Goal: Information Seeking & Learning: Learn about a topic

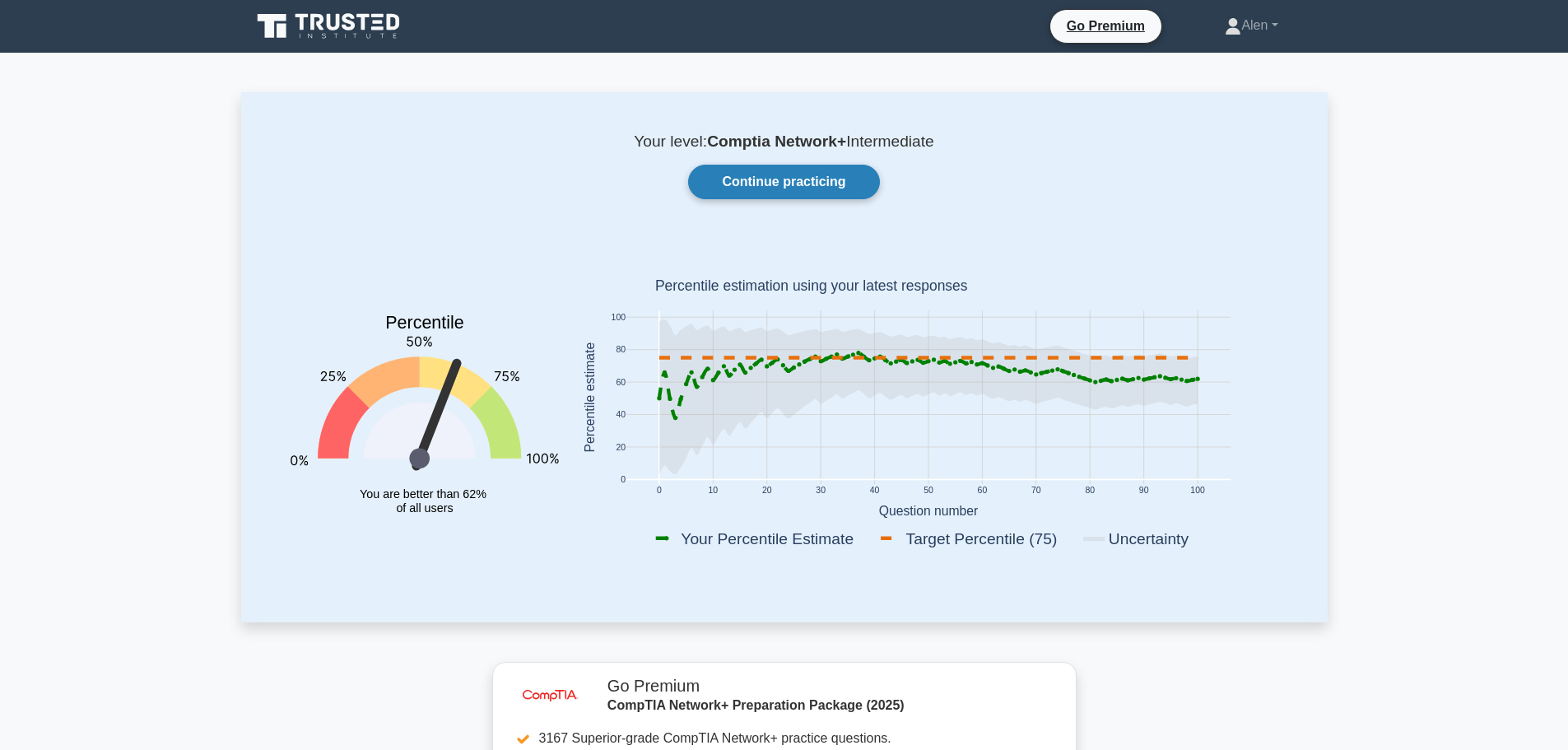
click at [802, 193] on link "Continue practicing" at bounding box center [784, 182] width 191 height 34
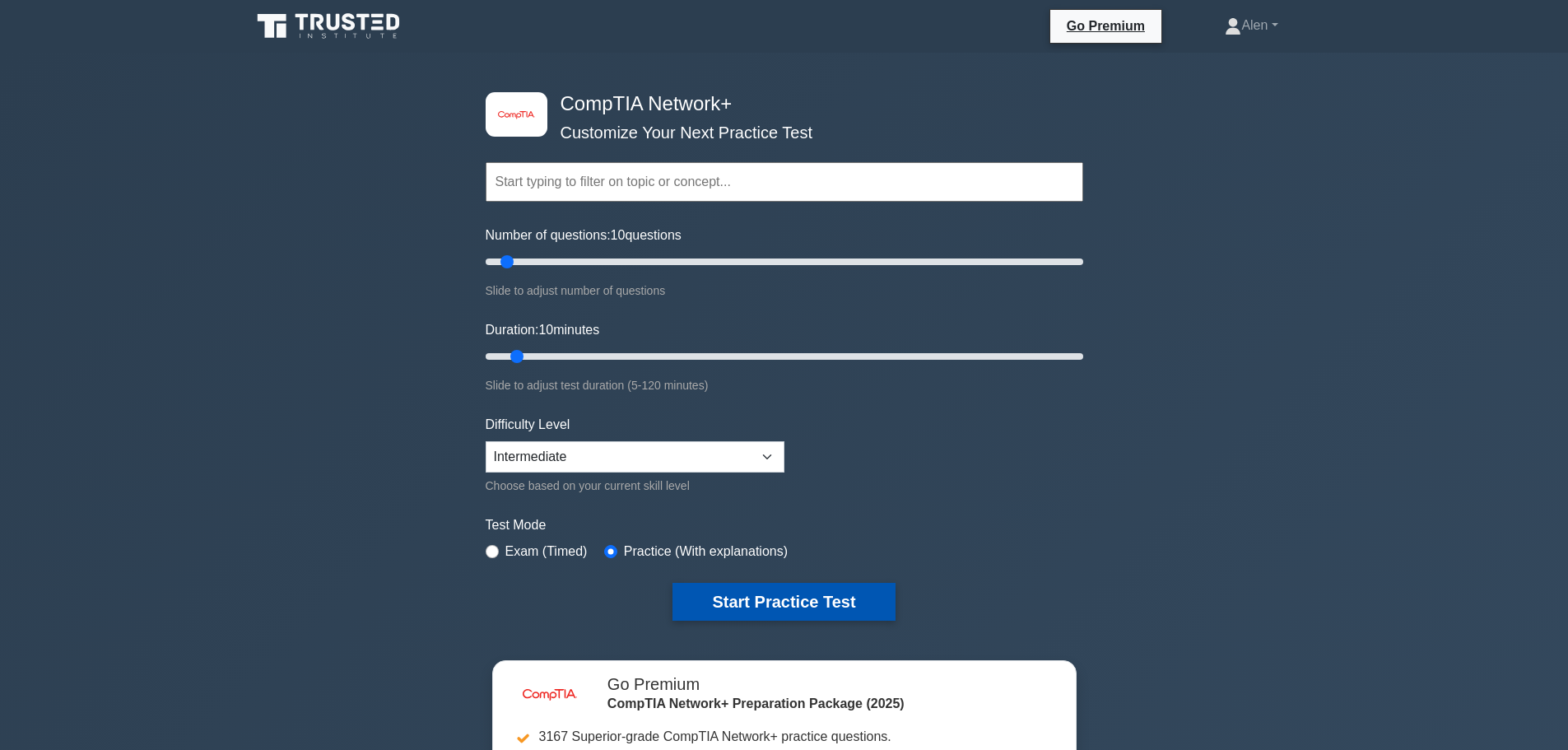
click at [775, 602] on button "Start Practice Test" at bounding box center [784, 602] width 223 height 38
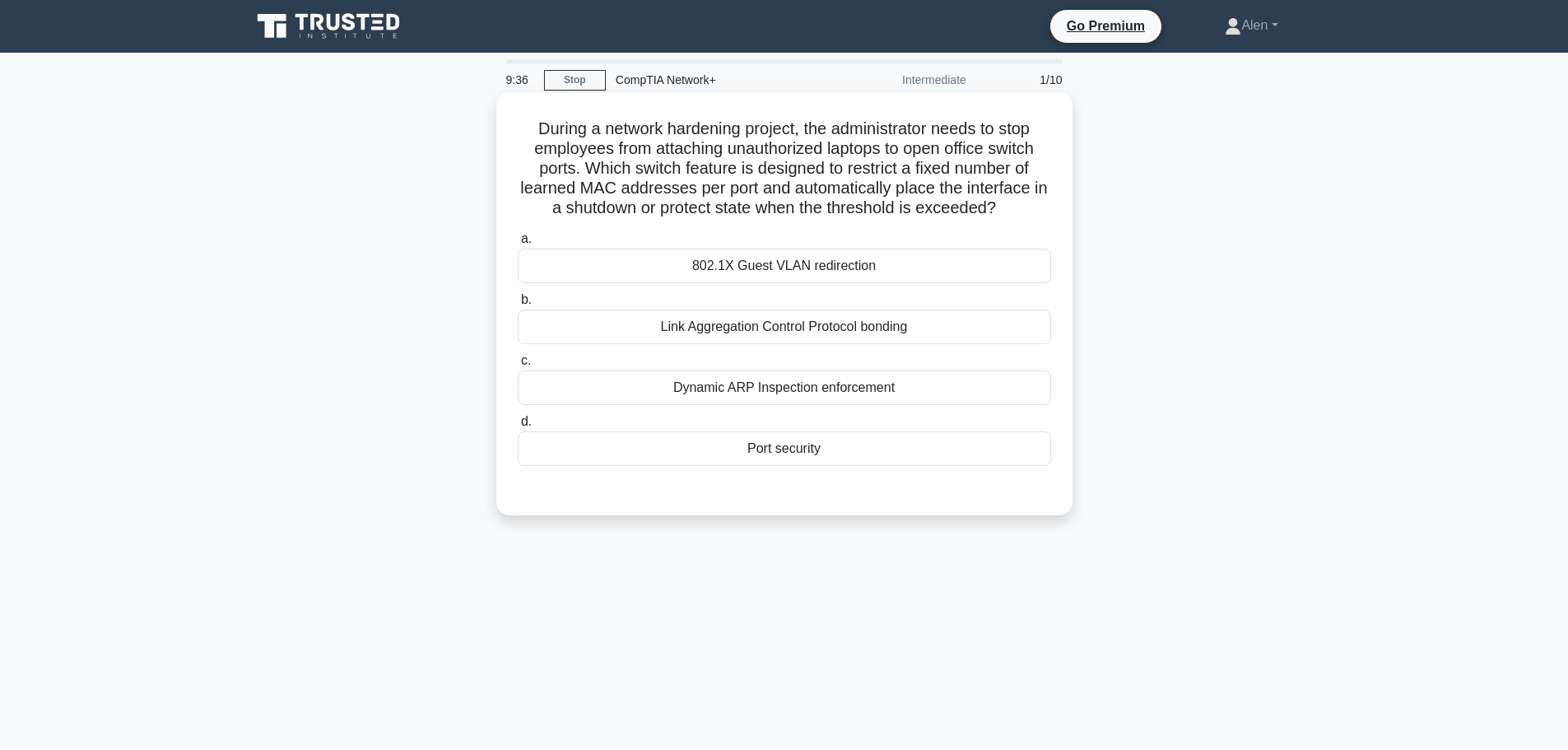
click at [789, 453] on div "Port security" at bounding box center [784, 449] width 534 height 34
click at [518, 427] on input "d. Port security" at bounding box center [518, 421] width 0 height 10
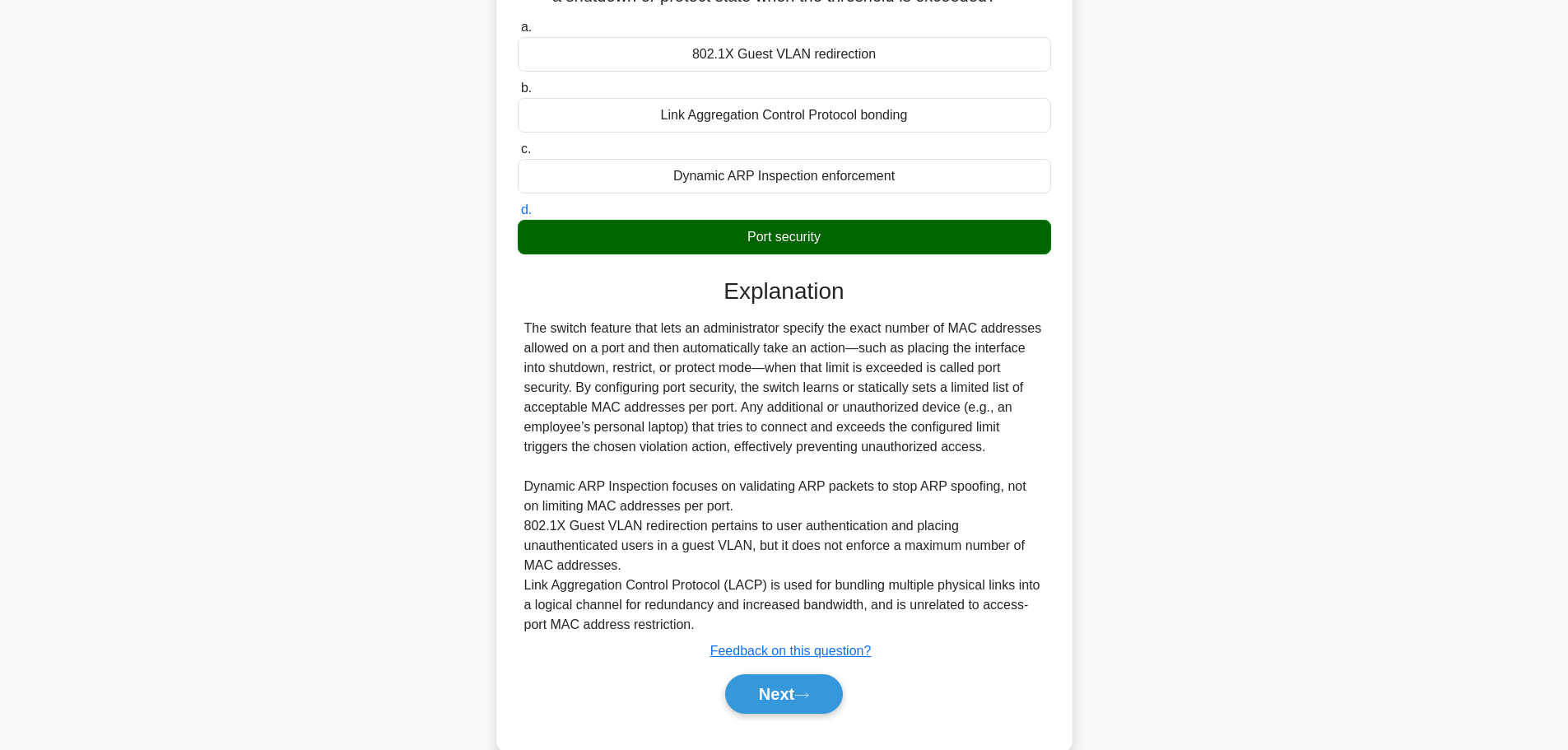
scroll to position [246, 0]
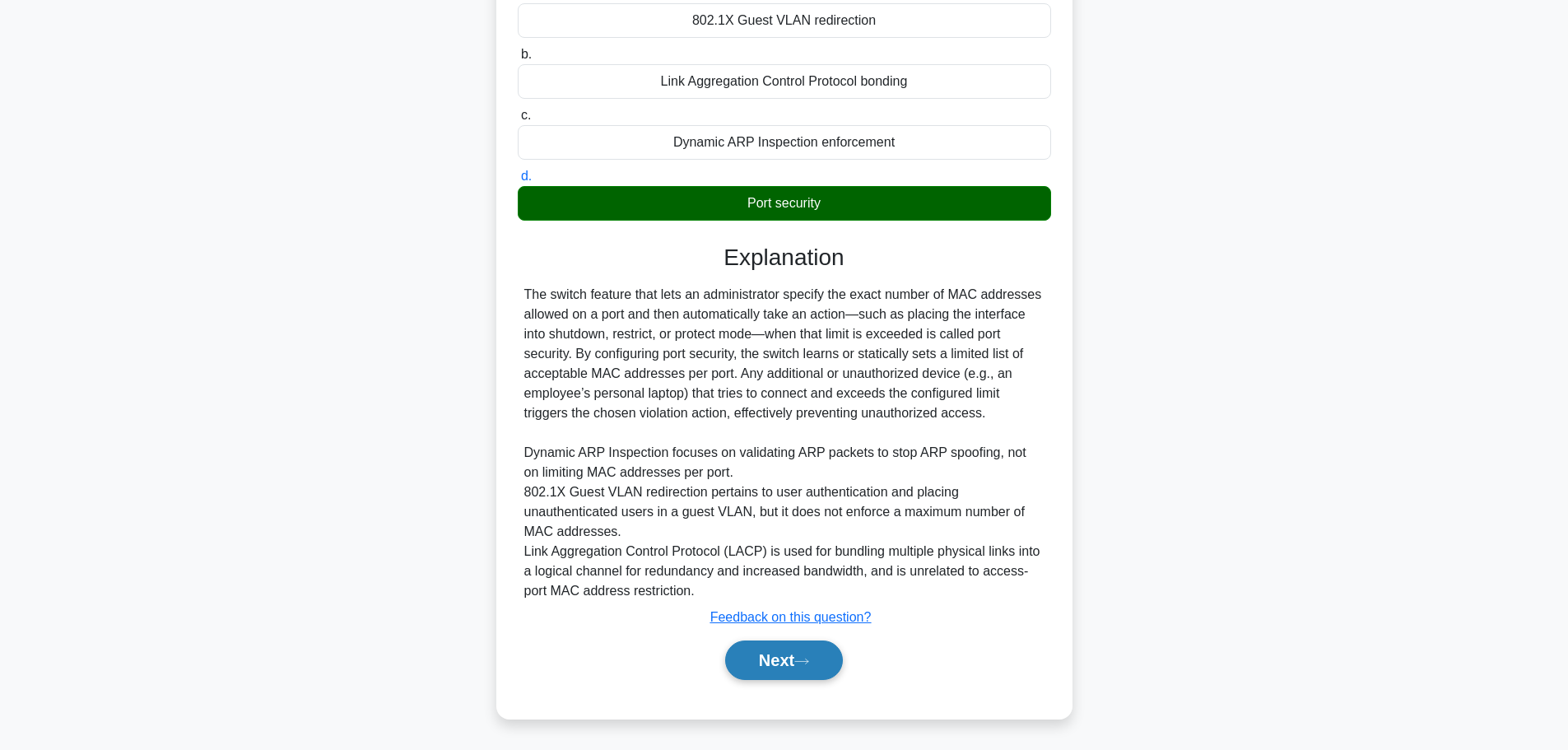
click at [751, 652] on button "Next" at bounding box center [784, 660] width 117 height 39
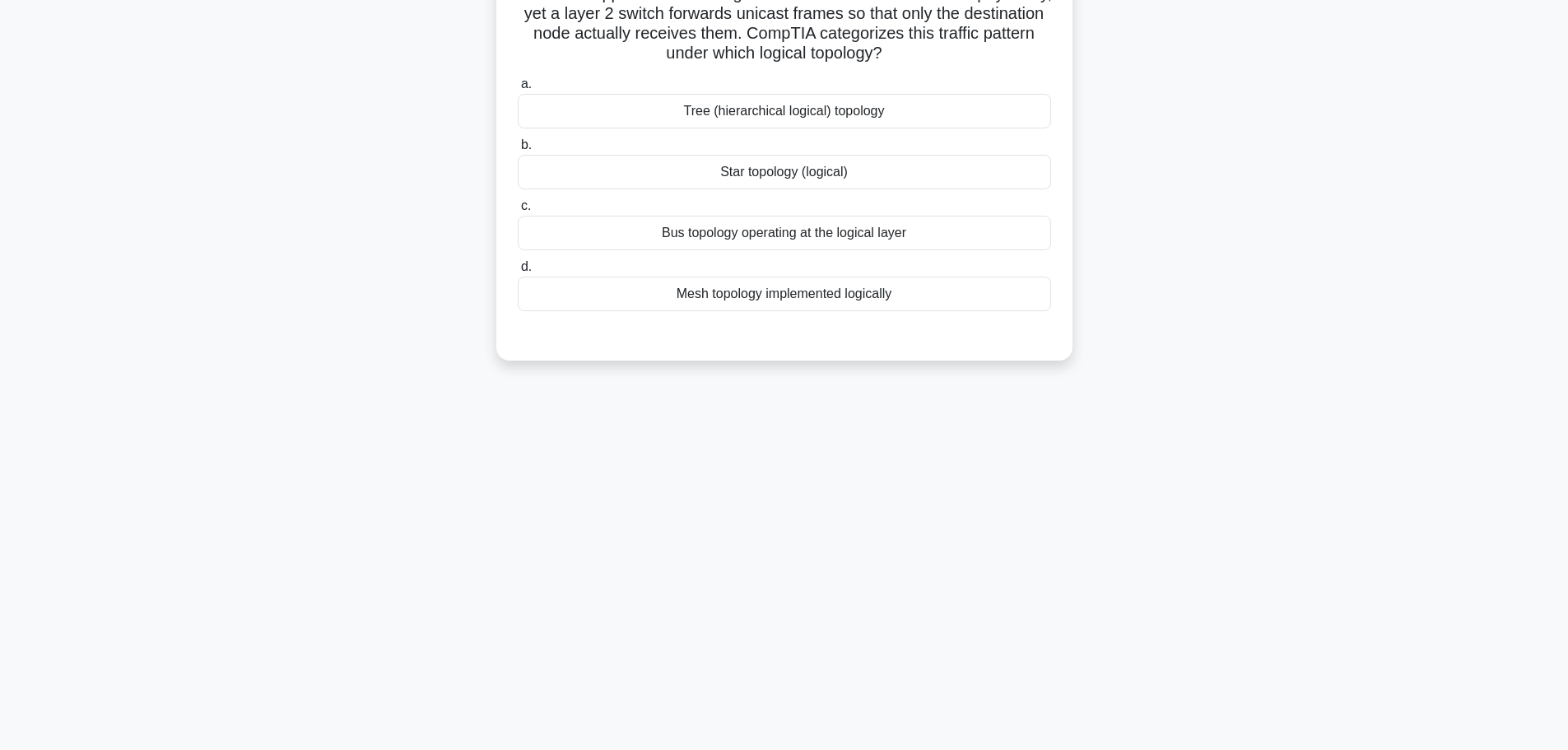
scroll to position [0, 0]
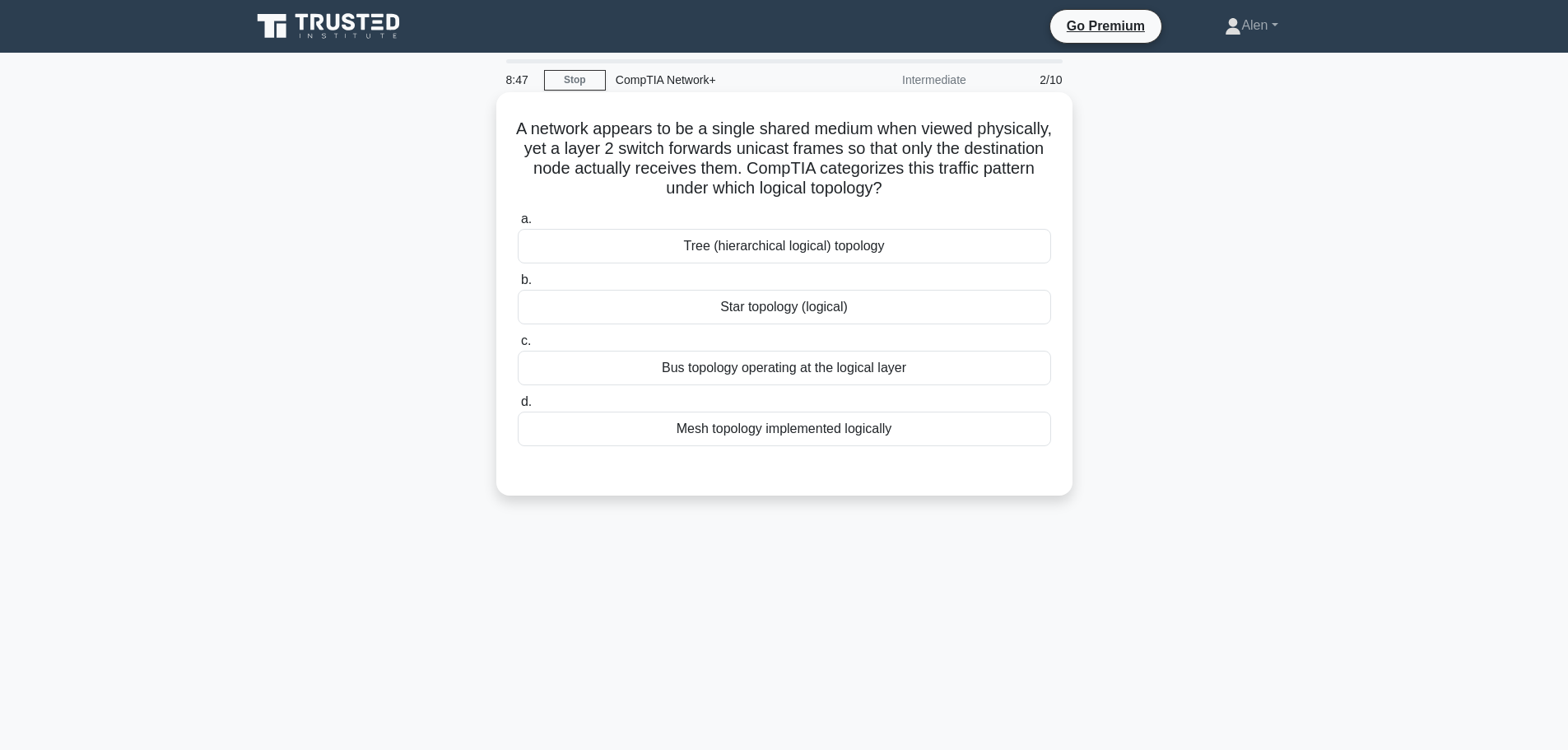
click at [811, 318] on div "Star topology (logical)" at bounding box center [784, 307] width 534 height 34
click at [518, 286] on input "b. Star topology (logical)" at bounding box center [518, 280] width 0 height 10
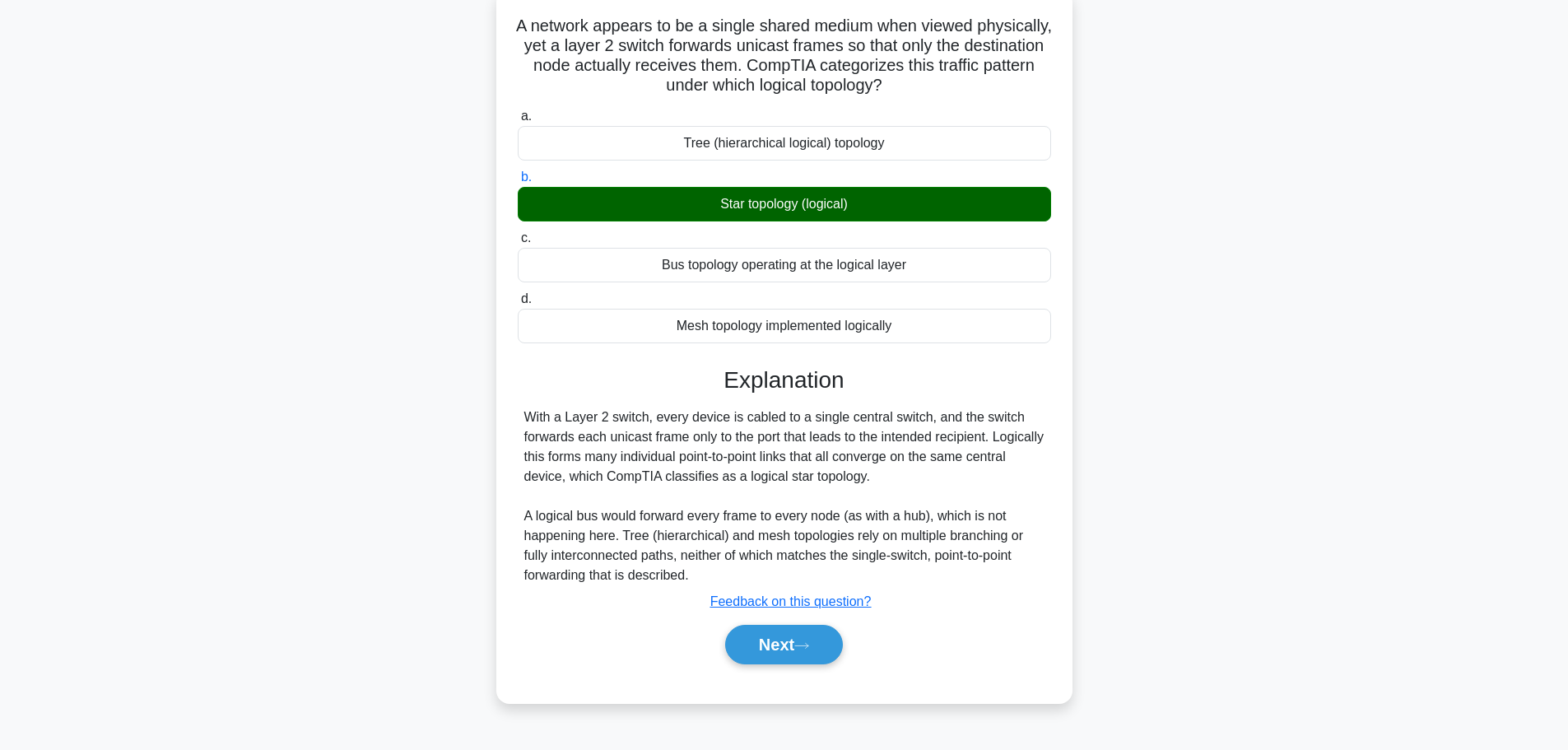
scroll to position [139, 0]
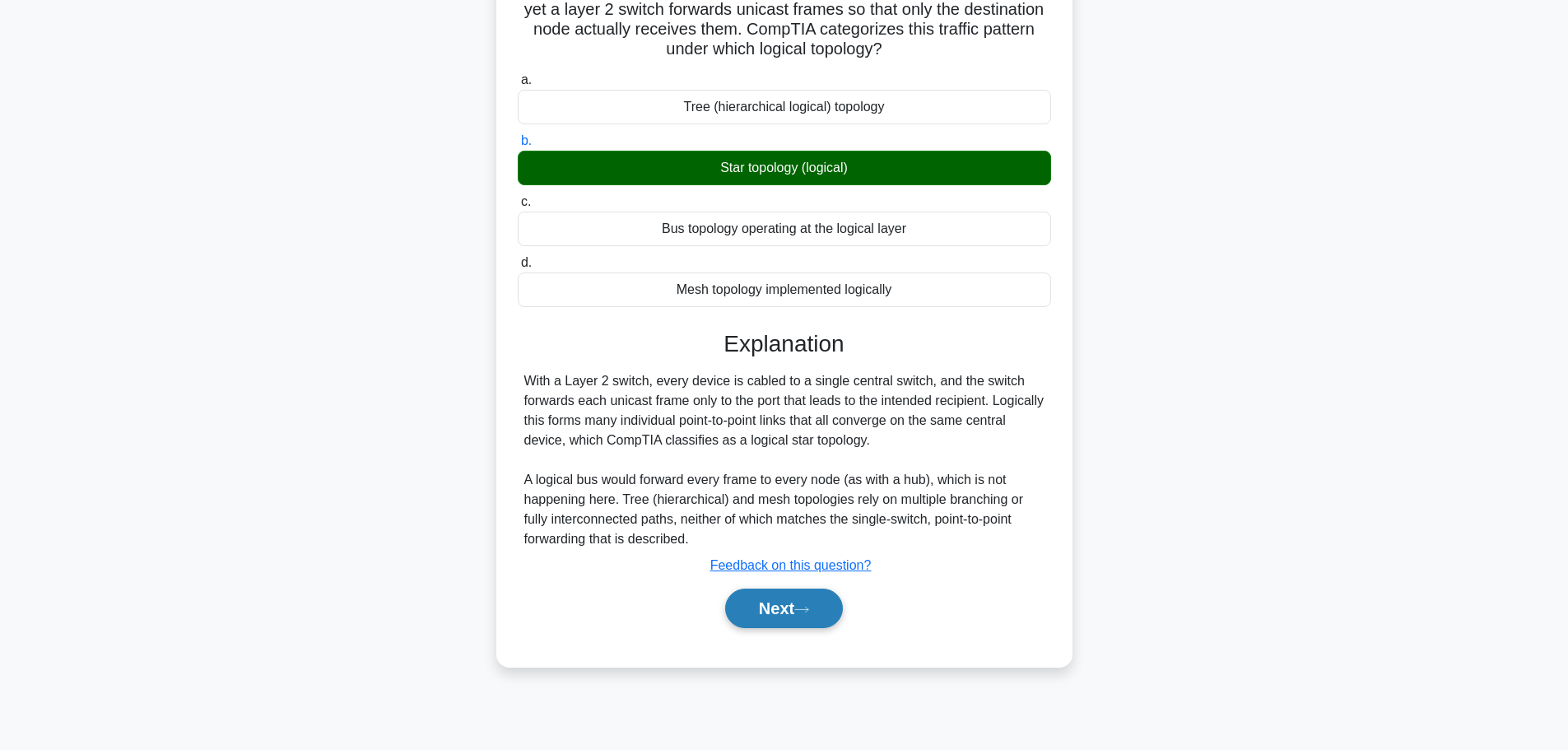
click at [771, 604] on button "Next" at bounding box center [784, 608] width 117 height 39
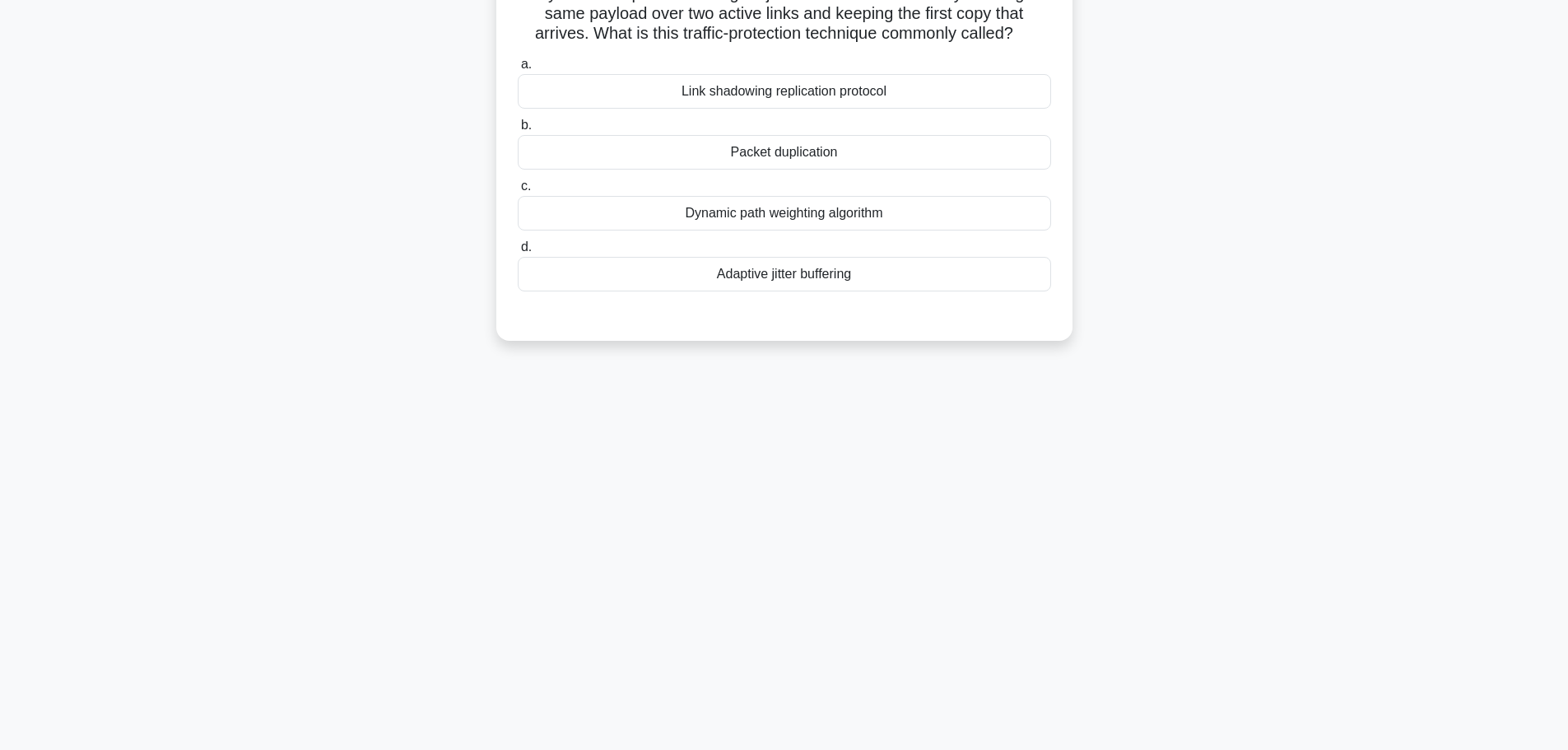
scroll to position [0, 0]
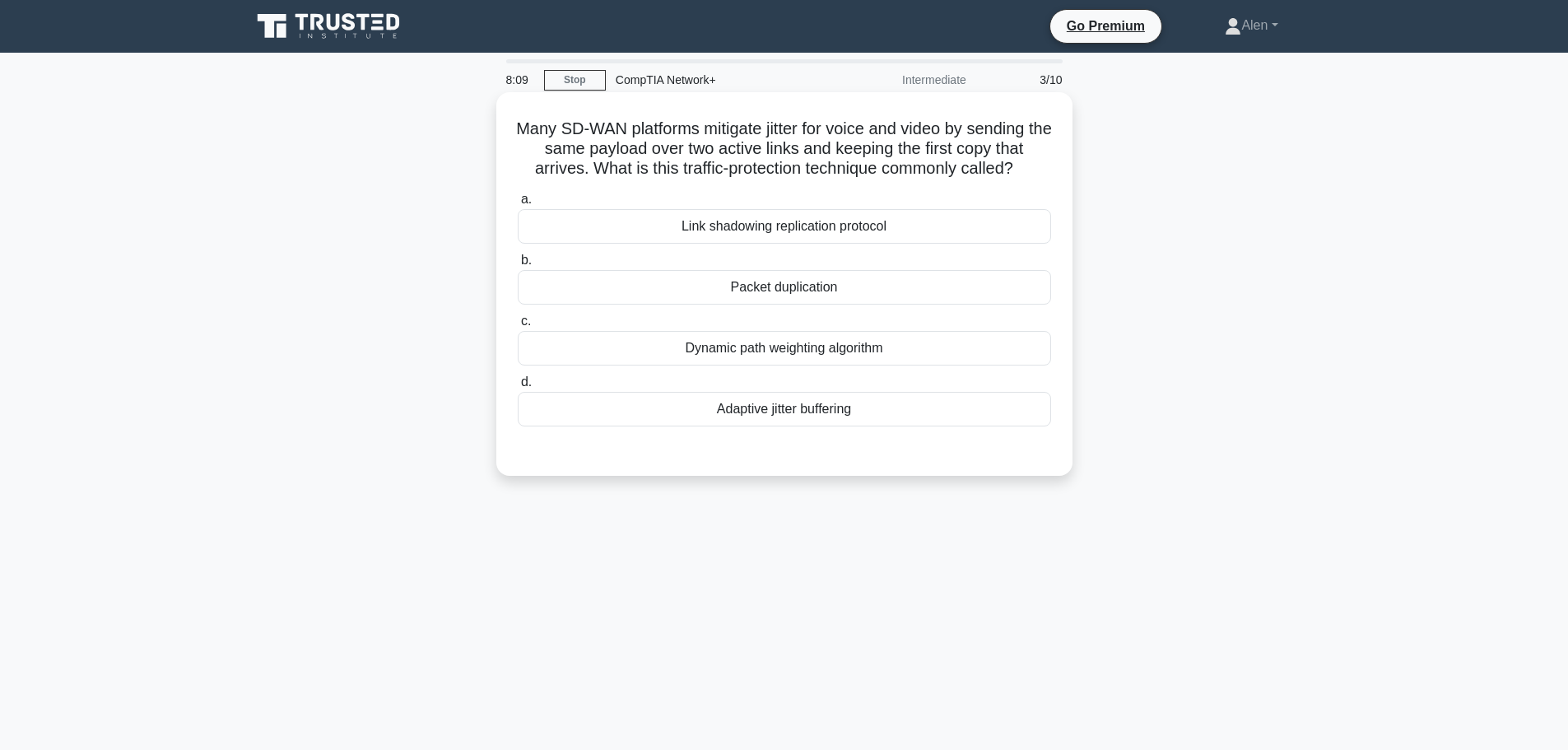
click at [827, 232] on div "Link shadowing replication protocol" at bounding box center [784, 226] width 534 height 34
click at [518, 205] on input "a. Link shadowing replication protocol" at bounding box center [518, 199] width 0 height 10
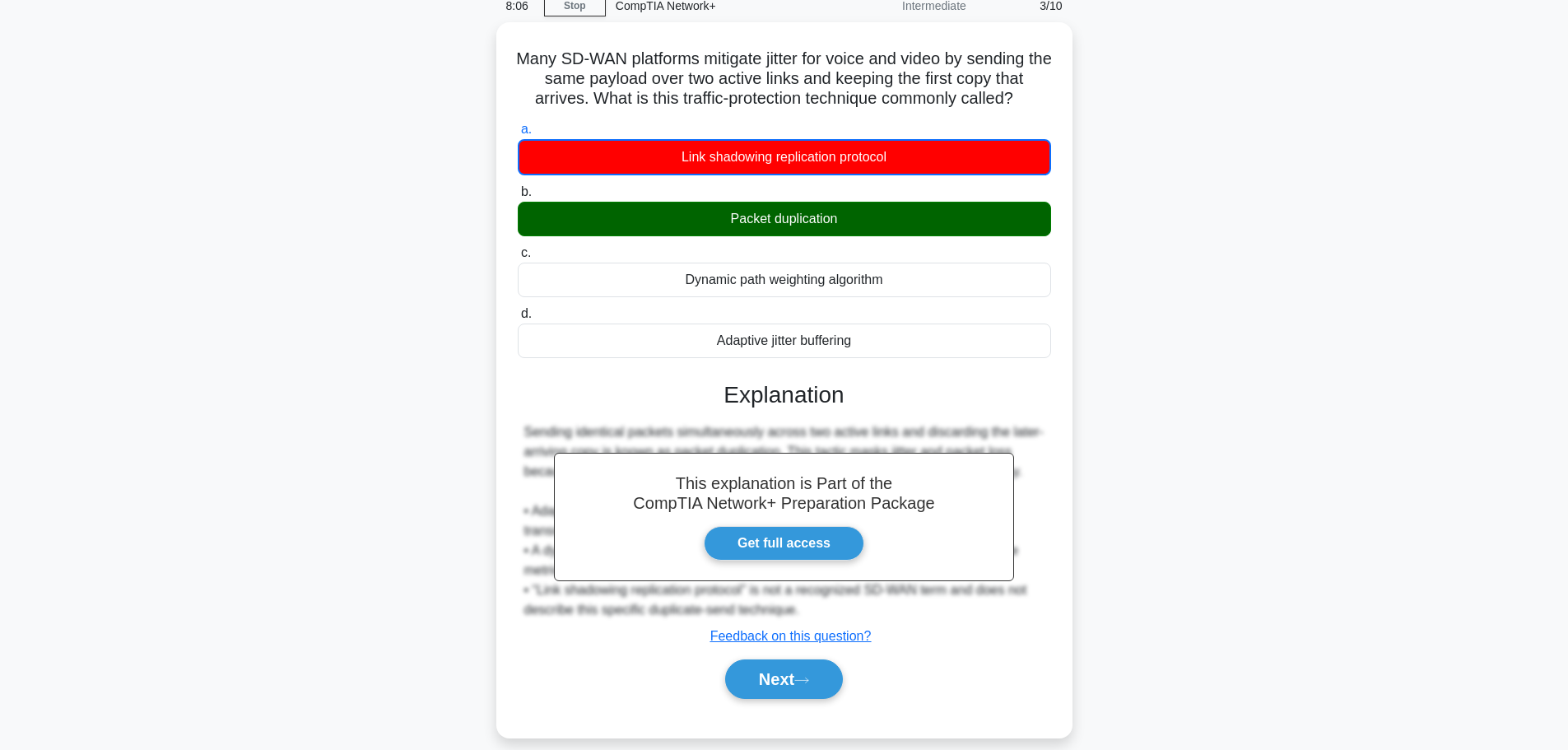
scroll to position [120, 0]
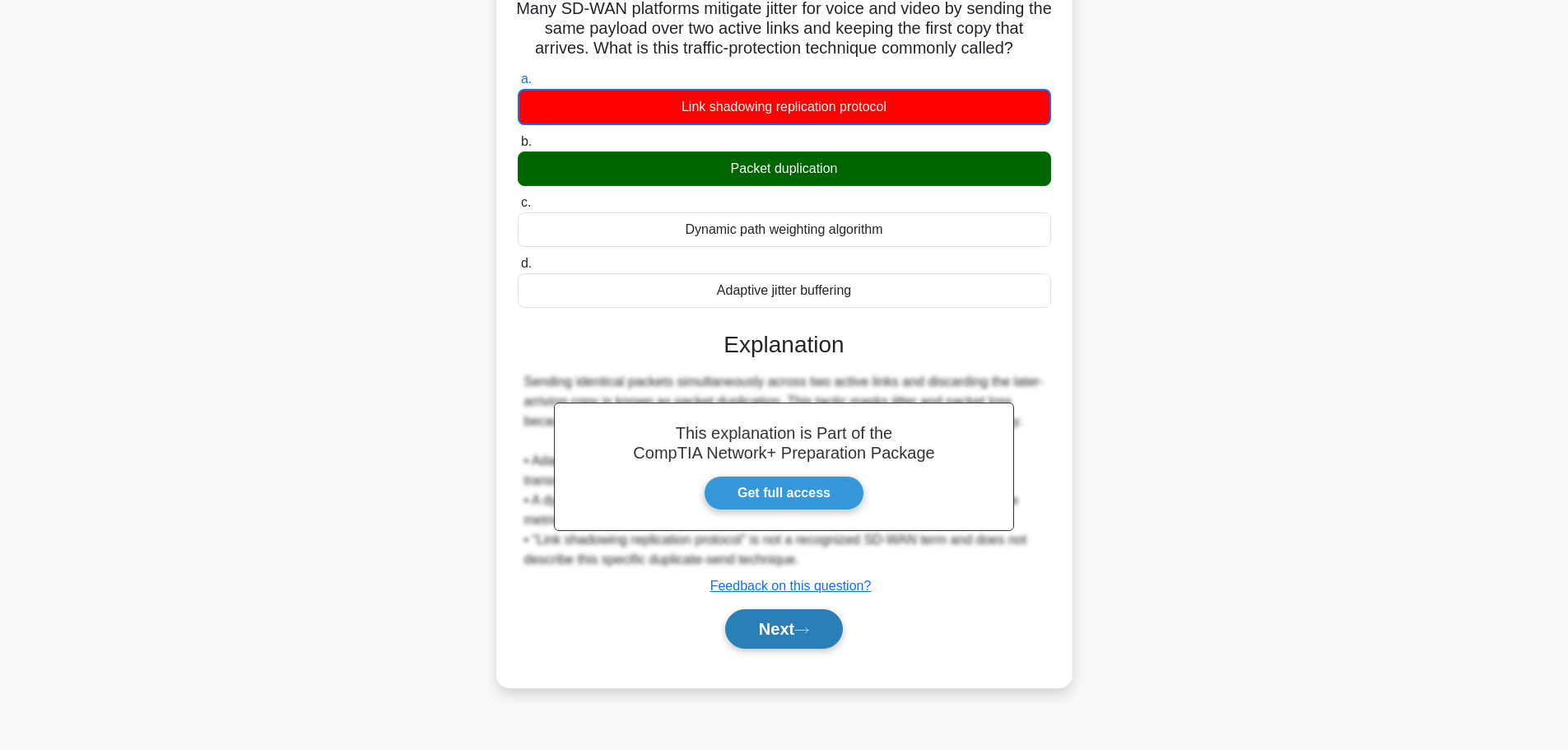
click at [766, 622] on button "Next" at bounding box center [784, 628] width 117 height 39
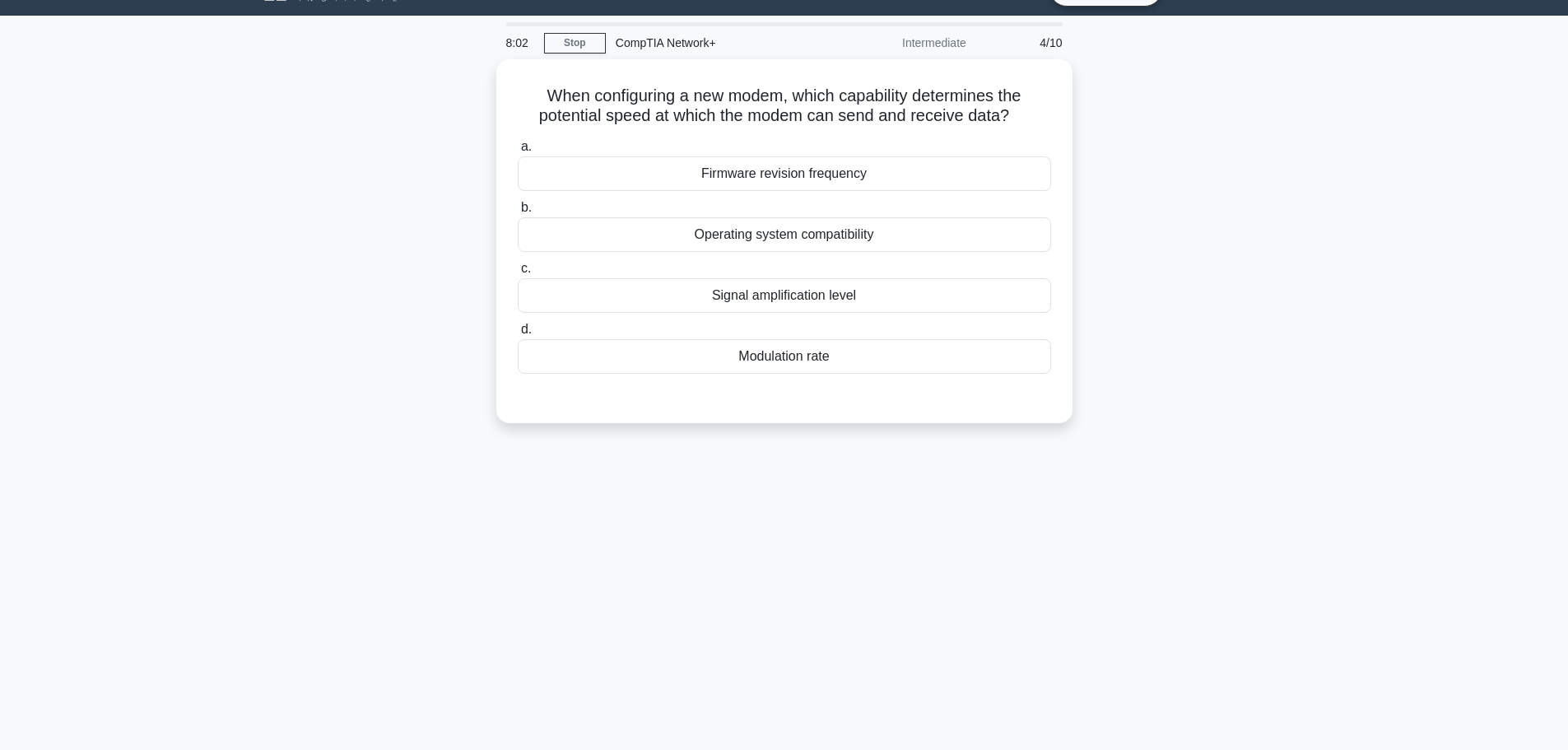
scroll to position [0, 0]
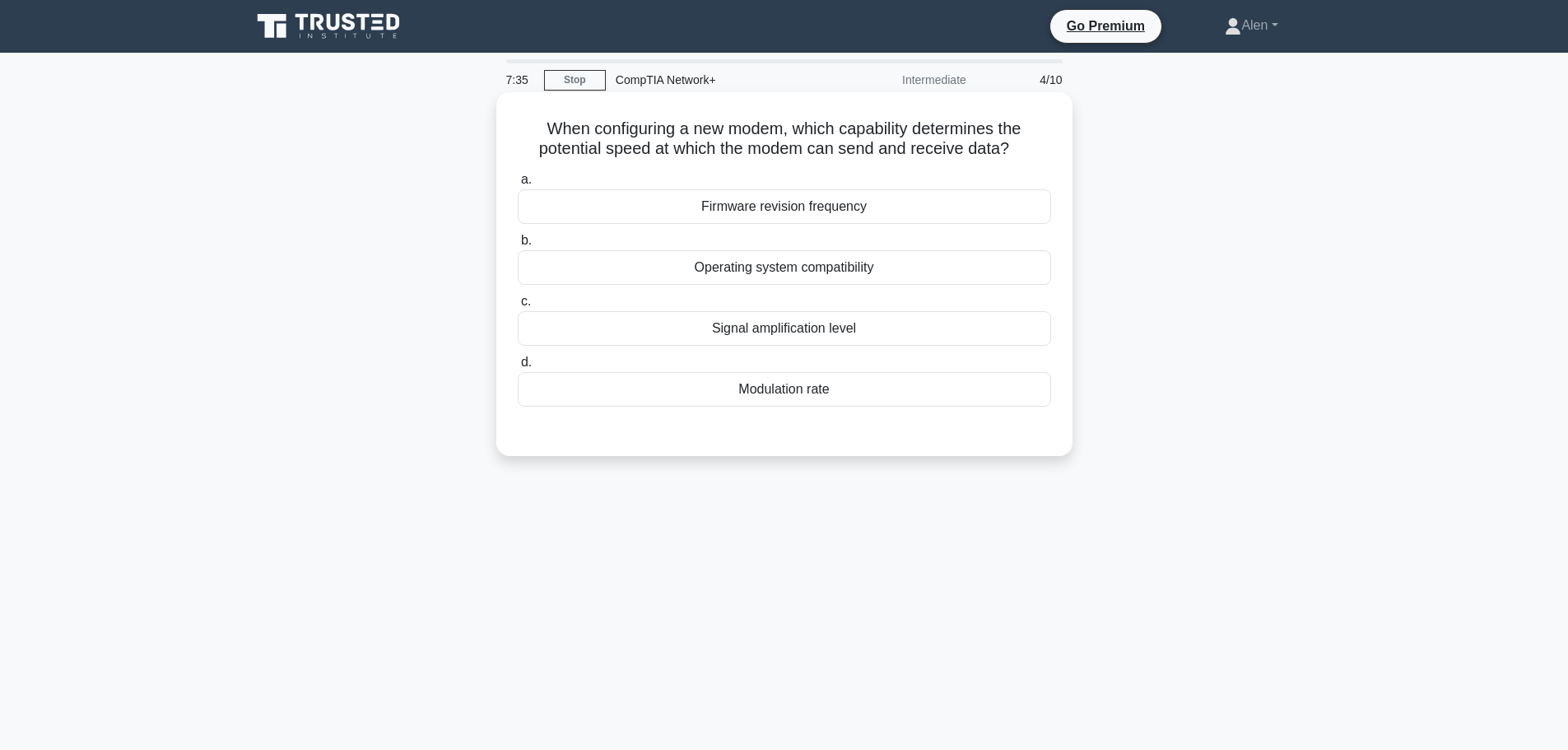
drag, startPoint x: 874, startPoint y: 333, endPoint x: 674, endPoint y: 324, distance: 200.2
click at [674, 324] on div "Signal amplification level" at bounding box center [784, 328] width 534 height 34
copy div "Signal amplification level"
drag, startPoint x: 844, startPoint y: 387, endPoint x: 723, endPoint y: 396, distance: 121.3
click at [723, 396] on div "Modulation rate" at bounding box center [784, 389] width 534 height 34
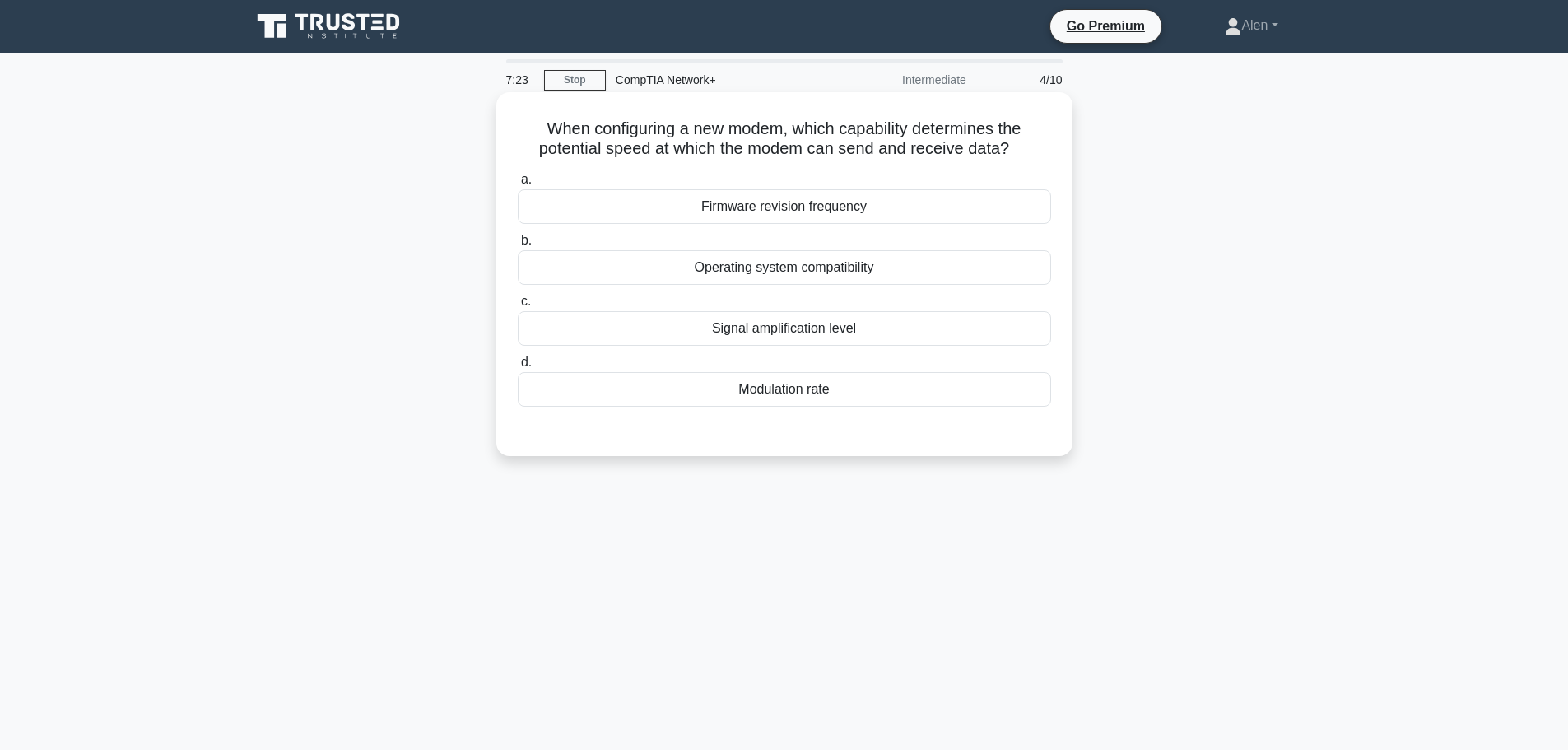
copy div "Modulation rate"
click at [771, 393] on div "Modulation rate" at bounding box center [784, 389] width 534 height 34
click at [518, 368] on input "d. Modulation rate" at bounding box center [518, 362] width 0 height 10
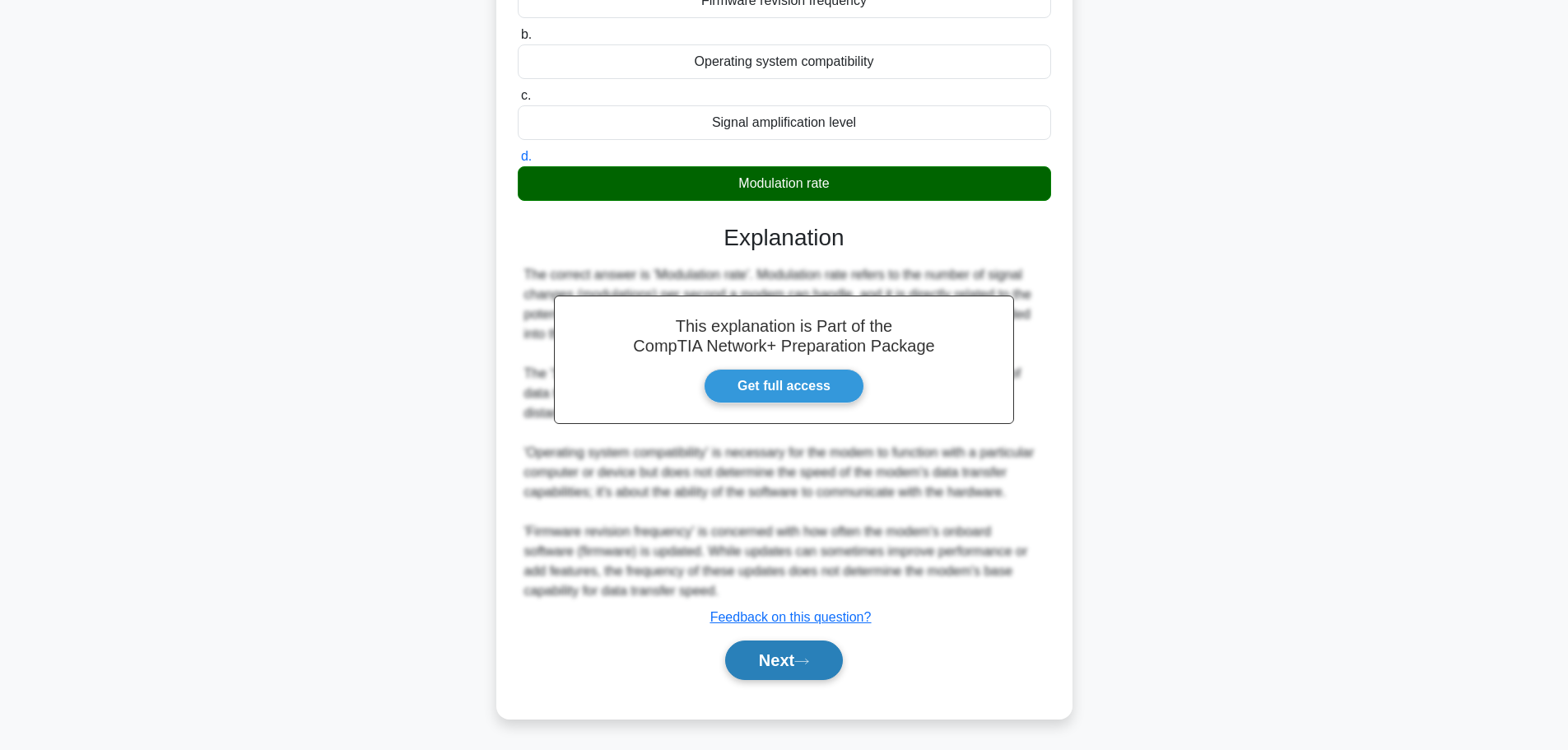
click at [812, 652] on button "Next" at bounding box center [784, 660] width 117 height 39
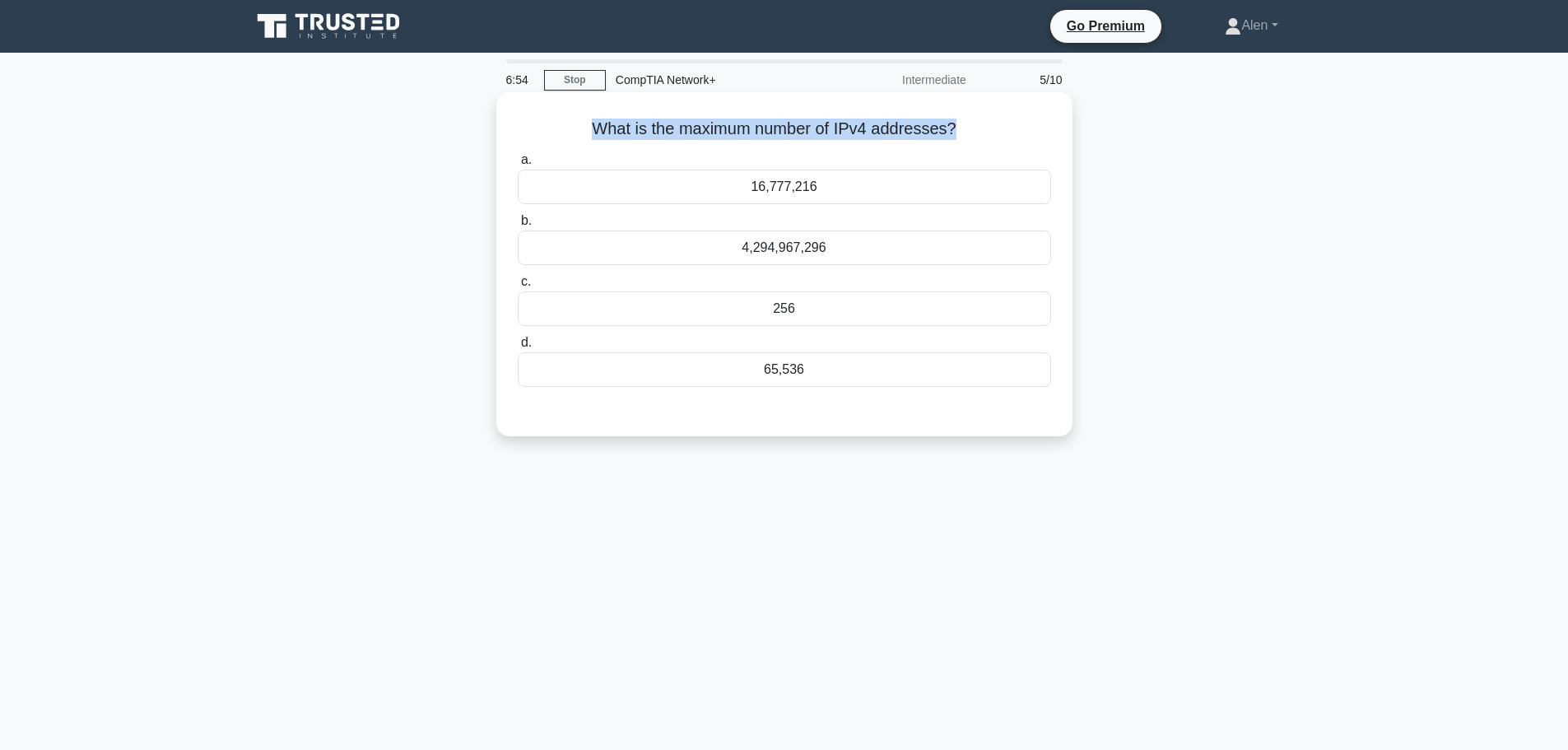
drag, startPoint x: 953, startPoint y: 134, endPoint x: 575, endPoint y: 123, distance: 378.2
click at [575, 123] on h5 "What is the maximum number of IPv4 addresses? .spinner_0XTQ{transform-origin:ce…" at bounding box center [784, 128] width 537 height 21
click at [719, 243] on div "4,294,967,296" at bounding box center [784, 247] width 534 height 34
click at [518, 226] on input "b. 4,294,967,296" at bounding box center [518, 221] width 0 height 10
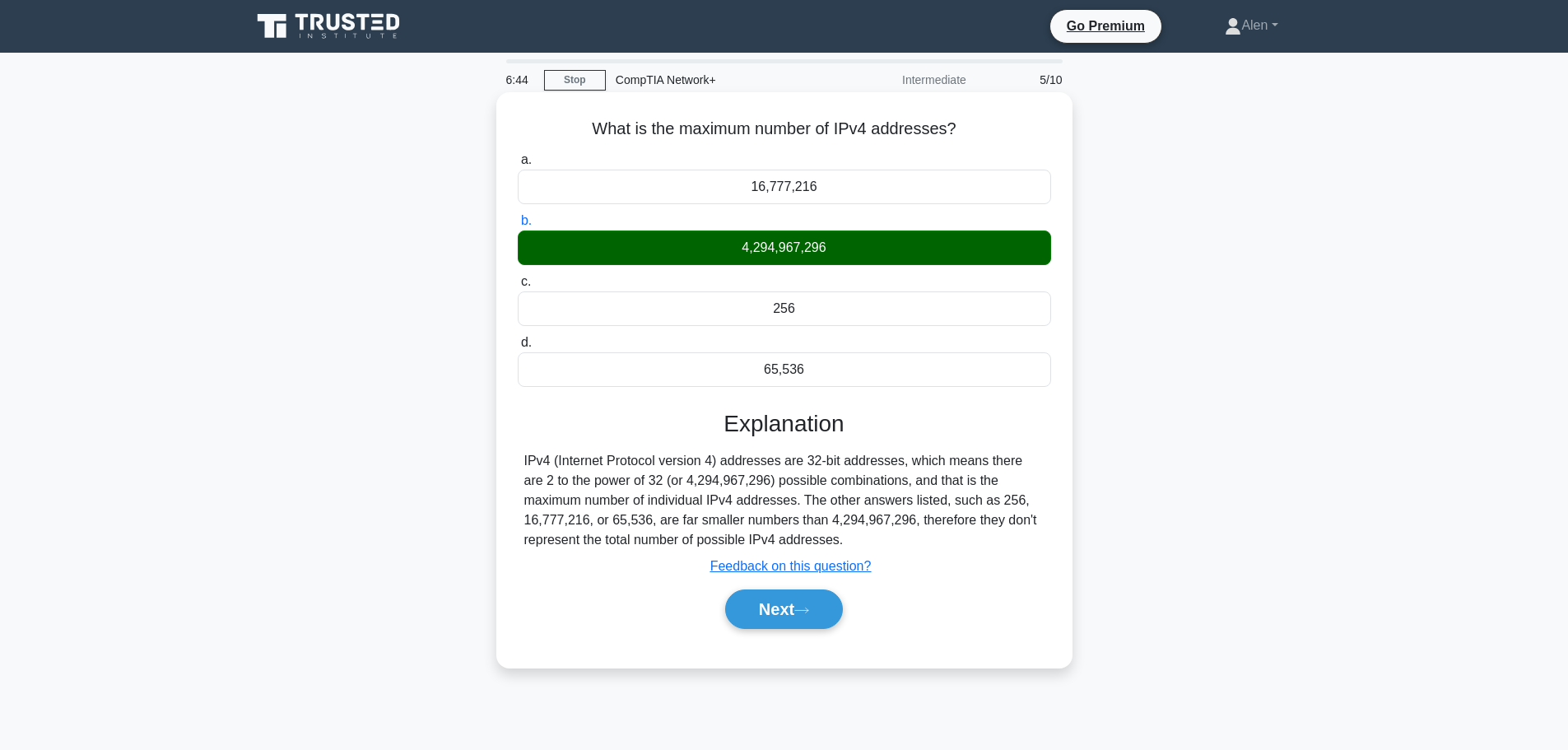
drag, startPoint x: 793, startPoint y: 614, endPoint x: 976, endPoint y: 615, distance: 183.0
click at [976, 615] on div "Next" at bounding box center [784, 609] width 540 height 39
click at [796, 608] on button "Next" at bounding box center [784, 609] width 117 height 39
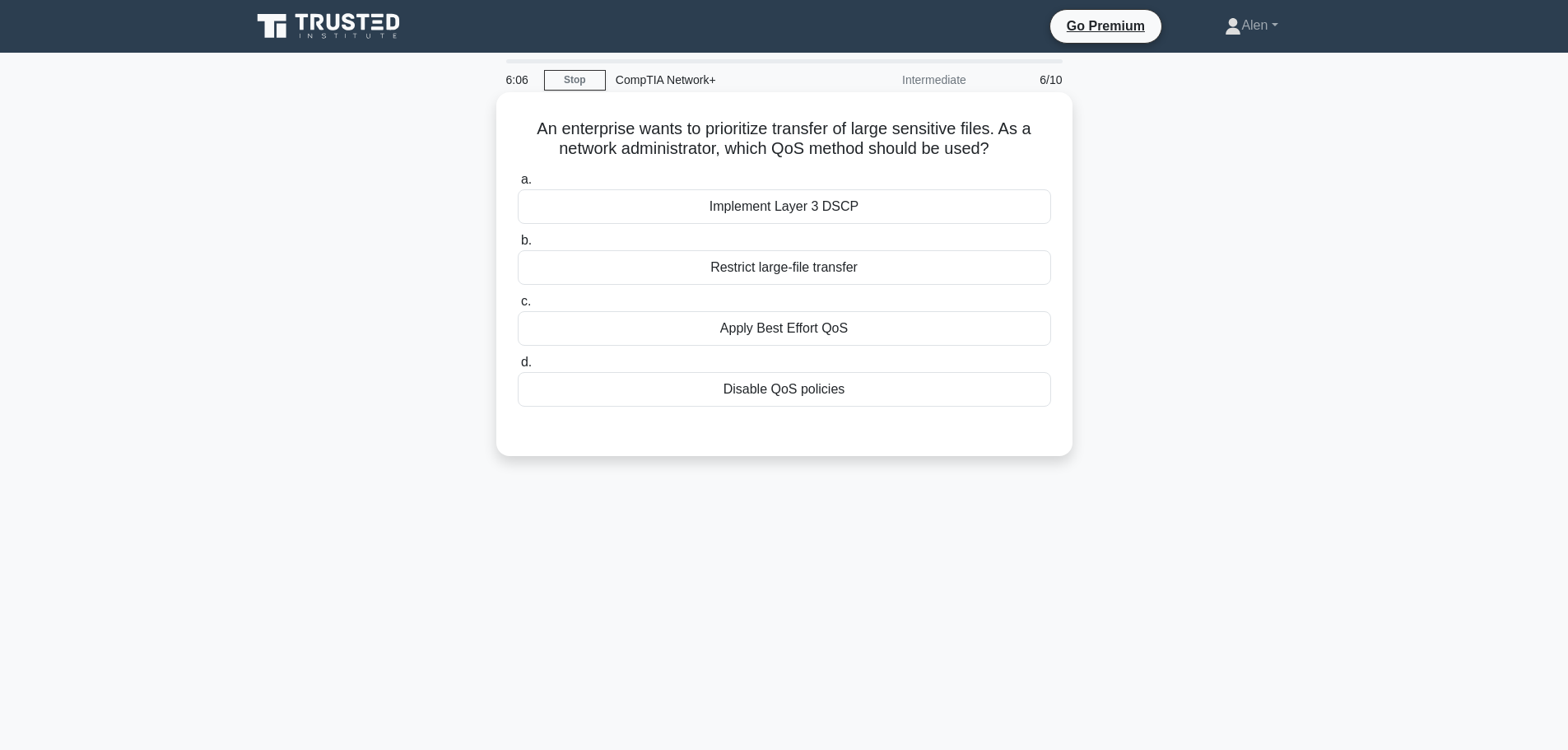
drag, startPoint x: 855, startPoint y: 328, endPoint x: 711, endPoint y: 327, distance: 144.0
click at [711, 327] on div "Apply Best Effort QoS" at bounding box center [784, 328] width 534 height 34
copy div "Apply Best Effort QoS"
click at [783, 205] on div "Implement Layer 3 DSCP" at bounding box center [784, 206] width 534 height 34
click at [518, 185] on input "a. Implement Layer 3 DSCP" at bounding box center [518, 180] width 0 height 10
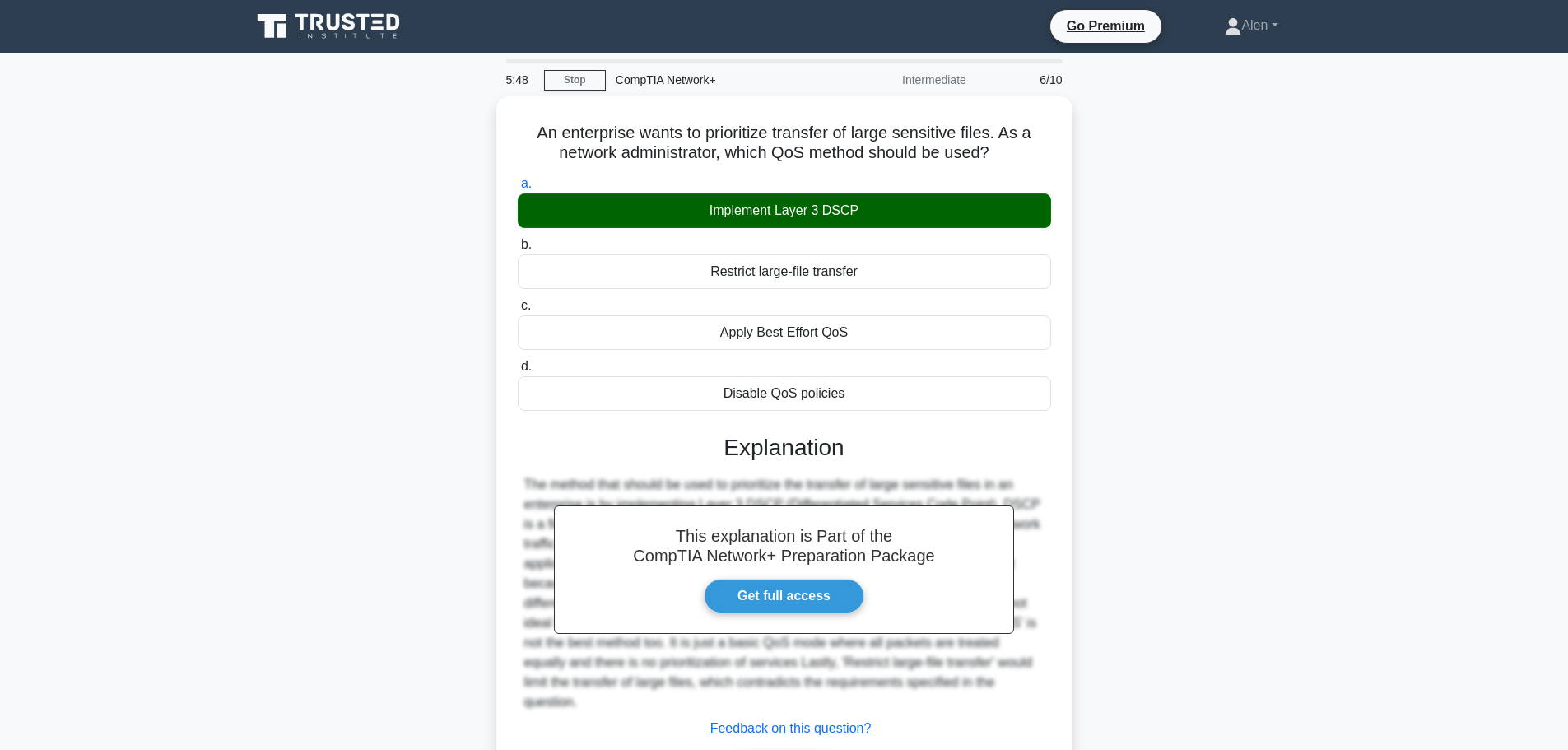
scroll to position [139, 0]
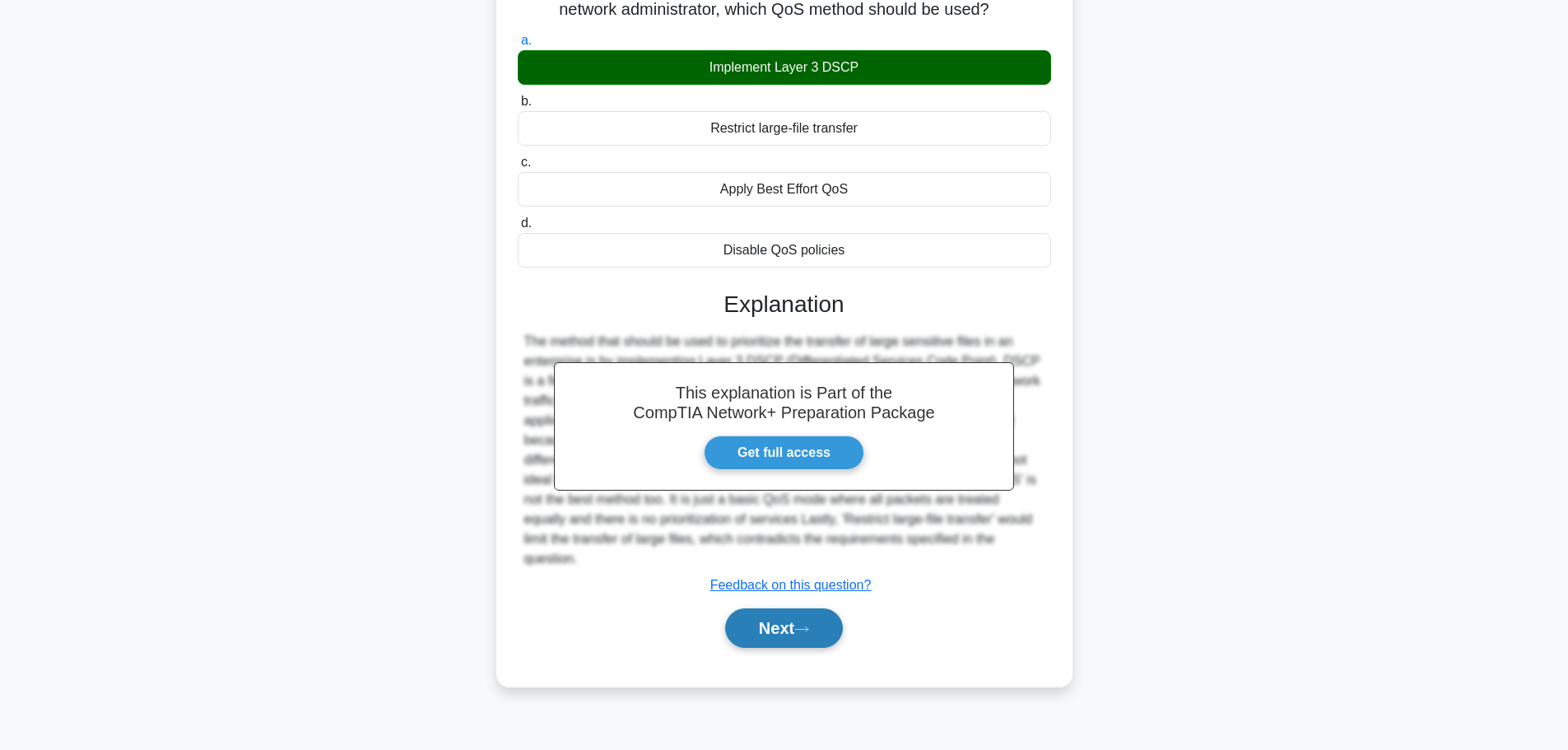
click at [772, 615] on button "Next" at bounding box center [784, 628] width 117 height 39
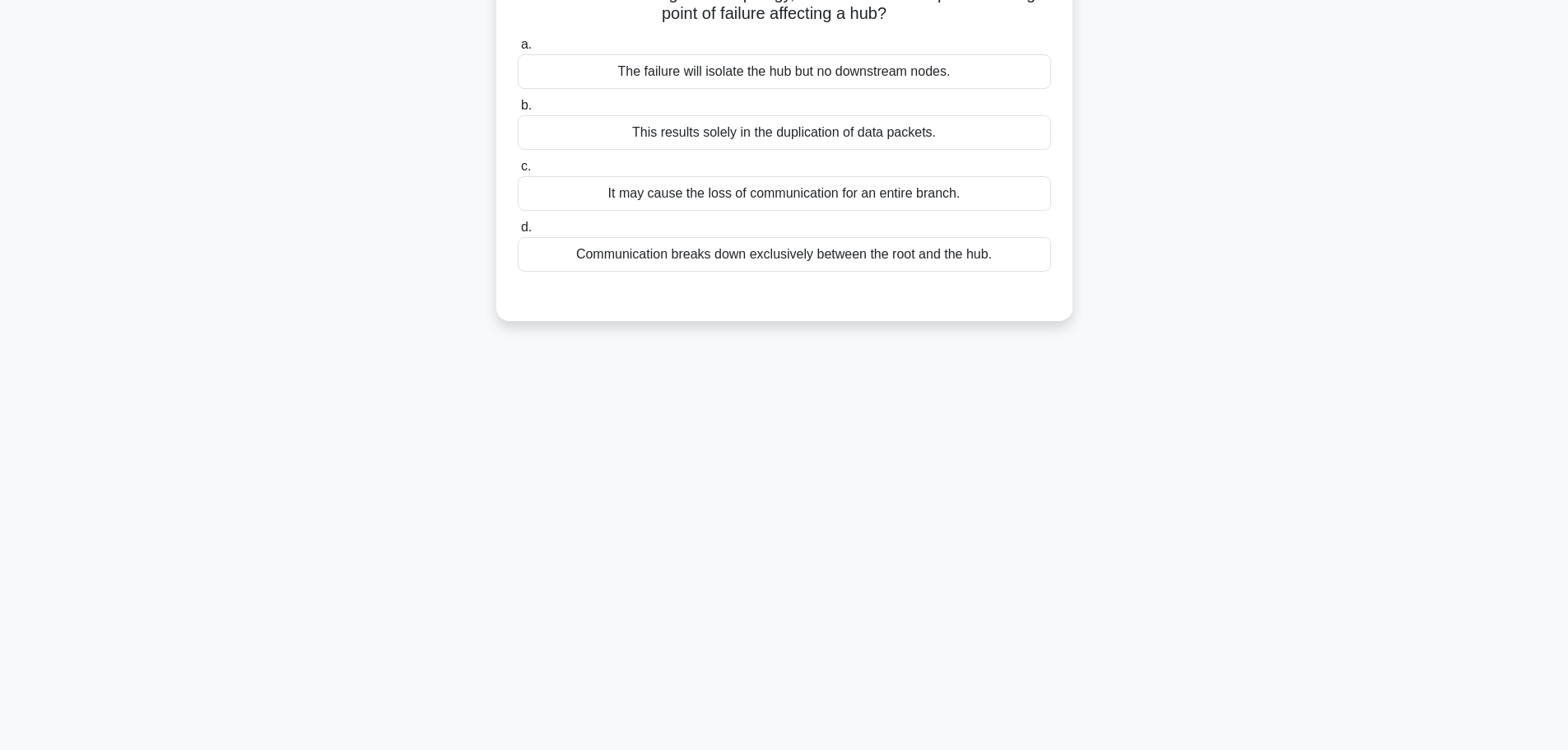
scroll to position [0, 0]
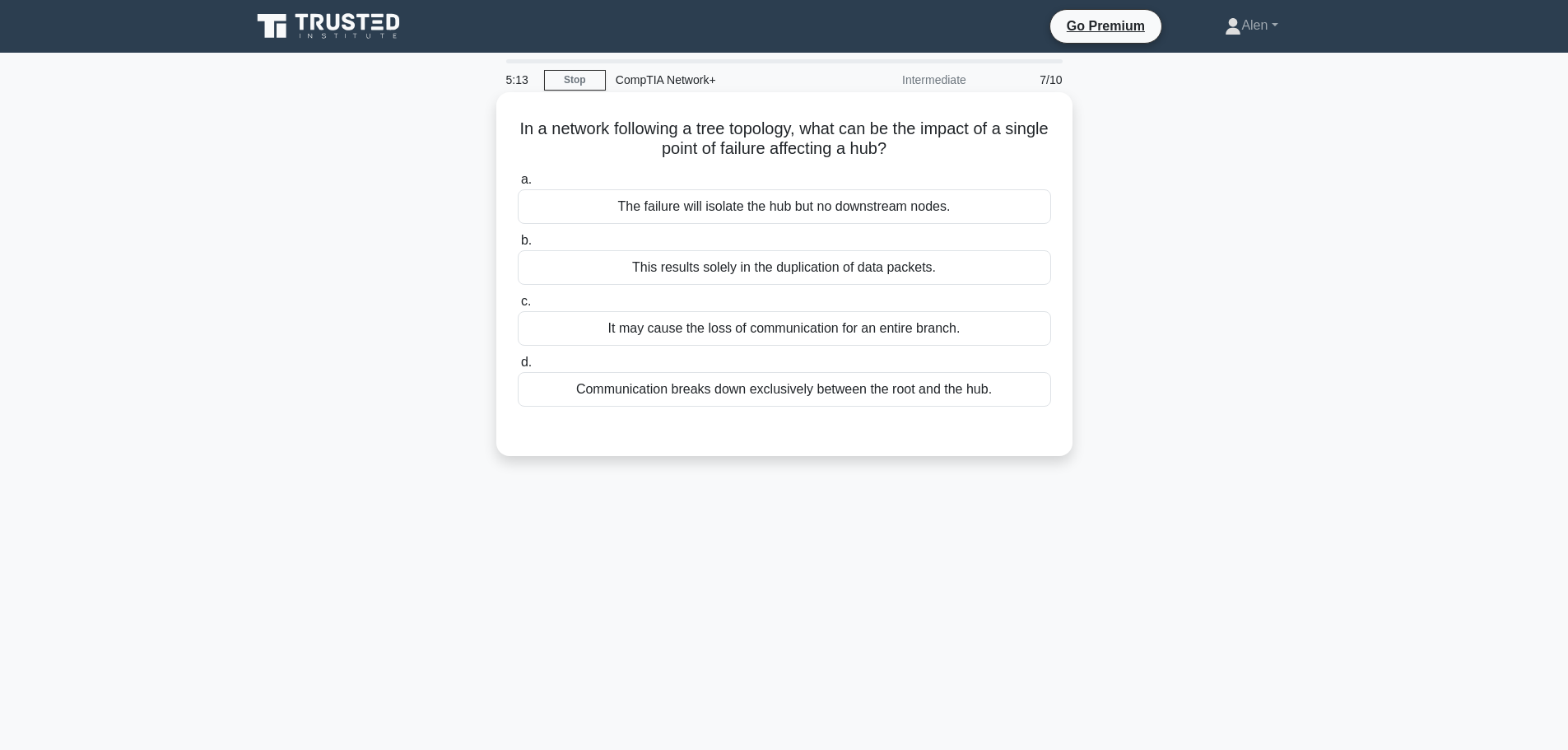
click at [874, 332] on div "It may cause the loss of communication for an entire branch." at bounding box center [784, 328] width 534 height 34
click at [518, 307] on input "c. It may cause the loss of communication for an entire branch." at bounding box center [518, 301] width 0 height 10
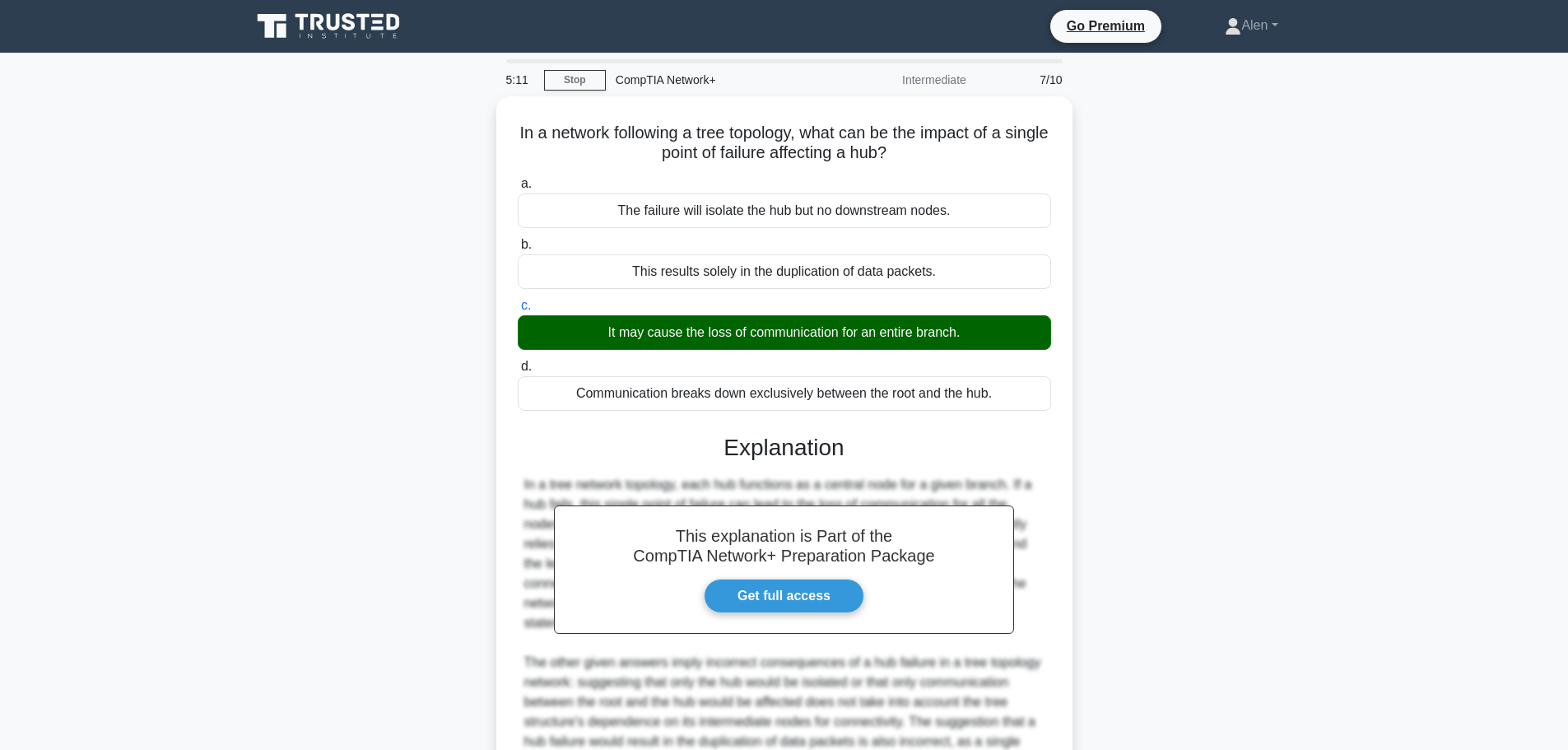
scroll to position [167, 0]
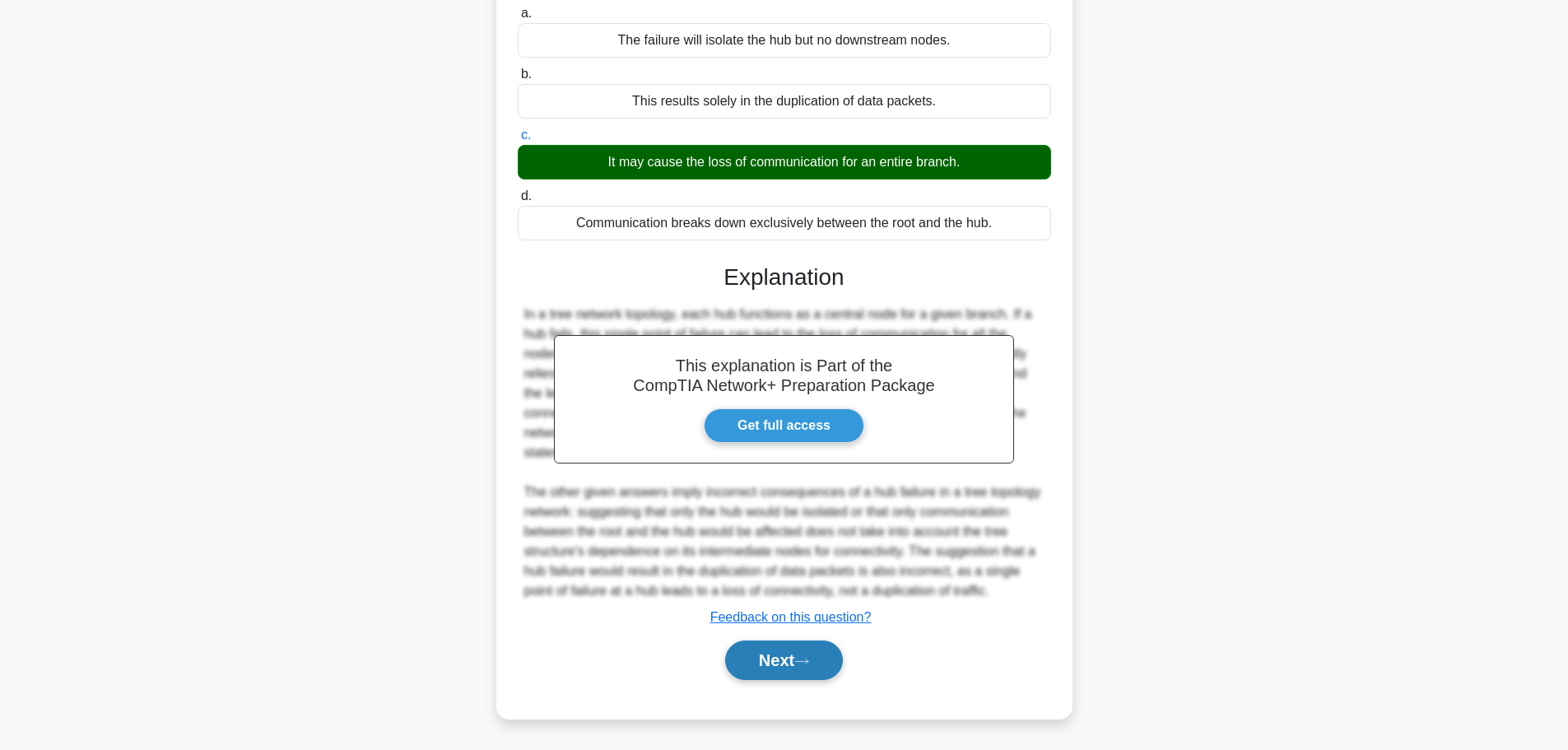
click at [787, 661] on button "Next" at bounding box center [784, 660] width 117 height 39
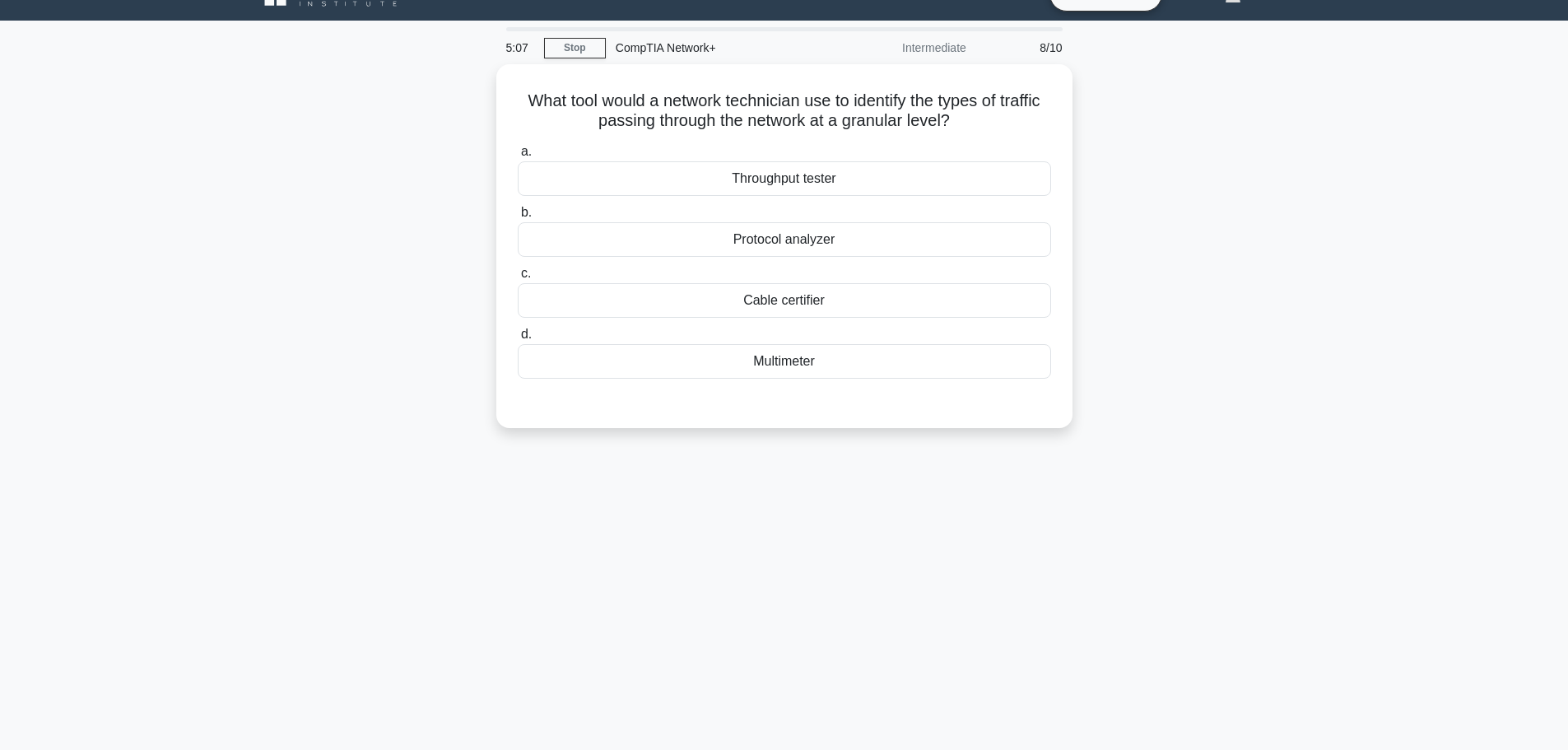
scroll to position [0, 0]
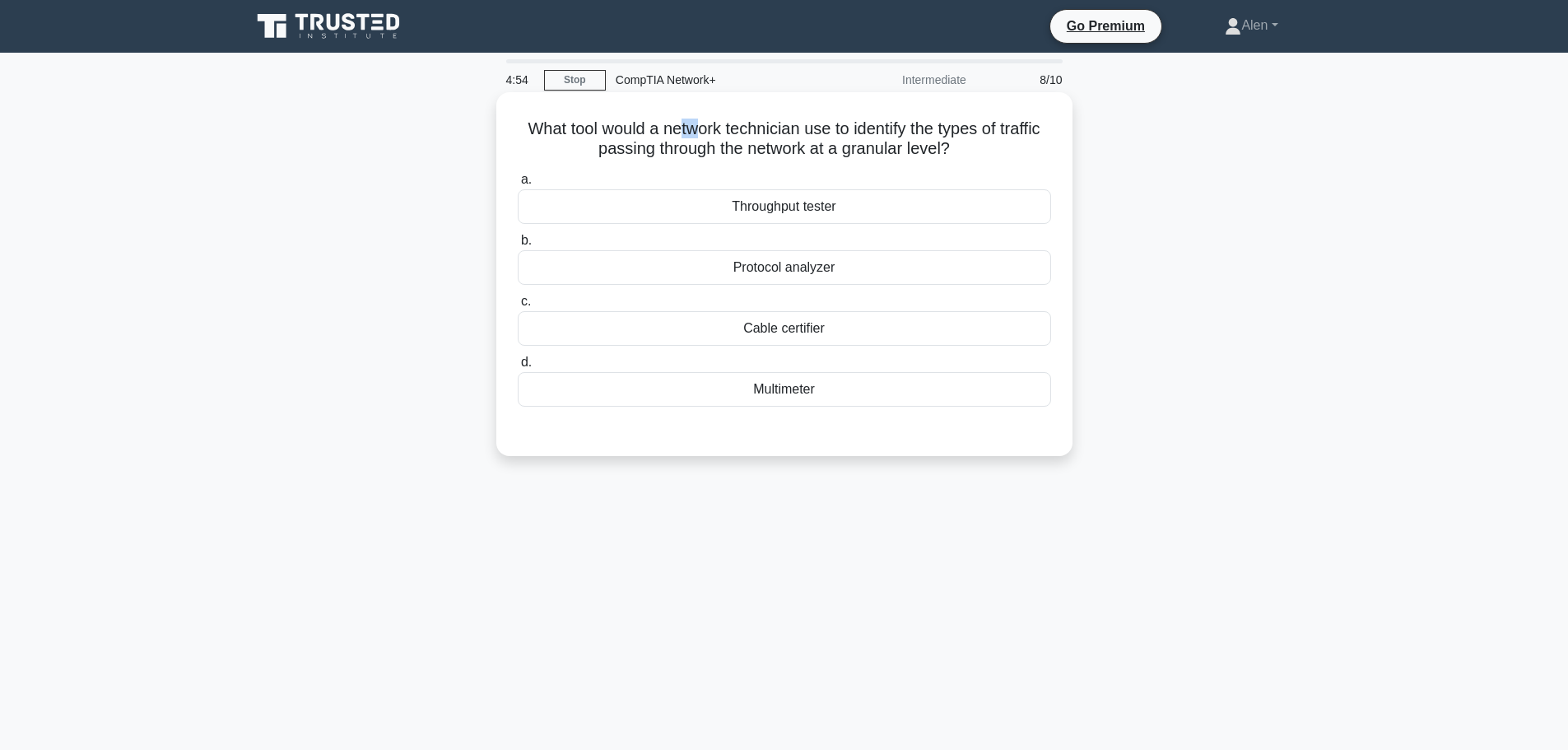
click at [724, 118] on div "What tool would a network technician use to identify the types of traffic passi…" at bounding box center [784, 273] width 563 height 350
click at [893, 128] on h5 "What tool would a network technician use to identify the types of traffic passi…" at bounding box center [784, 139] width 537 height 41
click at [842, 272] on div "Protocol analyzer" at bounding box center [784, 267] width 534 height 34
click at [518, 246] on input "b. Protocol analyzer" at bounding box center [518, 241] width 0 height 10
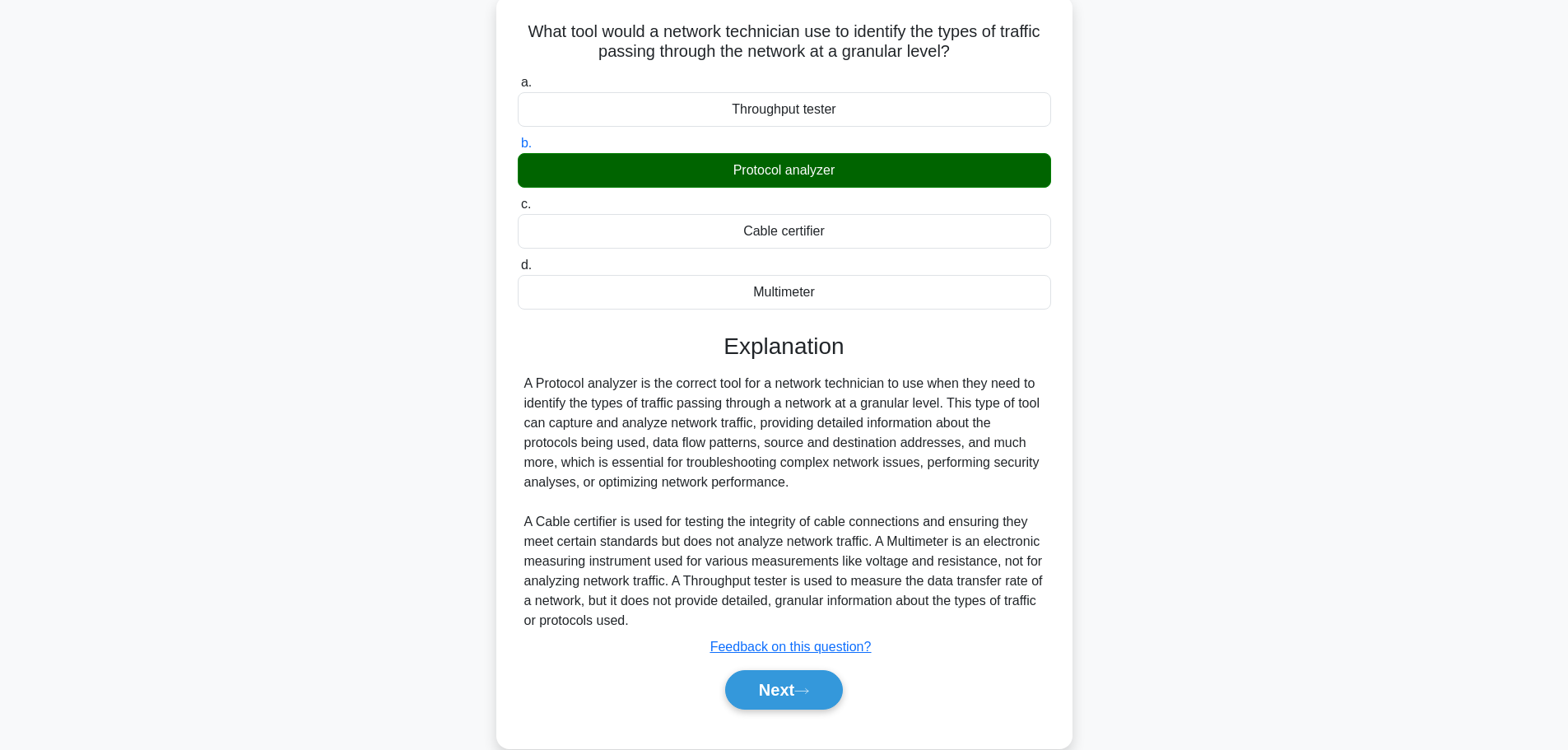
scroll to position [108, 0]
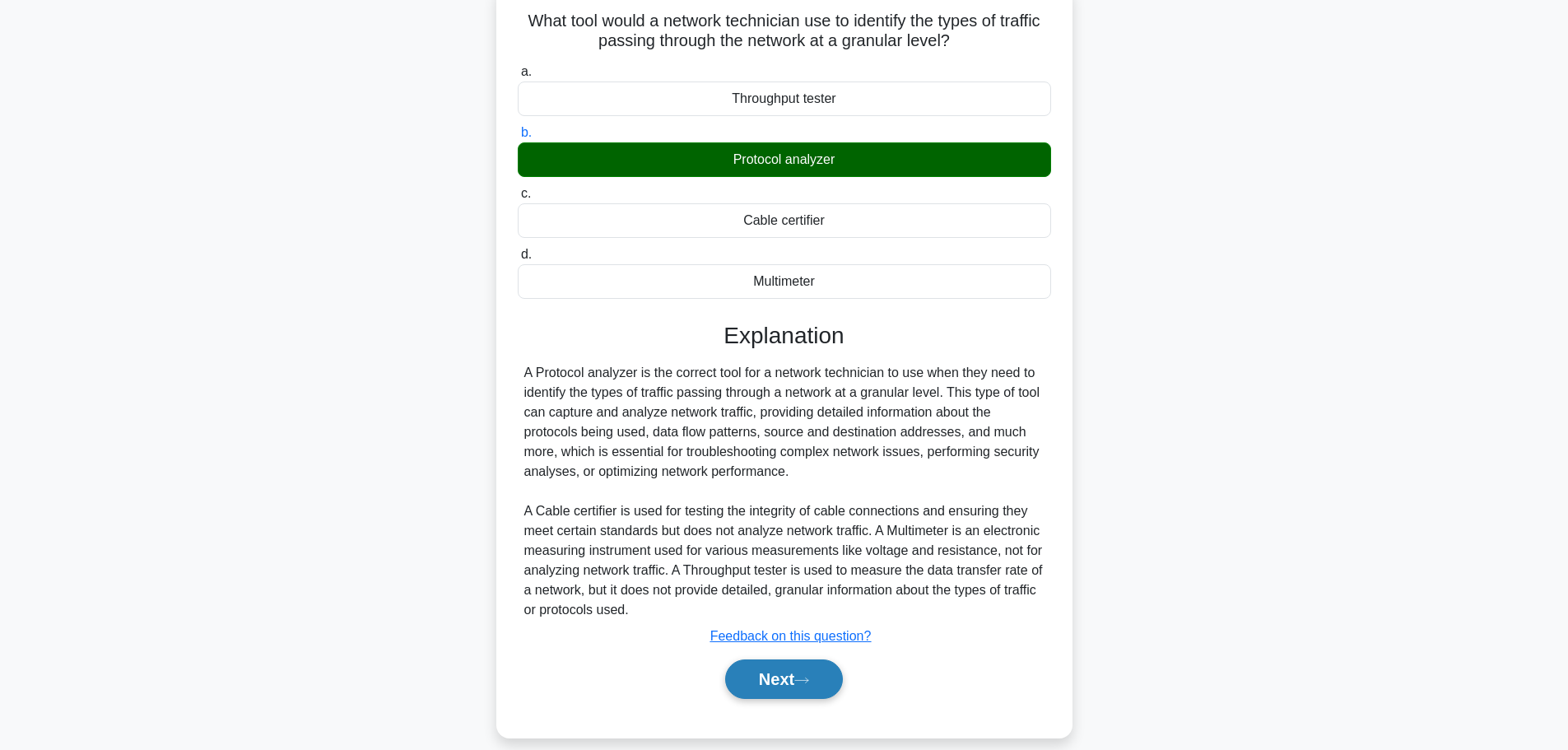
click at [843, 668] on button "Next" at bounding box center [784, 679] width 117 height 39
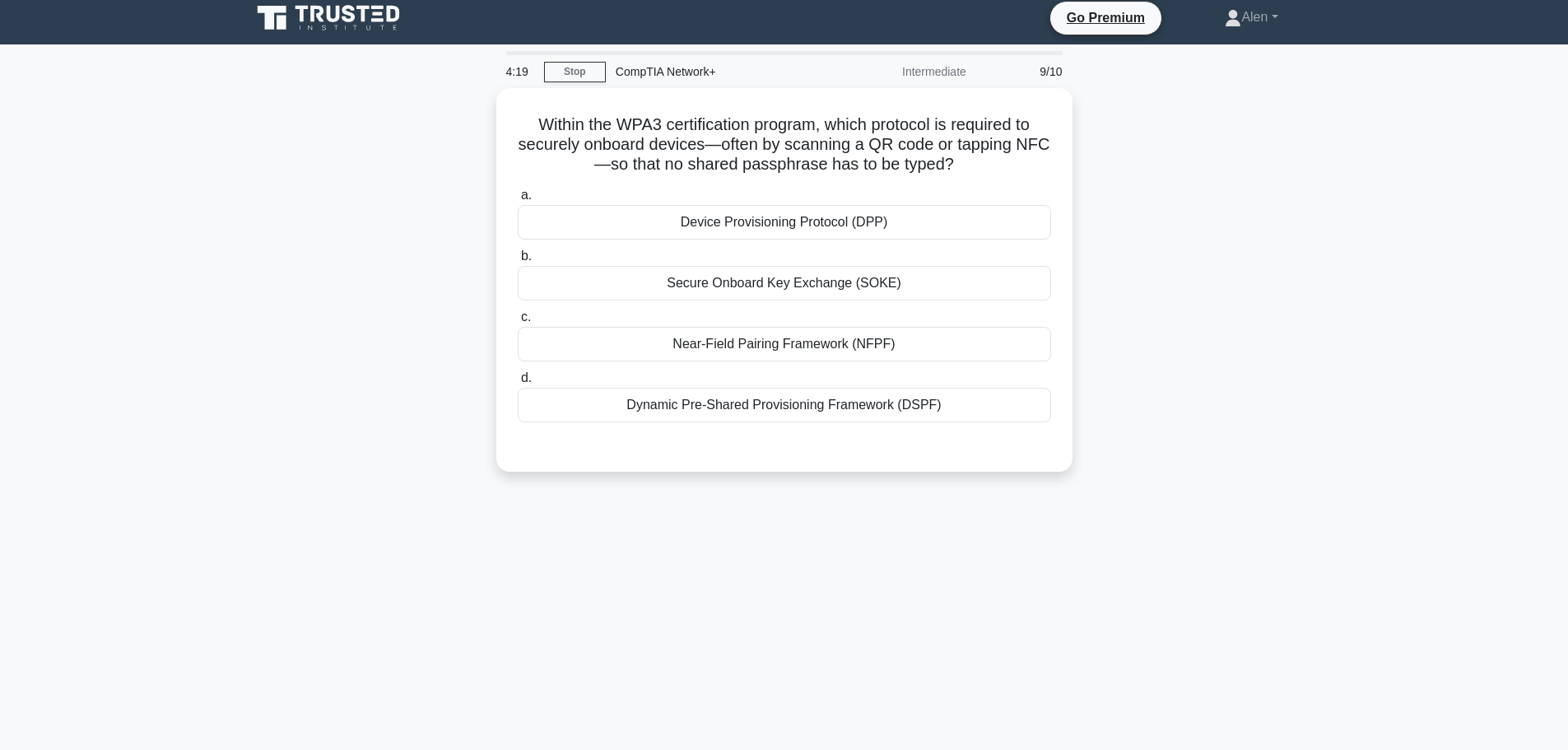
scroll to position [0, 0]
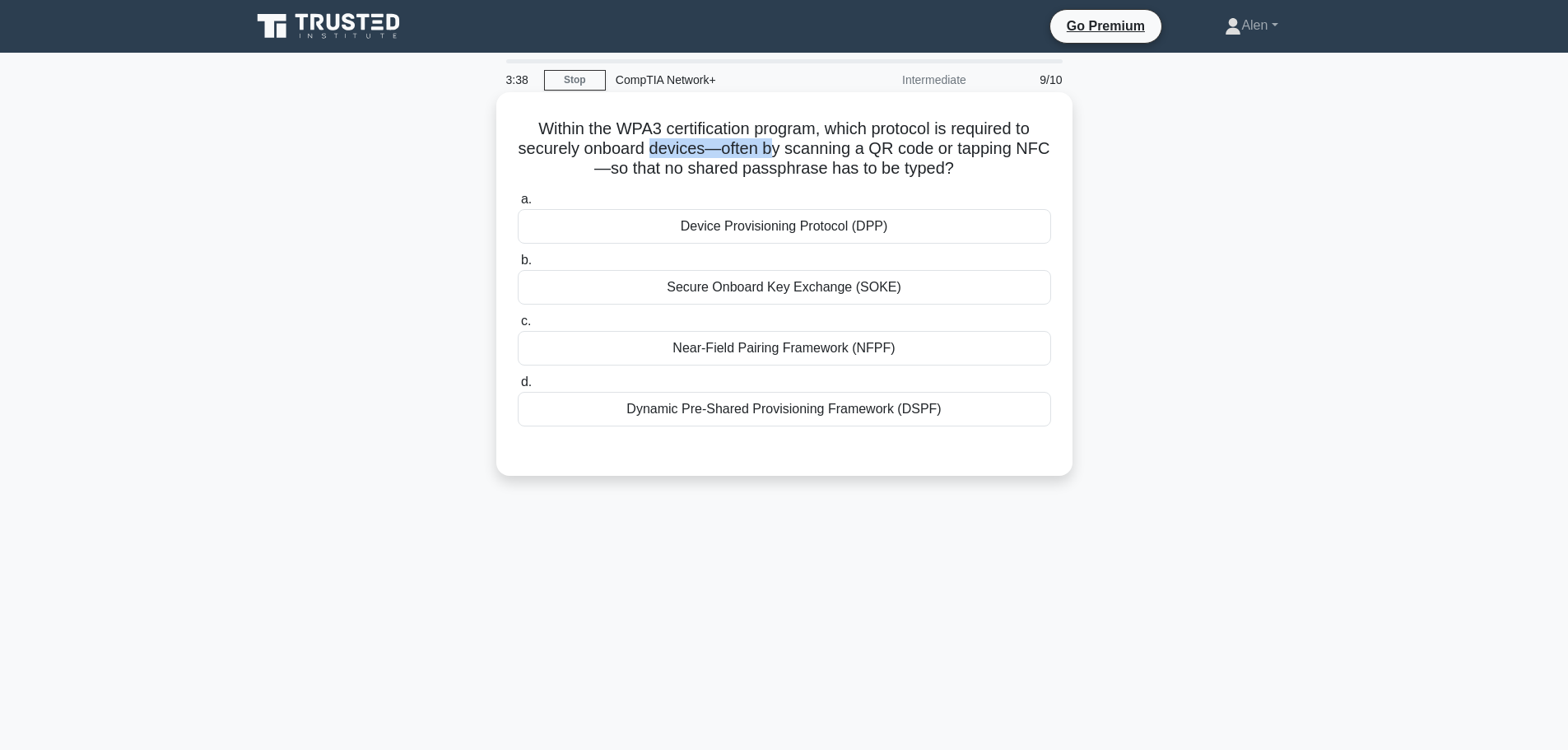
drag, startPoint x: 668, startPoint y: 146, endPoint x: 796, endPoint y: 146, distance: 128.0
click at [796, 146] on h5 "Within the WPA3 certification program, which protocol is required to securely o…" at bounding box center [784, 148] width 537 height 61
click at [692, 156] on h5 "Within the WPA3 certification program, which protocol is required to securely o…" at bounding box center [784, 148] width 537 height 61
click at [719, 352] on div "Near-Field Pairing Framework (NFPF)" at bounding box center [784, 348] width 534 height 34
click at [518, 327] on input "c. Near-Field Pairing Framework (NFPF)" at bounding box center [518, 321] width 0 height 10
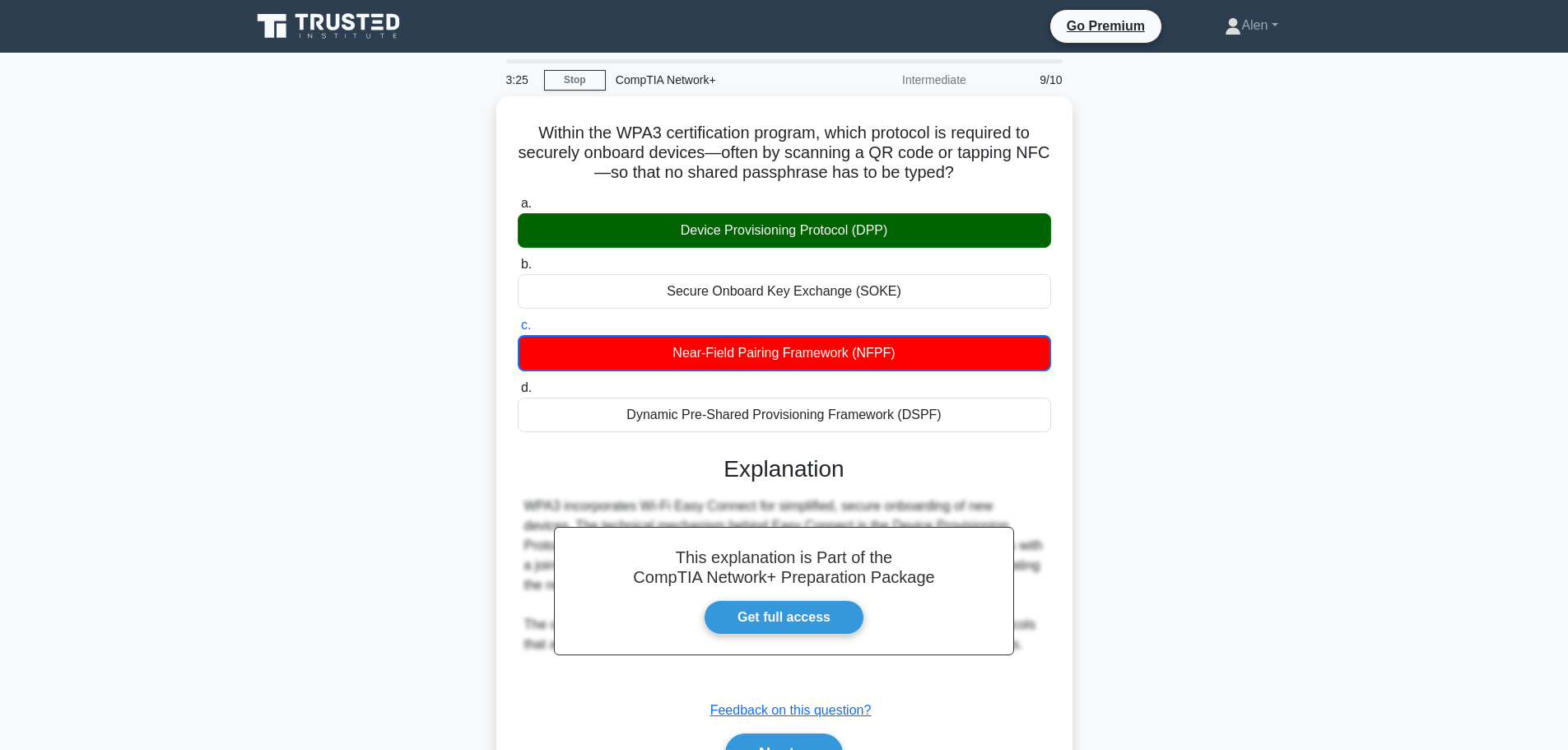
scroll to position [139, 0]
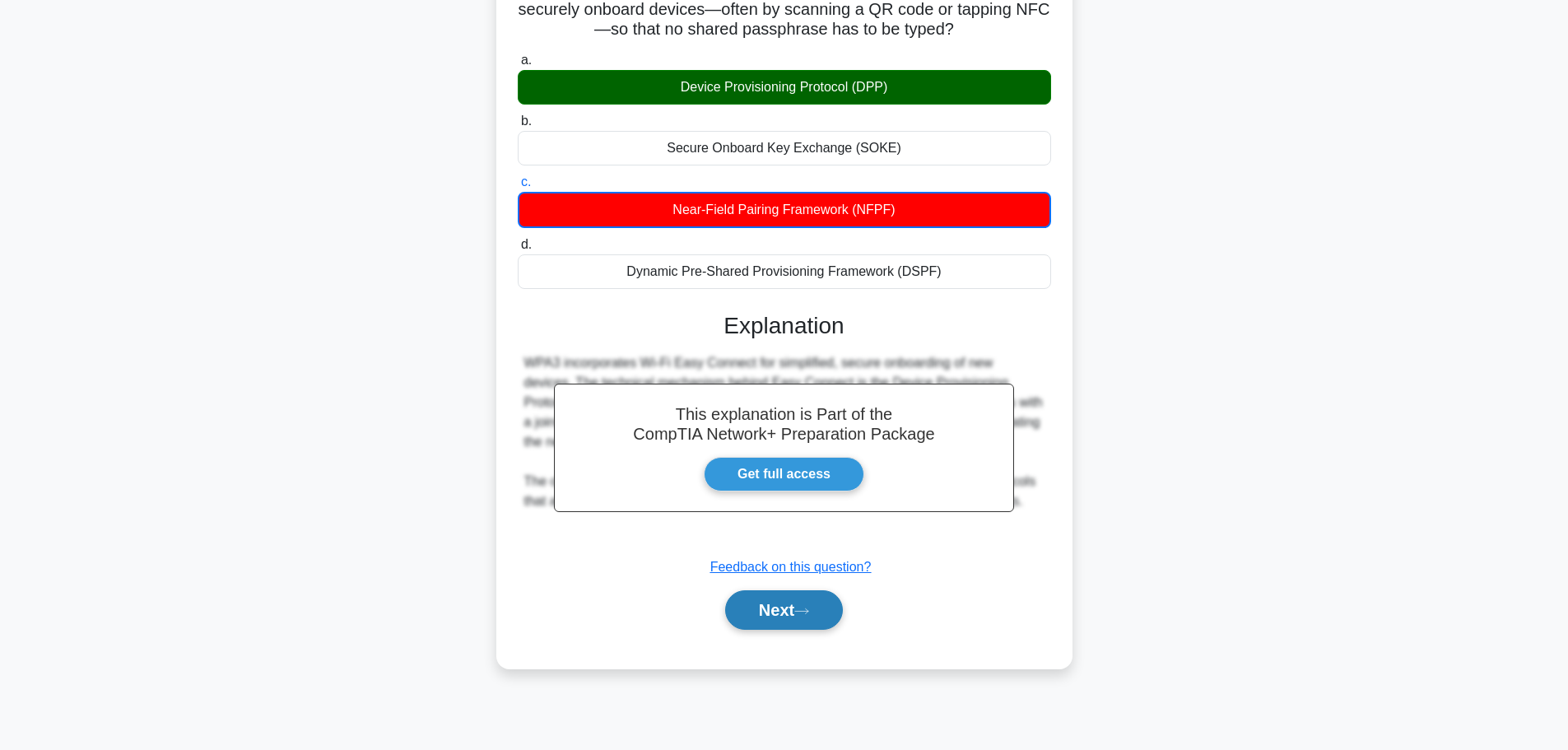
click at [788, 618] on button "Next" at bounding box center [784, 610] width 117 height 39
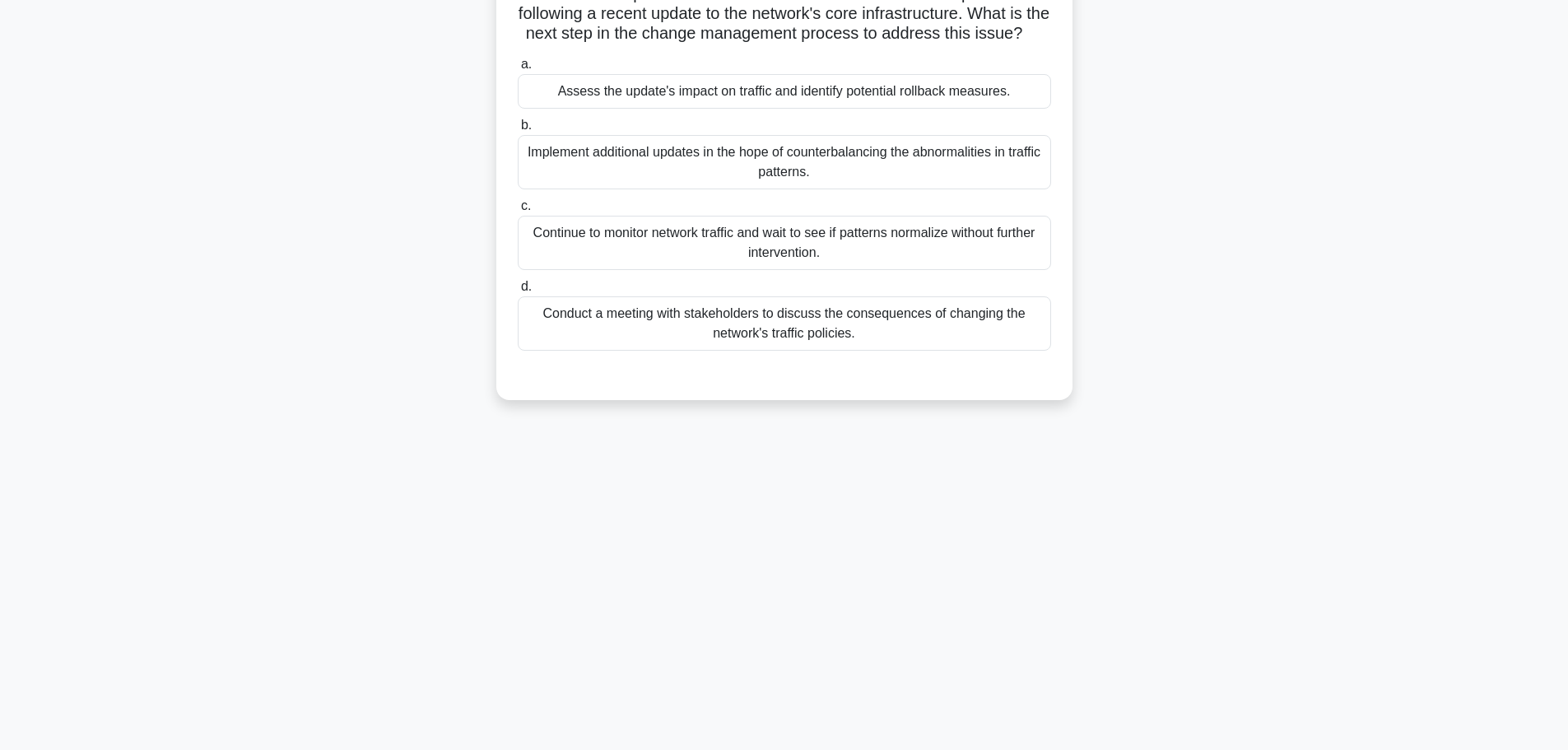
scroll to position [0, 0]
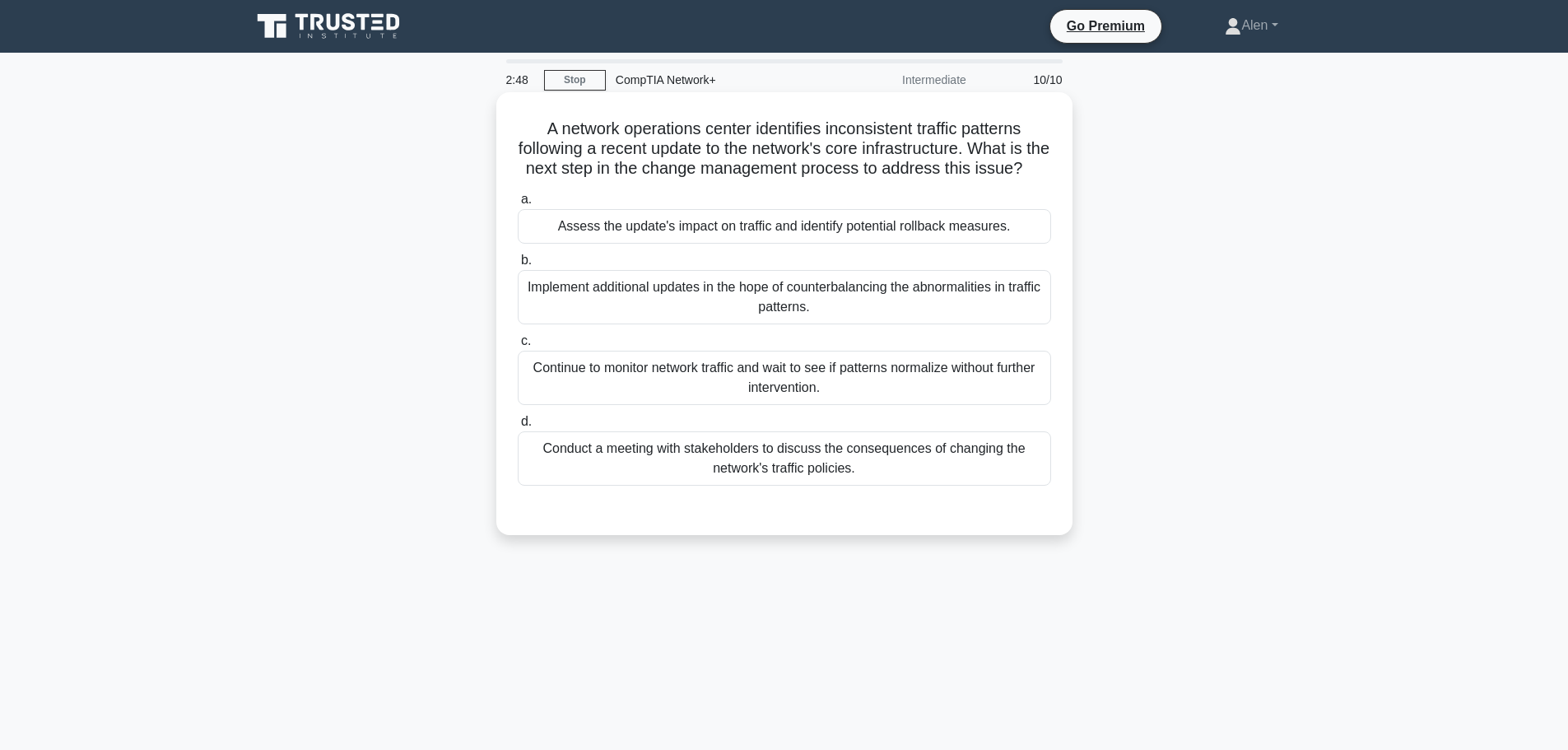
click at [838, 244] on div "Assess the update's impact on traffic and identify potential rollback measures." at bounding box center [784, 226] width 534 height 34
click at [518, 205] on input "a. Assess the update's impact on traffic and identify potential rollback measur…" at bounding box center [518, 199] width 0 height 10
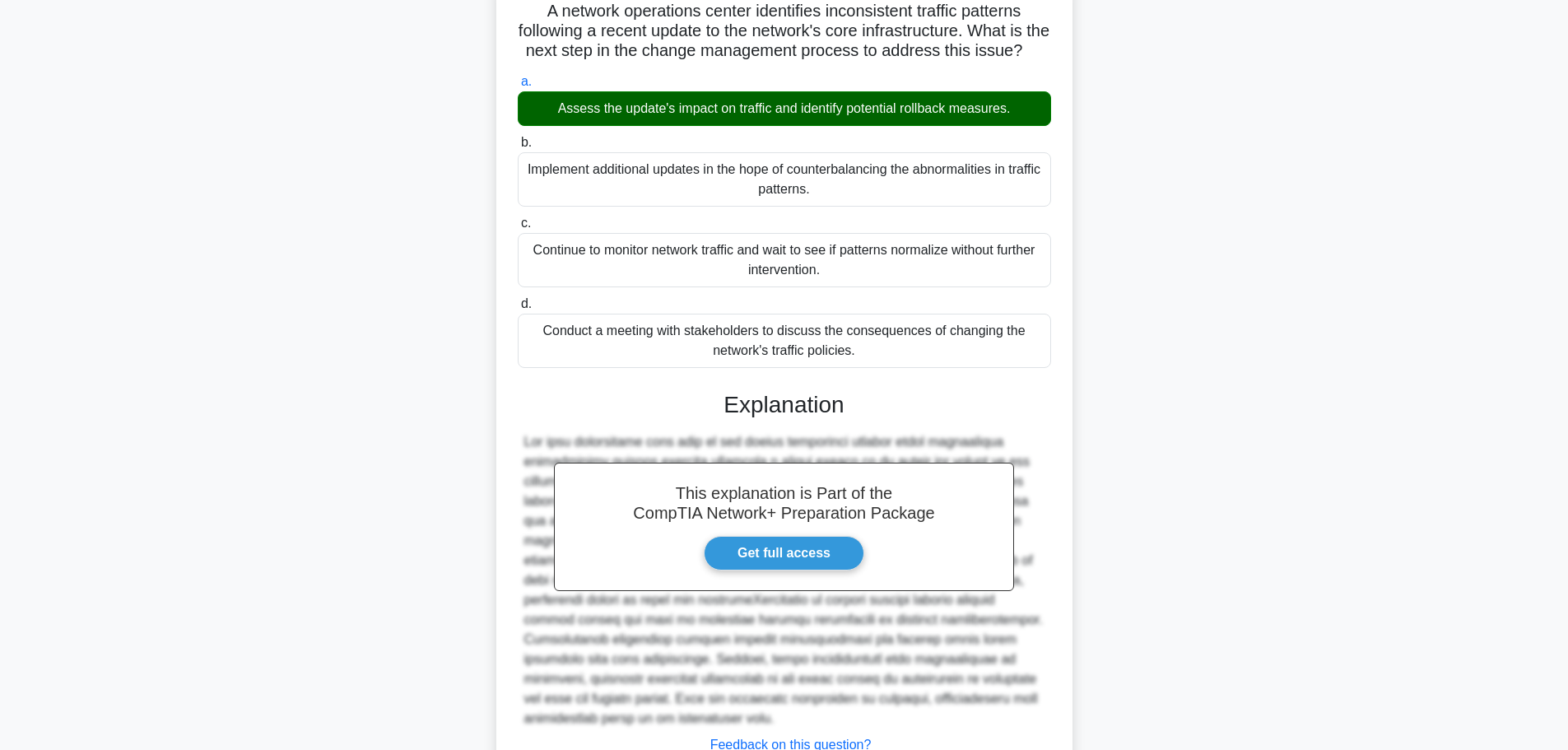
scroll to position [265, 0]
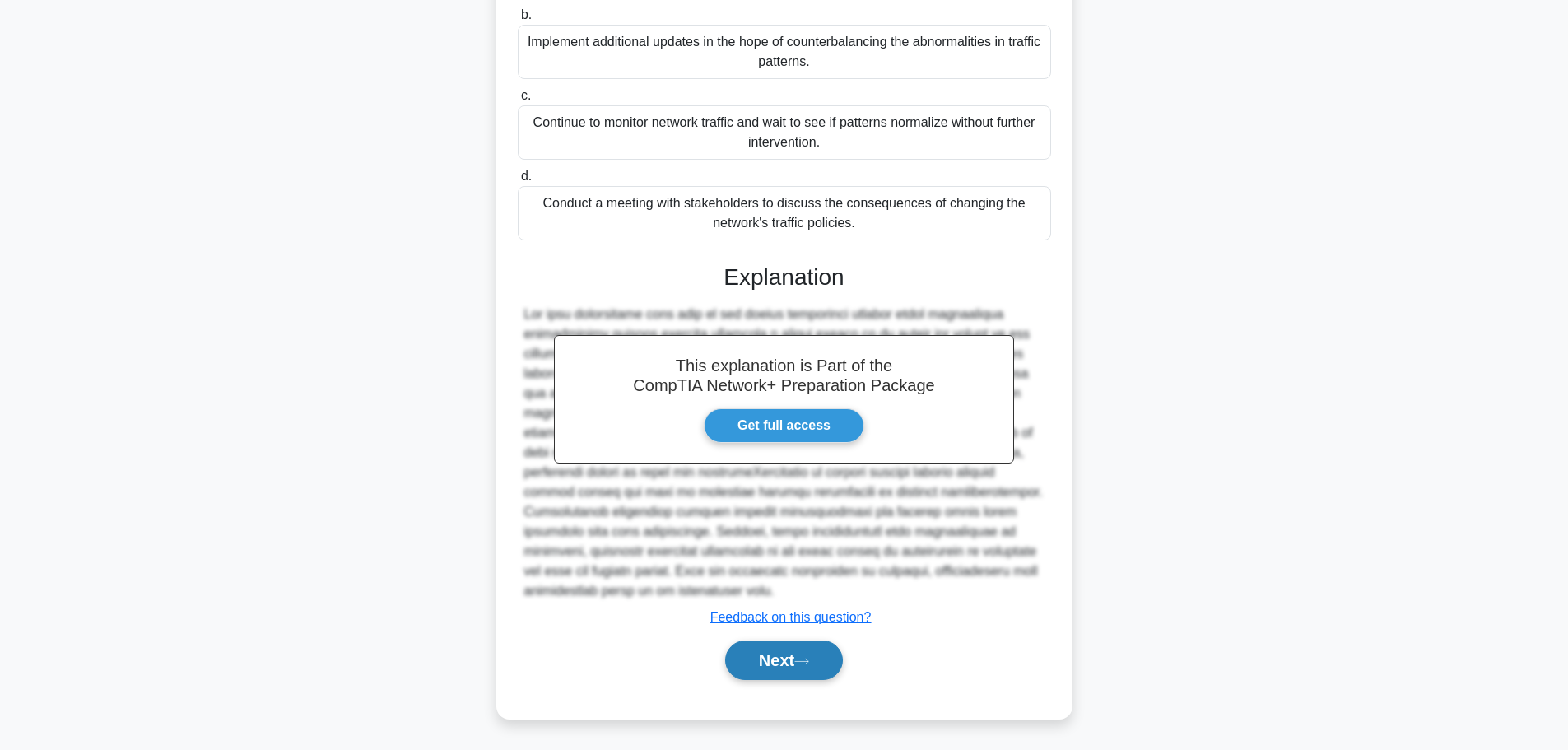
click at [772, 664] on button "Next" at bounding box center [784, 660] width 117 height 39
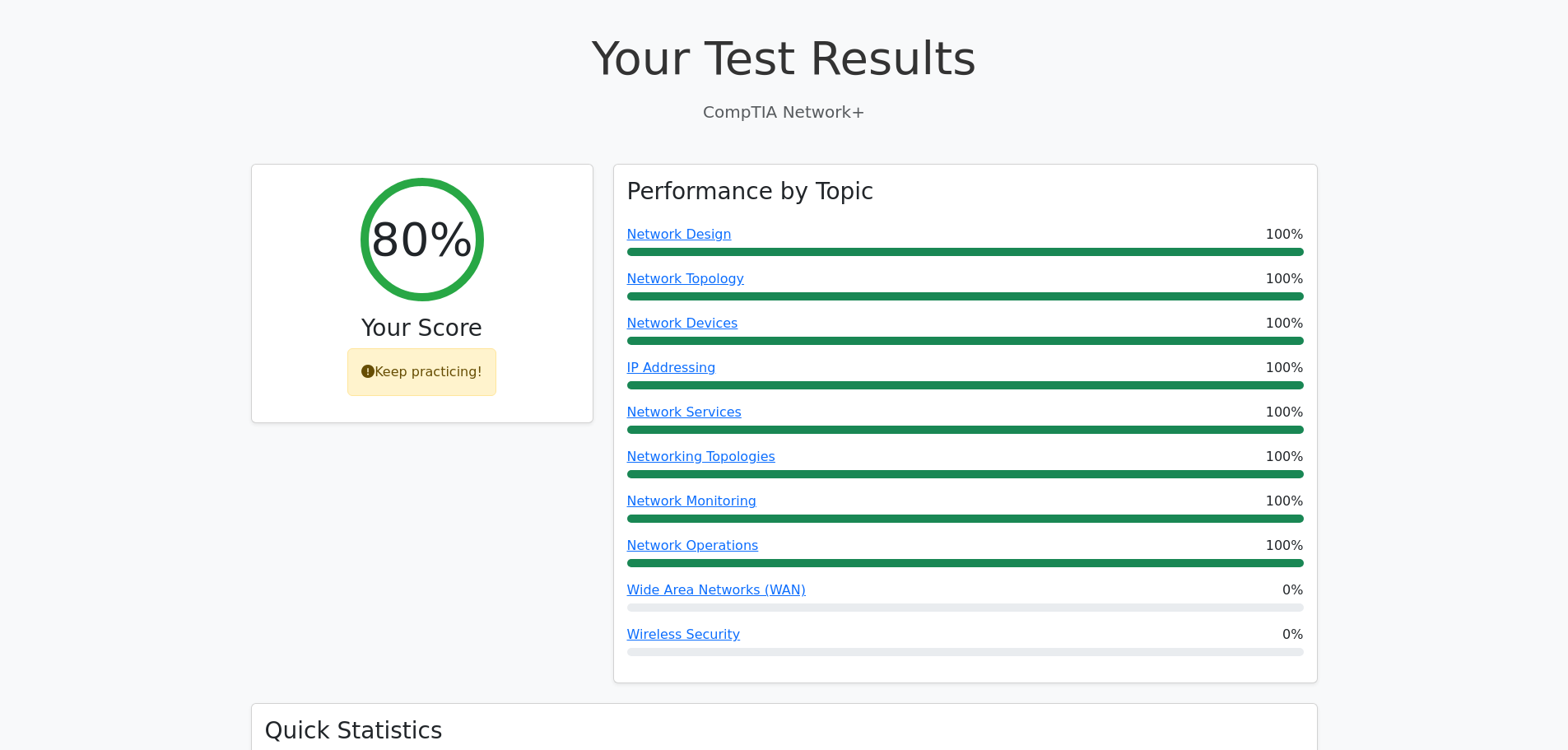
scroll to position [434, 0]
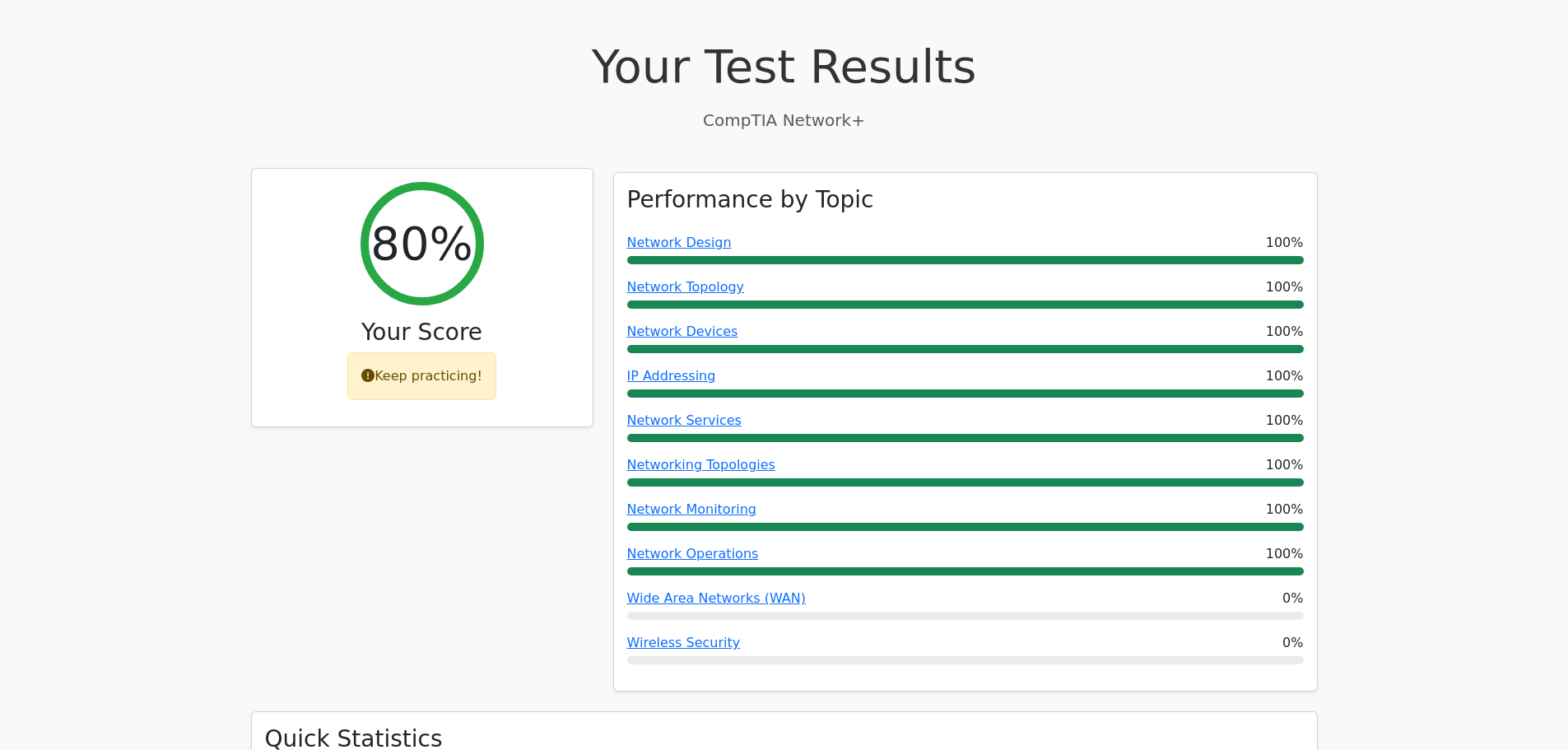
click at [382, 353] on div "Keep practicing!" at bounding box center [422, 376] width 149 height 48
click at [387, 352] on div "Keep practicing!" at bounding box center [422, 376] width 149 height 48
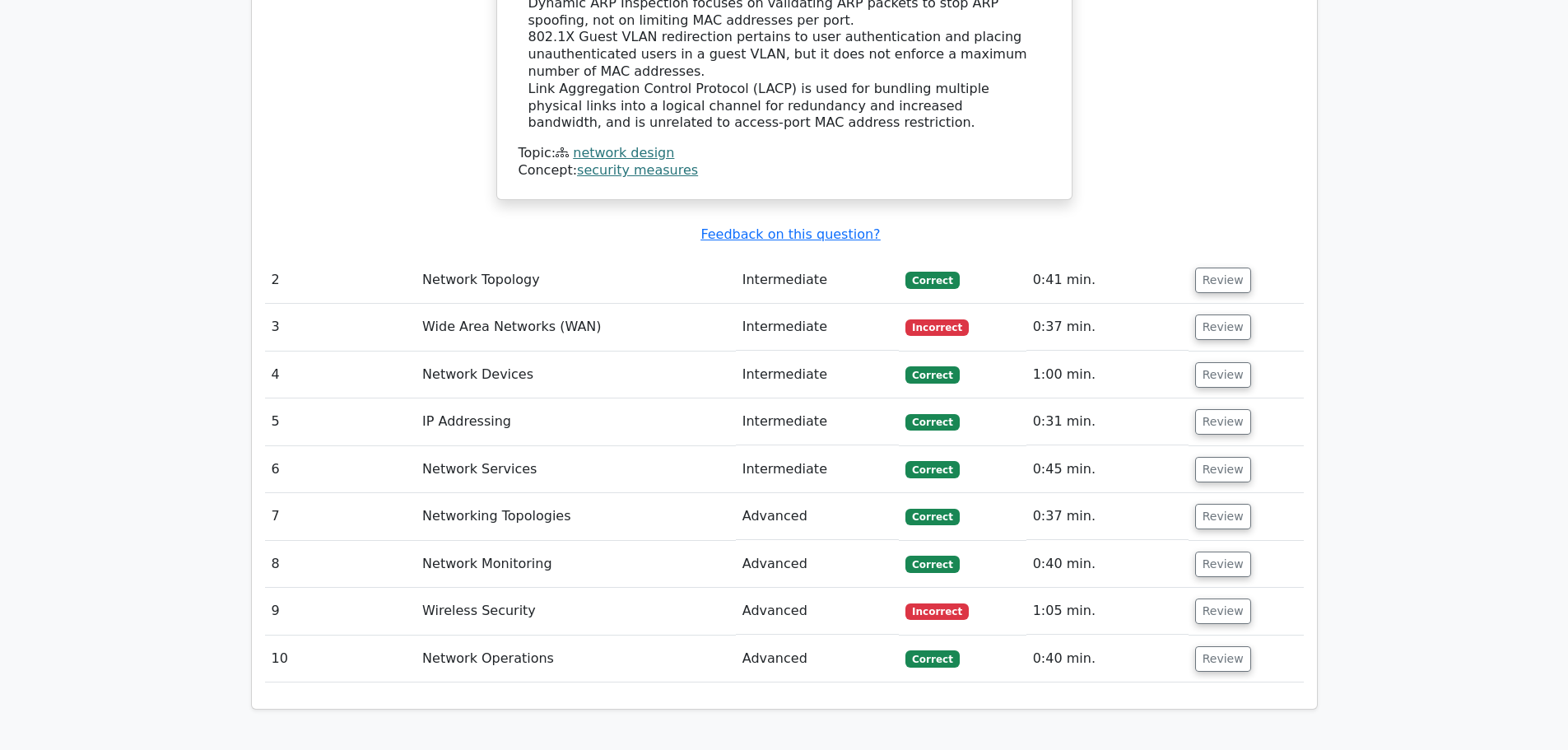
scroll to position [2702, 0]
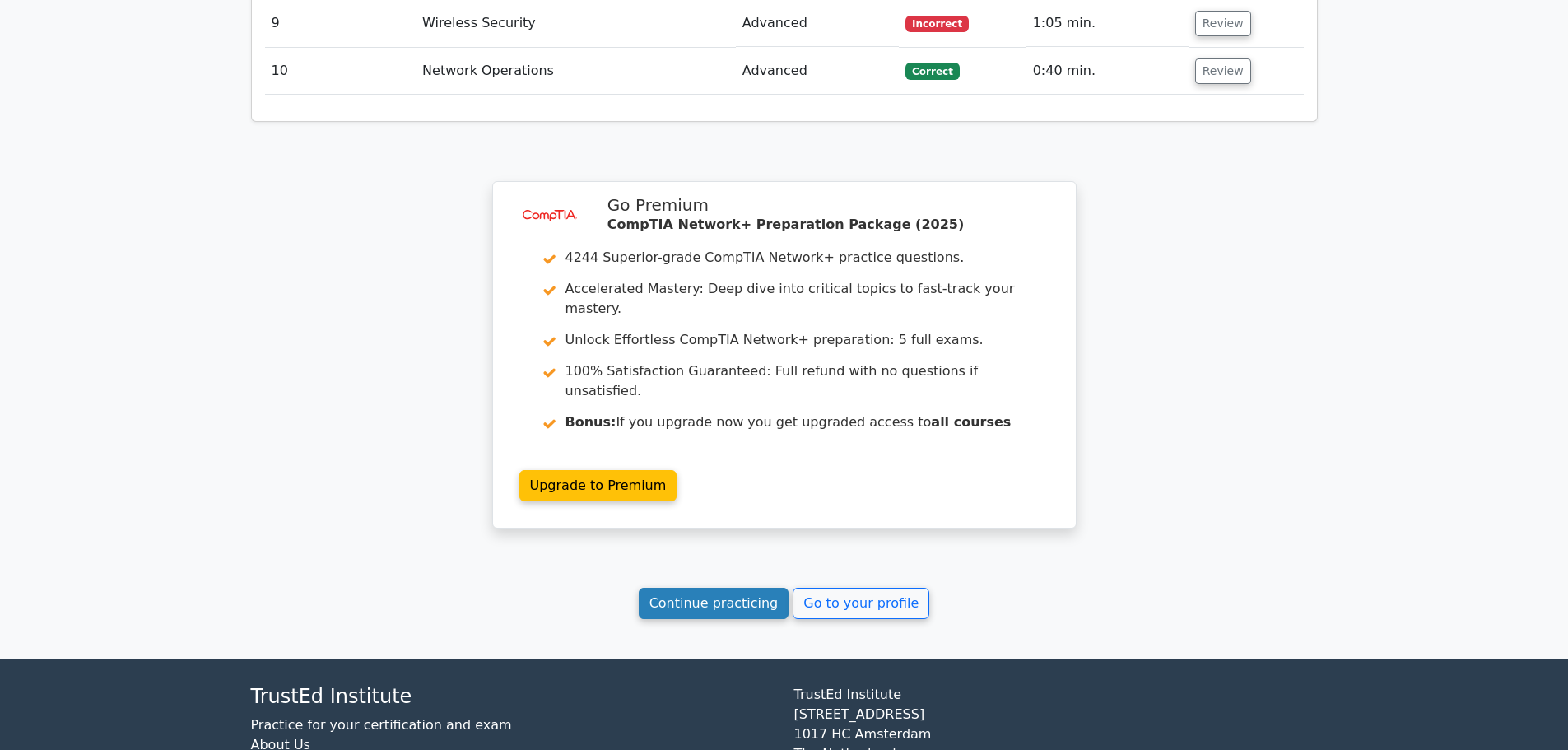
click at [735, 587] on link "Continue practicing" at bounding box center [714, 603] width 151 height 32
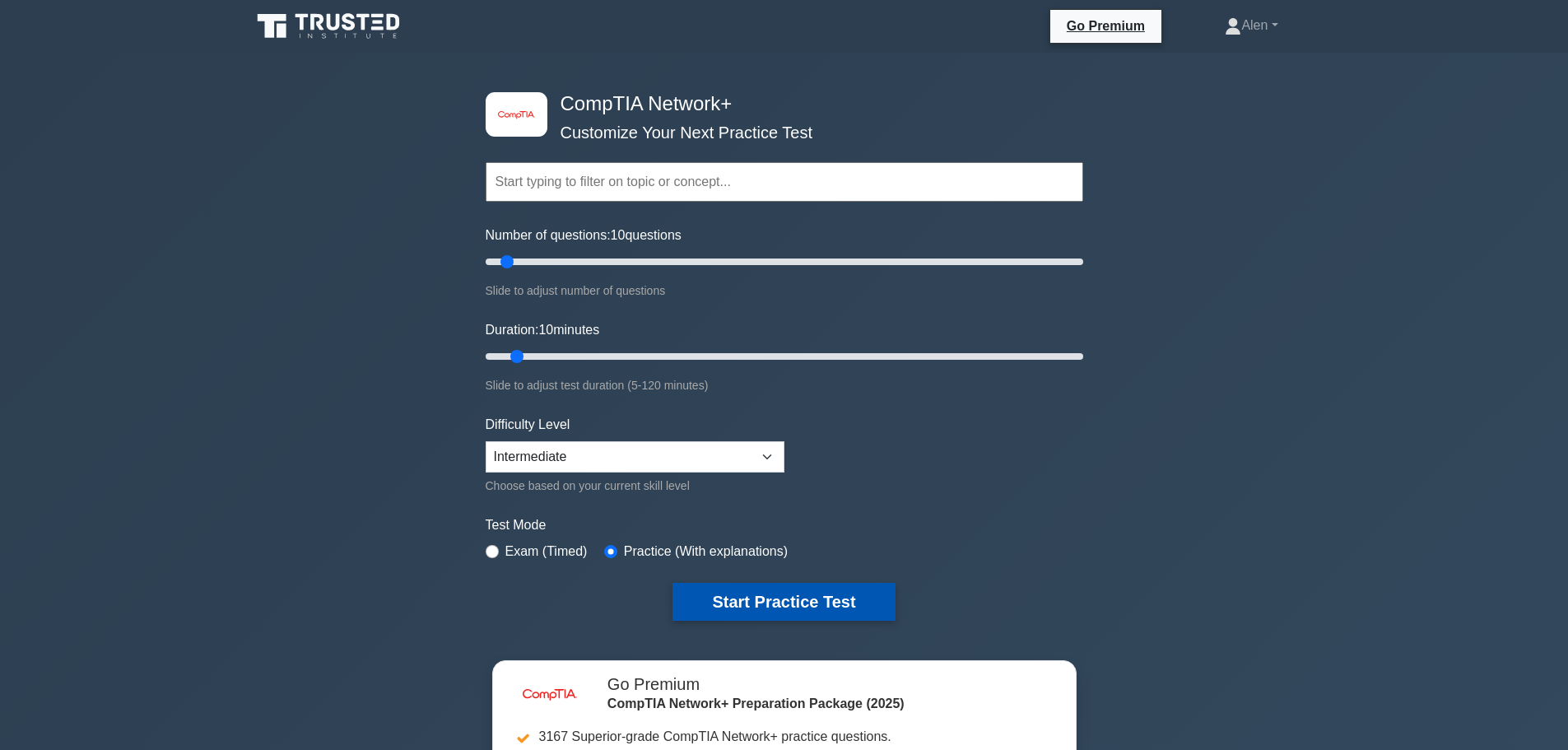
click at [764, 606] on button "Start Practice Test" at bounding box center [784, 602] width 223 height 38
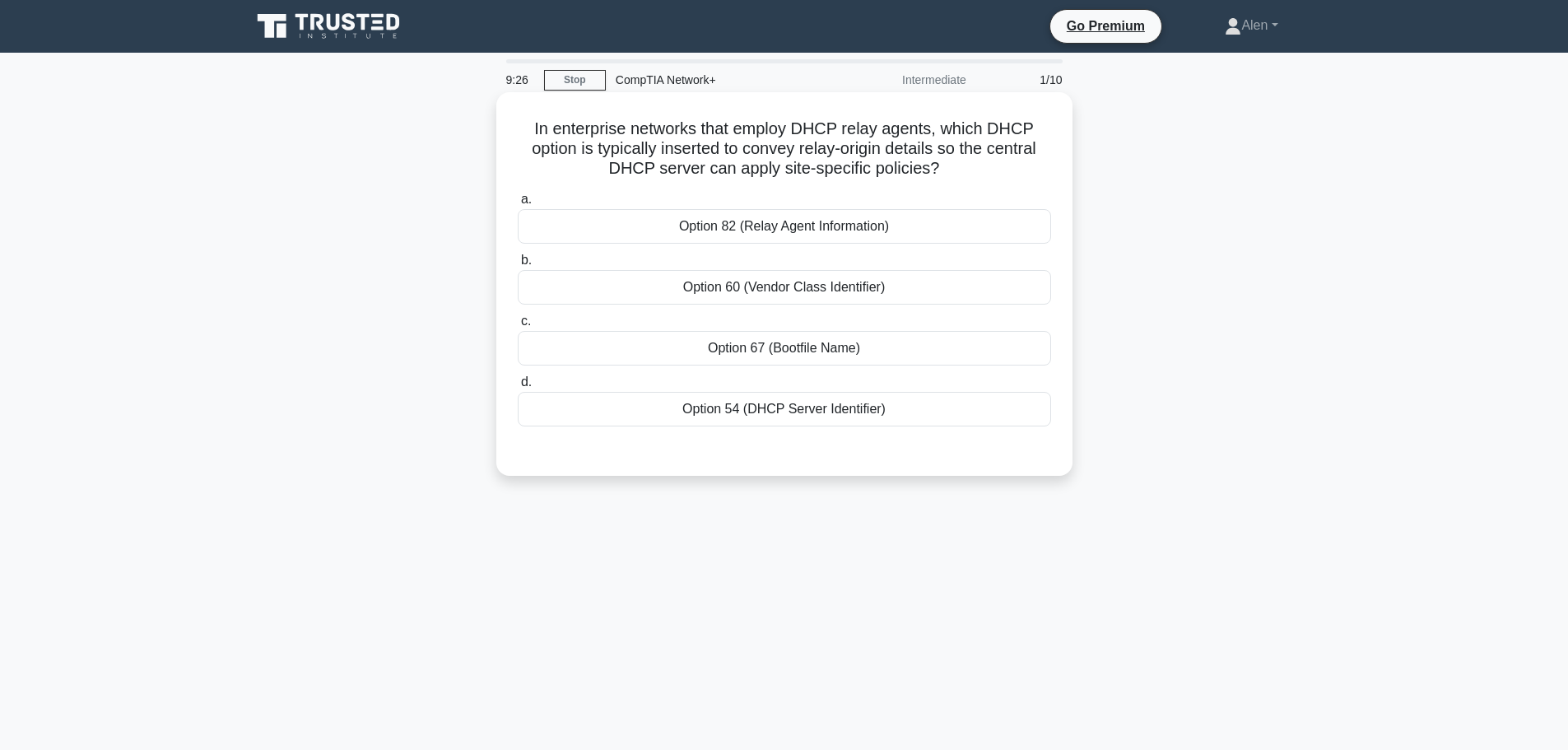
drag, startPoint x: 803, startPoint y: 143, endPoint x: 966, endPoint y: 177, distance: 166.5
click at [966, 177] on h5 "In enterprise networks that employ DHCP relay agents, which DHCP option is typi…" at bounding box center [784, 148] width 537 height 61
click at [907, 219] on div "Option 82 (Relay Agent Information)" at bounding box center [784, 226] width 534 height 34
click at [518, 205] on input "a. Option 82 (Relay Agent Information)" at bounding box center [518, 199] width 0 height 10
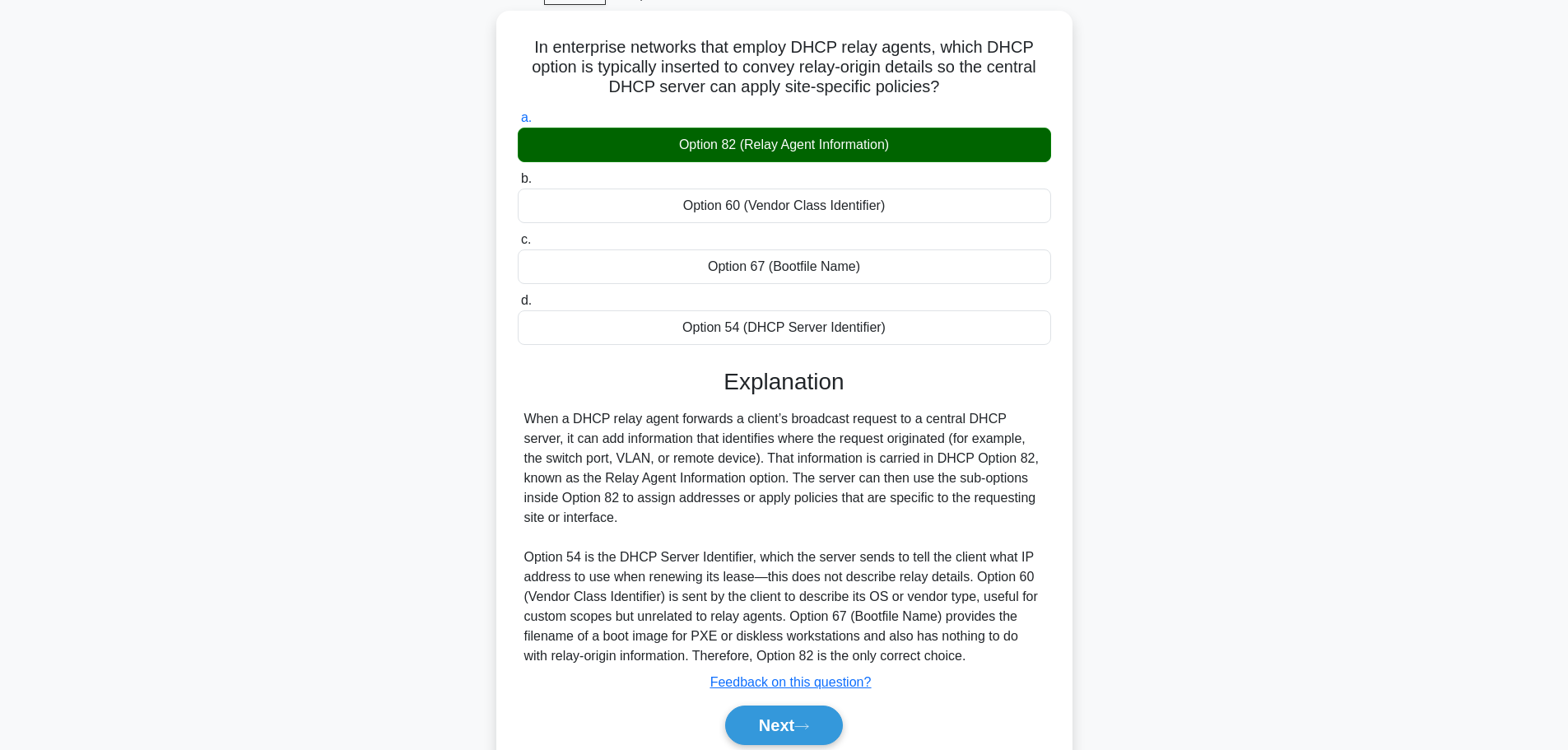
scroll to position [147, 0]
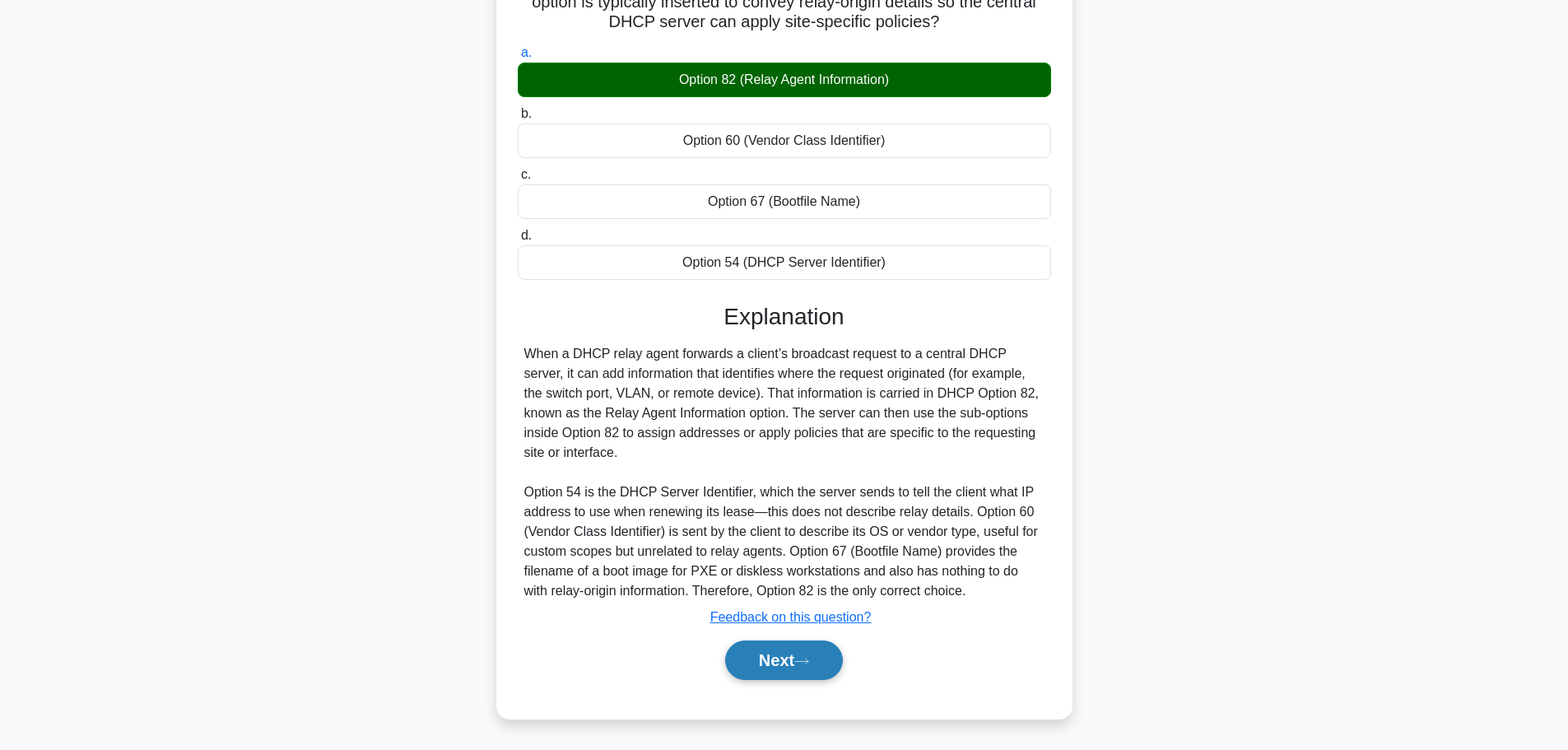
click at [774, 656] on button "Next" at bounding box center [784, 660] width 117 height 39
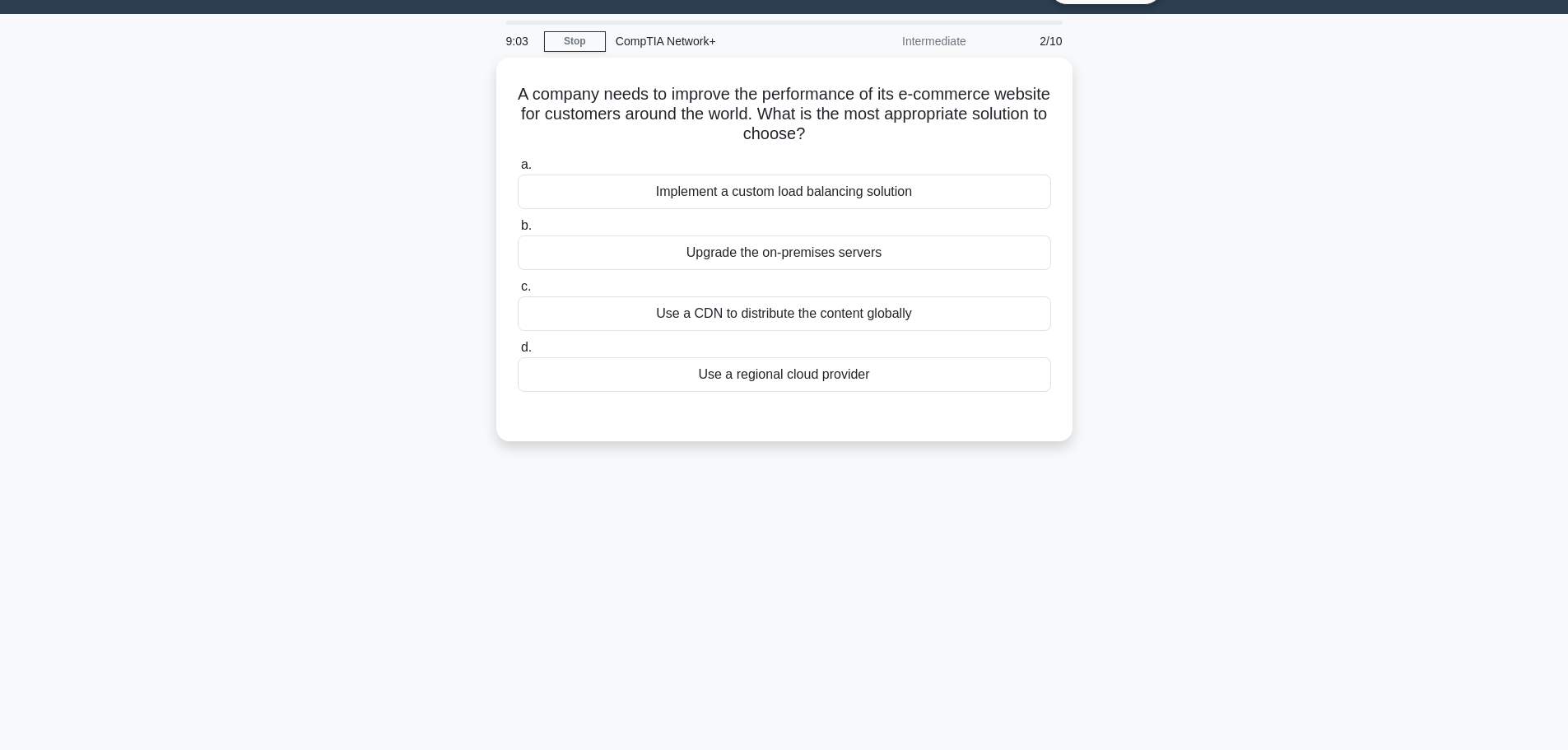
scroll to position [0, 0]
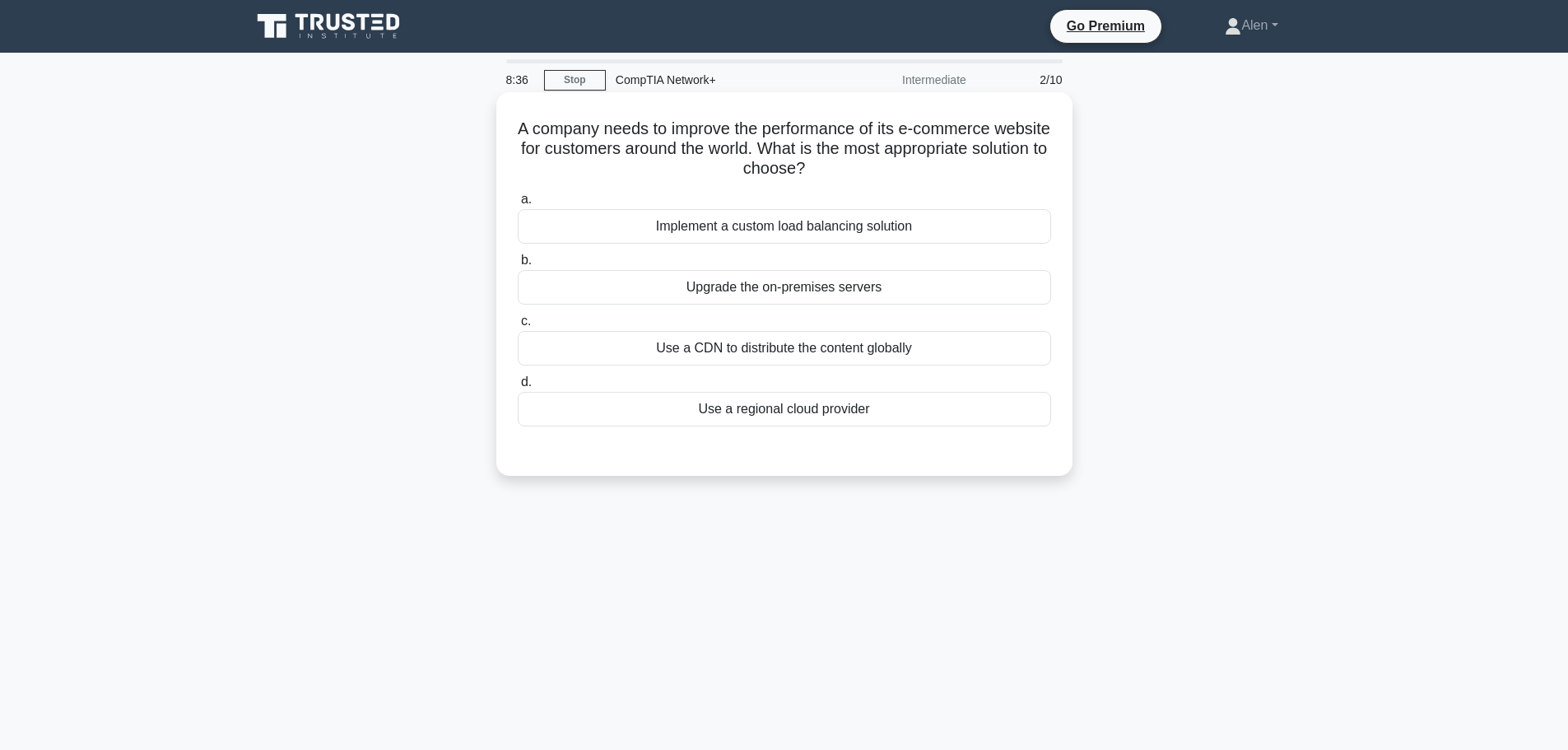
drag, startPoint x: 725, startPoint y: 350, endPoint x: 692, endPoint y: 350, distance: 33.0
click at [692, 350] on div "Use a CDN to distribute the content globally" at bounding box center [784, 348] width 534 height 34
copy div "CDN t"
click at [1353, 432] on main "8:14 Stop CompTIA Network+ Intermediate 2/10 A company needs to improve the per…" at bounding box center [784, 471] width 1568 height 836
click at [883, 349] on div "Use a CDN to distribute the content globally" at bounding box center [784, 348] width 534 height 34
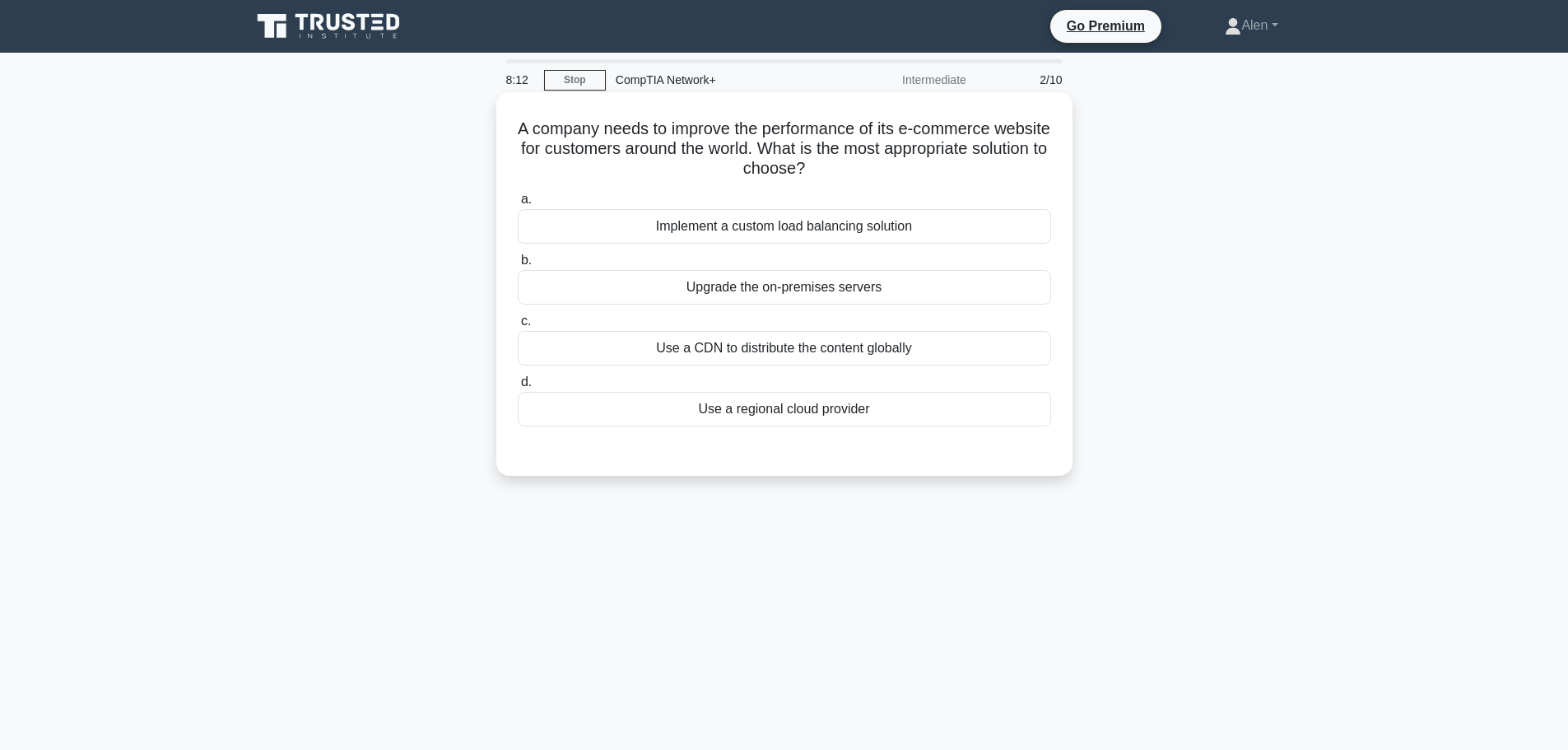
click at [518, 327] on input "c. Use a CDN to distribute the content globally" at bounding box center [518, 321] width 0 height 10
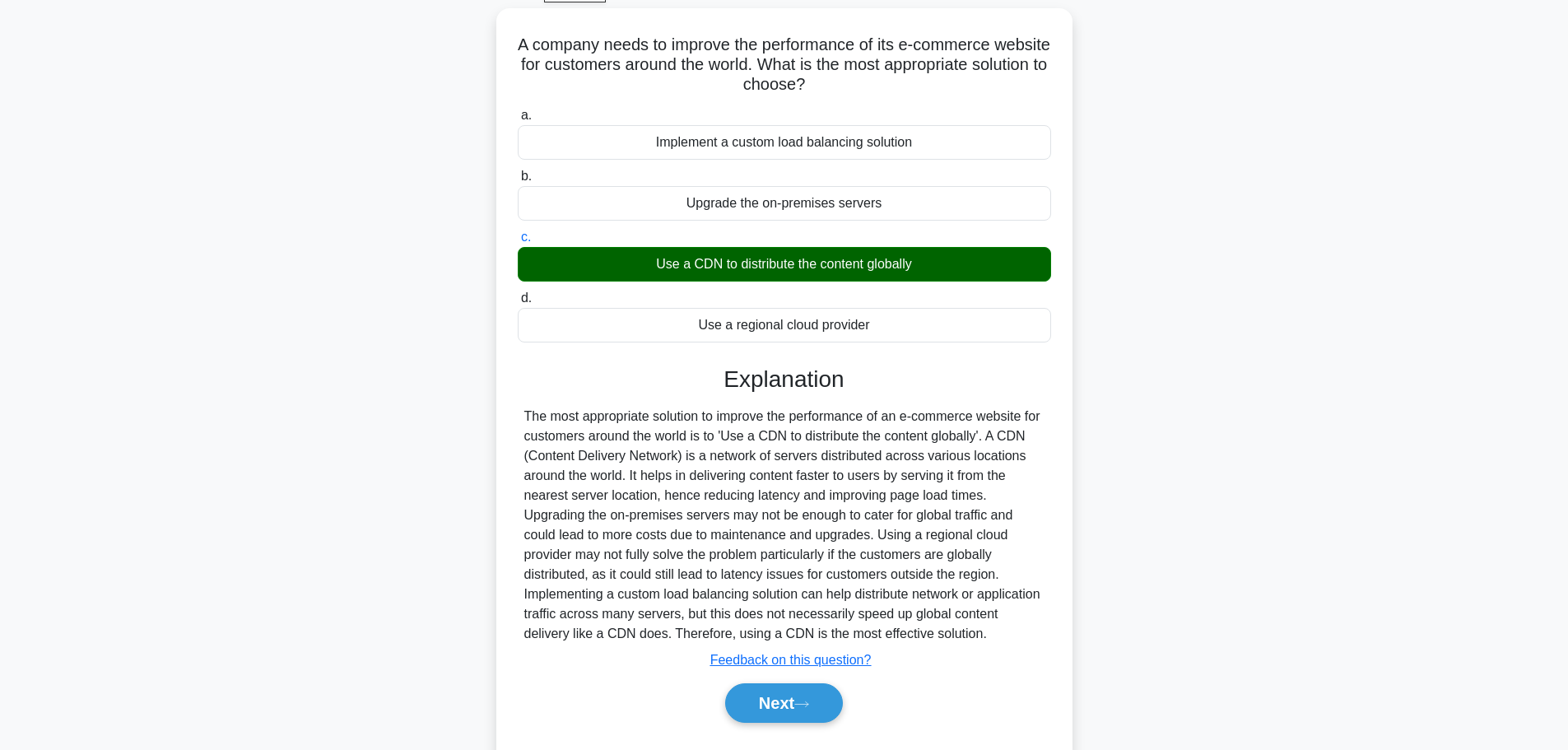
scroll to position [139, 0]
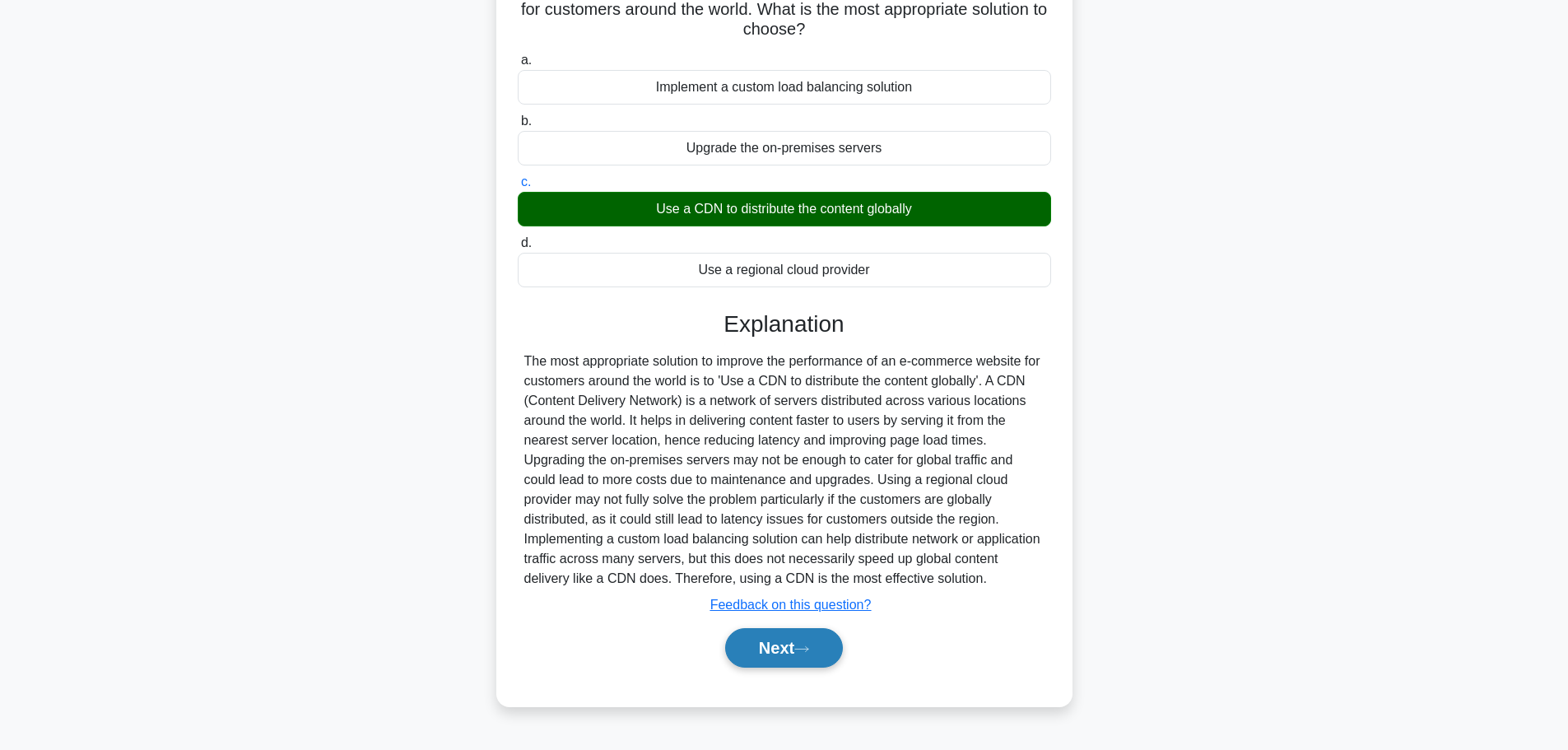
click at [789, 658] on button "Next" at bounding box center [784, 647] width 117 height 39
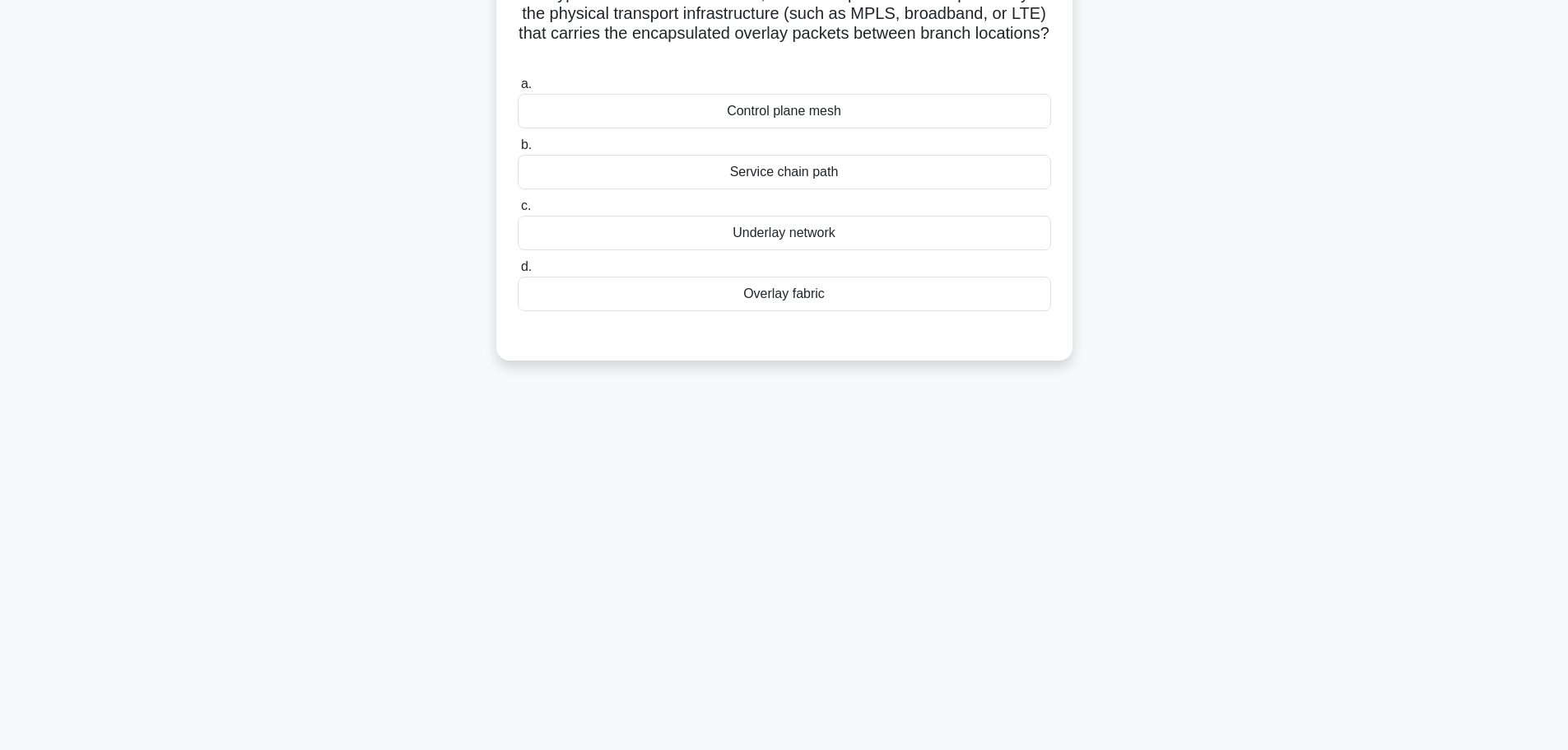
scroll to position [0, 0]
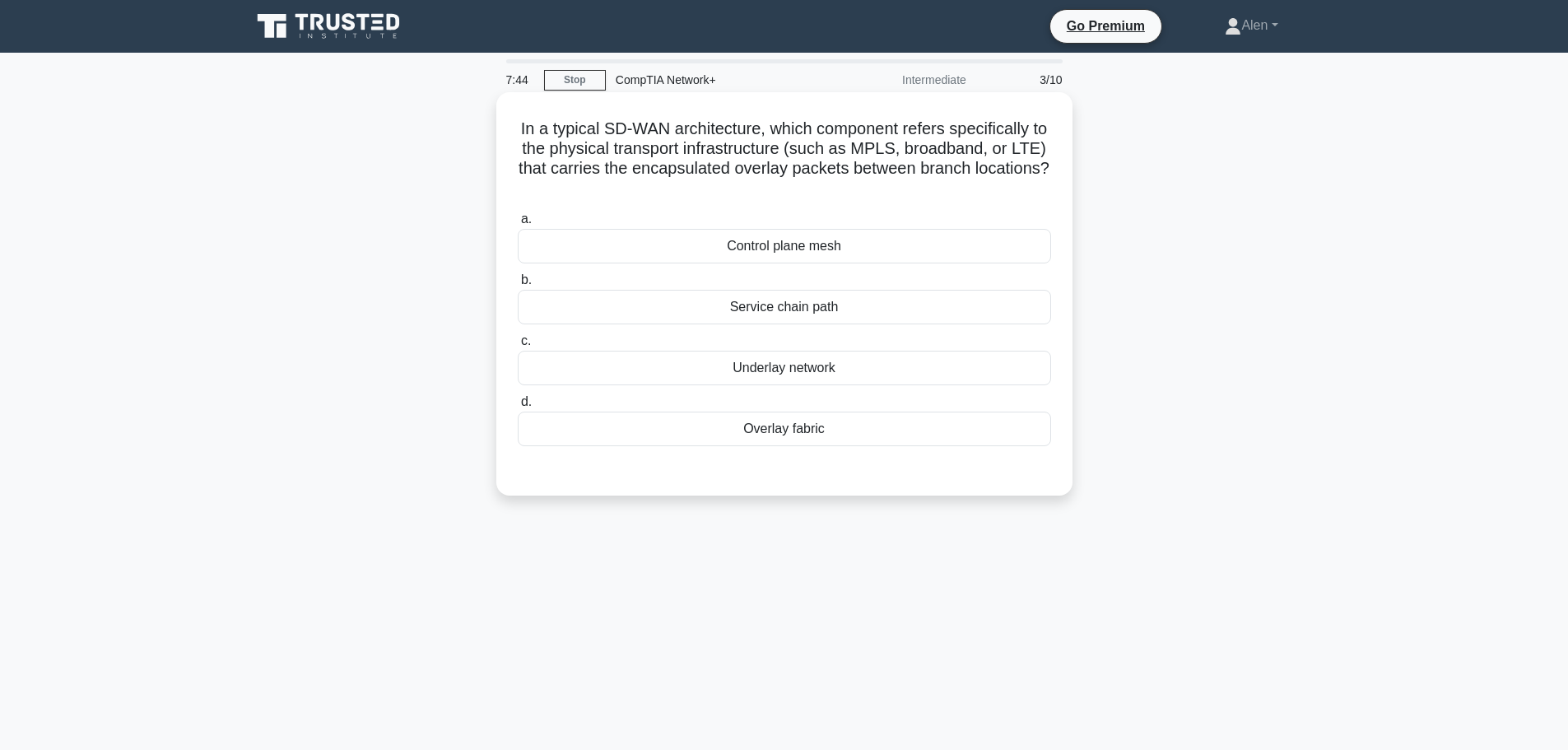
drag, startPoint x: 822, startPoint y: 168, endPoint x: 1022, endPoint y: 182, distance: 200.5
click at [1022, 182] on h5 "In a typical SD-WAN architecture, which component refers specifically to the ph…" at bounding box center [784, 158] width 537 height 80
click at [682, 142] on h5 "In a typical SD-WAN architecture, which component refers specifically to the ph…" at bounding box center [784, 158] width 537 height 80
click at [830, 303] on div "Service chain path" at bounding box center [784, 307] width 534 height 34
click at [518, 286] on input "b. Service chain path" at bounding box center [518, 280] width 0 height 10
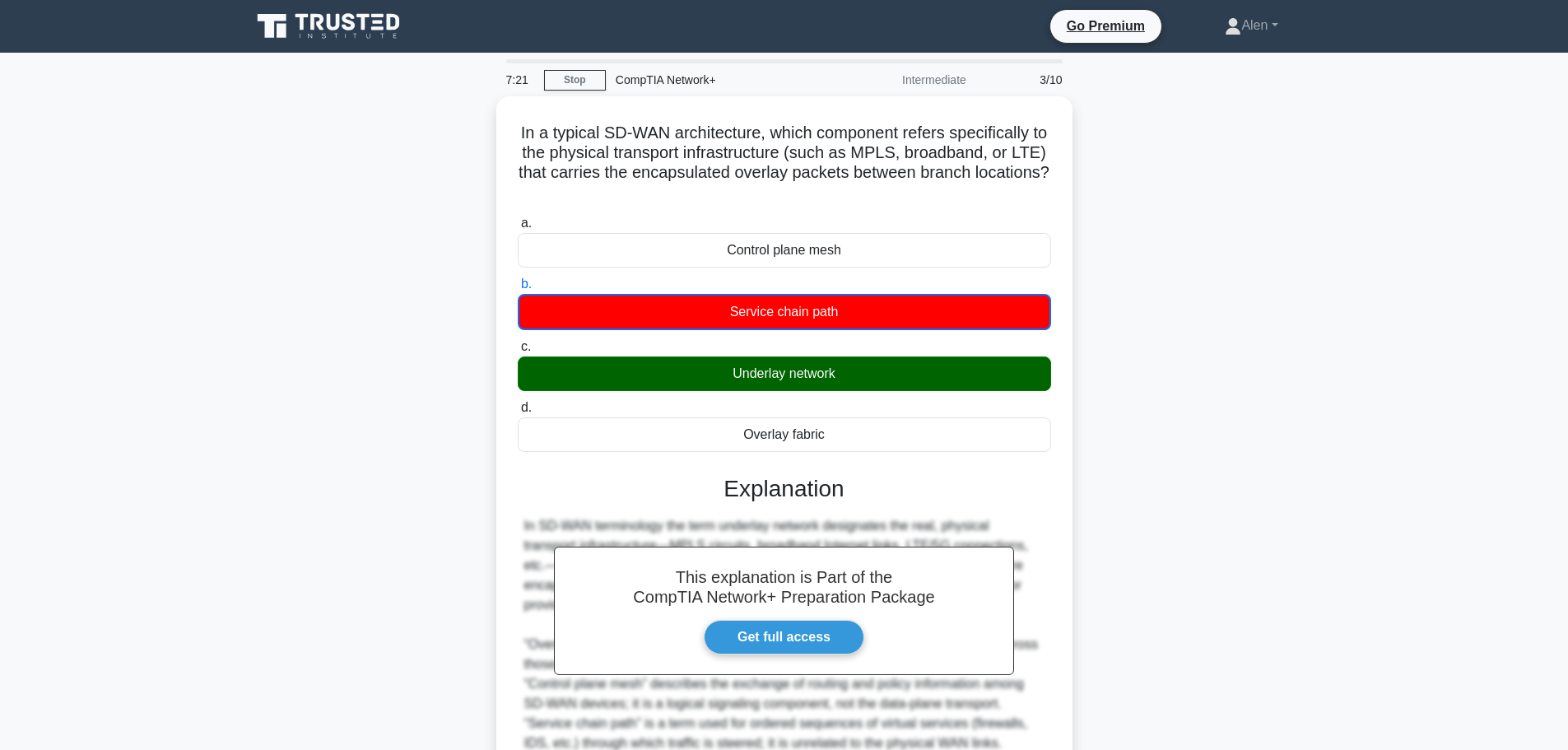
scroll to position [208, 0]
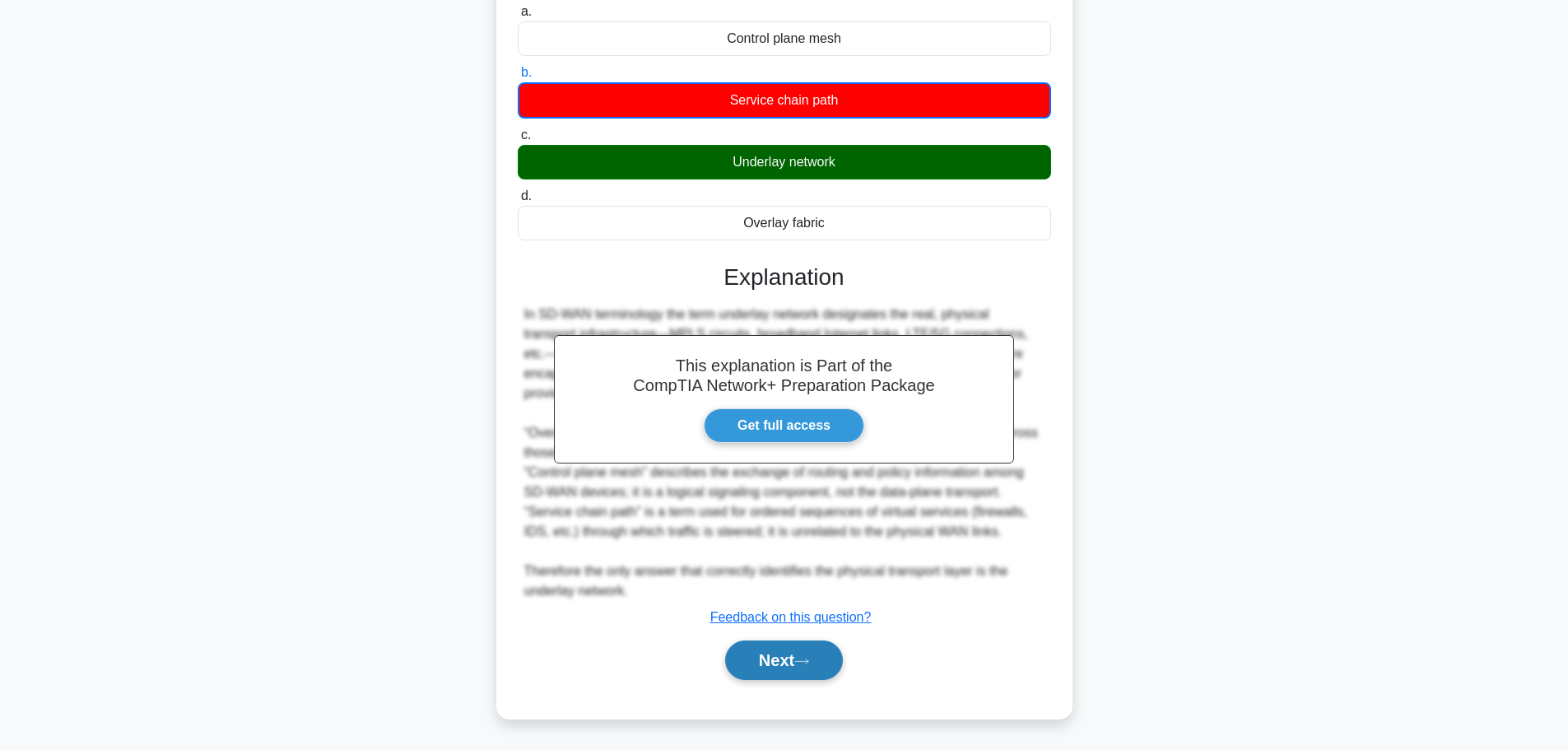
click at [766, 642] on button "Next" at bounding box center [784, 660] width 117 height 39
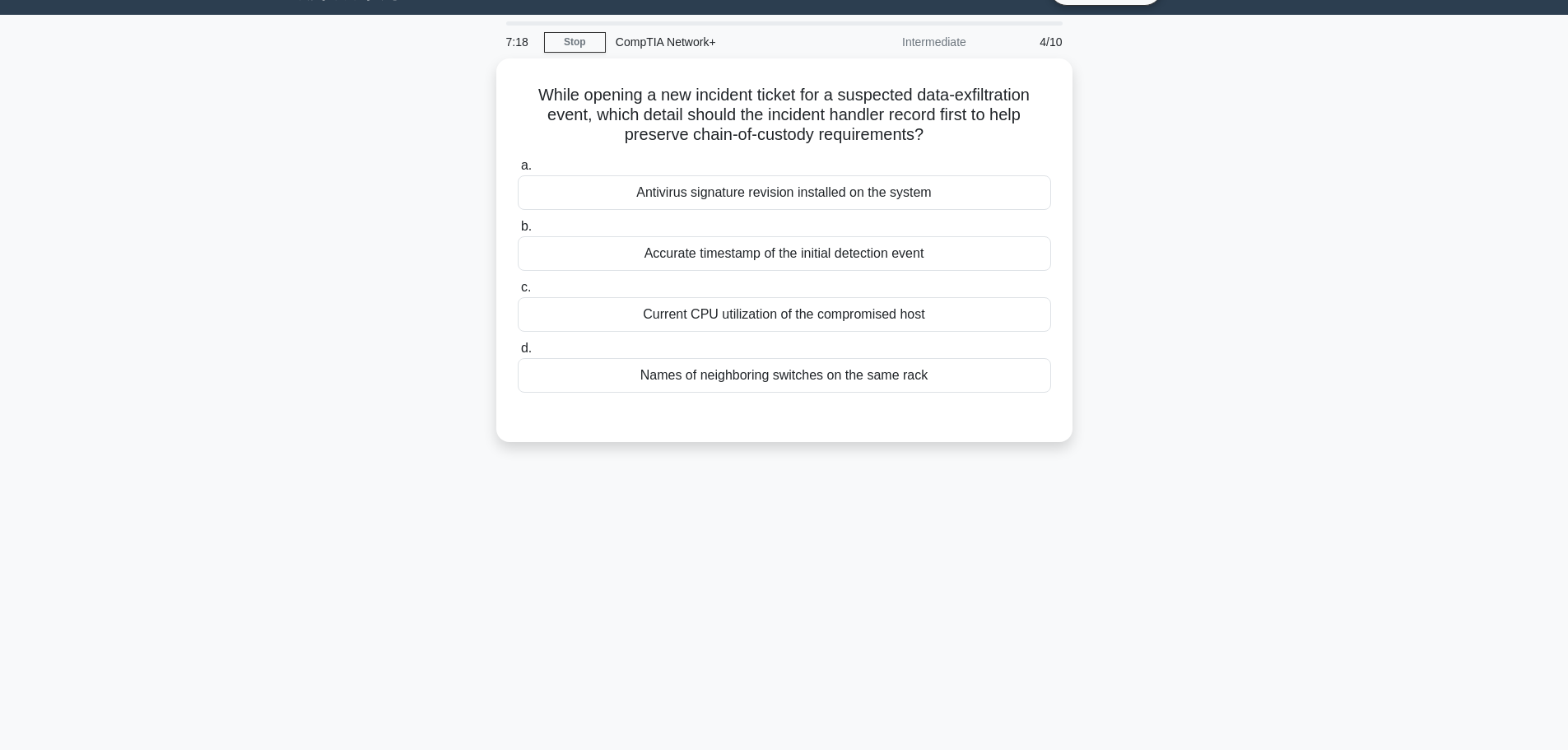
scroll to position [0, 0]
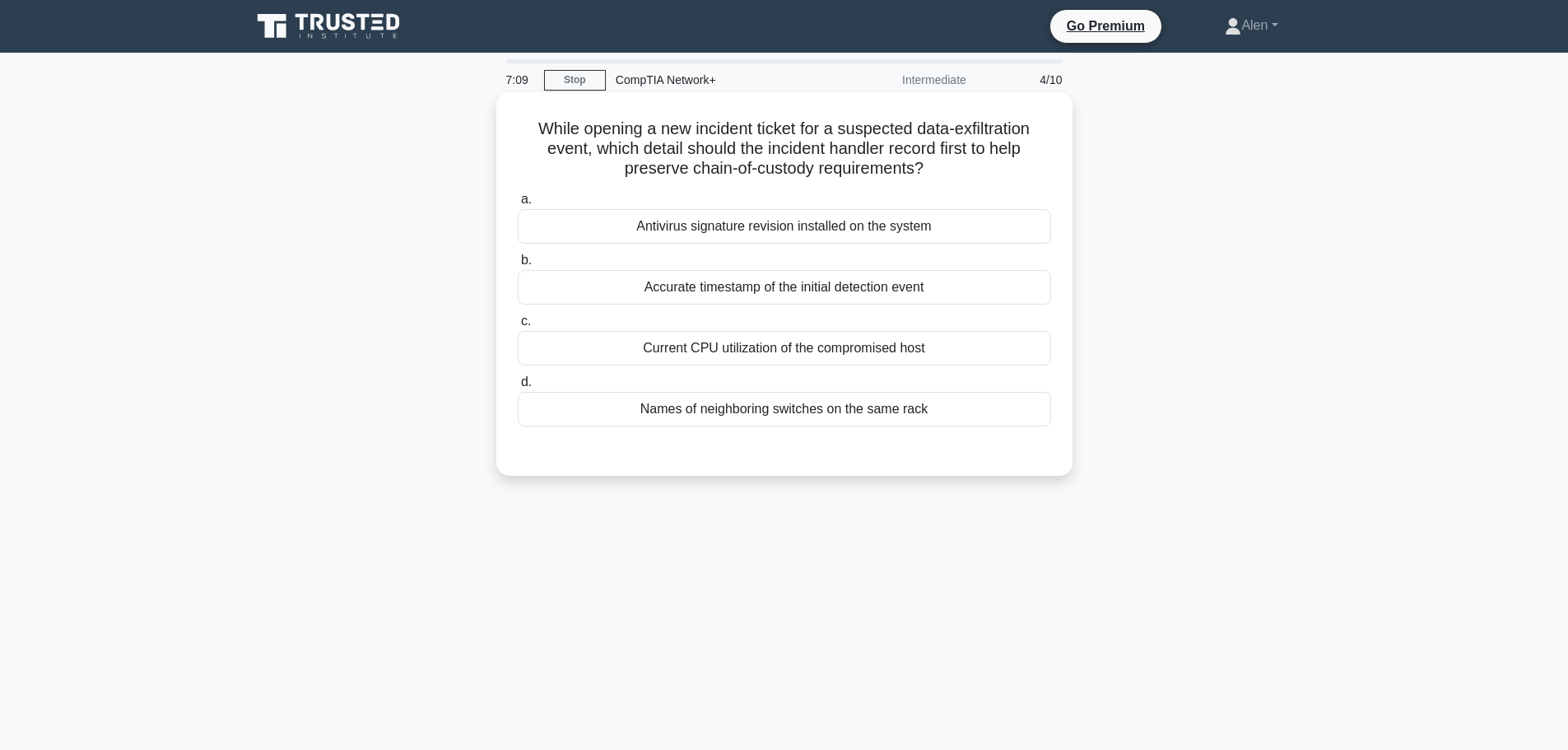
drag, startPoint x: 774, startPoint y: 152, endPoint x: 975, endPoint y: 168, distance: 201.6
click at [975, 168] on h5 "While opening a new incident ticket for a suspected data-exfiltration event, wh…" at bounding box center [784, 148] width 537 height 61
click at [992, 174] on h5 "While opening a new incident ticket for a suspected data-exfiltration event, wh…" at bounding box center [784, 148] width 537 height 61
drag, startPoint x: 922, startPoint y: 127, endPoint x: 576, endPoint y: 152, distance: 346.9
click at [576, 152] on h5 "While opening a new incident ticket for a suspected data-exfiltration event, wh…" at bounding box center [784, 148] width 537 height 61
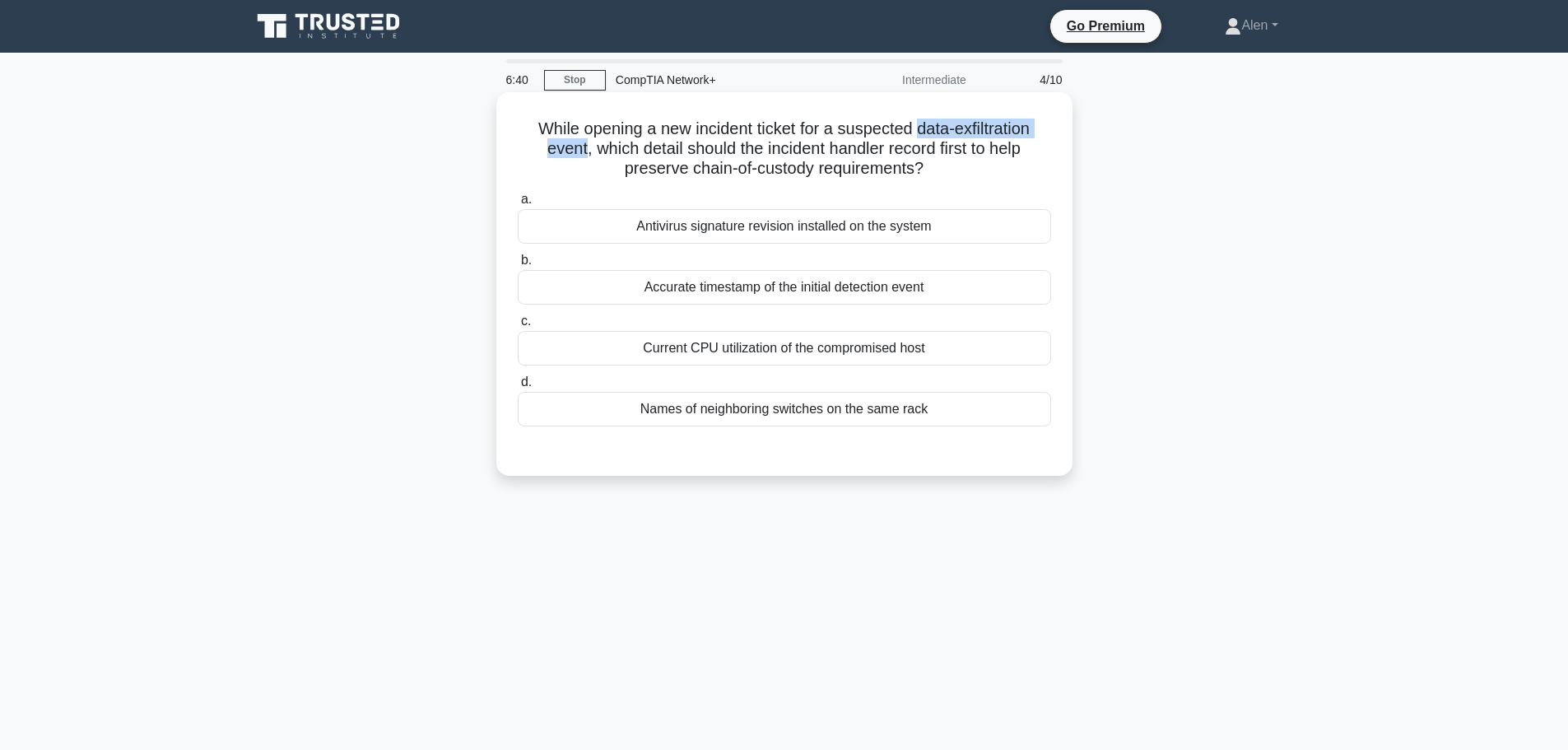
copy h5 "data-exfiltration event"
click at [933, 290] on div "Accurate timestamp of the initial detection event" at bounding box center [784, 287] width 534 height 34
click at [518, 265] on input "b. Accurate timestamp of the initial detection event" at bounding box center [518, 260] width 0 height 10
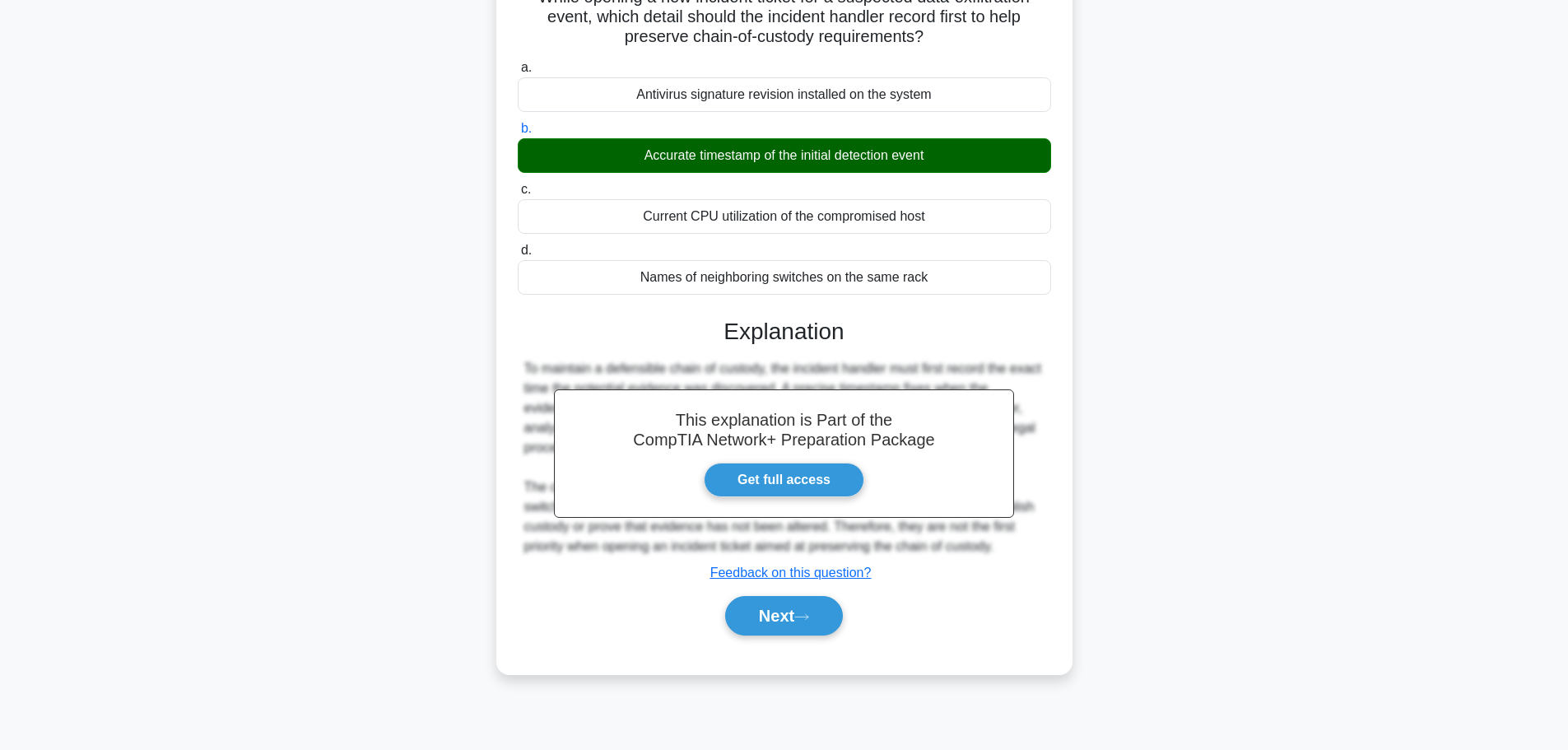
scroll to position [139, 0]
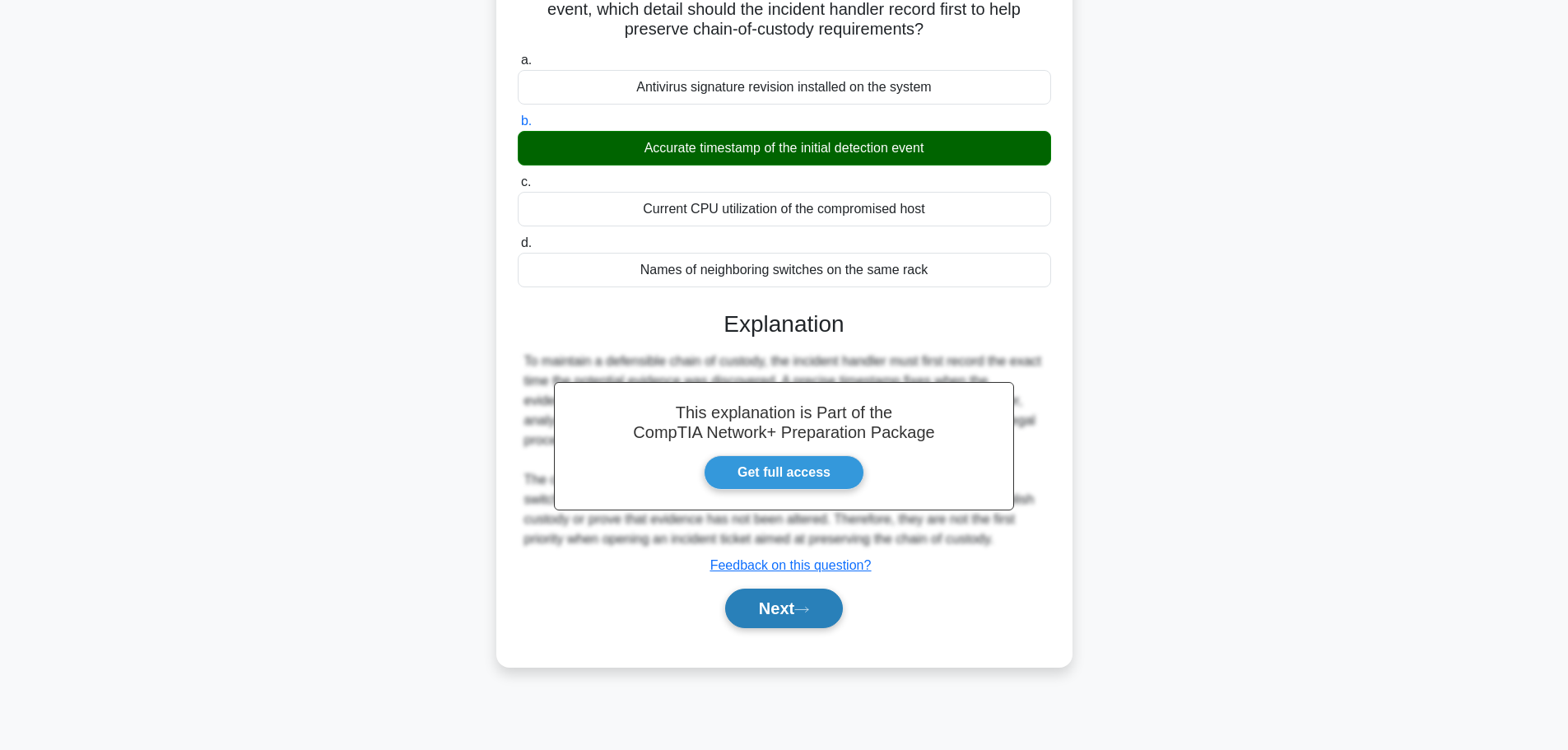
click at [771, 614] on button "Next" at bounding box center [784, 608] width 117 height 39
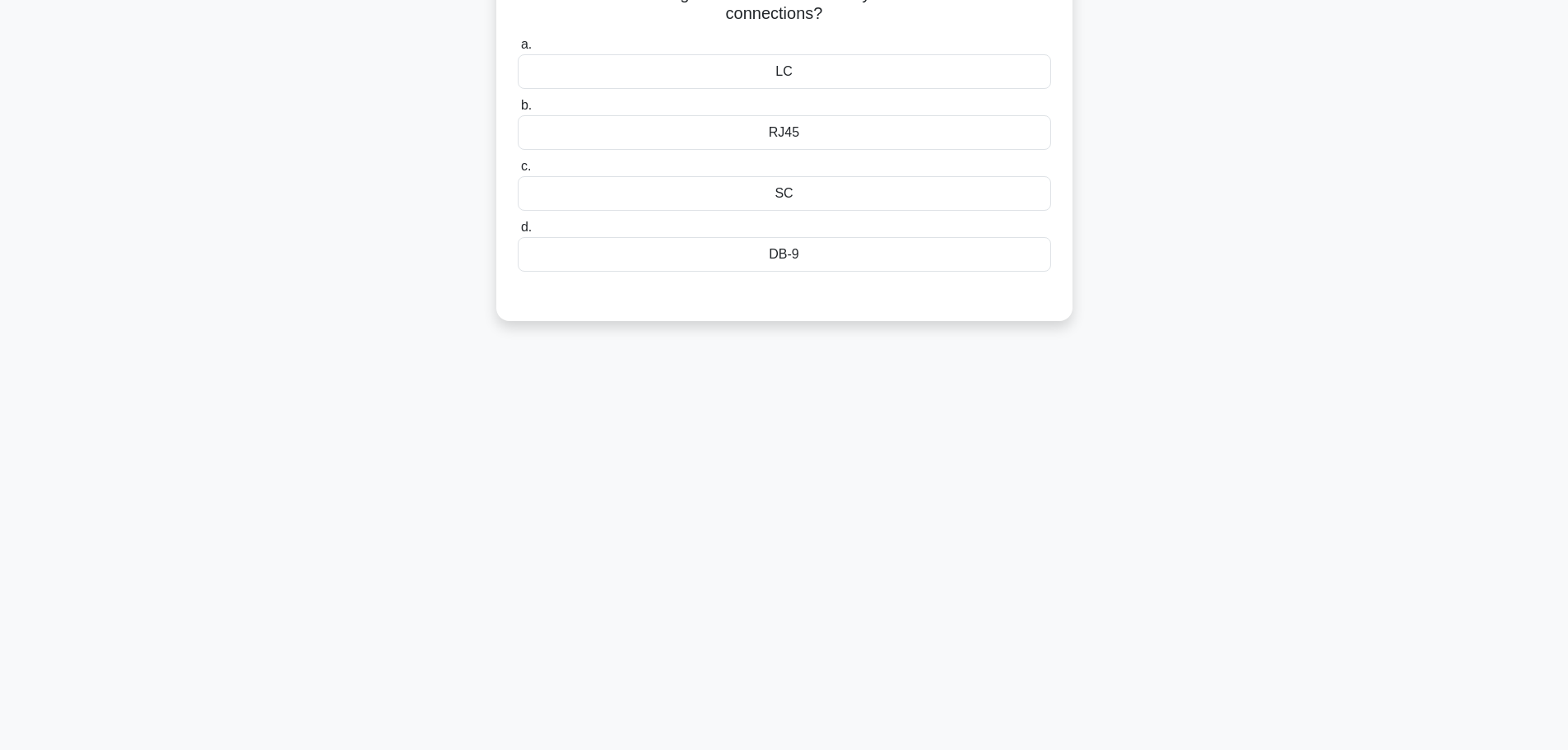
scroll to position [0, 0]
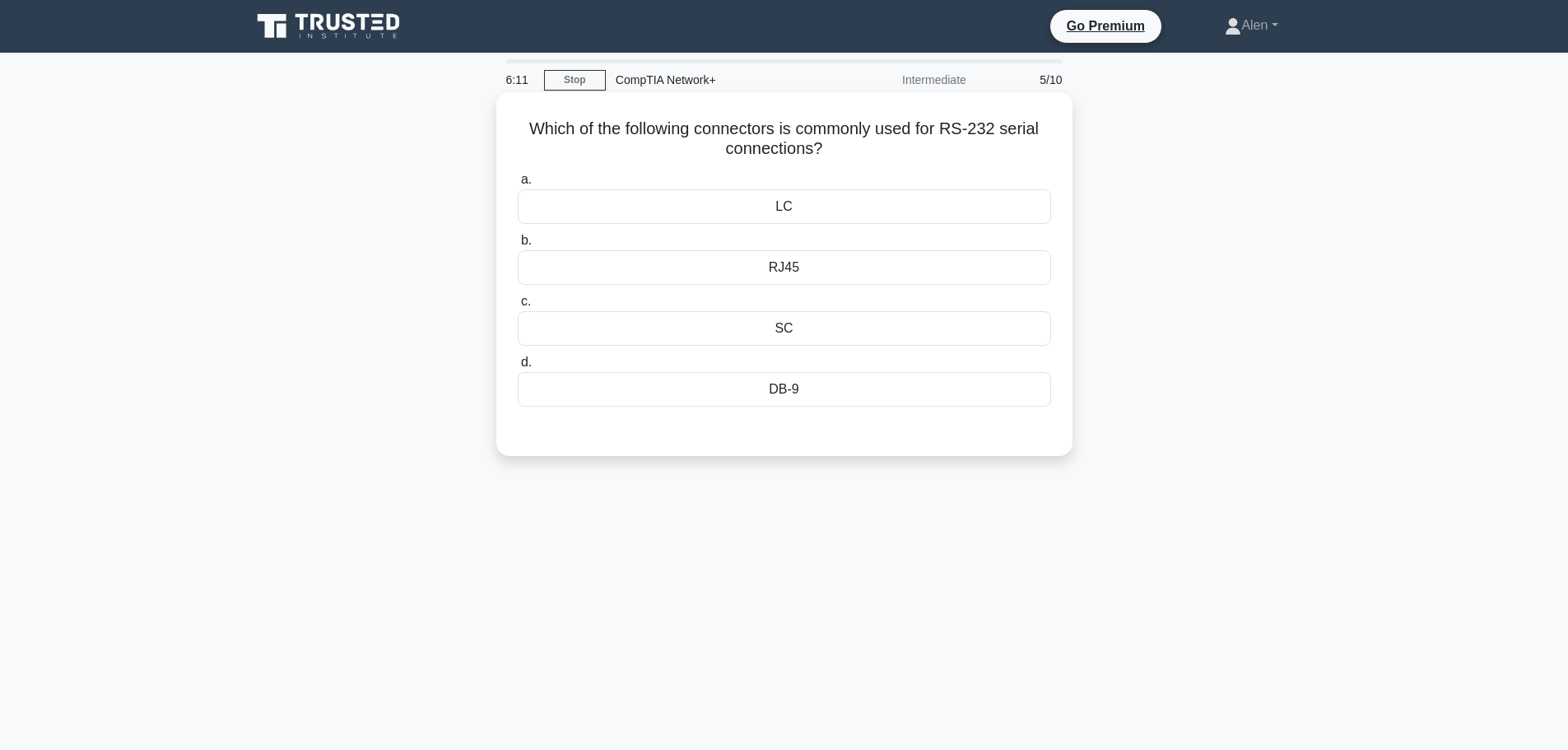
drag, startPoint x: 801, startPoint y: 391, endPoint x: 771, endPoint y: 389, distance: 30.1
click at [771, 389] on div "DB-9" at bounding box center [784, 389] width 534 height 34
copy div "DB-9"
click at [844, 393] on div "DB-9" at bounding box center [784, 389] width 534 height 34
click at [518, 368] on input "d. DB-9" at bounding box center [518, 362] width 0 height 10
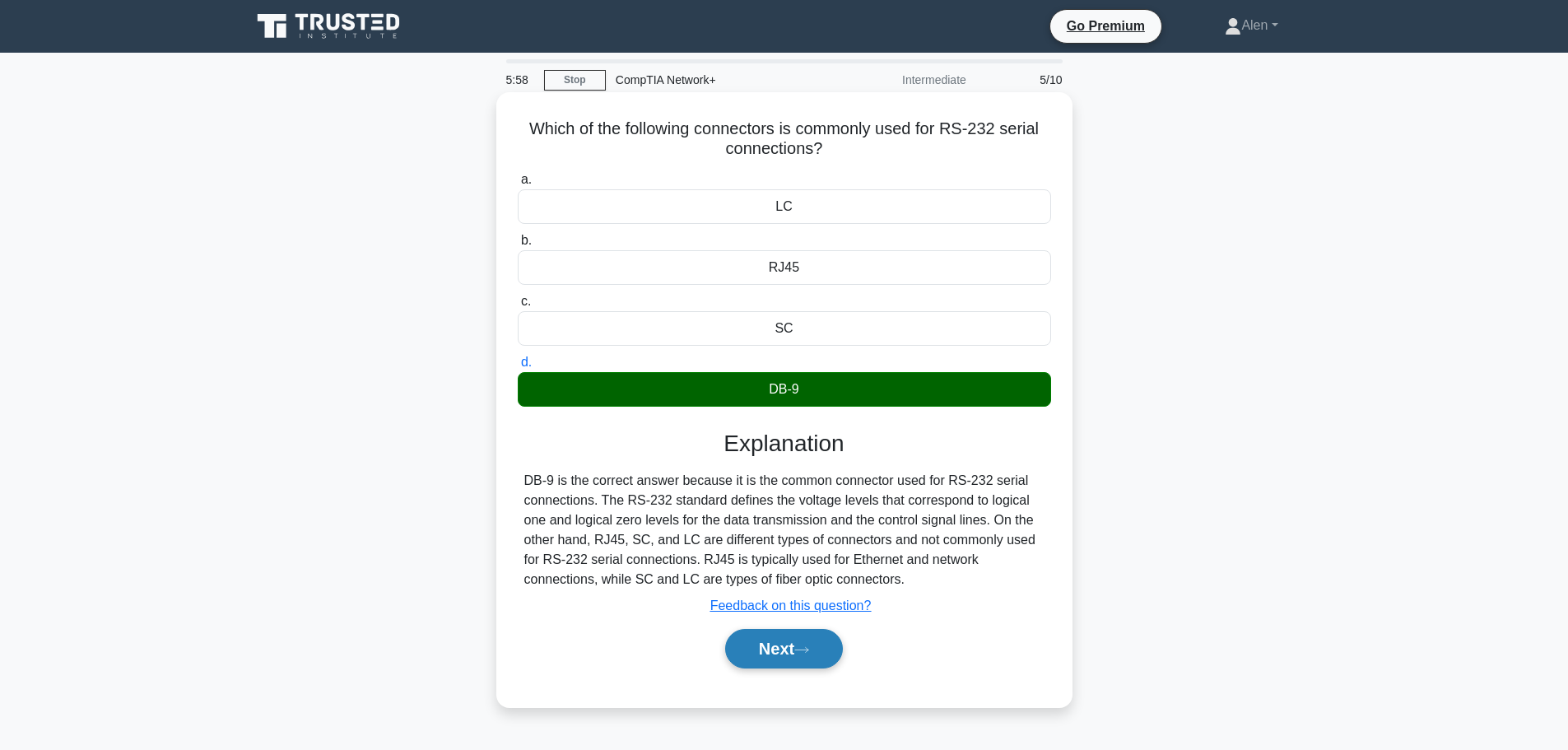
click at [780, 652] on button "Next" at bounding box center [784, 648] width 117 height 39
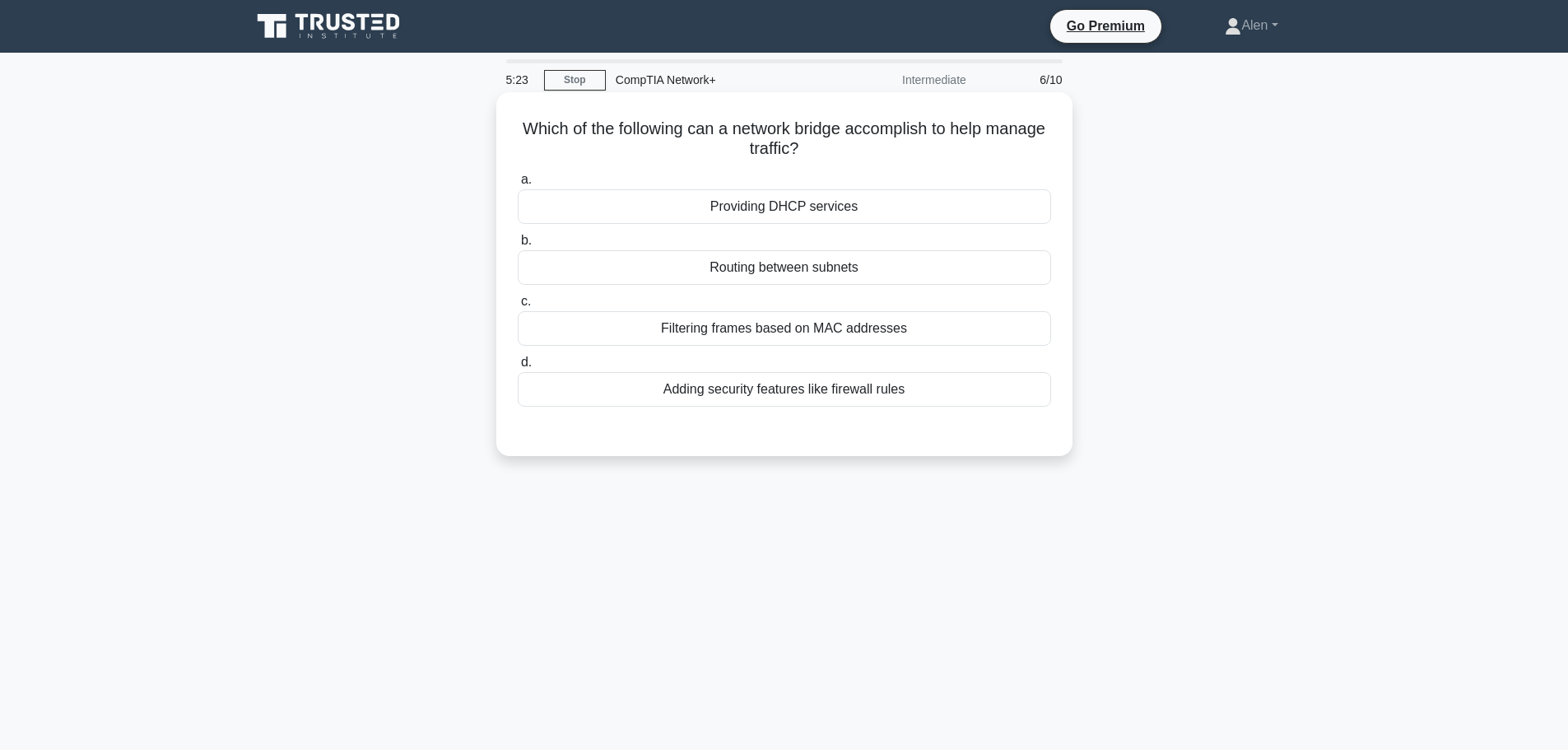
click at [885, 272] on div "Routing between subnets" at bounding box center [784, 267] width 534 height 34
click at [518, 246] on input "b. Routing between subnets" at bounding box center [518, 241] width 0 height 10
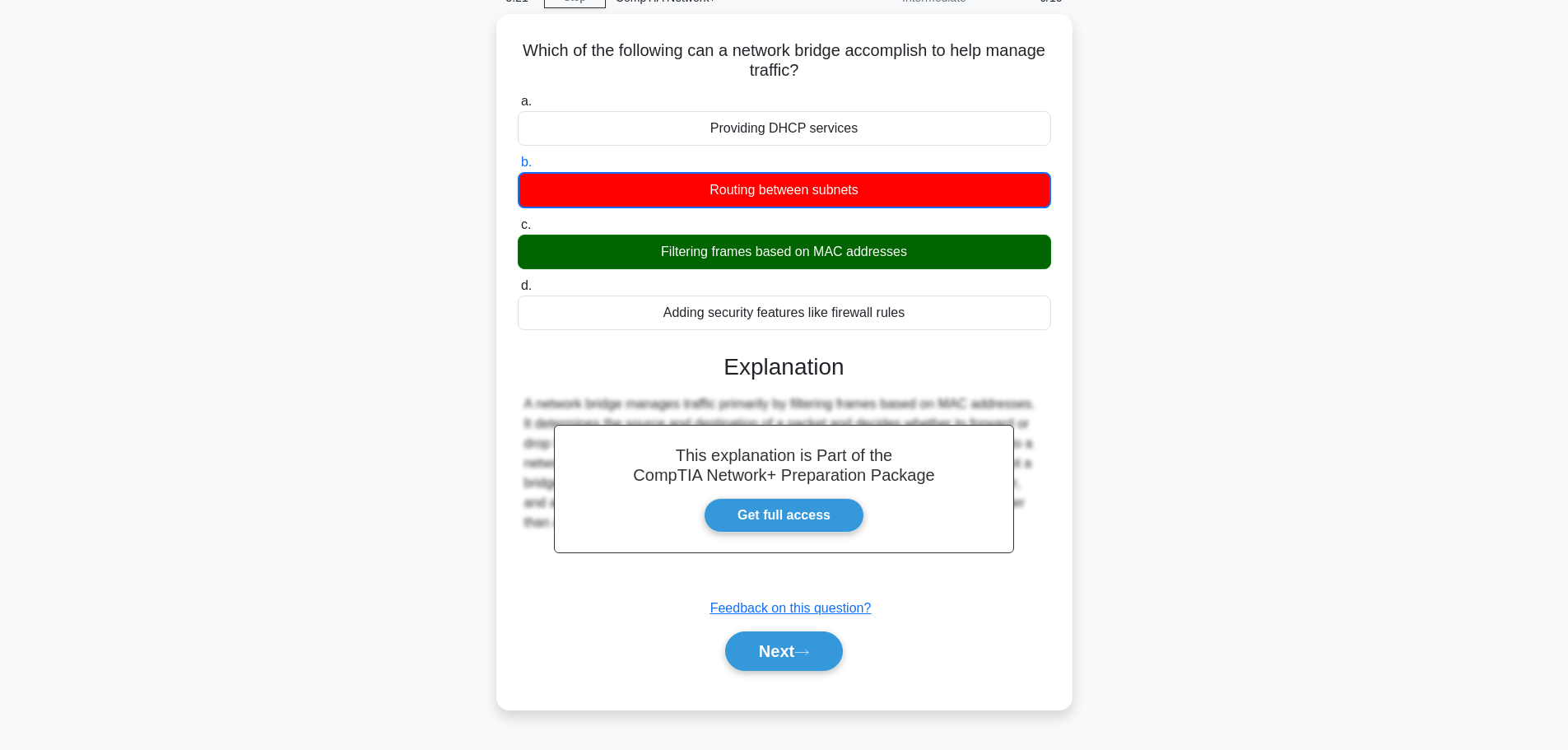
scroll to position [139, 0]
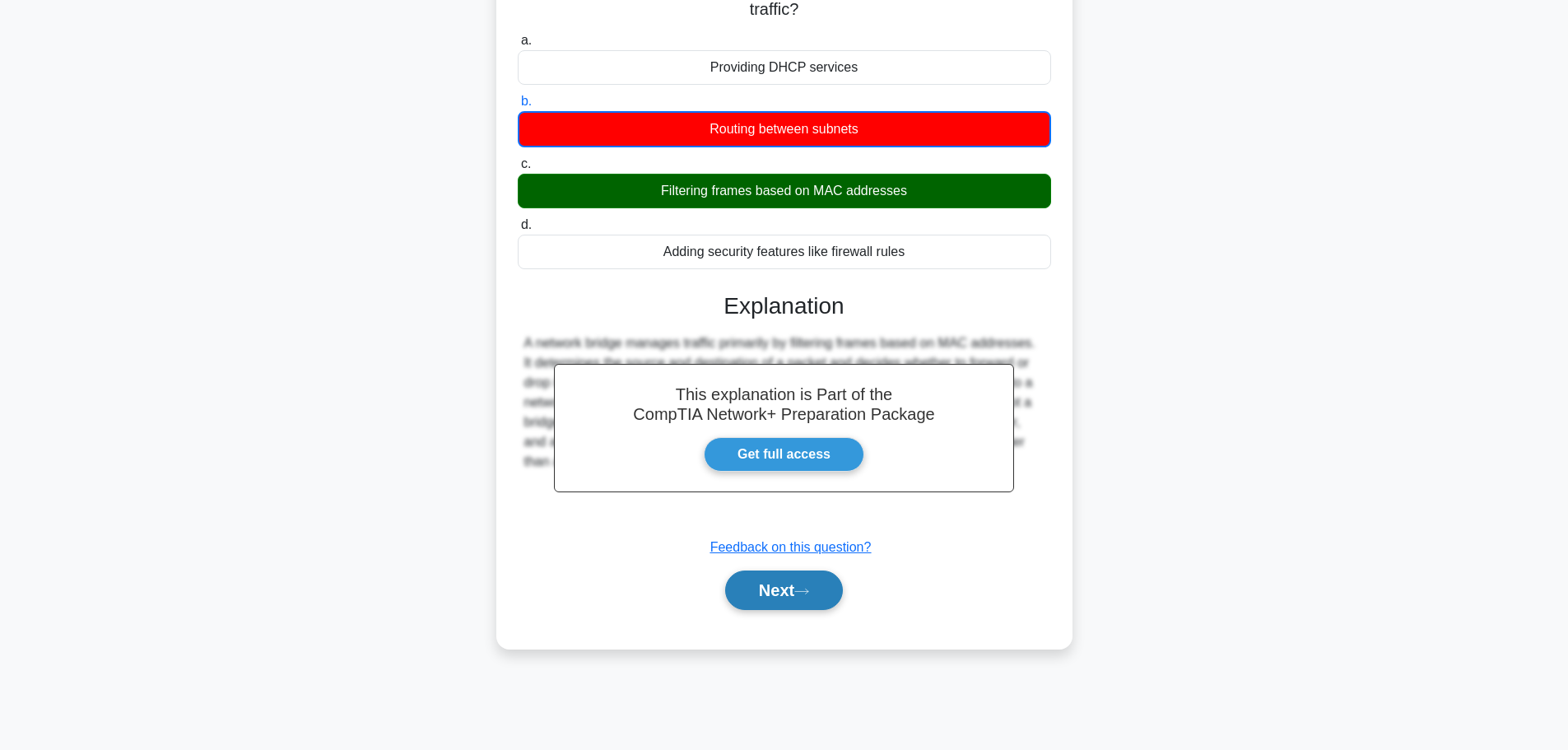
click at [746, 592] on button "Next" at bounding box center [784, 590] width 117 height 39
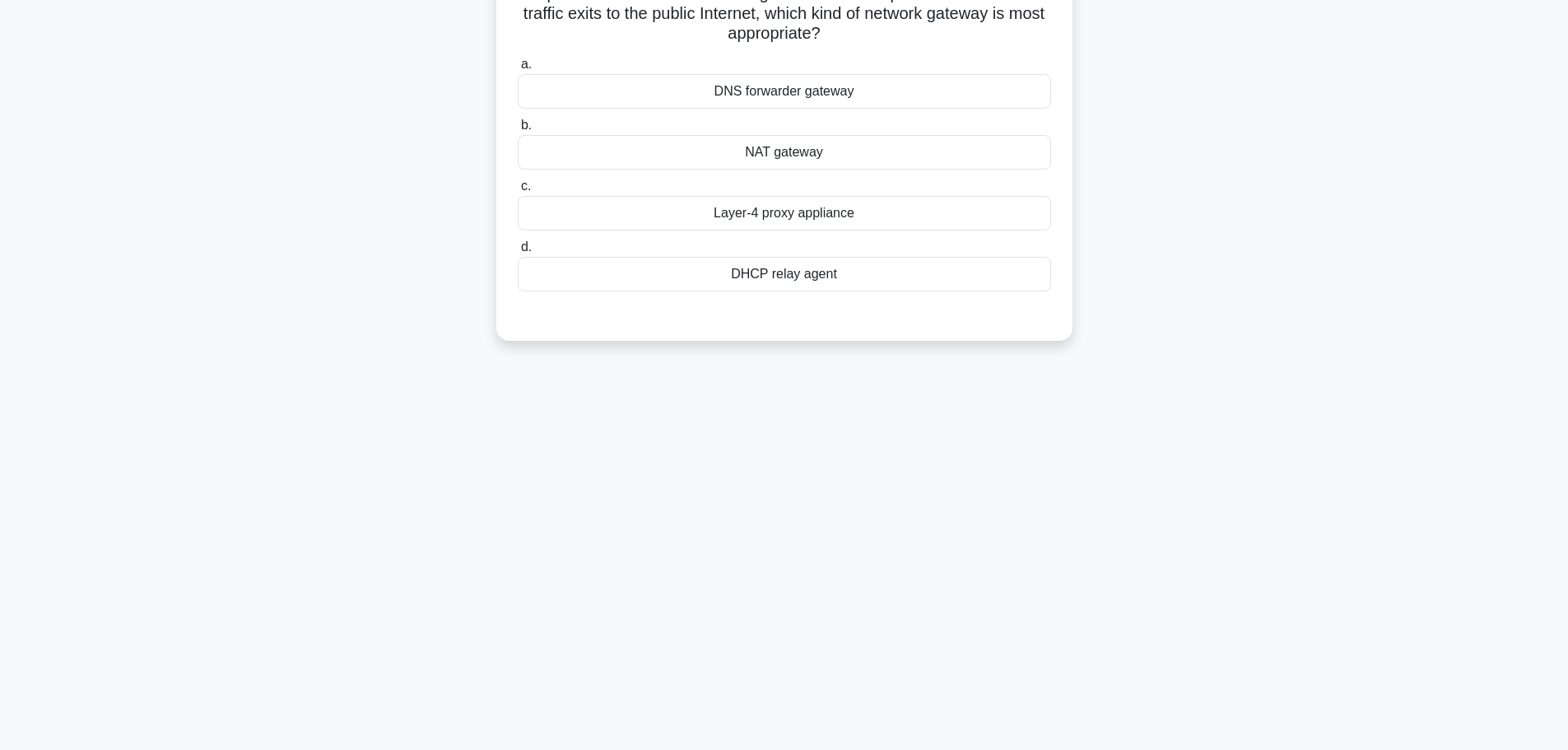
scroll to position [0, 0]
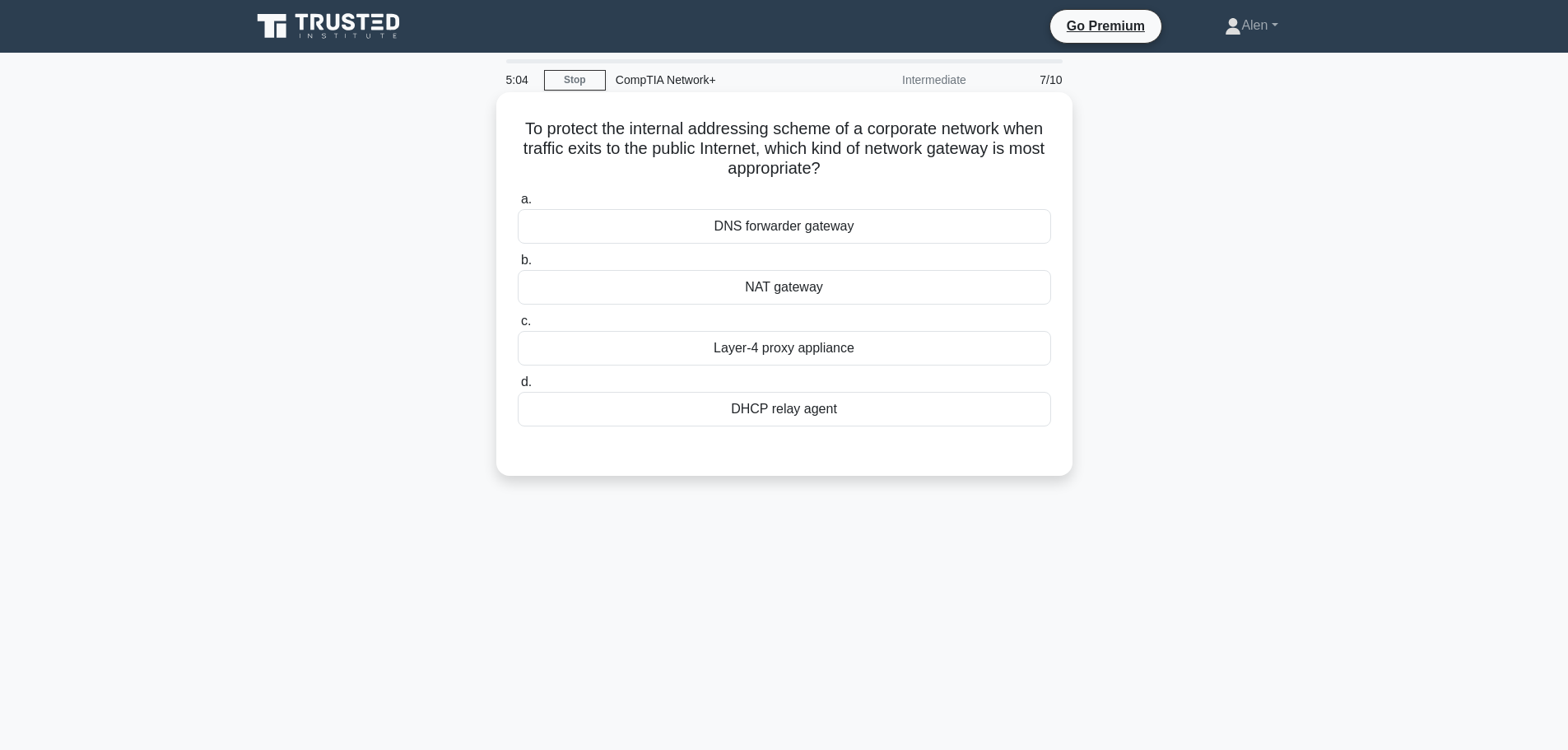
click at [808, 282] on div "NAT gateway" at bounding box center [784, 287] width 534 height 34
click at [518, 265] on input "b. NAT gateway" at bounding box center [518, 260] width 0 height 10
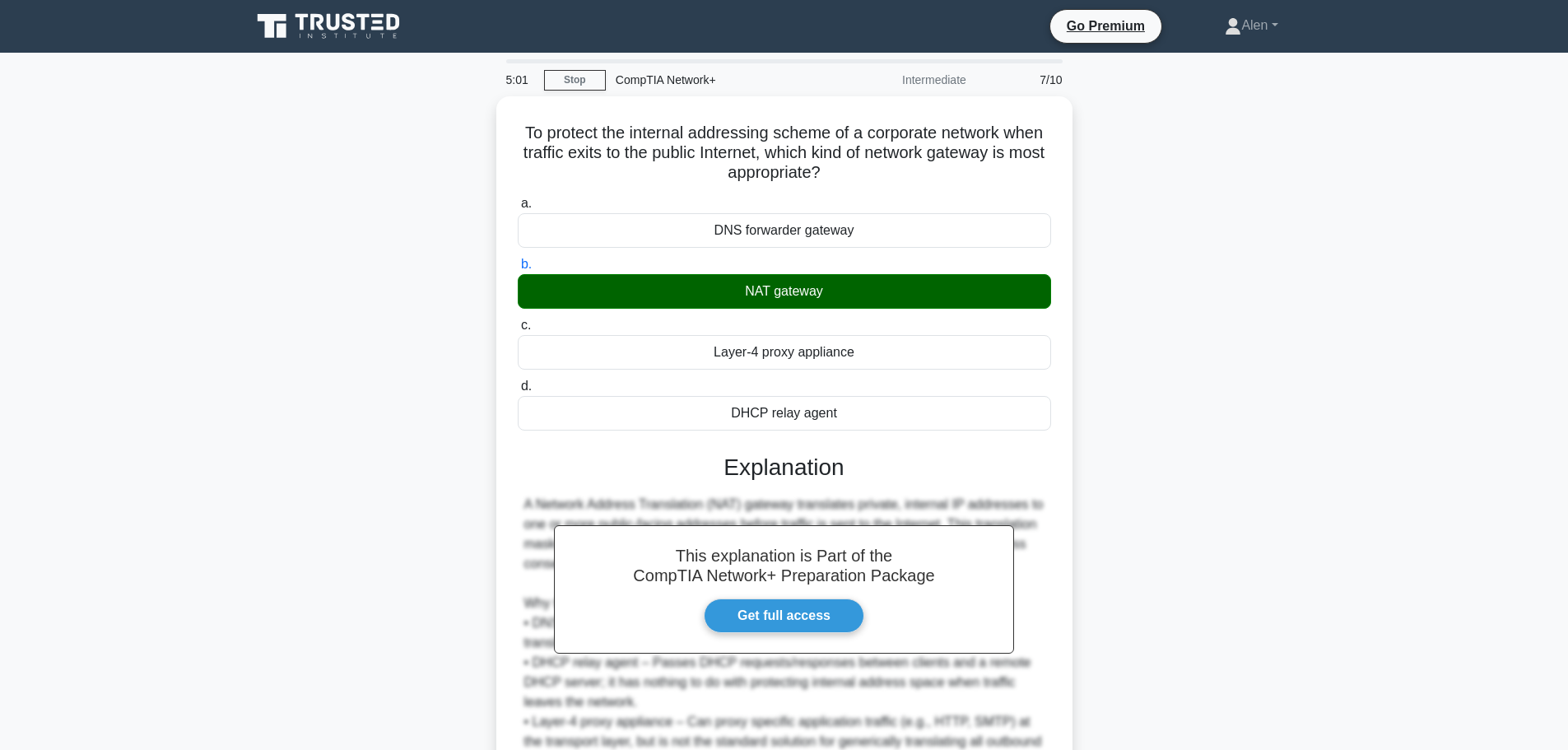
scroll to position [167, 0]
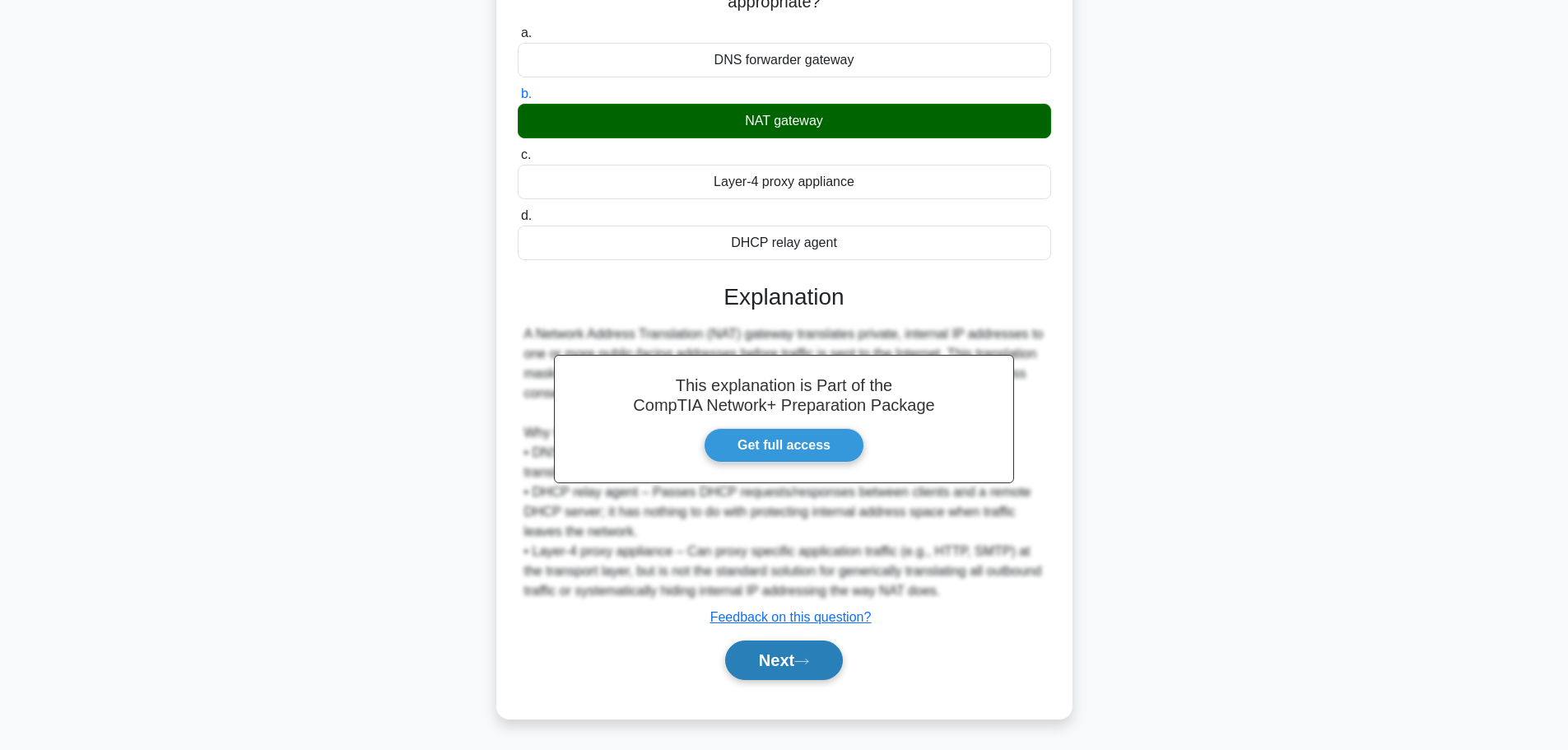
click at [750, 652] on button "Next" at bounding box center [784, 660] width 117 height 39
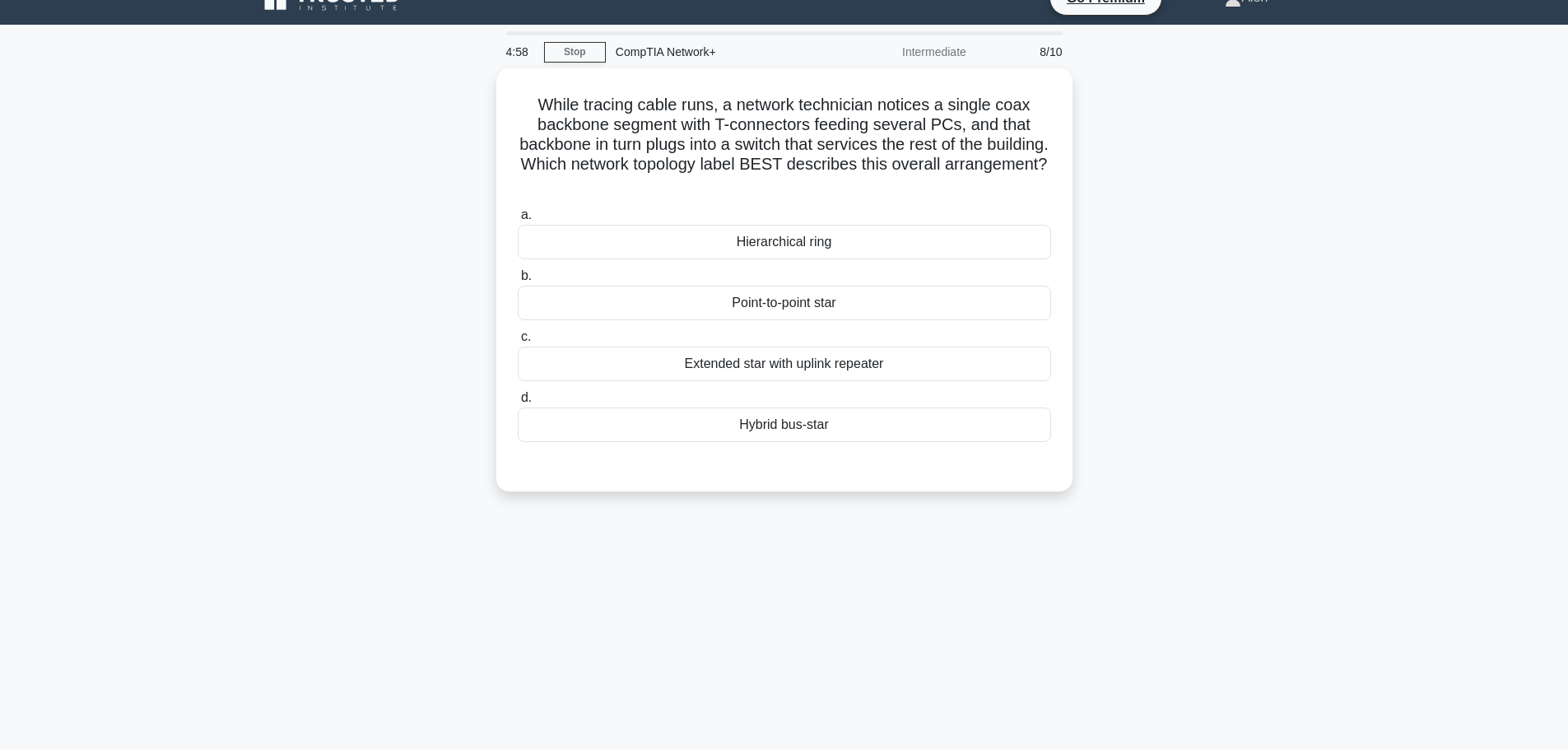
scroll to position [0, 0]
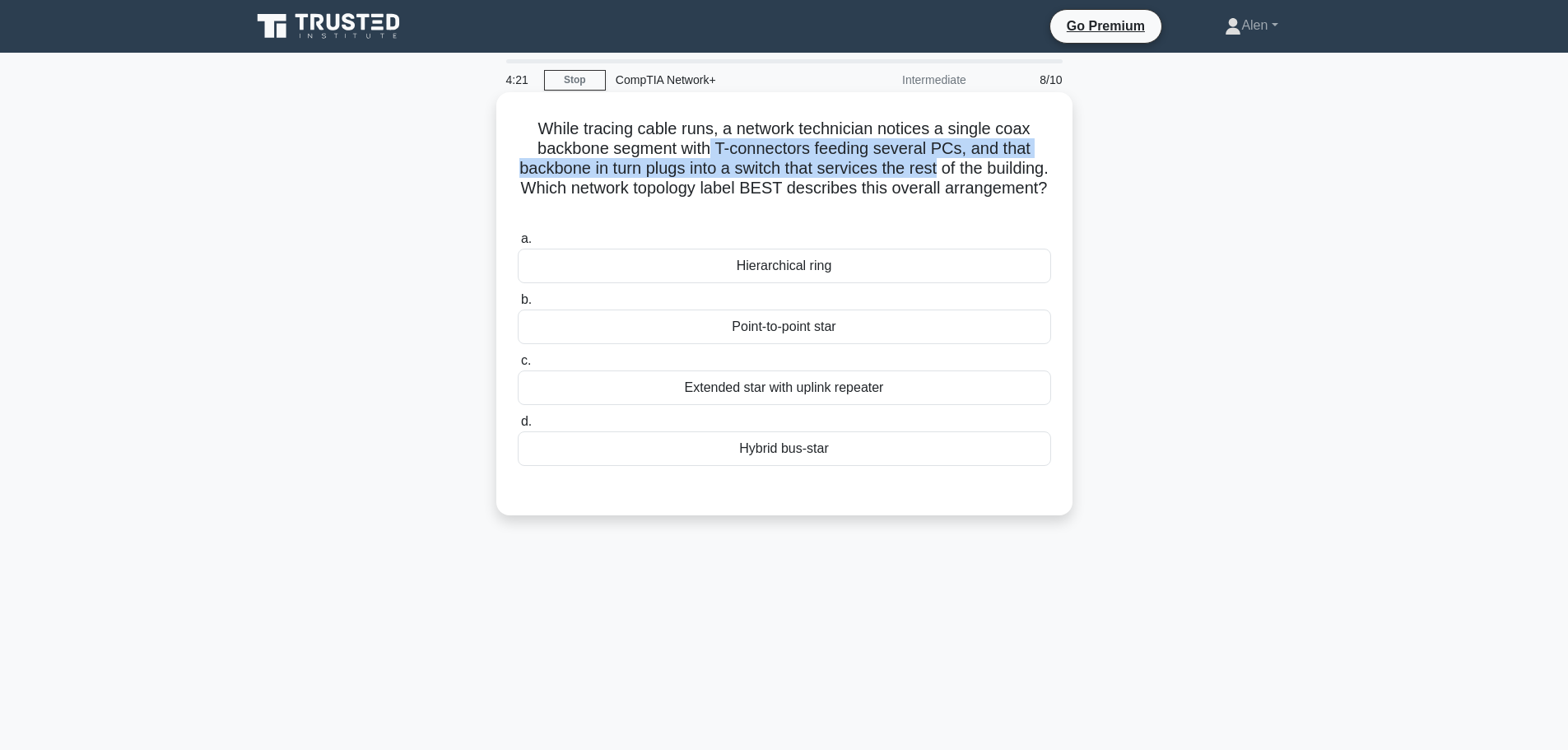
drag, startPoint x: 712, startPoint y: 146, endPoint x: 986, endPoint y: 159, distance: 274.3
click at [974, 161] on h5 "While tracing cable runs, a network technician notices a single coax backbone s…" at bounding box center [784, 168] width 537 height 100
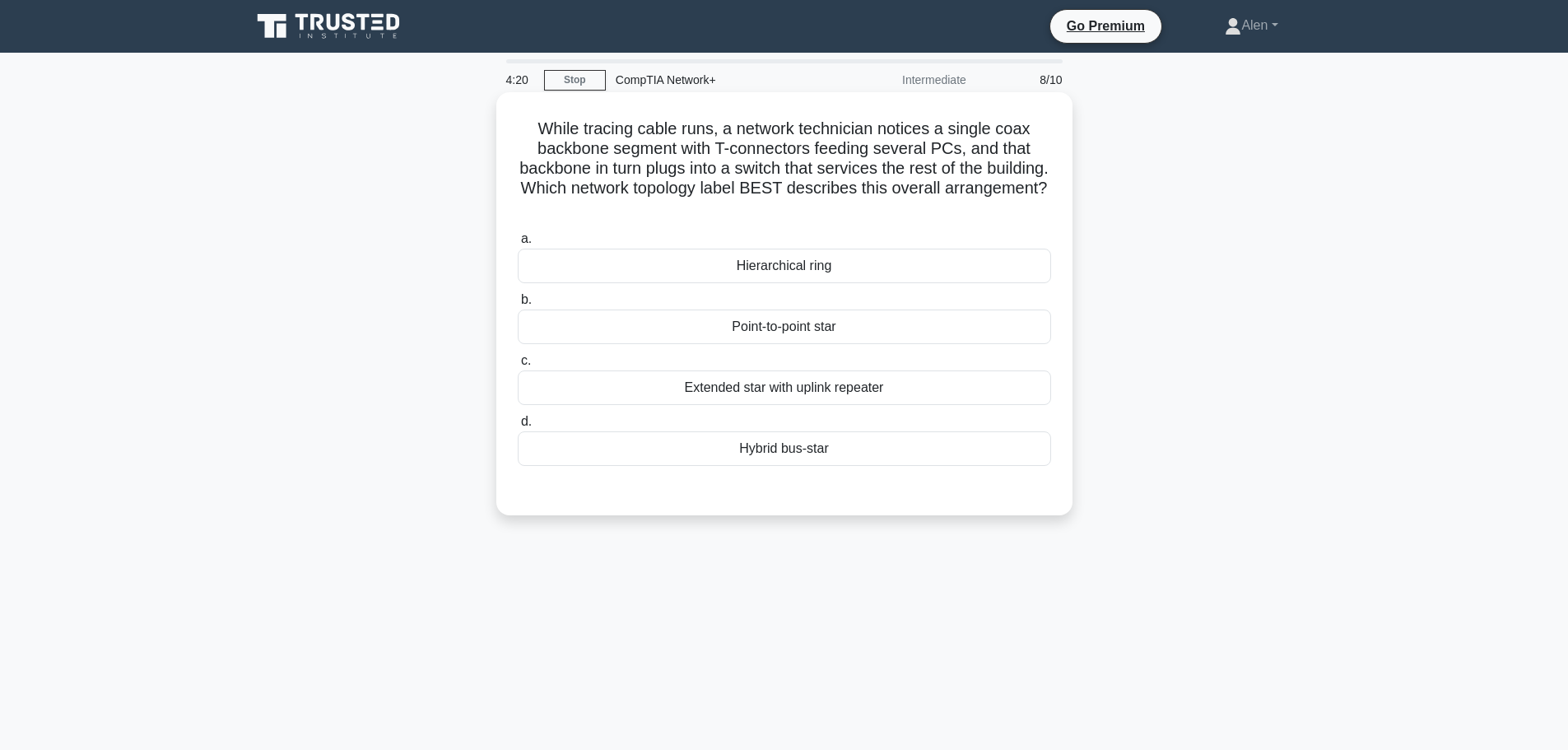
click at [1022, 168] on h5 "While tracing cable runs, a network technician notices a single coax backbone s…" at bounding box center [784, 168] width 537 height 100
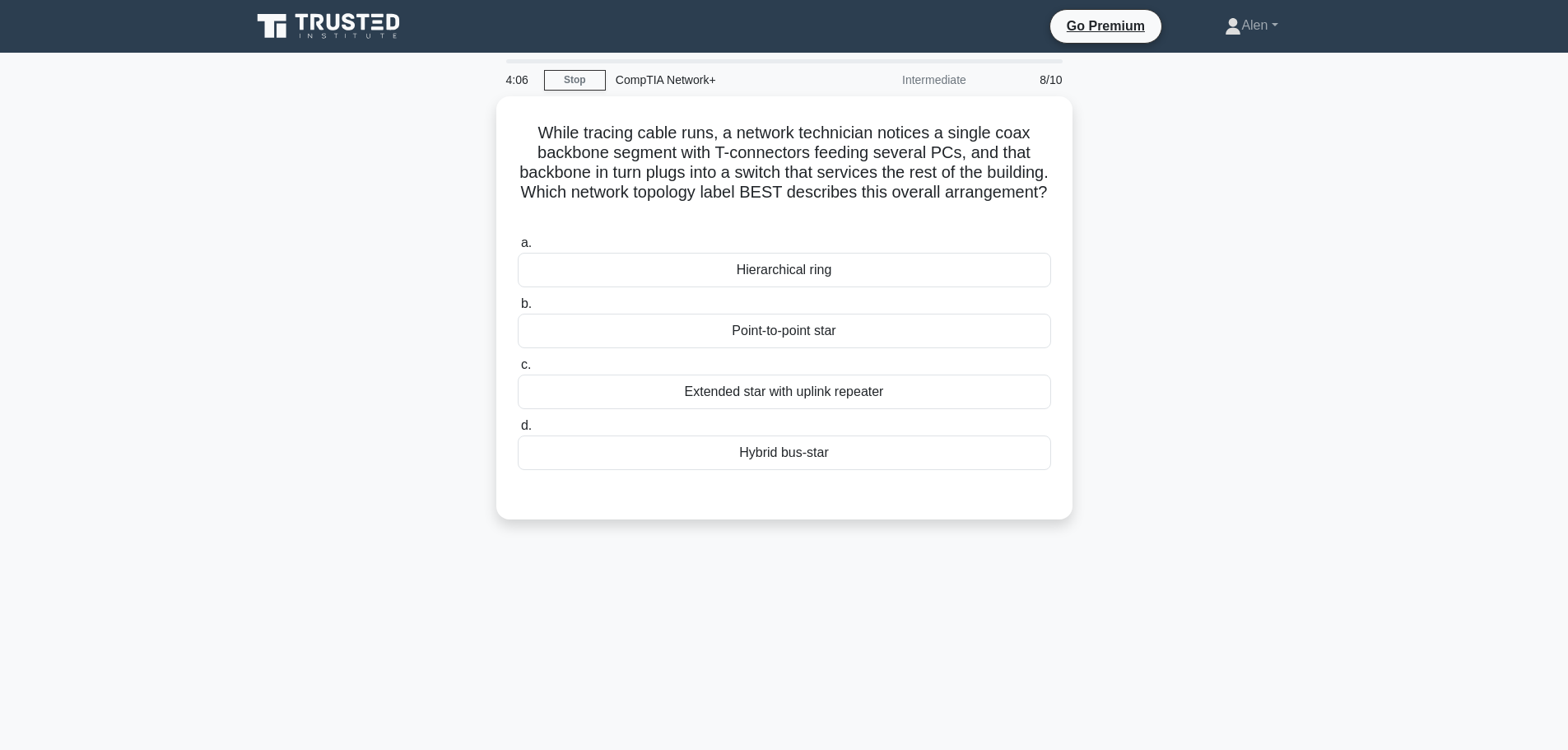
drag, startPoint x: 784, startPoint y: 392, endPoint x: 1193, endPoint y: 606, distance: 461.6
click at [1192, 609] on div "4:06 Stop CompTIA Network+ Intermediate 8/10 While tracing cable runs, a networ…" at bounding box center [784, 470] width 1087 height 823
click at [1199, 562] on div "4:05 Stop CompTIA Network+ Intermediate 8/10 While tracing cable runs, a networ…" at bounding box center [784, 470] width 1087 height 823
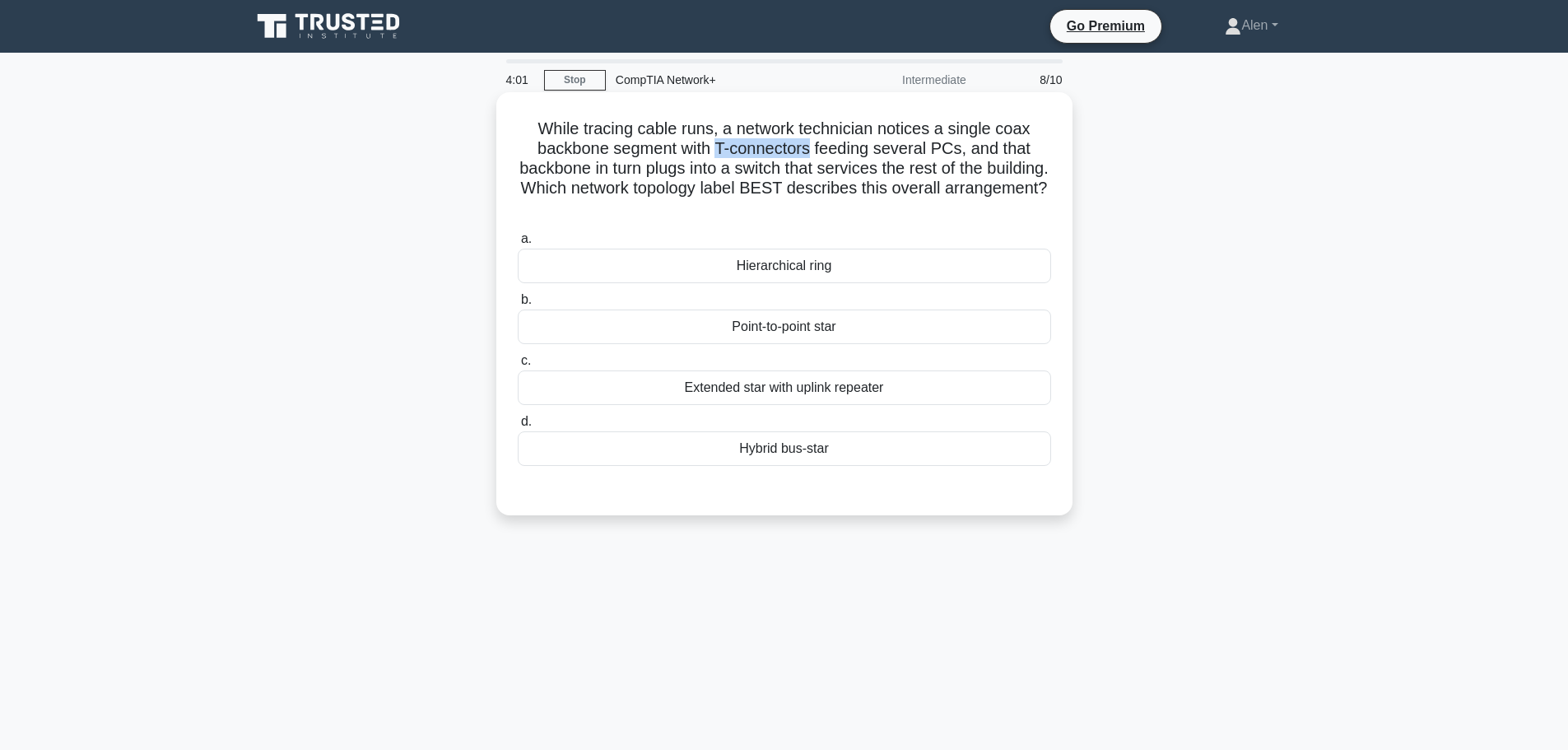
drag, startPoint x: 717, startPoint y: 146, endPoint x: 815, endPoint y: 145, distance: 98.0
click at [815, 145] on h5 "While tracing cable runs, a network technician notices a single coax backbone s…" at bounding box center [784, 168] width 537 height 100
copy h5 "T-connectors"
click at [749, 452] on div "Hybrid bus-star" at bounding box center [784, 449] width 534 height 34
click at [518, 427] on input "d. Hybrid bus-star" at bounding box center [518, 421] width 0 height 10
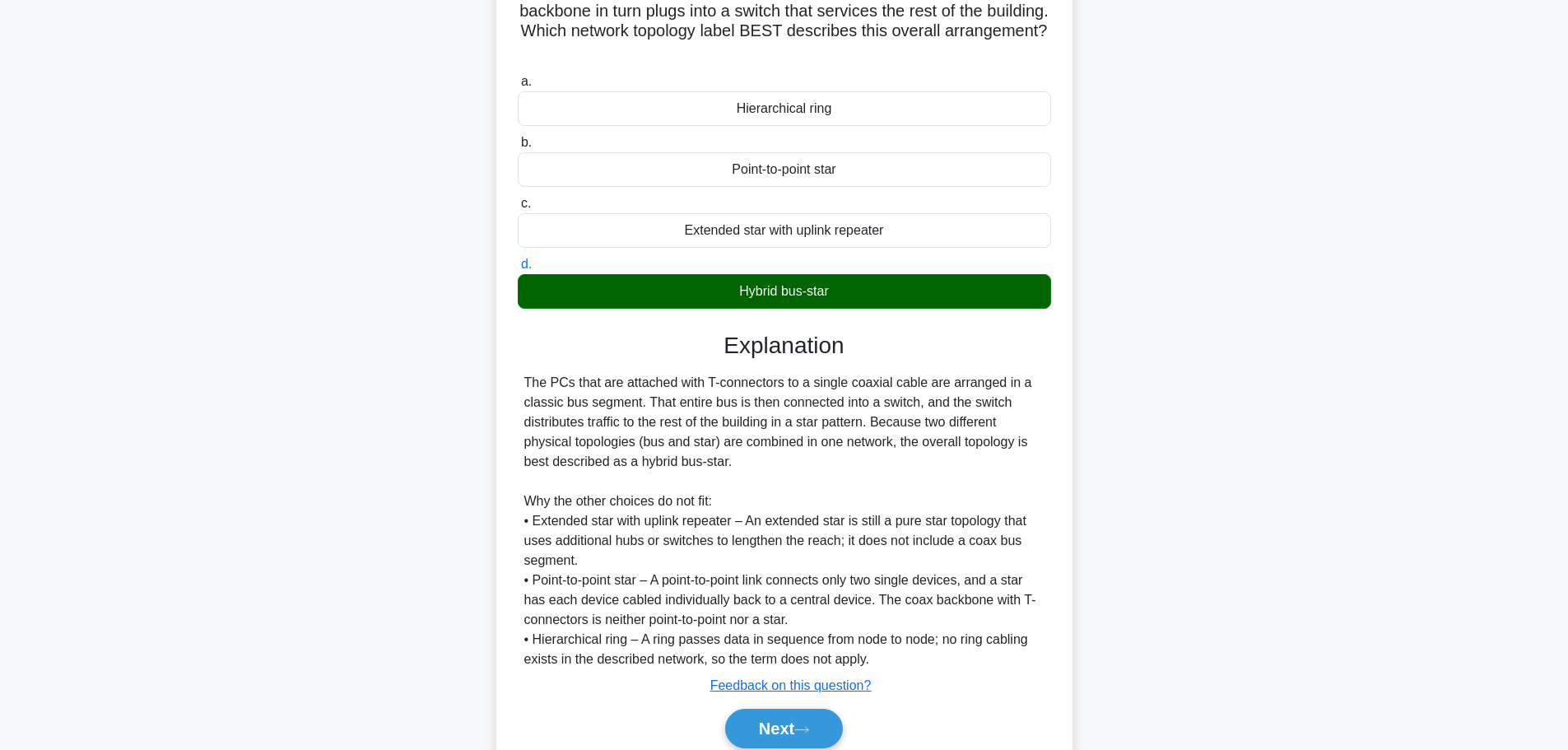
scroll to position [226, 0]
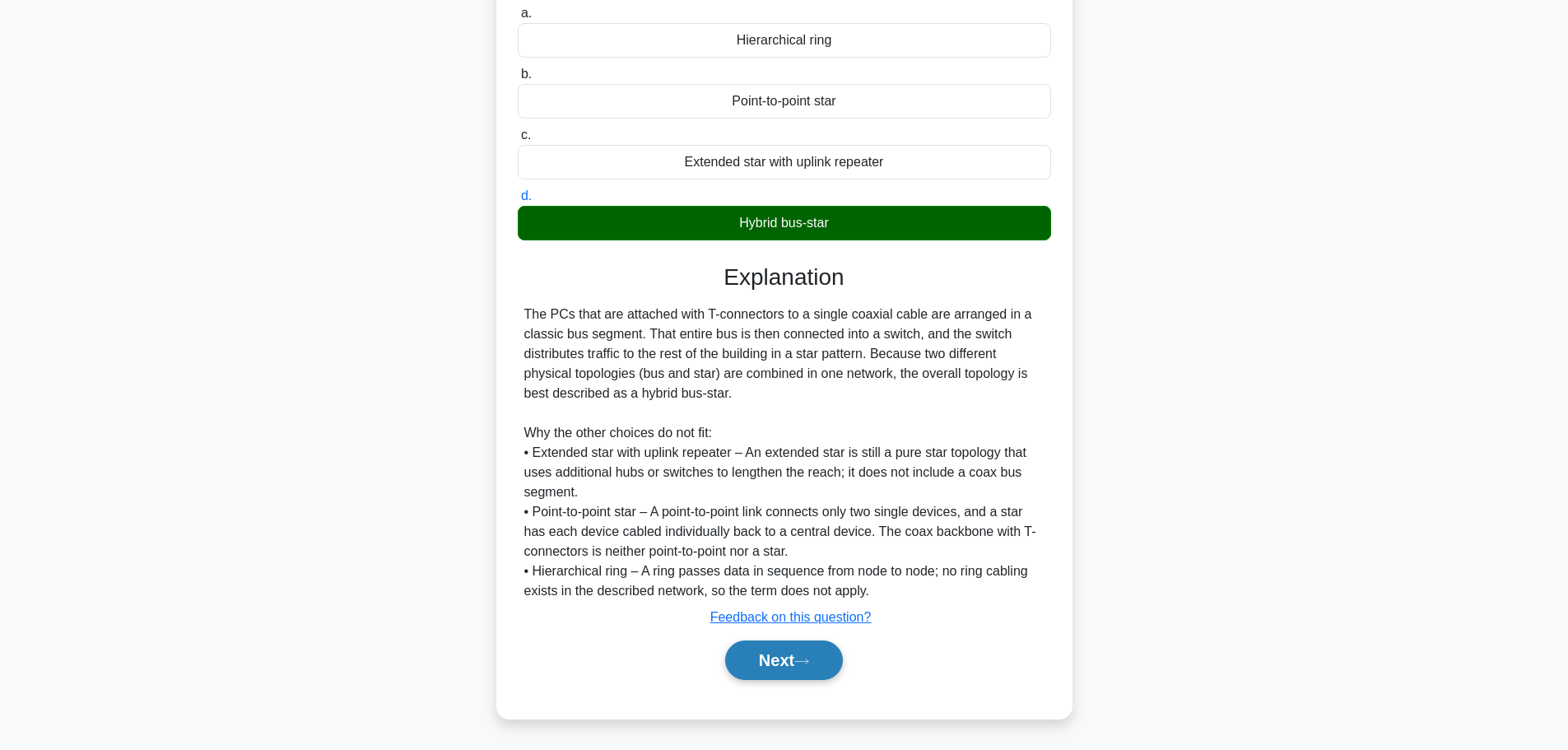
click at [778, 668] on button "Next" at bounding box center [784, 660] width 117 height 39
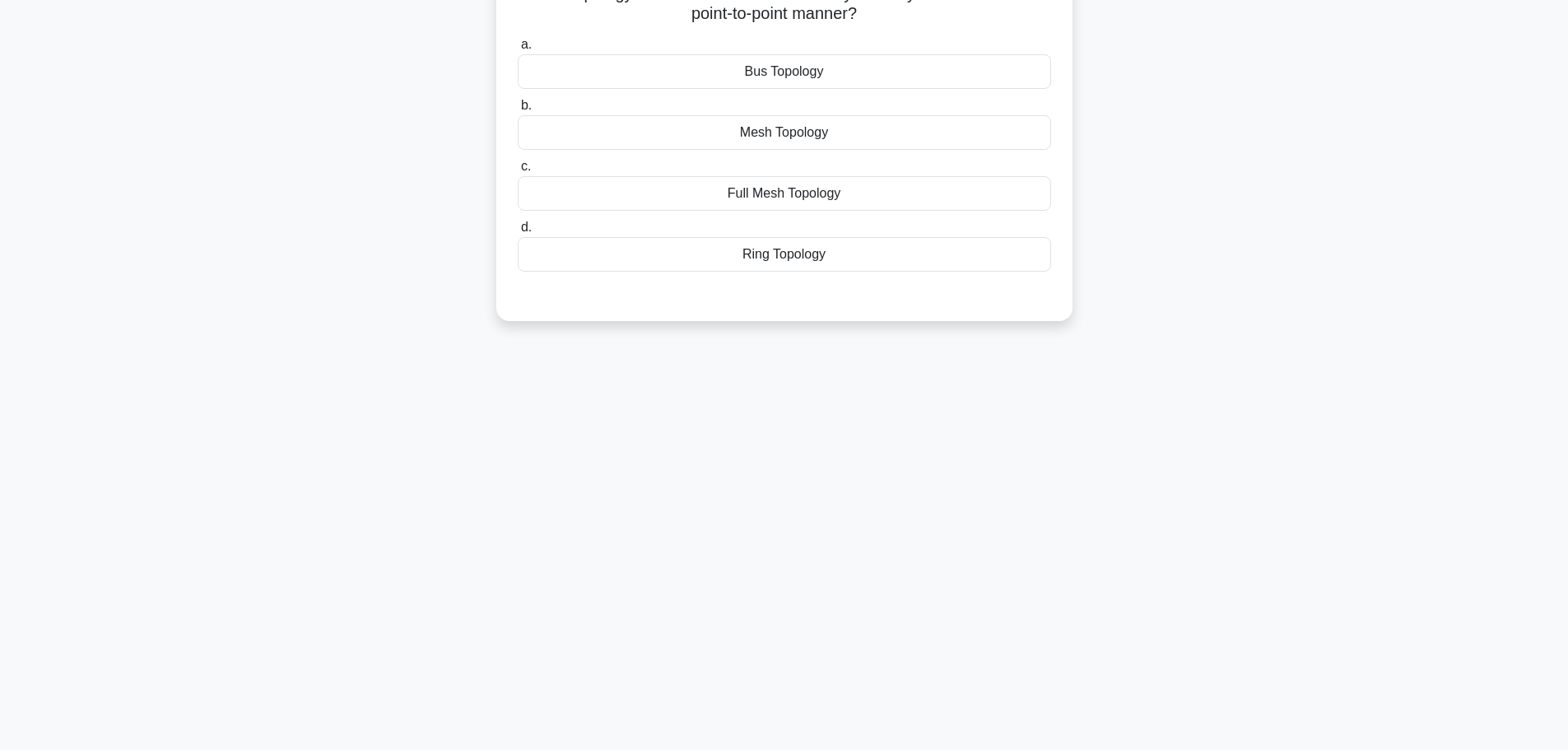
scroll to position [0, 0]
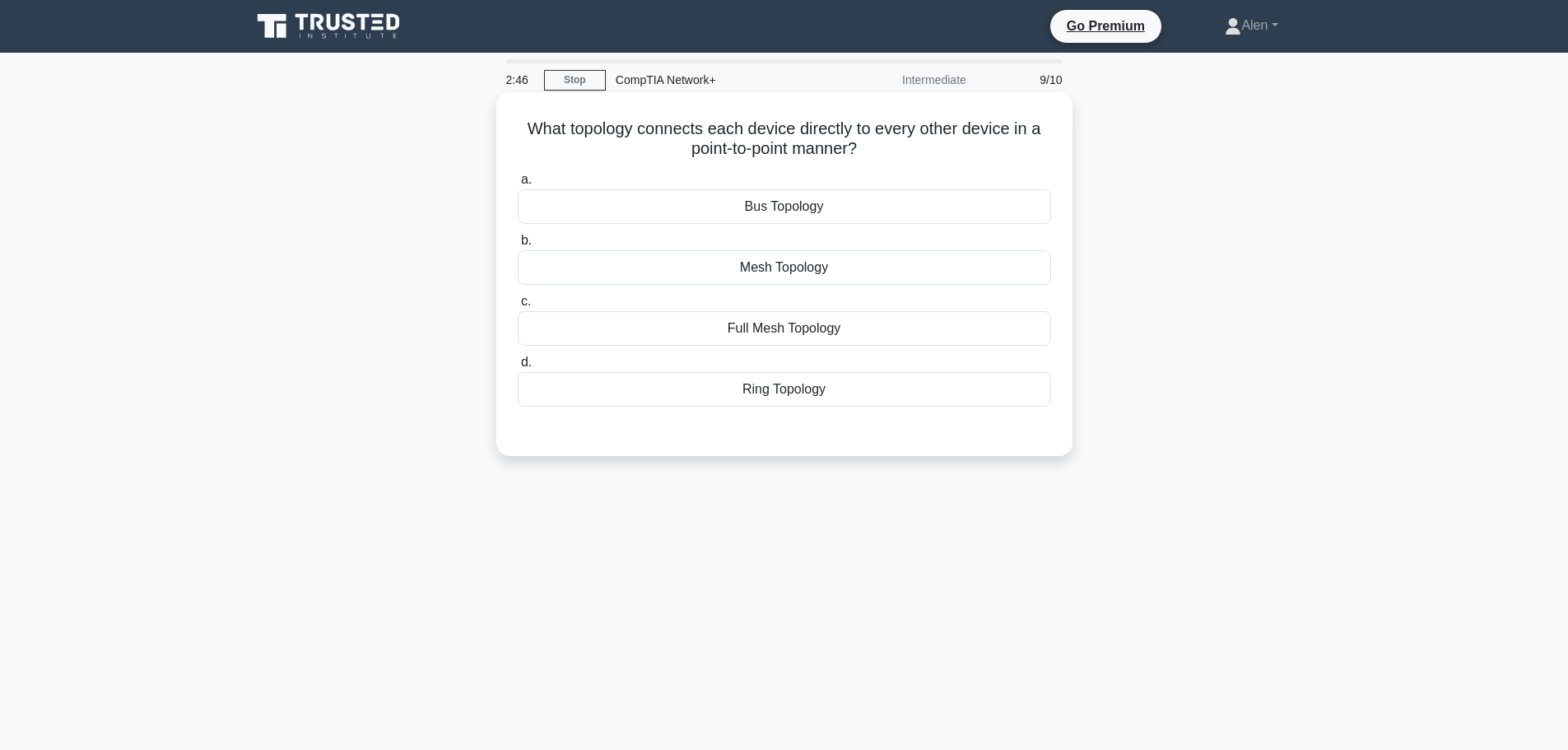
click at [799, 211] on div "Bus Topology" at bounding box center [784, 206] width 534 height 34
click at [518, 185] on input "a. Bus Topology" at bounding box center [518, 180] width 0 height 10
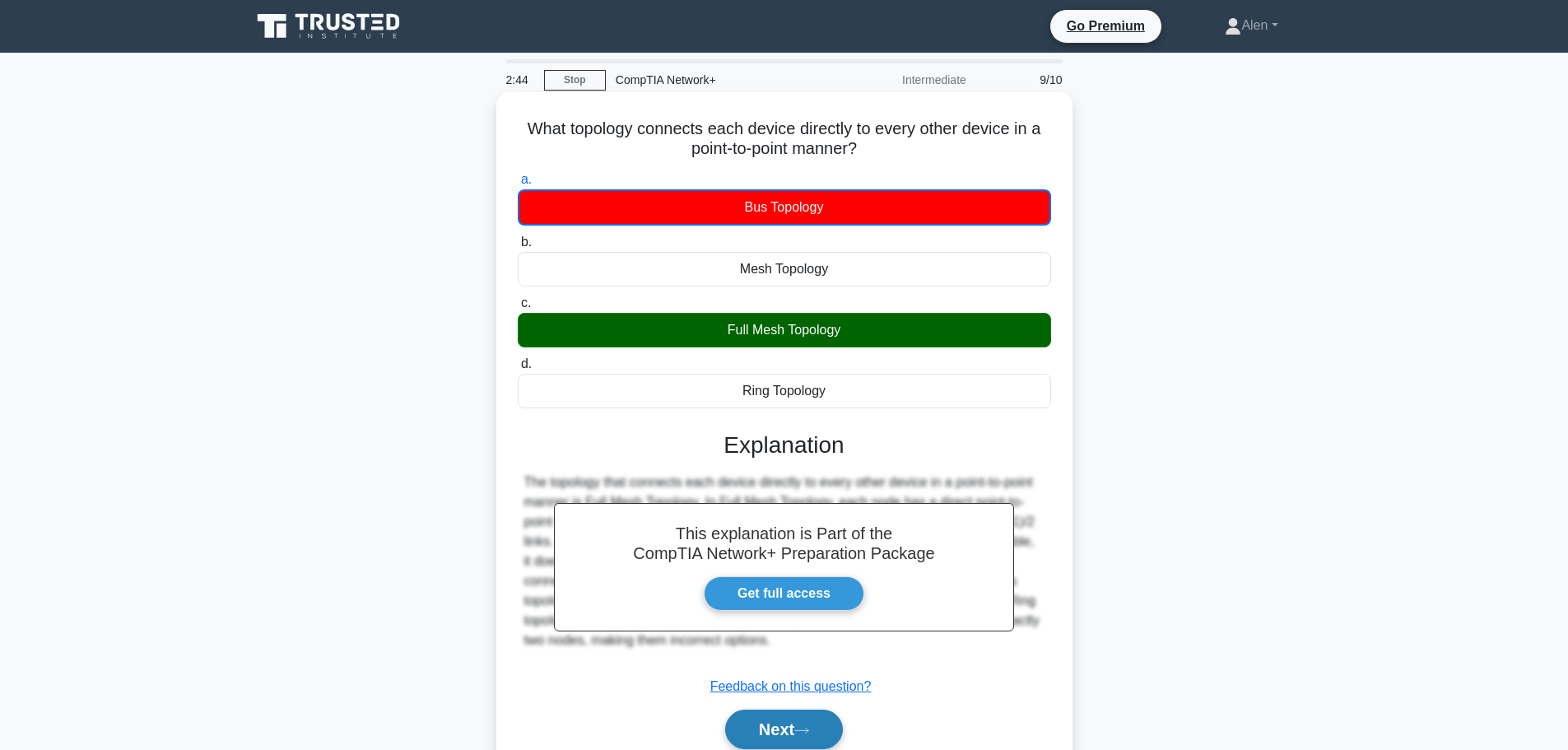
click at [778, 722] on button "Next" at bounding box center [784, 729] width 117 height 39
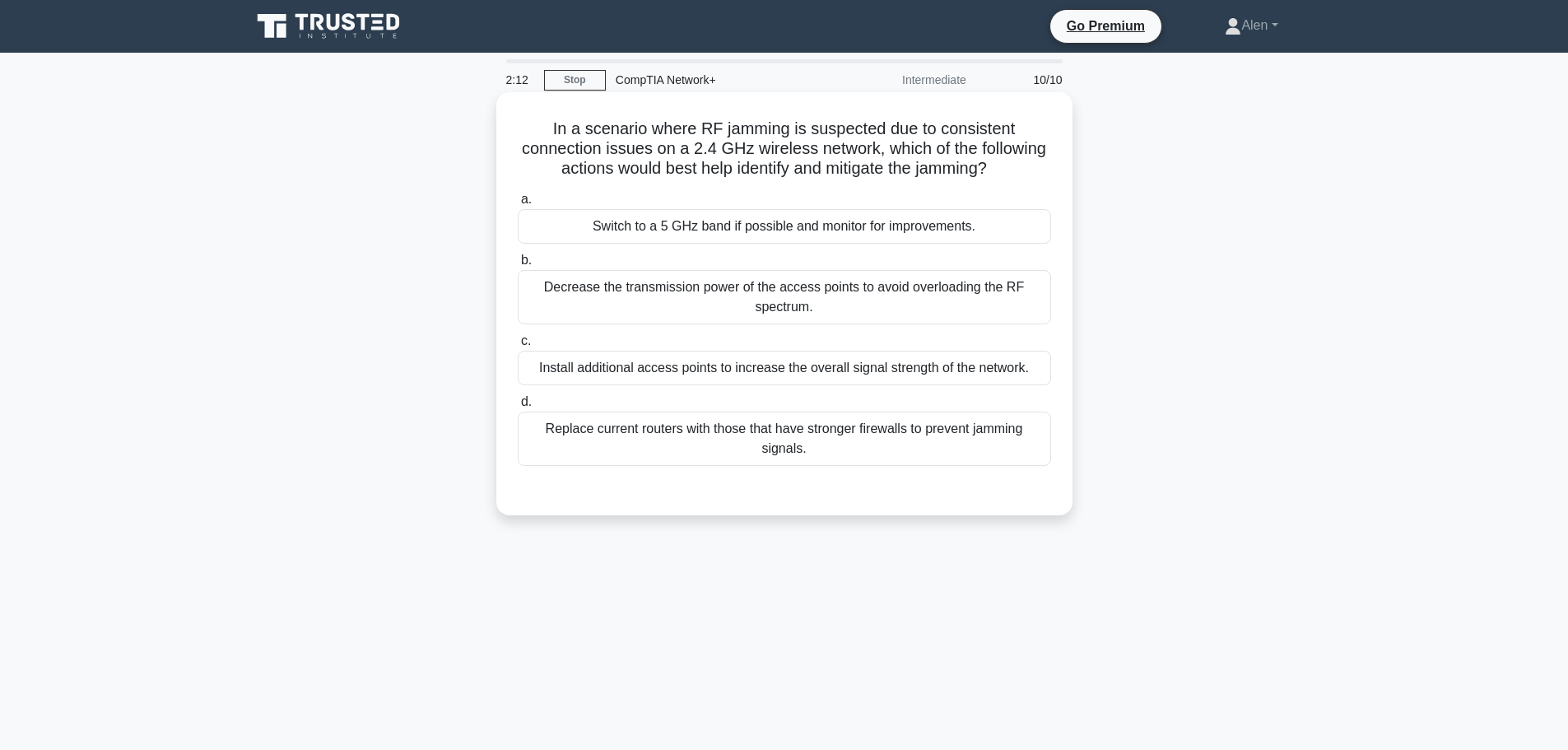
click at [799, 368] on div "Install additional access points to increase the overall signal strength of the…" at bounding box center [784, 367] width 534 height 34
click at [518, 347] on input "c. Install additional access points to increase the overall signal strength of …" at bounding box center [518, 341] width 0 height 10
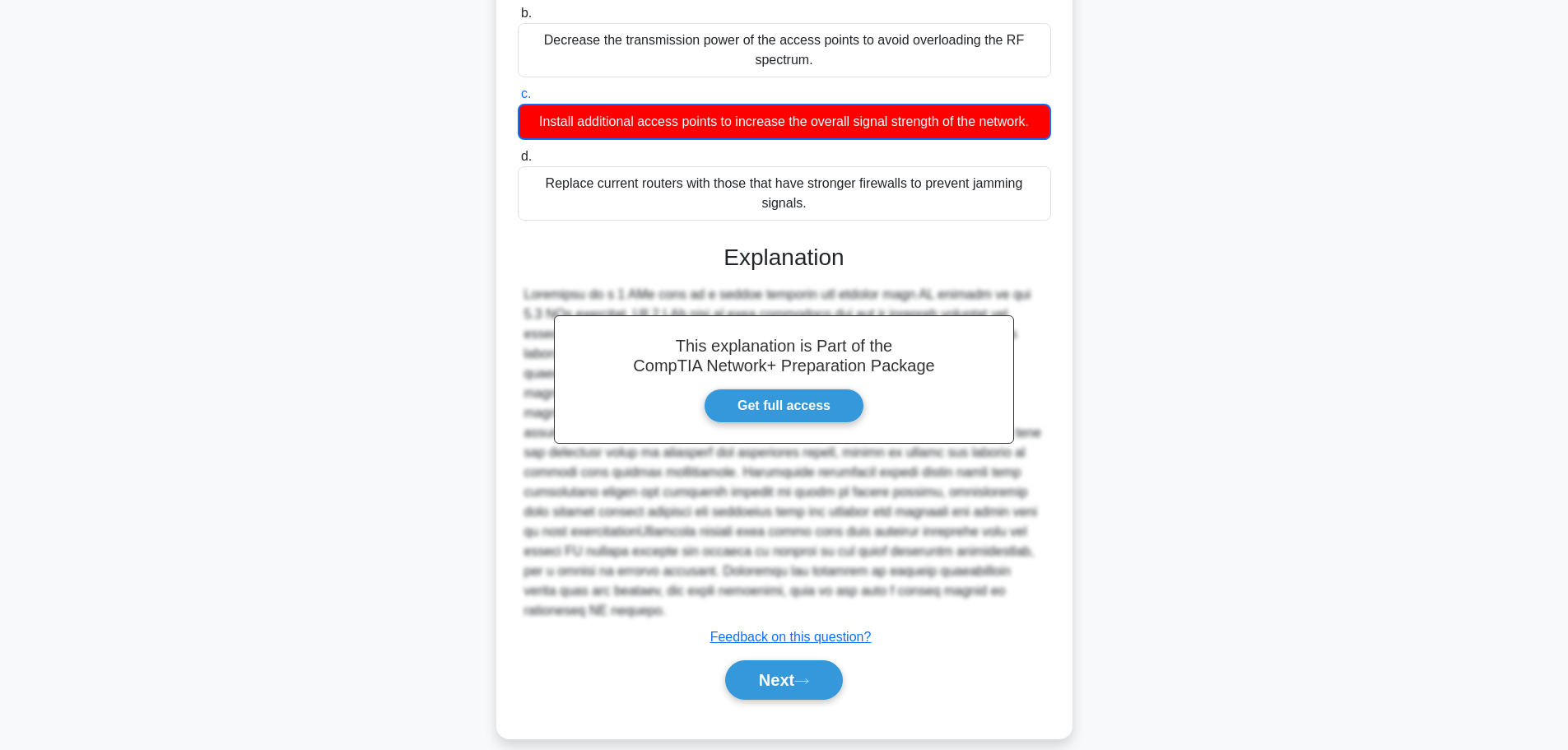
scroll to position [247, 0]
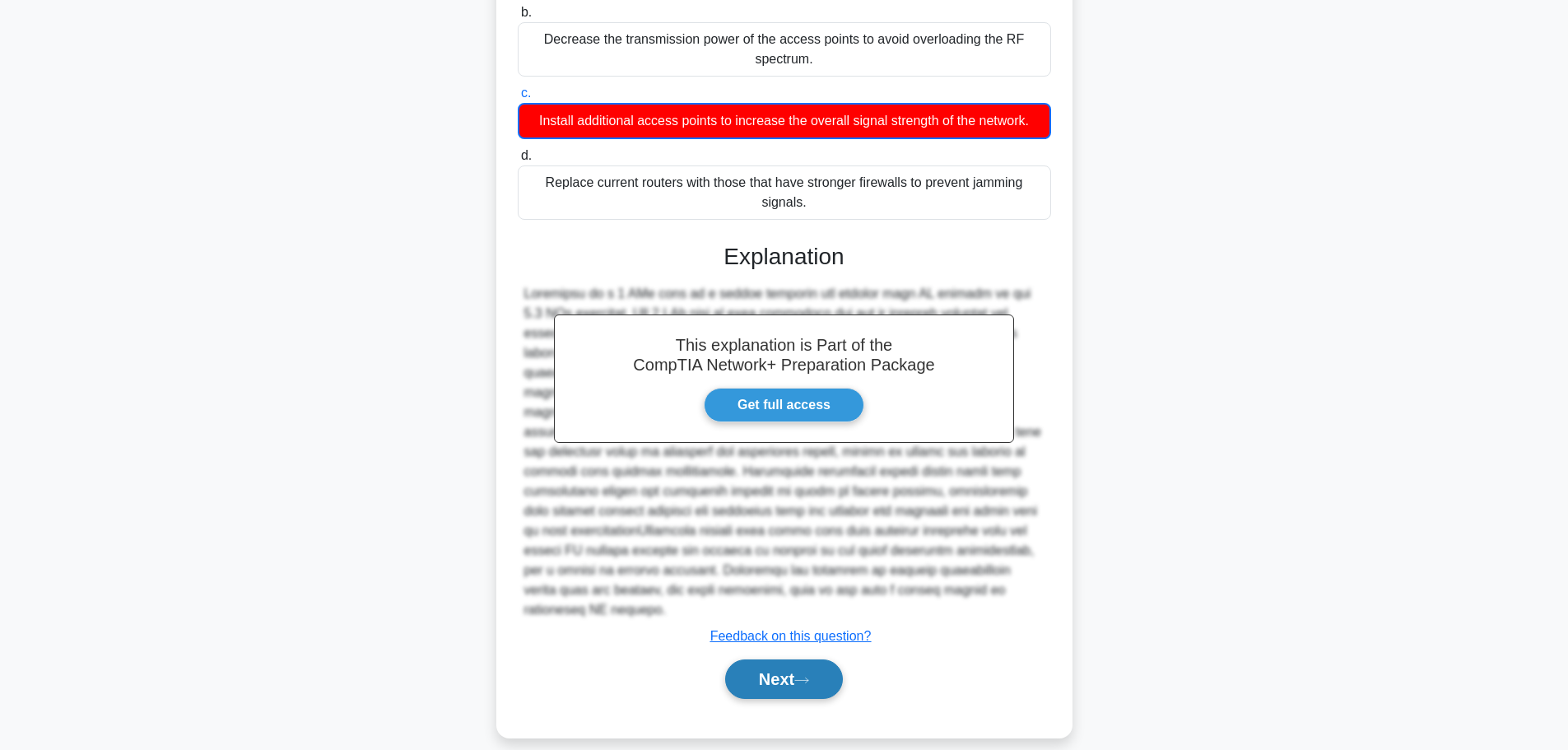
click at [795, 659] on button "Next" at bounding box center [784, 679] width 117 height 39
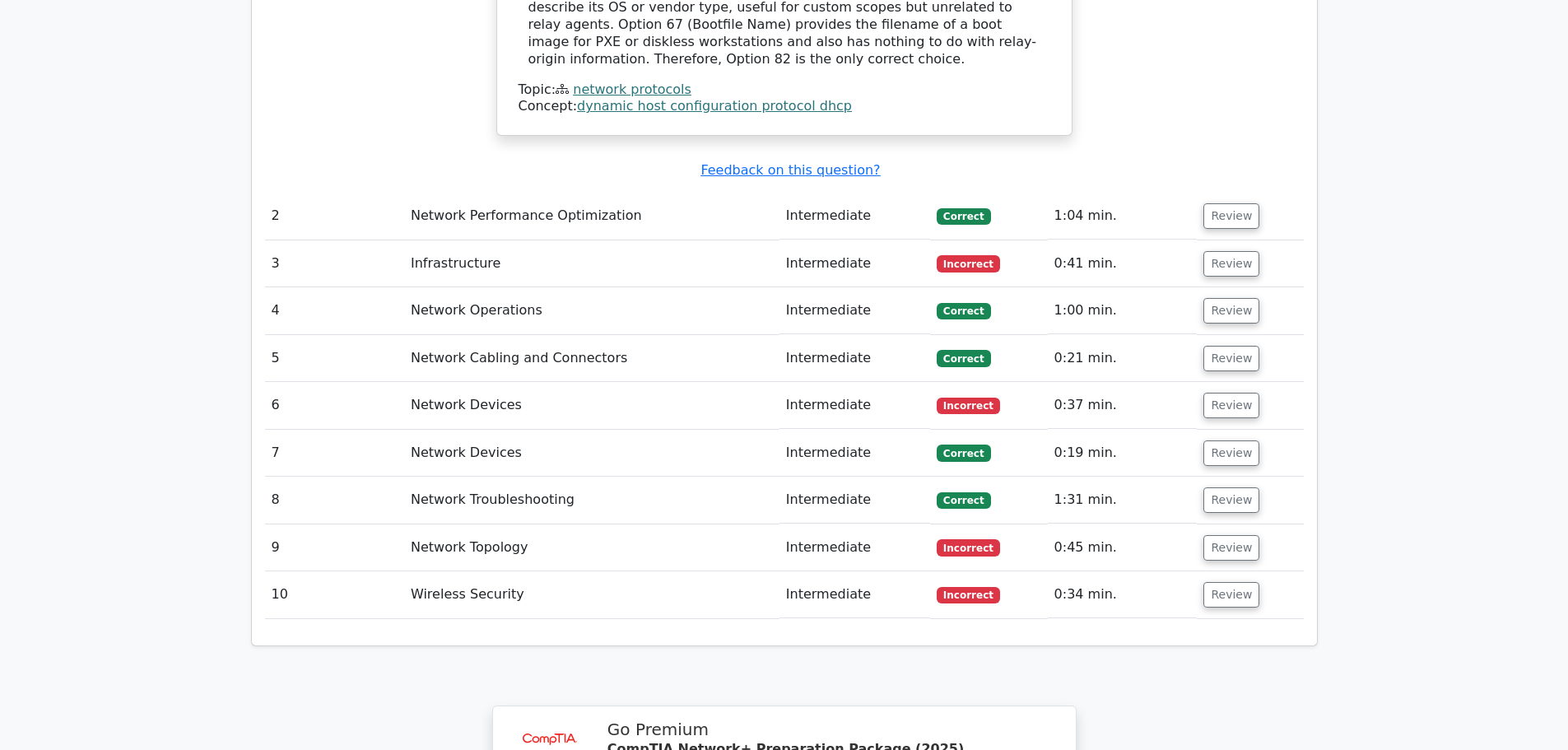
scroll to position [2567, 0]
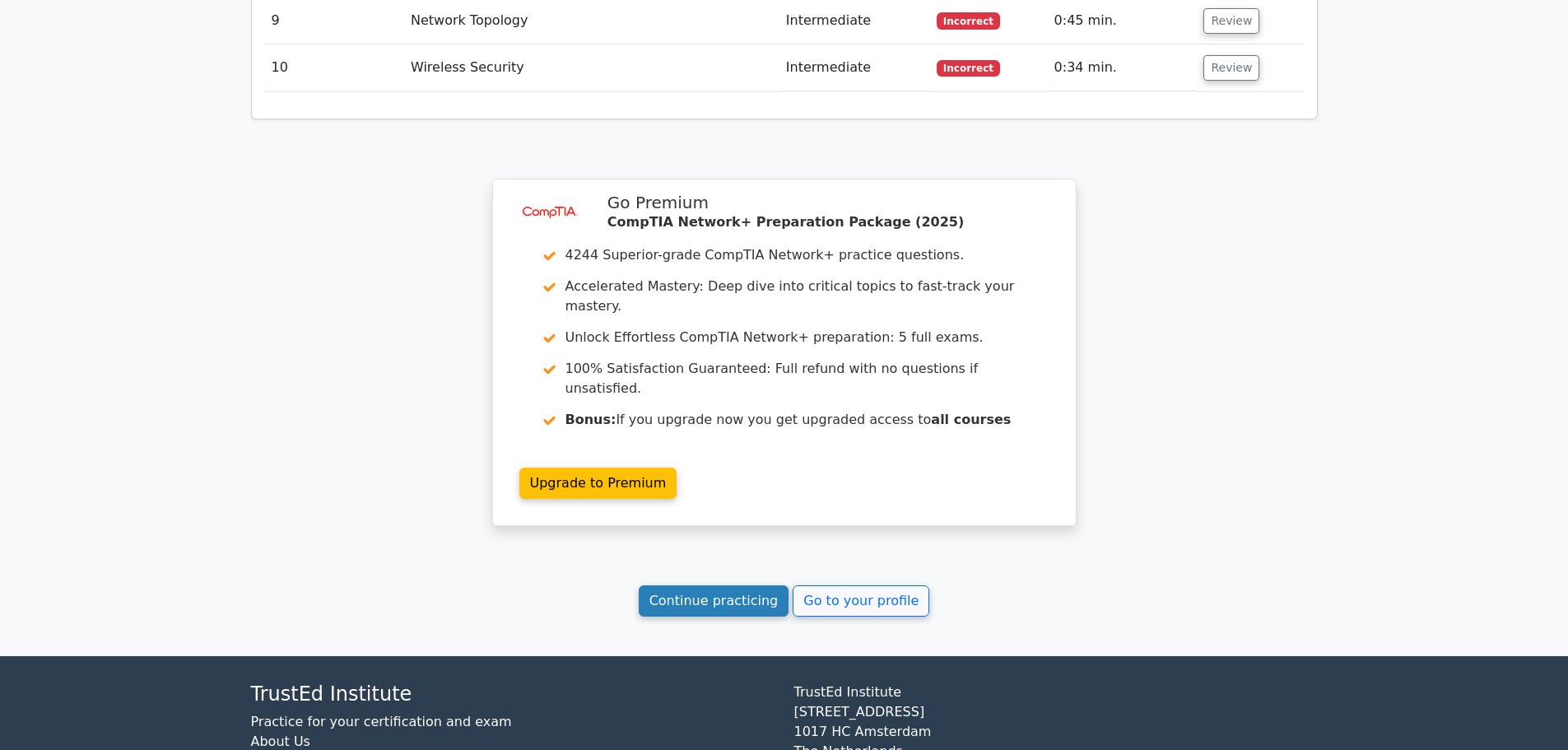
click at [724, 585] on link "Continue practicing" at bounding box center [714, 600] width 151 height 32
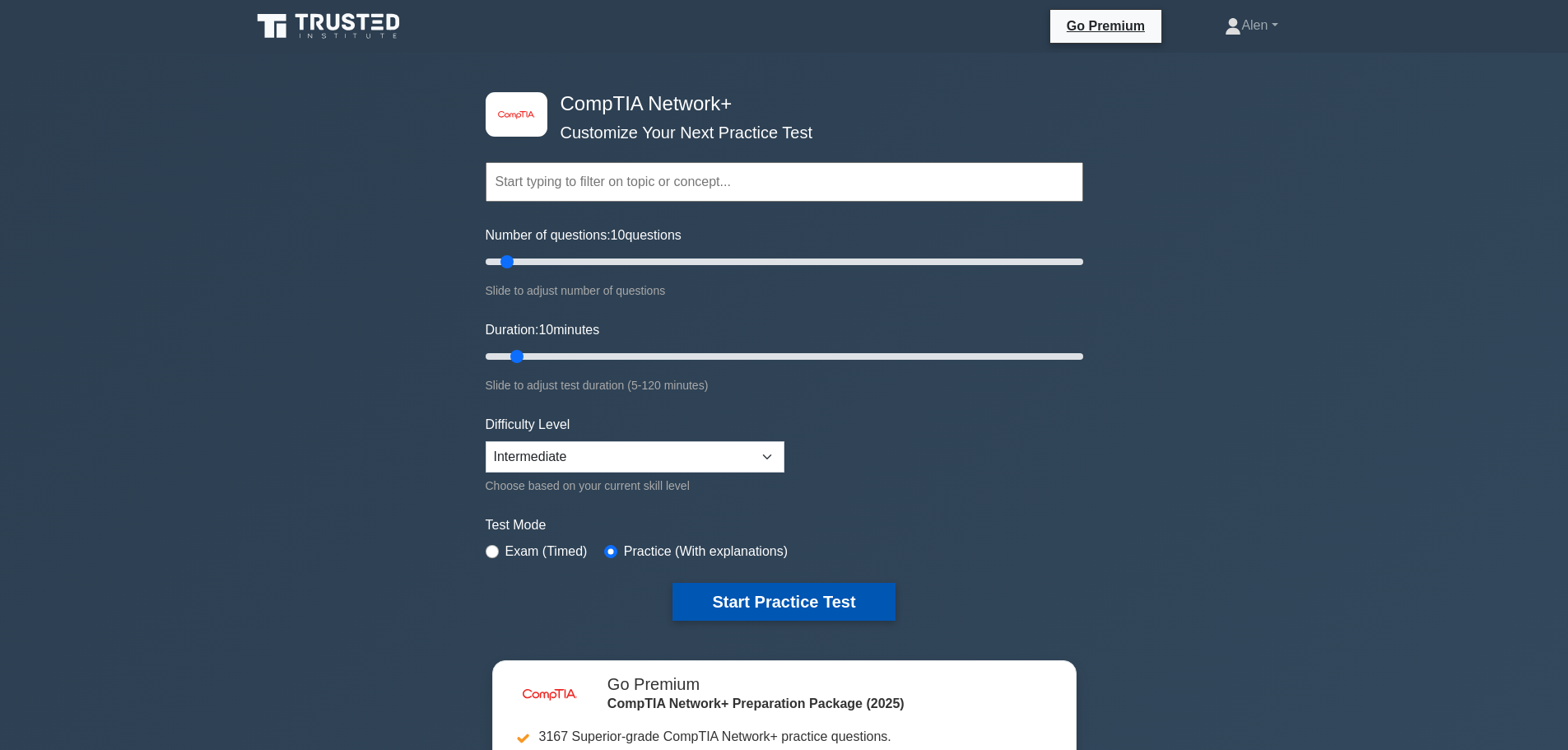
click at [766, 609] on button "Start Practice Test" at bounding box center [784, 602] width 223 height 38
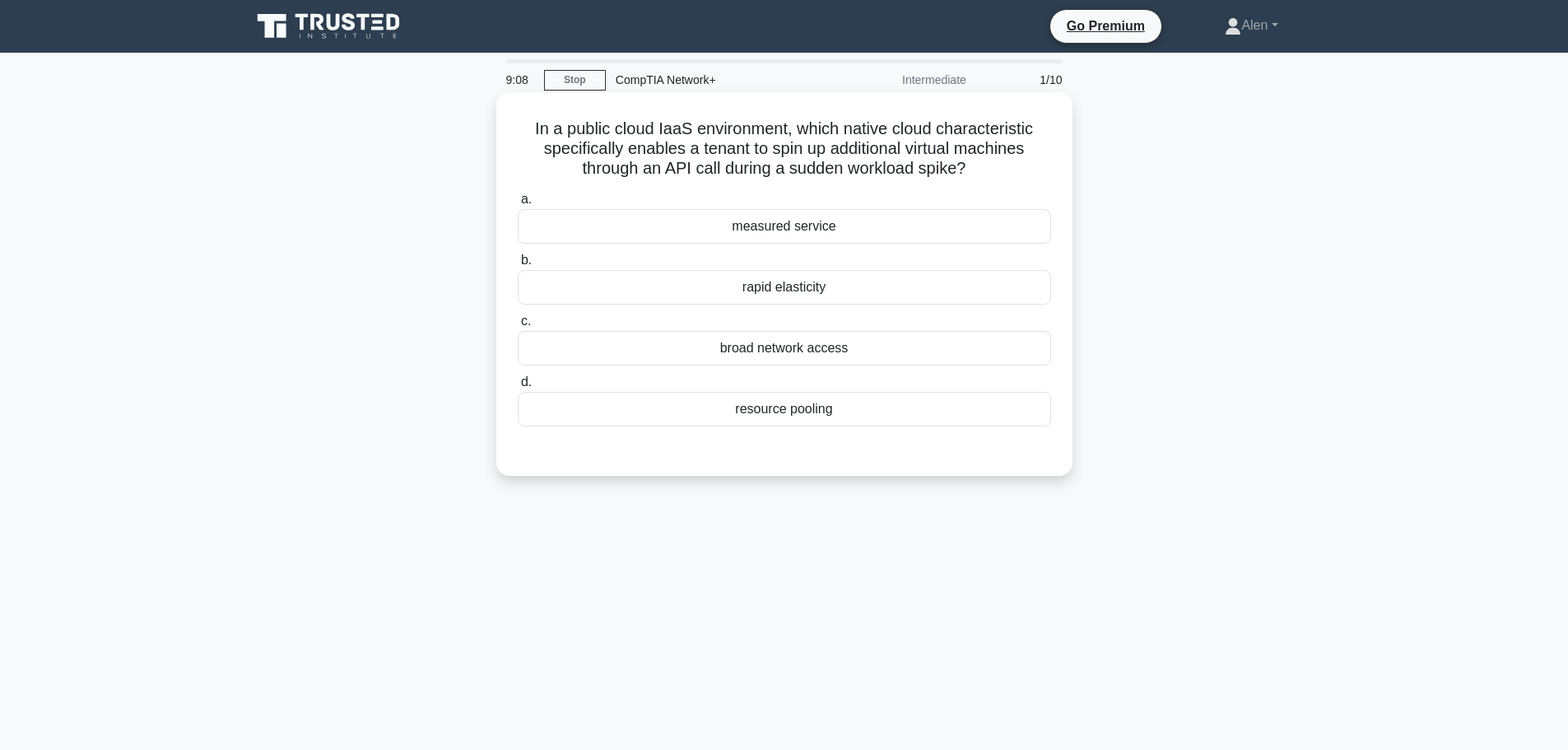
click at [818, 410] on div "resource pooling" at bounding box center [784, 409] width 534 height 34
click at [518, 388] on input "d. resource pooling" at bounding box center [518, 382] width 0 height 10
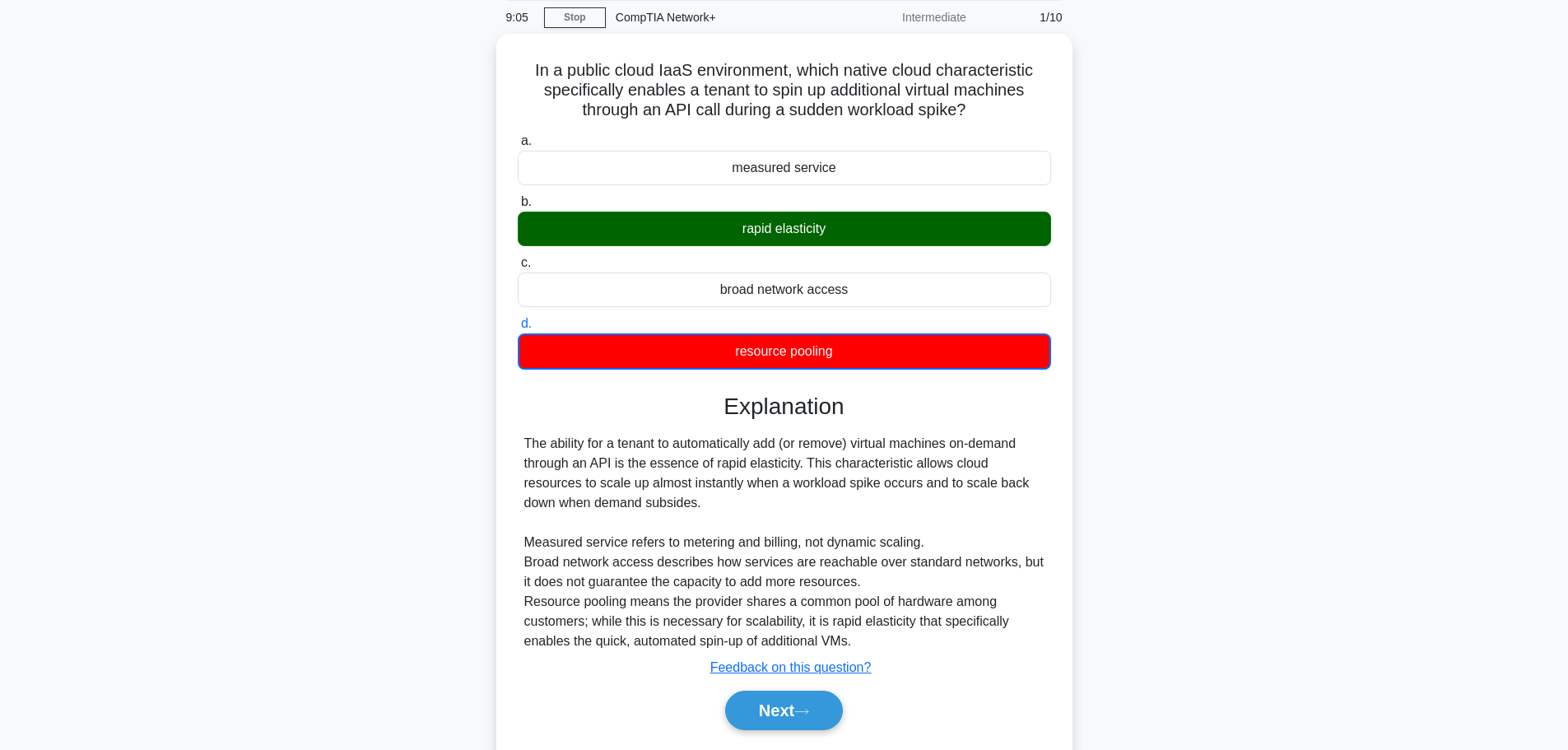
scroll to position [139, 0]
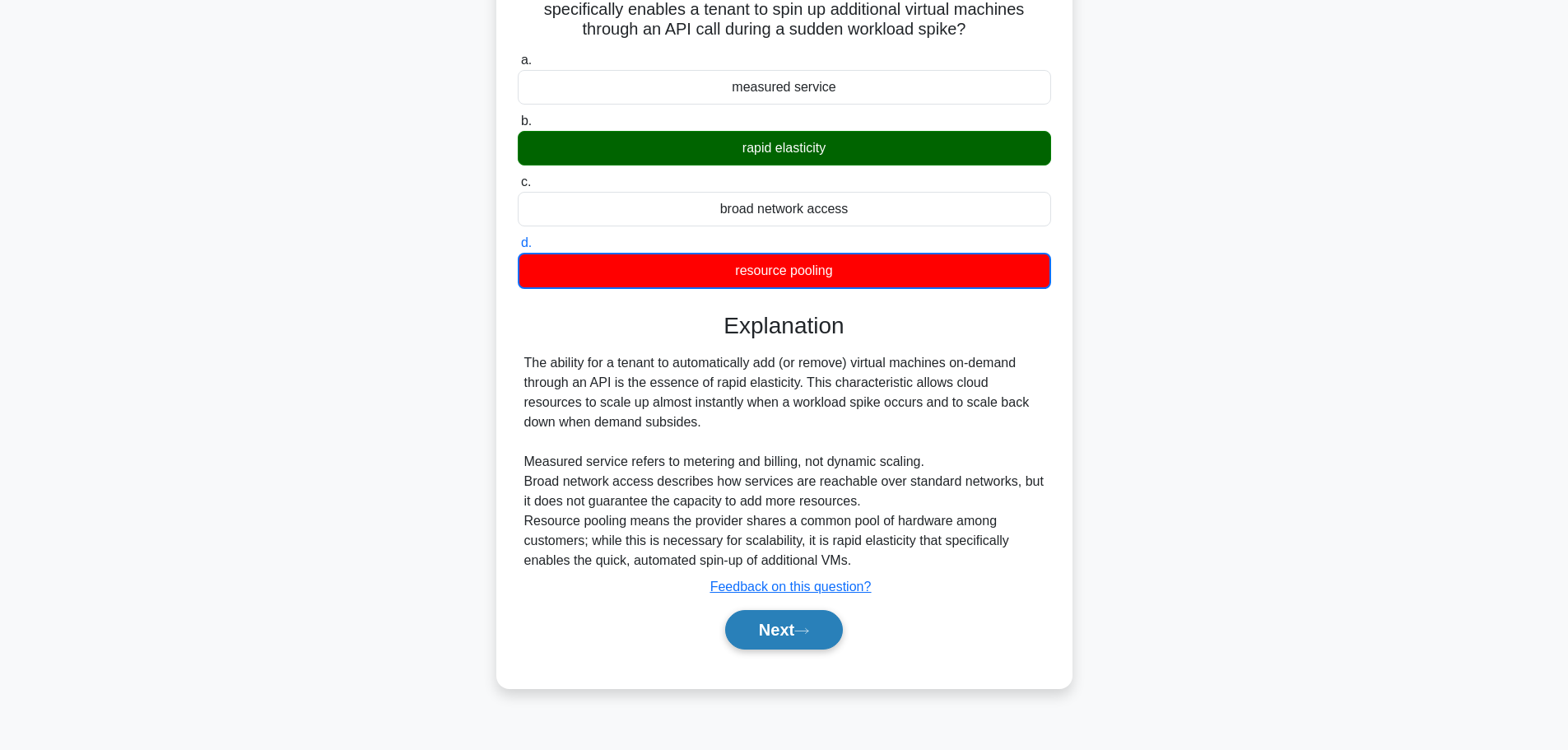
click at [769, 622] on button "Next" at bounding box center [784, 629] width 117 height 39
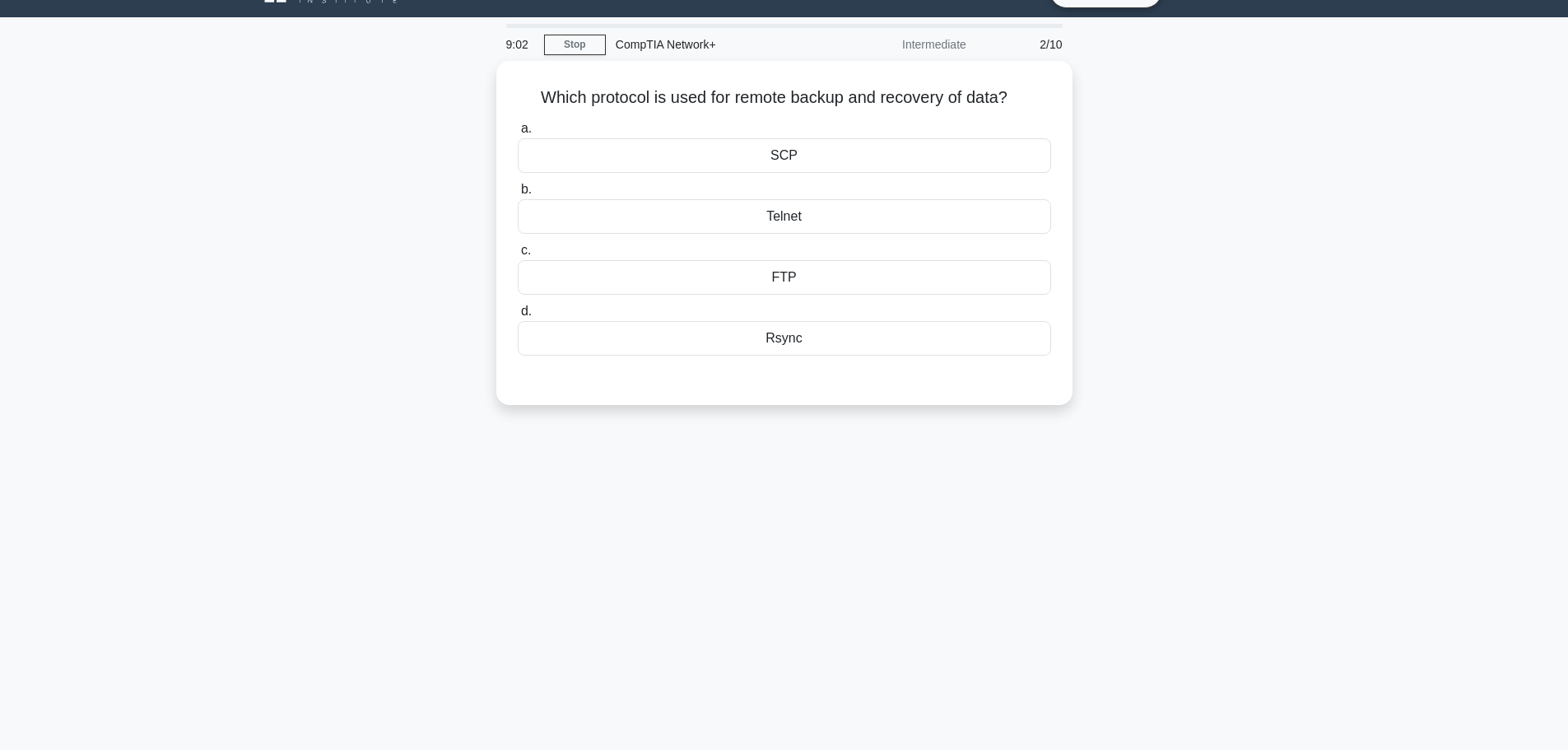
scroll to position [0, 0]
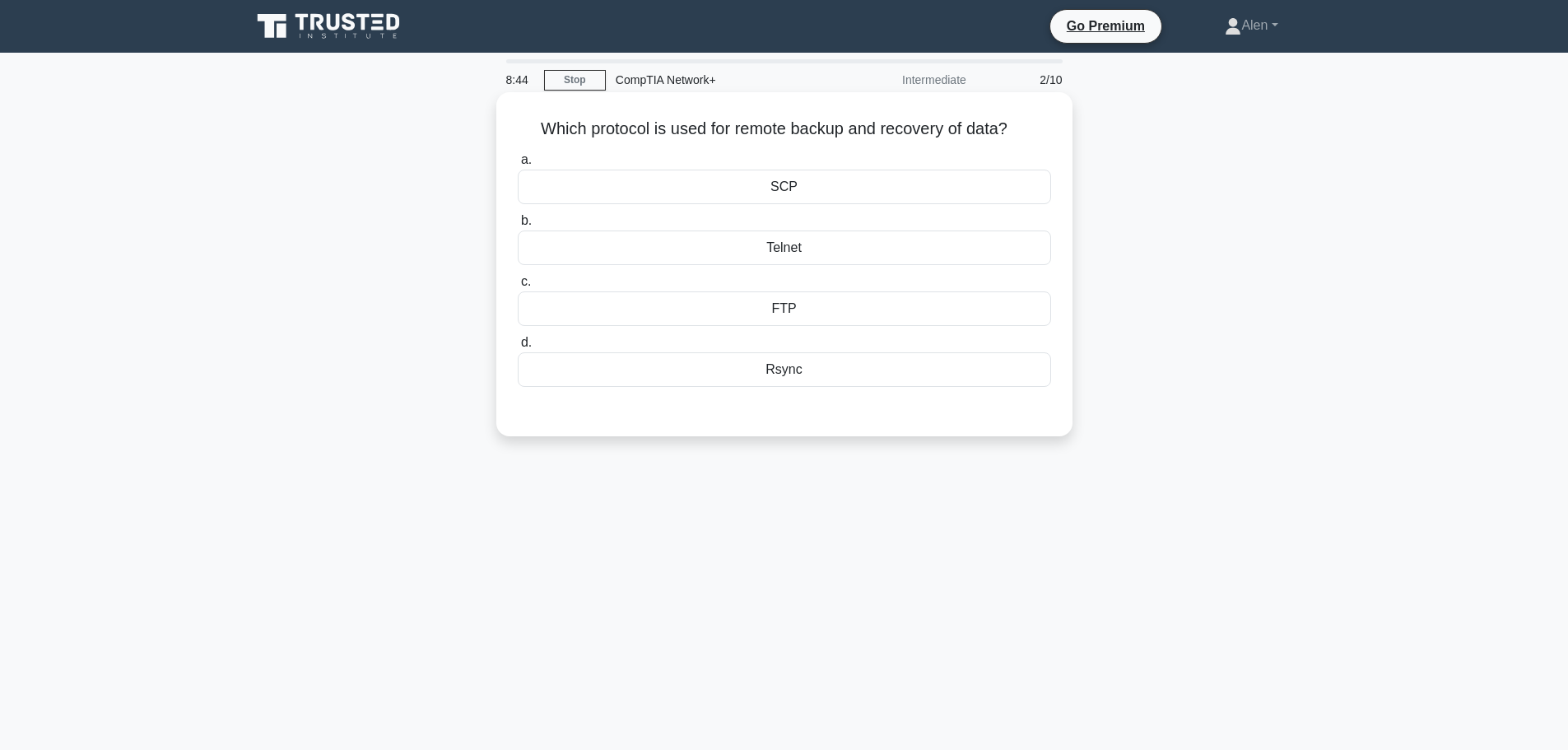
click at [816, 298] on div "FTP" at bounding box center [784, 308] width 534 height 34
click at [518, 287] on input "c. FTP" at bounding box center [518, 282] width 0 height 10
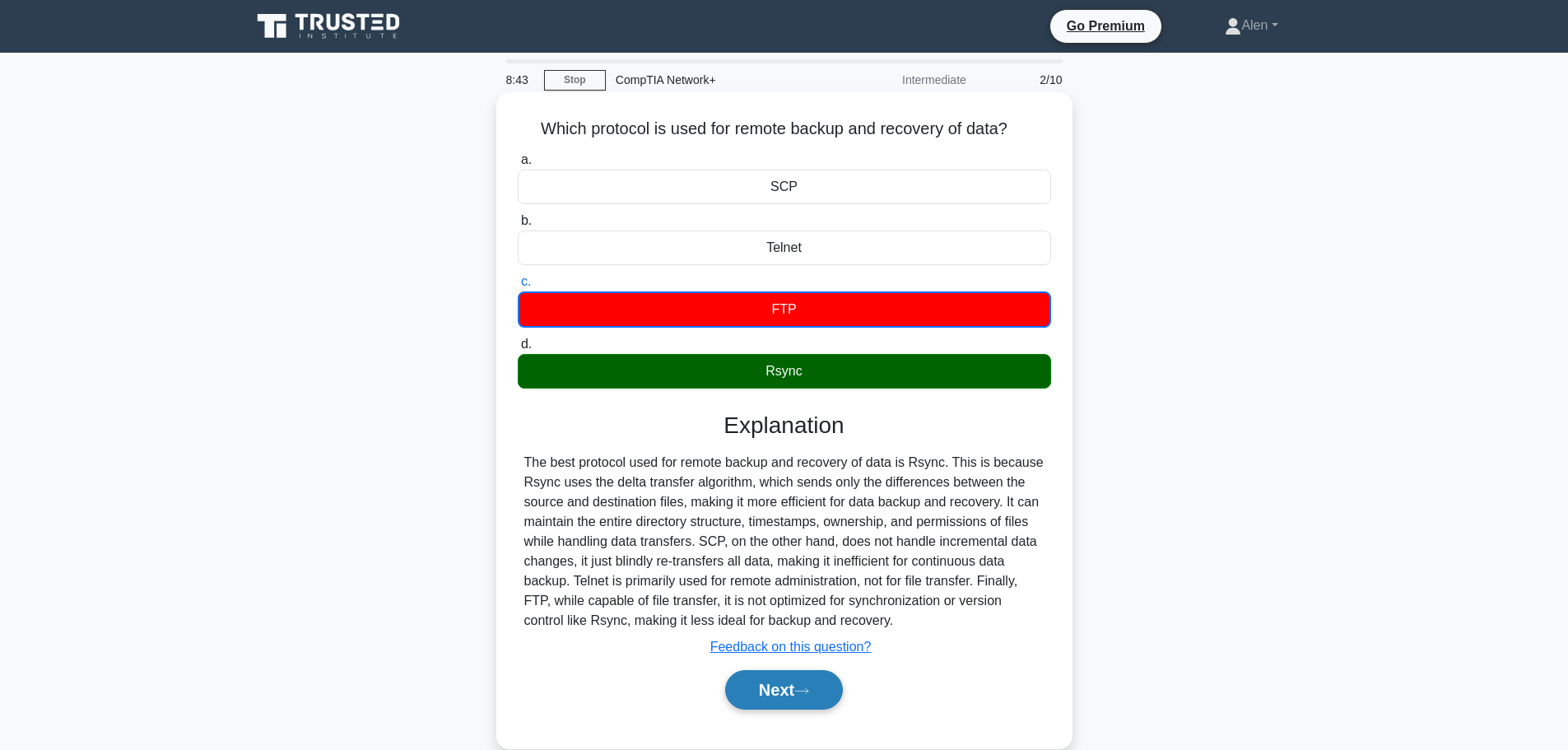
click at [797, 692] on button "Next" at bounding box center [784, 689] width 117 height 39
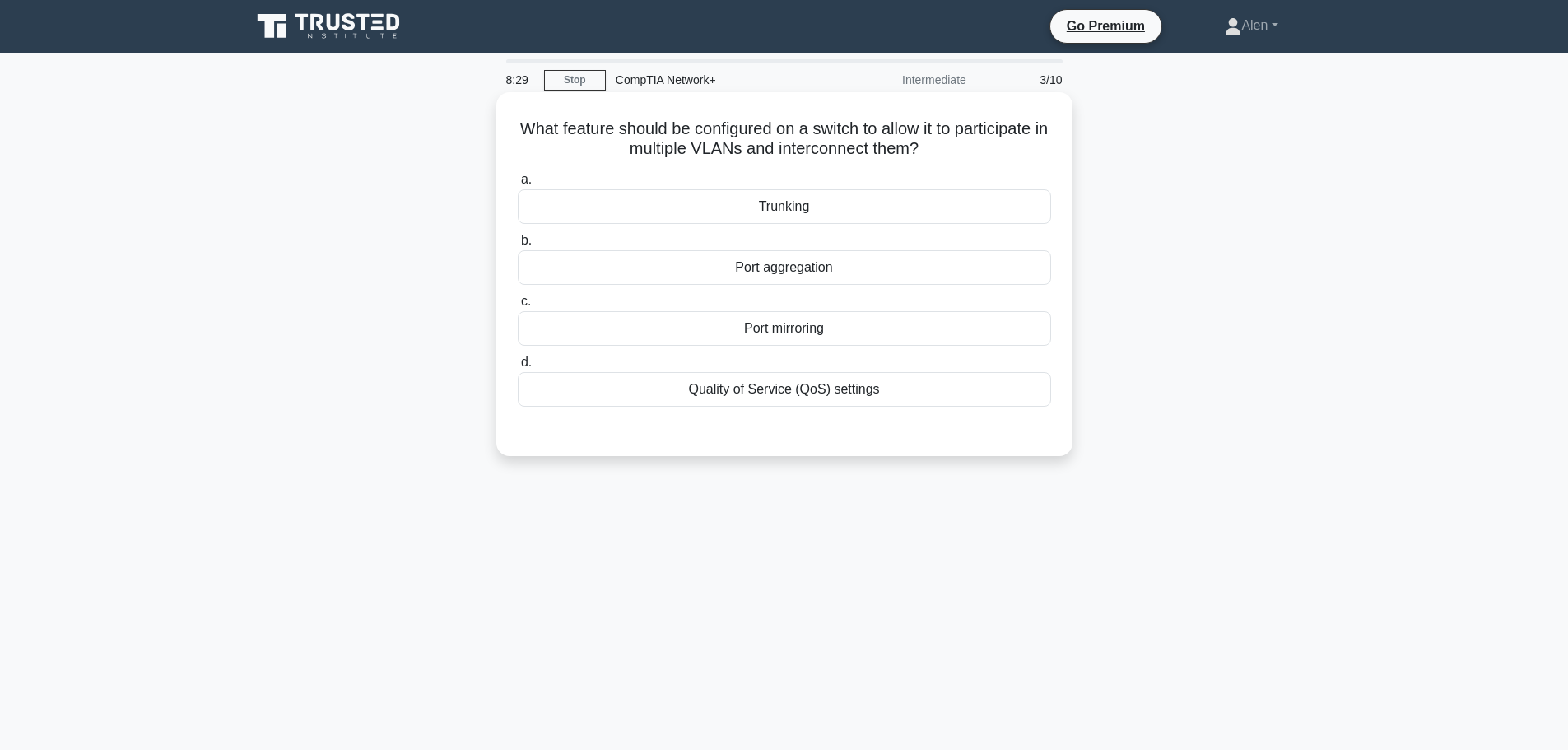
click at [802, 212] on div "Trunking" at bounding box center [784, 206] width 534 height 34
click at [518, 185] on input "a. Trunking" at bounding box center [518, 180] width 0 height 10
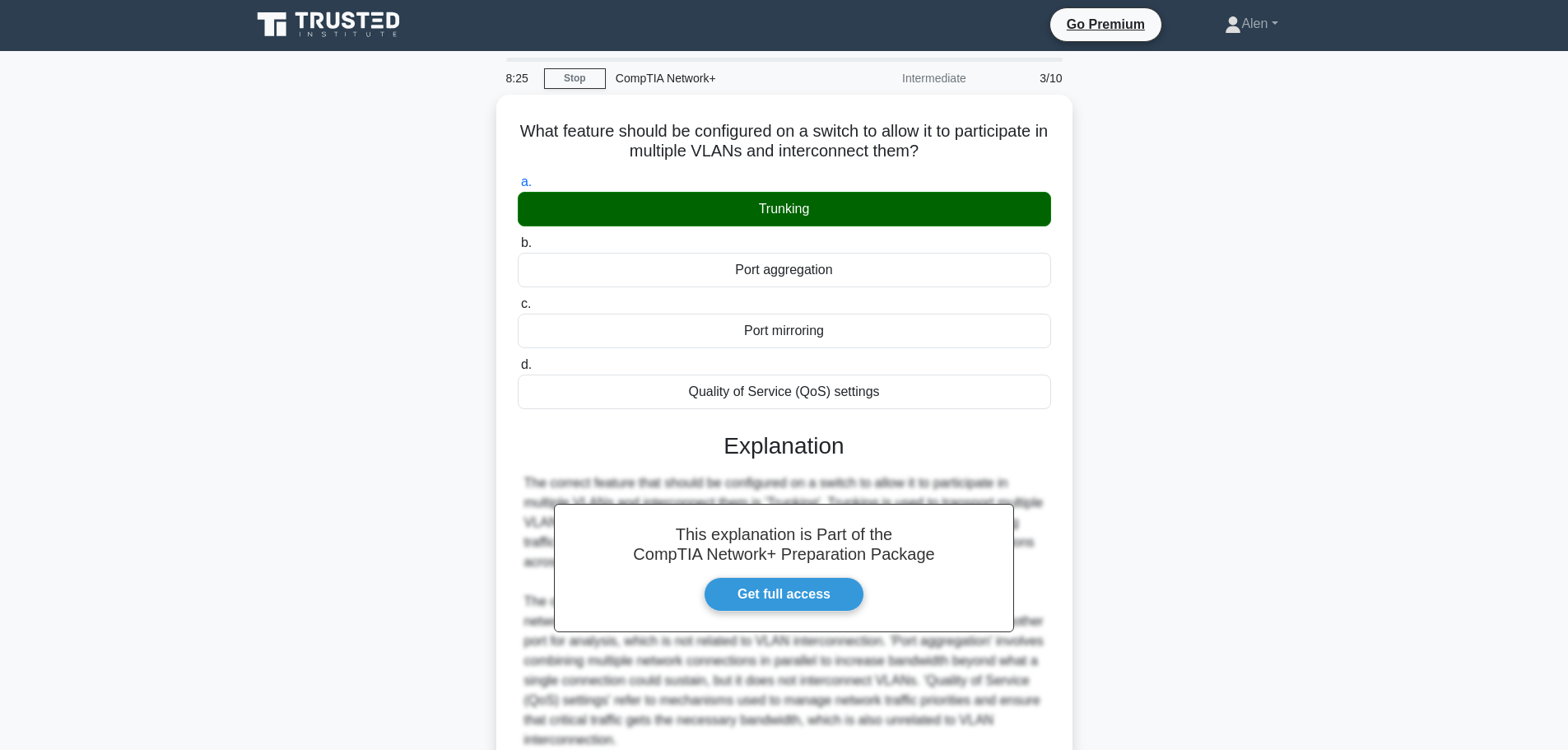
scroll to position [147, 0]
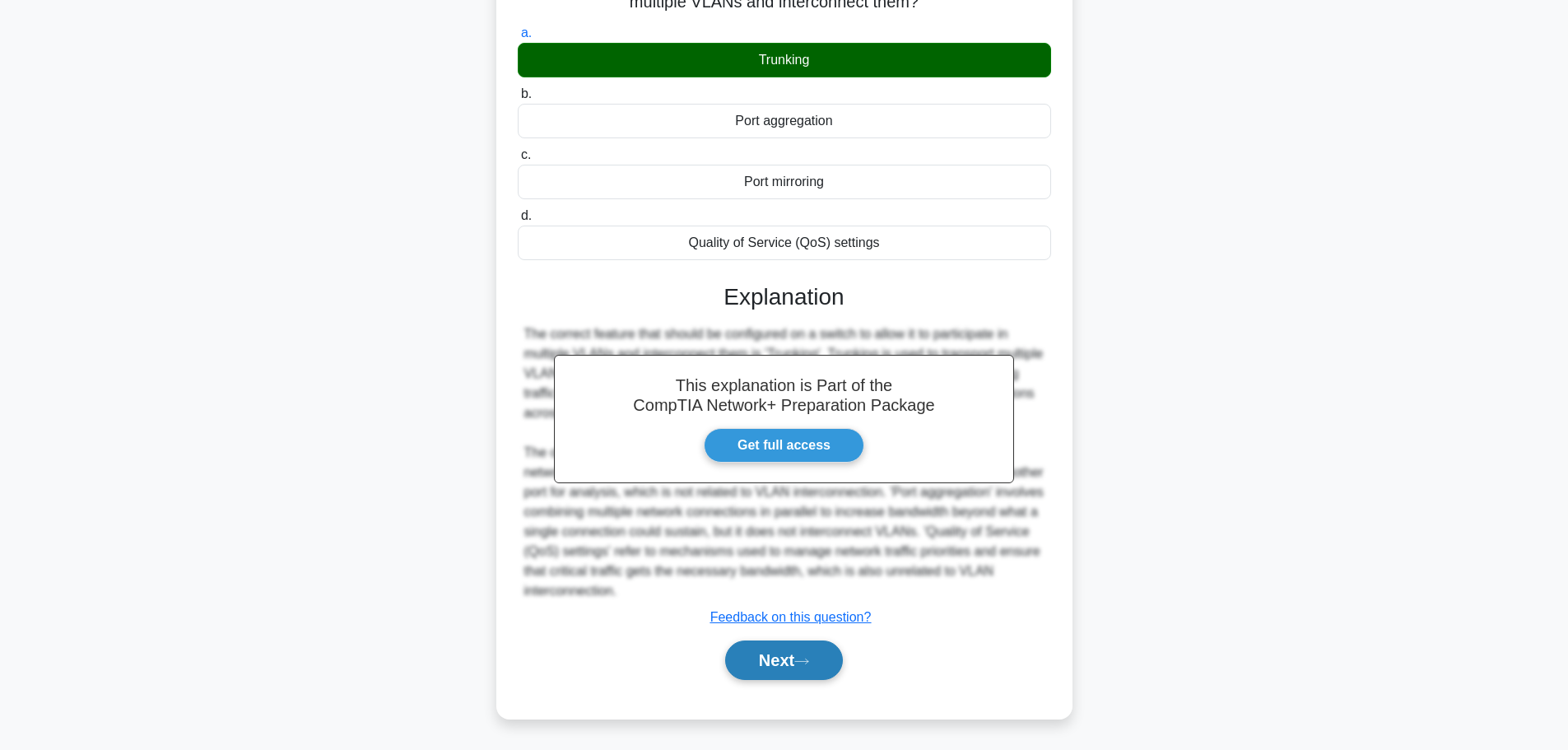
click at [784, 664] on button "Next" at bounding box center [784, 660] width 117 height 39
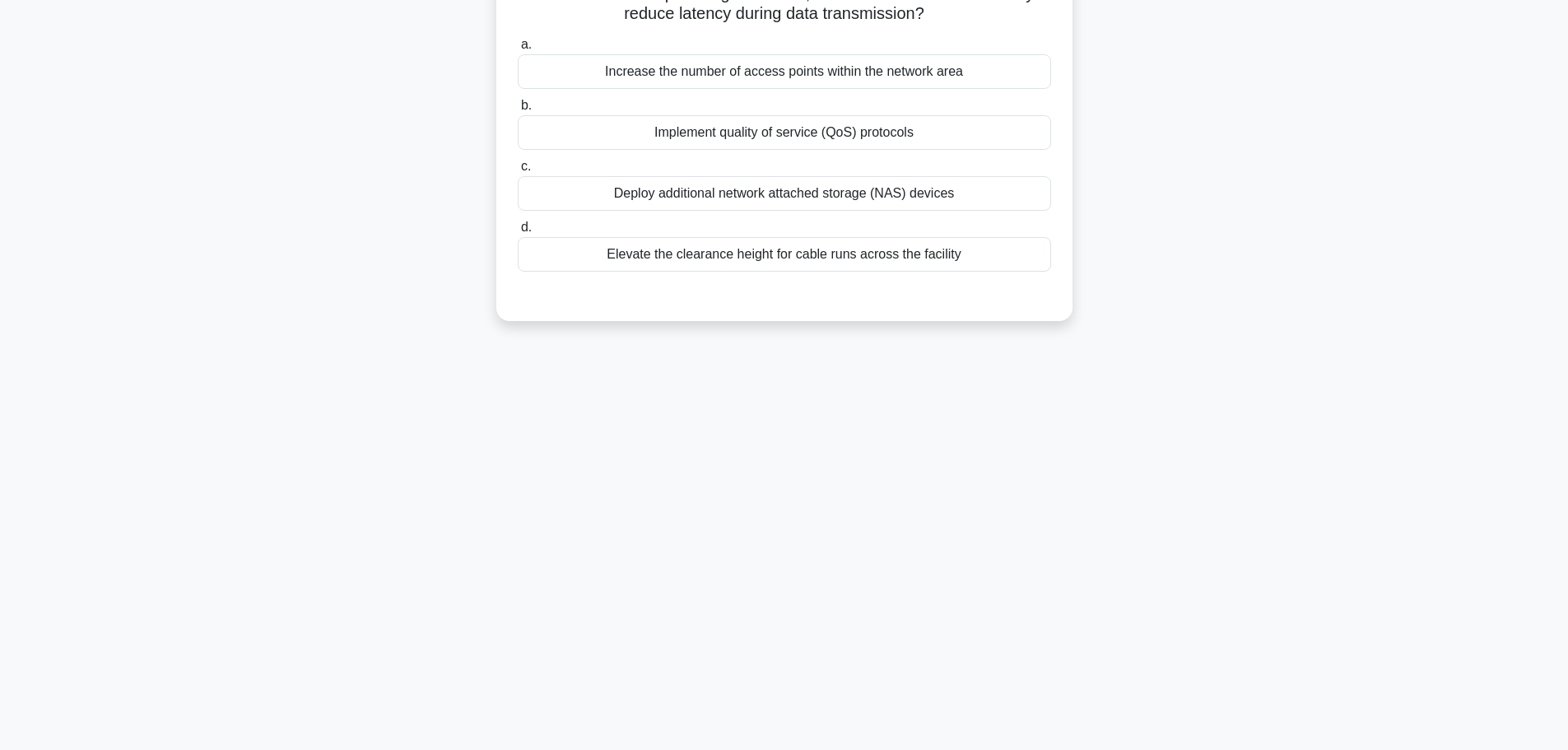
scroll to position [0, 0]
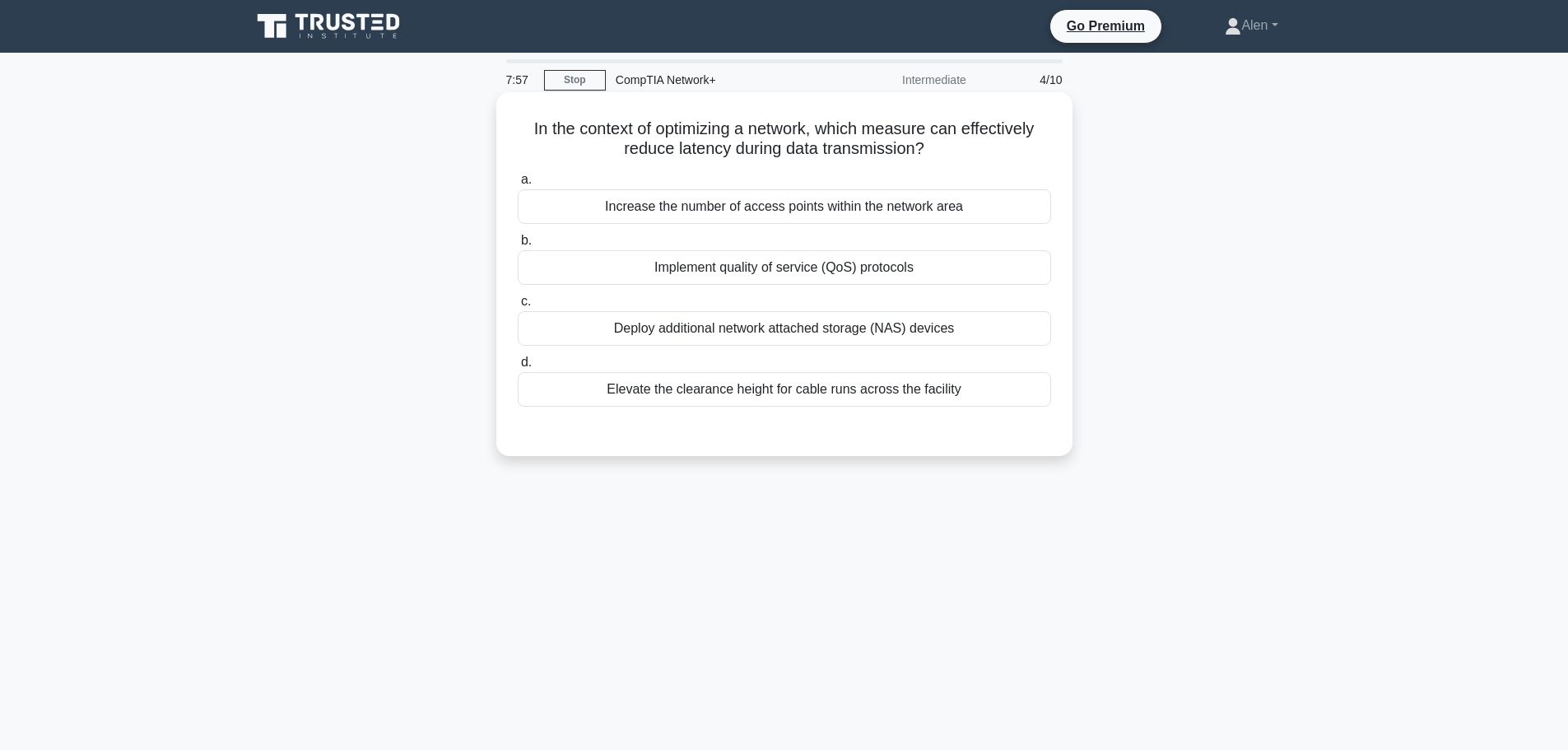
click at [782, 204] on div "Increase the number of access points within the network area" at bounding box center [784, 206] width 534 height 34
click at [518, 185] on input "a. Increase the number of access points within the network area" at bounding box center [518, 180] width 0 height 10
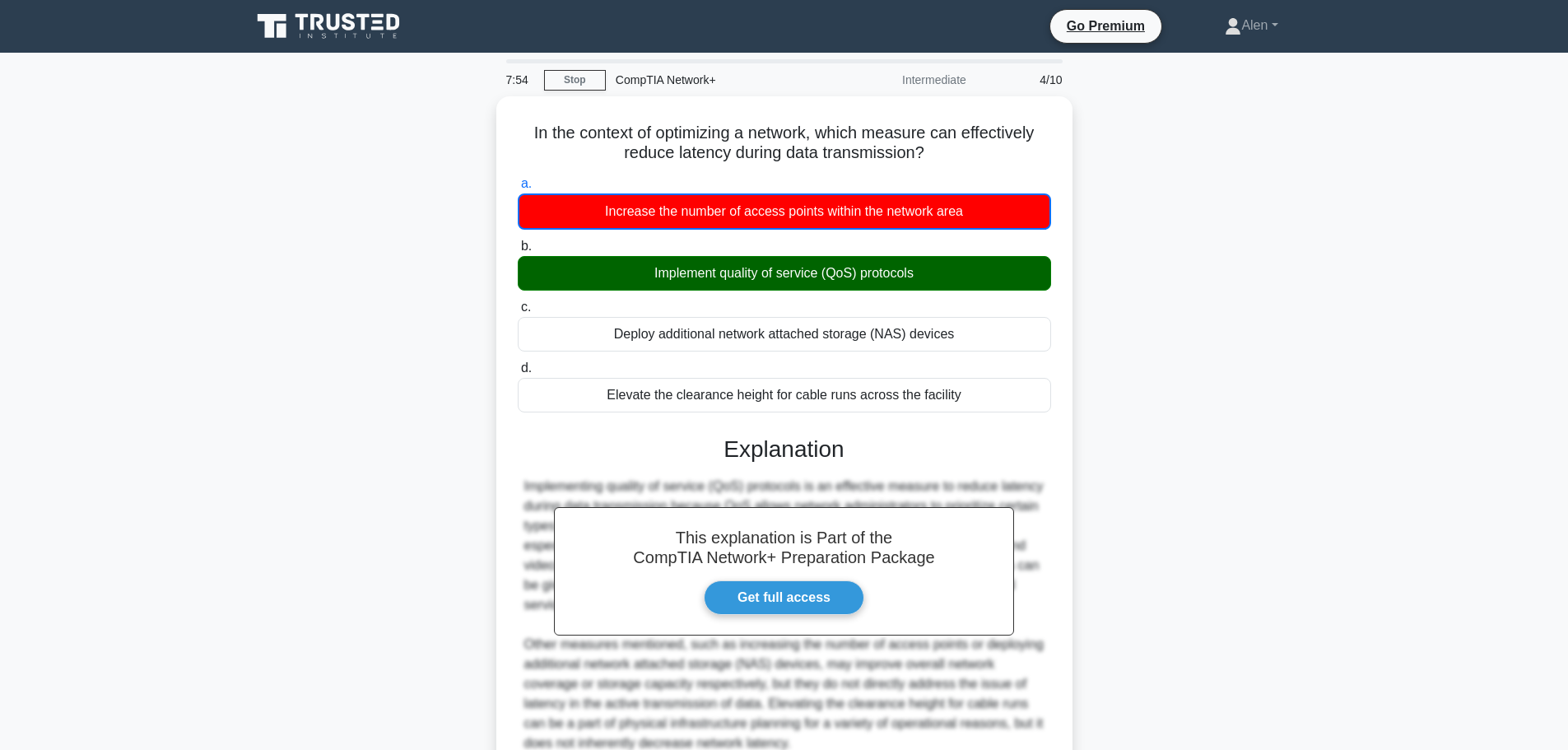
scroll to position [148, 0]
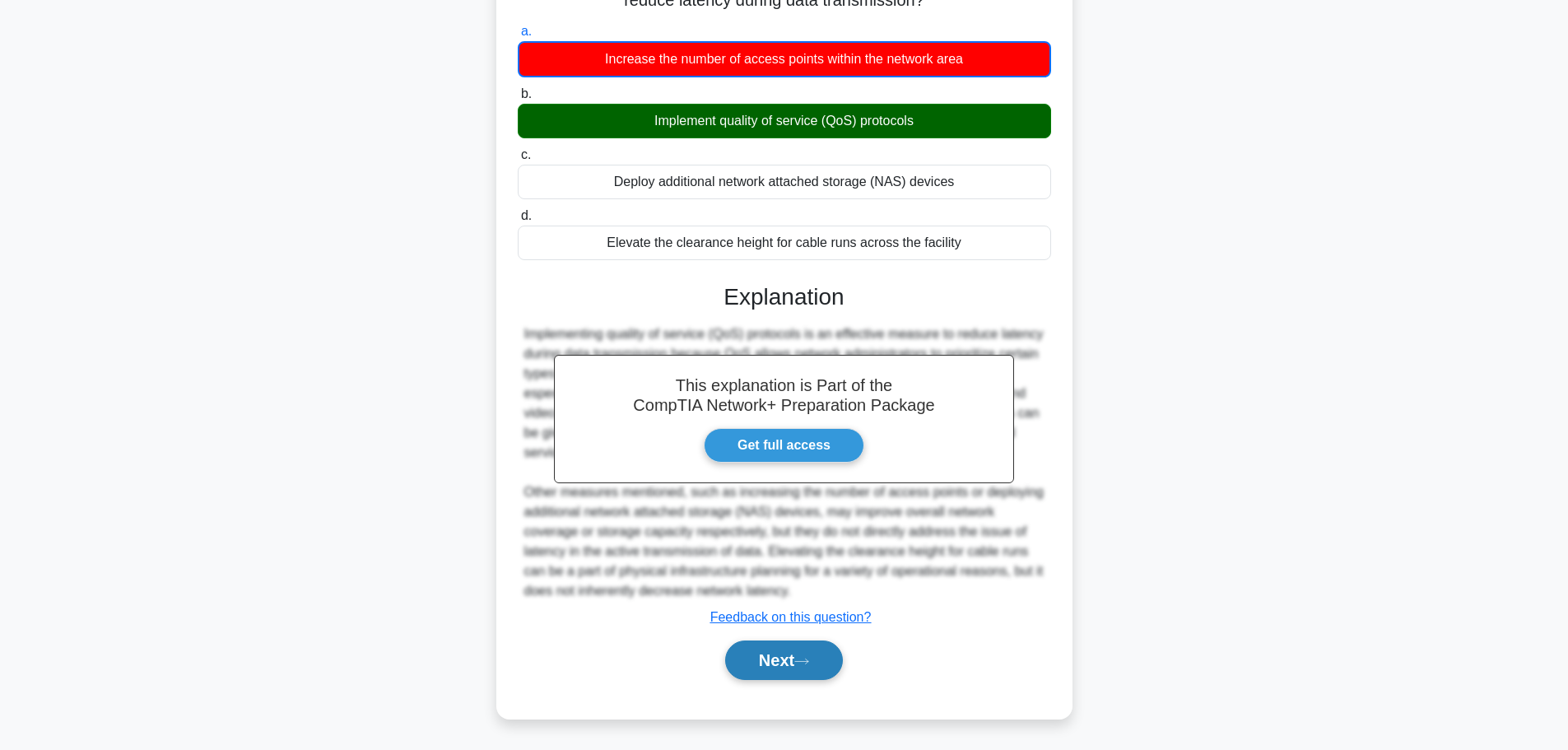
click at [760, 664] on button "Next" at bounding box center [784, 660] width 117 height 39
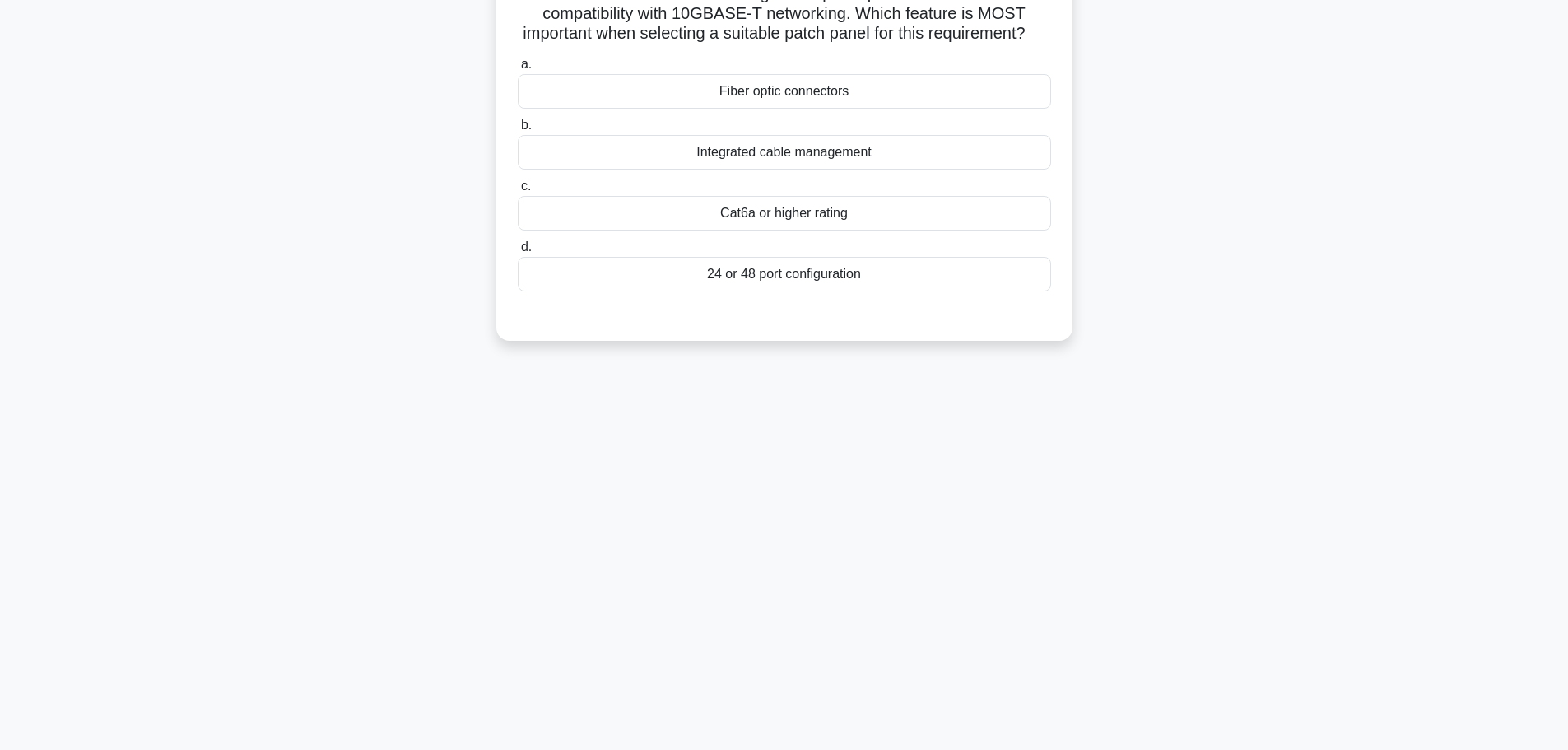
scroll to position [0, 0]
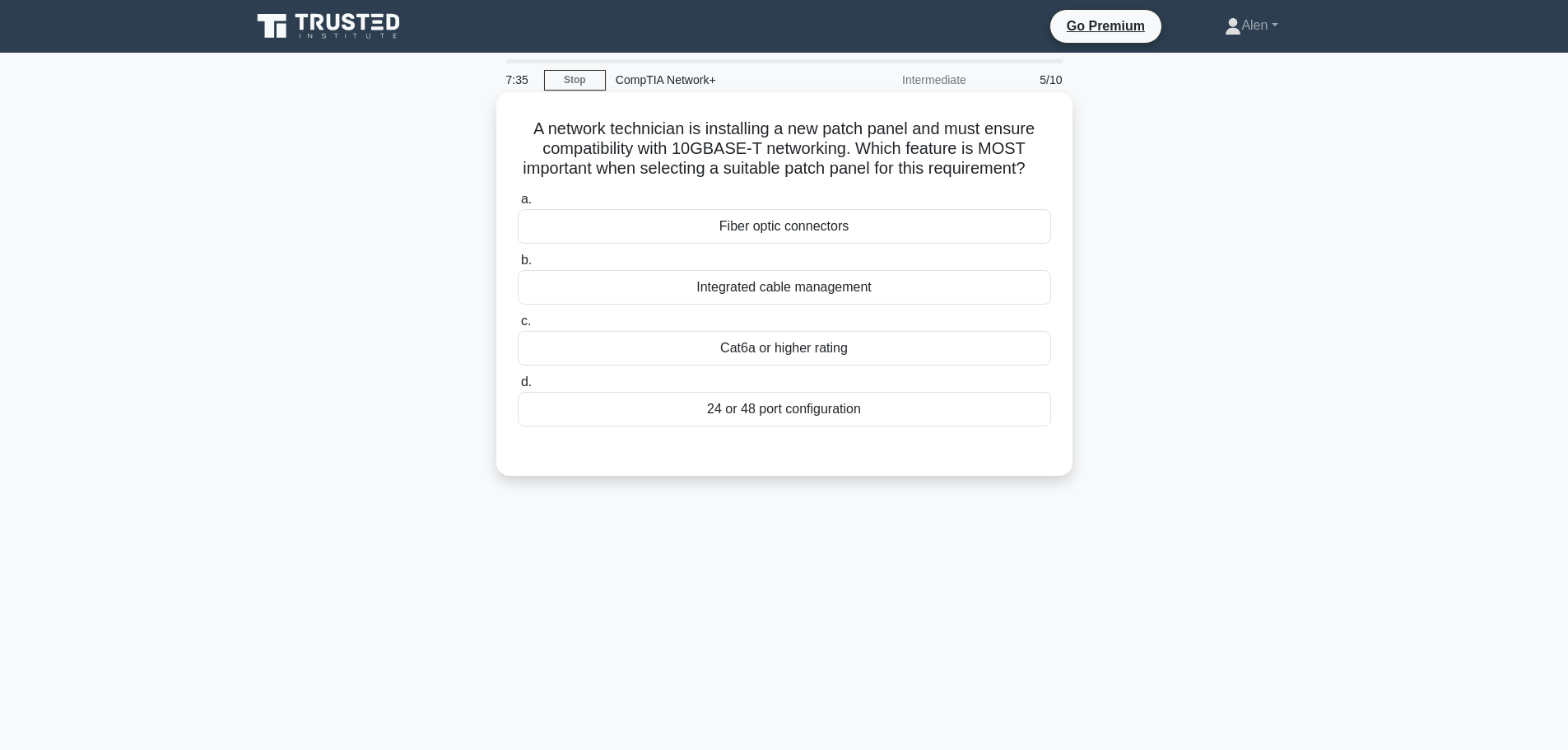
click at [778, 365] on div "Cat6a or higher rating" at bounding box center [784, 348] width 534 height 34
click at [518, 327] on input "c. Cat6a or higher rating" at bounding box center [518, 321] width 0 height 10
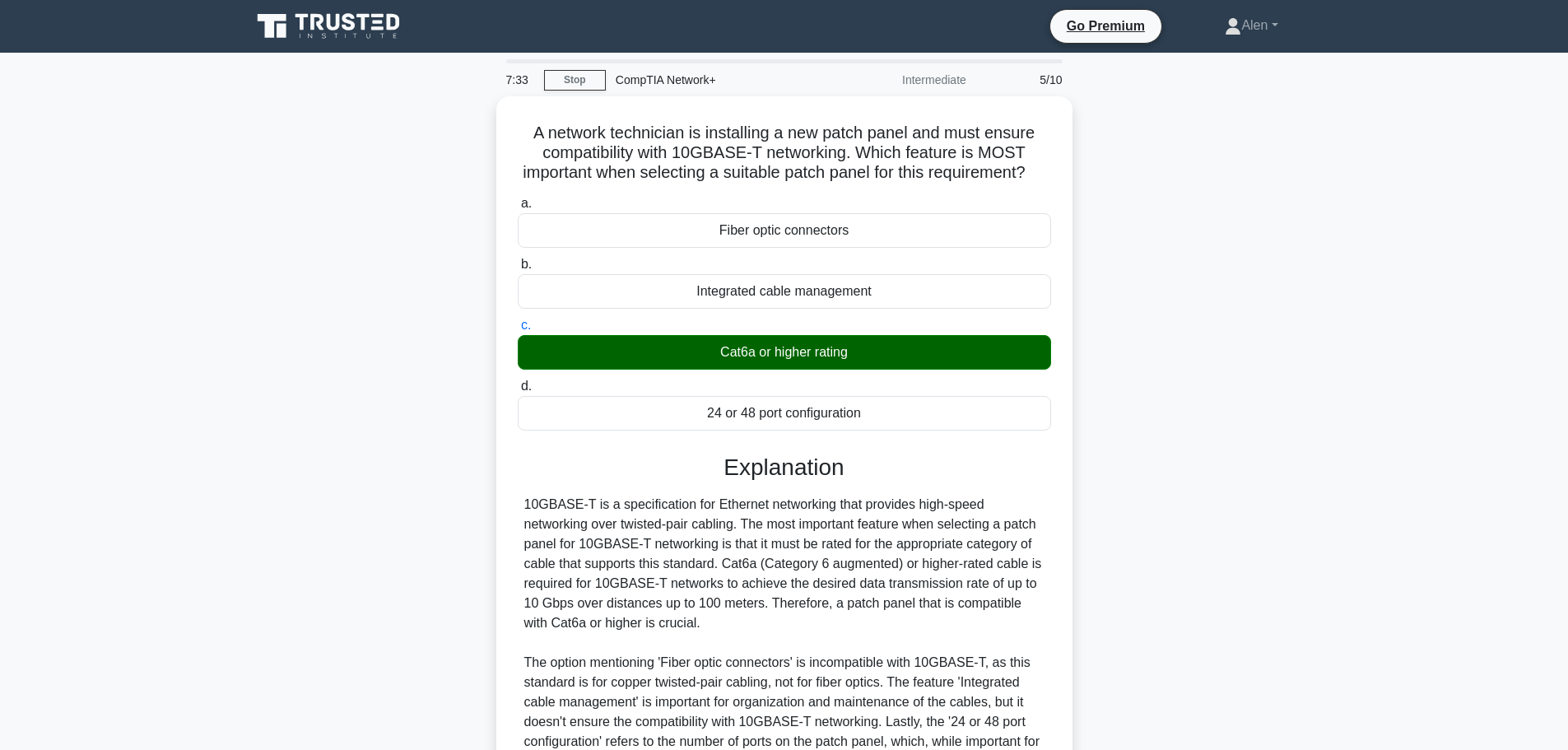
scroll to position [206, 0]
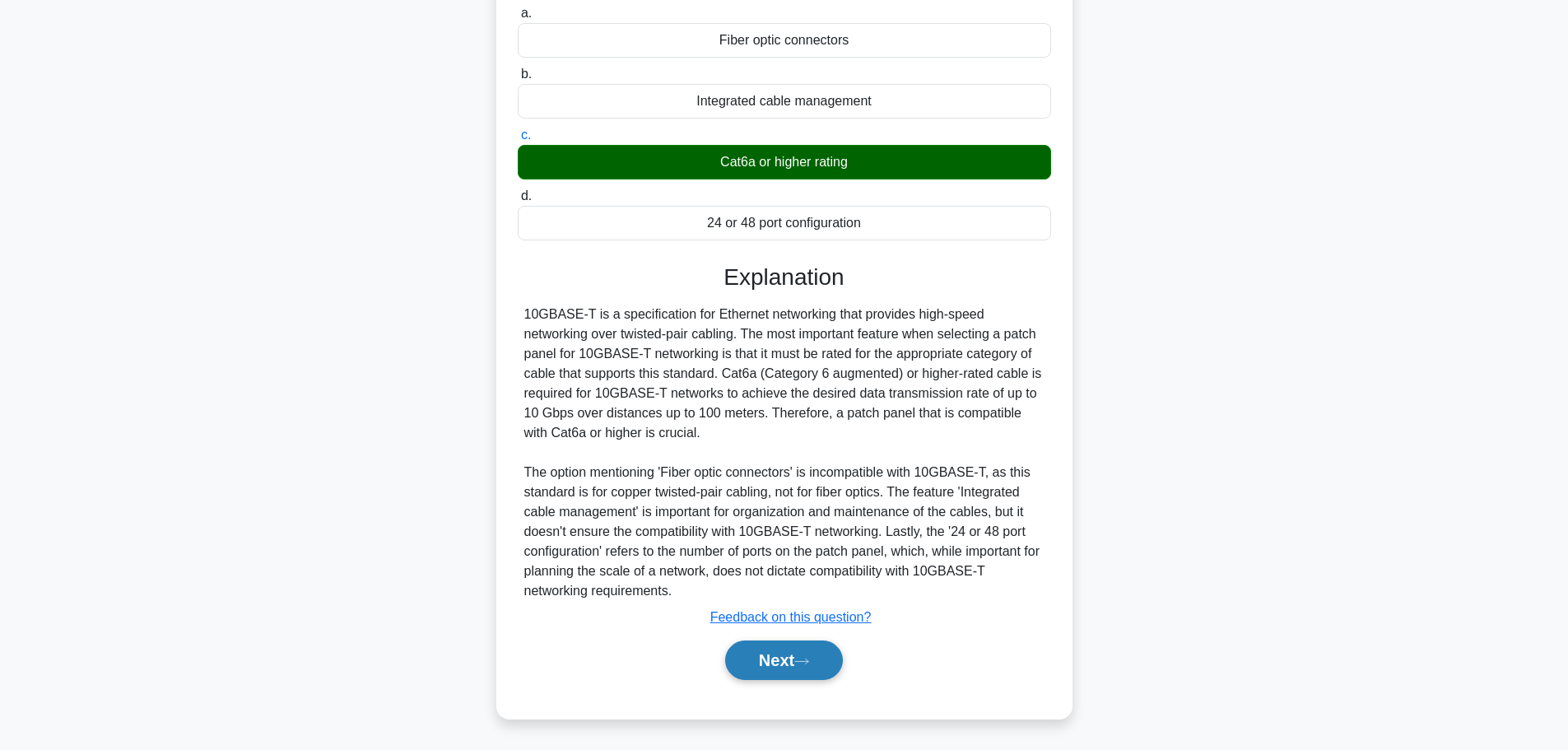
click at [782, 658] on button "Next" at bounding box center [784, 660] width 117 height 39
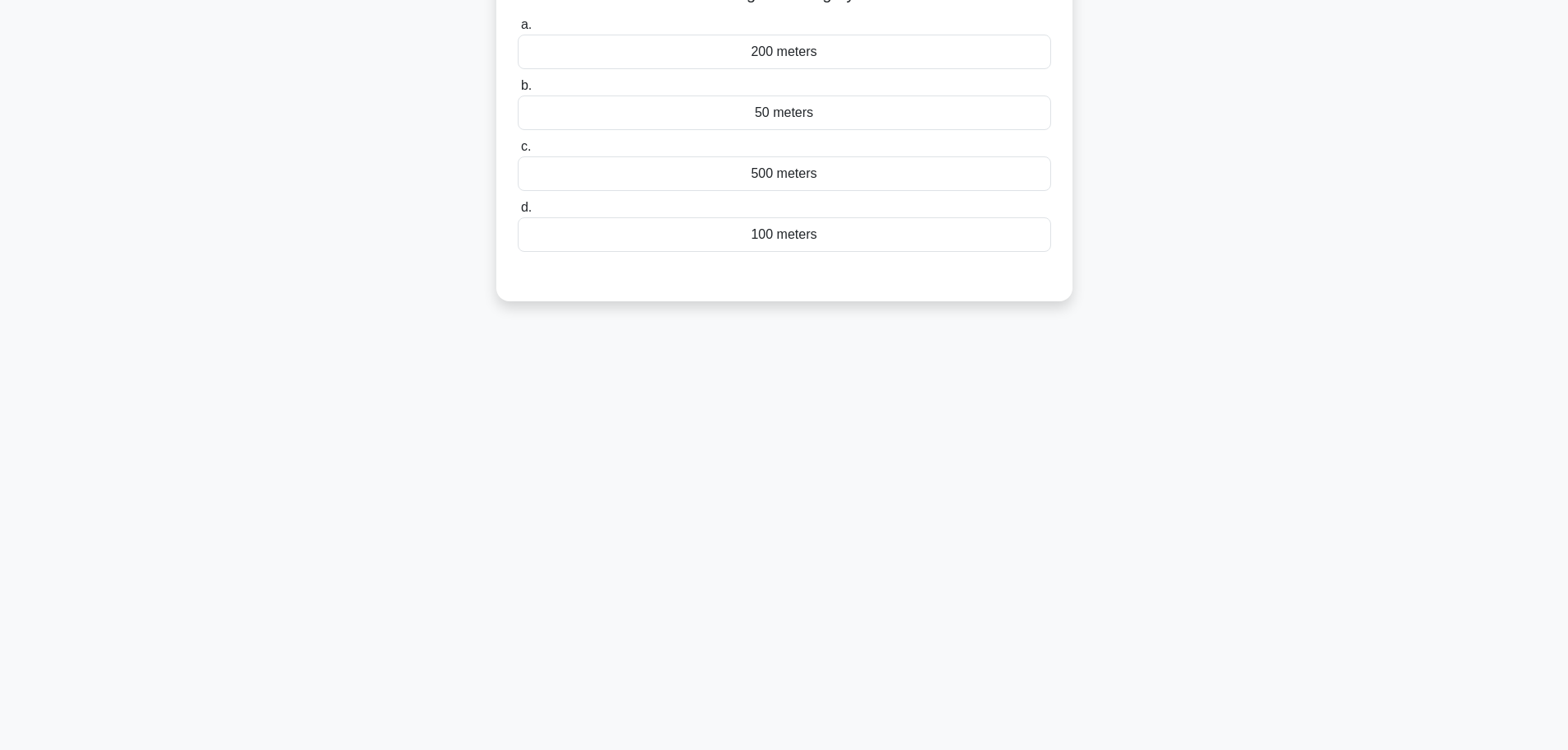
click at [1565, 25] on main "7:31 Stop CompTIA Network+ Intermediate 6/10 What is the maximum range of Categ…" at bounding box center [784, 331] width 1568 height 836
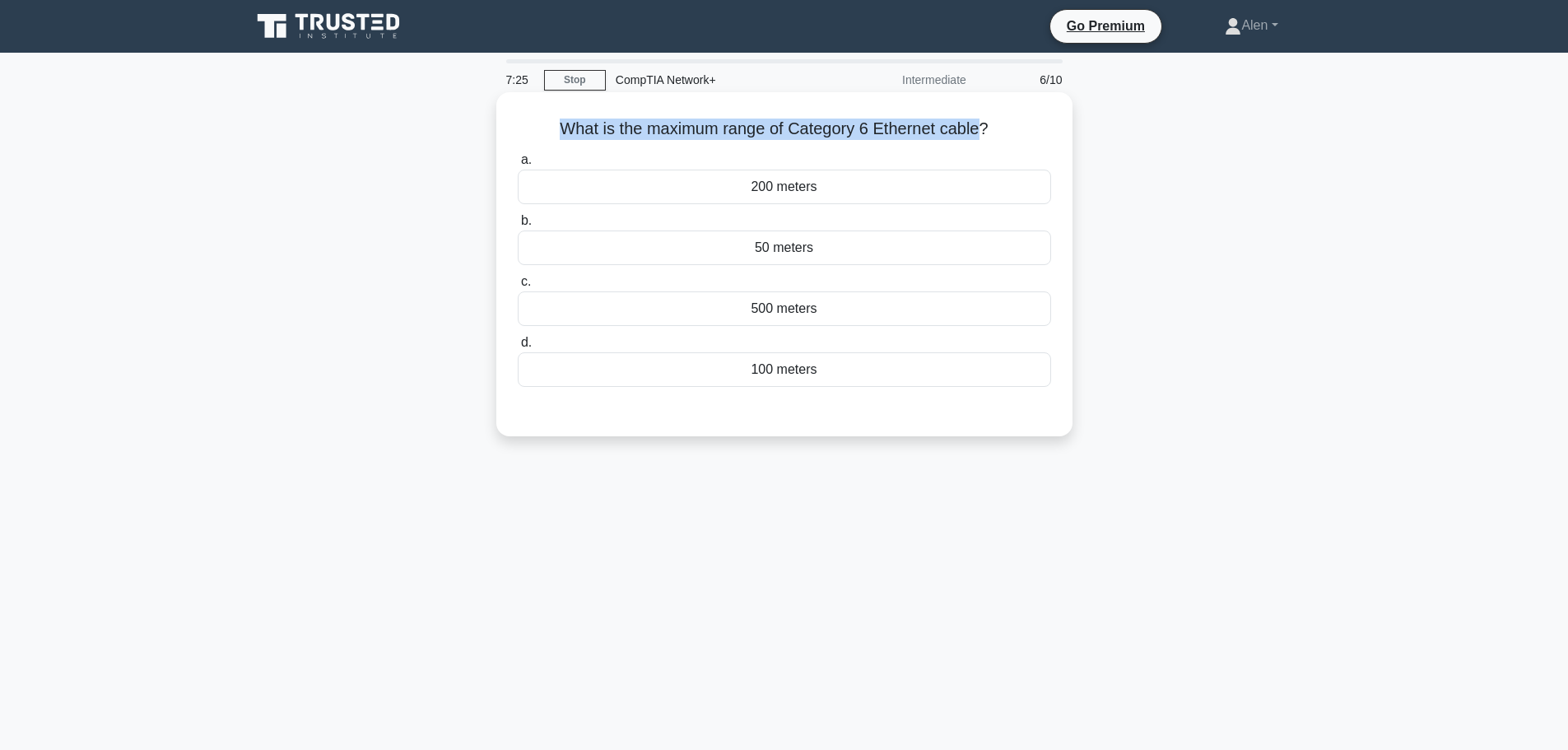
drag, startPoint x: 985, startPoint y: 128, endPoint x: 540, endPoint y: 121, distance: 445.1
click at [540, 121] on h5 "What is the maximum range of Category 6 Ethernet cable? .spinner_0XTQ{transform…" at bounding box center [784, 128] width 537 height 21
copy h5 "What is the maximum range of Category 6 Ethernet cable"
click at [786, 372] on div "100 meters" at bounding box center [784, 369] width 534 height 34
click at [518, 348] on input "d. 100 meters" at bounding box center [518, 342] width 0 height 10
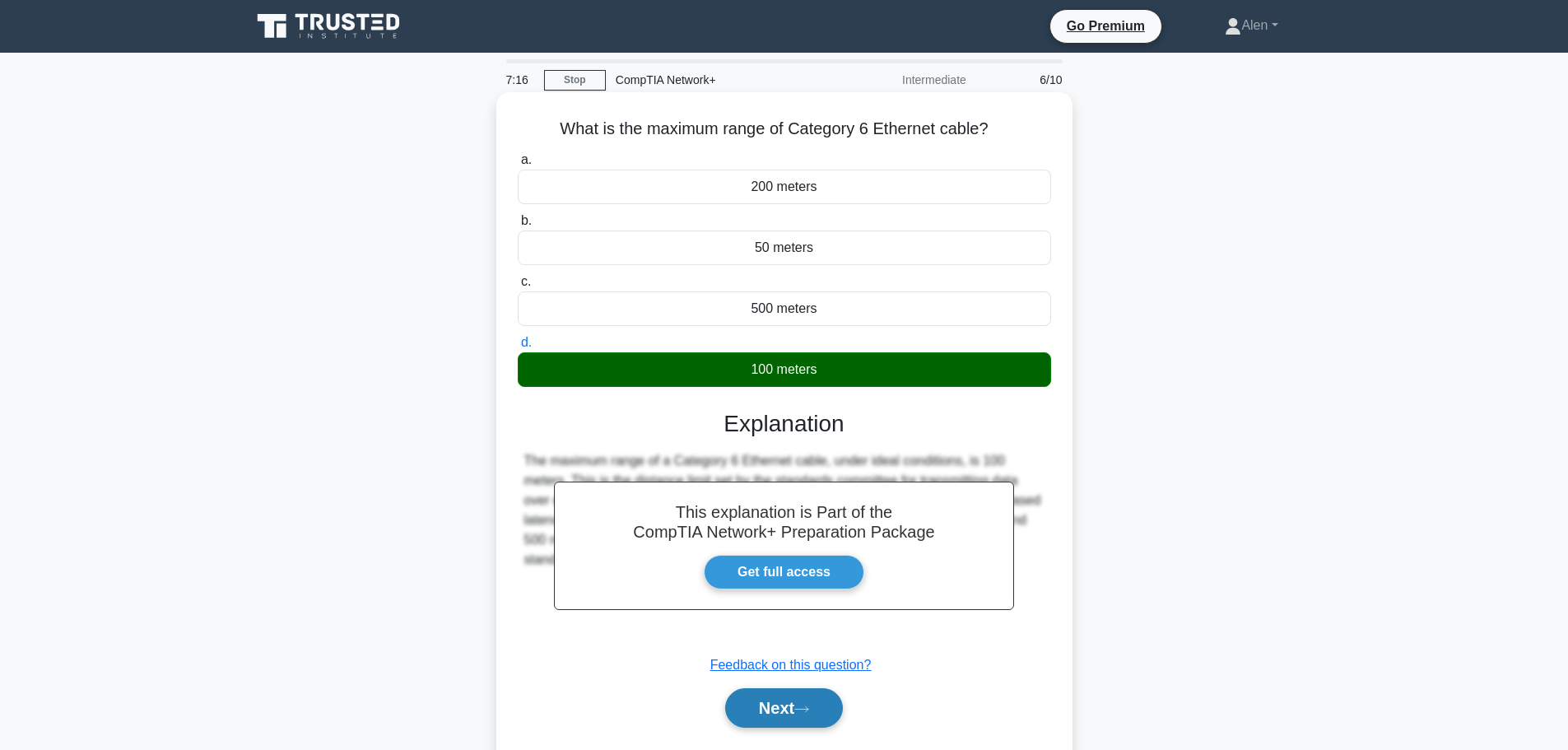
click at [802, 693] on button "Next" at bounding box center [784, 708] width 117 height 39
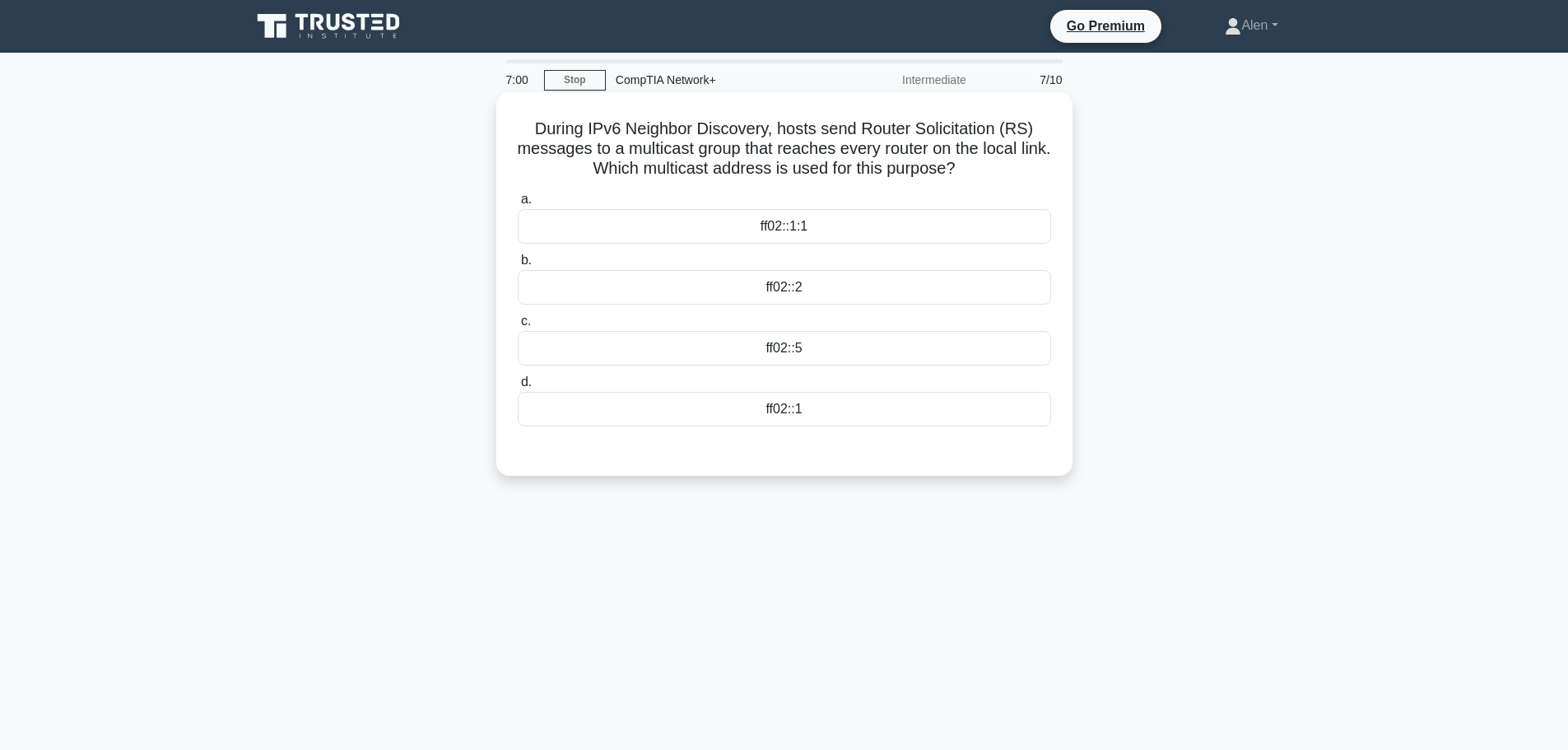
click at [899, 393] on div "ff02::1" at bounding box center [784, 409] width 534 height 34
click at [518, 388] on input "d. ff02::1" at bounding box center [518, 382] width 0 height 10
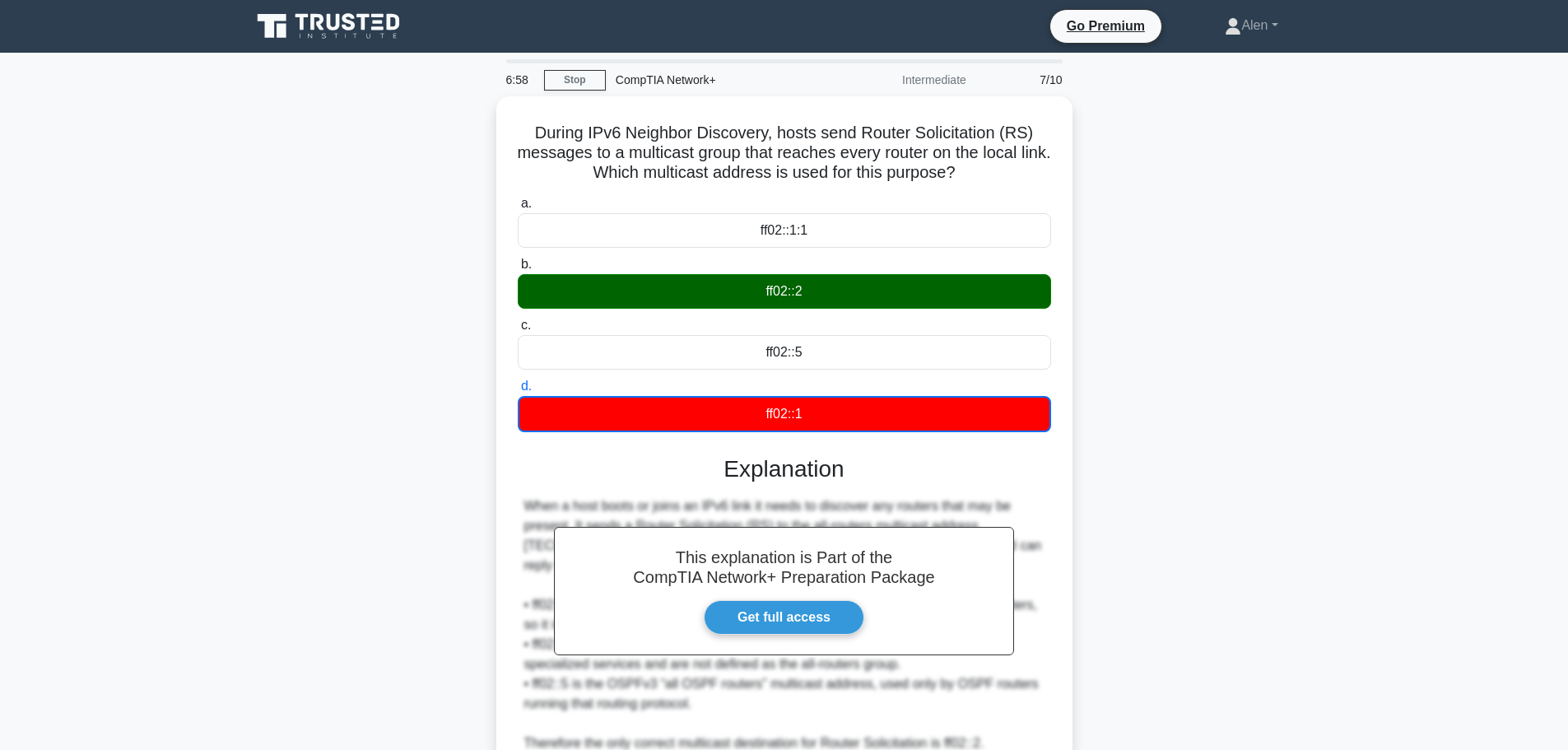
scroll to position [149, 0]
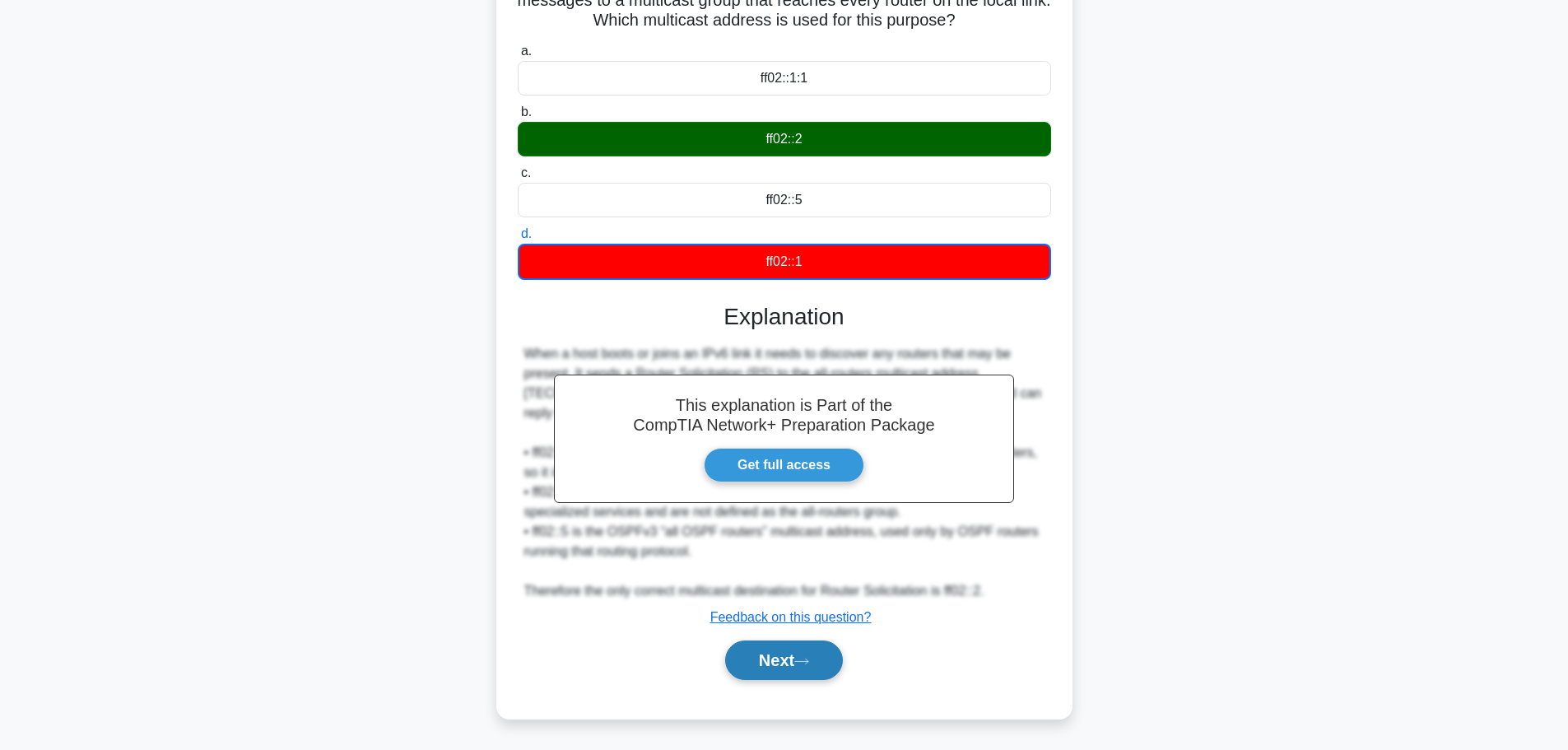
click at [794, 668] on button "Next" at bounding box center [784, 660] width 117 height 39
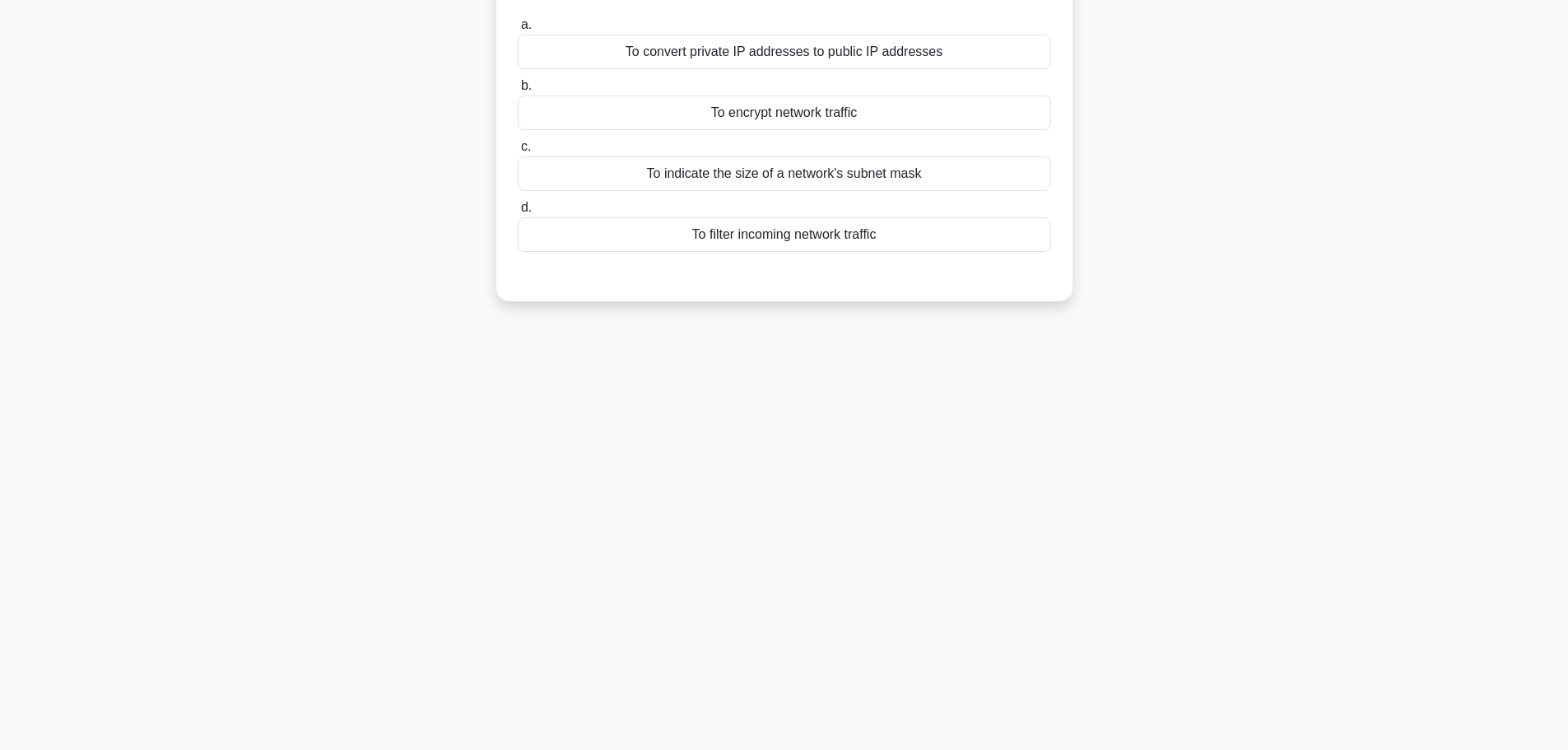
scroll to position [0, 0]
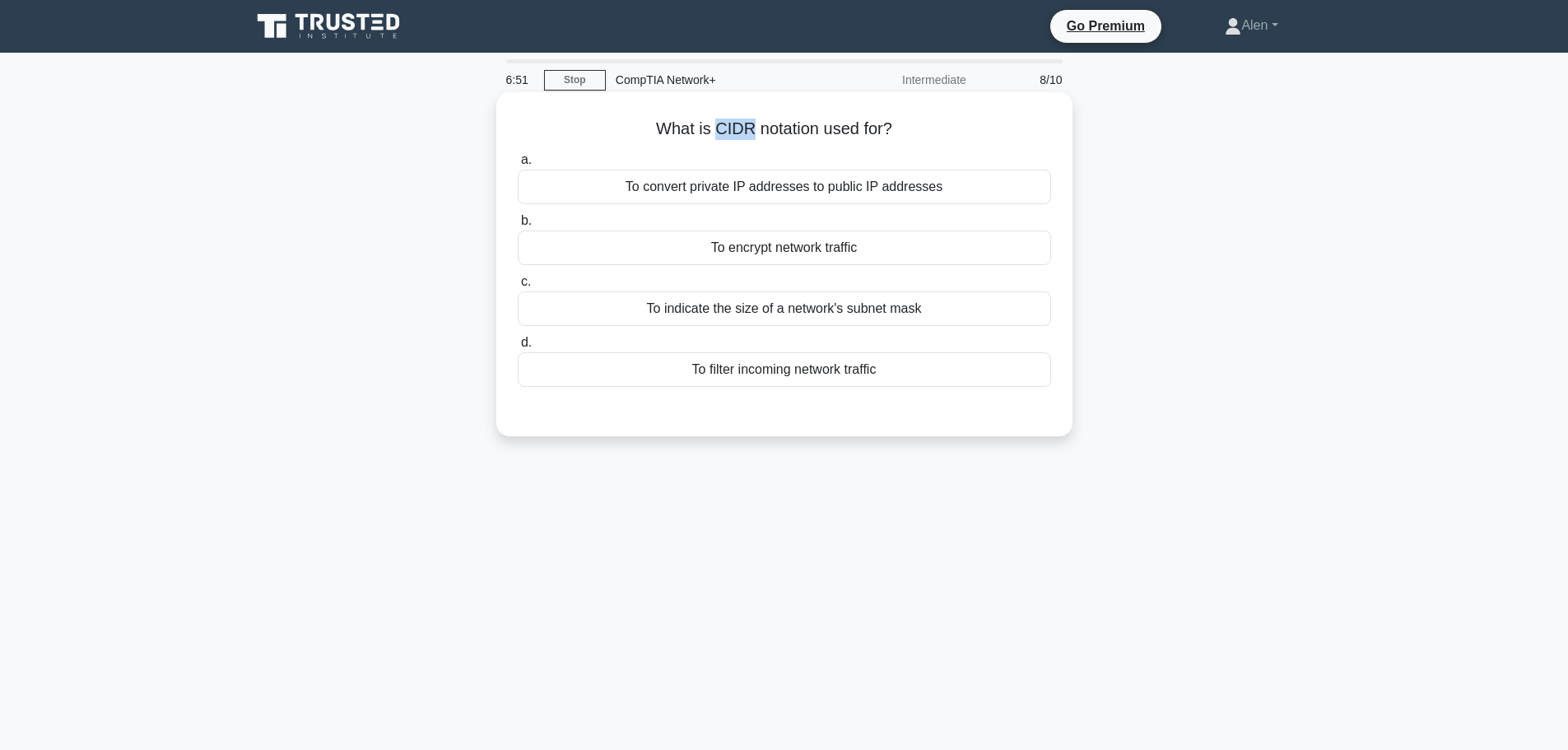
drag, startPoint x: 748, startPoint y: 127, endPoint x: 712, endPoint y: 127, distance: 36.0
click at [712, 127] on h5 "What is CIDR notation used for? .spinner_0XTQ{transform-origin:center;animation…" at bounding box center [784, 128] width 537 height 21
copy h5 "CIDR"
click at [743, 182] on div "To convert private IP addresses to public IP addresses" at bounding box center [784, 187] width 534 height 34
click at [518, 165] on input "a. To convert private IP addresses to public IP addresses" at bounding box center [518, 160] width 0 height 10
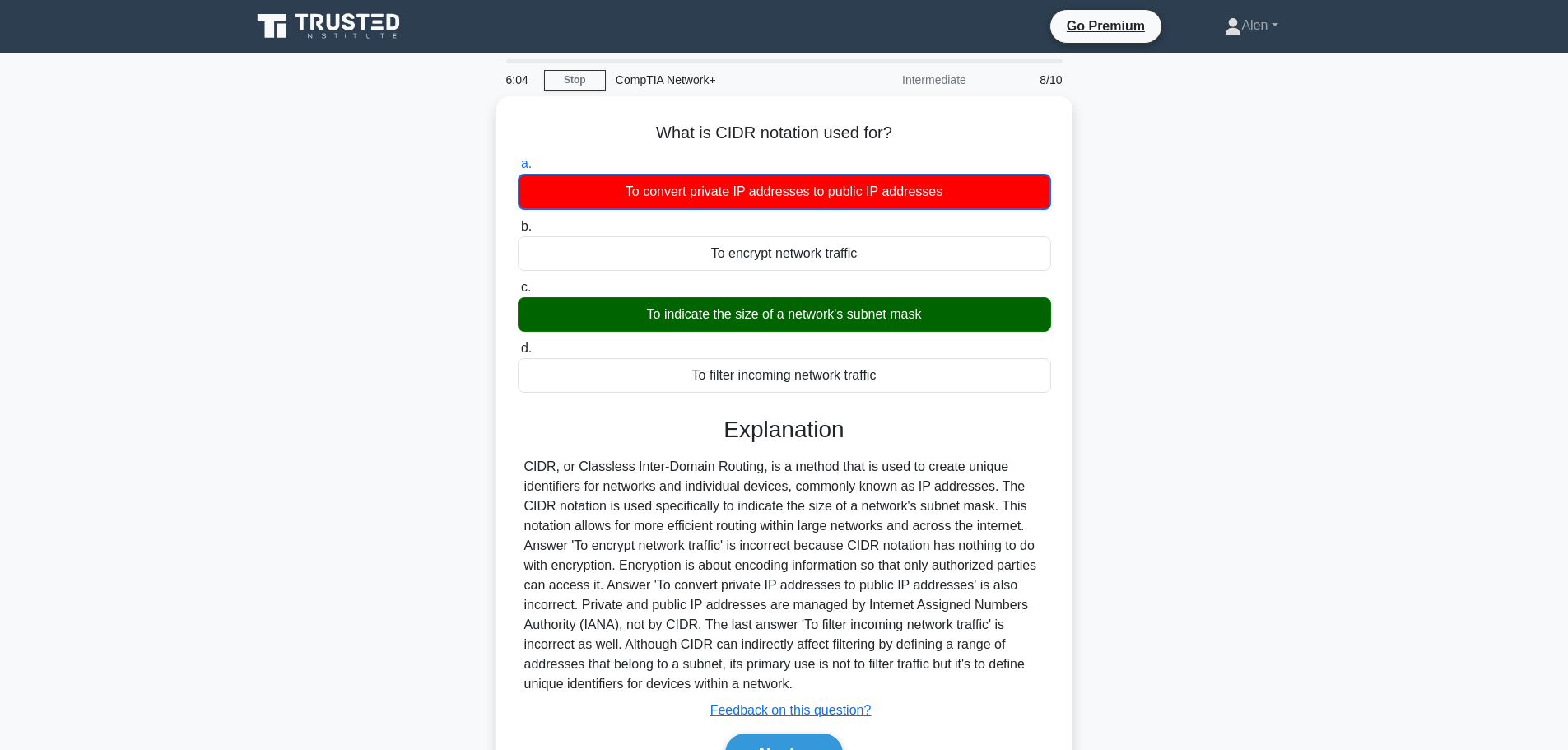
scroll to position [139, 0]
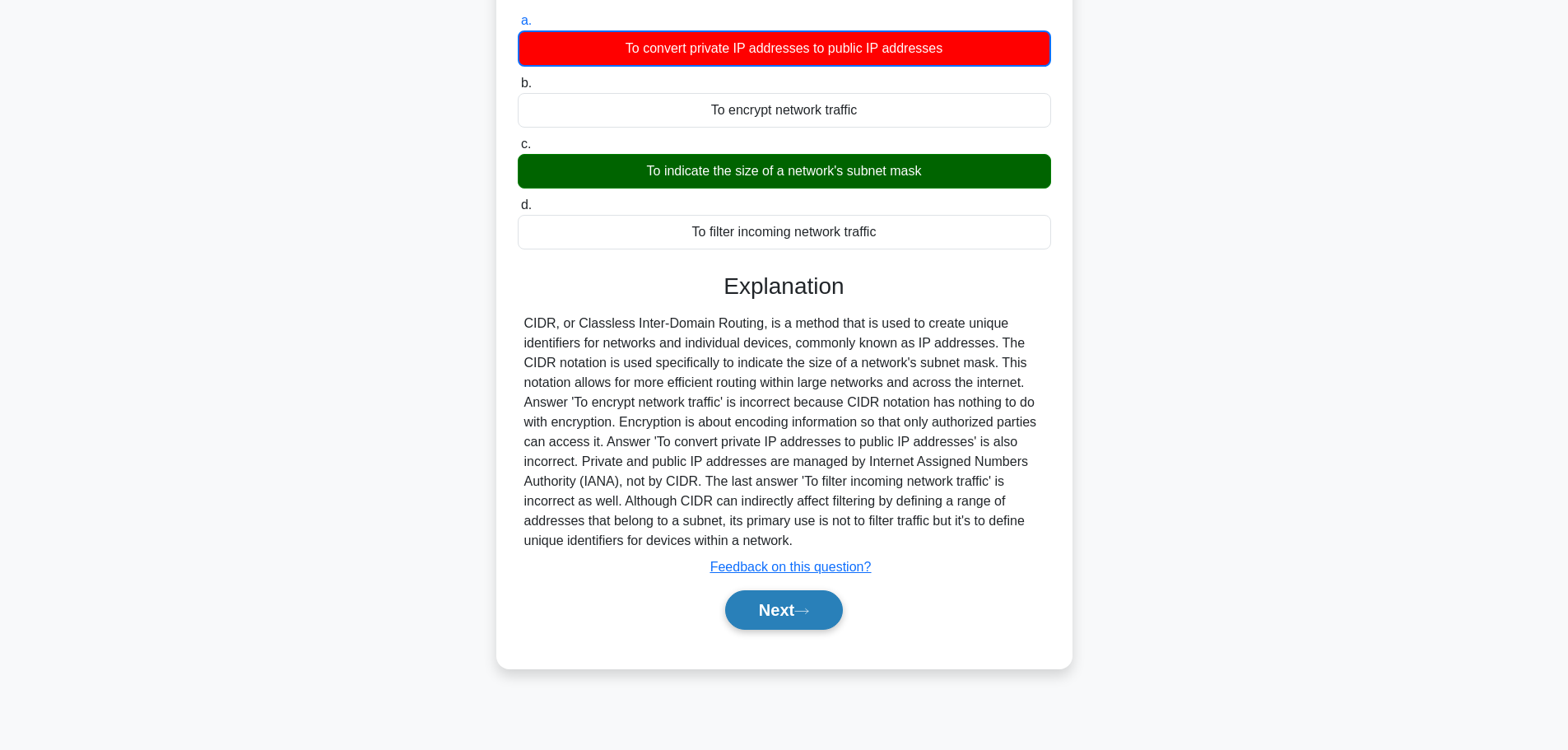
click at [808, 609] on icon at bounding box center [802, 610] width 15 height 9
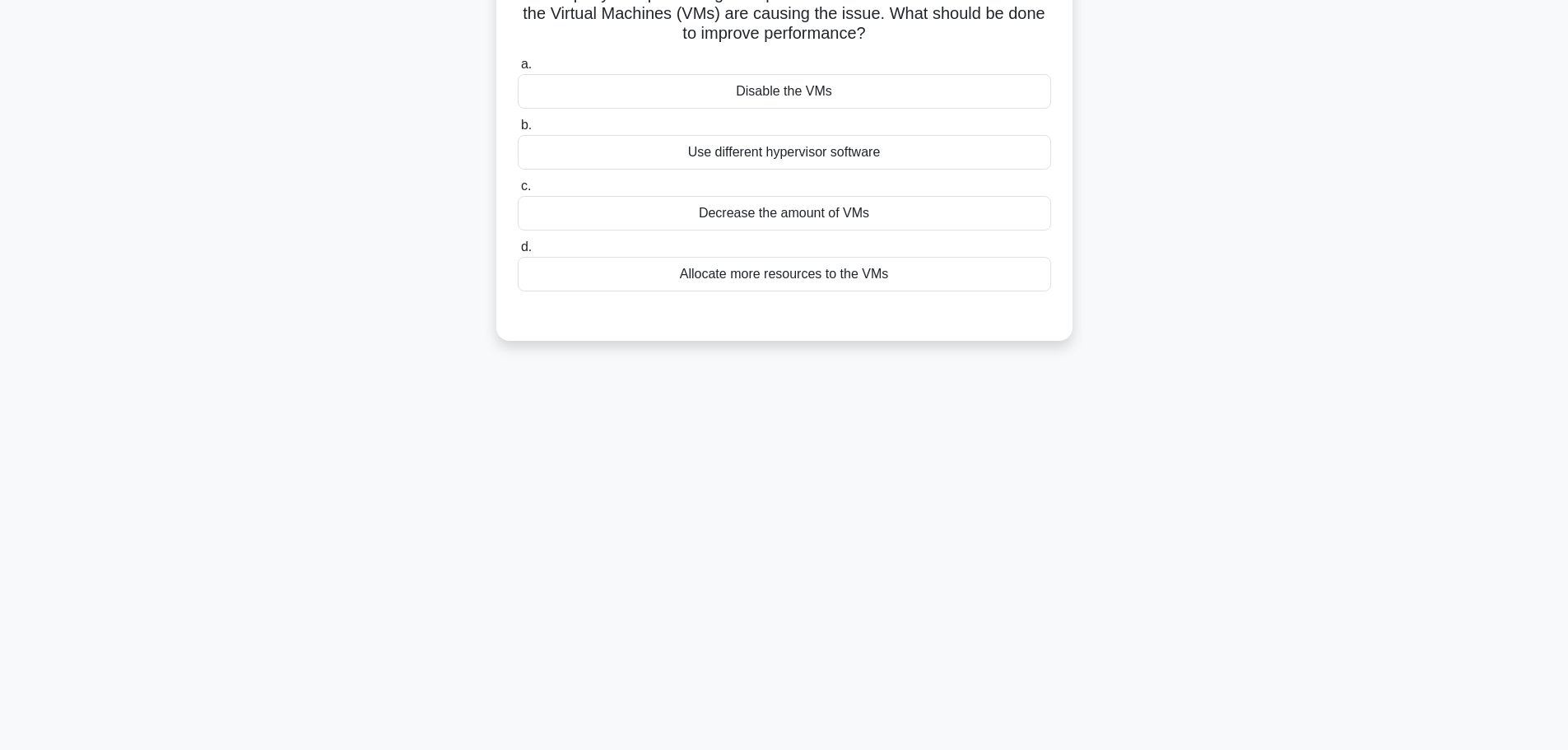
scroll to position [0, 0]
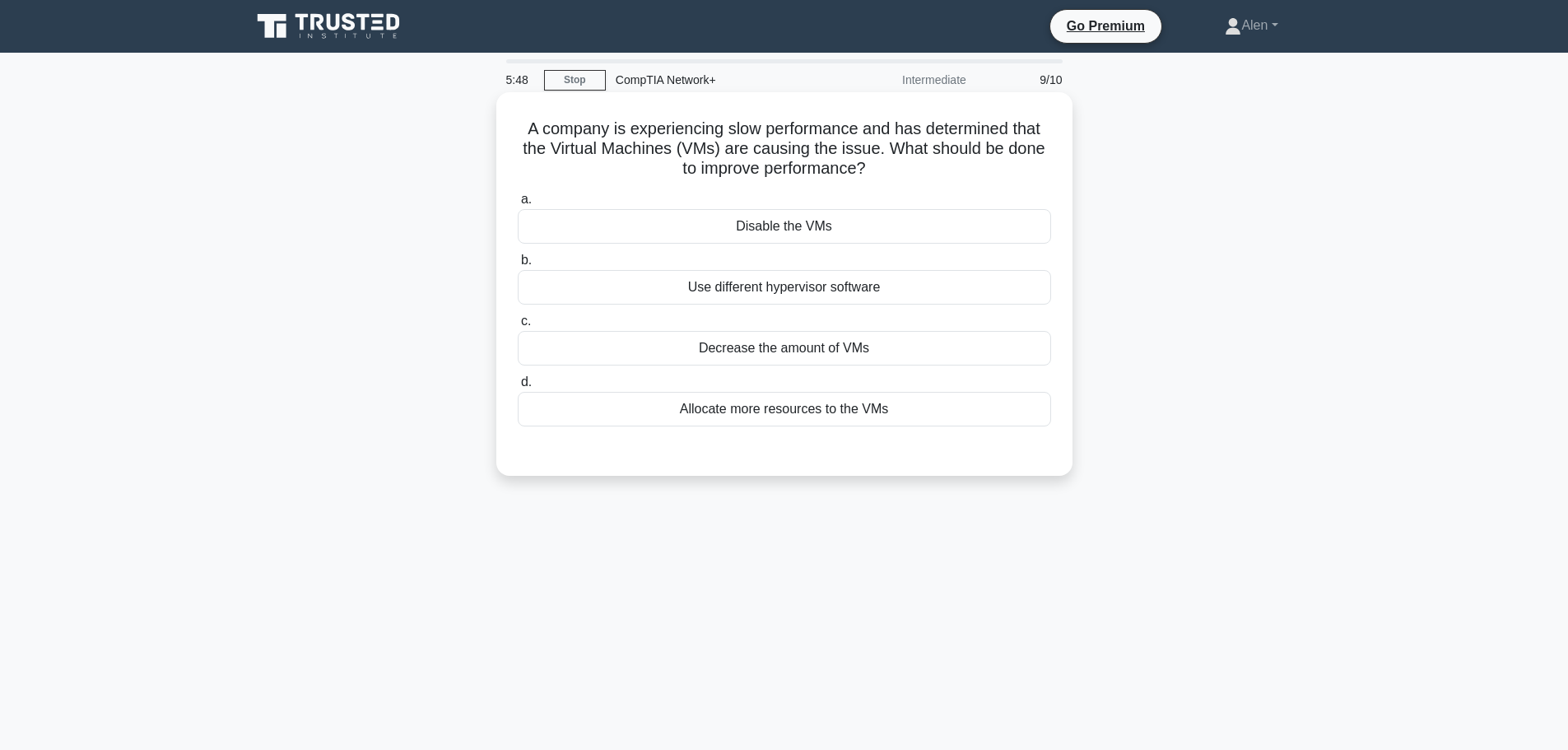
click at [802, 414] on div "Allocate more resources to the VMs" at bounding box center [784, 409] width 534 height 34
click at [518, 388] on input "d. Allocate more resources to the VMs" at bounding box center [518, 382] width 0 height 10
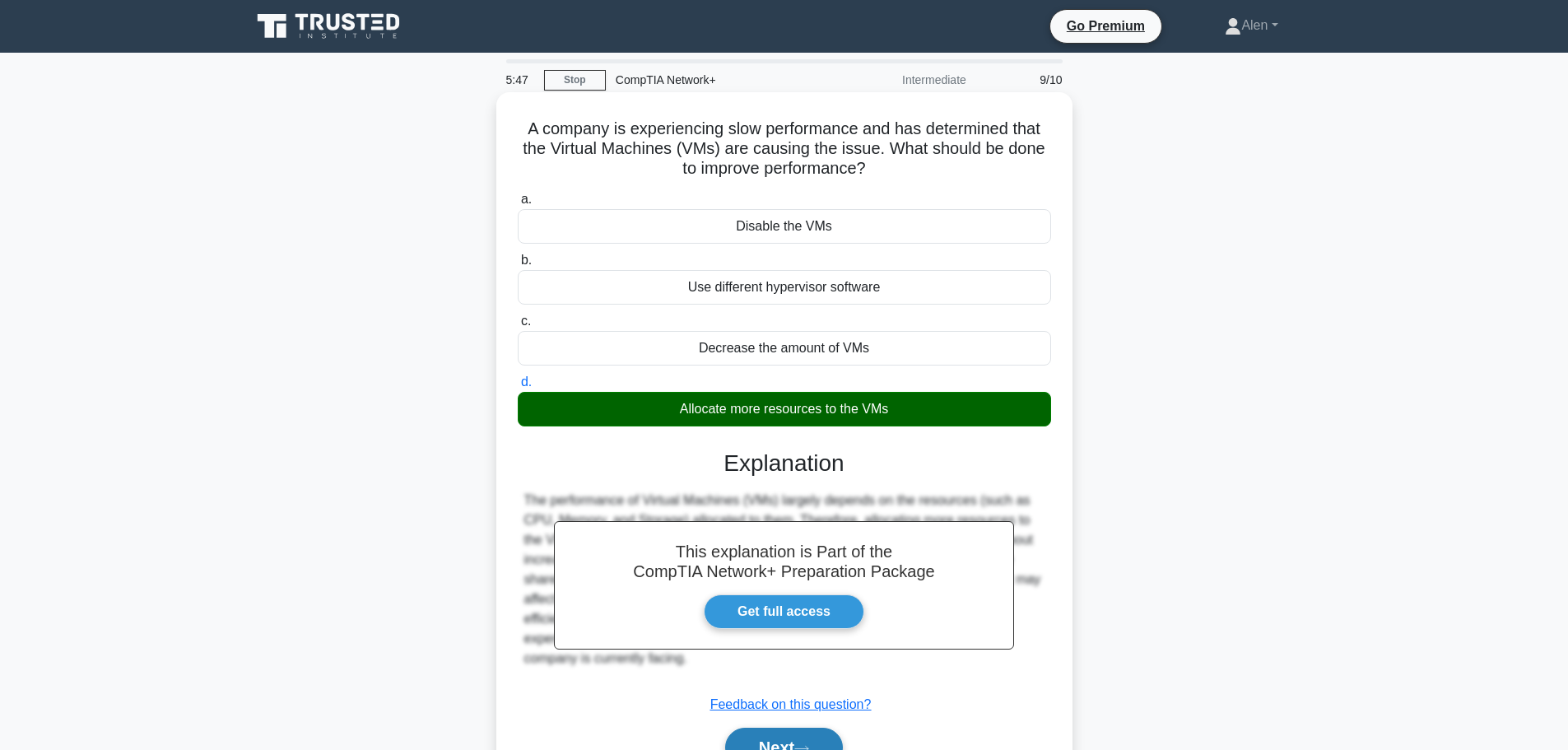
click at [826, 729] on button "Next" at bounding box center [784, 747] width 117 height 39
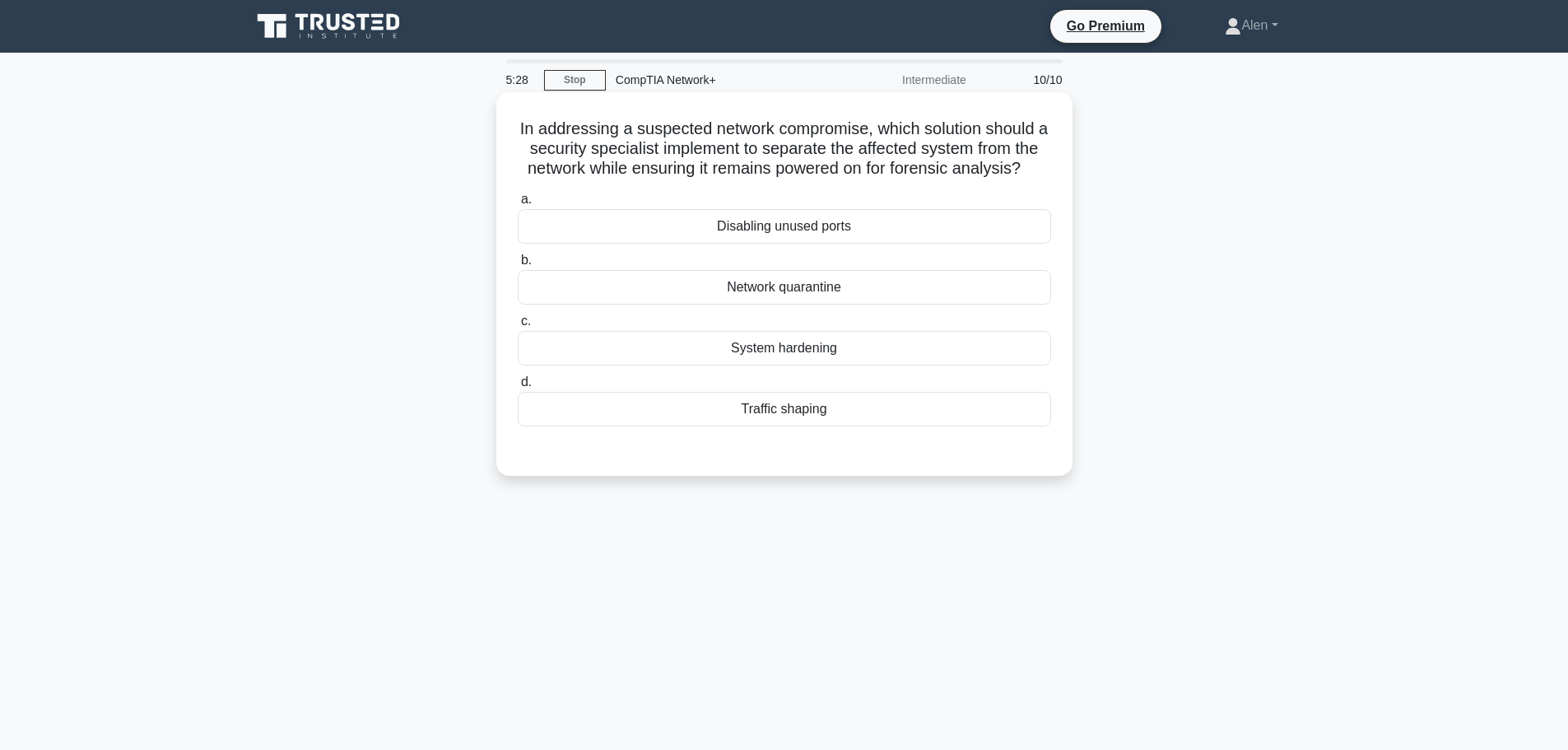
click at [775, 305] on div "Network quarantine" at bounding box center [784, 287] width 534 height 34
click at [518, 265] on input "b. Network quarantine" at bounding box center [518, 260] width 0 height 10
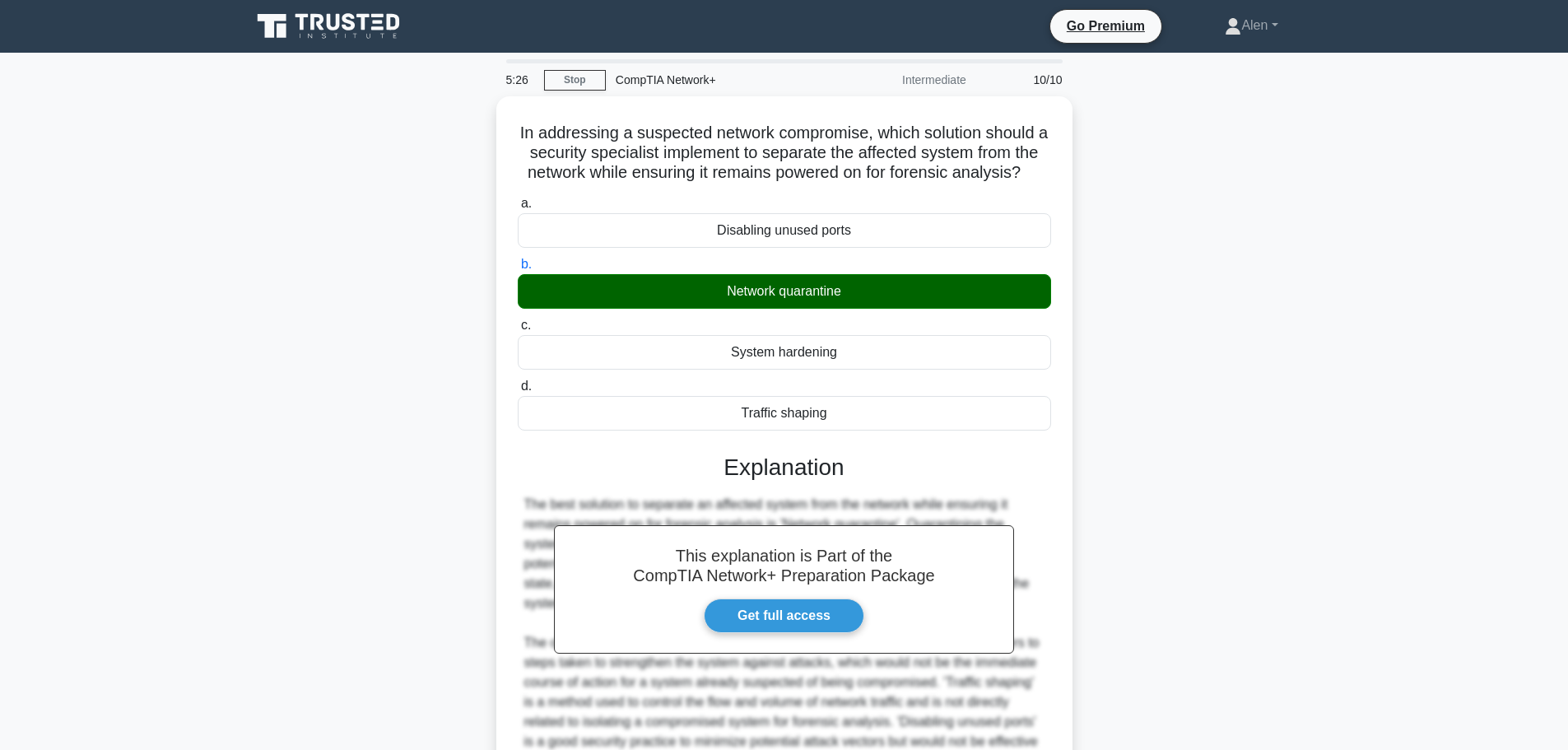
scroll to position [187, 0]
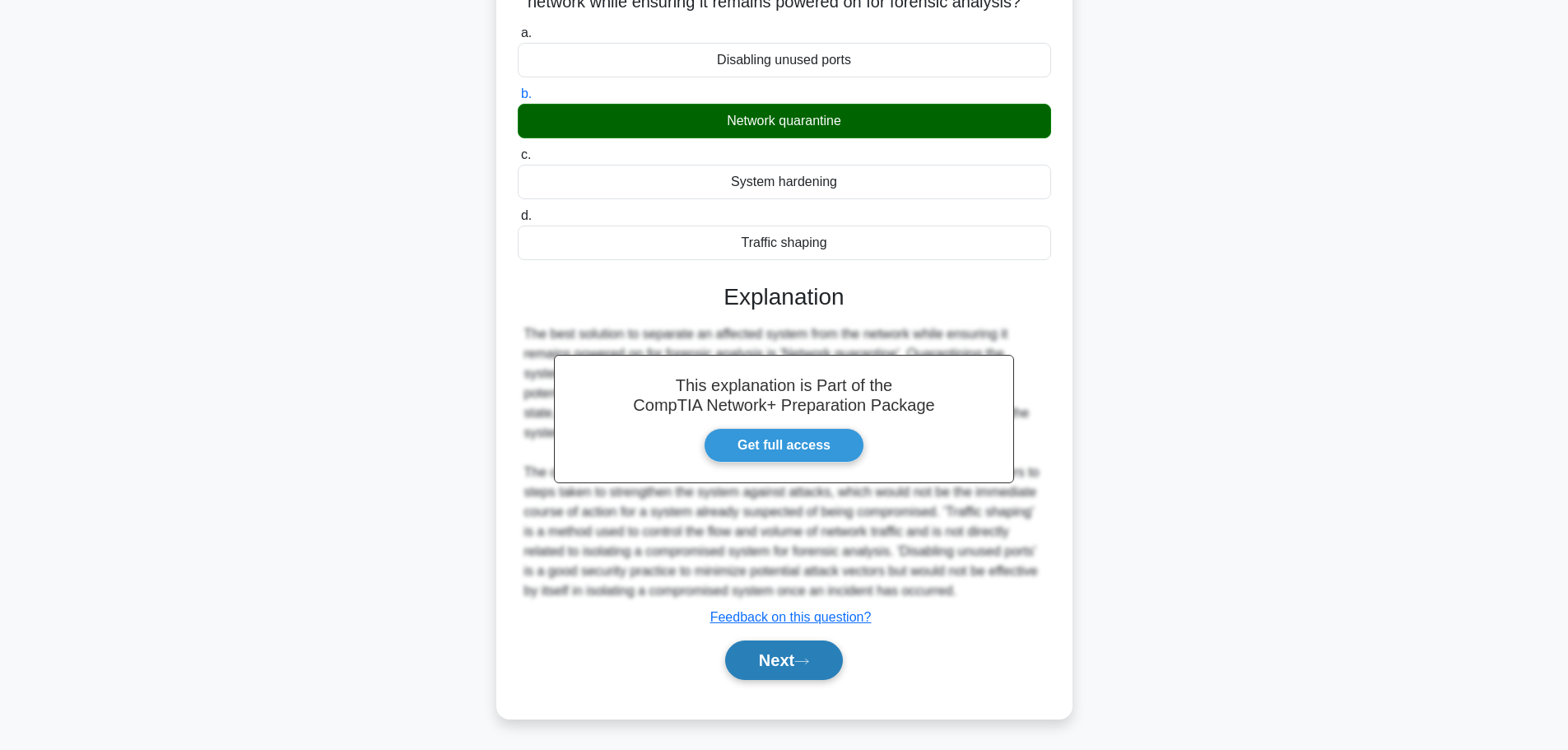
click at [799, 654] on button "Next" at bounding box center [784, 660] width 117 height 39
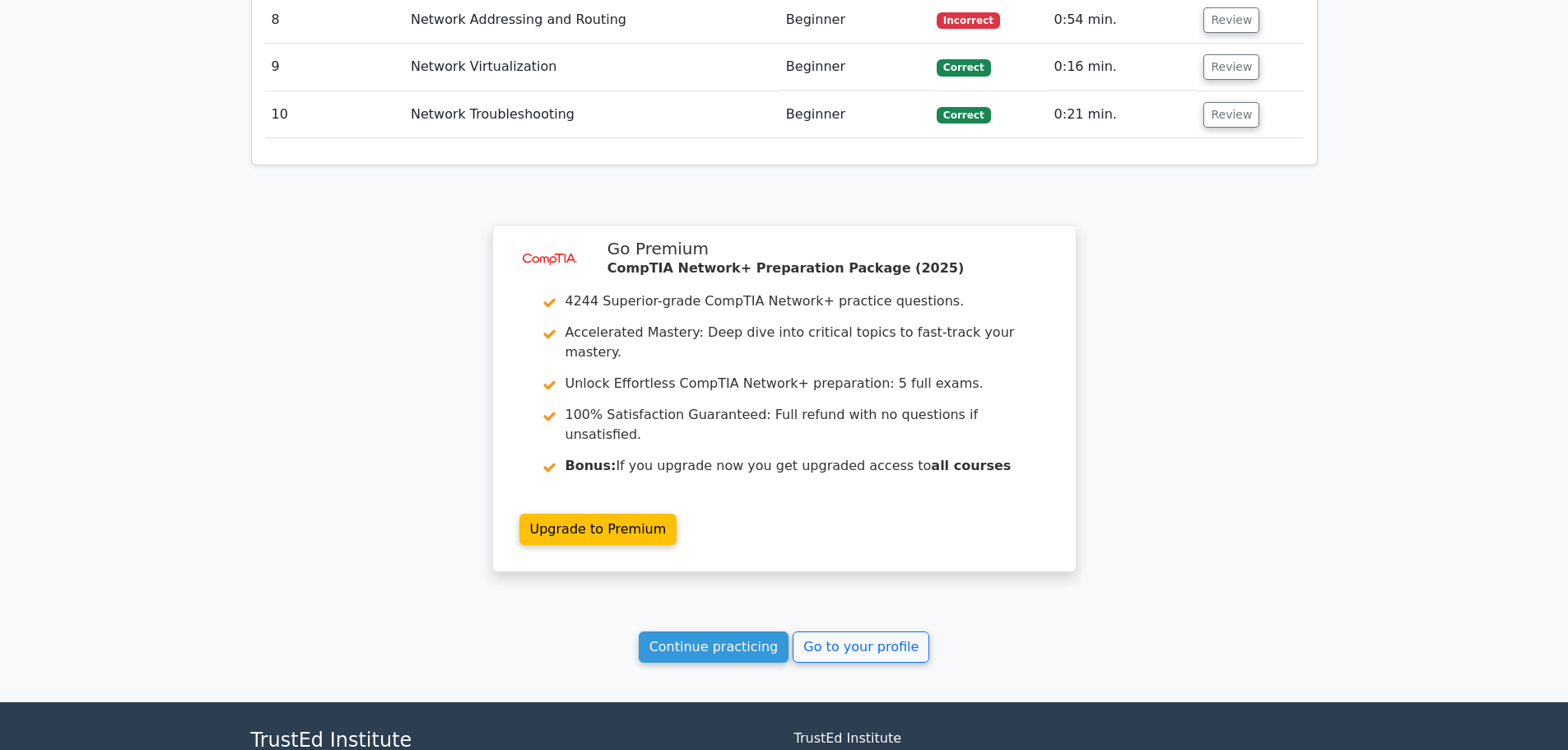
scroll to position [2520, 0]
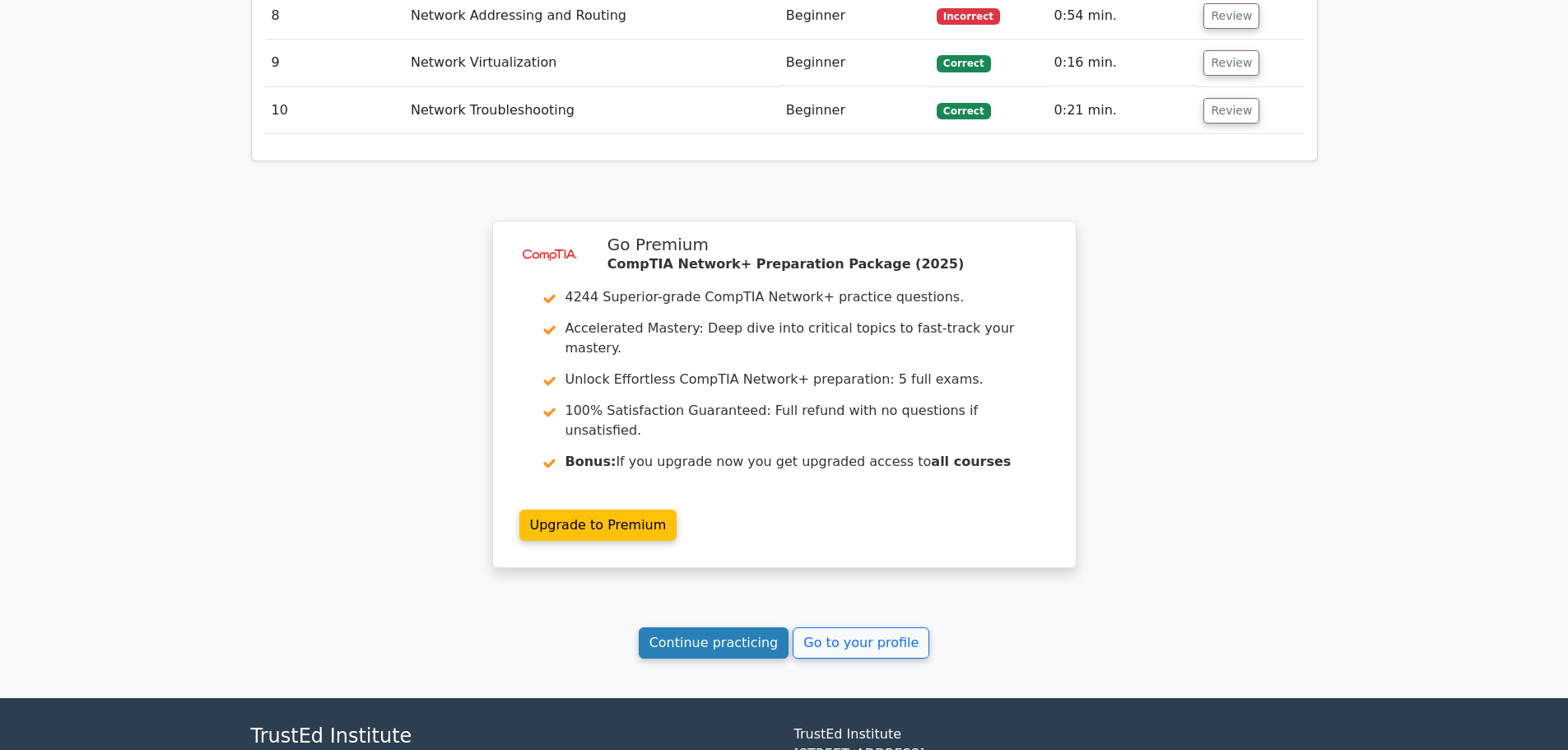
click at [688, 627] on link "Continue practicing" at bounding box center [714, 642] width 151 height 32
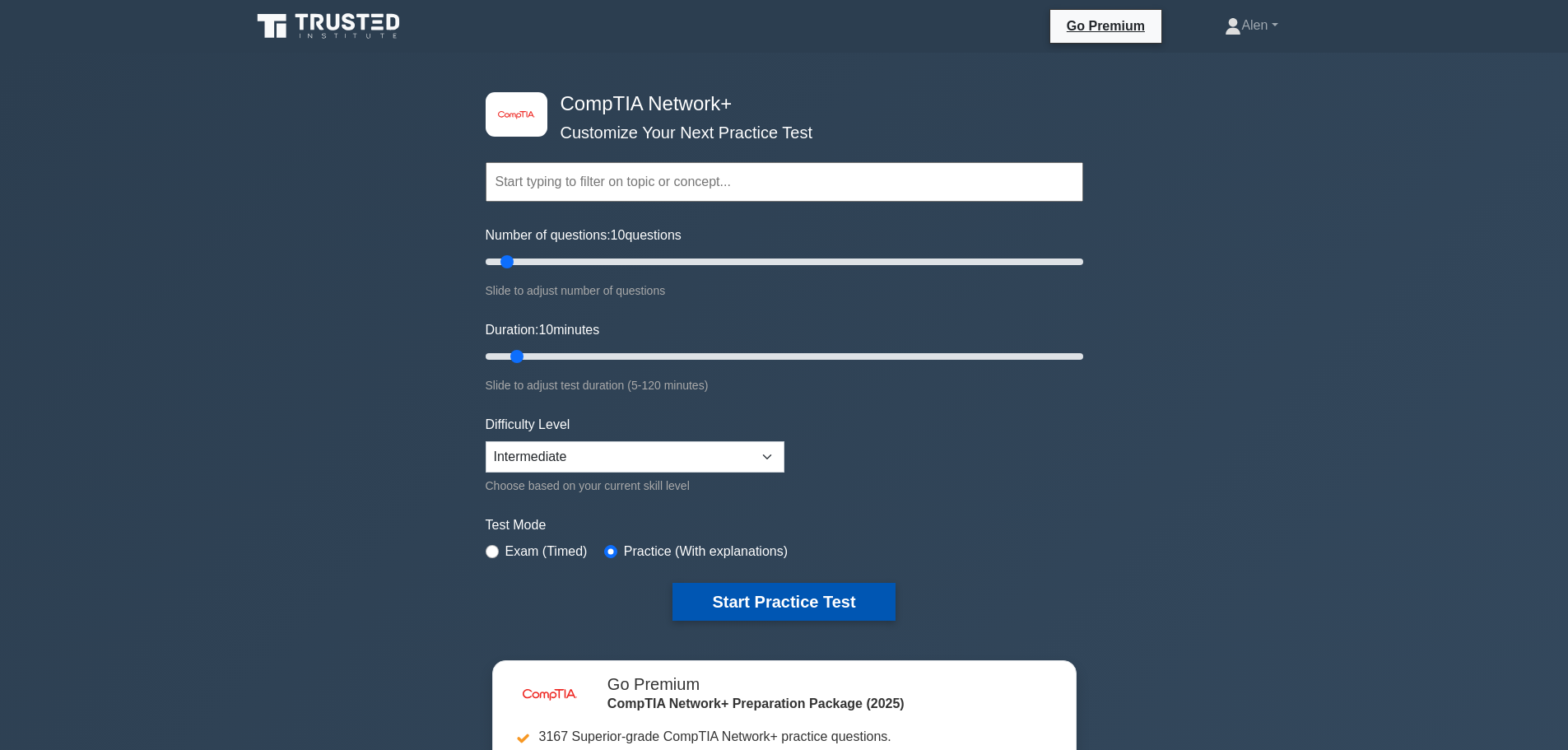
click at [760, 595] on button "Start Practice Test" at bounding box center [784, 602] width 223 height 38
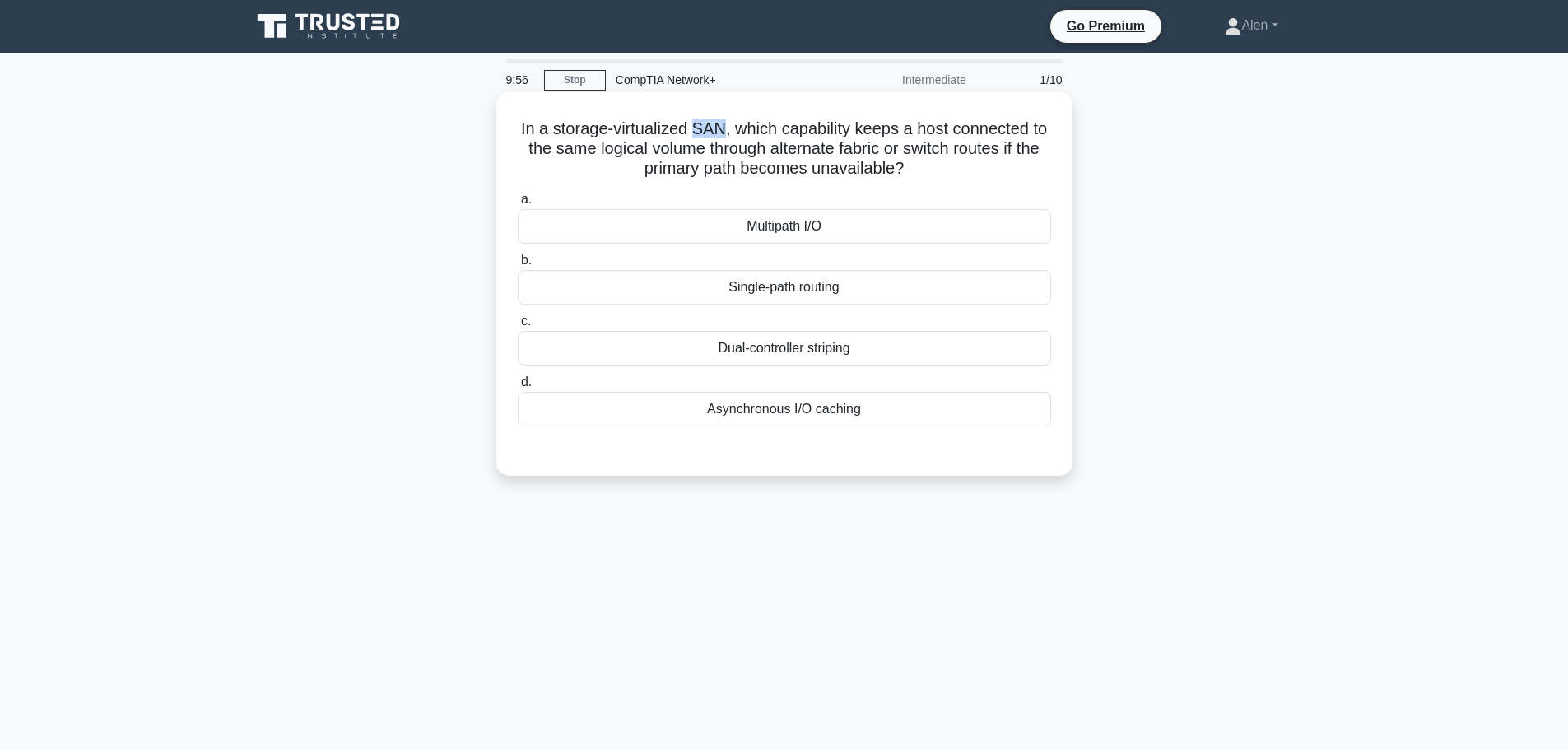
drag, startPoint x: 703, startPoint y: 129, endPoint x: 731, endPoint y: 129, distance: 28.0
click at [731, 129] on h5 "In a storage-virtualized SAN, which capability keeps a host connected to the sa…" at bounding box center [784, 148] width 537 height 61
click at [771, 128] on h5 "In a storage-virtualized SAN, which capability keeps a host connected to the sa…" at bounding box center [784, 148] width 537 height 61
drag, startPoint x: 871, startPoint y: 130, endPoint x: 1036, endPoint y: 166, distance: 168.9
click at [1036, 166] on h5 "In a storage-virtualized SAN, which capability keeps a host connected to the sa…" at bounding box center [784, 148] width 537 height 61
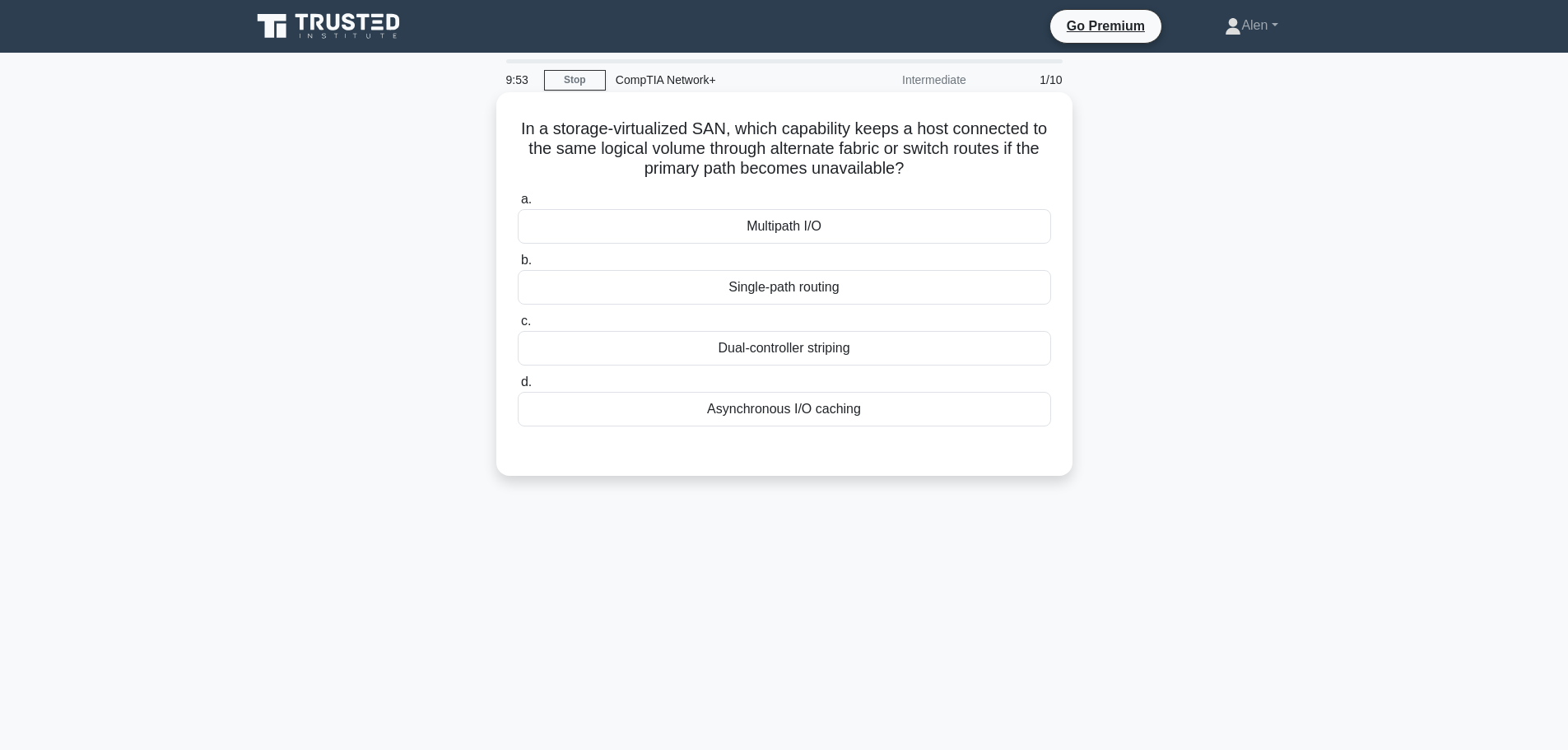
click at [960, 111] on div "In a storage-virtualized SAN, which capability keeps a host connected to the sa…" at bounding box center [784, 283] width 563 height 371
drag, startPoint x: 730, startPoint y: 152, endPoint x: 1054, endPoint y: 147, distance: 324.0
click at [1054, 147] on div "In a storage-virtualized SAN, which capability keeps a host connected to the sa…" at bounding box center [784, 283] width 563 height 371
click at [857, 179] on h5 "In a storage-virtualized SAN, which capability keeps a host connected to the sa…" at bounding box center [784, 148] width 537 height 61
click at [775, 227] on div "Multipath I/O" at bounding box center [784, 226] width 534 height 34
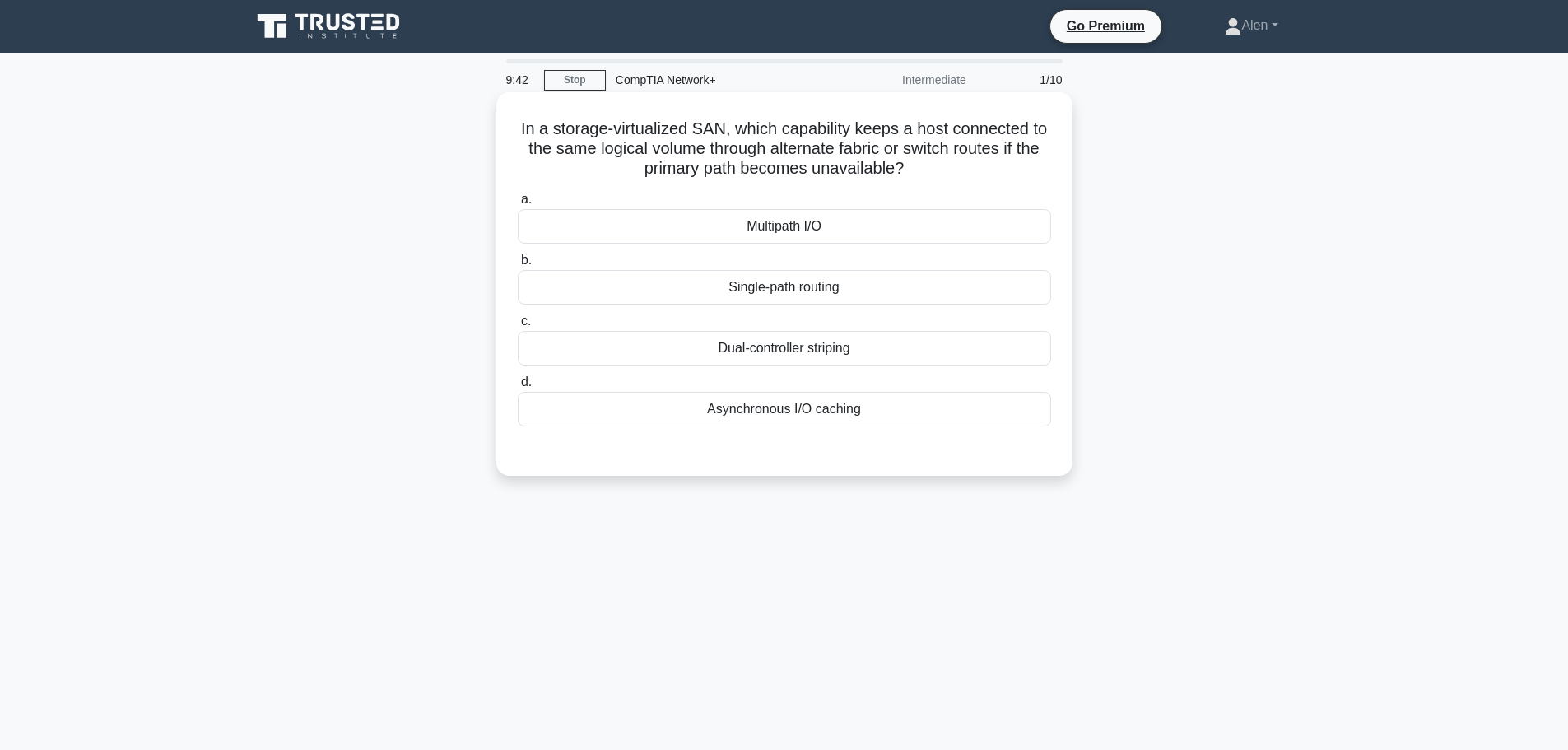
click at [518, 205] on input "a. Multipath I/O" at bounding box center [518, 199] width 0 height 10
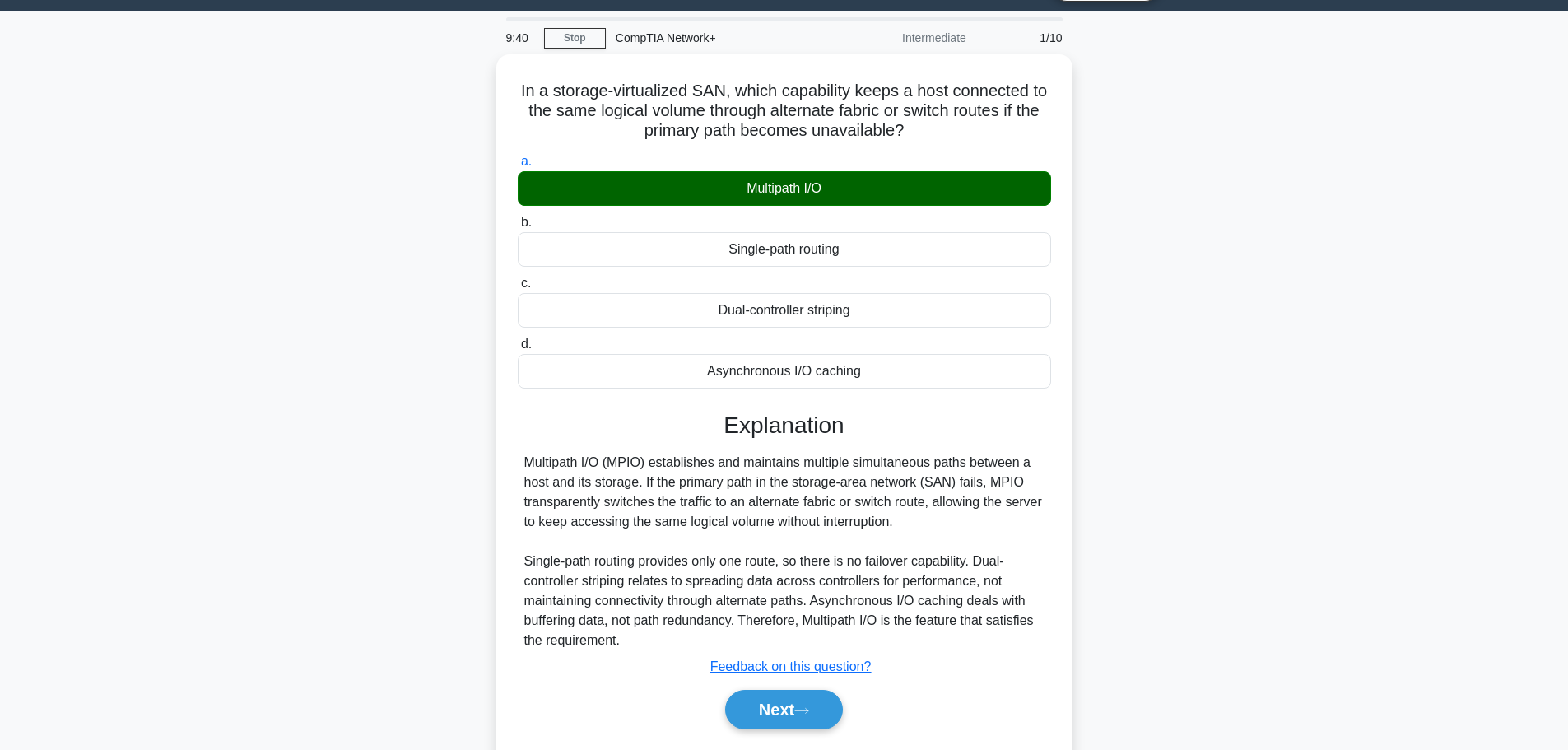
scroll to position [139, 0]
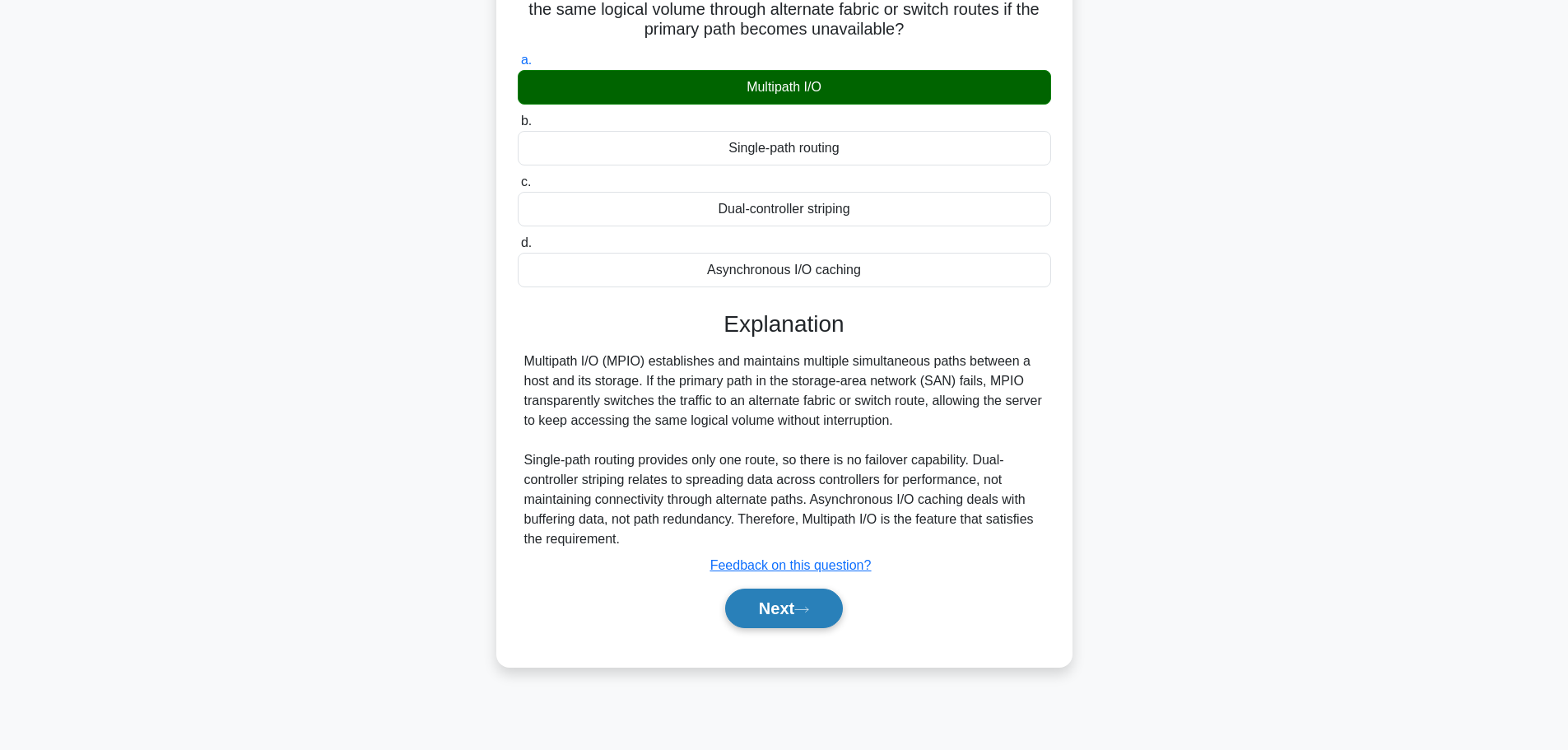
click at [791, 609] on button "Next" at bounding box center [784, 608] width 117 height 39
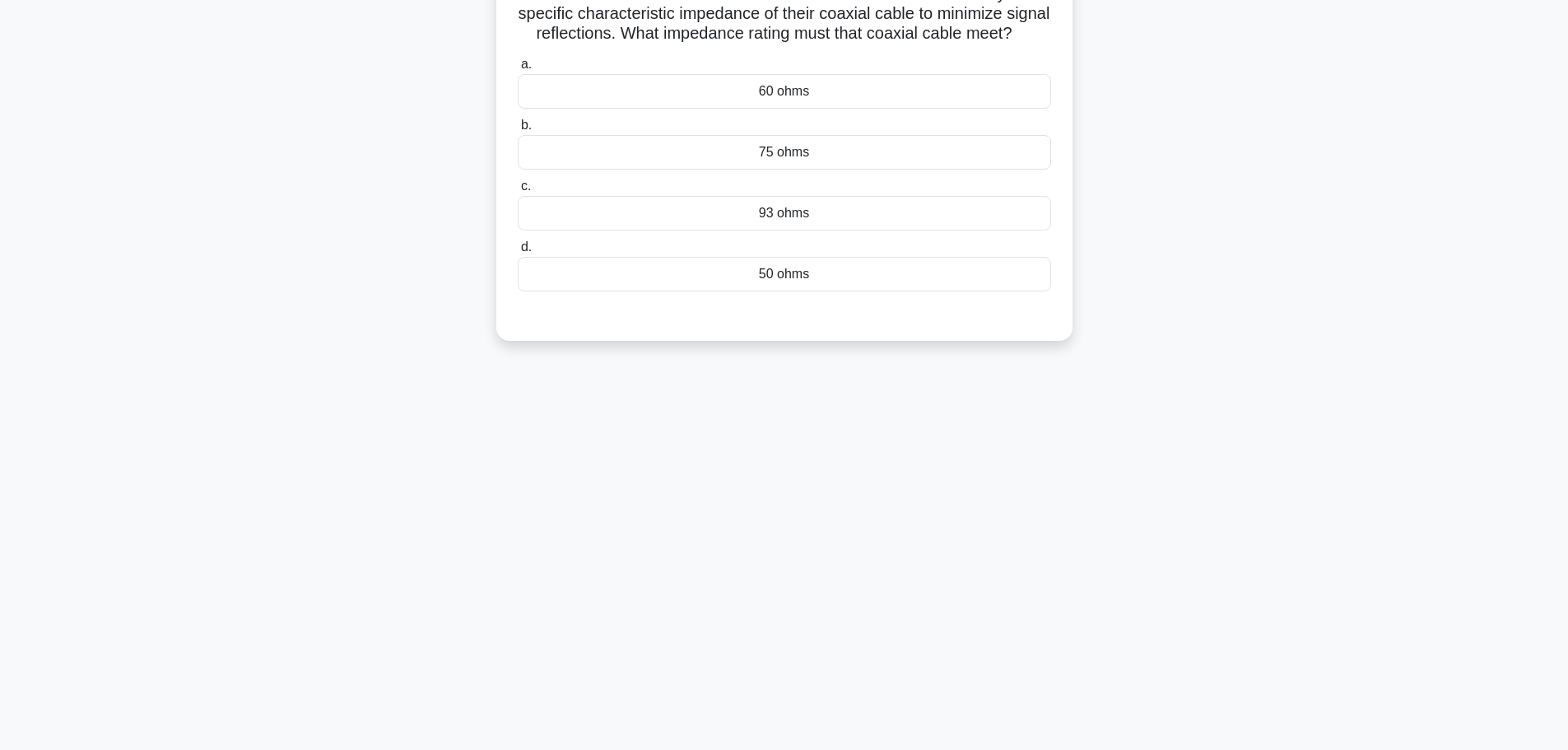
scroll to position [0, 0]
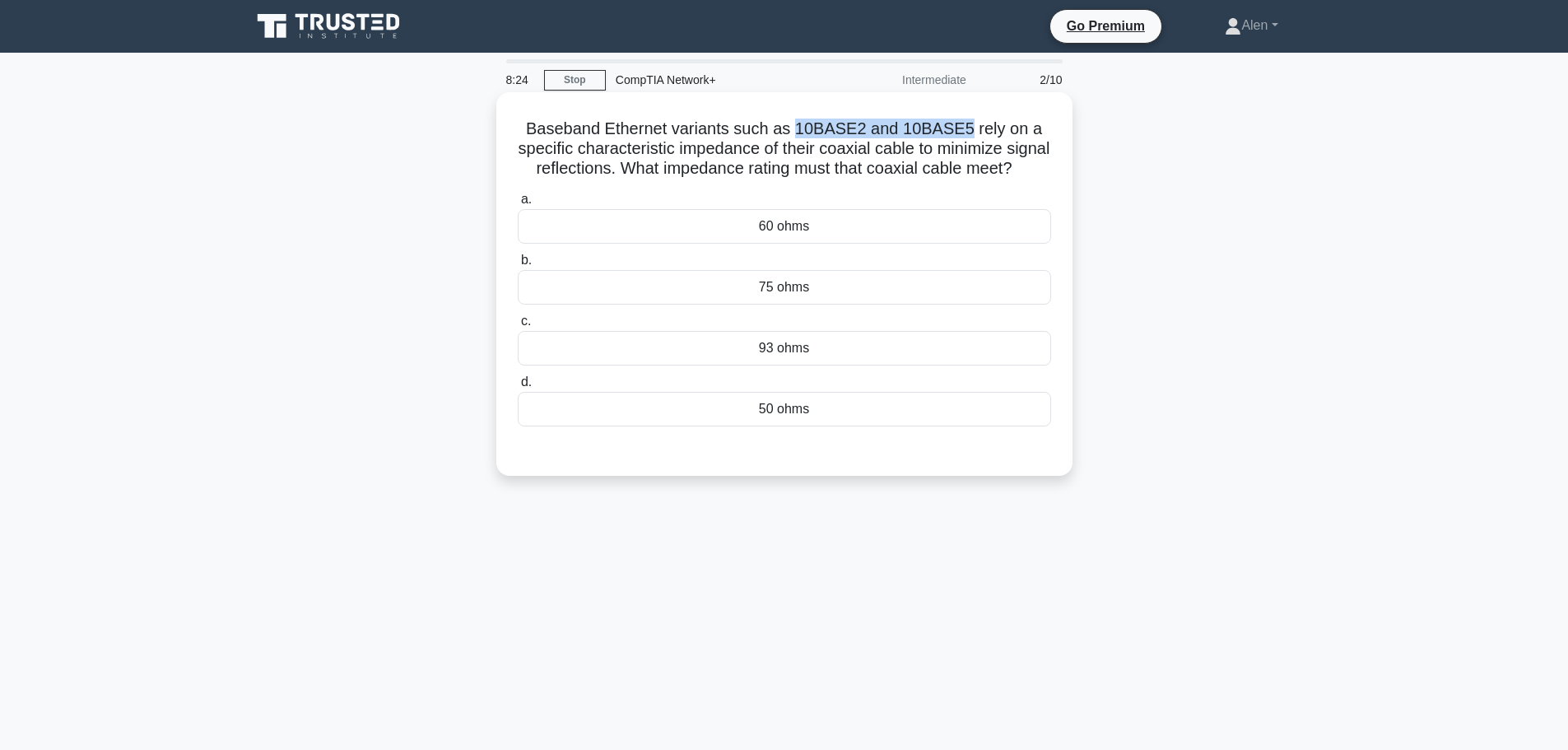
drag, startPoint x: 965, startPoint y: 128, endPoint x: 801, endPoint y: 125, distance: 164.0
click at [801, 125] on h5 "Baseband Ethernet variants such as 10BASE2 and 10BASE5 rely on a specific chara…" at bounding box center [784, 148] width 537 height 61
copy h5 "10BASE2 and 10BASE5"
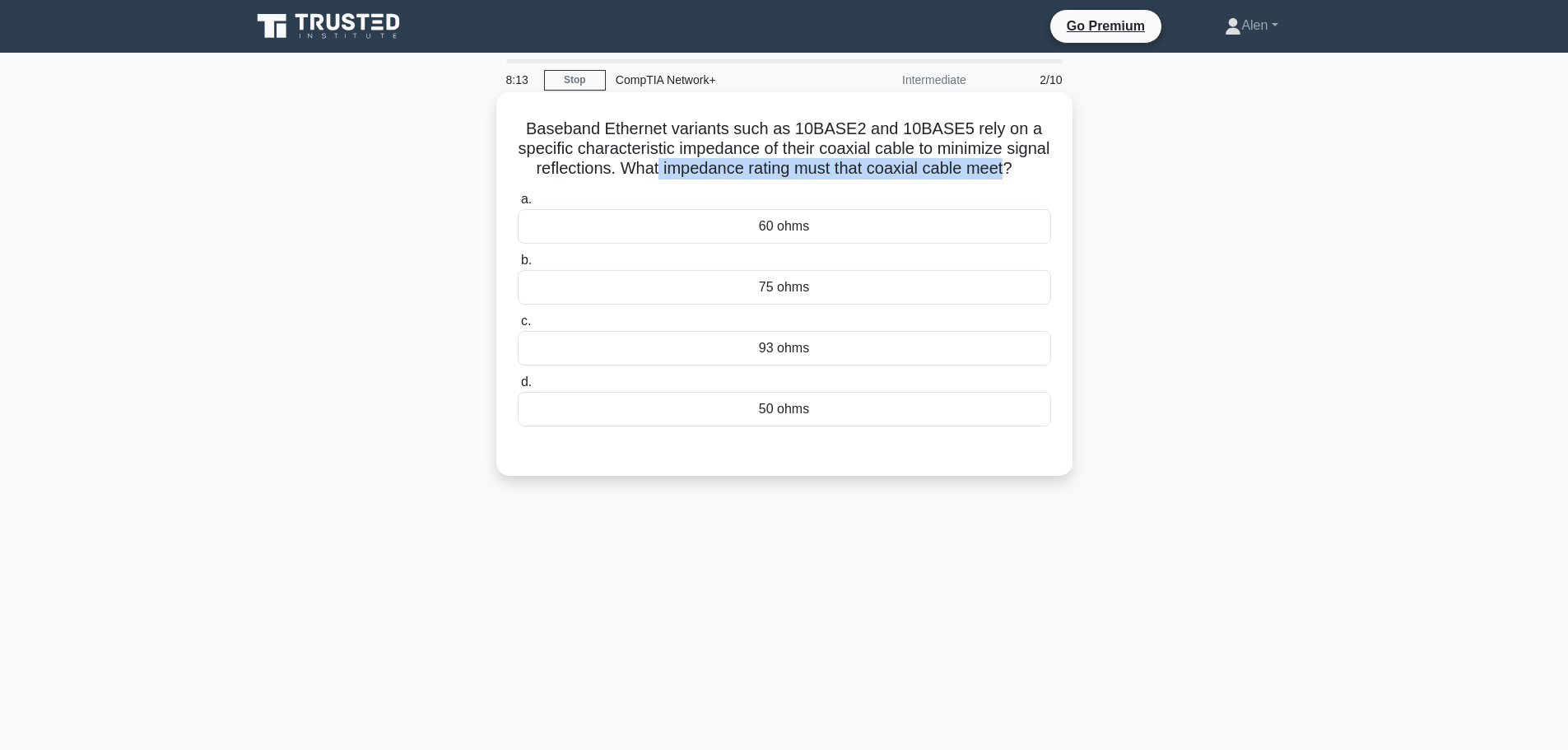
drag, startPoint x: 692, startPoint y: 168, endPoint x: 1044, endPoint y: 176, distance: 352.1
click at [1044, 176] on h5 "Baseband Ethernet variants such as 10BASE2 and 10BASE5 rely on a specific chara…" at bounding box center [784, 148] width 537 height 61
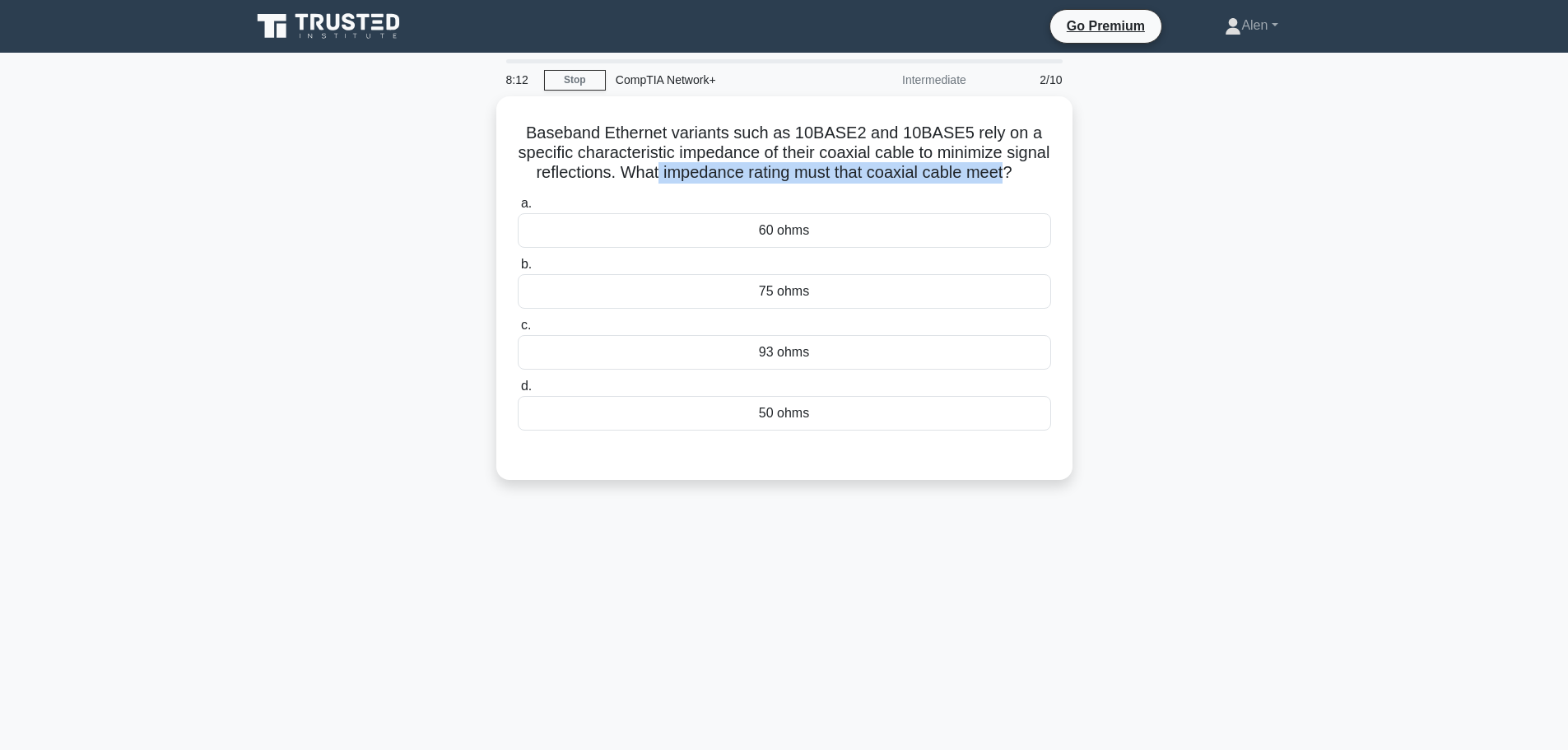
copy h5 "impedance rating must that coaxial cable meet"
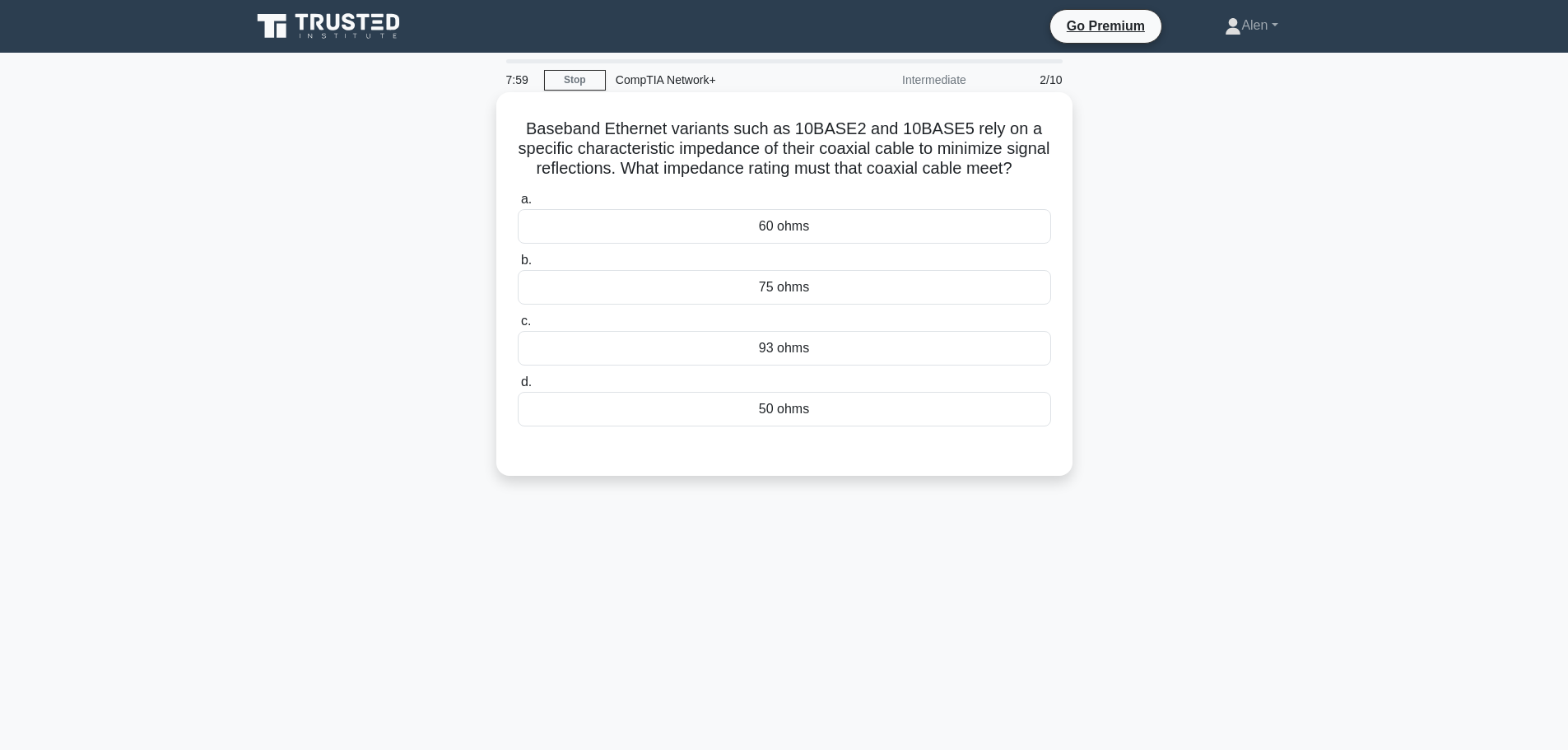
click at [799, 426] on div "50 ohms" at bounding box center [784, 409] width 534 height 34
click at [518, 388] on input "d. 50 ohms" at bounding box center [518, 382] width 0 height 10
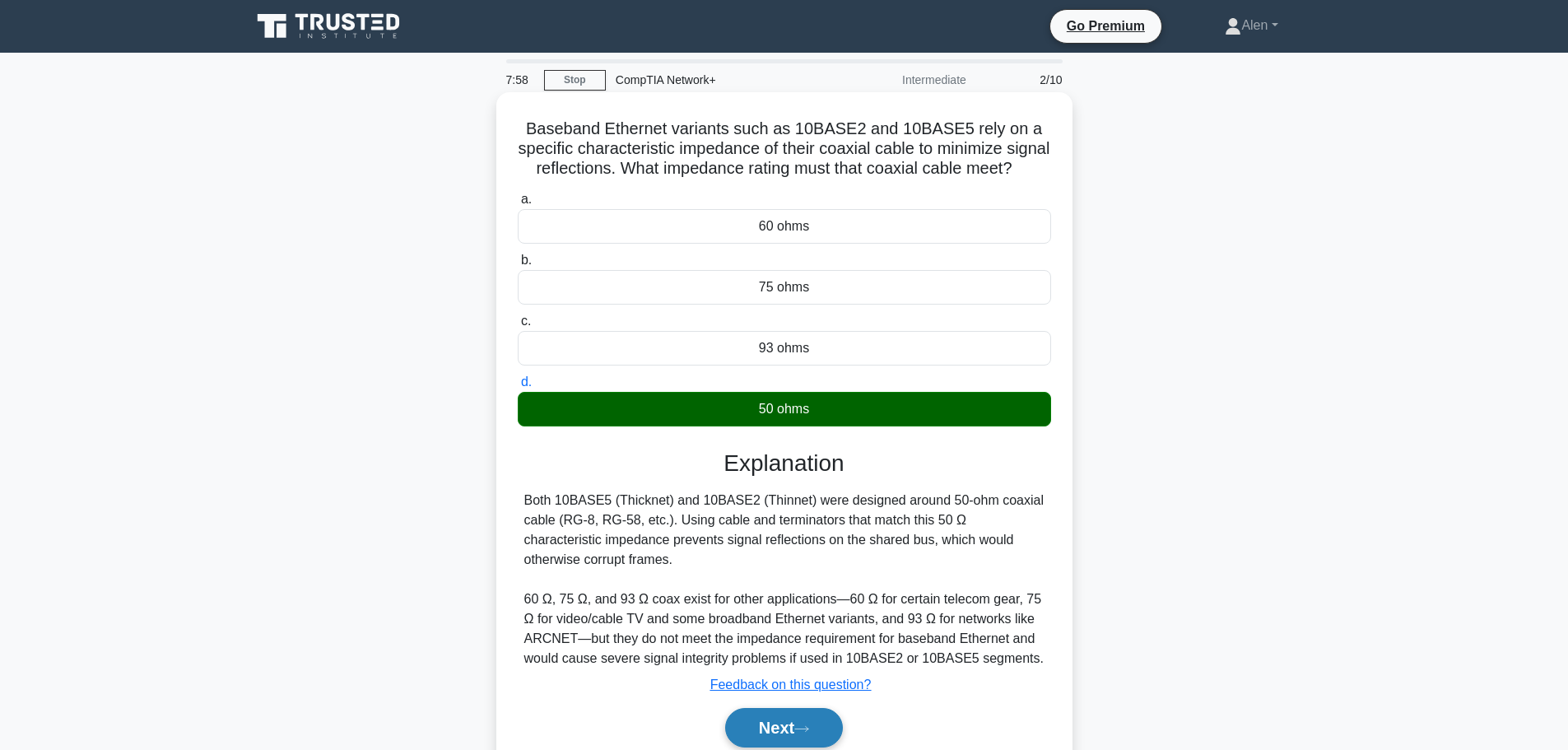
click at [804, 741] on button "Next" at bounding box center [784, 728] width 117 height 39
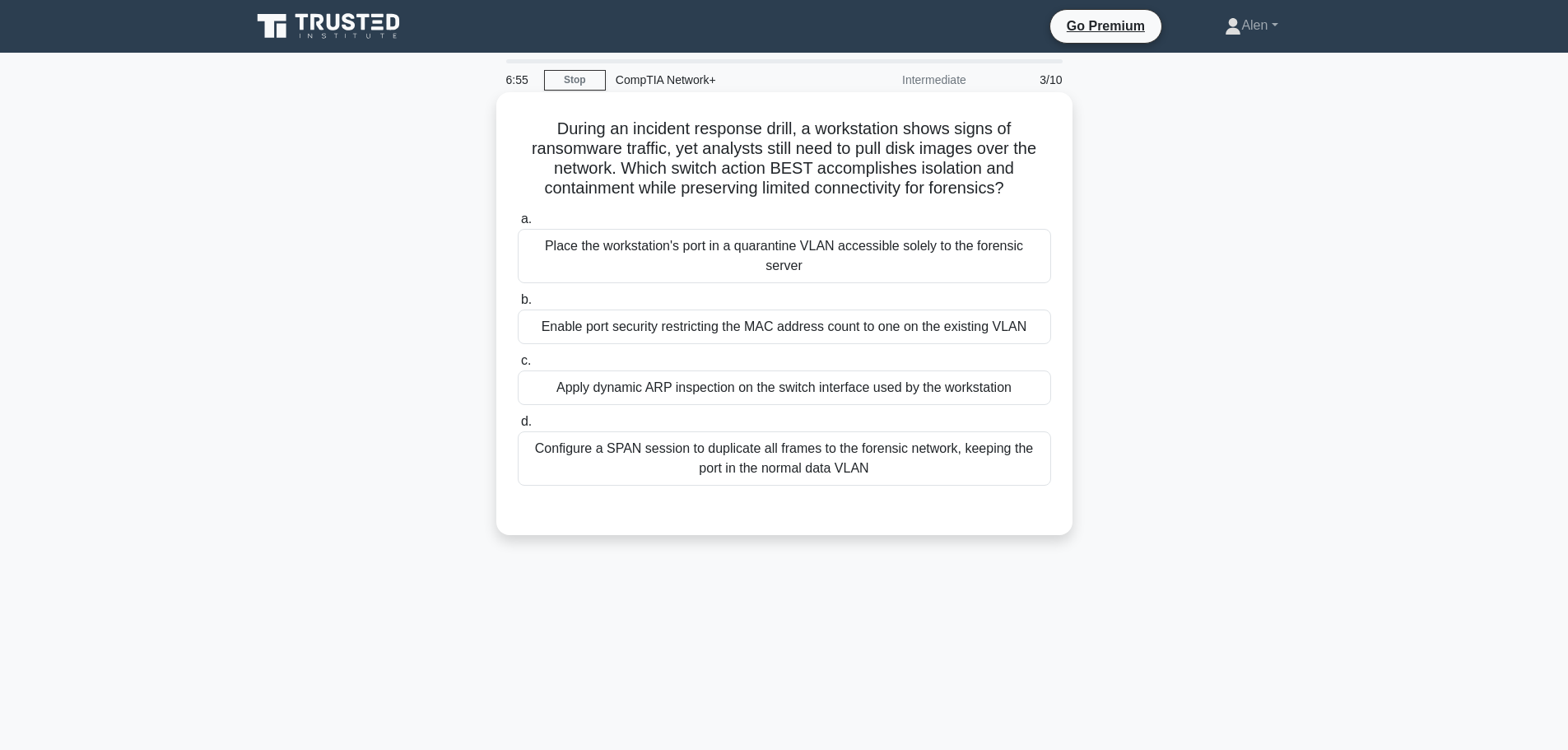
click at [926, 249] on div "Place the workstation's port in a quarantine VLAN accessible solely to the fore…" at bounding box center [784, 255] width 534 height 54
click at [518, 224] on input "a. Place the workstation's port in a quarantine VLAN accessible solely to the f…" at bounding box center [518, 219] width 0 height 10
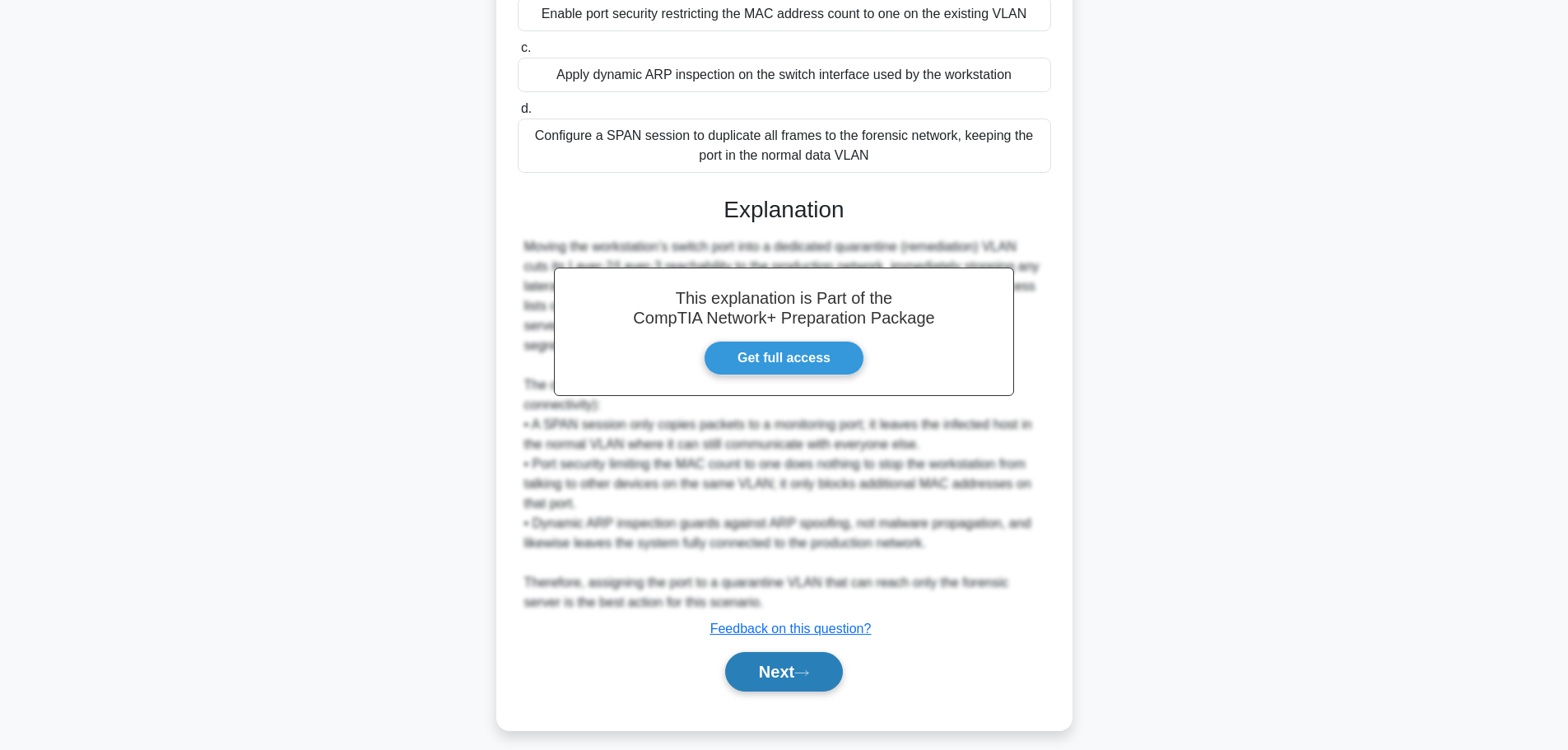
scroll to position [325, 0]
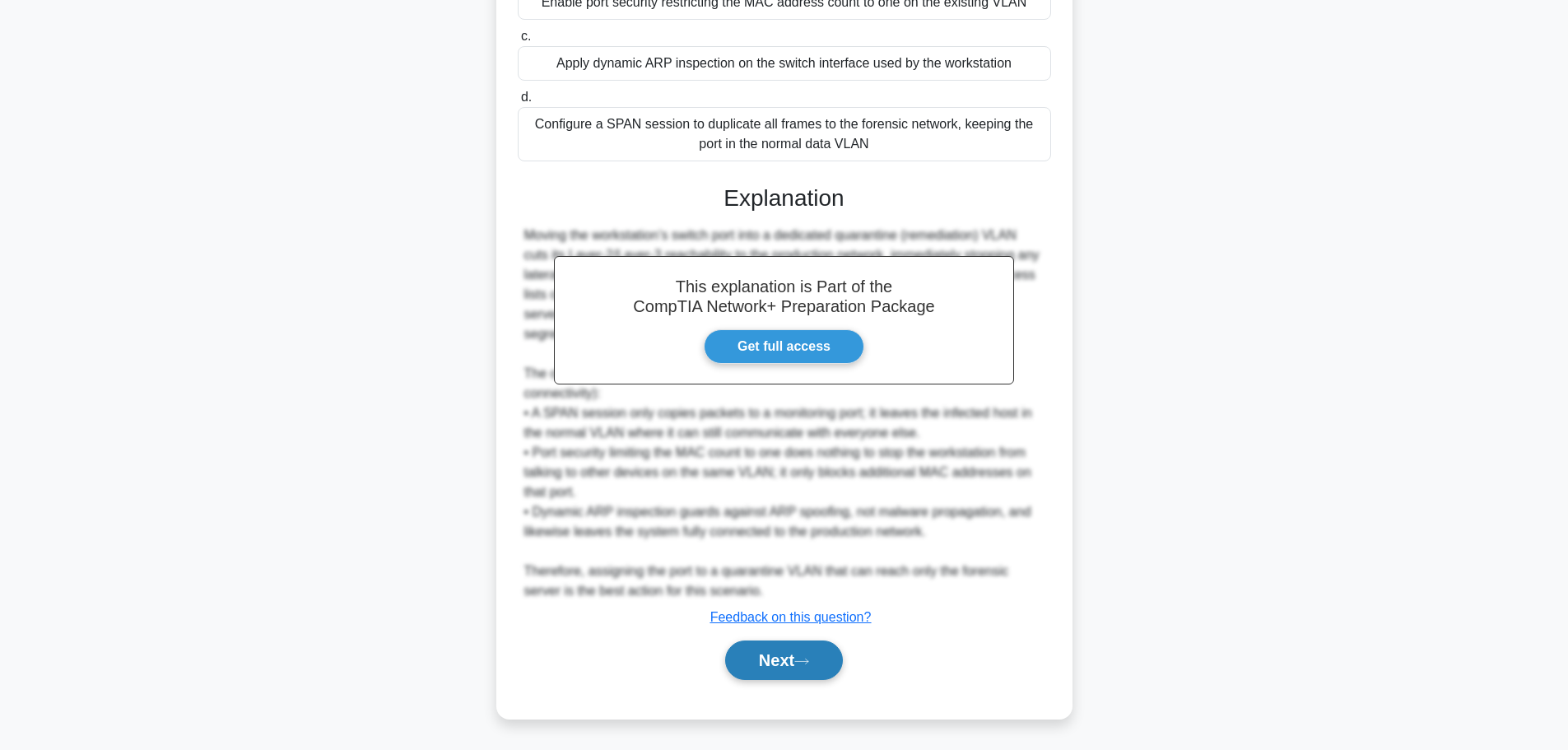
click at [753, 668] on button "Next" at bounding box center [784, 660] width 117 height 39
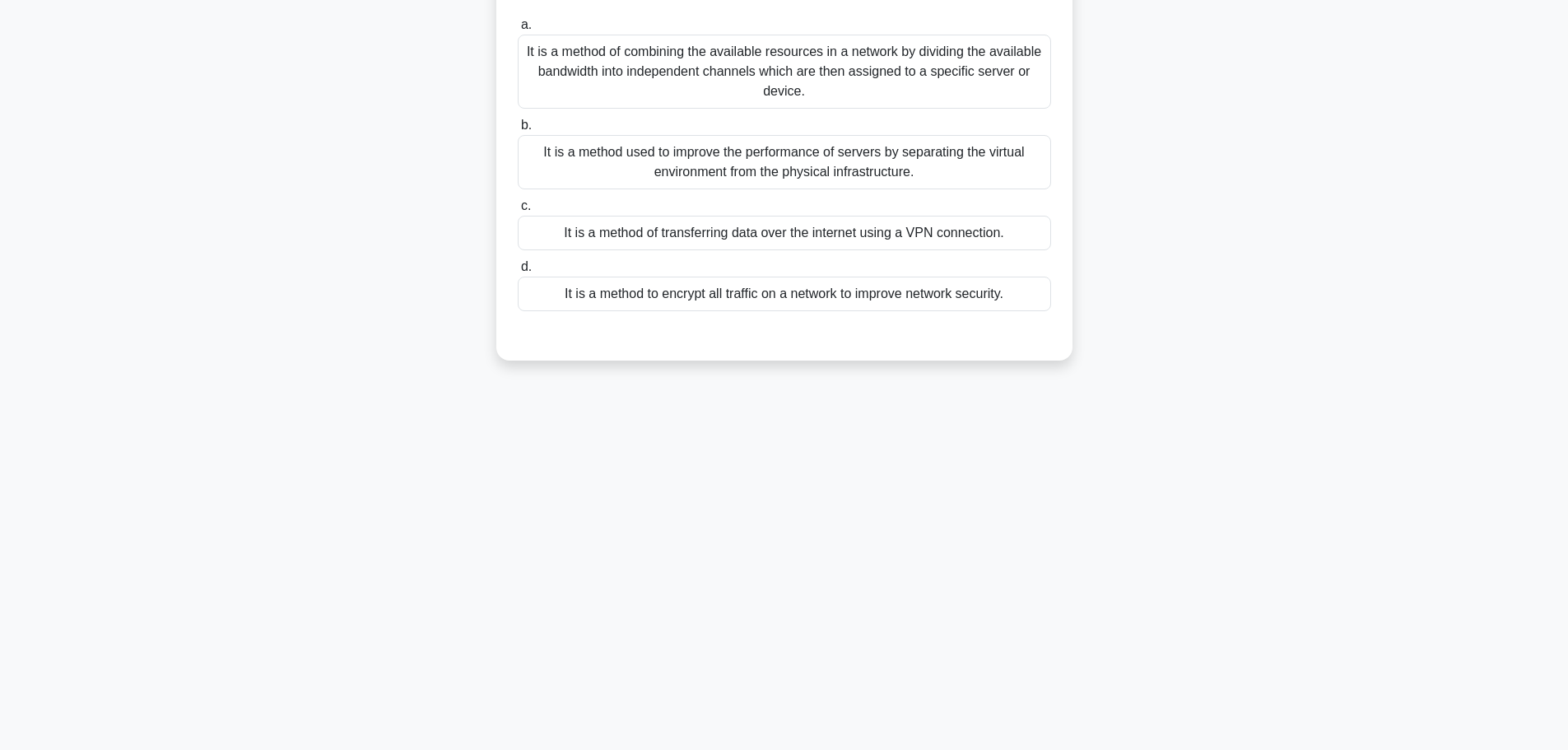
scroll to position [0, 0]
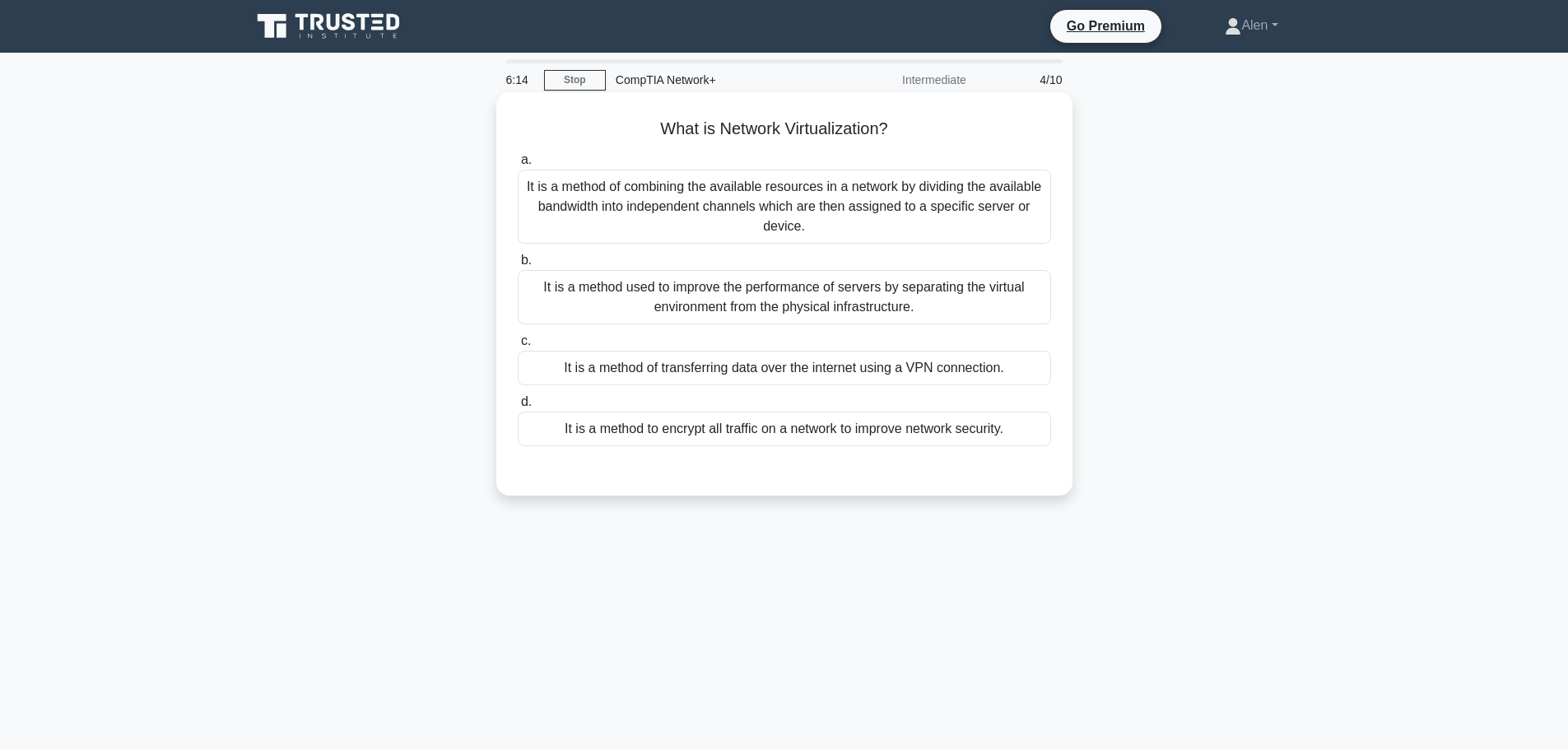
click at [885, 208] on div "It is a method of combining the available resources in a network by dividing th…" at bounding box center [784, 206] width 534 height 74
click at [518, 165] on input "a. It is a method of combining the available resources in a network by dividing…" at bounding box center [518, 160] width 0 height 10
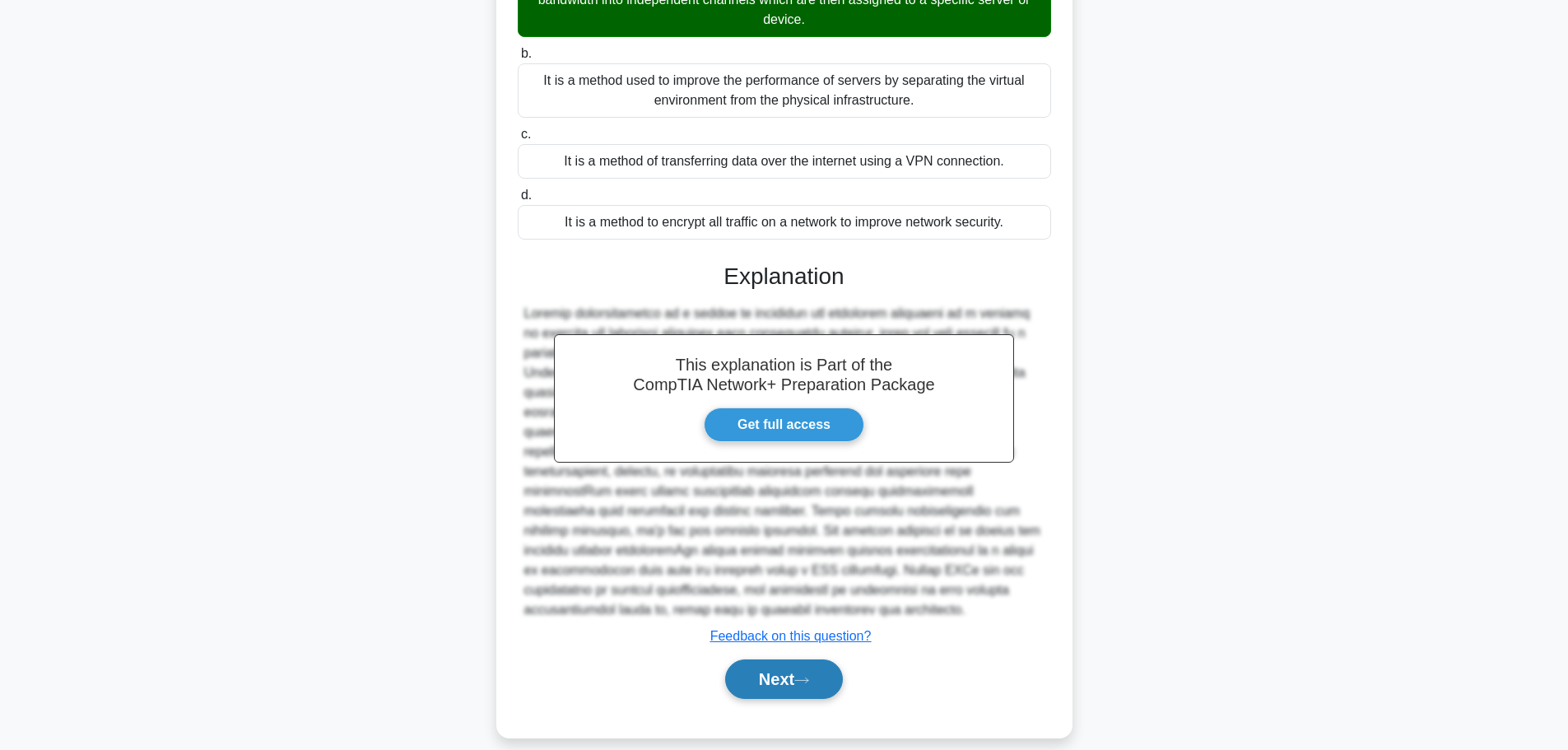
click at [796, 664] on button "Next" at bounding box center [784, 679] width 117 height 39
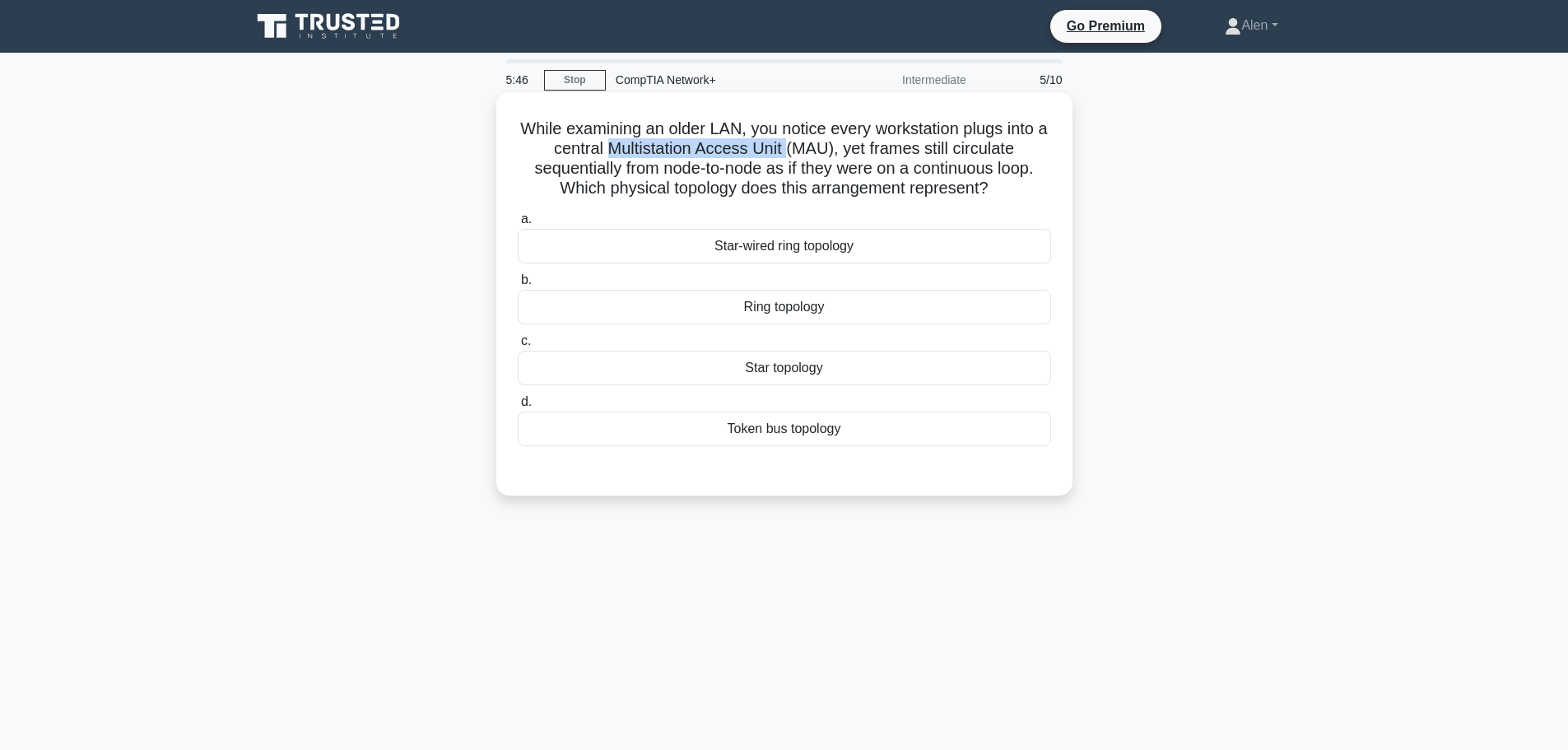
drag, startPoint x: 795, startPoint y: 146, endPoint x: 614, endPoint y: 158, distance: 181.4
click at [614, 158] on h5 "While examining an older LAN, you notice every workstation plugs into a central…" at bounding box center [784, 158] width 537 height 80
copy h5 "Multistation Access Unit"
click at [780, 431] on div "Token bus topology" at bounding box center [784, 429] width 534 height 34
click at [518, 408] on input "d. Token bus topology" at bounding box center [518, 402] width 0 height 10
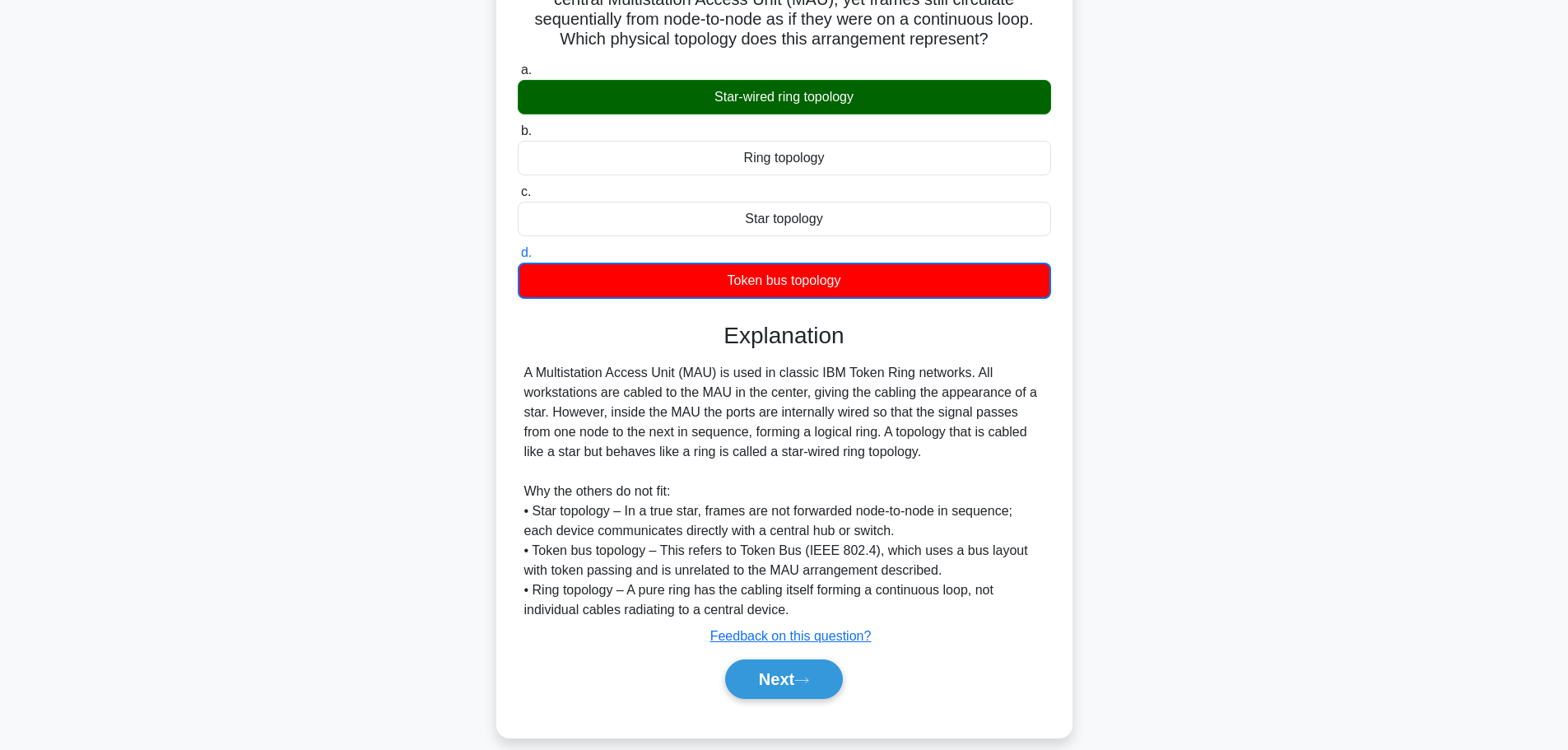
scroll to position [150, 0]
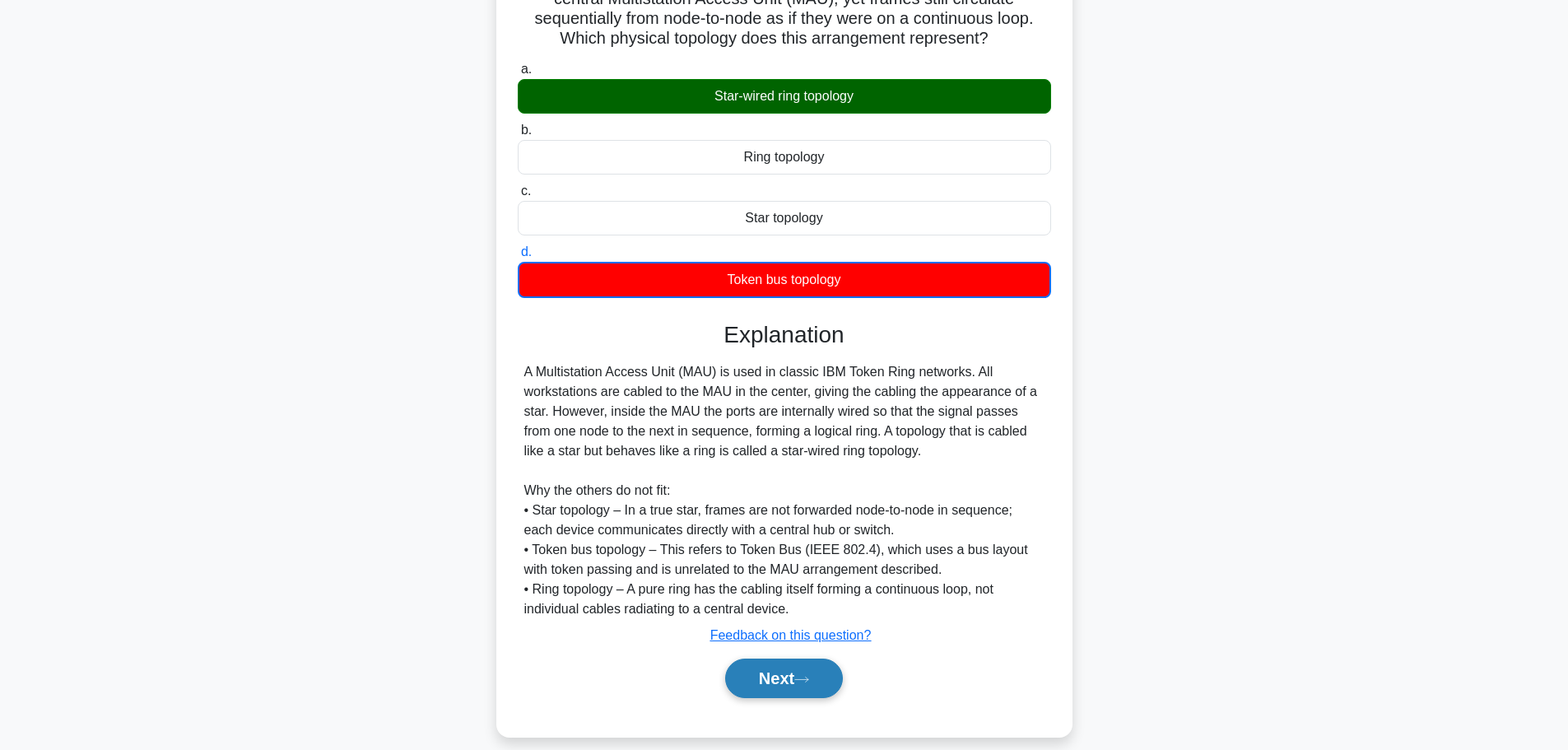
click at [778, 689] on button "Next" at bounding box center [784, 678] width 117 height 39
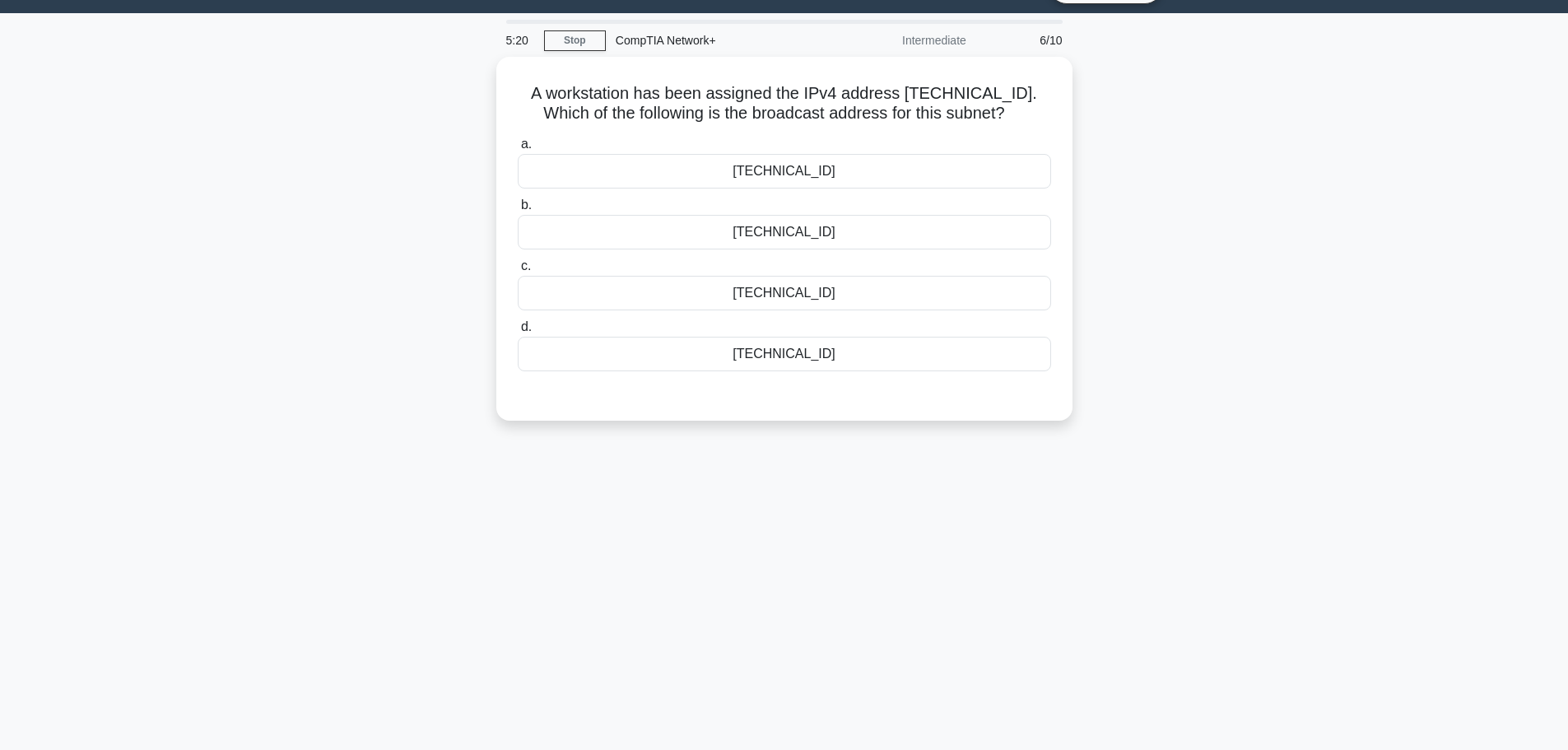
scroll to position [0, 0]
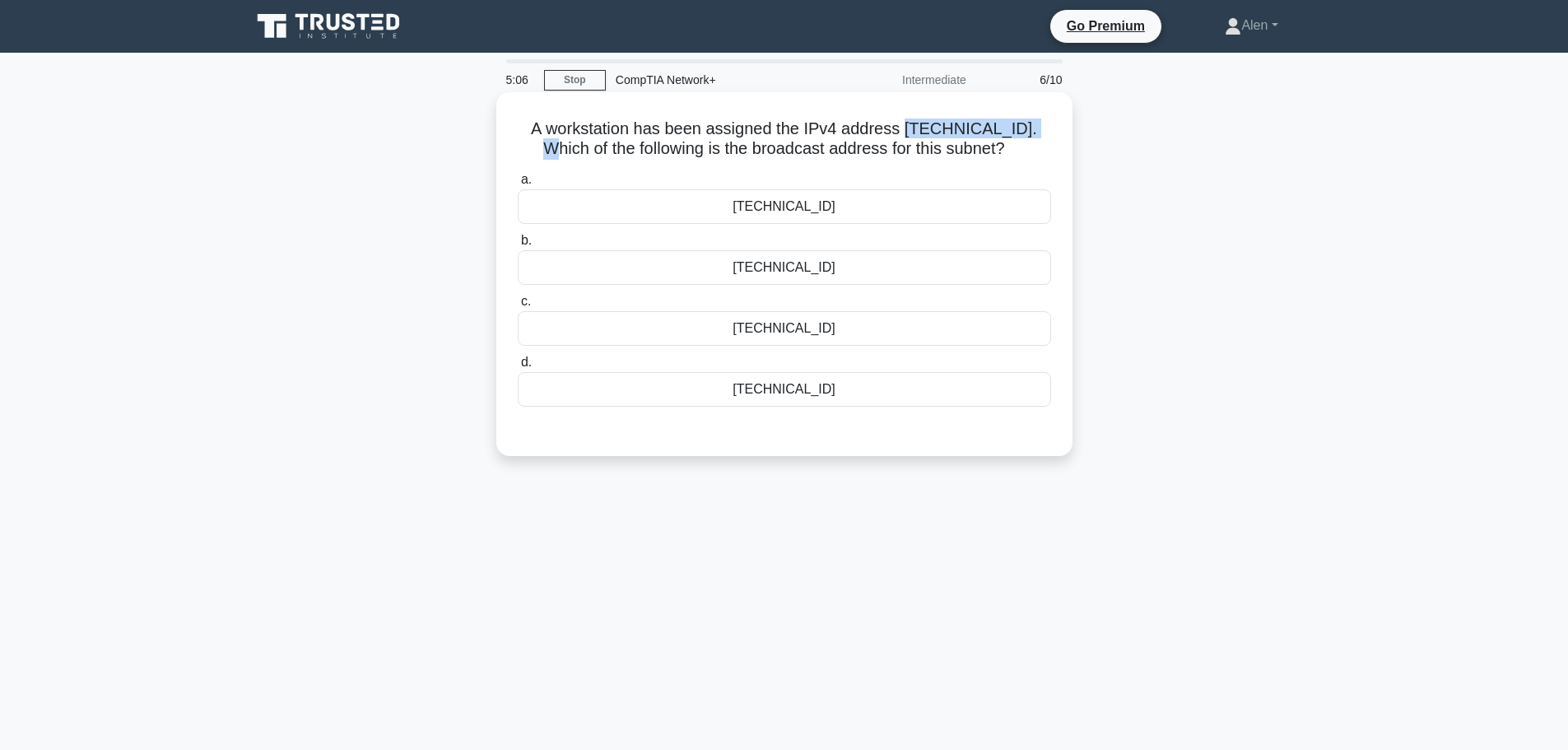
drag, startPoint x: 1034, startPoint y: 124, endPoint x: 907, endPoint y: 120, distance: 127.1
click at [907, 120] on h5 "A workstation has been assigned the IPv4 address 192.168.12.201/27. Which of th…" at bounding box center [784, 139] width 537 height 41
copy h5 "192.168.12.201/27"
click at [922, 164] on div "A workstation has been assigned the IPv4 address 192.168.12.201/27. Which of th…" at bounding box center [784, 273] width 563 height 350
click at [823, 391] on div "192.168.12.223" at bounding box center [784, 389] width 534 height 34
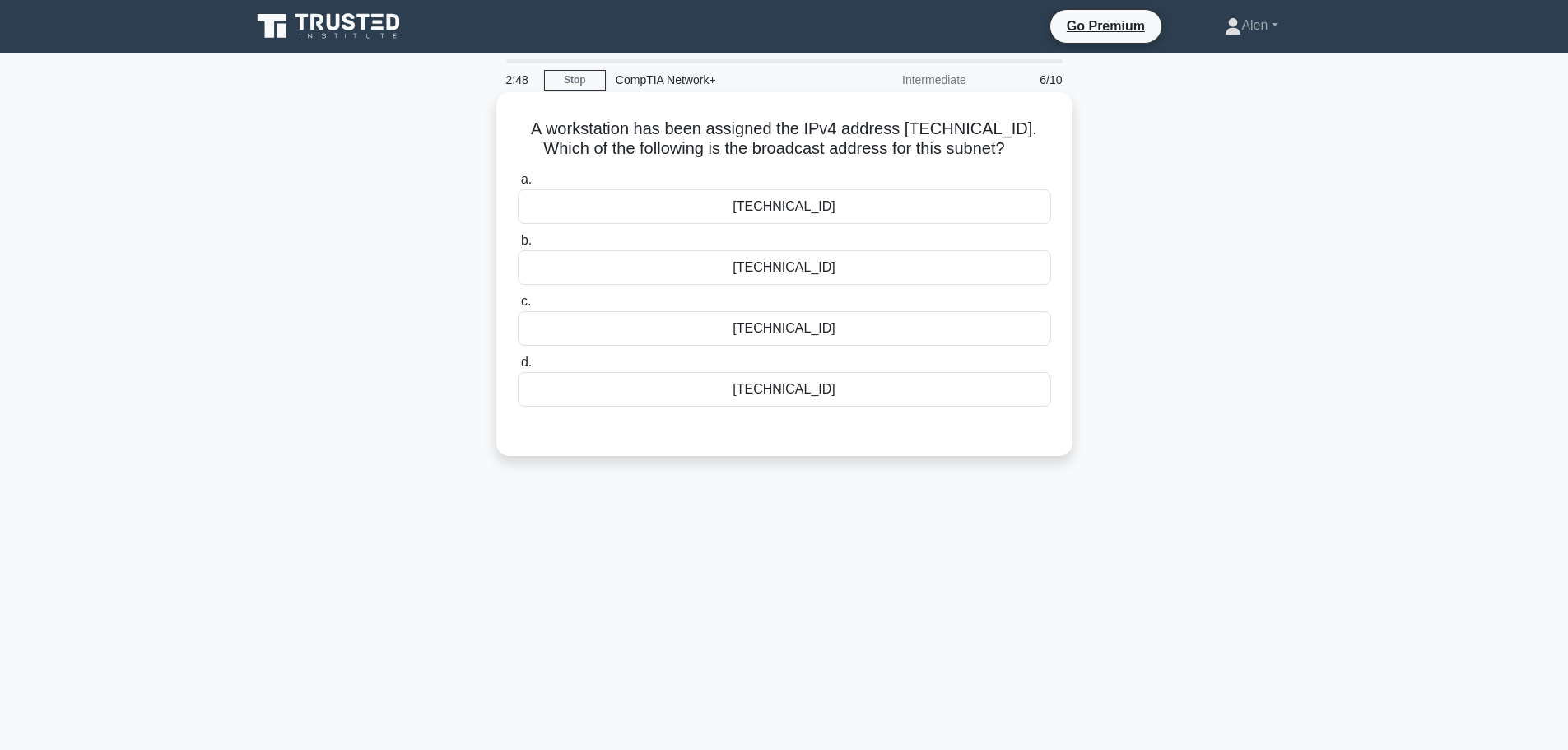
click at [518, 368] on input "d. 192.168.12.223" at bounding box center [518, 362] width 0 height 10
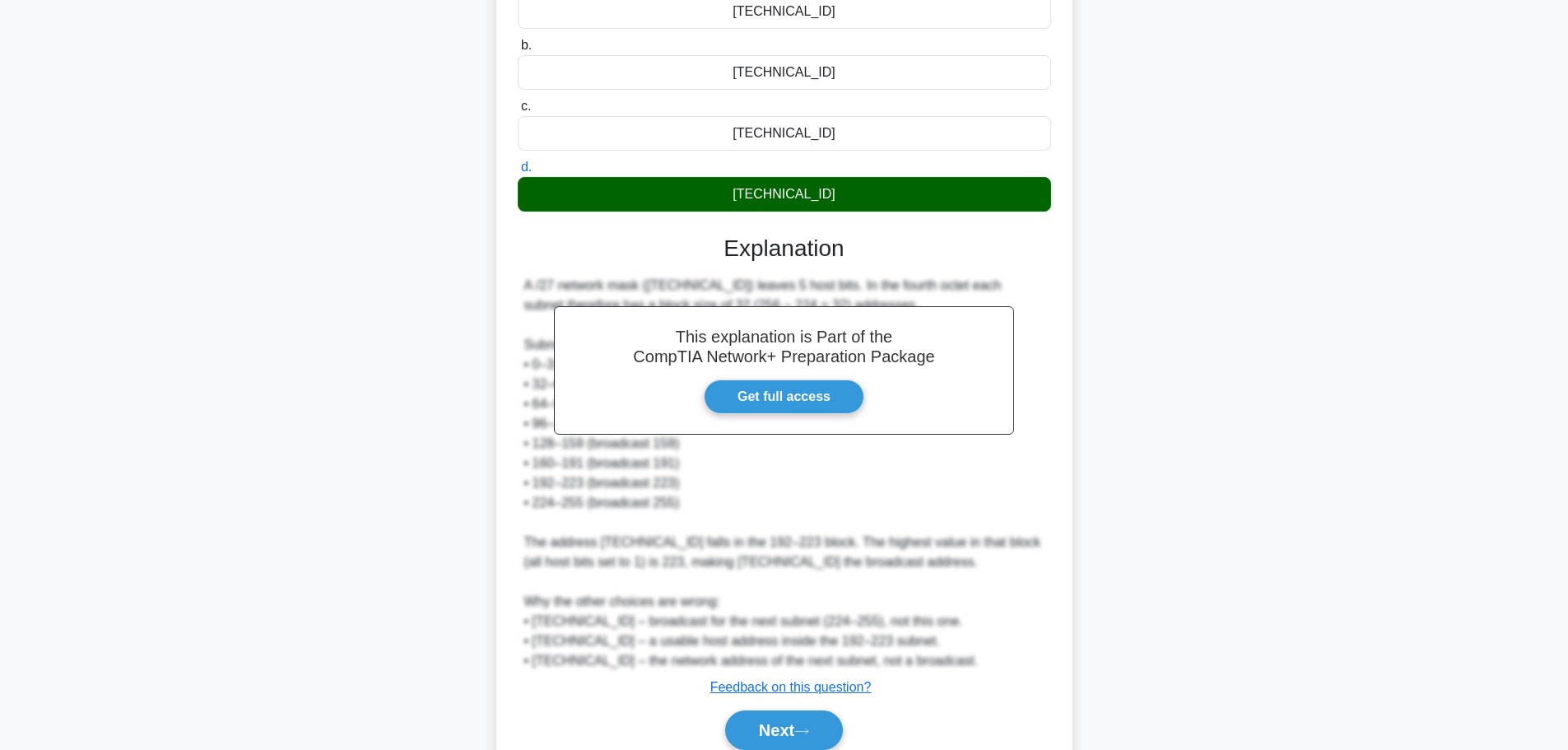
scroll to position [198, 0]
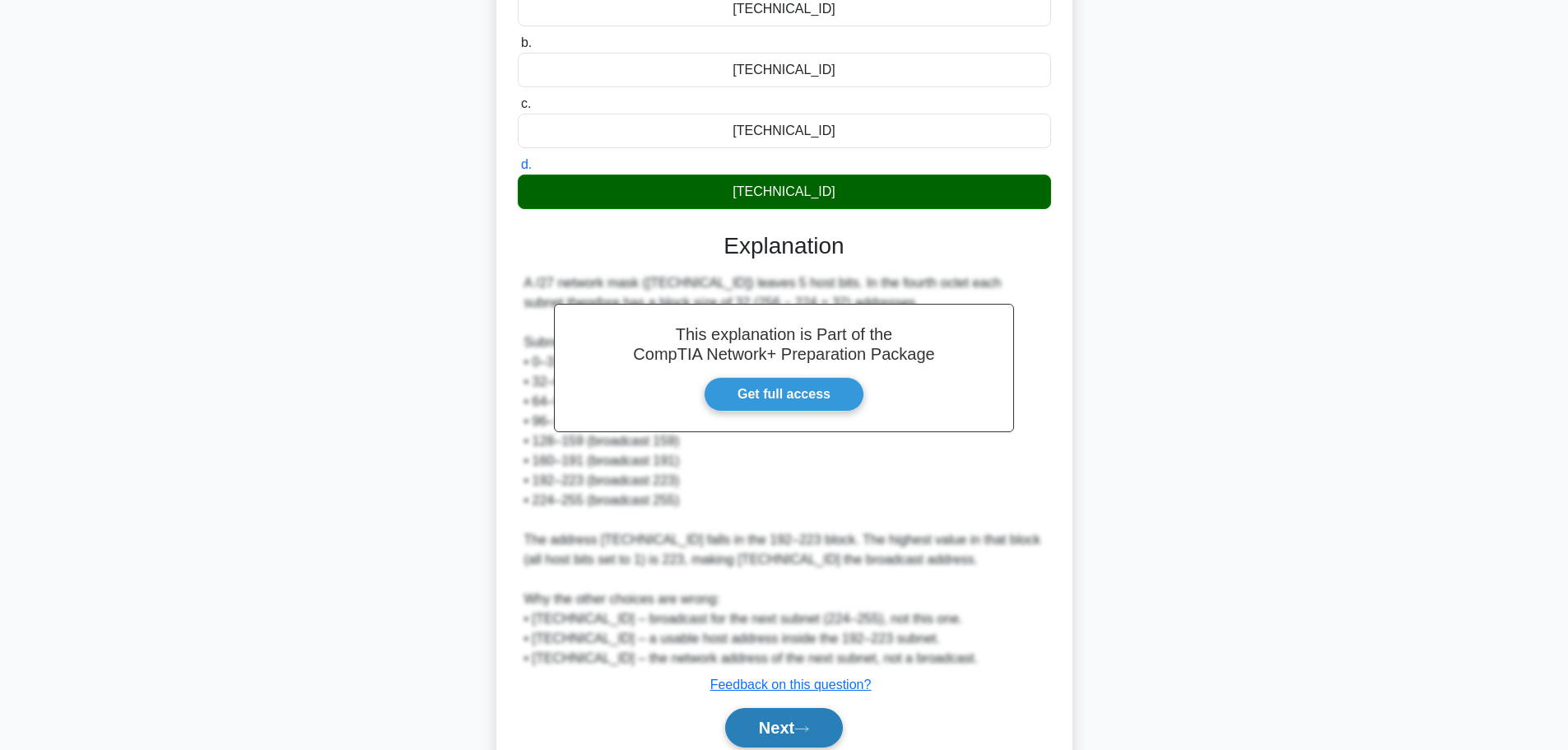
click at [821, 729] on button "Next" at bounding box center [784, 728] width 117 height 39
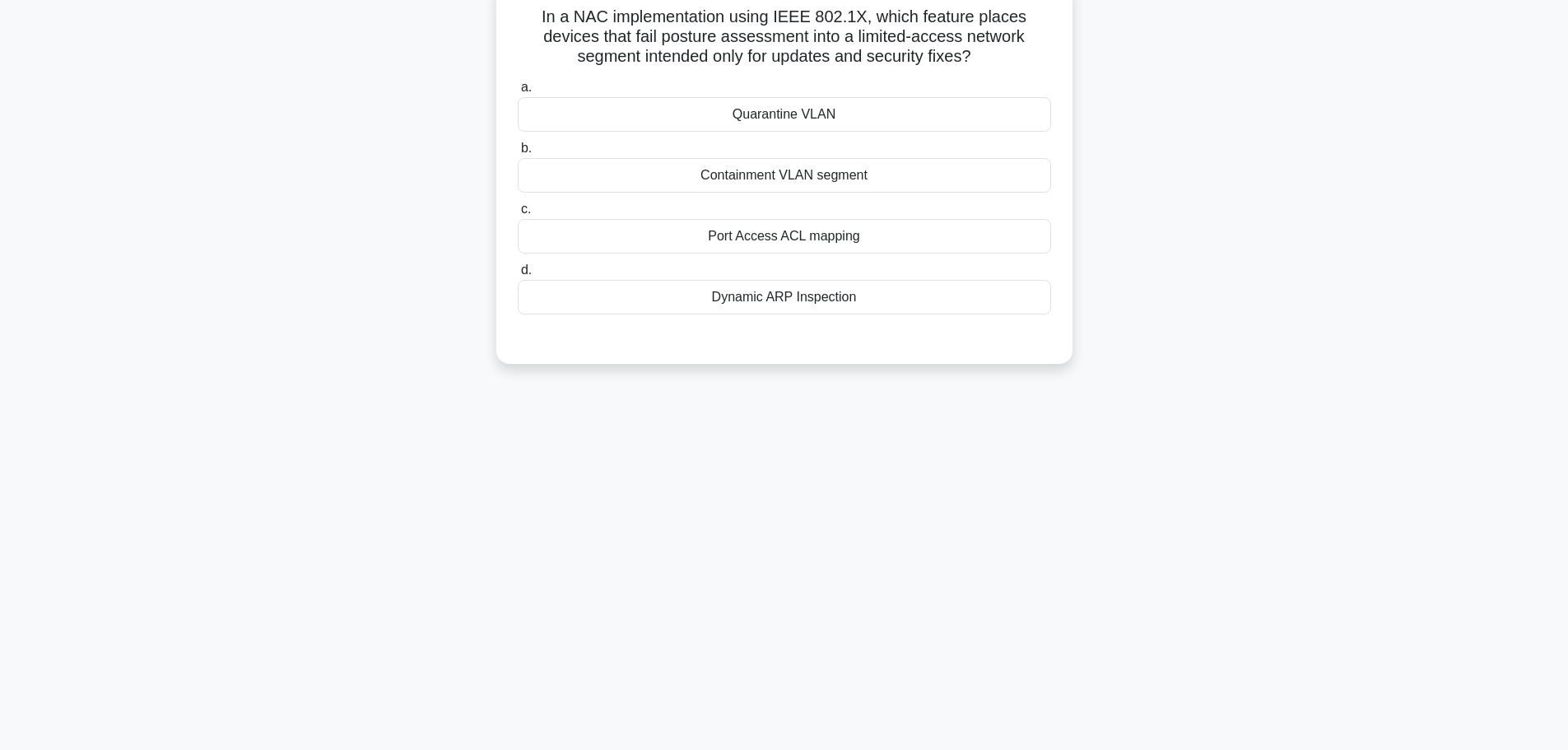
scroll to position [0, 0]
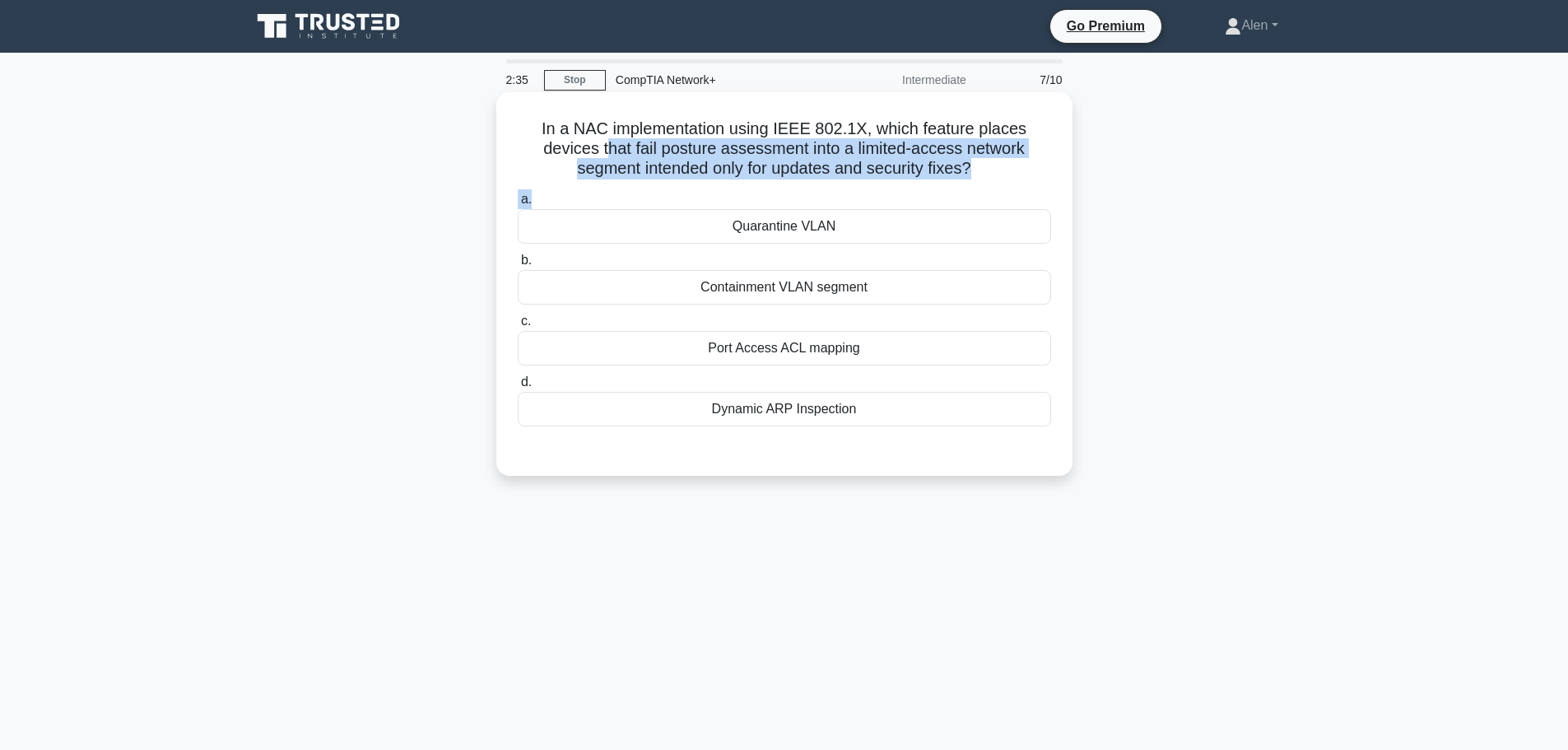
drag, startPoint x: 604, startPoint y: 148, endPoint x: 952, endPoint y: 191, distance: 350.6
click at [952, 191] on div "In a NAC implementation using IEEE 802.1X, which feature places devices that fa…" at bounding box center [784, 283] width 563 height 371
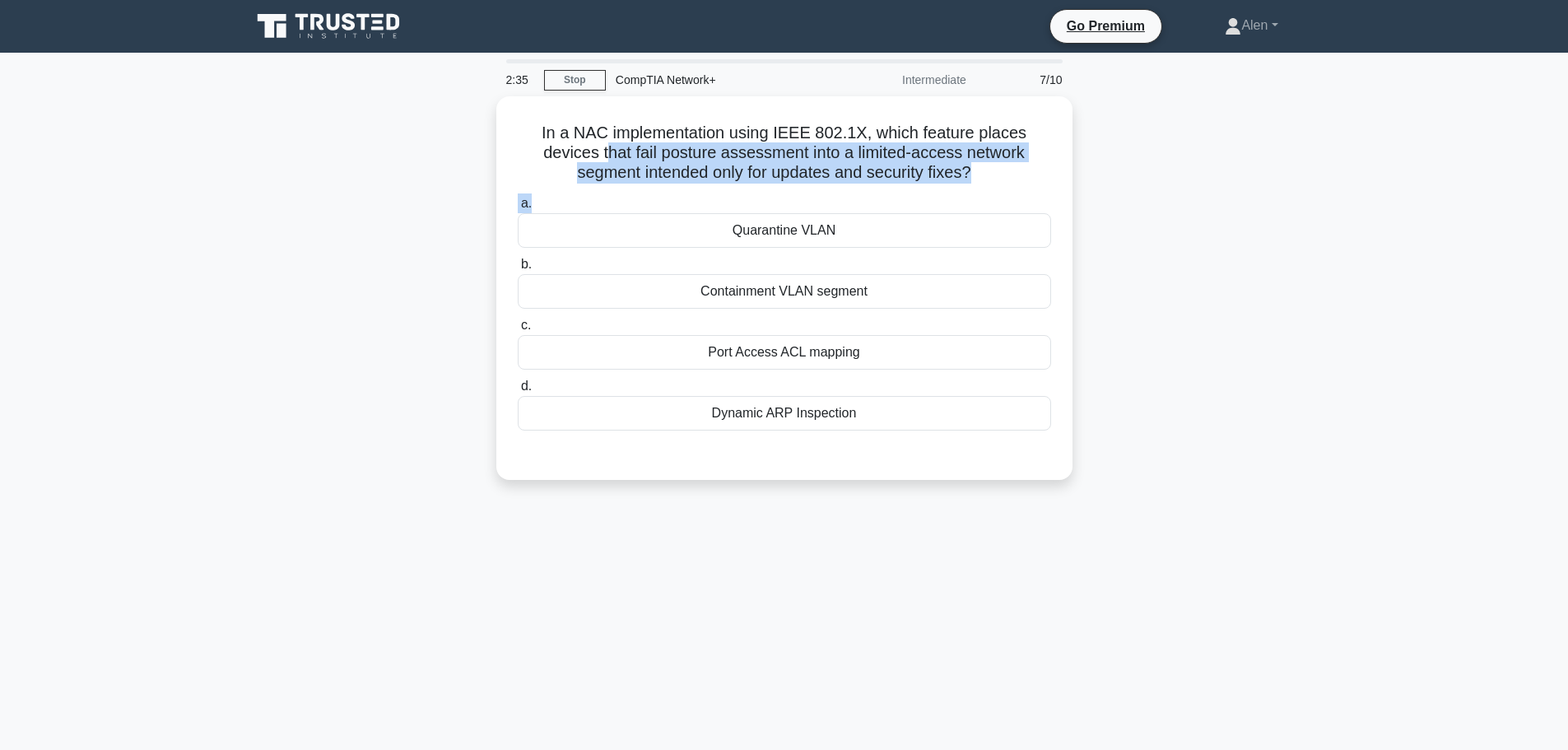
click at [1230, 188] on div "In a NAC implementation using IEEE 802.1X, which feature places devices that fa…" at bounding box center [784, 297] width 1087 height 403
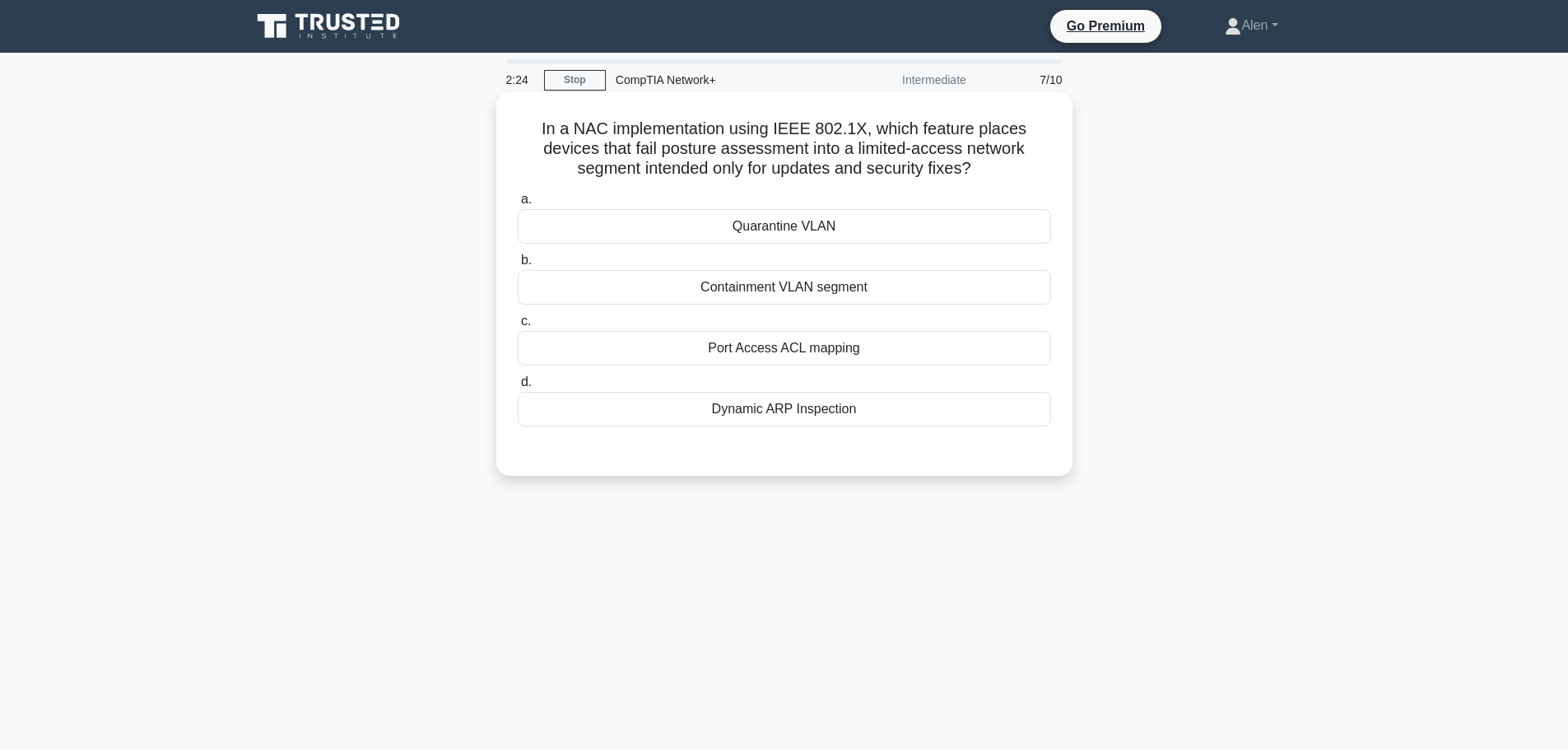
drag, startPoint x: 722, startPoint y: 170, endPoint x: 999, endPoint y: 168, distance: 277.0
click at [999, 168] on h5 "In a NAC implementation using IEEE 802.1X, which feature places devices that fa…" at bounding box center [784, 148] width 537 height 61
click at [1180, 241] on div "In a NAC implementation using IEEE 802.1X, which feature places devices that fa…" at bounding box center [784, 297] width 1087 height 403
click at [798, 221] on div "Quarantine VLAN" at bounding box center [784, 226] width 534 height 34
click at [518, 205] on input "a. Quarantine VLAN" at bounding box center [518, 199] width 0 height 10
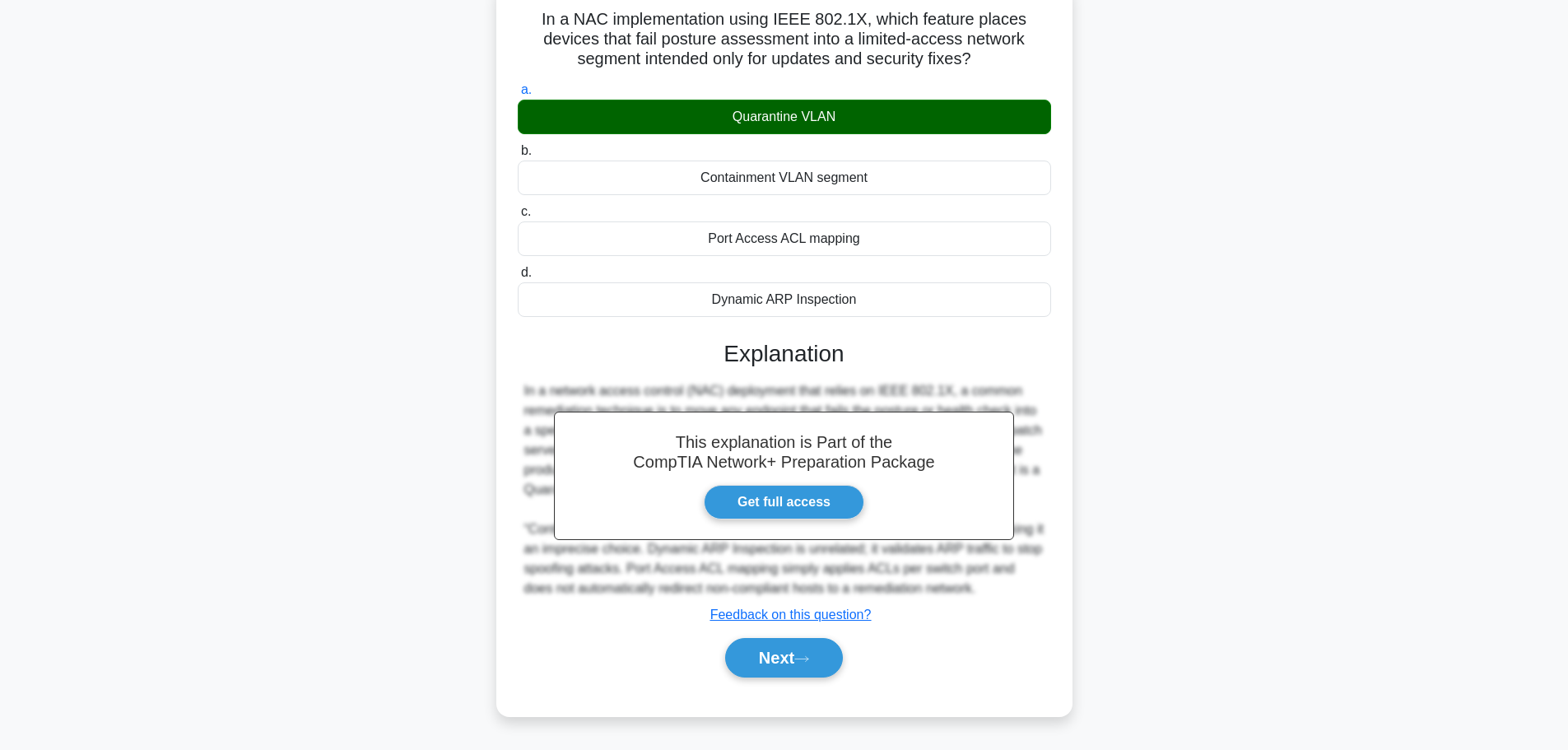
scroll to position [139, 0]
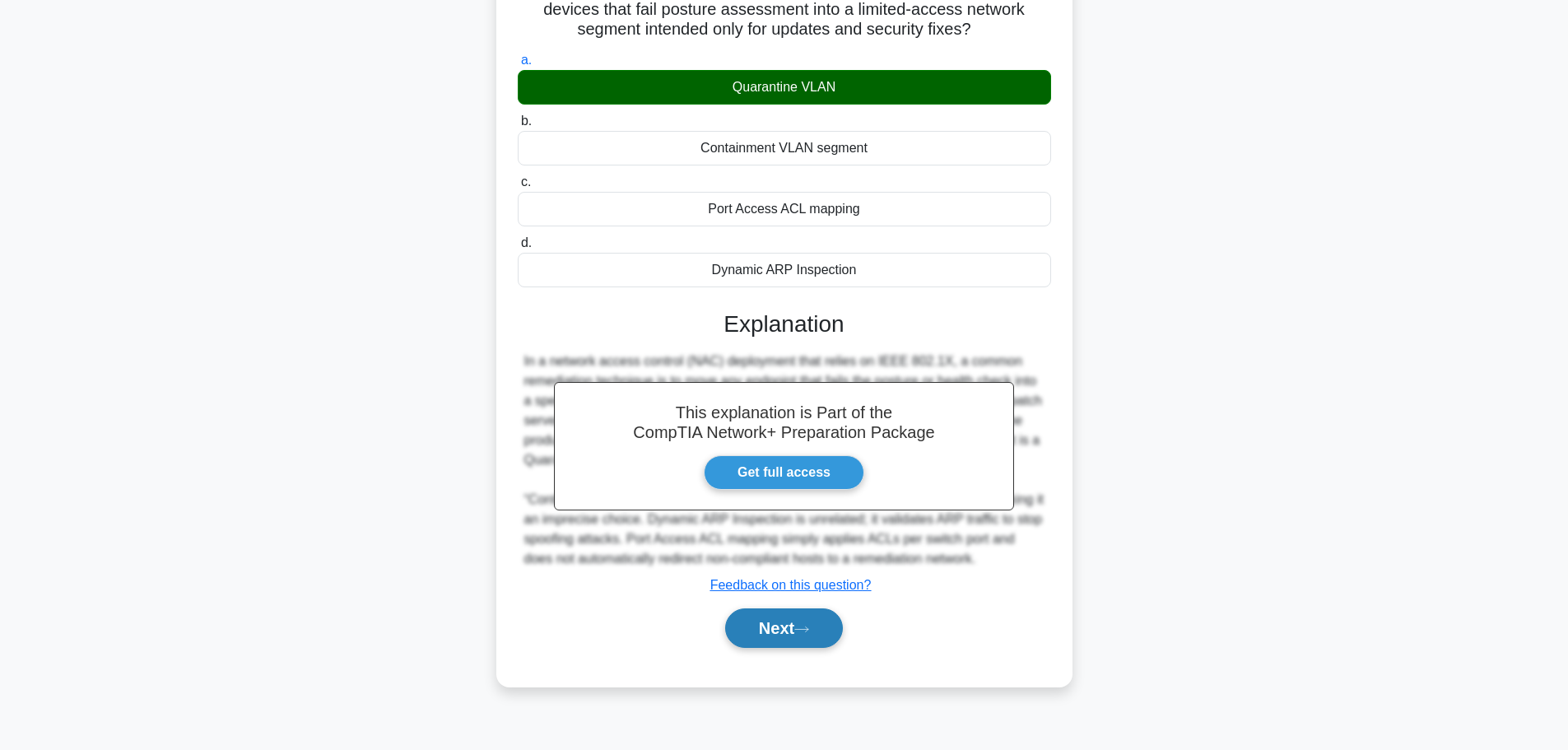
click at [779, 633] on button "Next" at bounding box center [784, 628] width 117 height 39
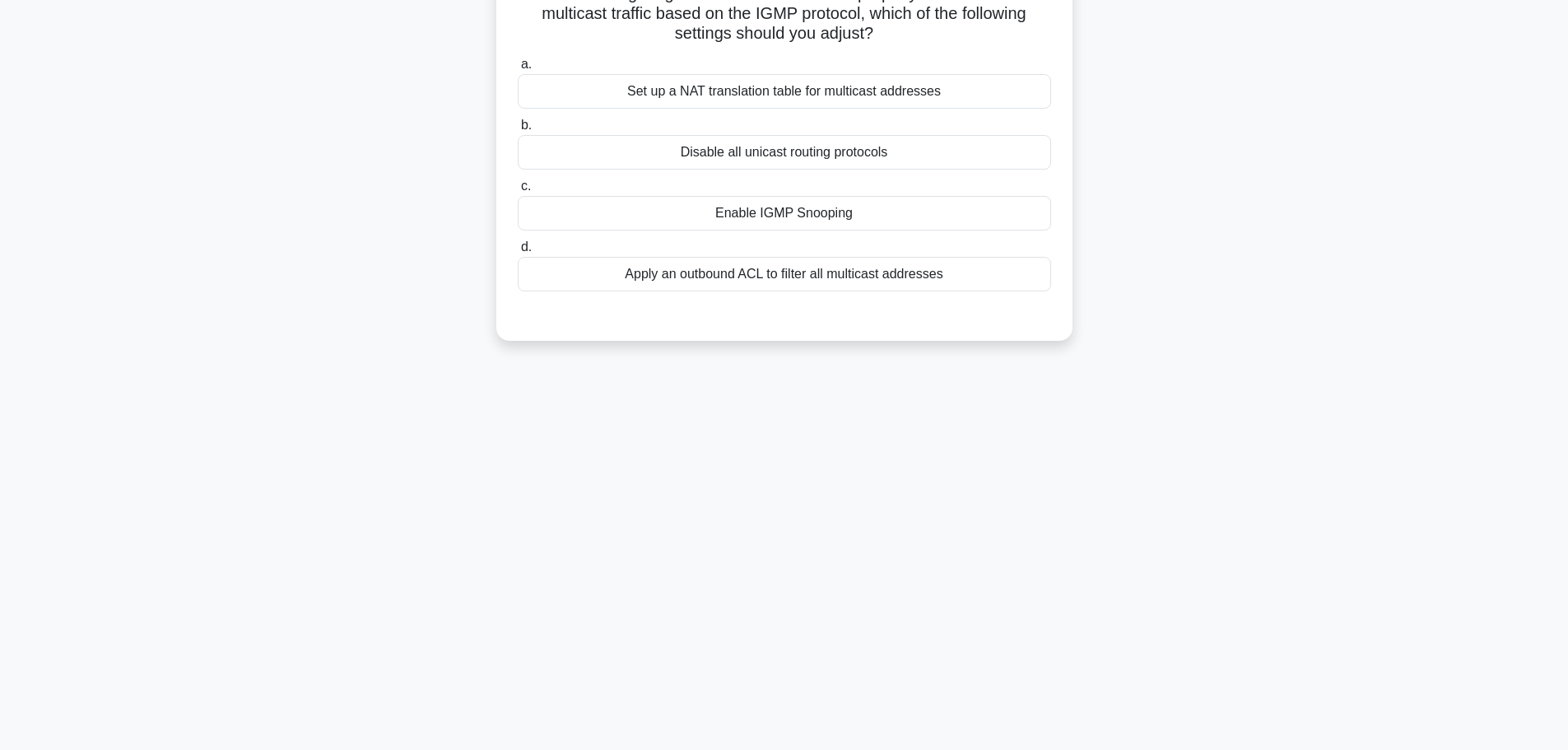
scroll to position [0, 0]
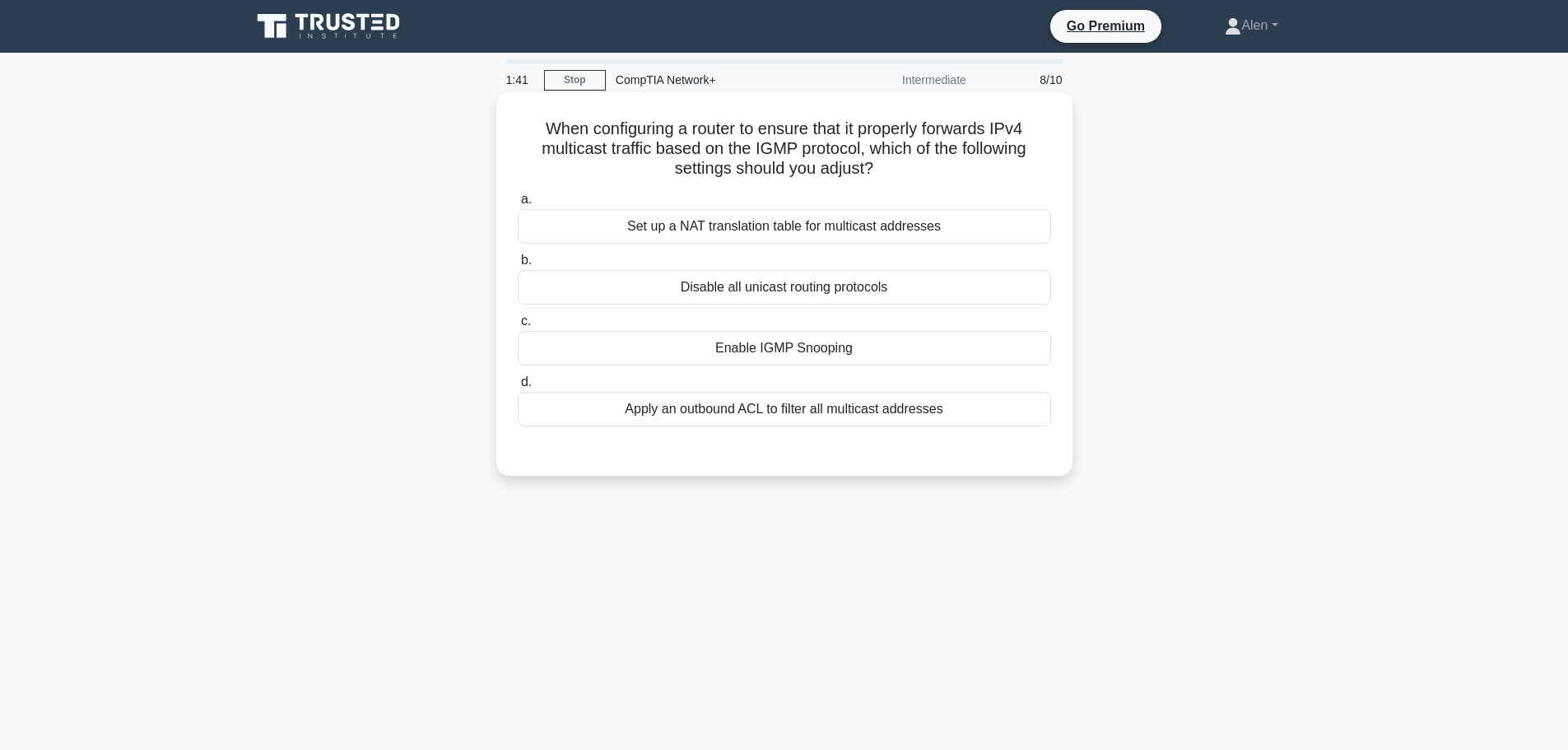
click at [826, 223] on div "Set up a NAT translation table for multicast addresses" at bounding box center [784, 226] width 534 height 34
click at [518, 205] on input "a. Set up a NAT translation table for multicast addresses" at bounding box center [518, 199] width 0 height 10
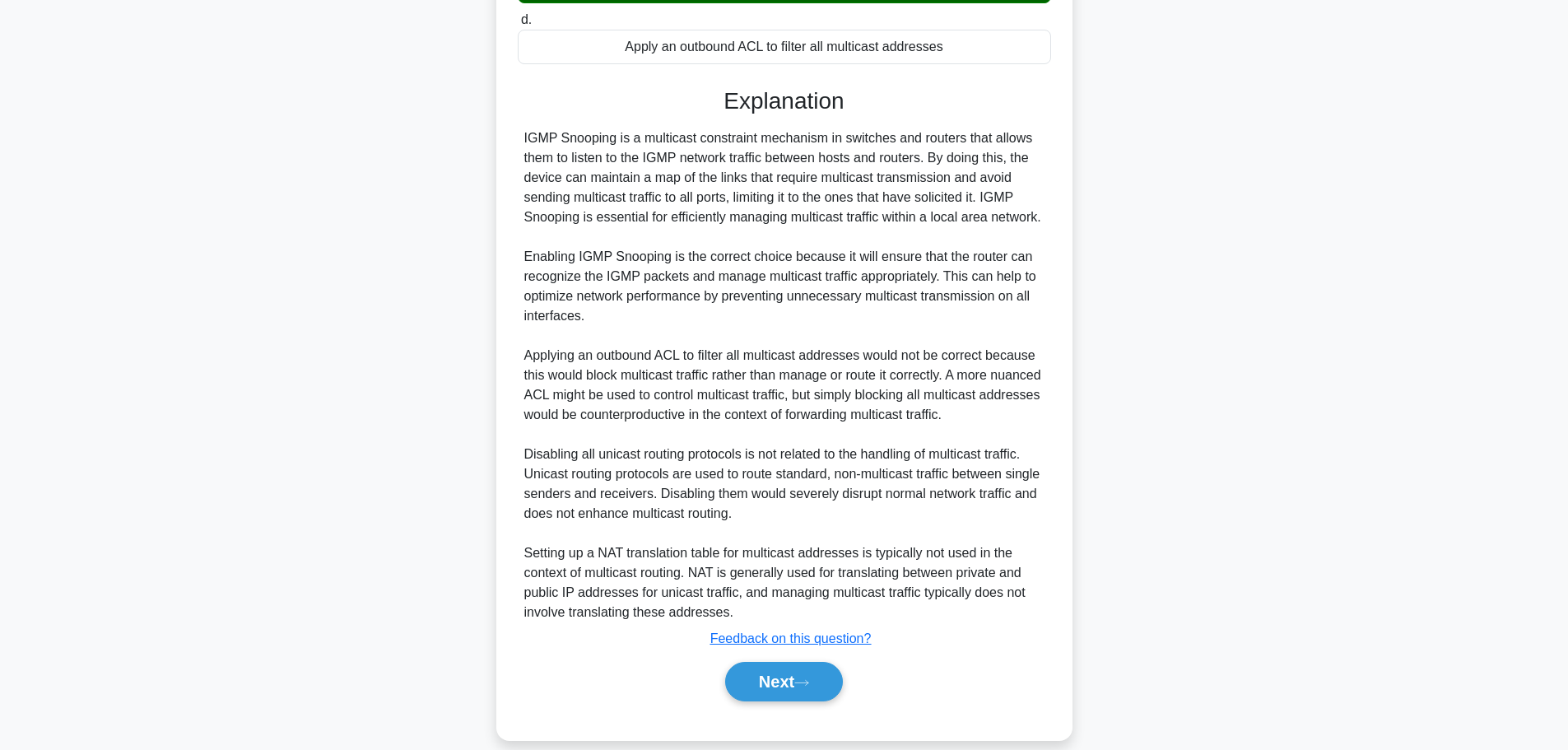
scroll to position [386, 0]
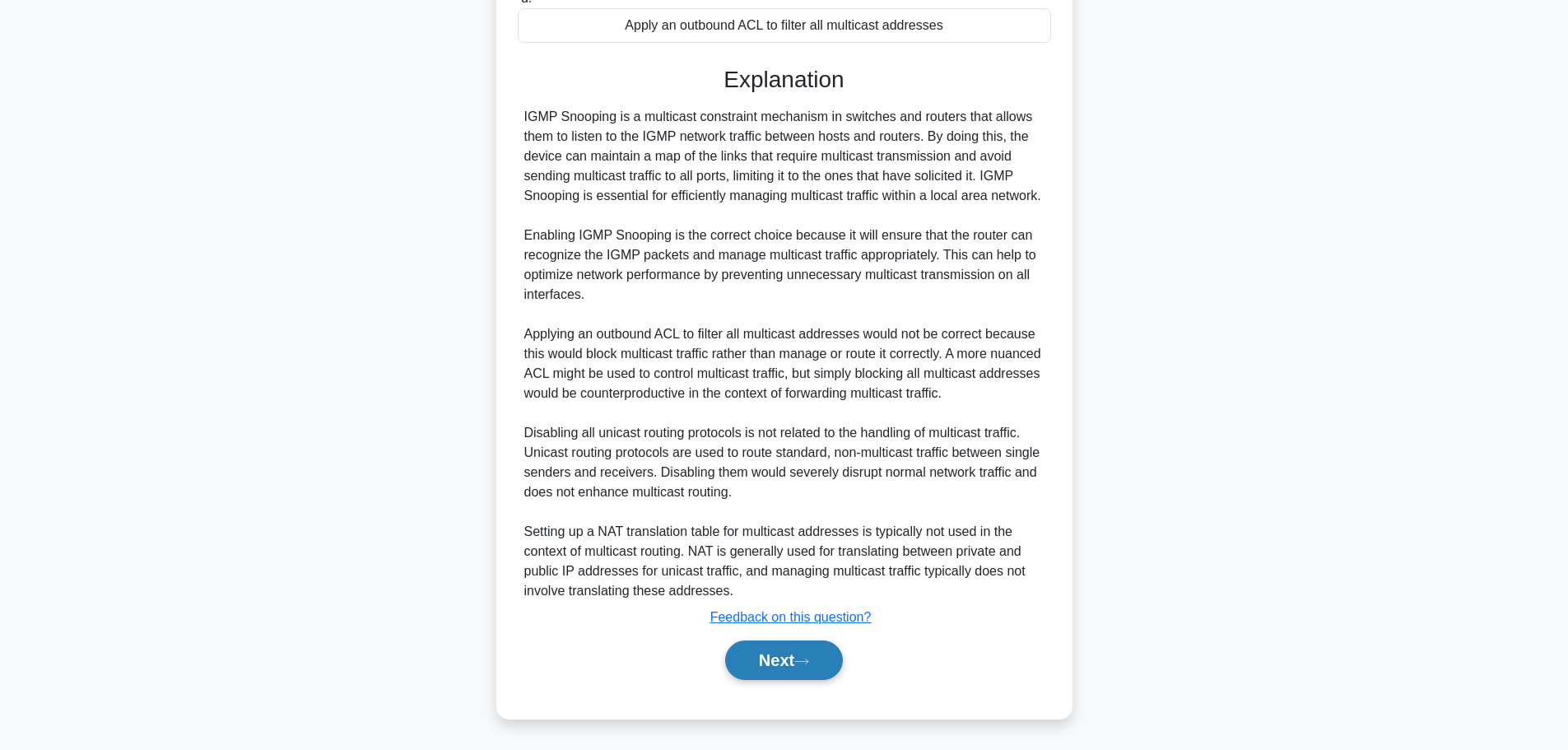
click at [776, 652] on button "Next" at bounding box center [784, 660] width 117 height 39
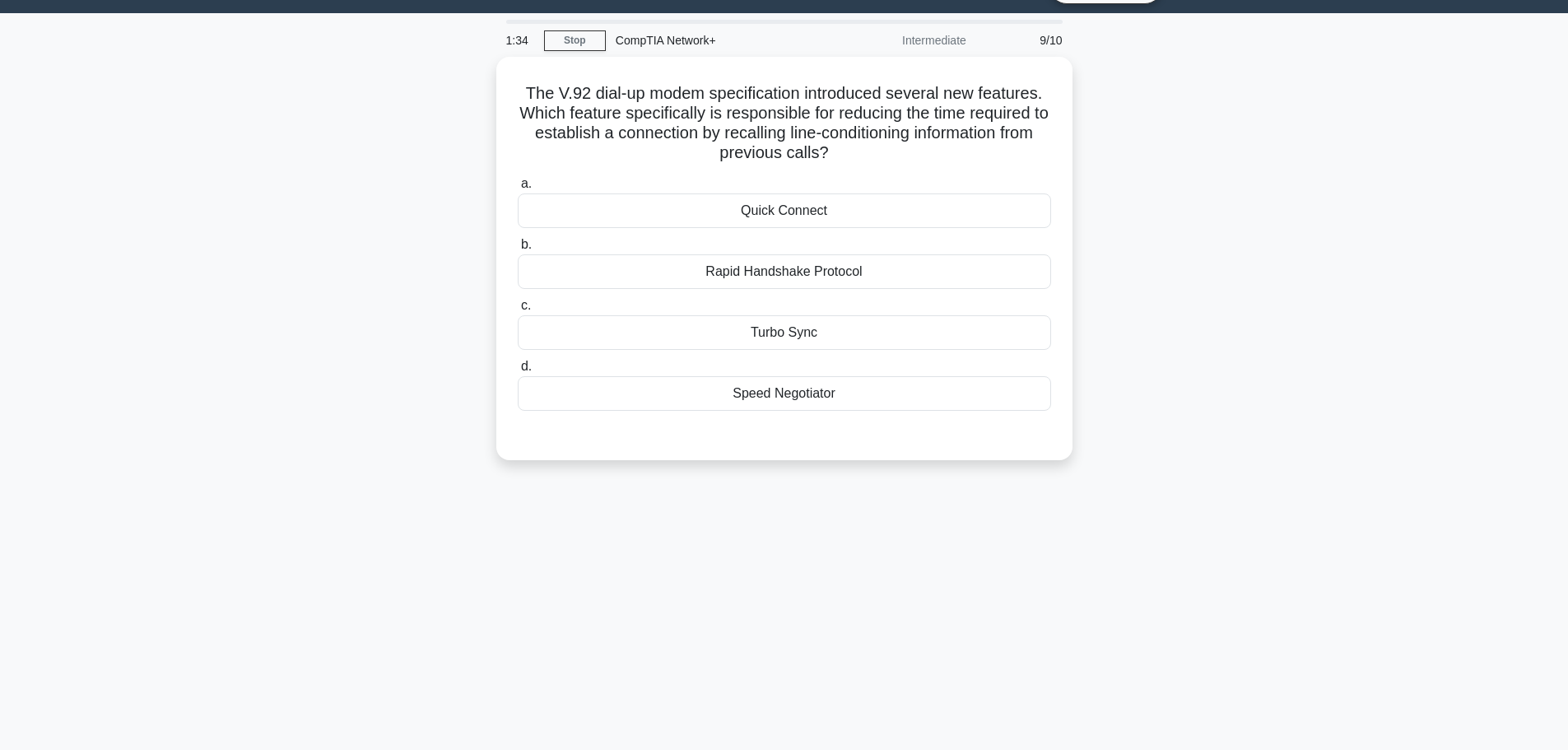
scroll to position [0, 0]
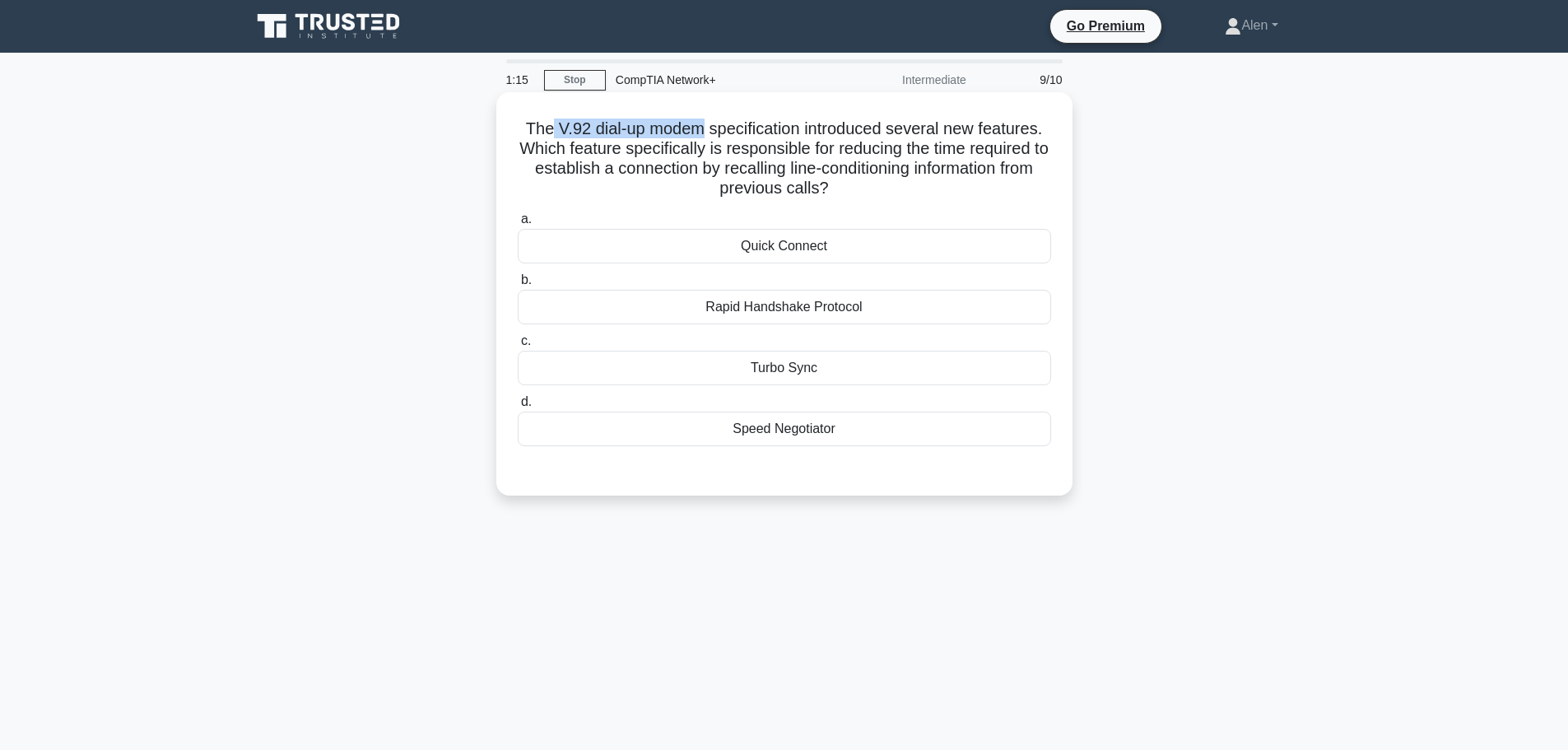
drag, startPoint x: 702, startPoint y: 130, endPoint x: 549, endPoint y: 130, distance: 153.0
click at [549, 130] on h5 "The V.92 dial-up modem specification introduced several new features. Which fea…" at bounding box center [784, 158] width 537 height 80
copy h5 "V.92 dial-up modem"
click at [799, 265] on div "a. Quick Connect b. Rapid Handshake Protocol c. d." at bounding box center [784, 327] width 553 height 244
click at [790, 247] on div "Quick Connect" at bounding box center [784, 246] width 534 height 34
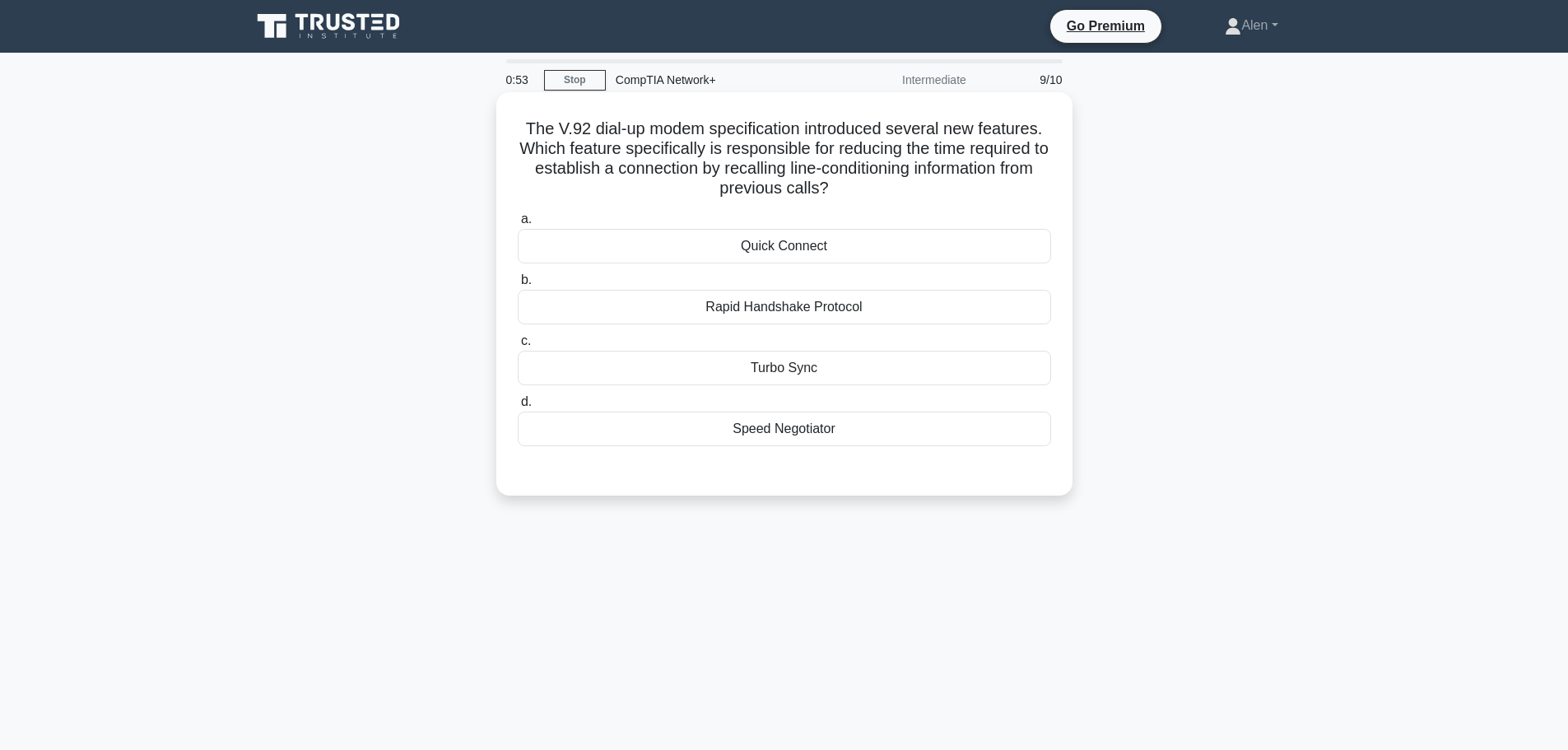
click at [518, 224] on input "a. Quick Connect" at bounding box center [518, 219] width 0 height 10
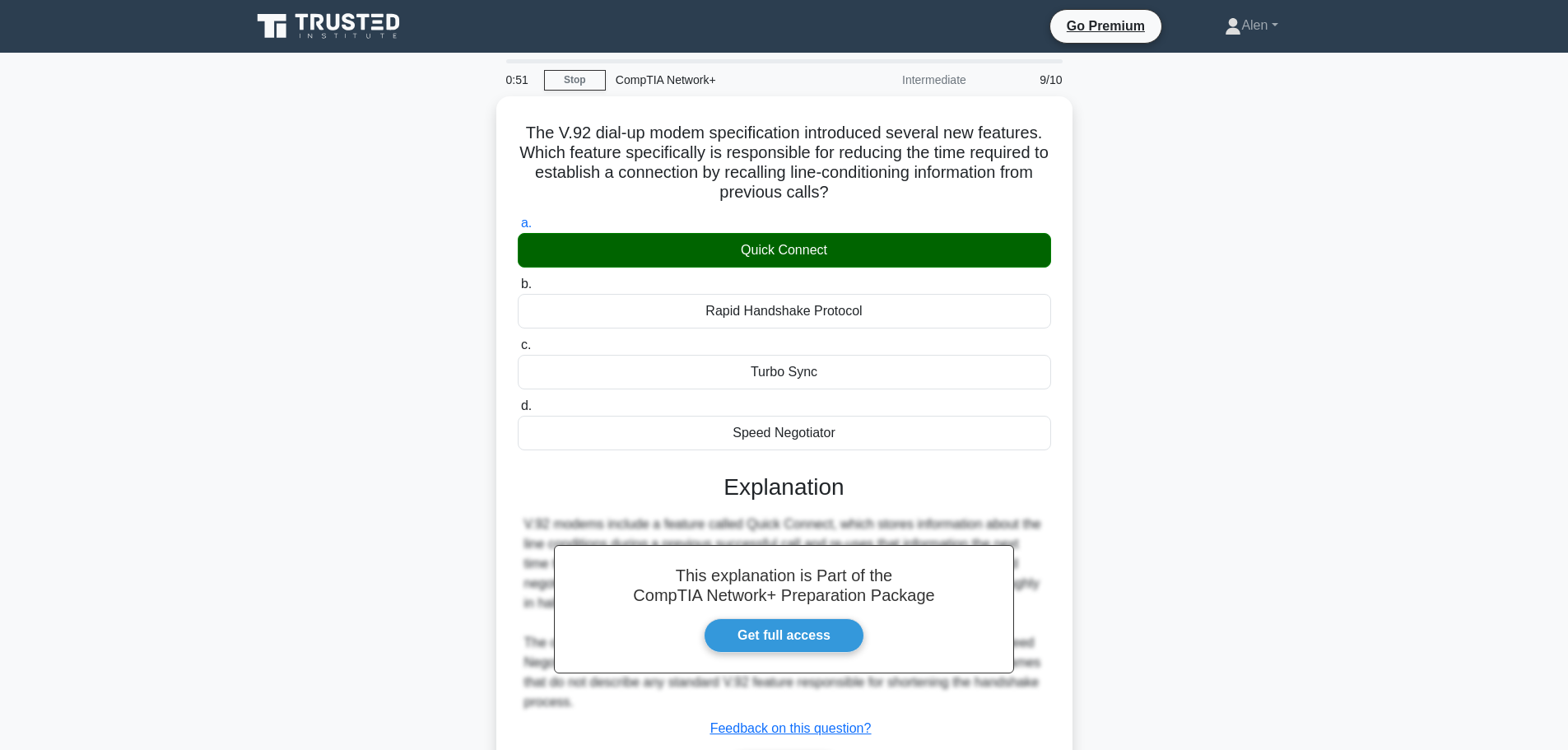
scroll to position [139, 0]
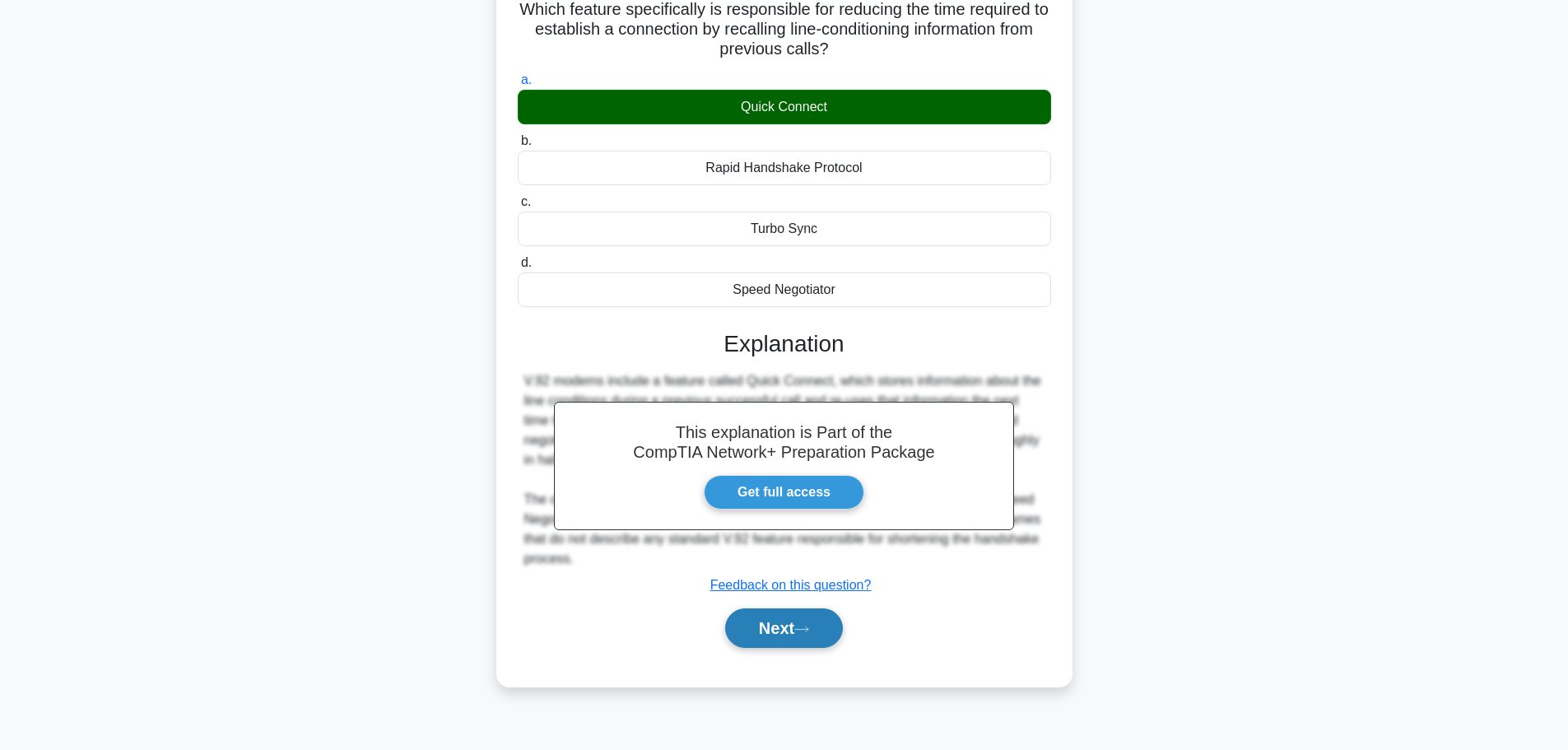
click at [753, 634] on button "Next" at bounding box center [784, 628] width 117 height 39
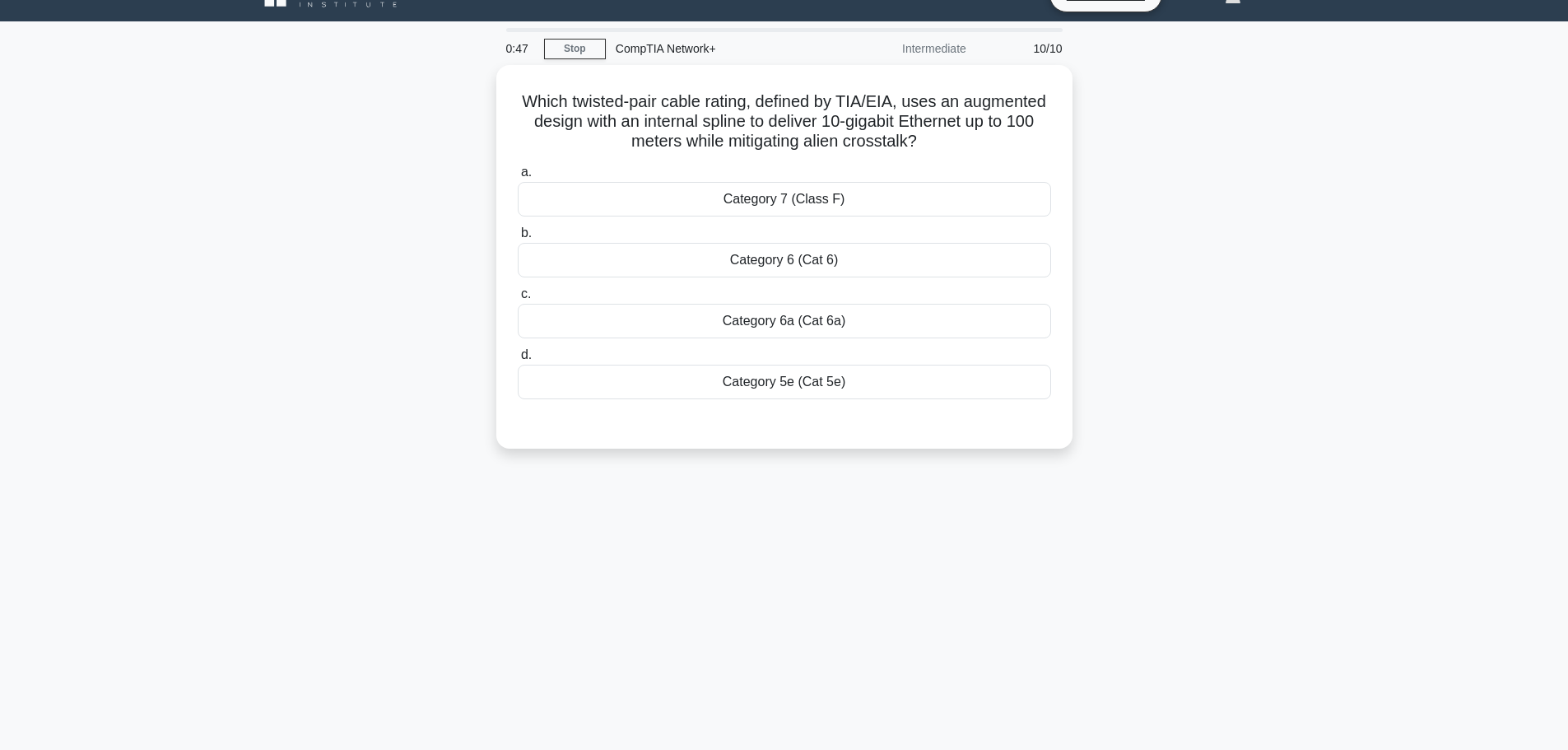
scroll to position [0, 0]
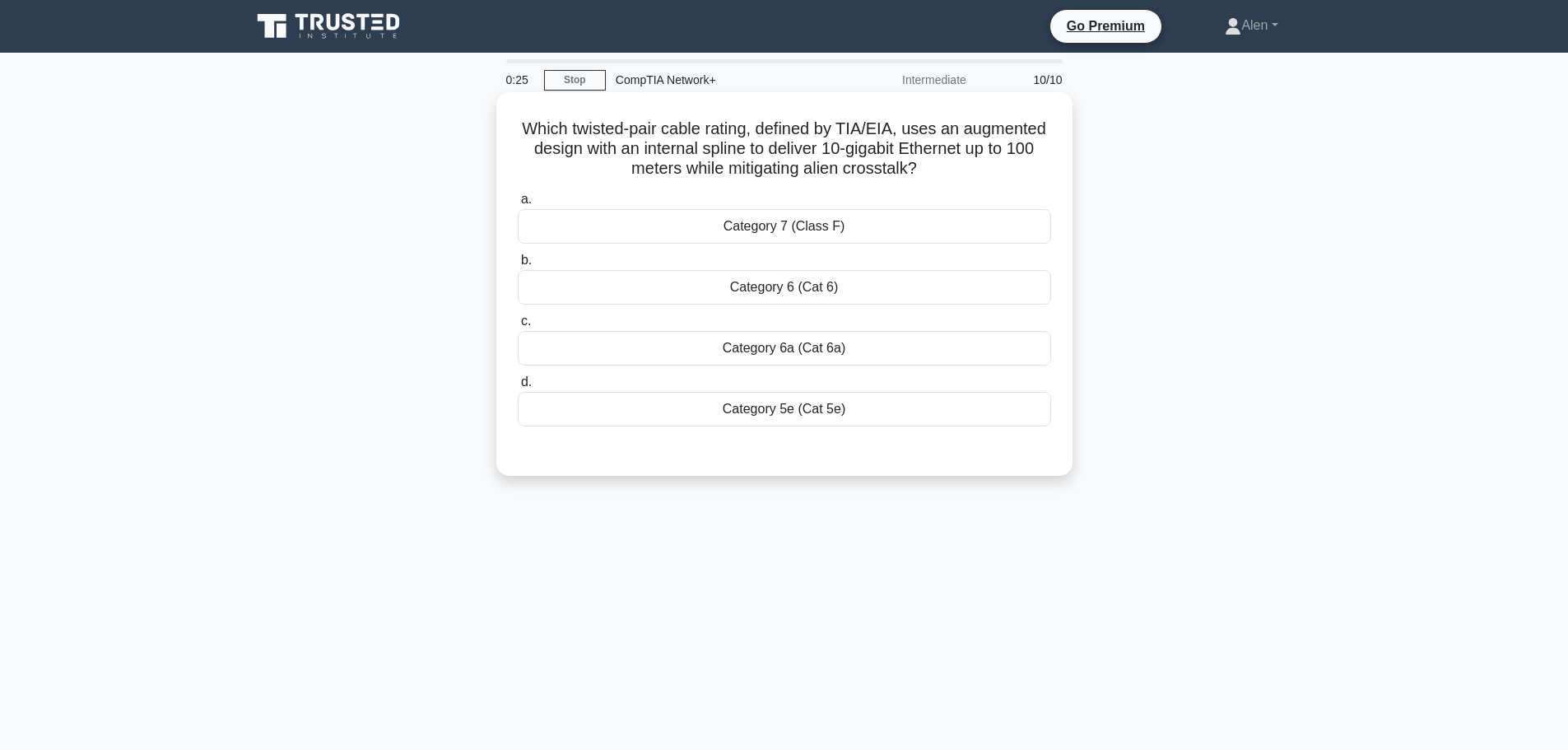
click at [772, 285] on div "Category 6 (Cat 6)" at bounding box center [784, 287] width 534 height 34
click at [518, 265] on input "b. Category 6 (Cat 6)" at bounding box center [518, 260] width 0 height 10
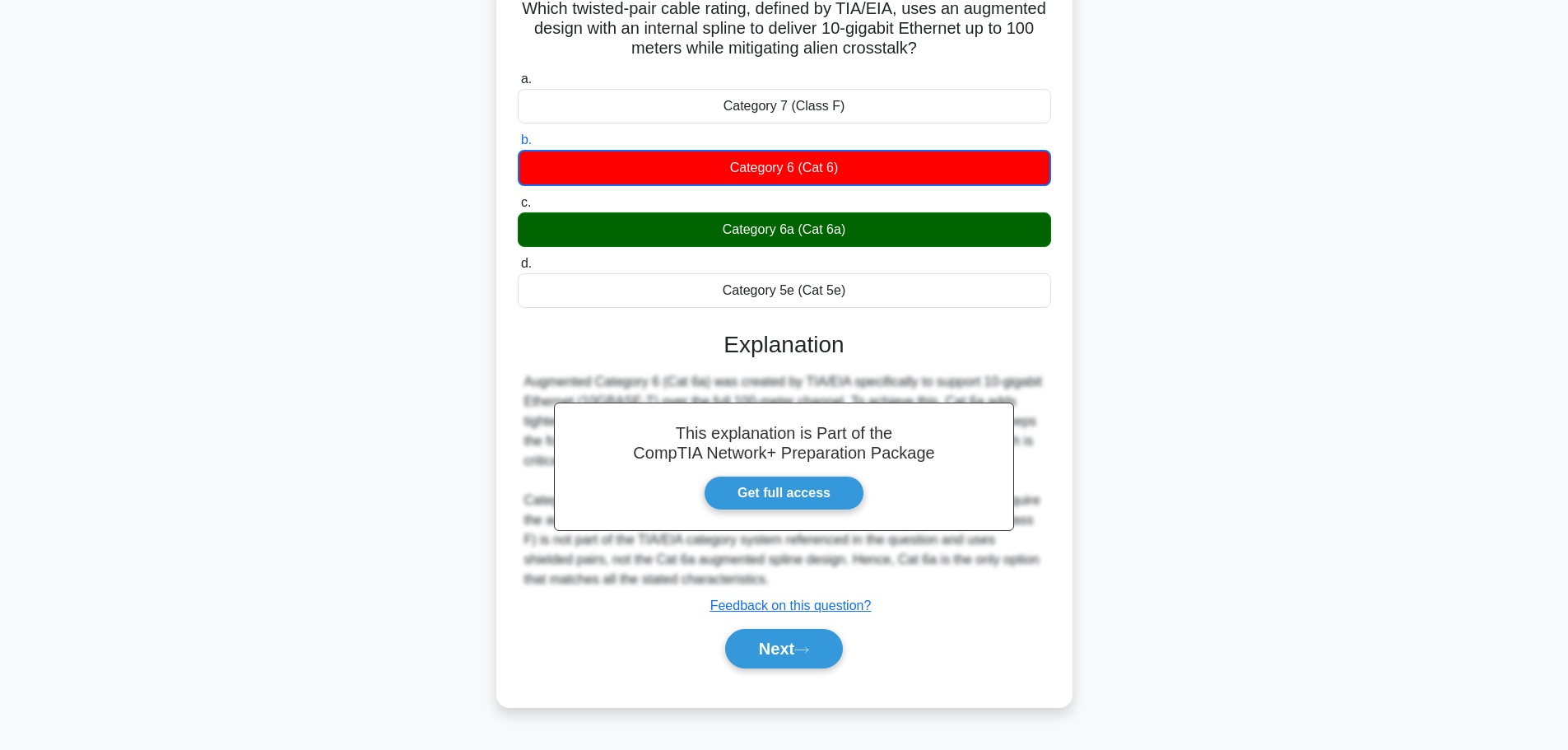
scroll to position [139, 0]
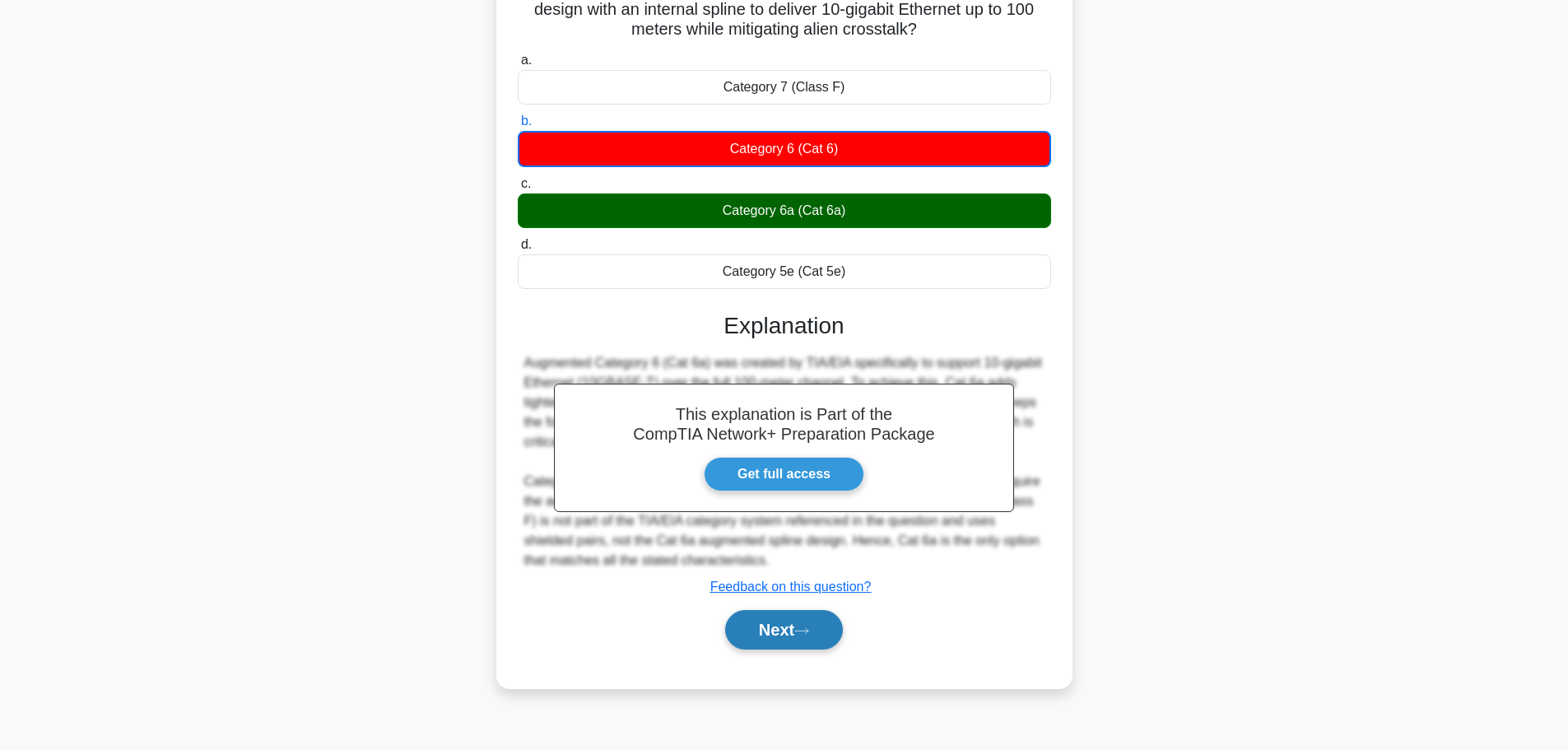
click at [784, 630] on button "Next" at bounding box center [784, 629] width 117 height 39
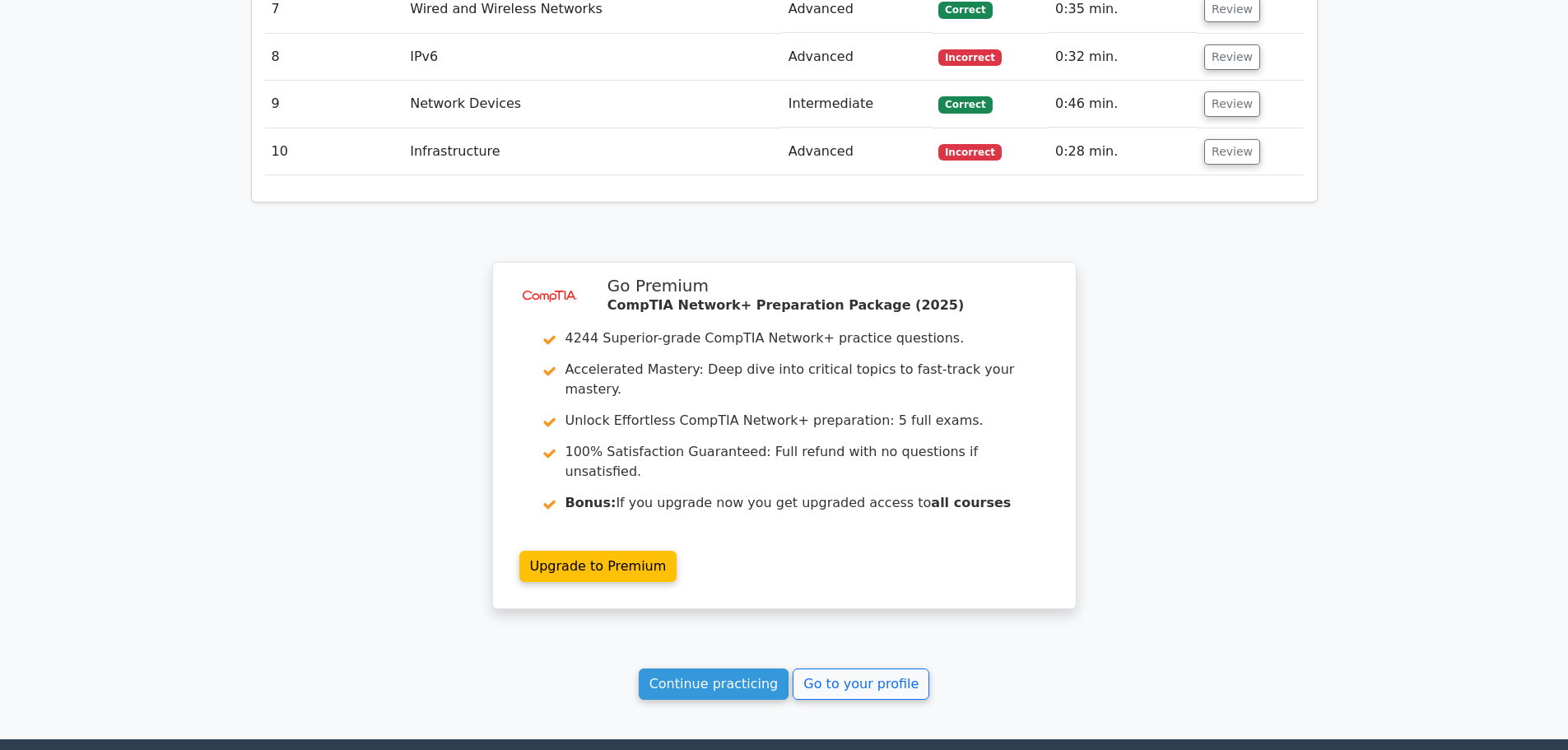
scroll to position [2515, 0]
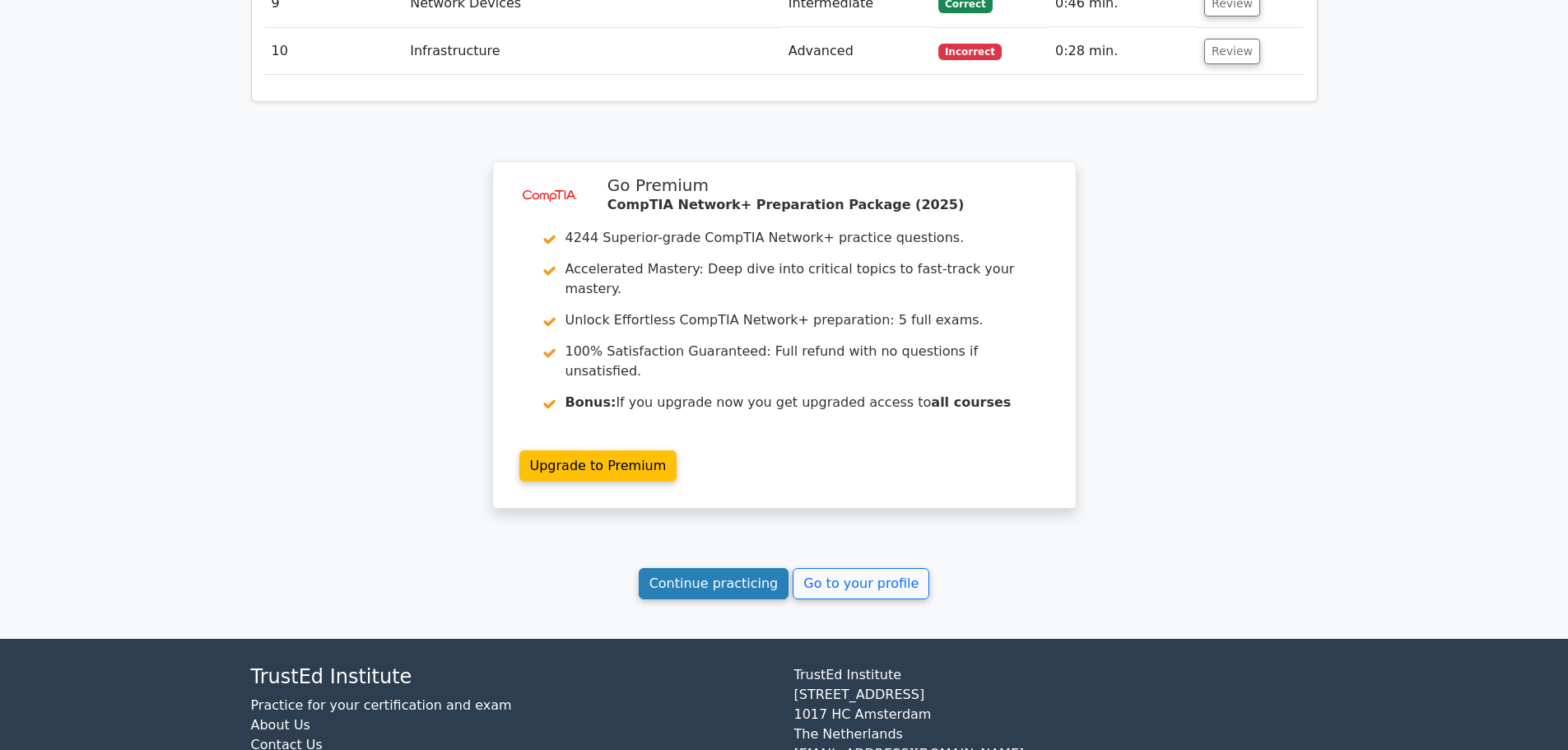
click at [702, 568] on link "Continue practicing" at bounding box center [714, 583] width 151 height 32
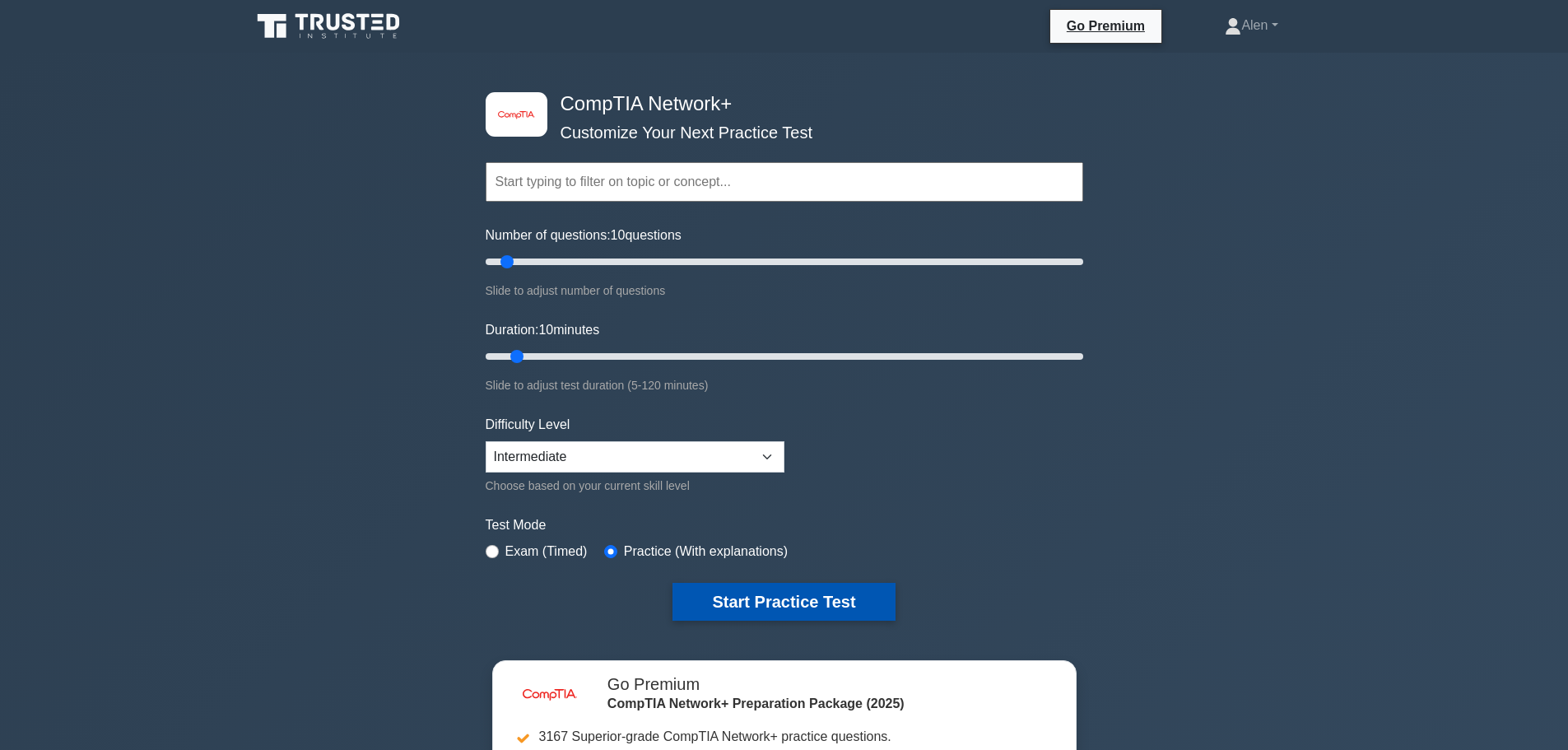
click at [808, 601] on button "Start Practice Test" at bounding box center [784, 602] width 223 height 38
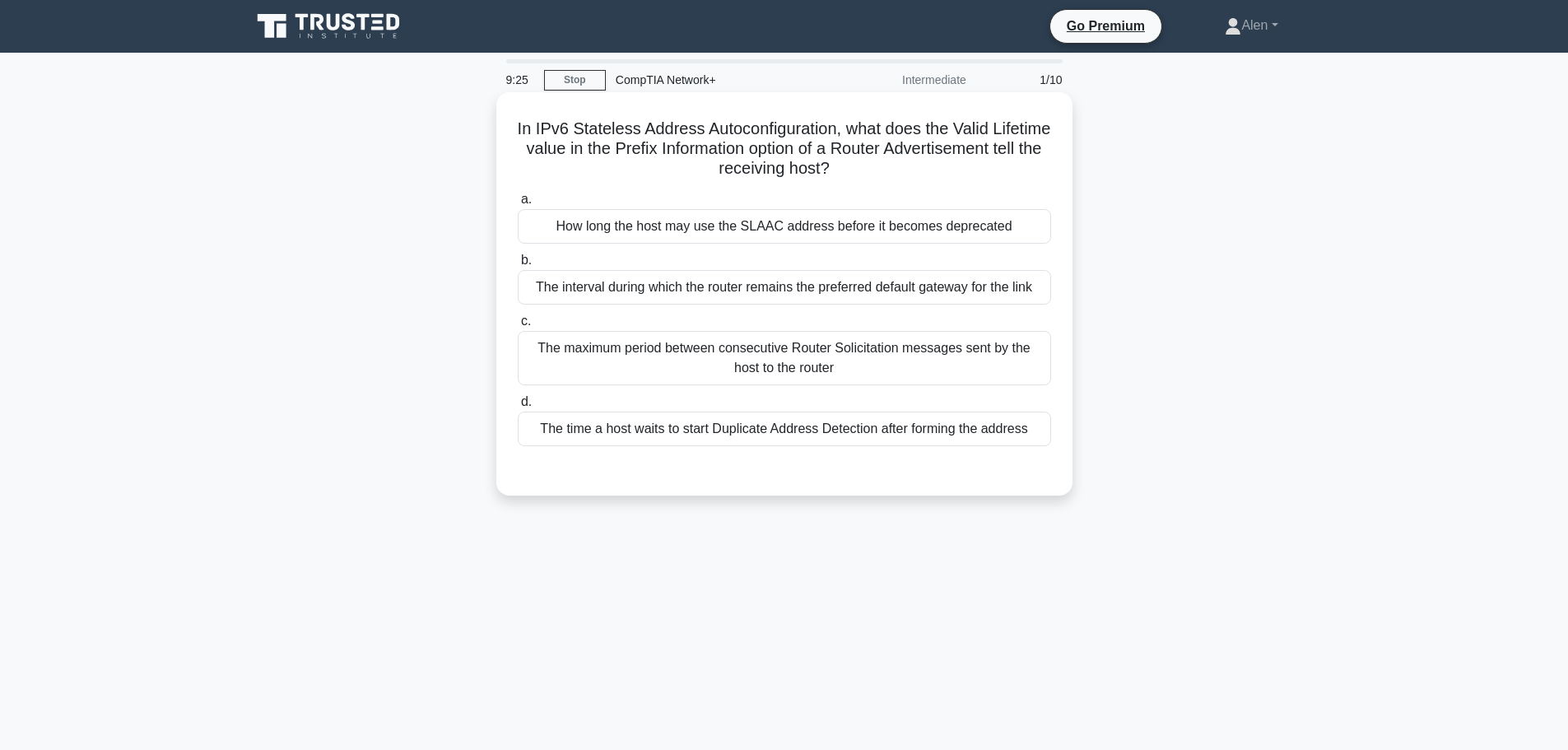
click at [831, 229] on div "How long the host may use the SLAAC address before it becomes deprecated" at bounding box center [784, 226] width 534 height 34
click at [518, 205] on input "a. How long the host may use the SLAAC address before it becomes deprecated" at bounding box center [518, 199] width 0 height 10
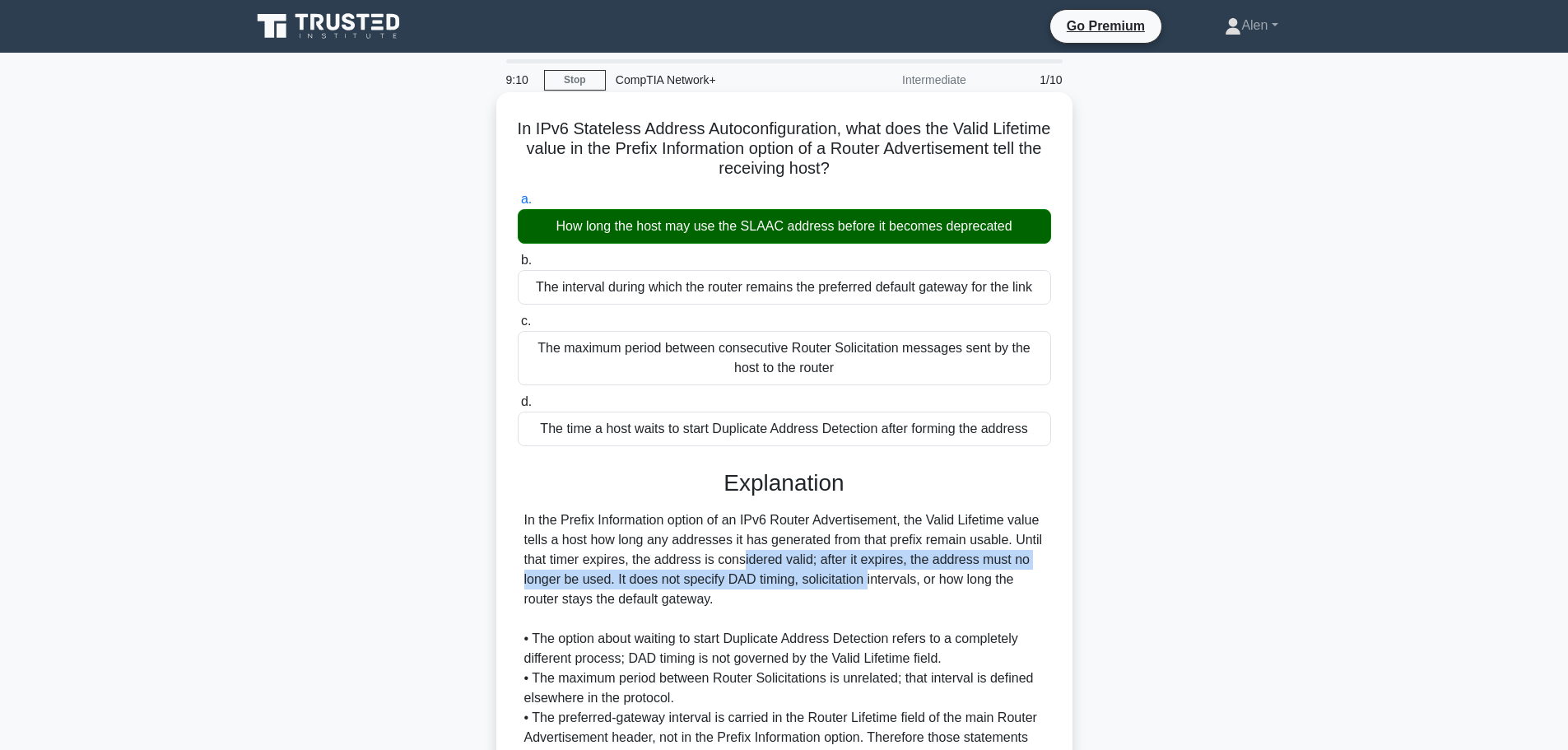
drag, startPoint x: 641, startPoint y: 561, endPoint x: 782, endPoint y: 583, distance: 142.7
click at [782, 583] on div "In the Prefix Information option of an IPv6 Router Advertisement, the Valid Lif…" at bounding box center [784, 639] width 520 height 257
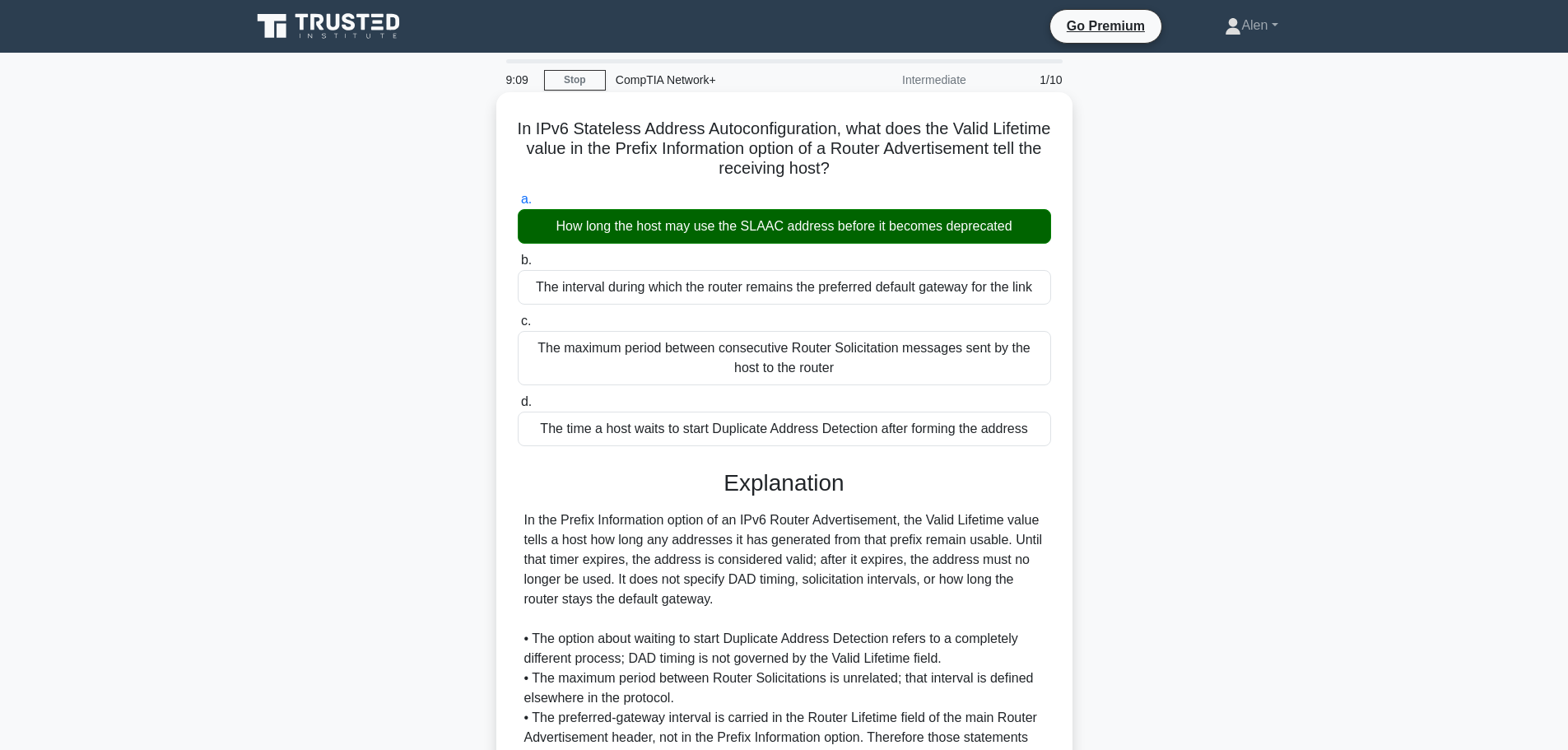
click at [875, 601] on div "In the Prefix Information option of an IPv6 Router Advertisement, the Valid Lif…" at bounding box center [784, 639] width 520 height 257
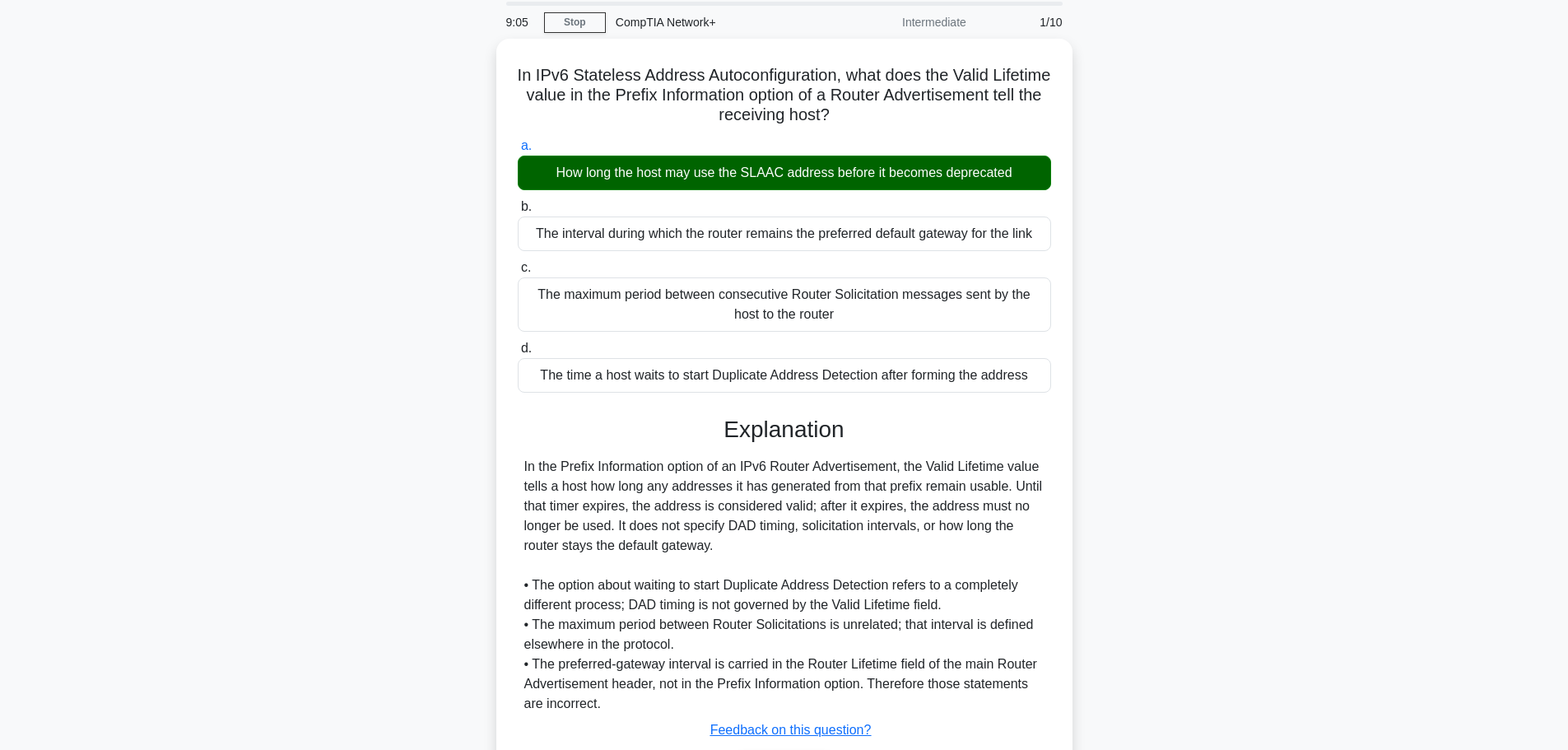
scroll to position [167, 0]
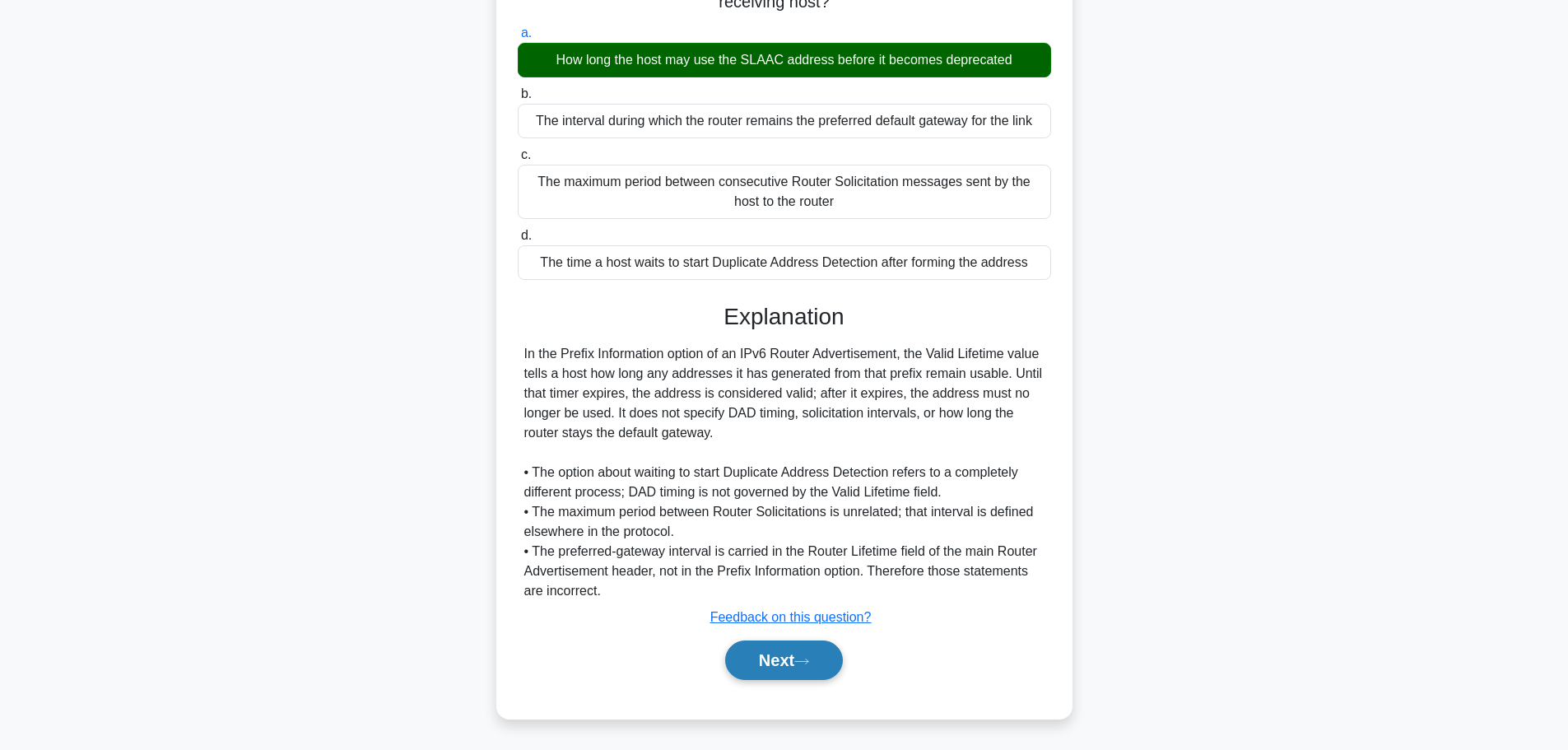
click at [741, 658] on button "Next" at bounding box center [784, 660] width 117 height 39
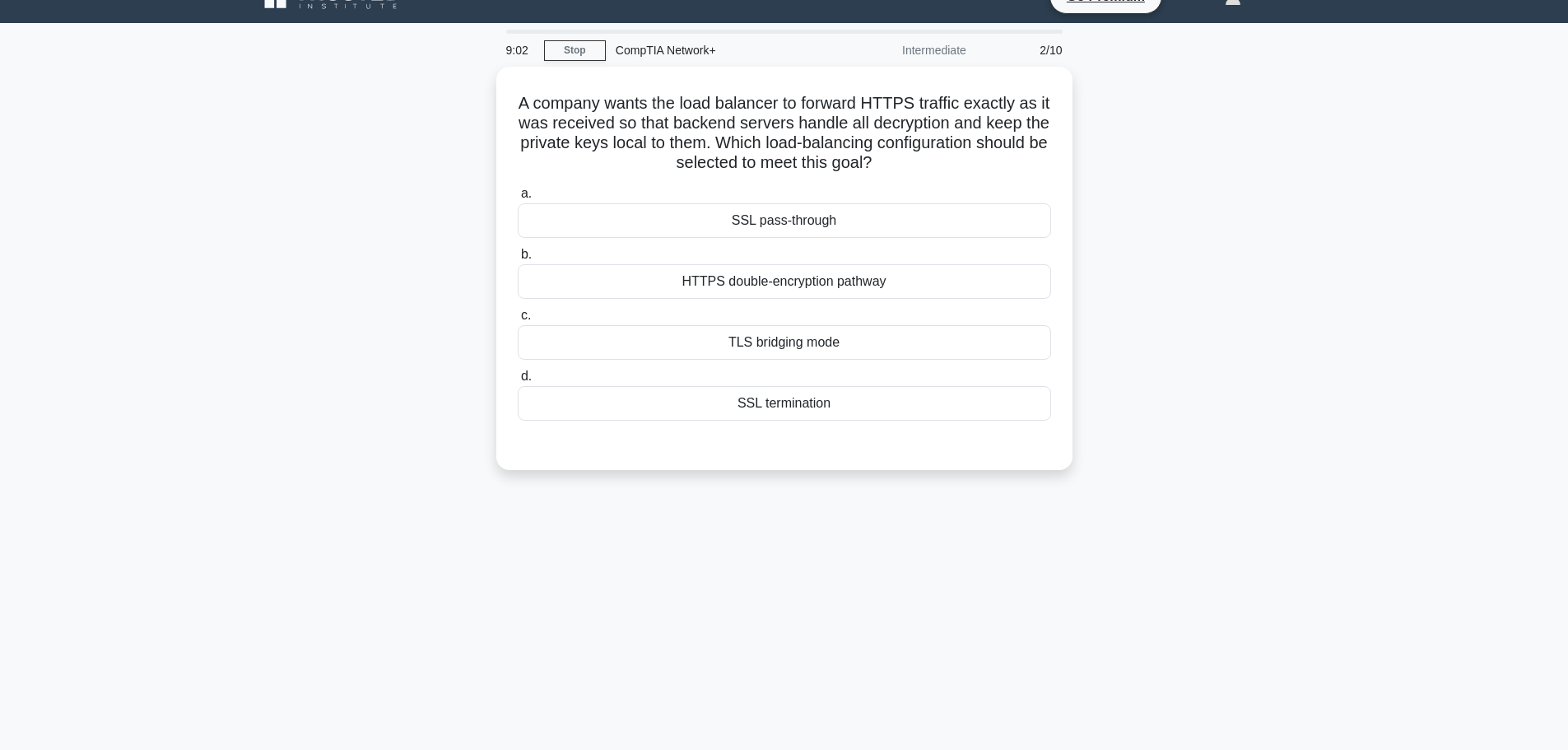
scroll to position [0, 0]
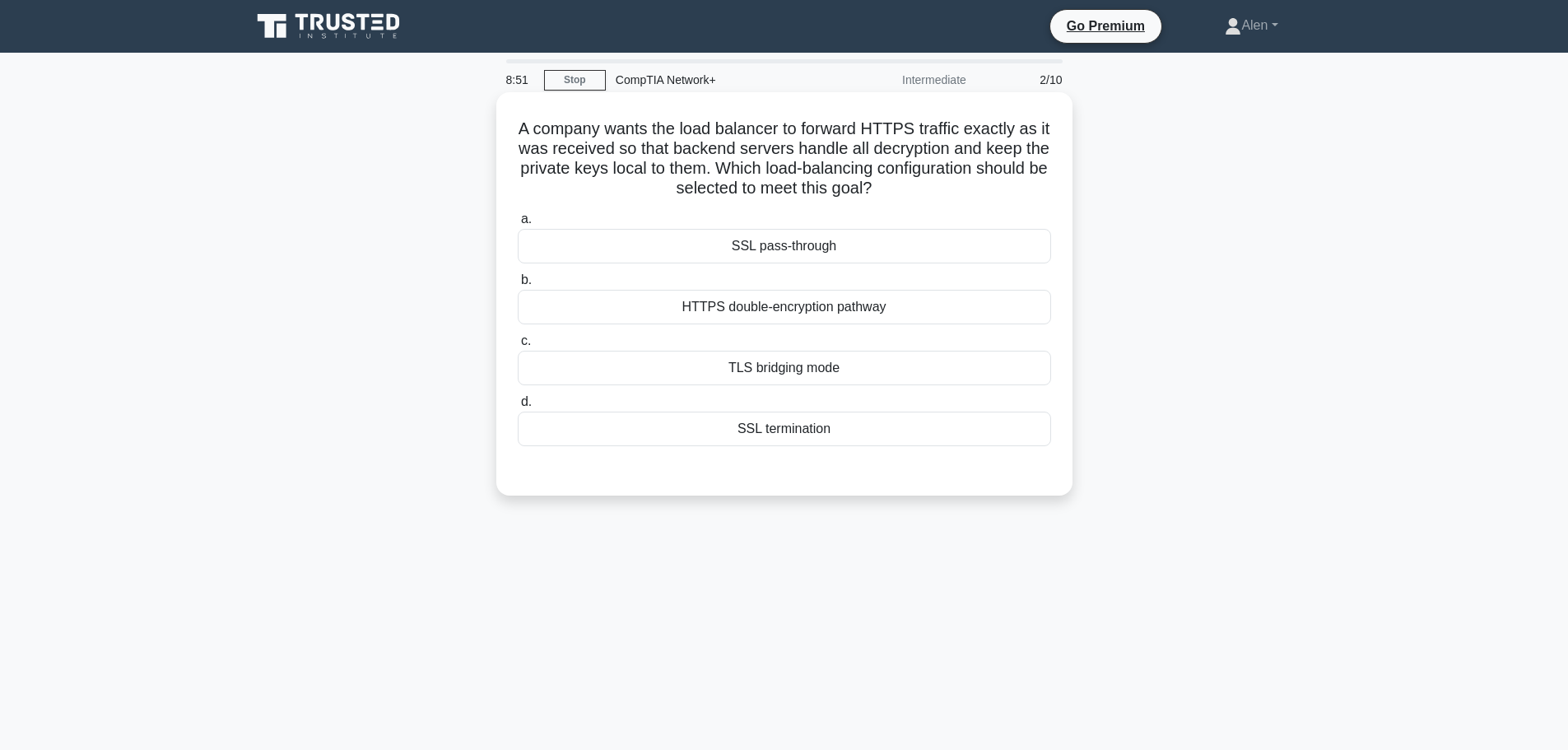
drag, startPoint x: 781, startPoint y: 166, endPoint x: 951, endPoint y: 192, distance: 172.0
click at [951, 192] on h5 "A company wants the load balancer to forward HTTPS traffic exactly as it was re…" at bounding box center [784, 158] width 537 height 80
click at [812, 201] on div "A company wants the load balancer to forward HTTPS traffic exactly as it was re…" at bounding box center [784, 294] width 563 height 390
click at [811, 309] on div "HTTPS double-encryption pathway" at bounding box center [784, 307] width 534 height 34
click at [518, 286] on input "b. HTTPS double-encryption pathway" at bounding box center [518, 280] width 0 height 10
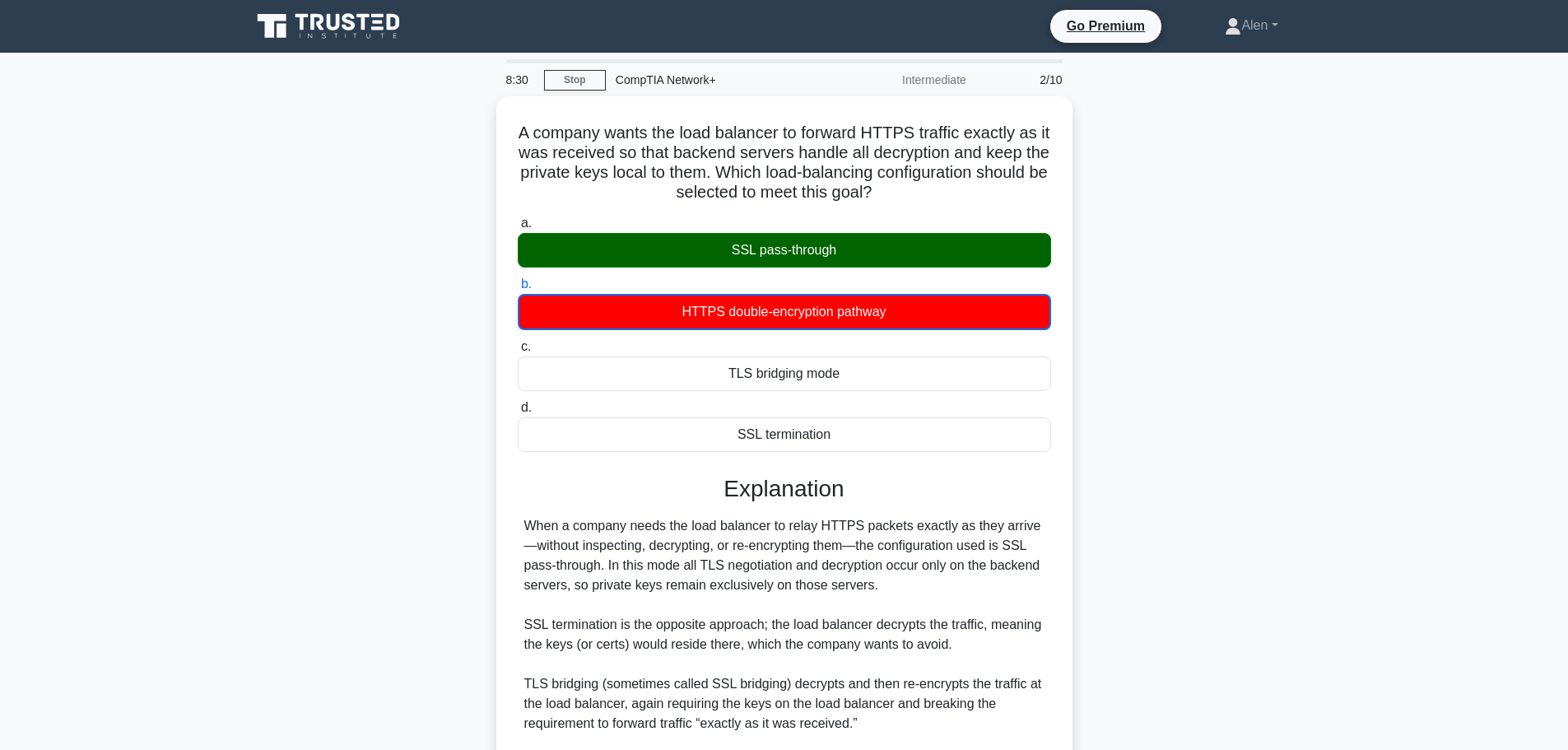
scroll to position [188, 0]
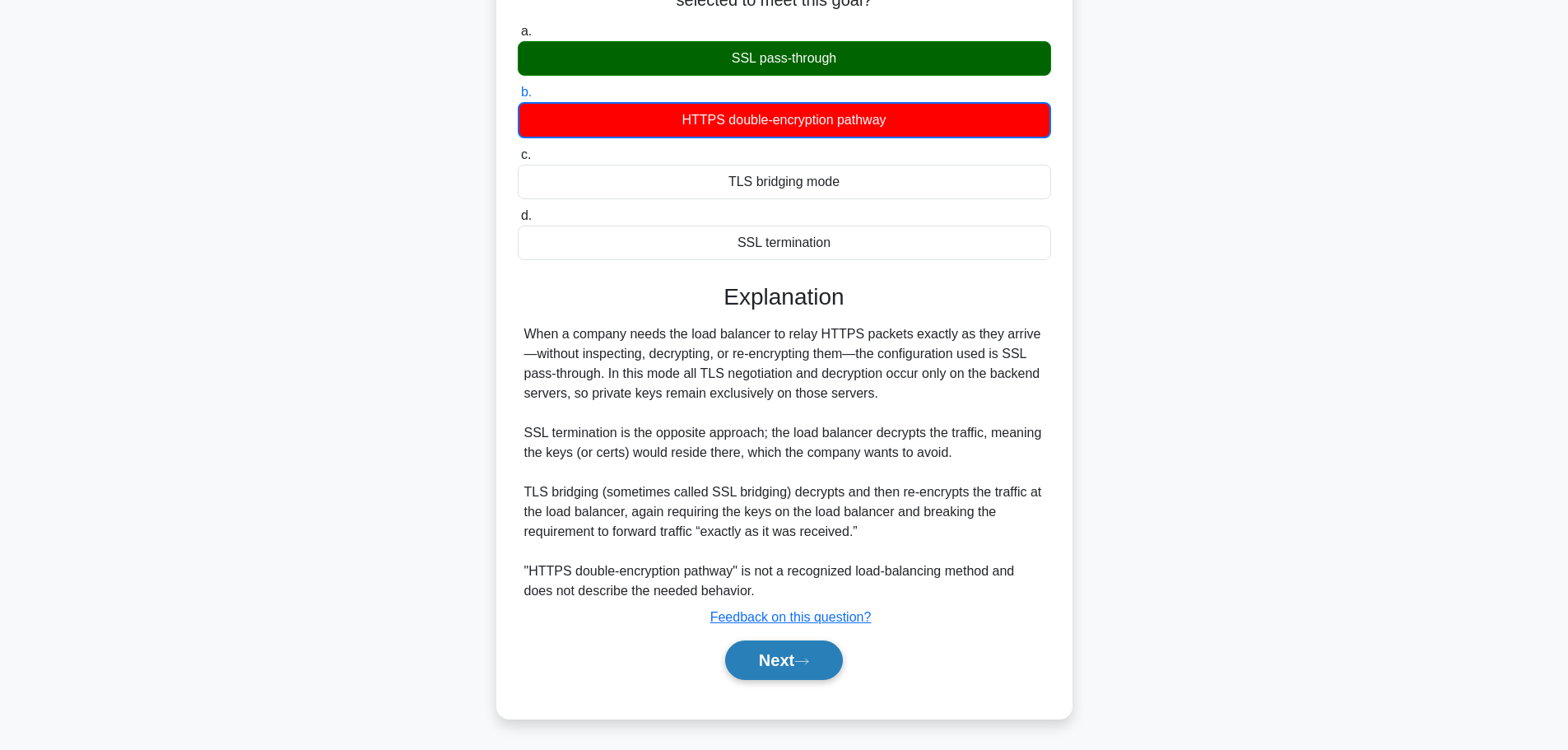
click at [798, 665] on button "Next" at bounding box center [784, 660] width 117 height 39
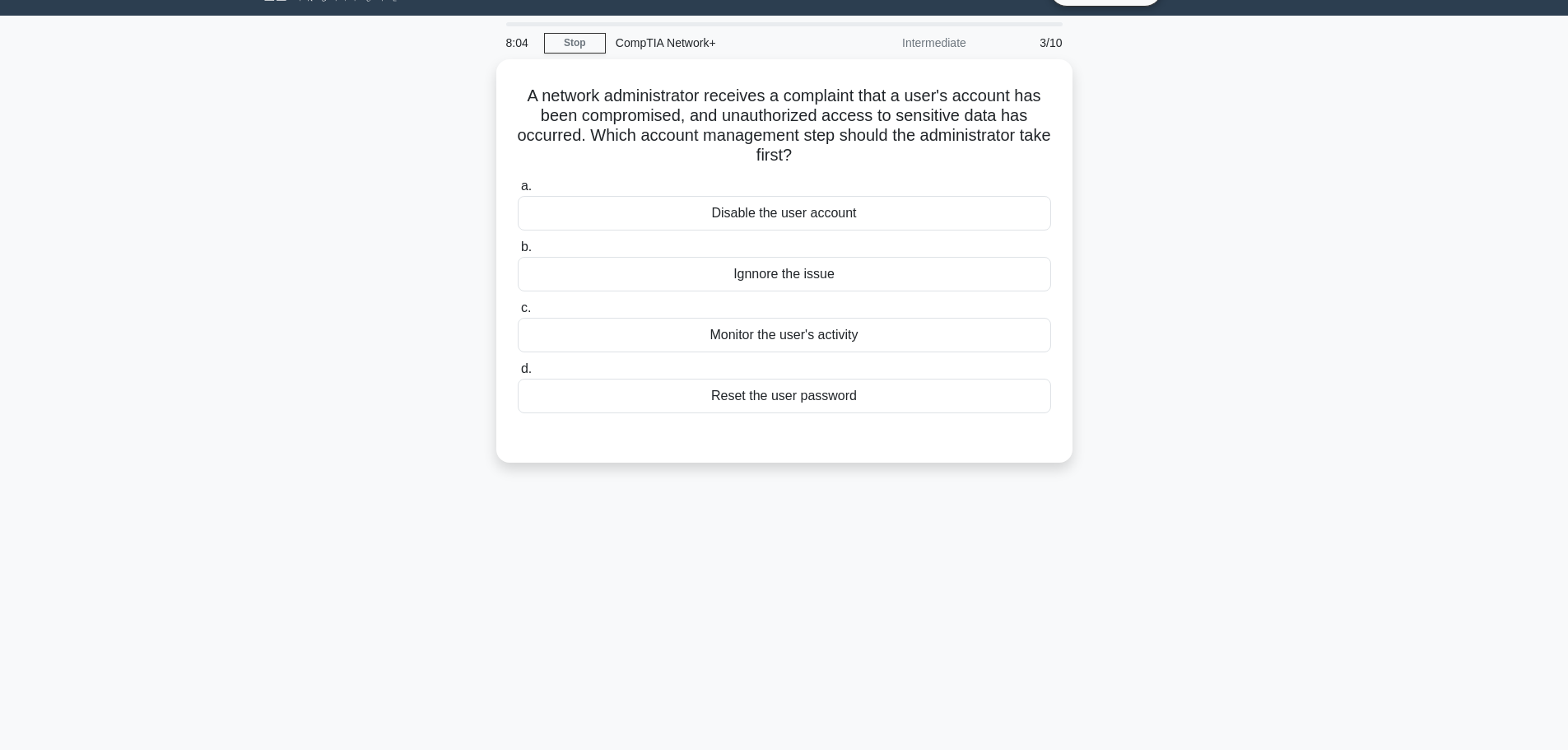
scroll to position [0, 0]
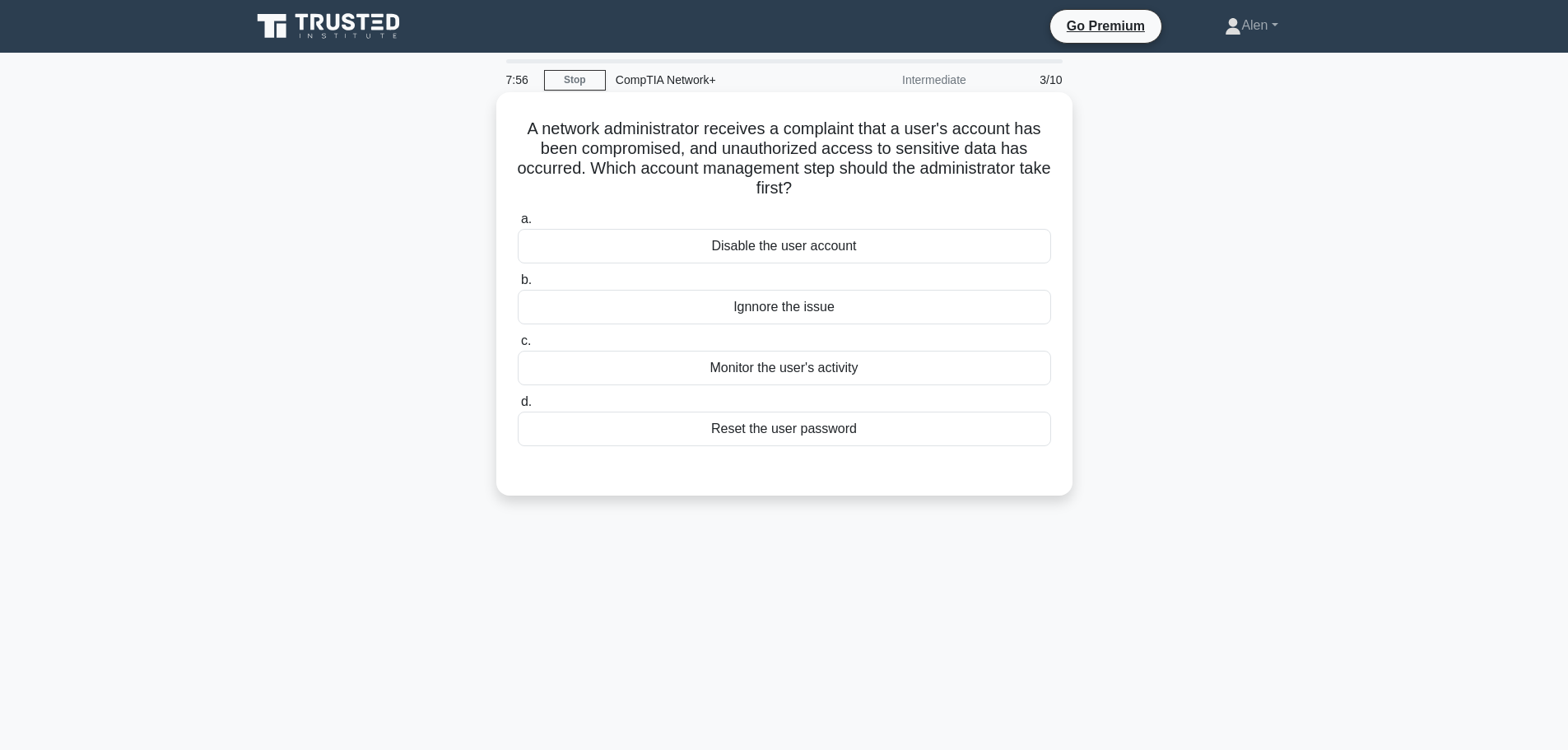
drag, startPoint x: 696, startPoint y: 147, endPoint x: 999, endPoint y: 190, distance: 306.0
click at [999, 190] on h5 "A network administrator receives a complaint that a user's account has been com…" at bounding box center [784, 158] width 537 height 80
click at [1028, 190] on h5 "A network administrator receives a complaint that a user's account has been com…" at bounding box center [784, 158] width 537 height 80
click at [843, 436] on div "Reset the user password" at bounding box center [784, 429] width 534 height 34
click at [518, 408] on input "d. Reset the user password" at bounding box center [518, 402] width 0 height 10
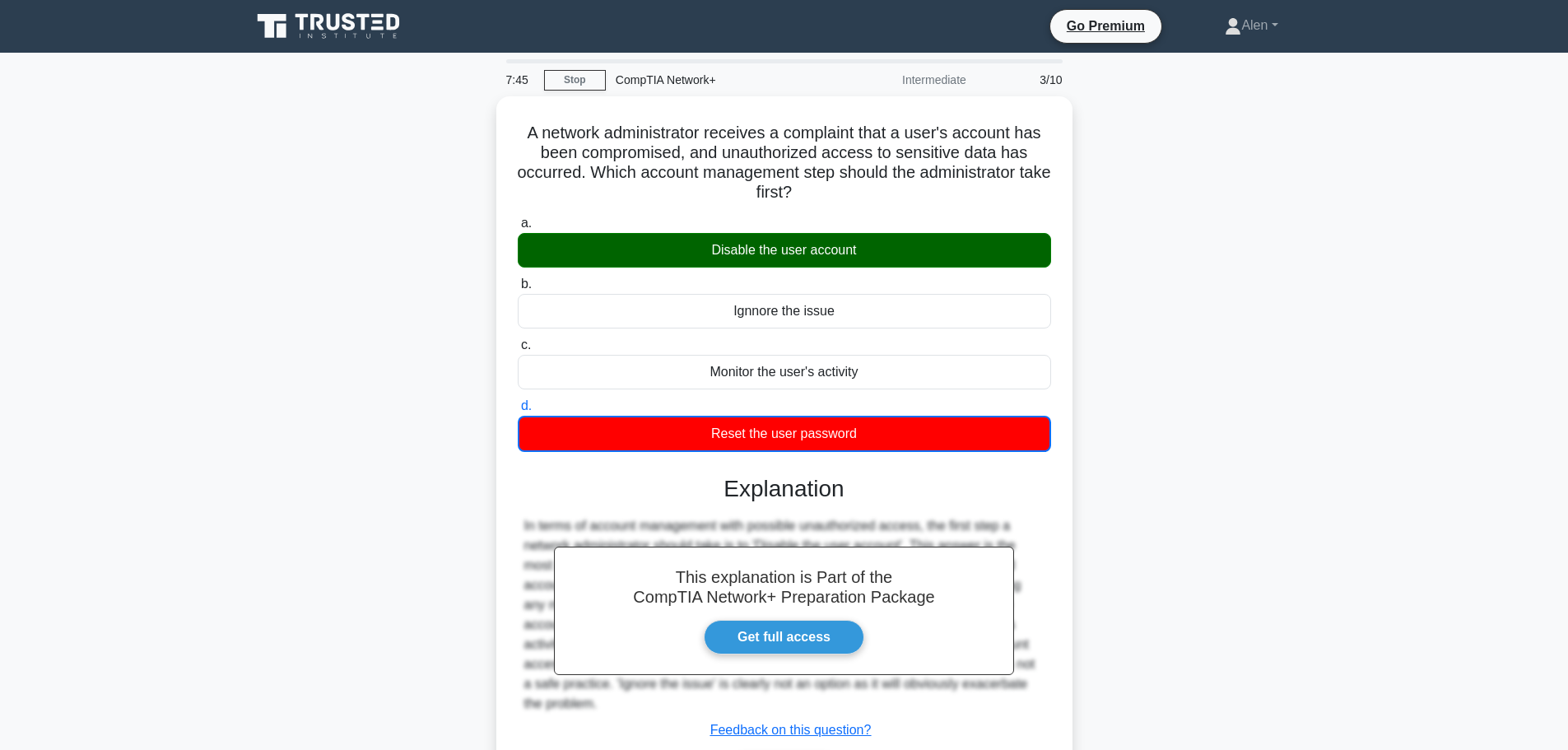
scroll to position [139, 0]
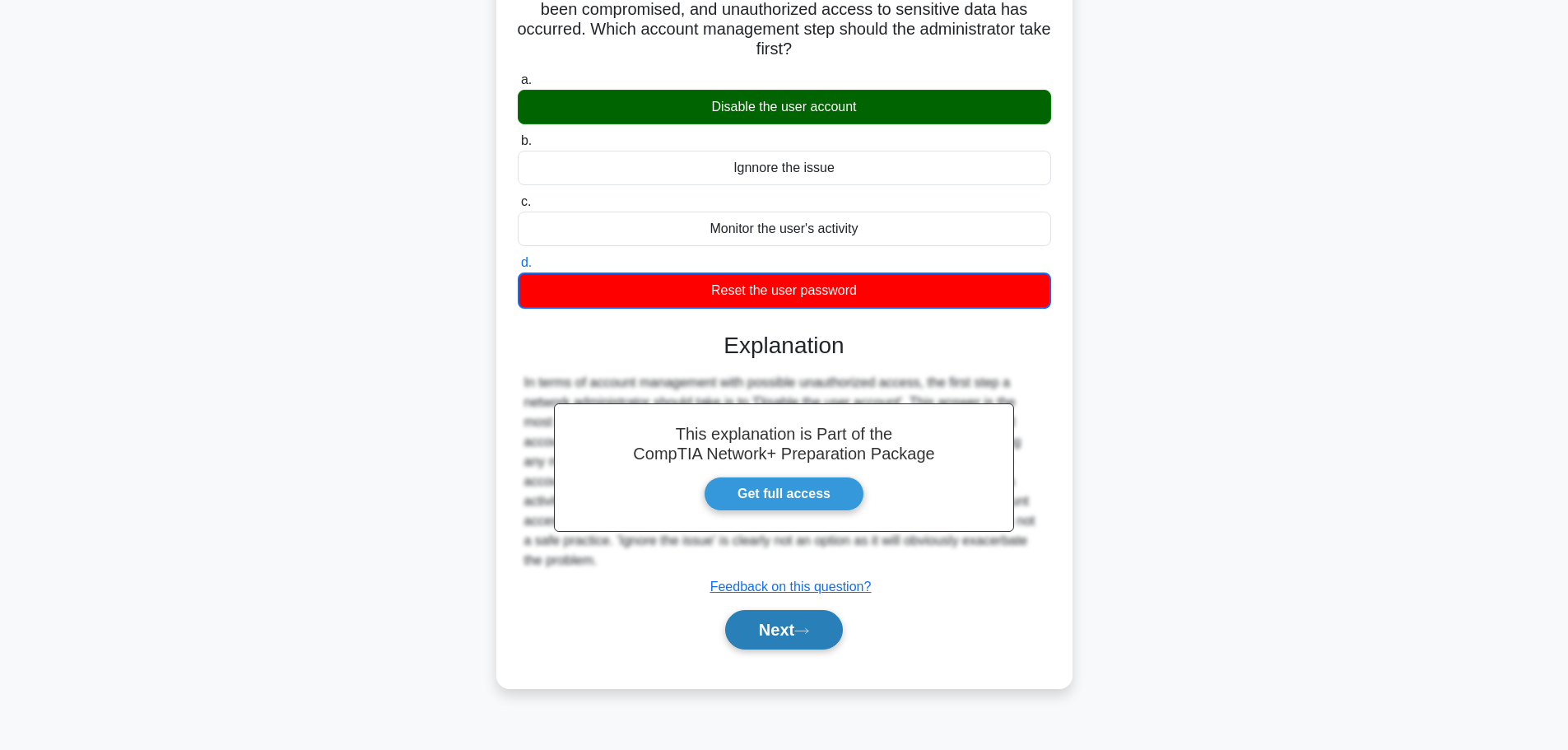
click at [816, 632] on button "Next" at bounding box center [784, 629] width 117 height 39
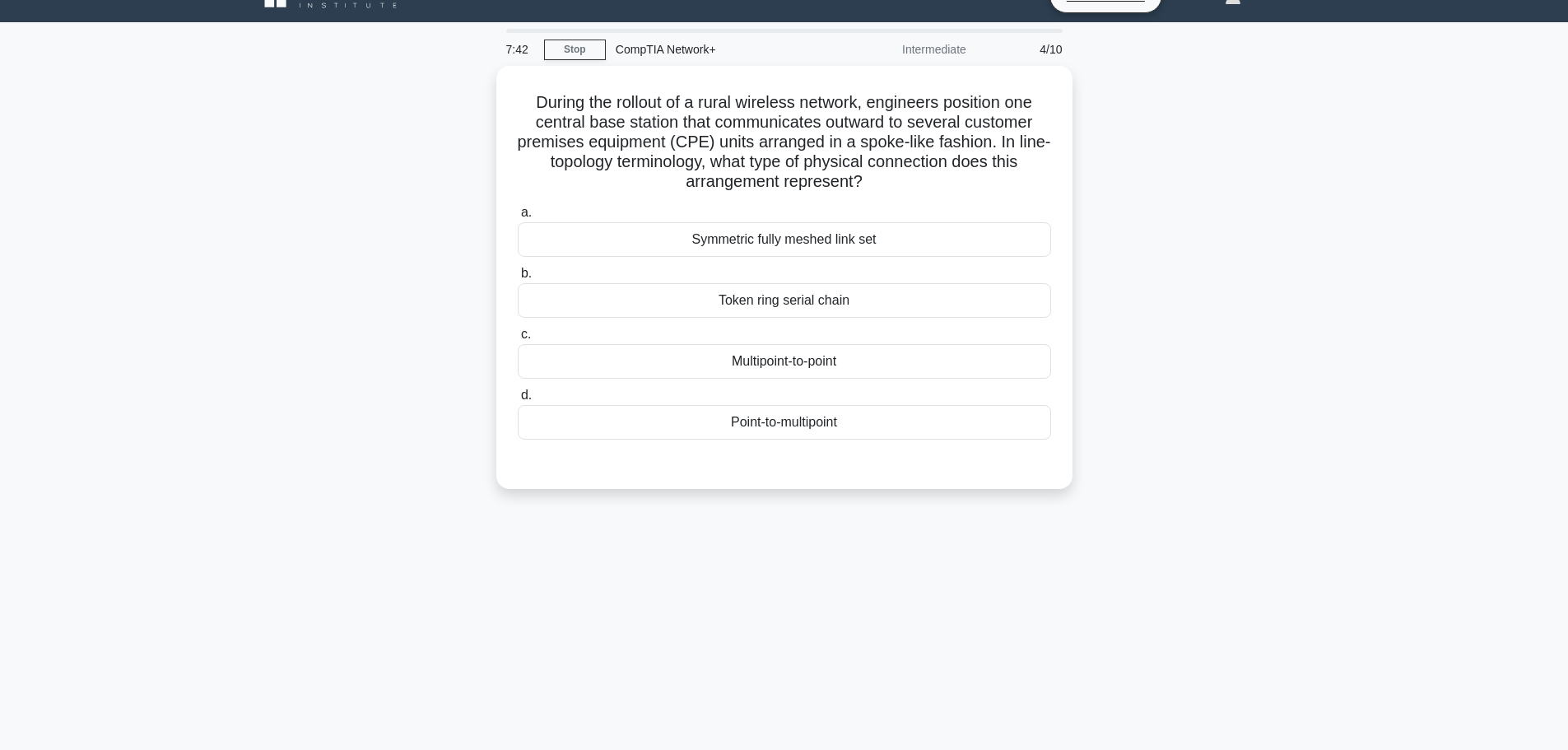
scroll to position [0, 0]
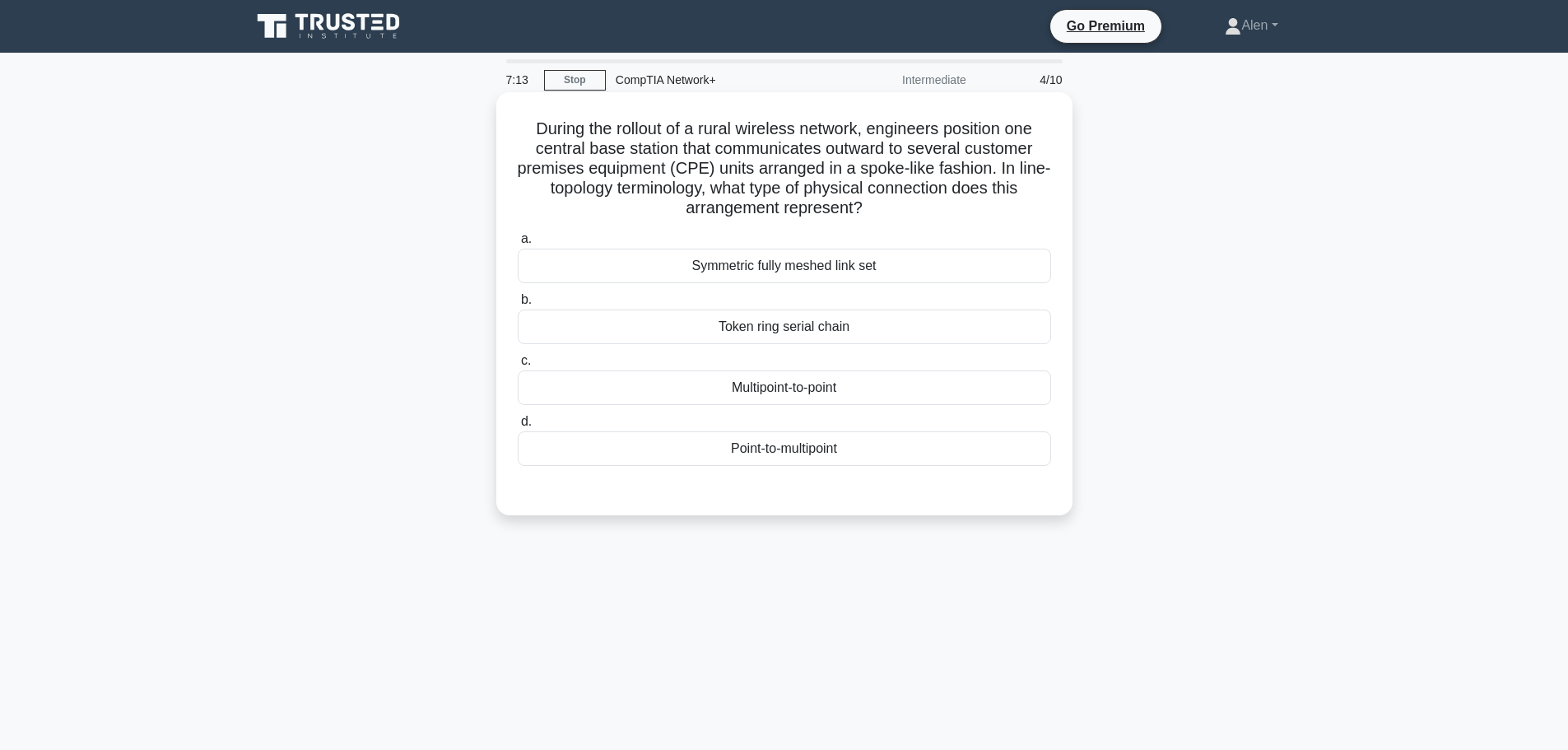
click at [788, 445] on div "Point-to-multipoint" at bounding box center [784, 449] width 534 height 34
click at [518, 427] on input "d. Point-to-multipoint" at bounding box center [518, 421] width 0 height 10
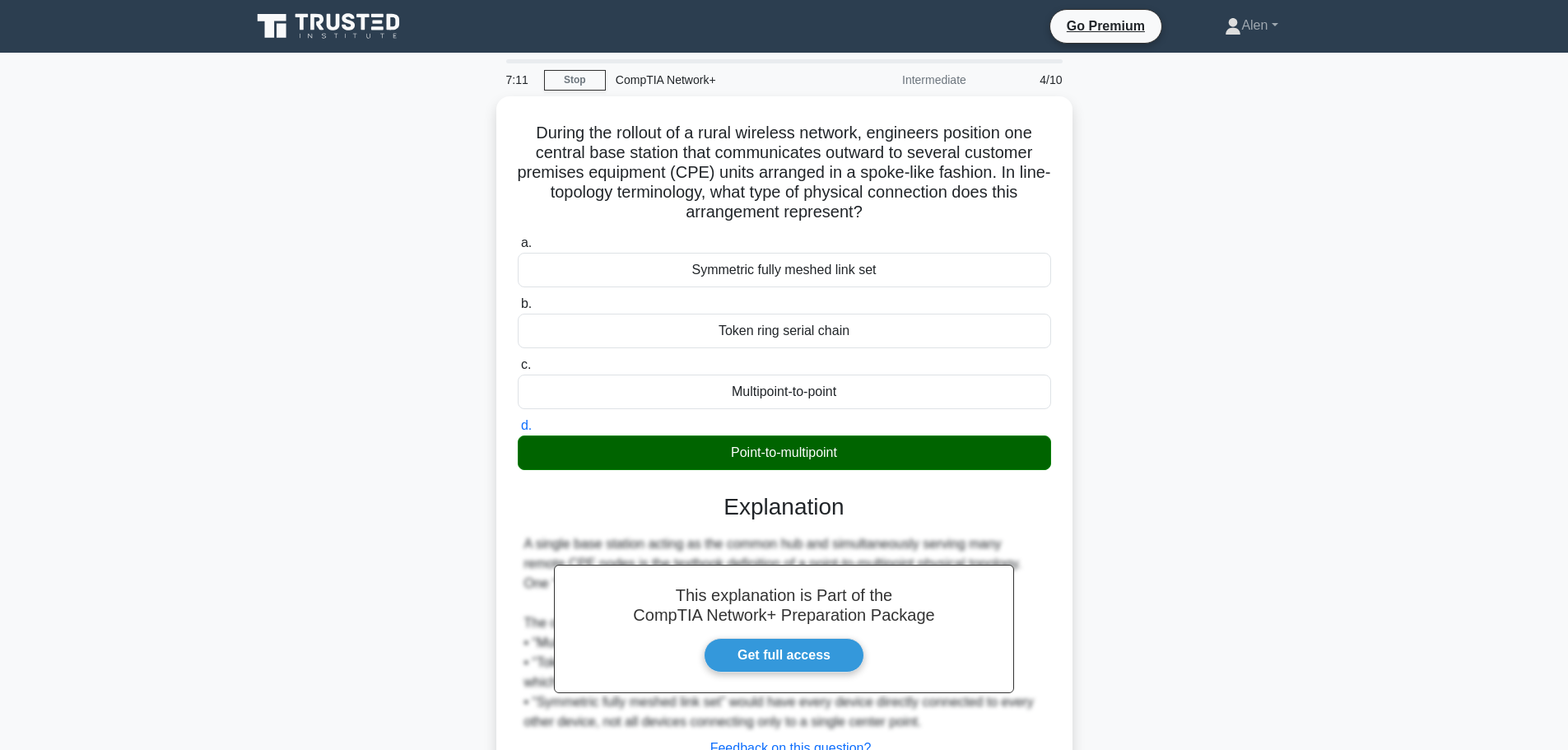
scroll to position [139, 0]
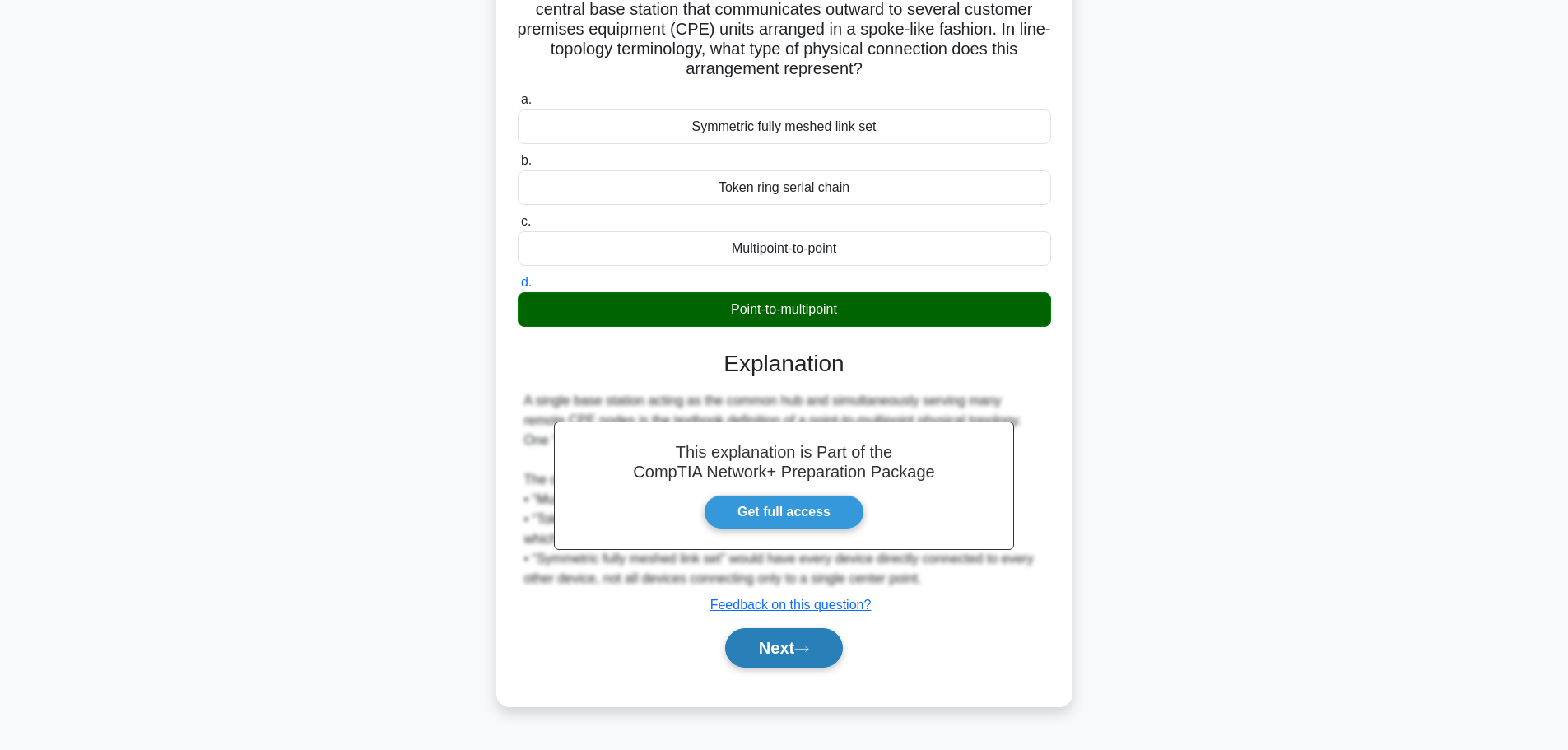
click at [806, 657] on button "Next" at bounding box center [784, 647] width 117 height 39
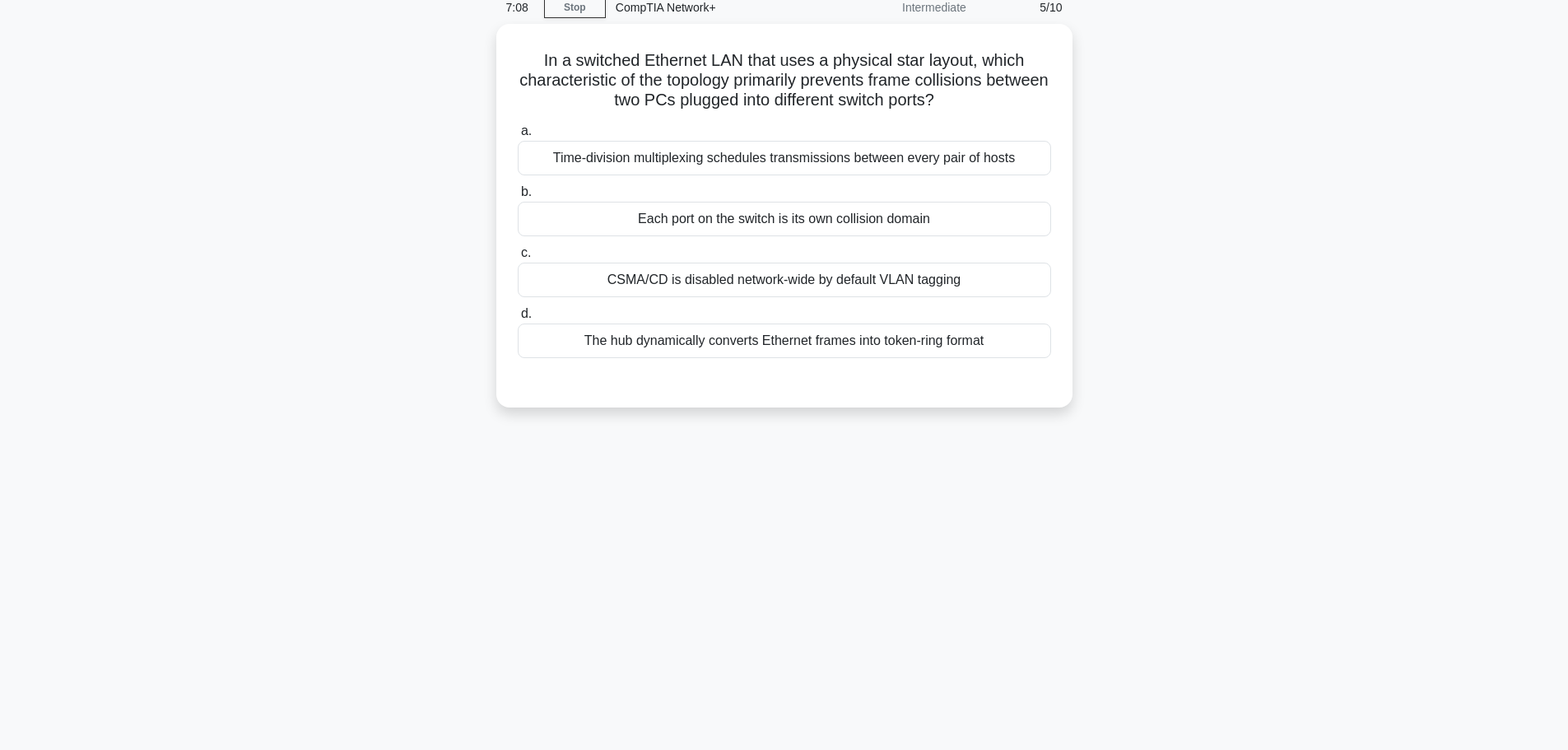
scroll to position [0, 0]
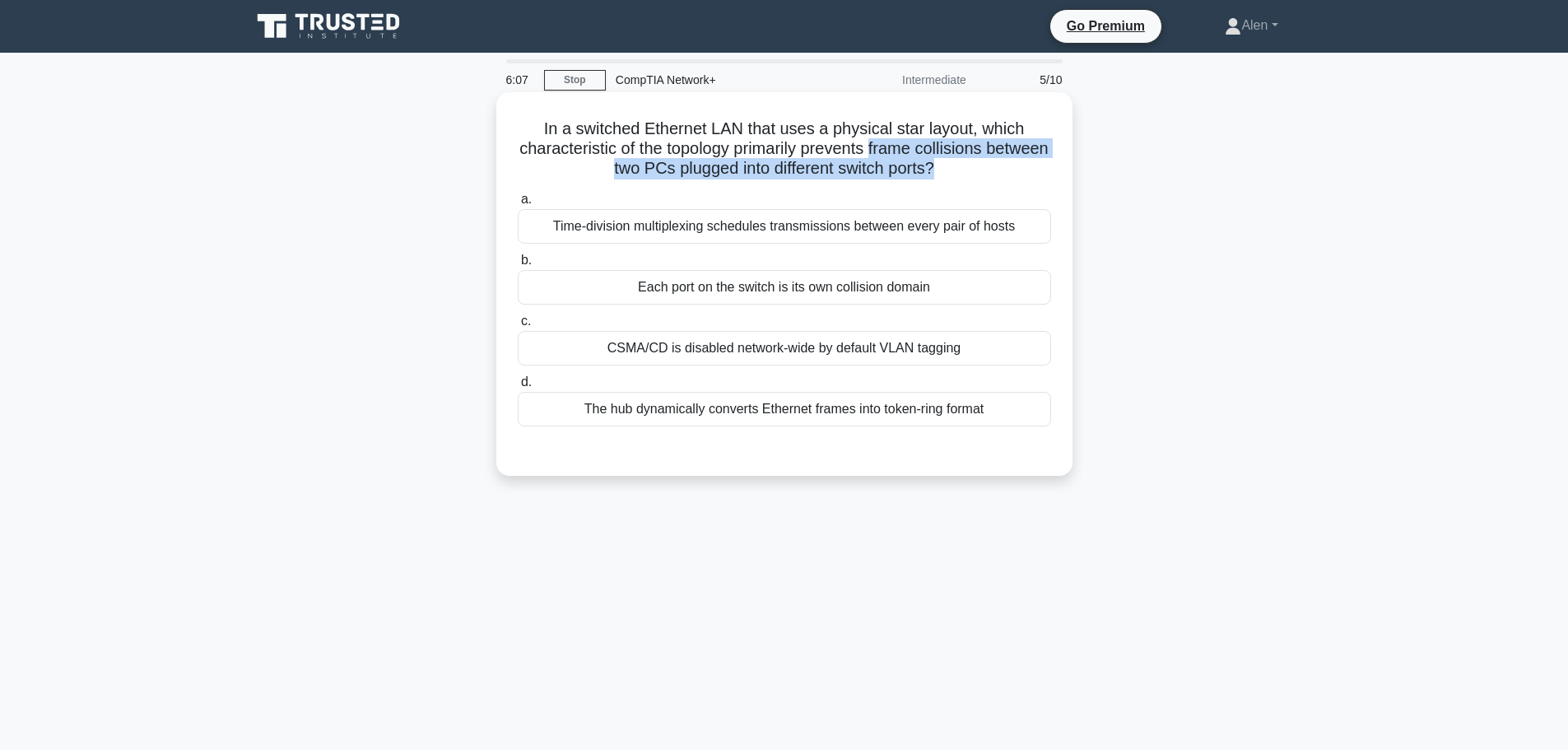
drag, startPoint x: 905, startPoint y: 146, endPoint x: 974, endPoint y: 176, distance: 75.2
click at [974, 176] on h5 "In a switched Ethernet LAN that uses a physical star layout, which characterist…" at bounding box center [784, 148] width 537 height 61
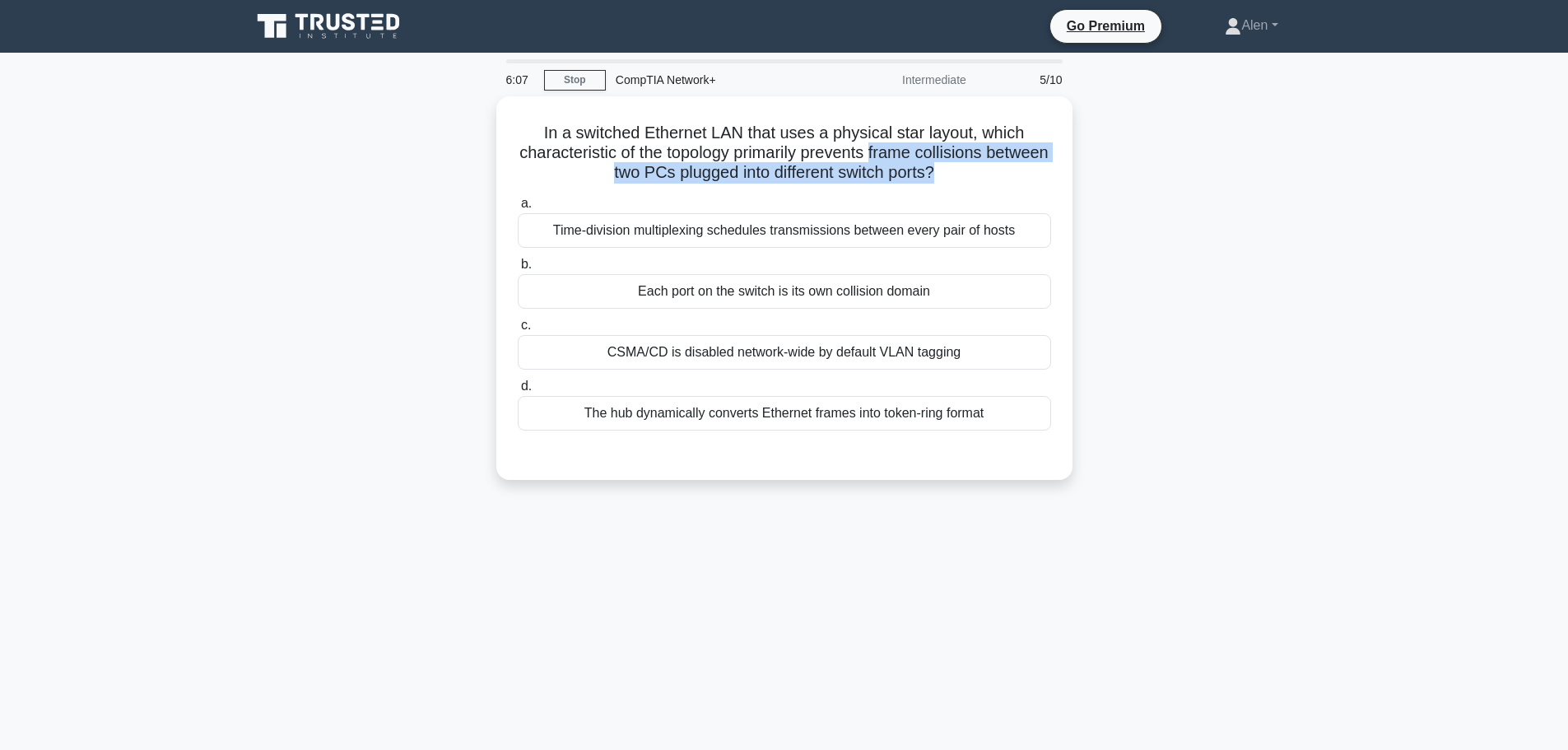
copy h5 "frame collisions between two PCs plugged into different switch ports?"
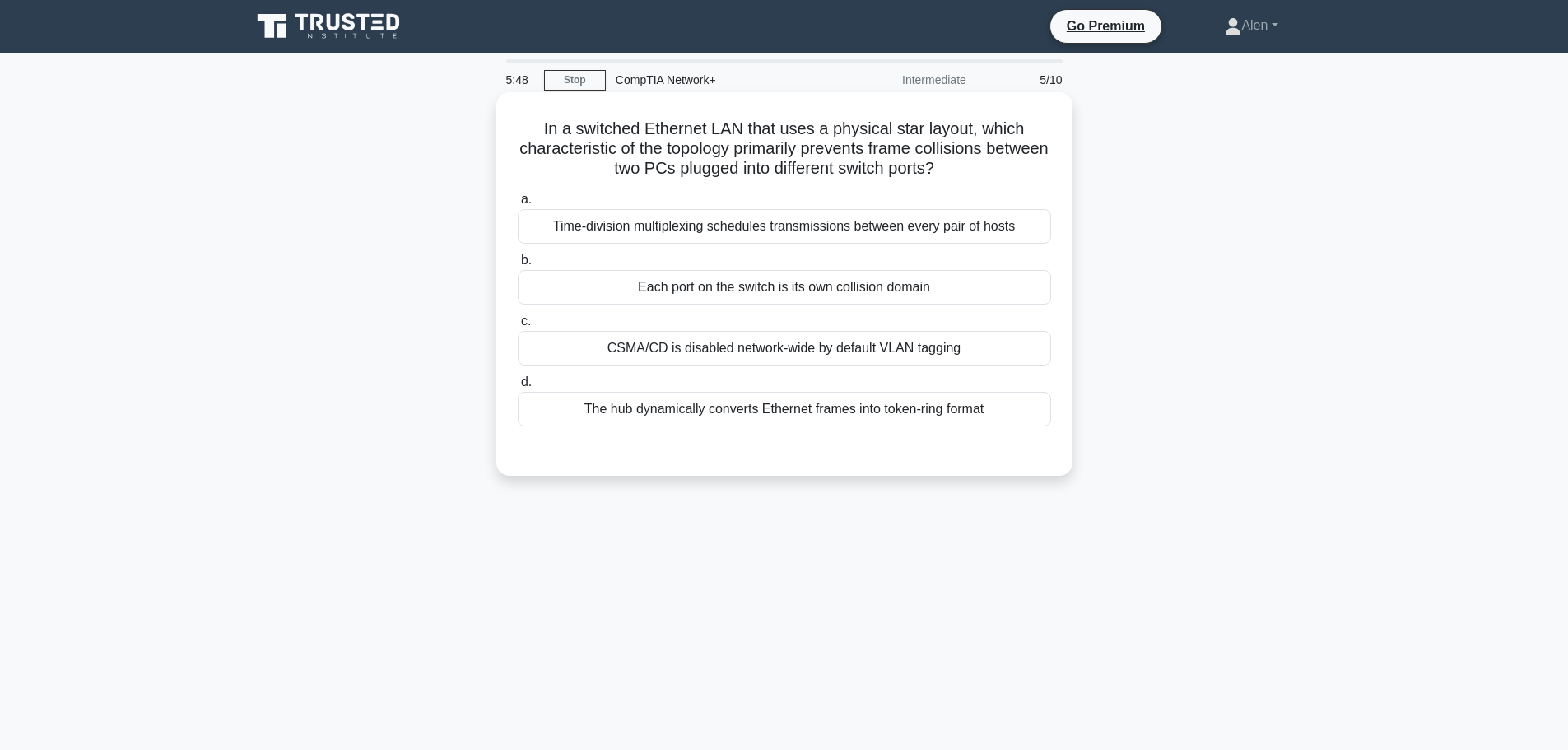
click at [765, 287] on div "Each port on the switch is its own collision domain" at bounding box center [784, 287] width 534 height 34
click at [518, 265] on input "b. Each port on the switch is its own collision domain" at bounding box center [518, 260] width 0 height 10
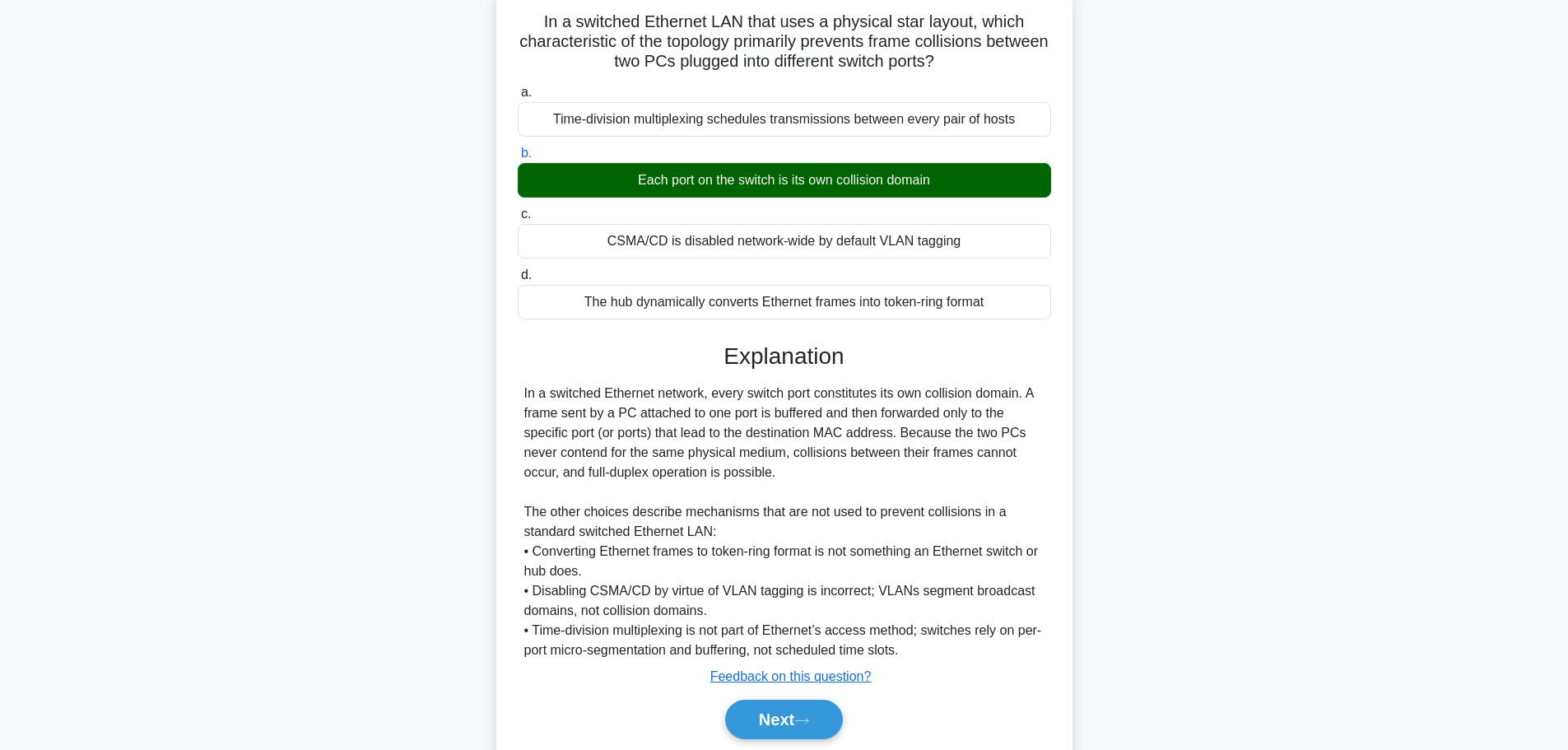
scroll to position [113, 0]
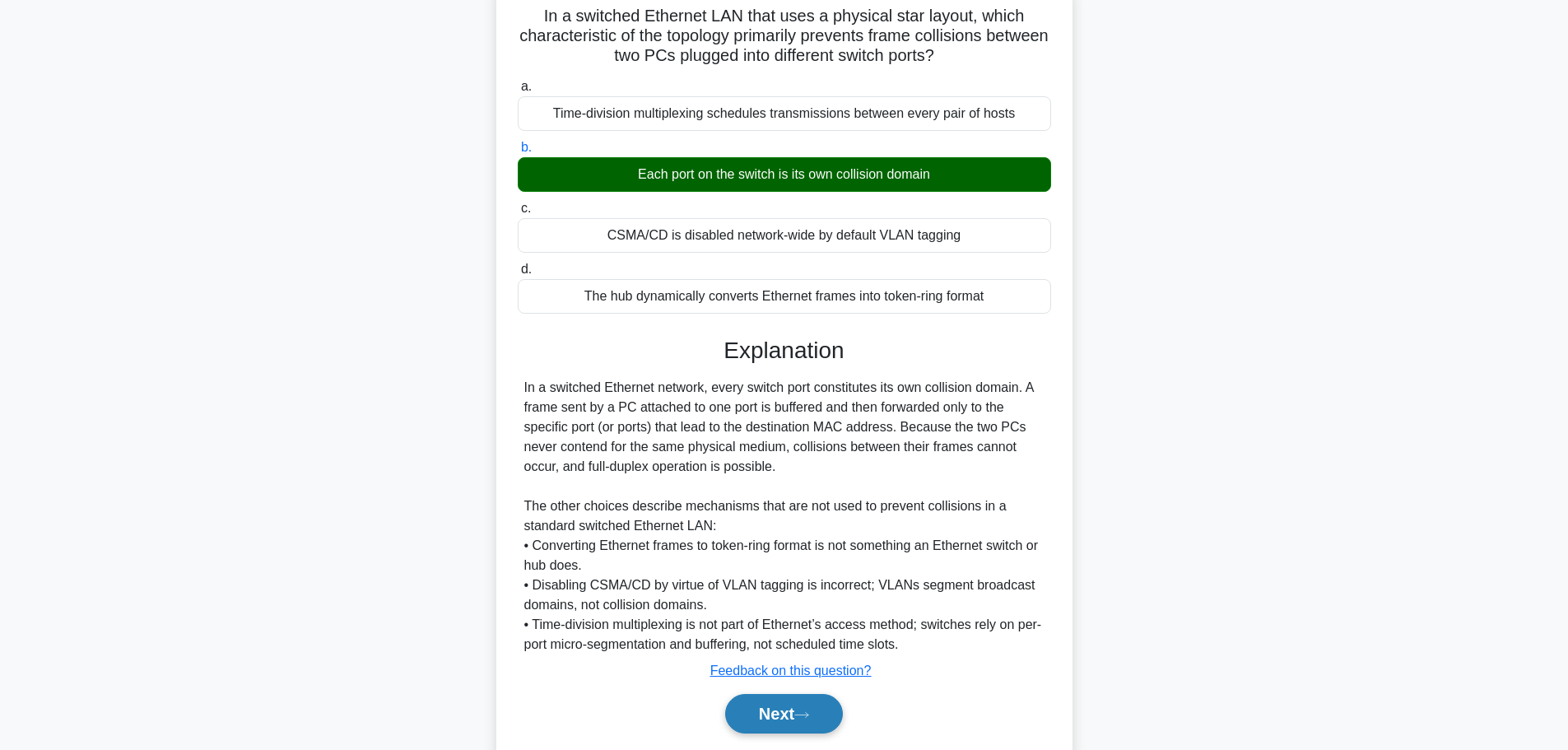
click at [786, 709] on button "Next" at bounding box center [784, 713] width 117 height 39
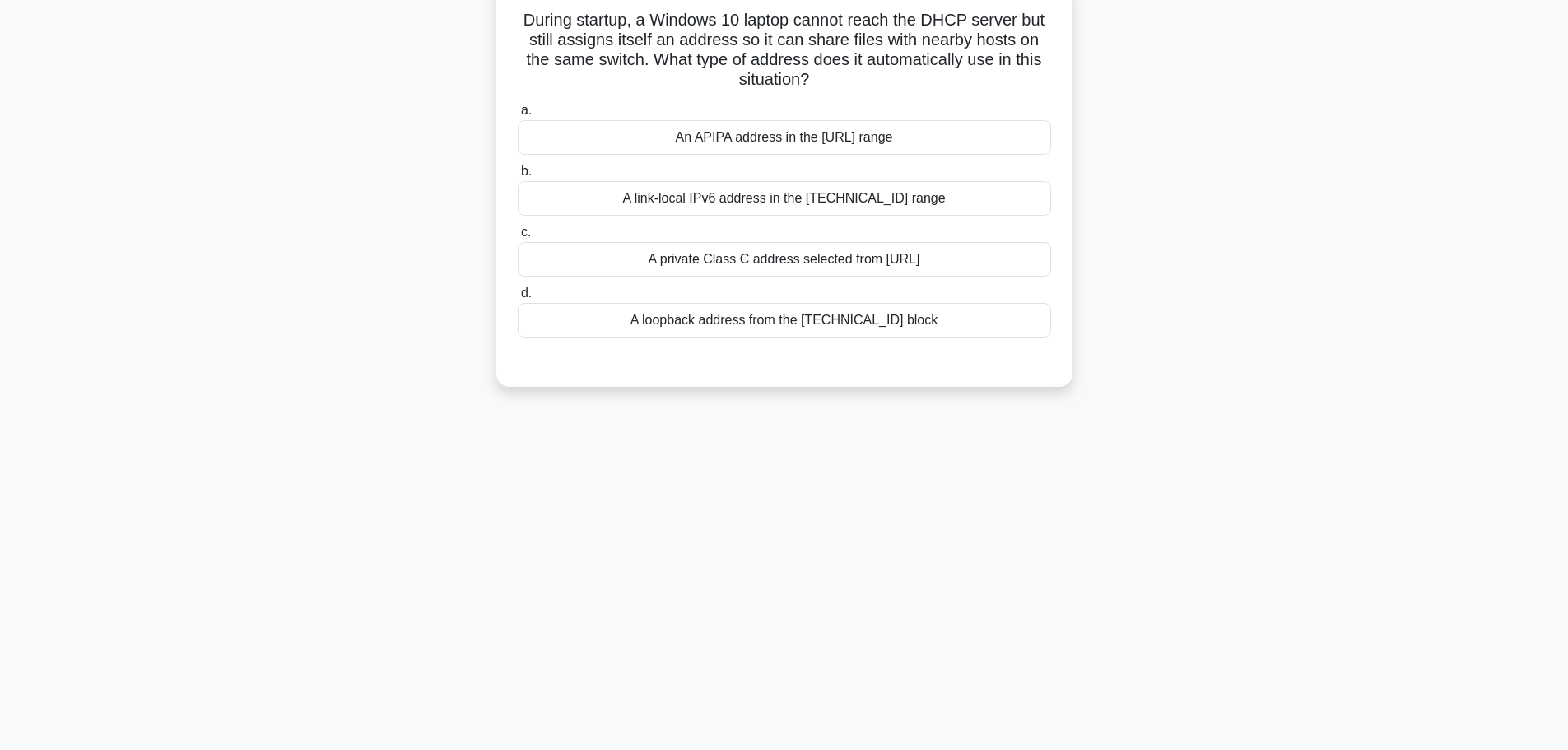
scroll to position [0, 0]
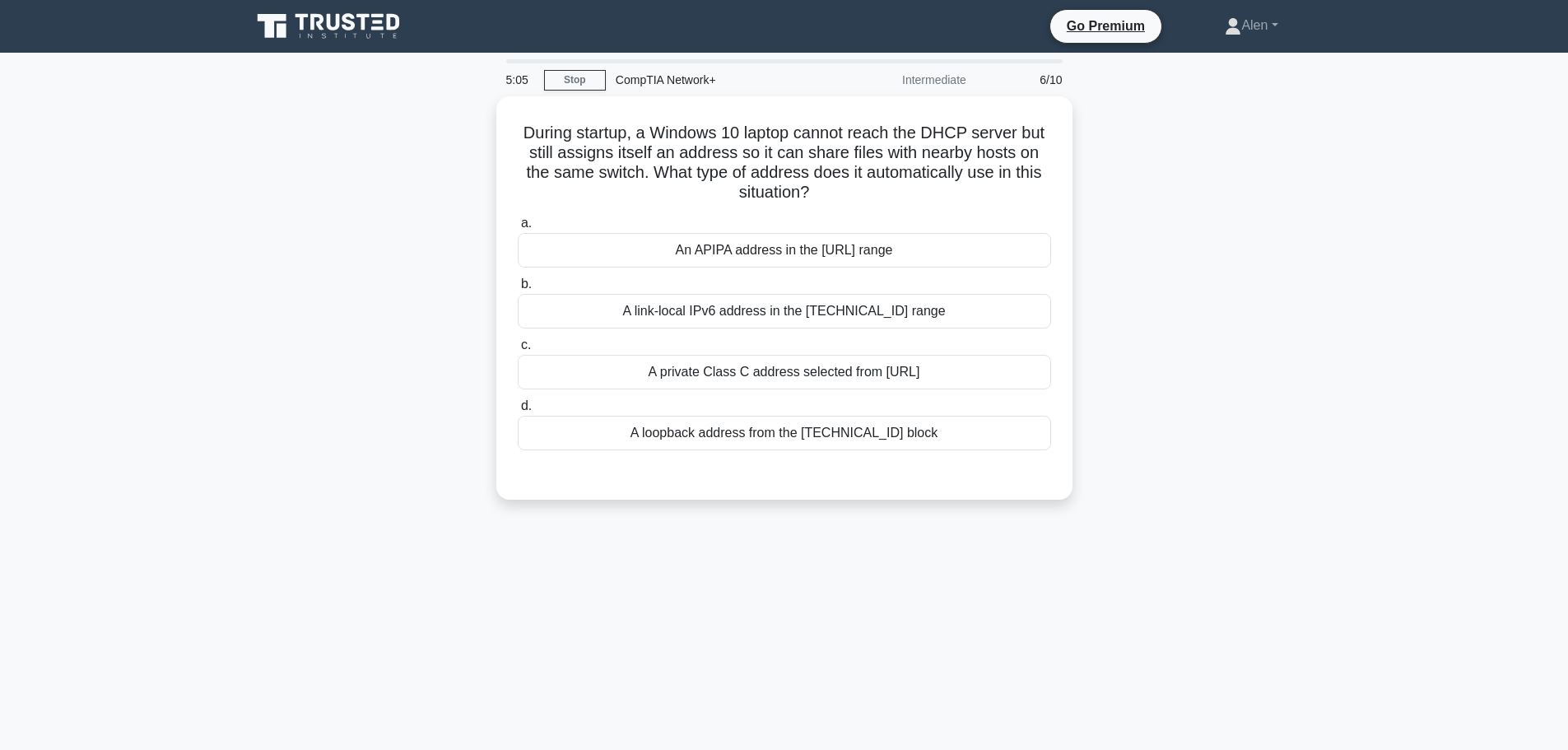
drag, startPoint x: 759, startPoint y: 251, endPoint x: 1388, endPoint y: 513, distance: 681.4
click at [1388, 513] on main "5:05 Stop CompTIA Network+ Intermediate 6/10 During startup, a Windows 10 lapto…" at bounding box center [784, 471] width 1568 height 836
click at [1245, 435] on div "During startup, a Windows 10 laptop cannot reach the DHCP server but still assi…" at bounding box center [784, 307] width 1087 height 423
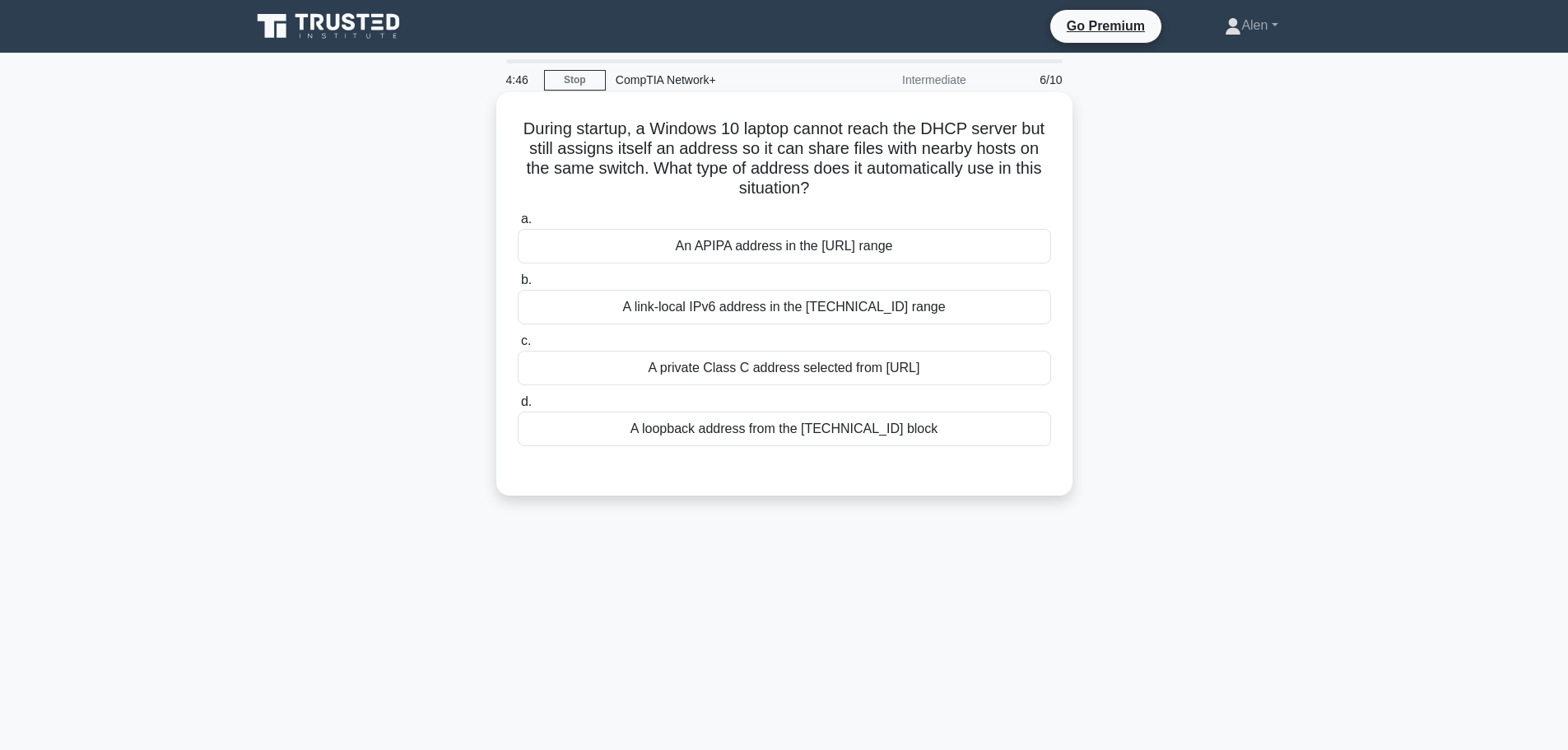
click at [716, 239] on div "An APIPA address in the [URL] range" at bounding box center [784, 246] width 534 height 34
click at [518, 224] on input "a. An APIPA address in the [URL] range" at bounding box center [518, 219] width 0 height 10
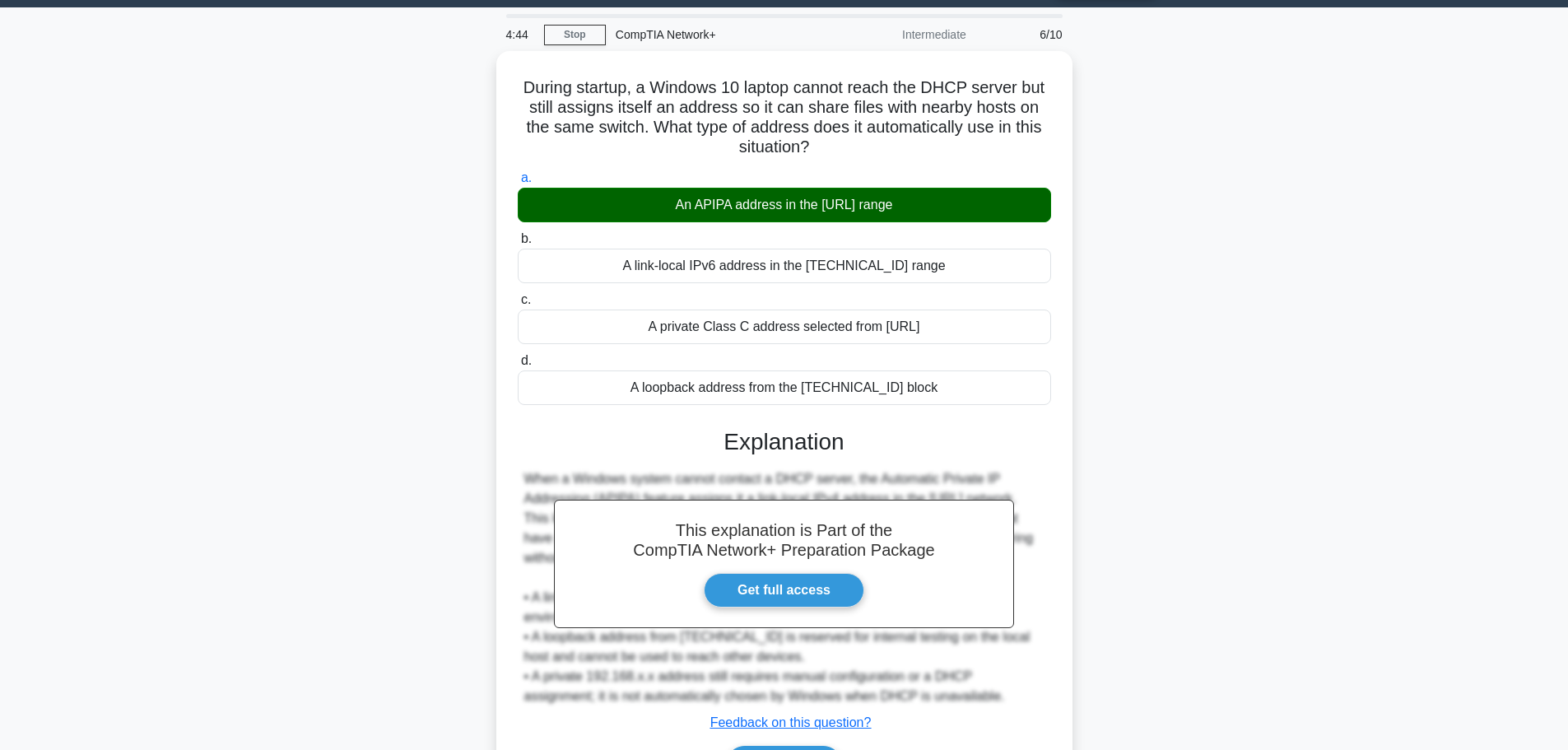
scroll to position [147, 0]
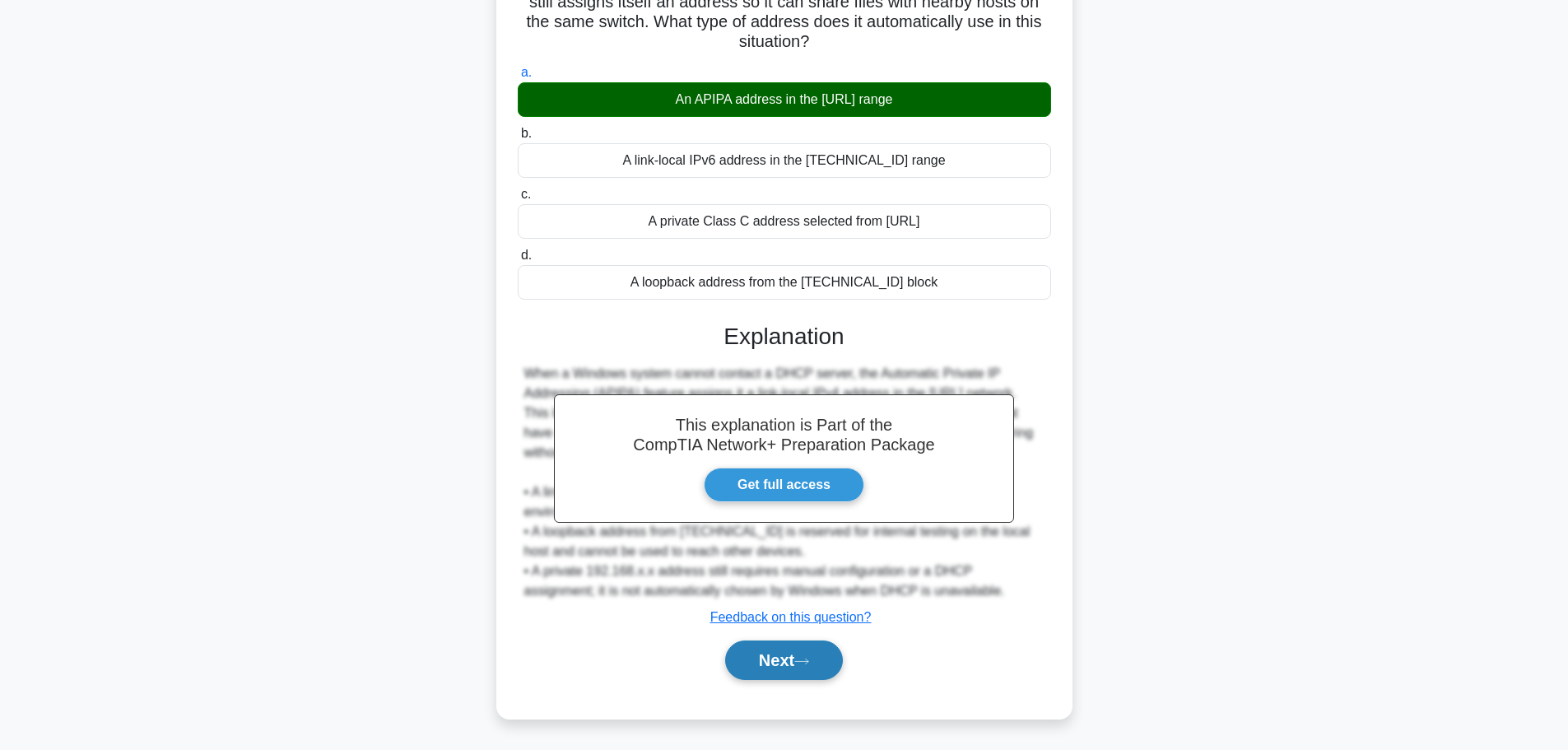
click at [778, 674] on button "Next" at bounding box center [784, 660] width 117 height 39
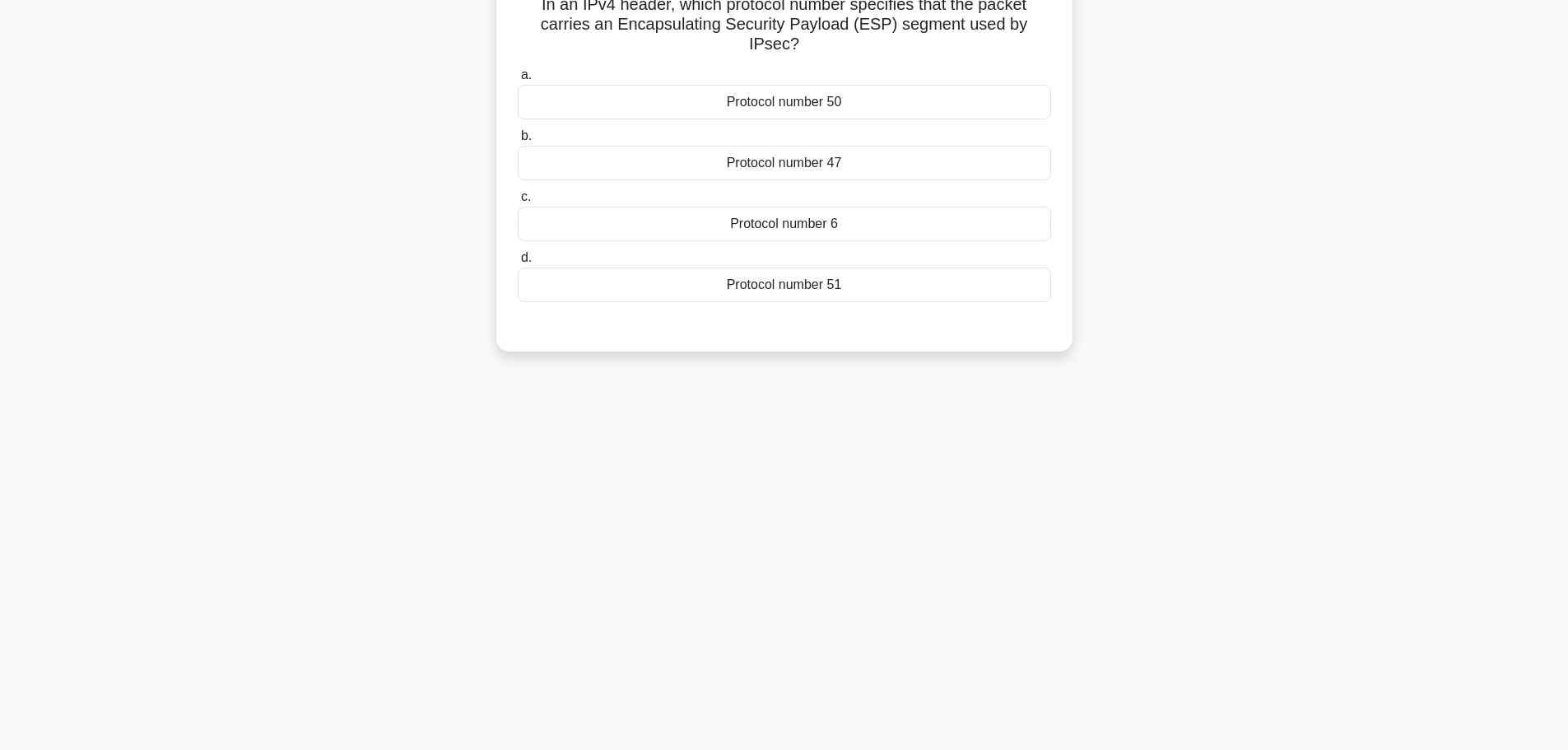
scroll to position [0, 0]
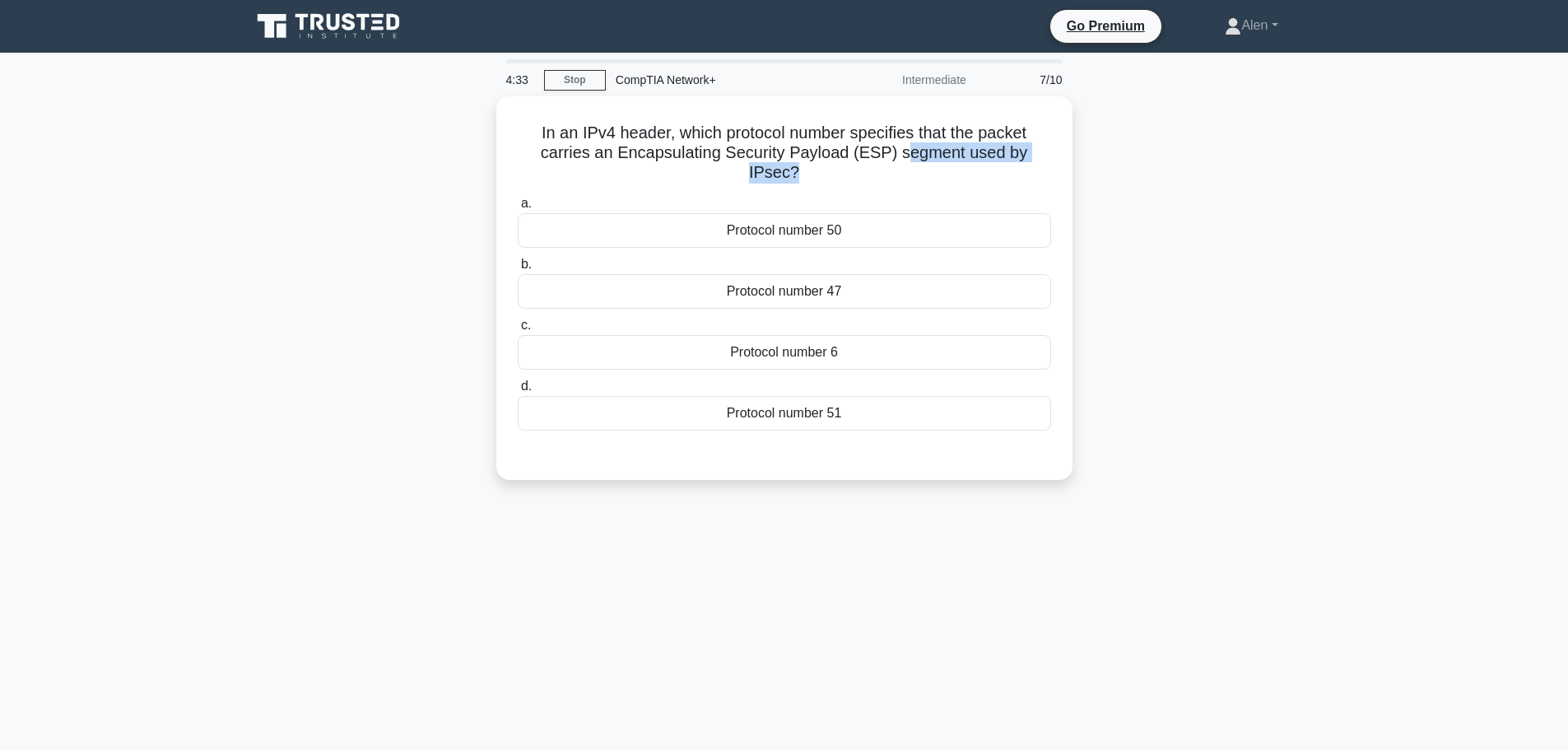
drag, startPoint x: 880, startPoint y: 152, endPoint x: 1078, endPoint y: 149, distance: 198.0
click at [1070, 148] on div "In an IPv4 header, which protocol number specifies that the packet carries an E…" at bounding box center [784, 288] width 576 height 384
click at [1249, 259] on div "In an IPv4 header, which protocol number specifies that the packet carries an E…" at bounding box center [784, 297] width 1087 height 403
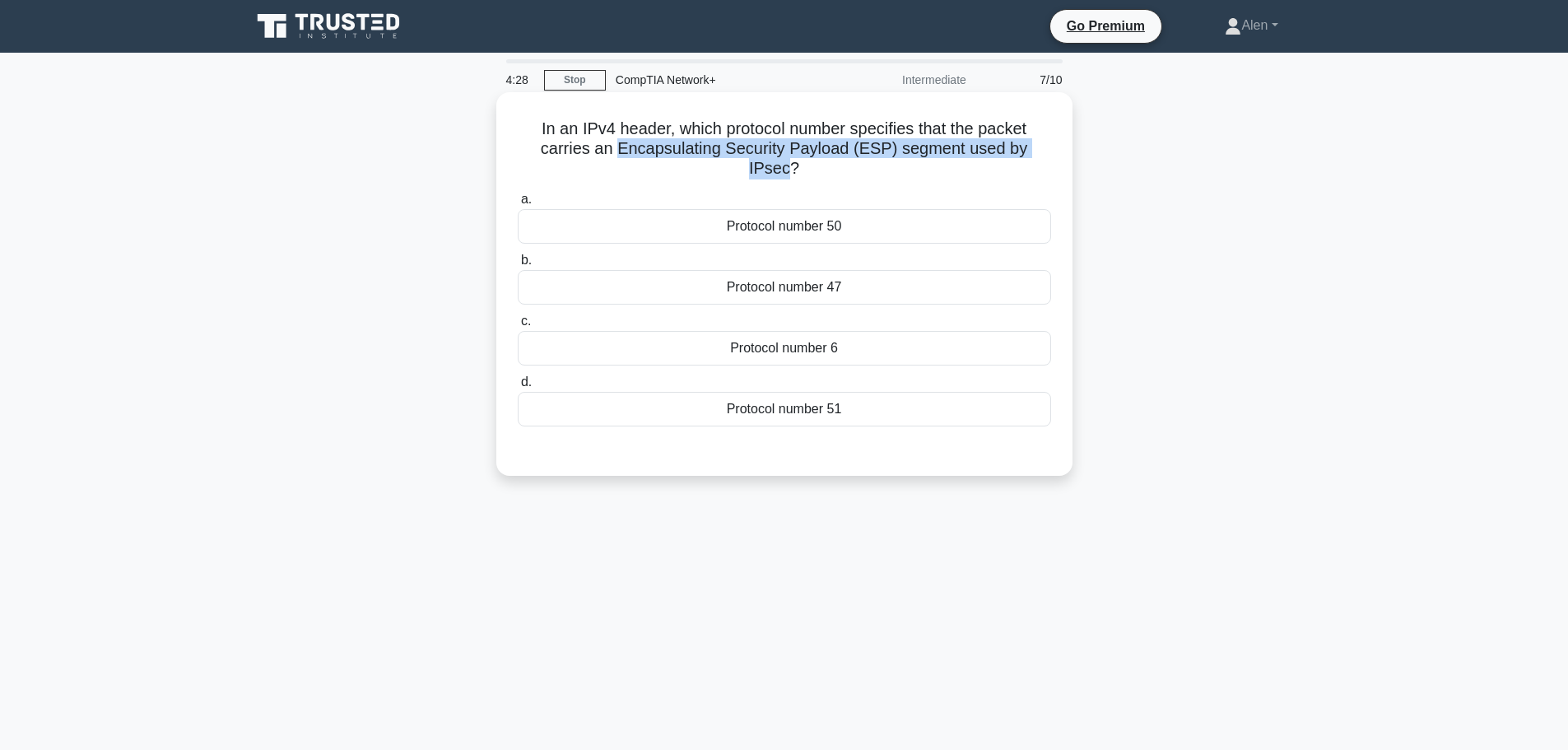
drag, startPoint x: 595, startPoint y: 148, endPoint x: 1046, endPoint y: 152, distance: 451.0
click at [1046, 152] on h5 "In an IPv4 header, which protocol number specifies that the packet carries an E…" at bounding box center [784, 148] width 537 height 61
copy h5 "Encapsulating Security Payload (ESP) segment used by IPsec"
click at [778, 229] on div "Protocol number 50" at bounding box center [784, 226] width 534 height 34
click at [518, 205] on input "a. Protocol number 50" at bounding box center [518, 199] width 0 height 10
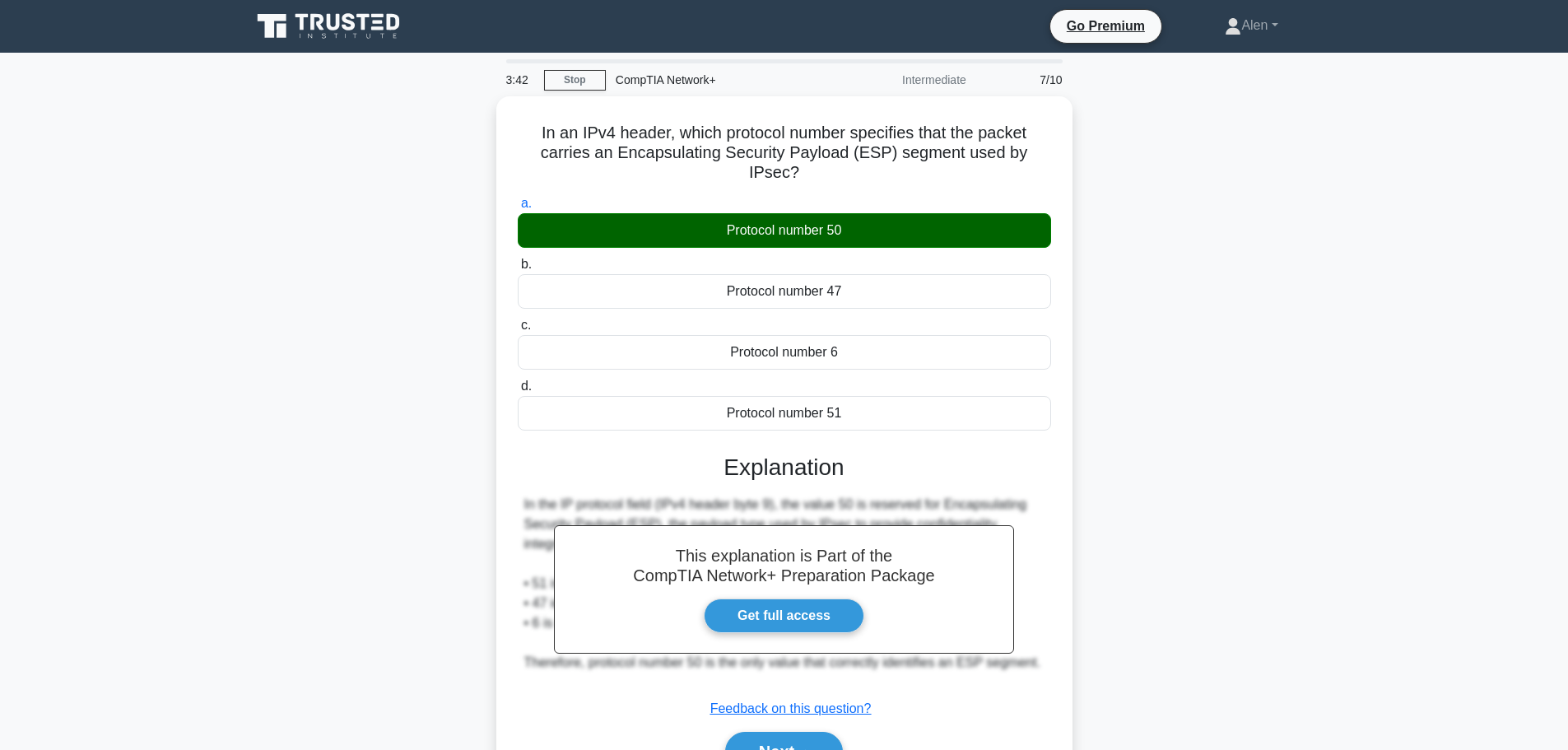
scroll to position [104, 0]
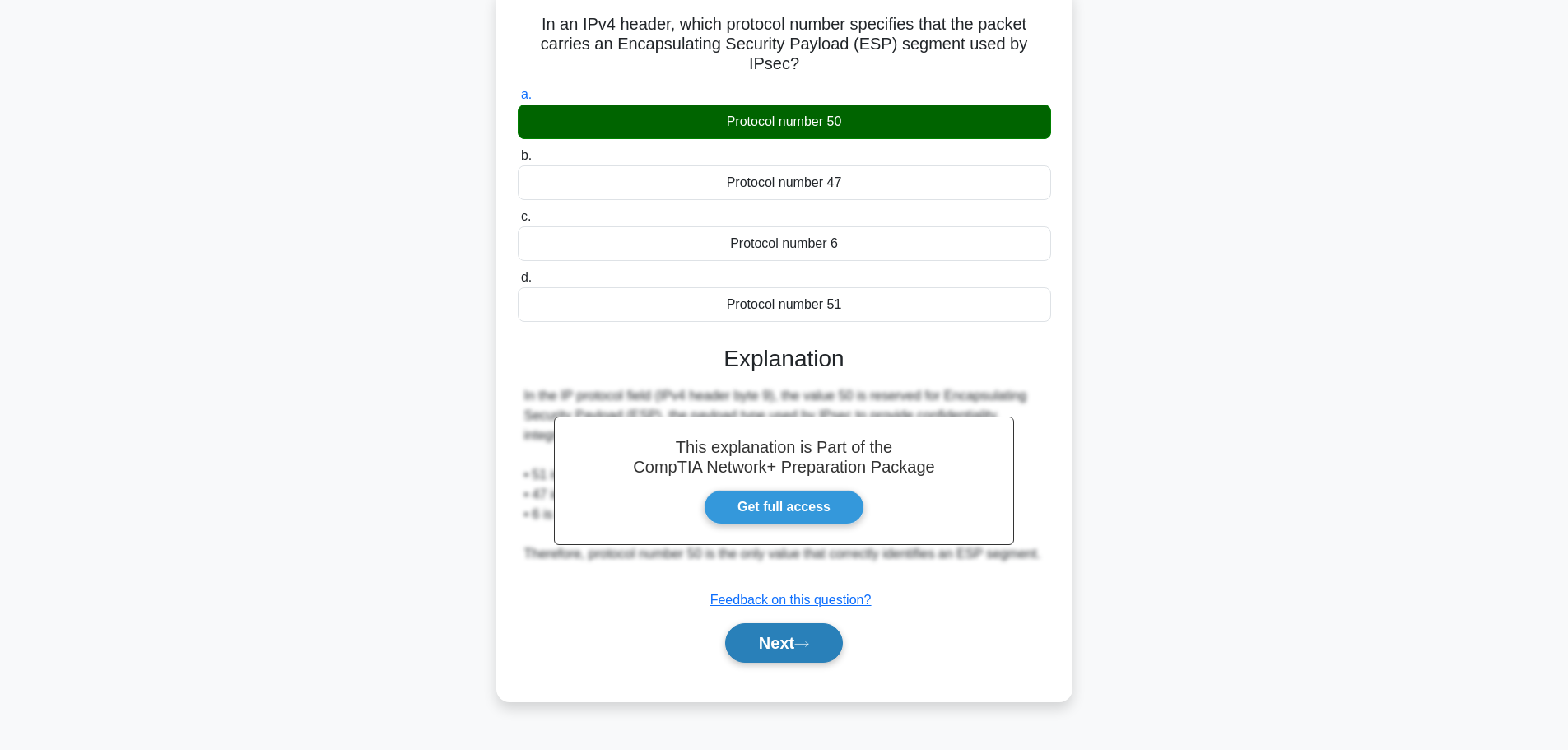
click at [797, 638] on button "Next" at bounding box center [784, 643] width 117 height 39
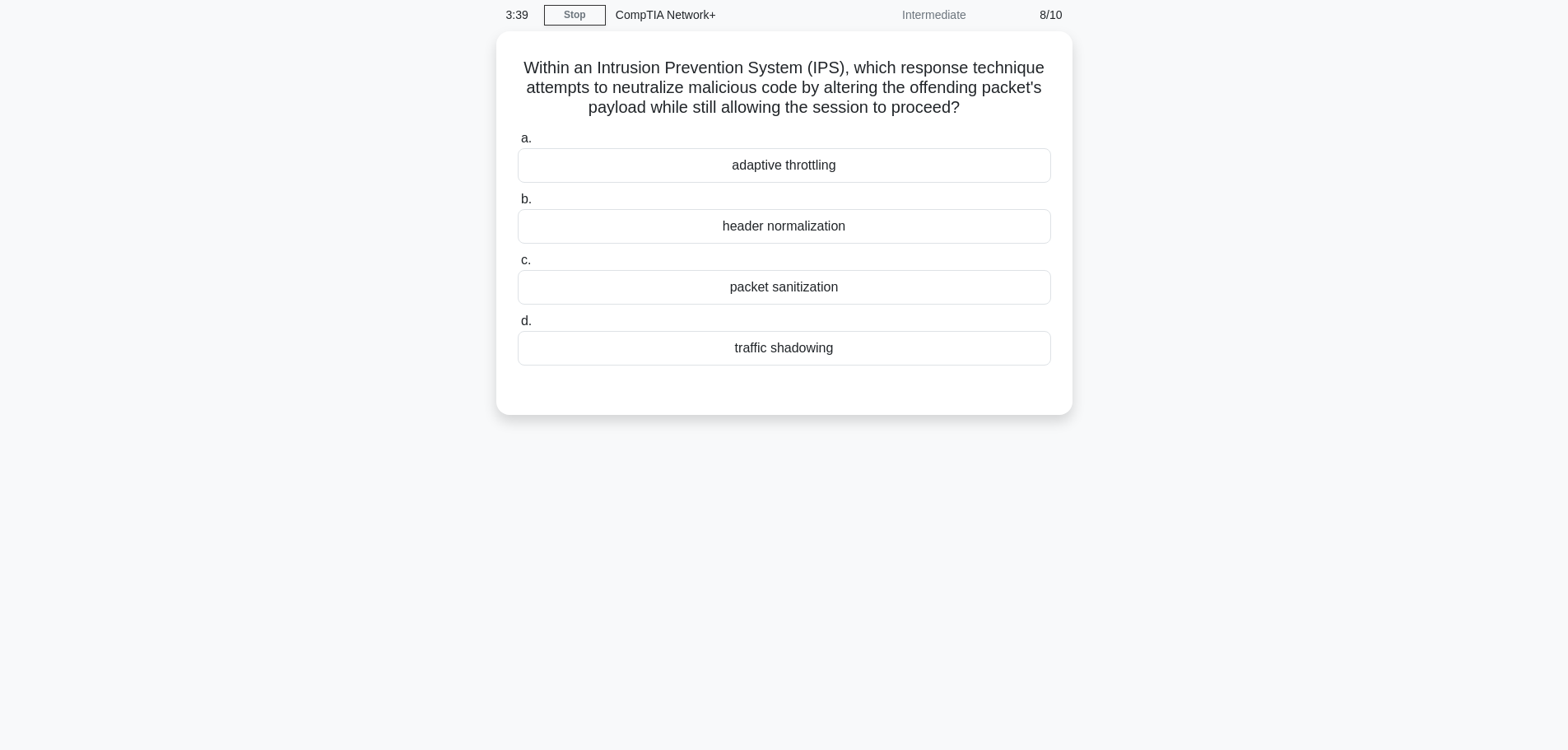
scroll to position [0, 0]
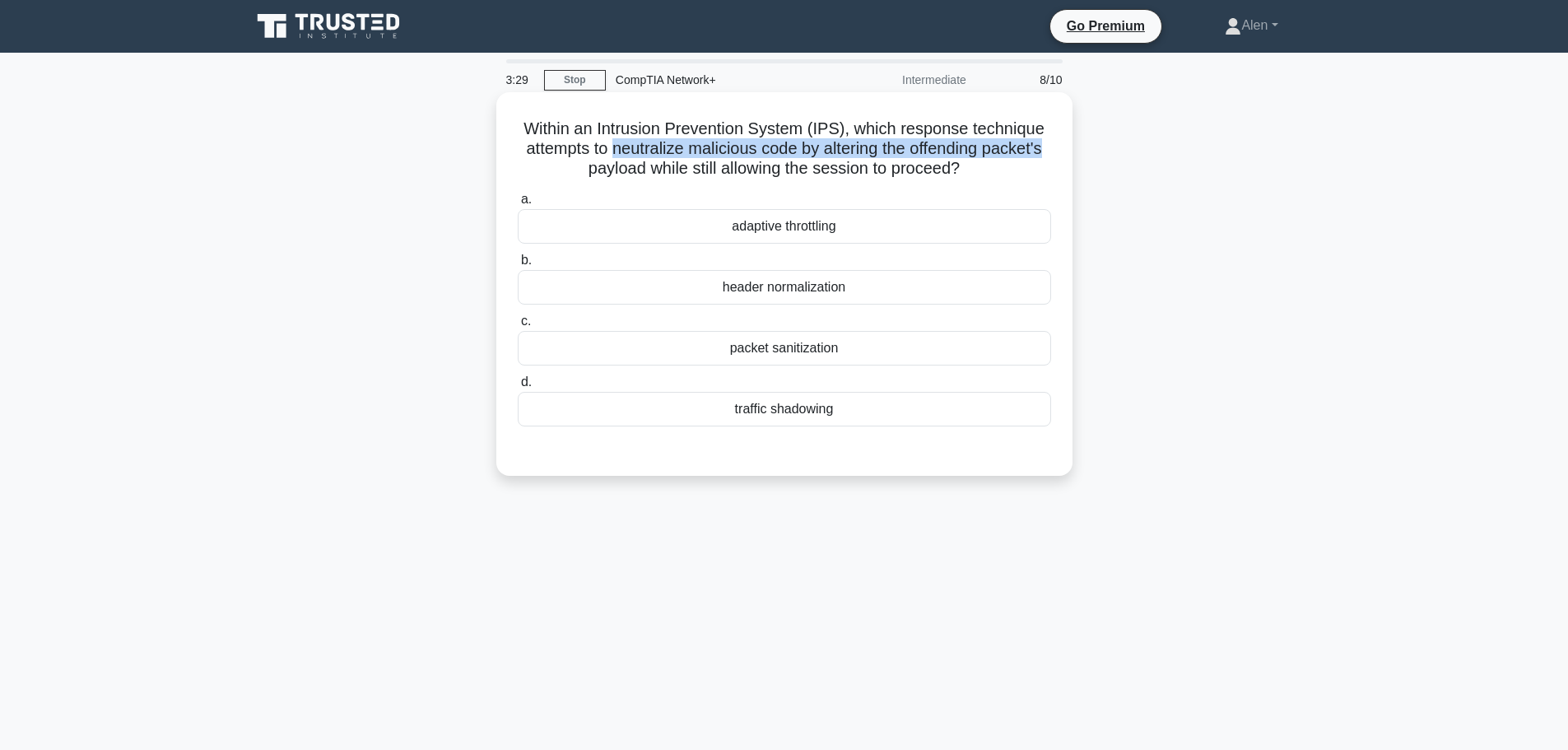
drag, startPoint x: 611, startPoint y: 145, endPoint x: 1059, endPoint y: 149, distance: 448.0
click at [1059, 149] on div "Within an Intrusion Prevention System (IPS), which response technique attempts …" at bounding box center [784, 283] width 563 height 371
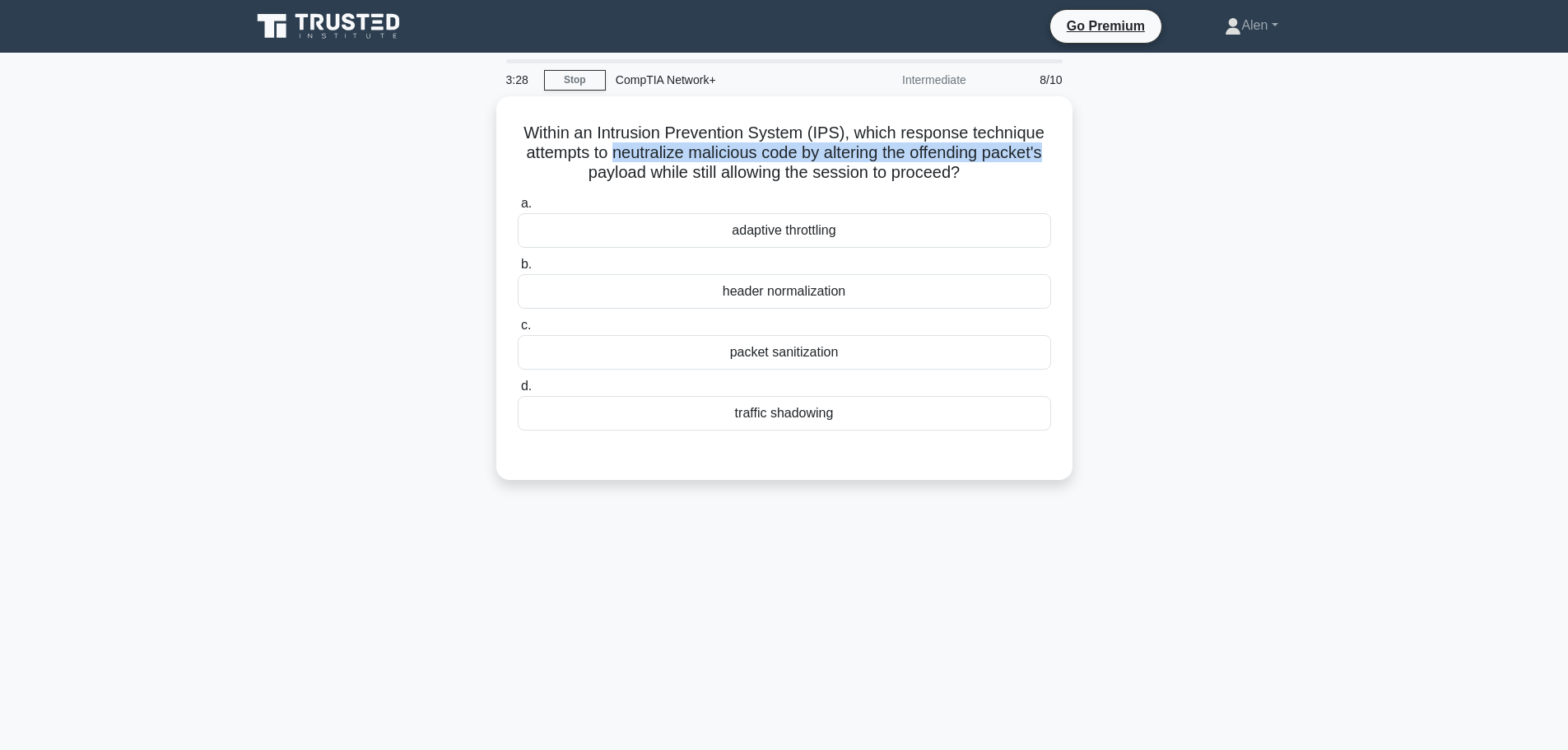
click at [1283, 152] on div "Within an Intrusion Prevention System (IPS), which response technique attempts …" at bounding box center [784, 297] width 1087 height 403
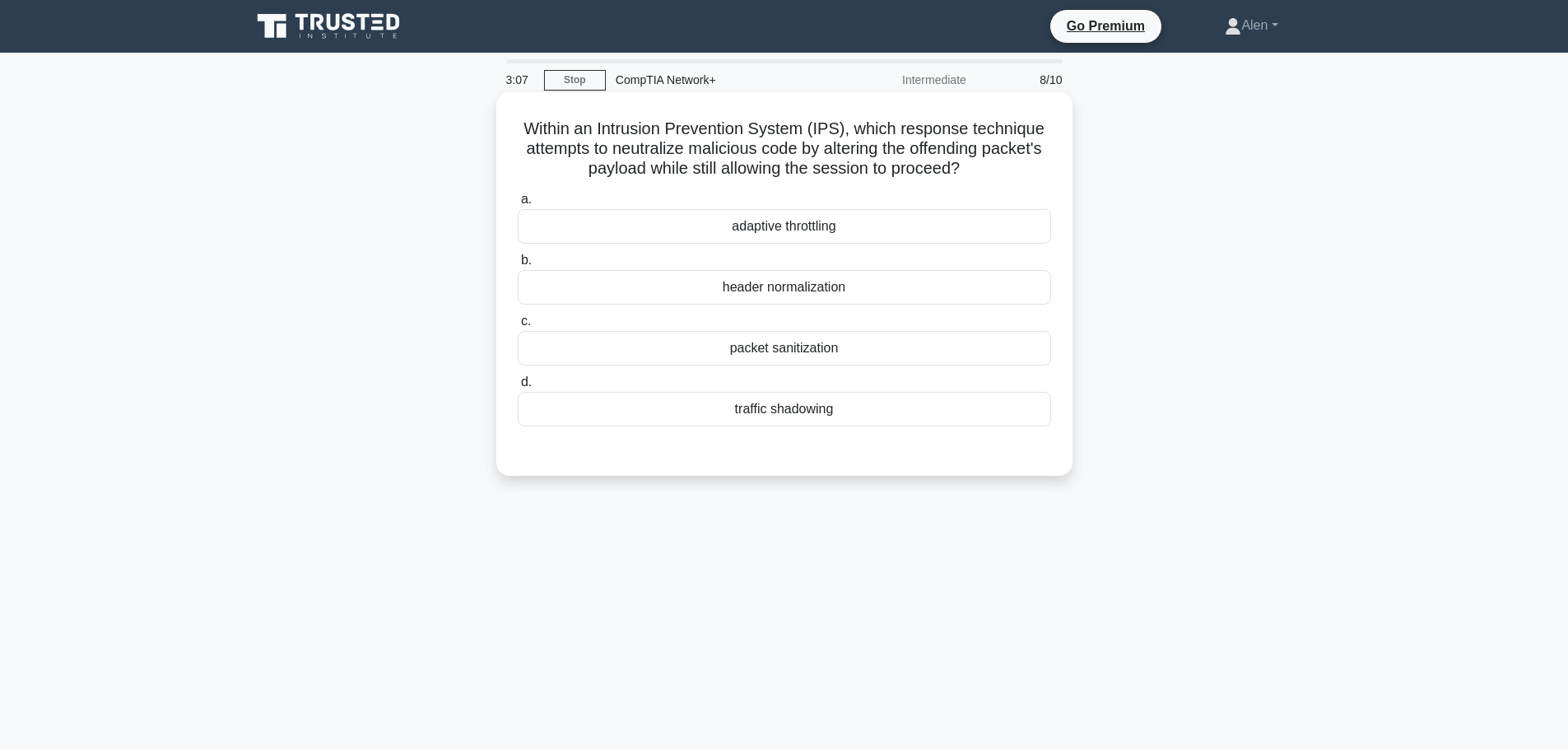
click at [773, 347] on div "packet sanitization" at bounding box center [784, 348] width 534 height 34
click at [518, 327] on input "c. packet sanitization" at bounding box center [518, 321] width 0 height 10
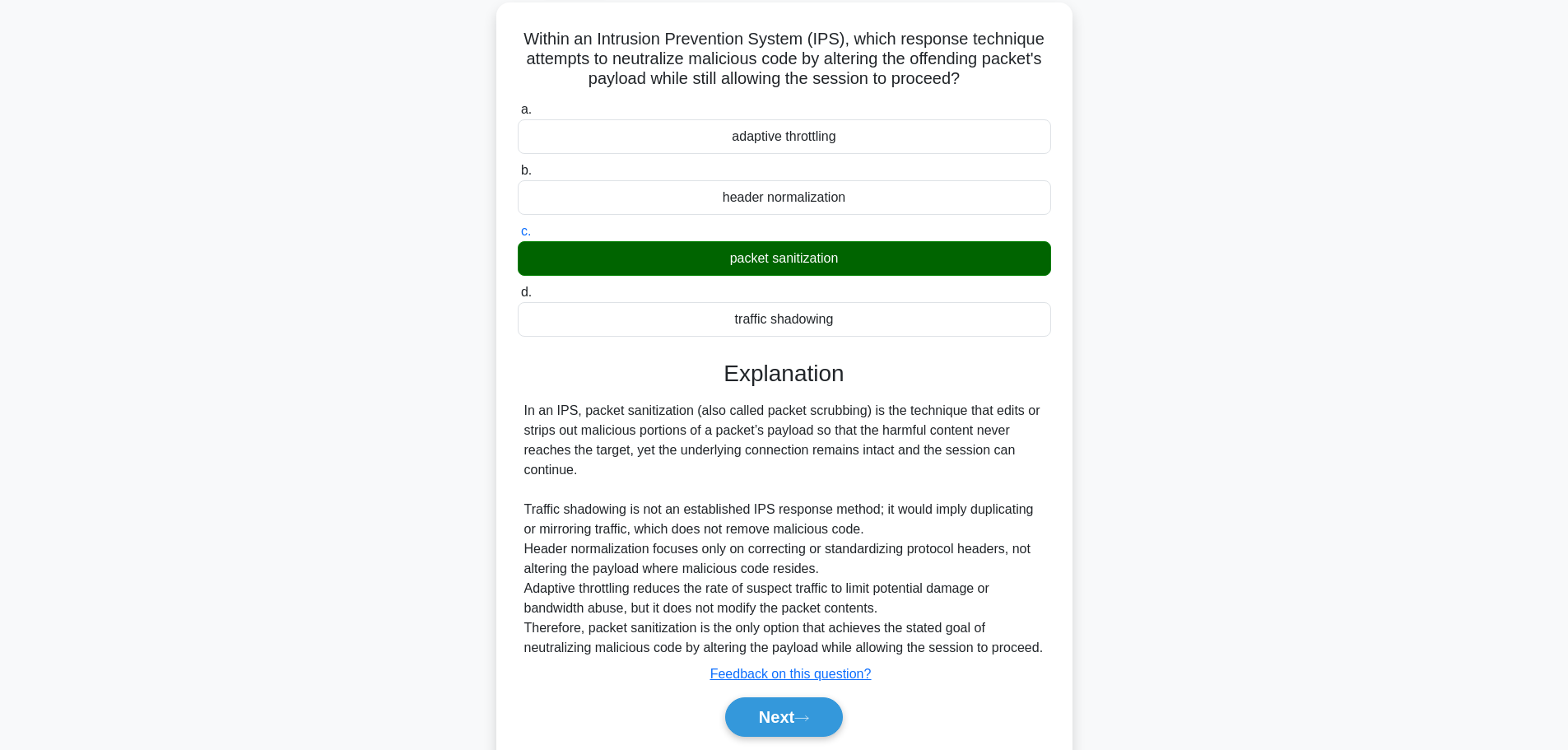
scroll to position [97, 0]
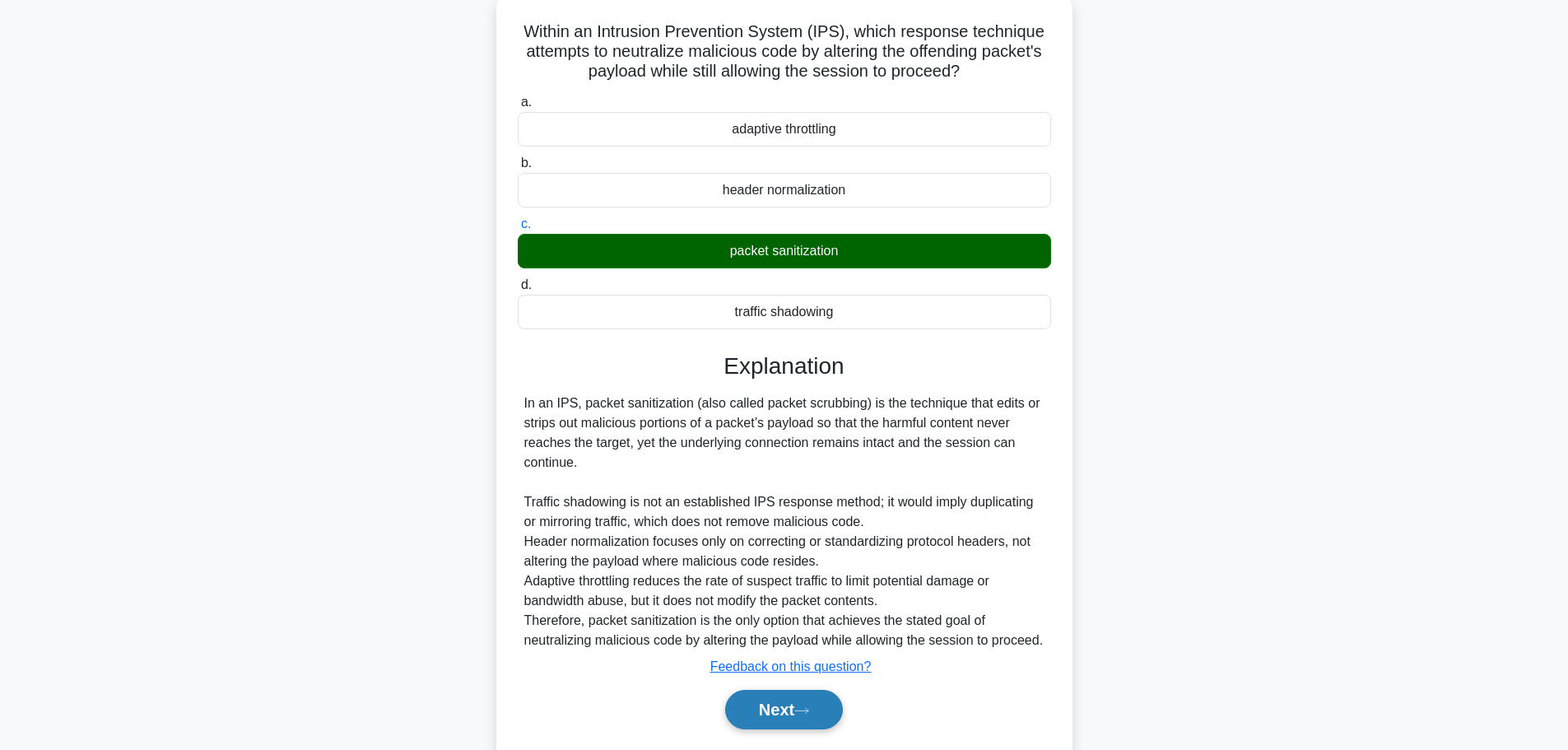
click at [780, 708] on button "Next" at bounding box center [784, 709] width 117 height 39
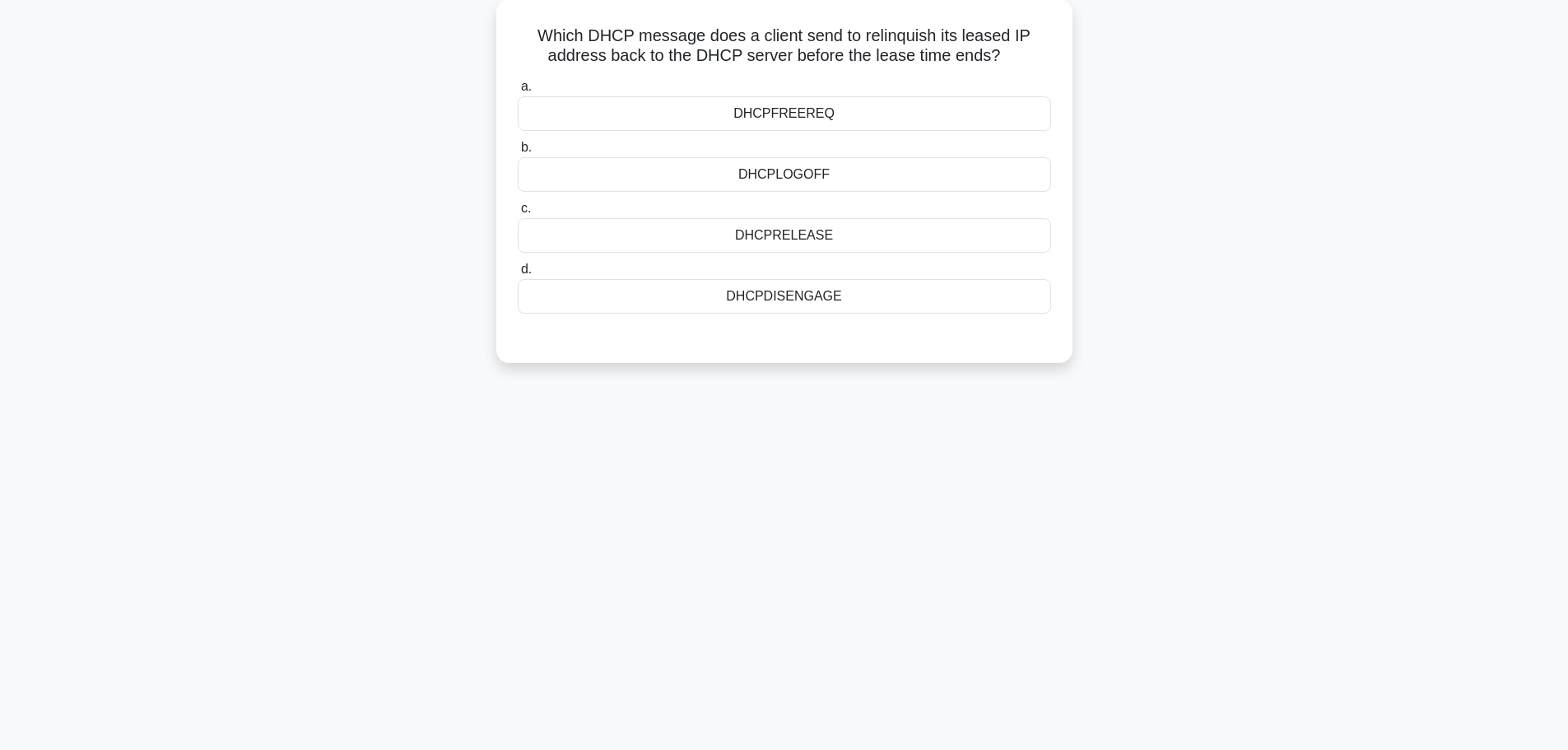
scroll to position [0, 0]
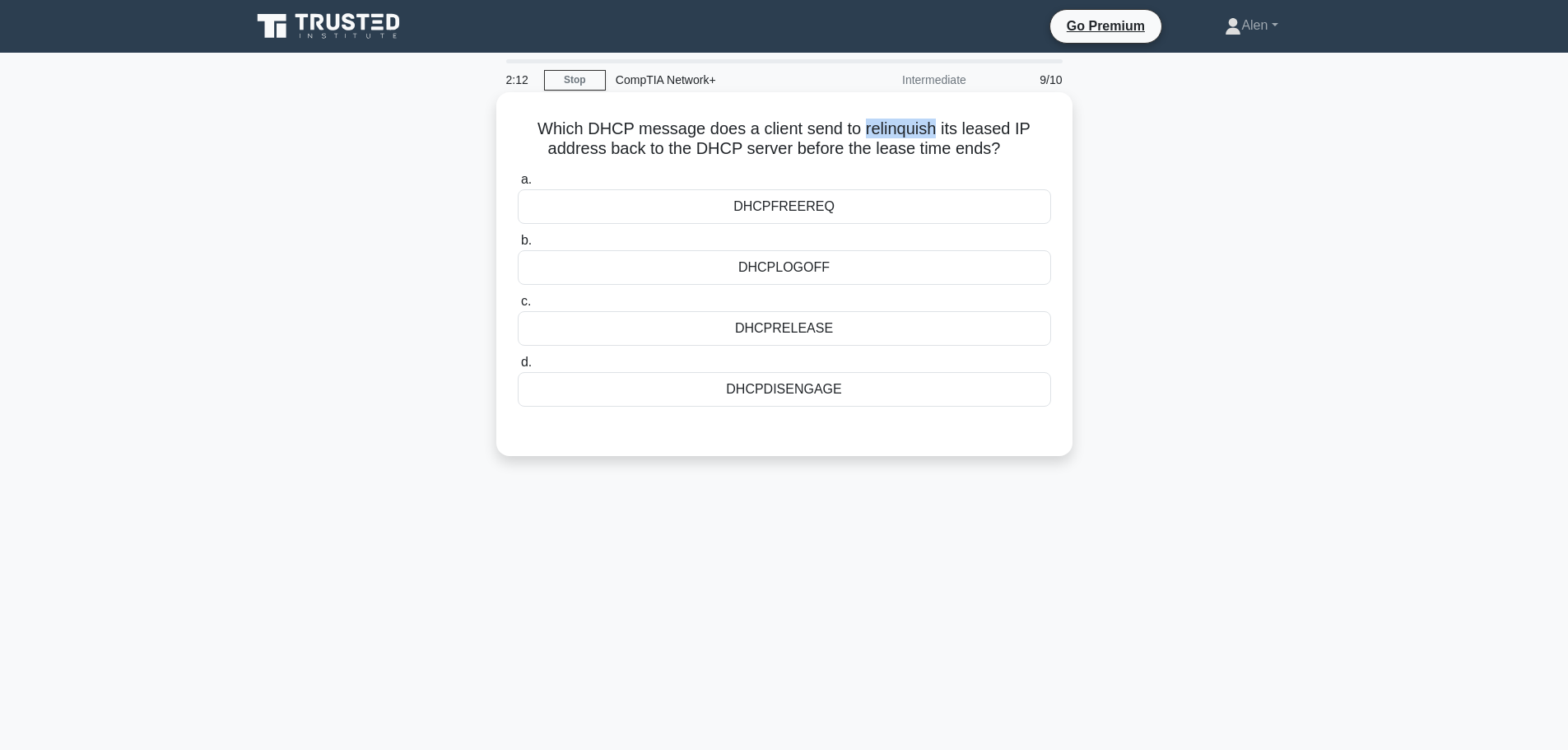
click at [865, 118] on h5 "Which DHCP message does a client send to relinquish its leased IP address back …" at bounding box center [784, 139] width 537 height 41
copy h5 "relinquish"
click at [1226, 232] on div "Which DHCP message does a client send to relinquish its leased IP address back …" at bounding box center [784, 288] width 1087 height 384
click at [787, 336] on div "DHCPRELEASE" at bounding box center [784, 328] width 534 height 34
click at [518, 307] on input "c. DHCPRELEASE" at bounding box center [518, 301] width 0 height 10
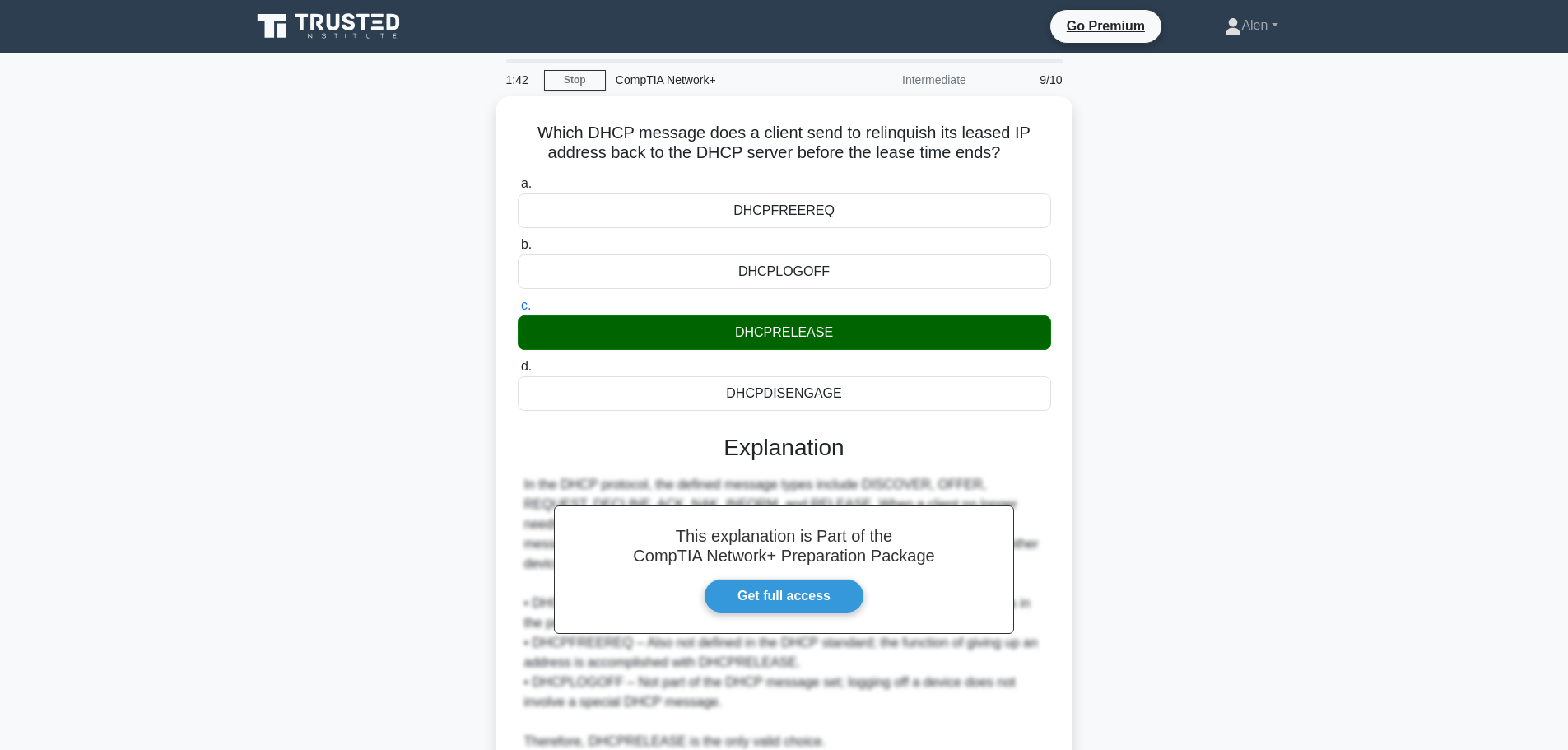
scroll to position [139, 0]
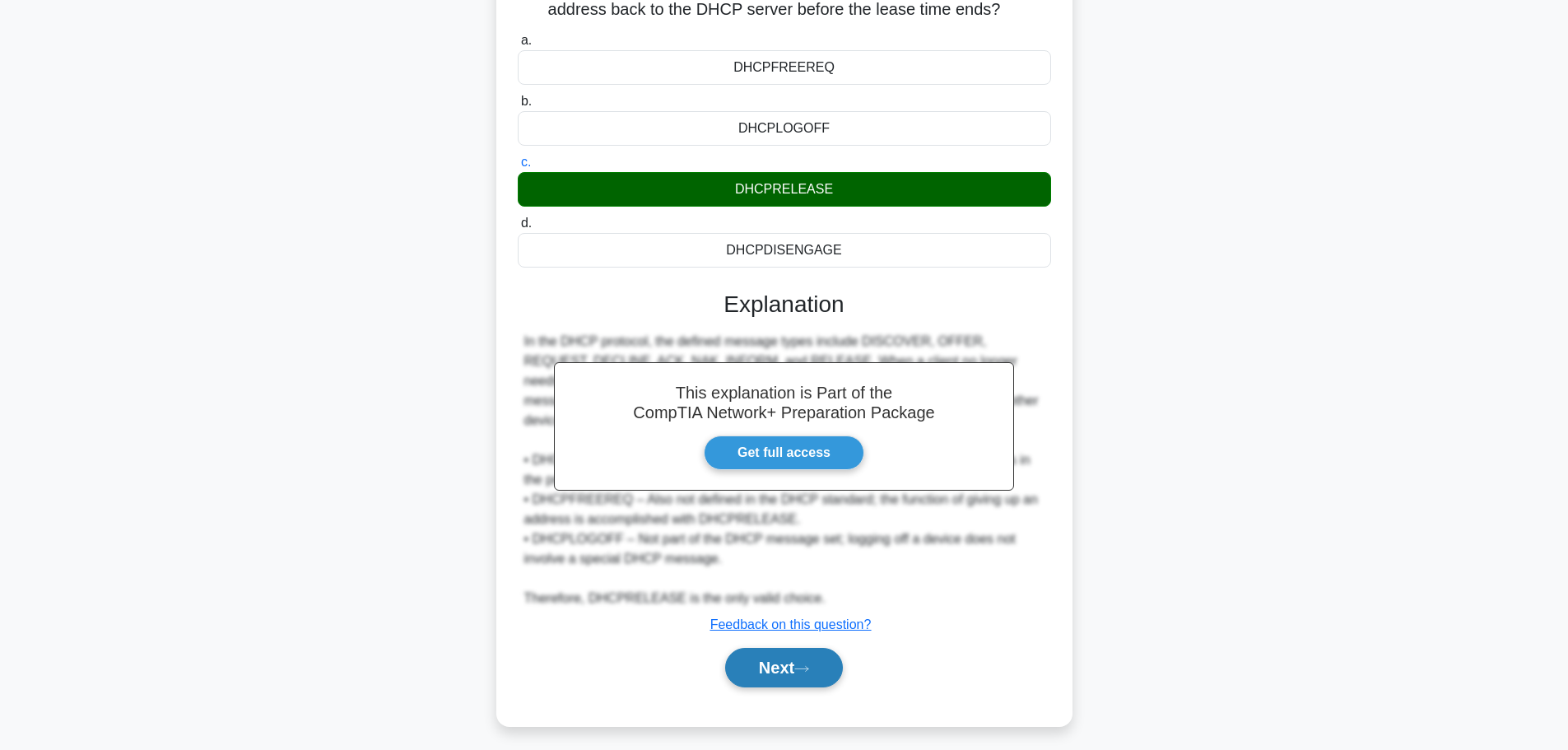
click at [802, 657] on button "Next" at bounding box center [784, 667] width 117 height 39
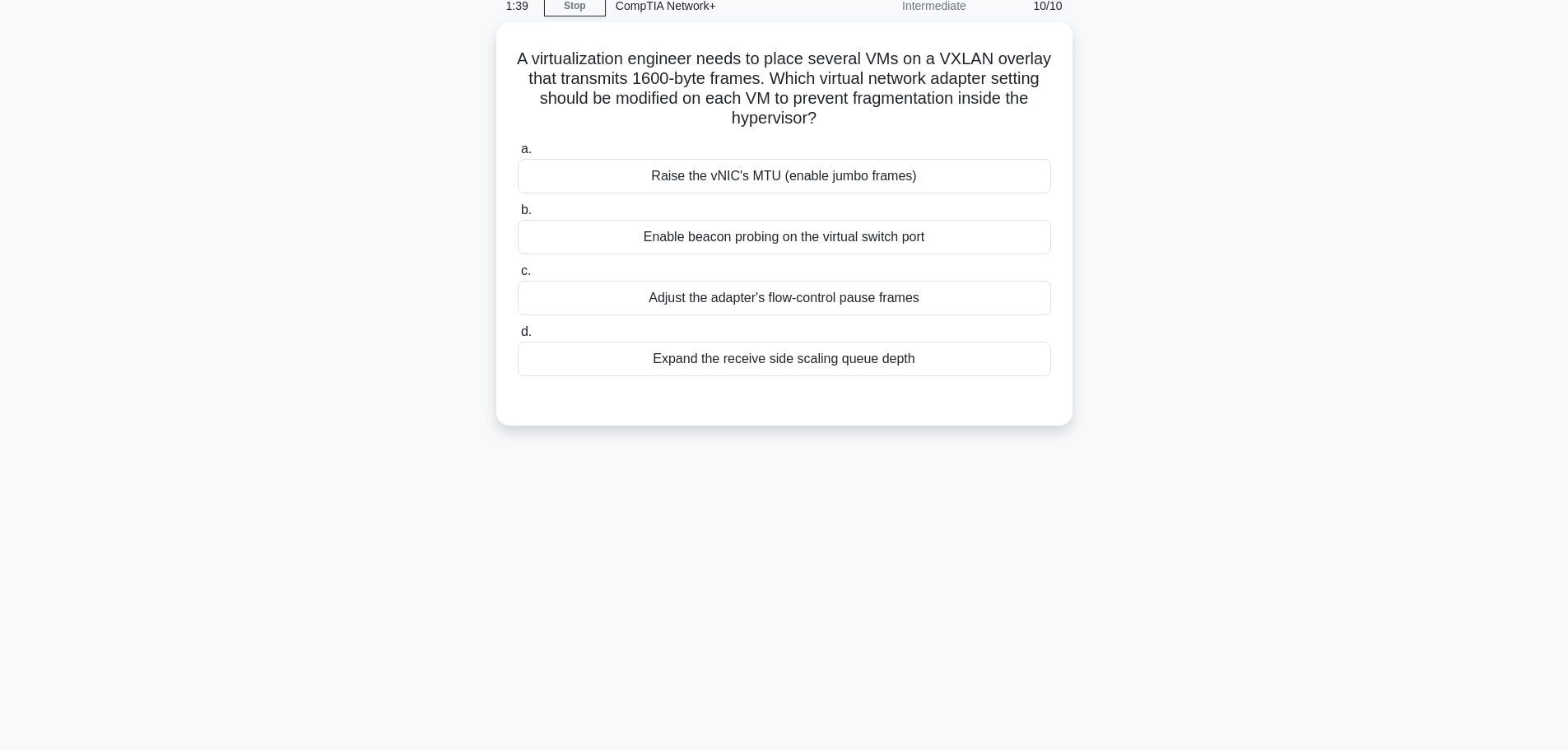
scroll to position [0, 0]
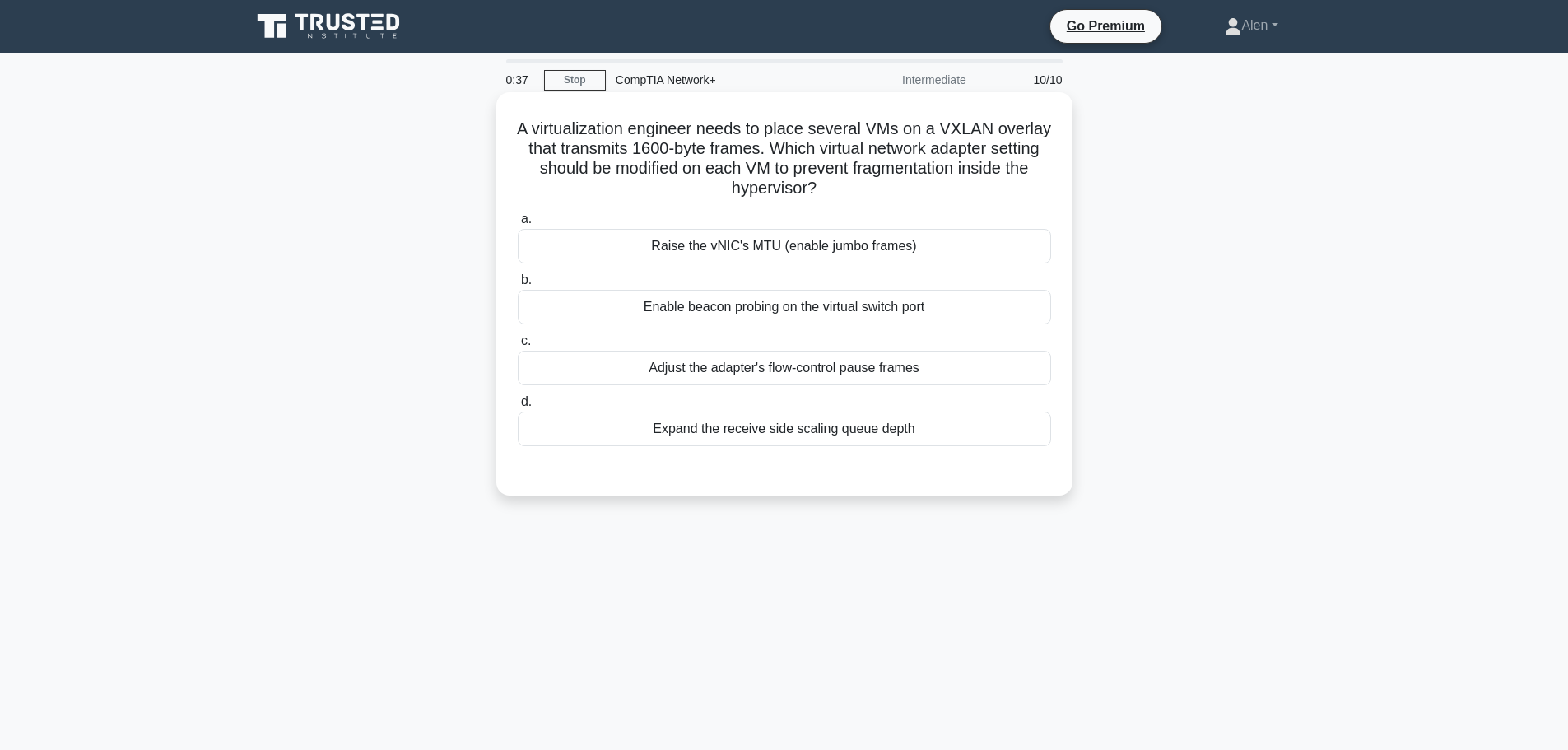
click at [848, 435] on div "Expand the receive side scaling queue depth" at bounding box center [784, 429] width 534 height 34
click at [518, 408] on input "d. Expand the receive side scaling queue depth" at bounding box center [518, 402] width 0 height 10
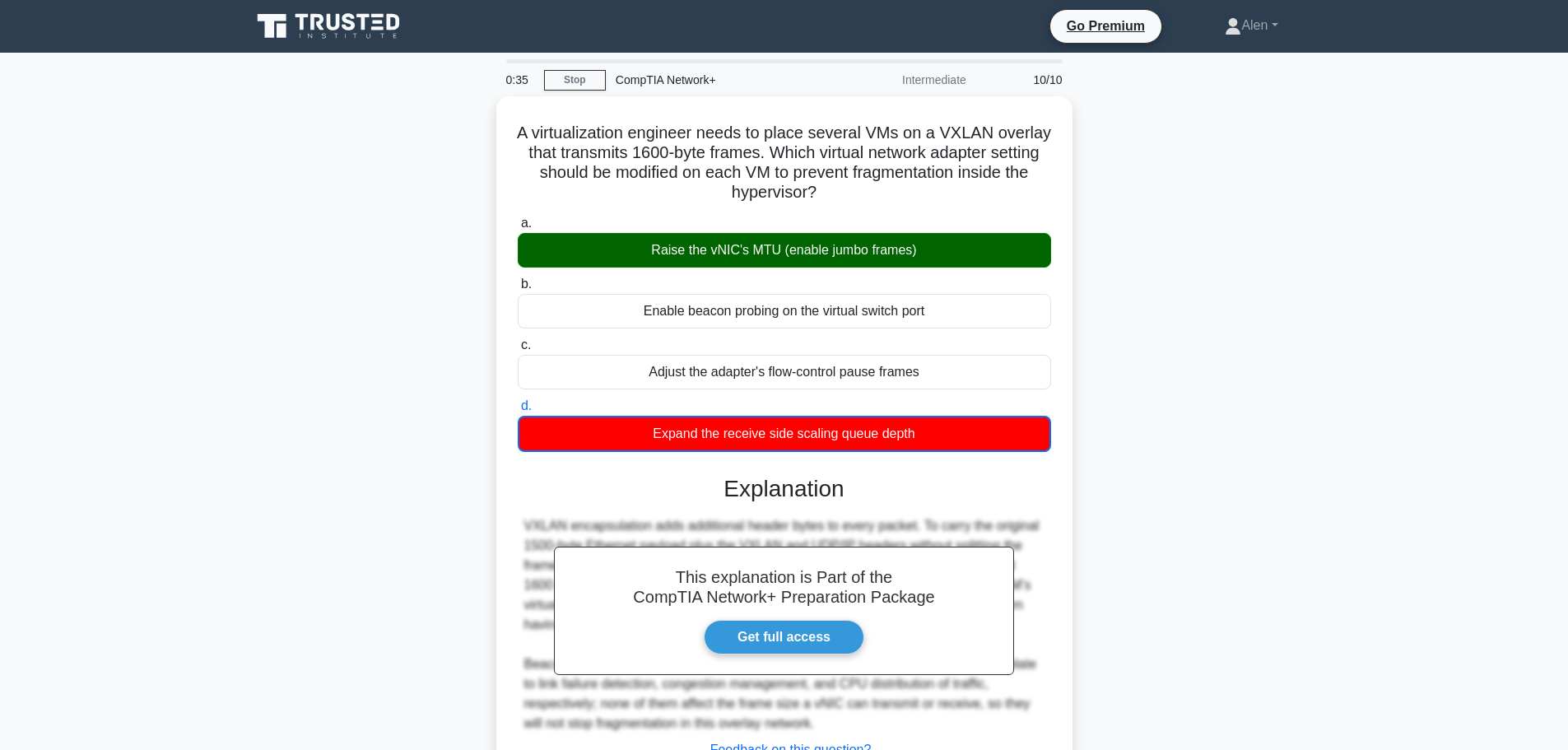
scroll to position [139, 0]
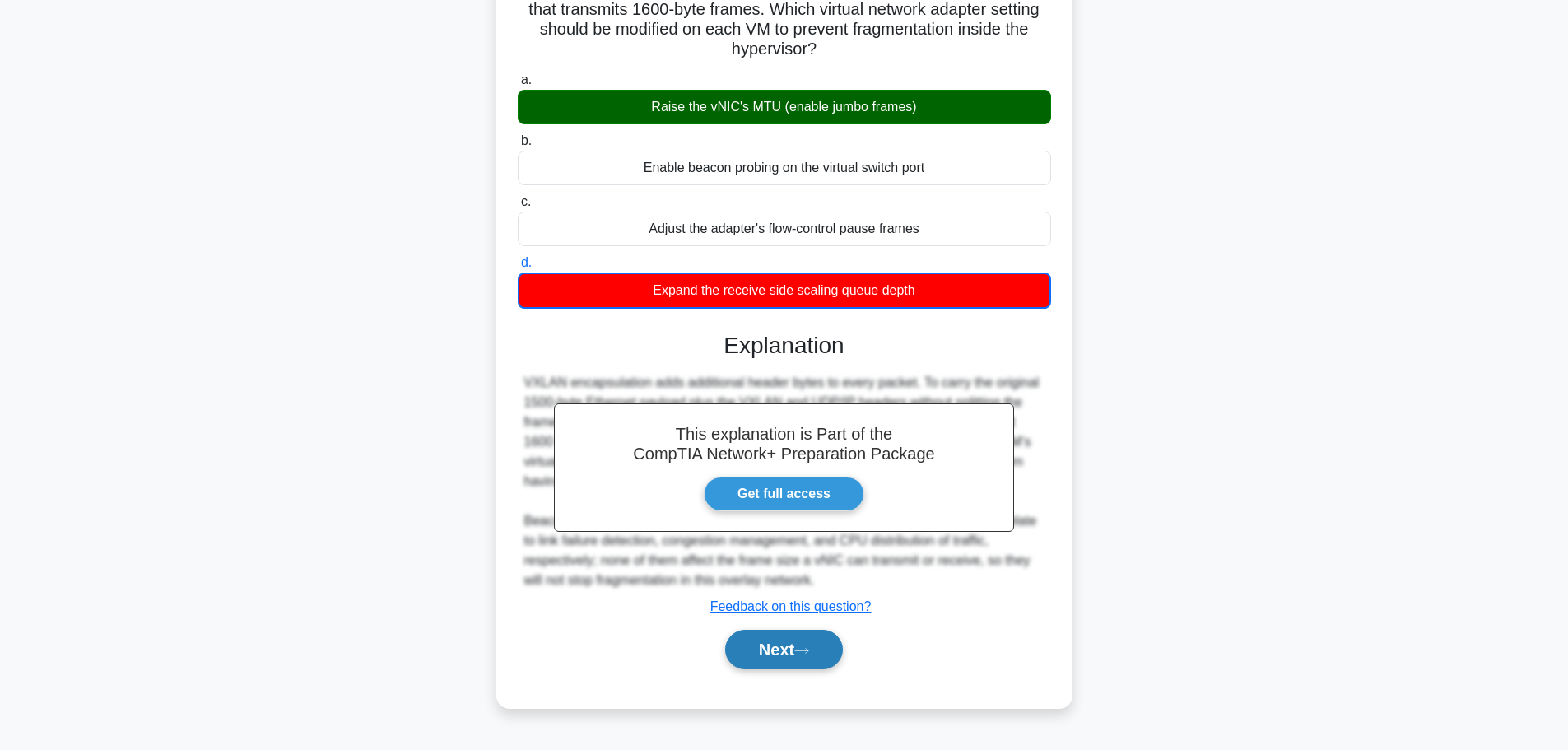
click at [784, 655] on button "Next" at bounding box center [784, 649] width 117 height 39
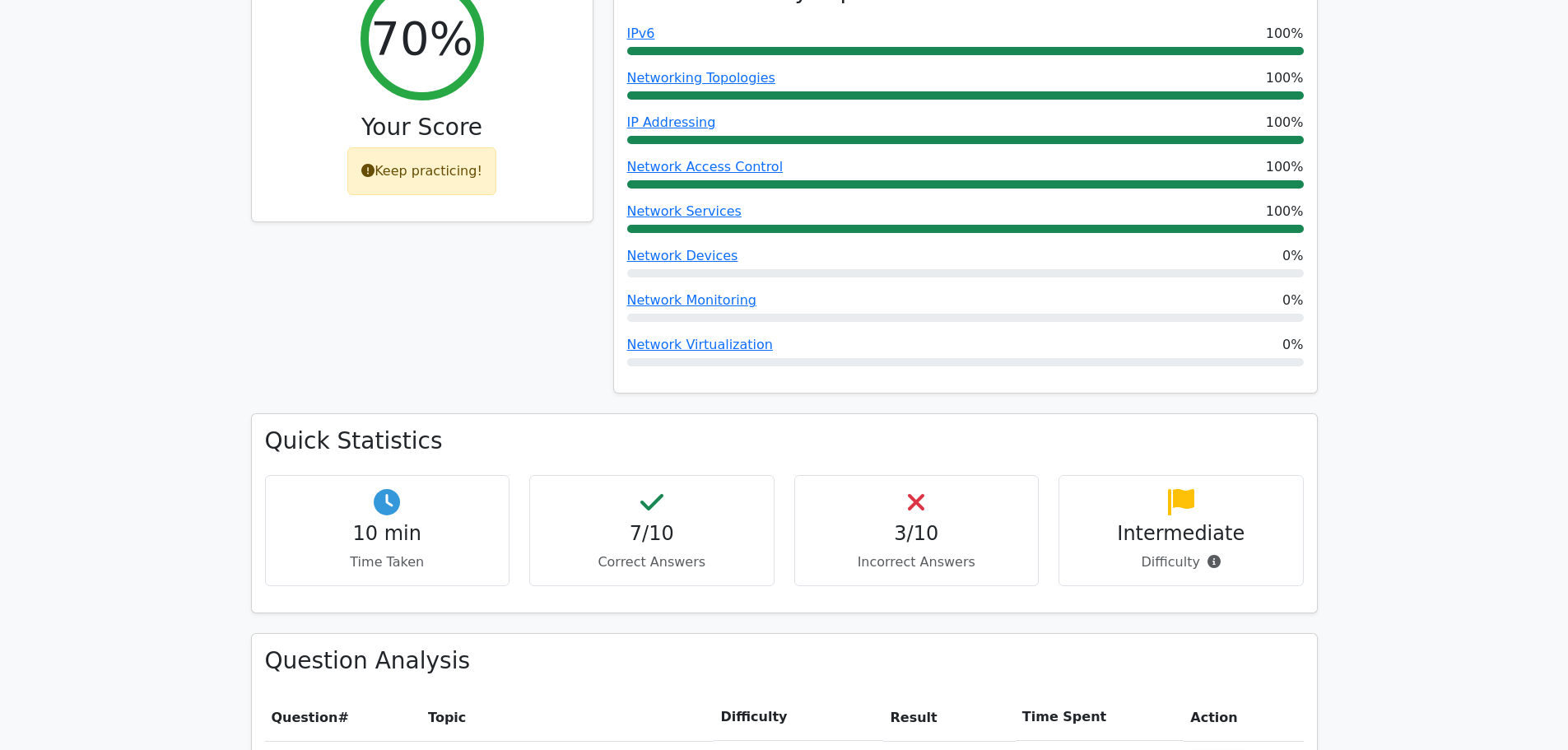
scroll to position [717, 0]
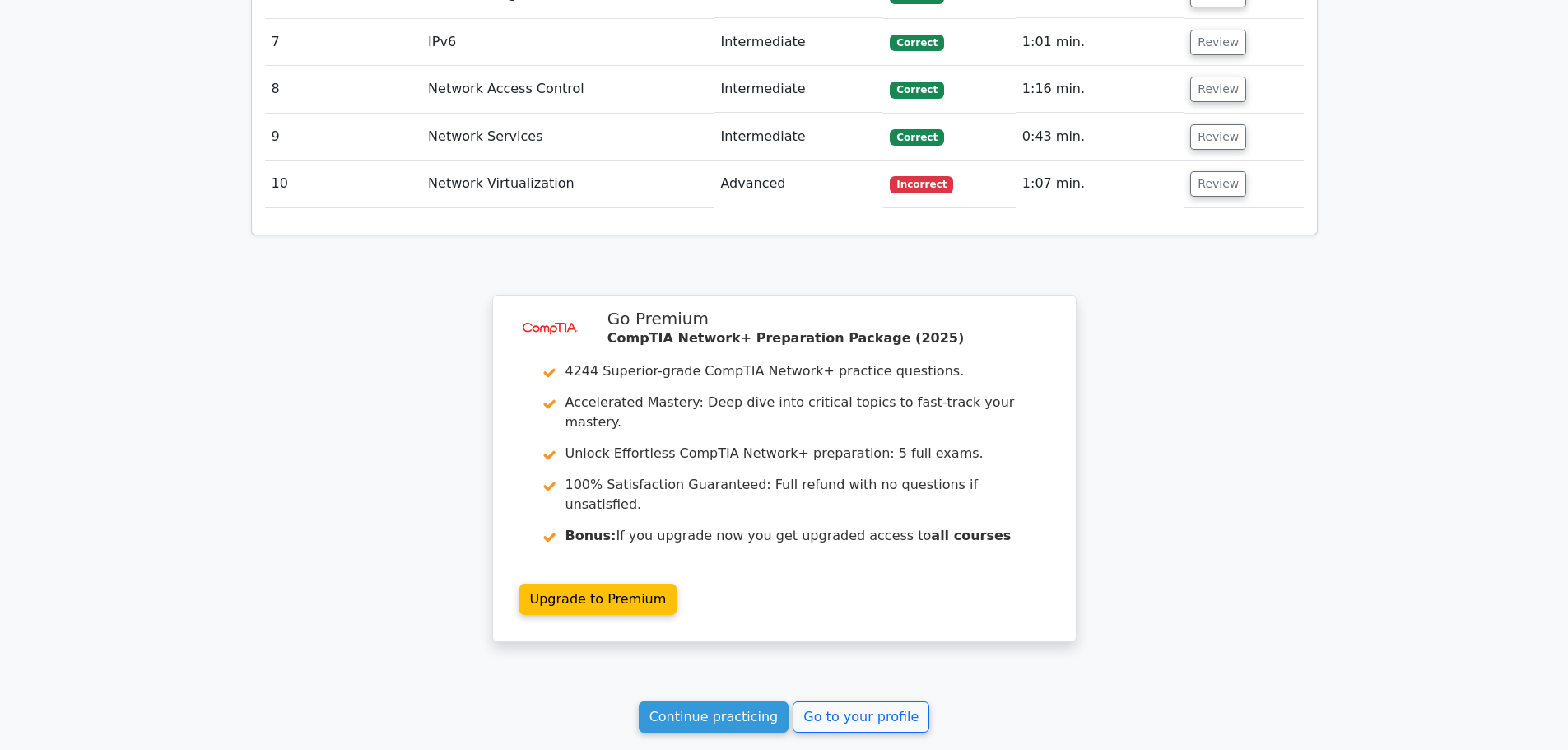
scroll to position [2453, 0]
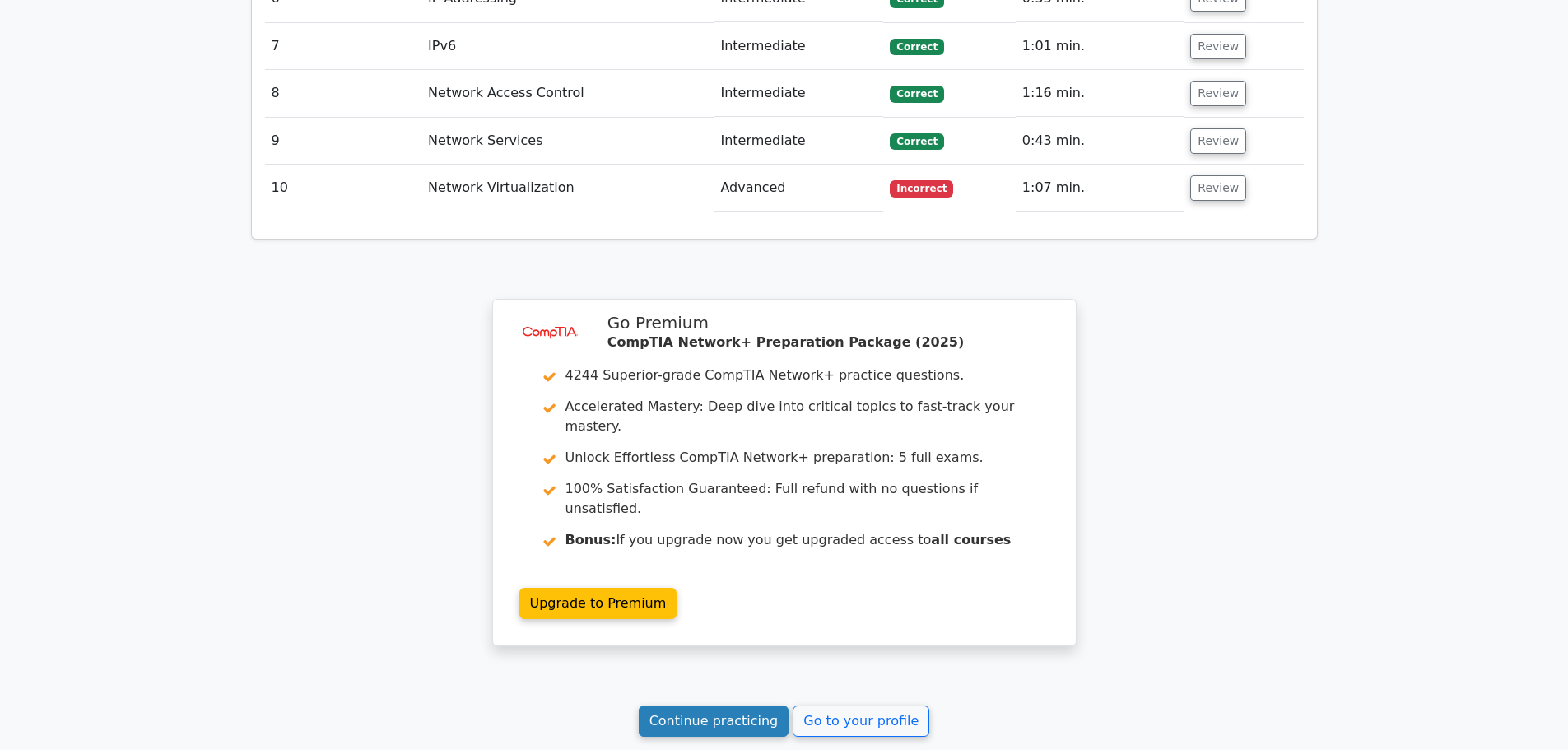
click at [706, 705] on link "Continue practicing" at bounding box center [714, 721] width 151 height 32
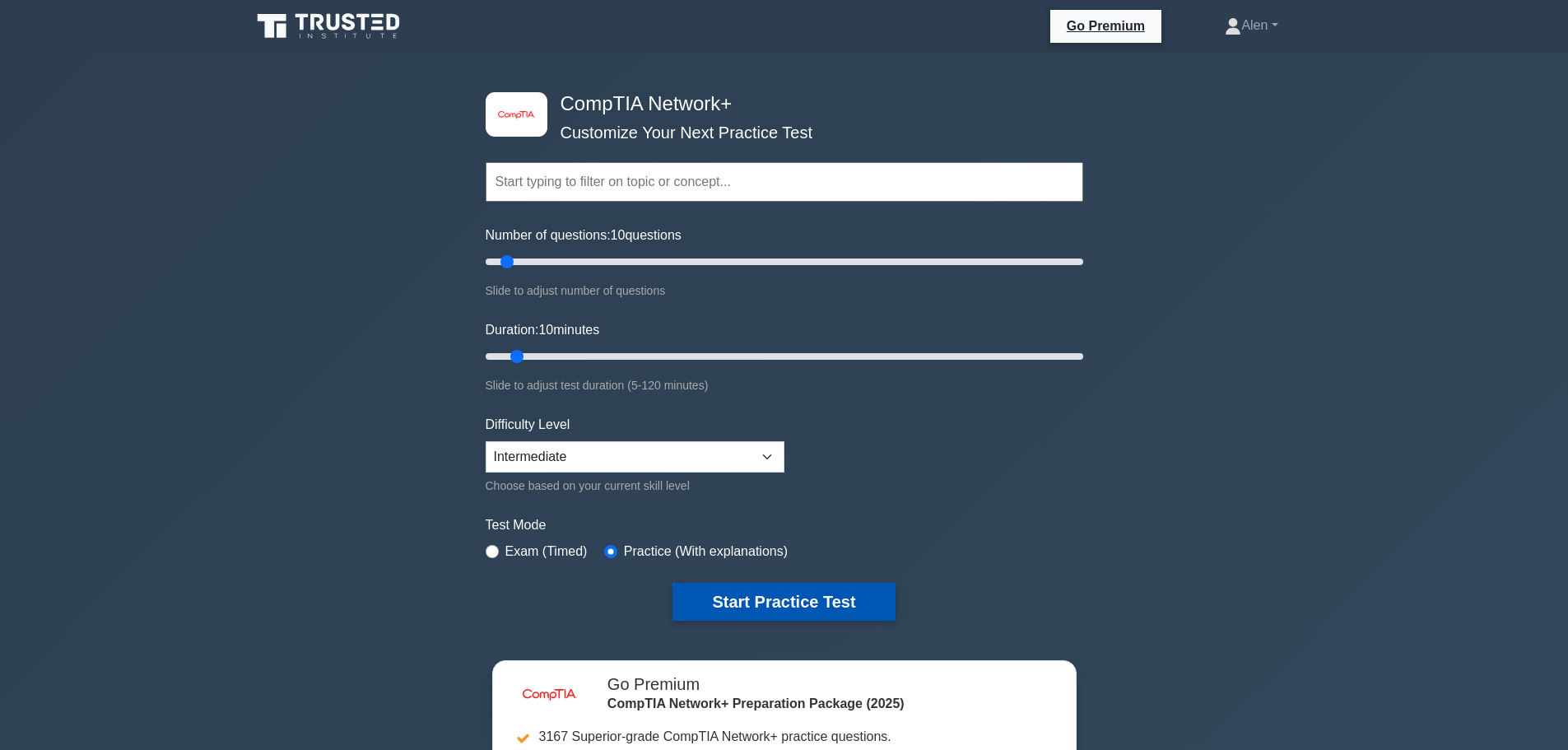
click at [767, 605] on button "Start Practice Test" at bounding box center [784, 602] width 223 height 38
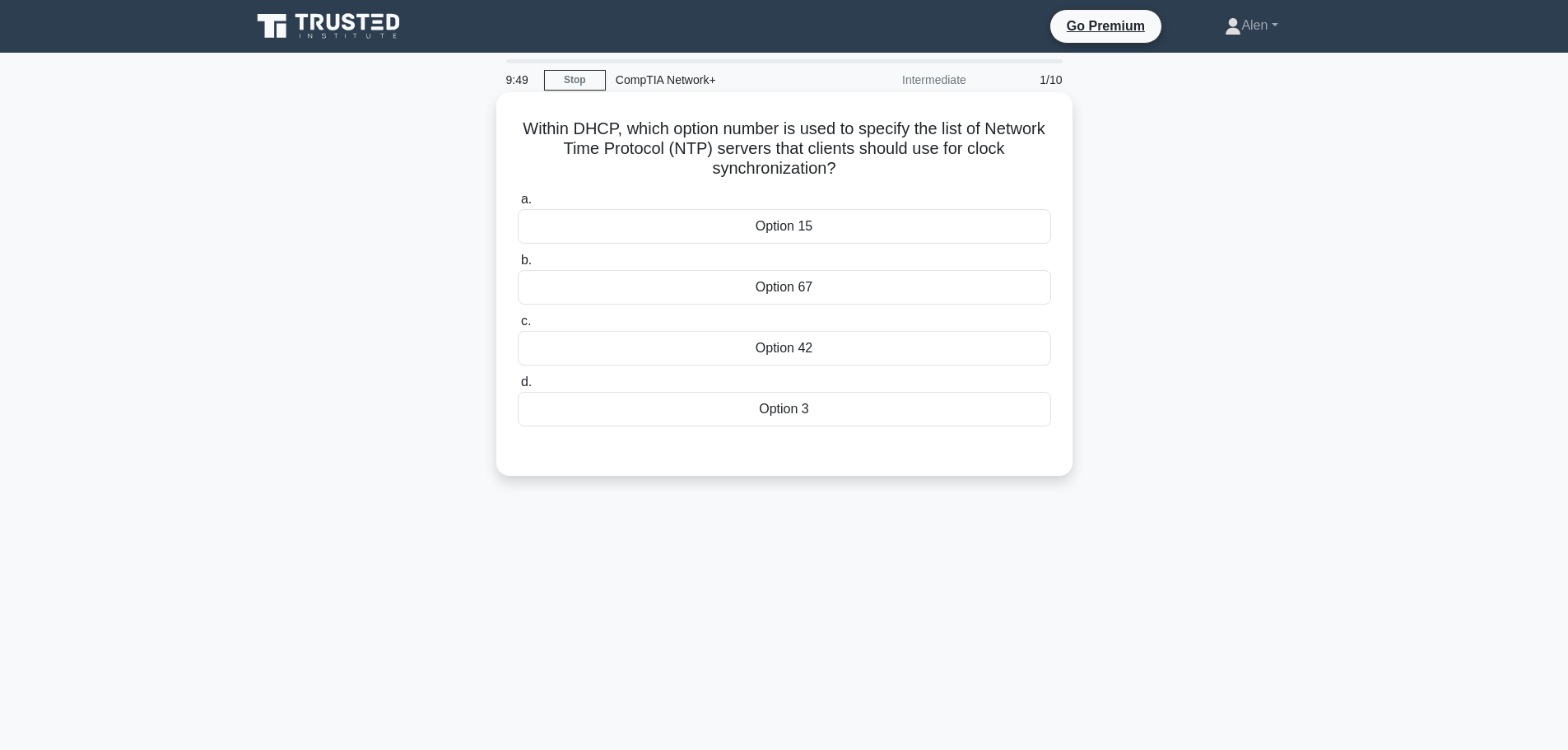
drag, startPoint x: 750, startPoint y: 151, endPoint x: 868, endPoint y: 170, distance: 119.5
click at [868, 170] on h5 "Within DHCP, which option number is used to specify the list of Network Time Pr…" at bounding box center [784, 148] width 537 height 61
click at [894, 166] on h5 "Within DHCP, which option number is used to specify the list of Network Time Pr…" at bounding box center [784, 148] width 537 height 61
drag, startPoint x: 534, startPoint y: 152, endPoint x: 844, endPoint y: 140, distance: 310.2
click at [844, 140] on h5 "Within DHCP, which option number is used to specify the list of Network Time Pr…" at bounding box center [784, 148] width 537 height 61
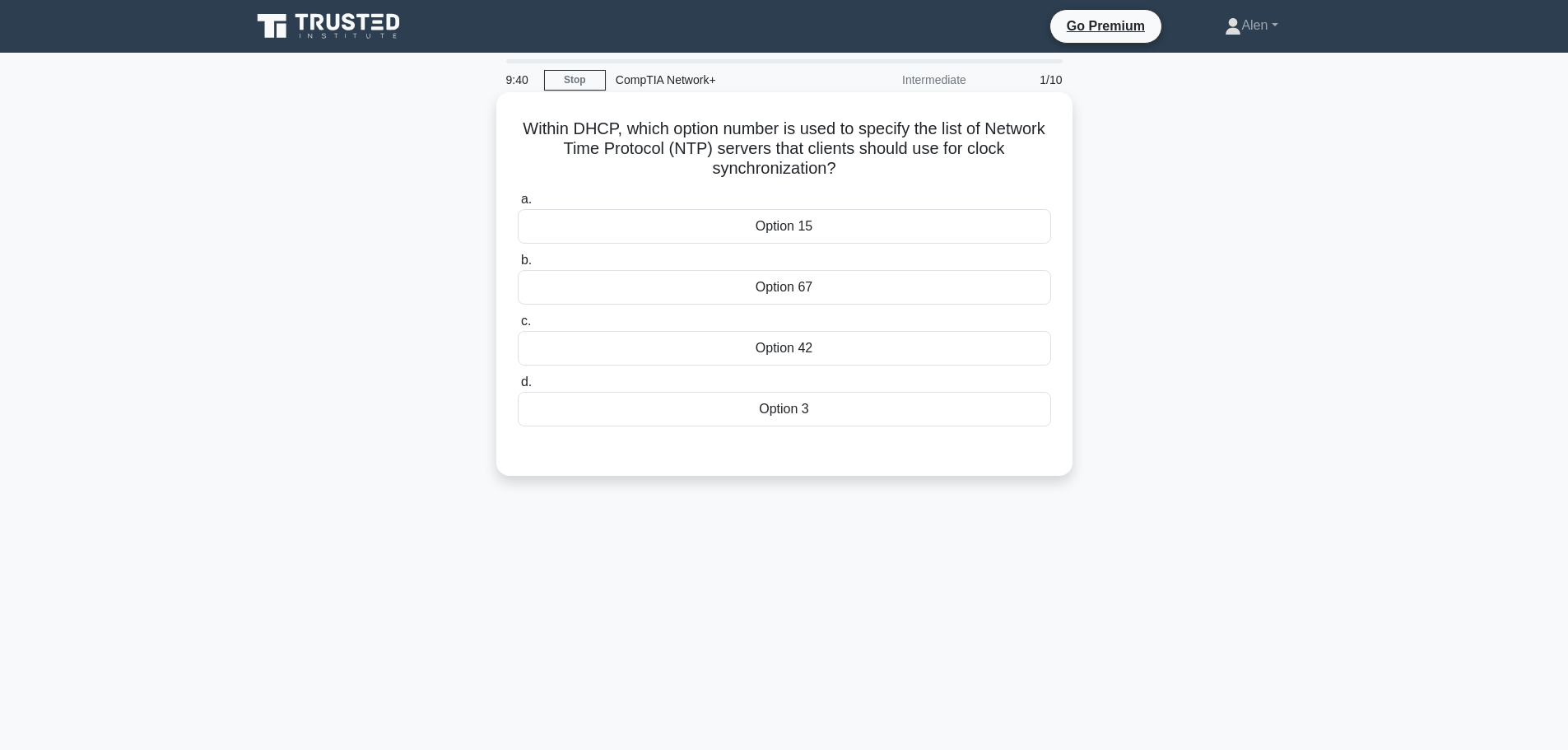
click at [963, 182] on div "Within DHCP, which option number is used to specify the list of Network Time Pr…" at bounding box center [784, 283] width 563 height 371
drag, startPoint x: 814, startPoint y: 130, endPoint x: 601, endPoint y: 130, distance: 213.0
click at [601, 130] on h5 "Within DHCP, which option number is used to specify the list of Network Time Pr…" at bounding box center [784, 148] width 537 height 61
copy h5 "DHCP, which option number"
click at [760, 357] on div "Option 42" at bounding box center [784, 348] width 534 height 34
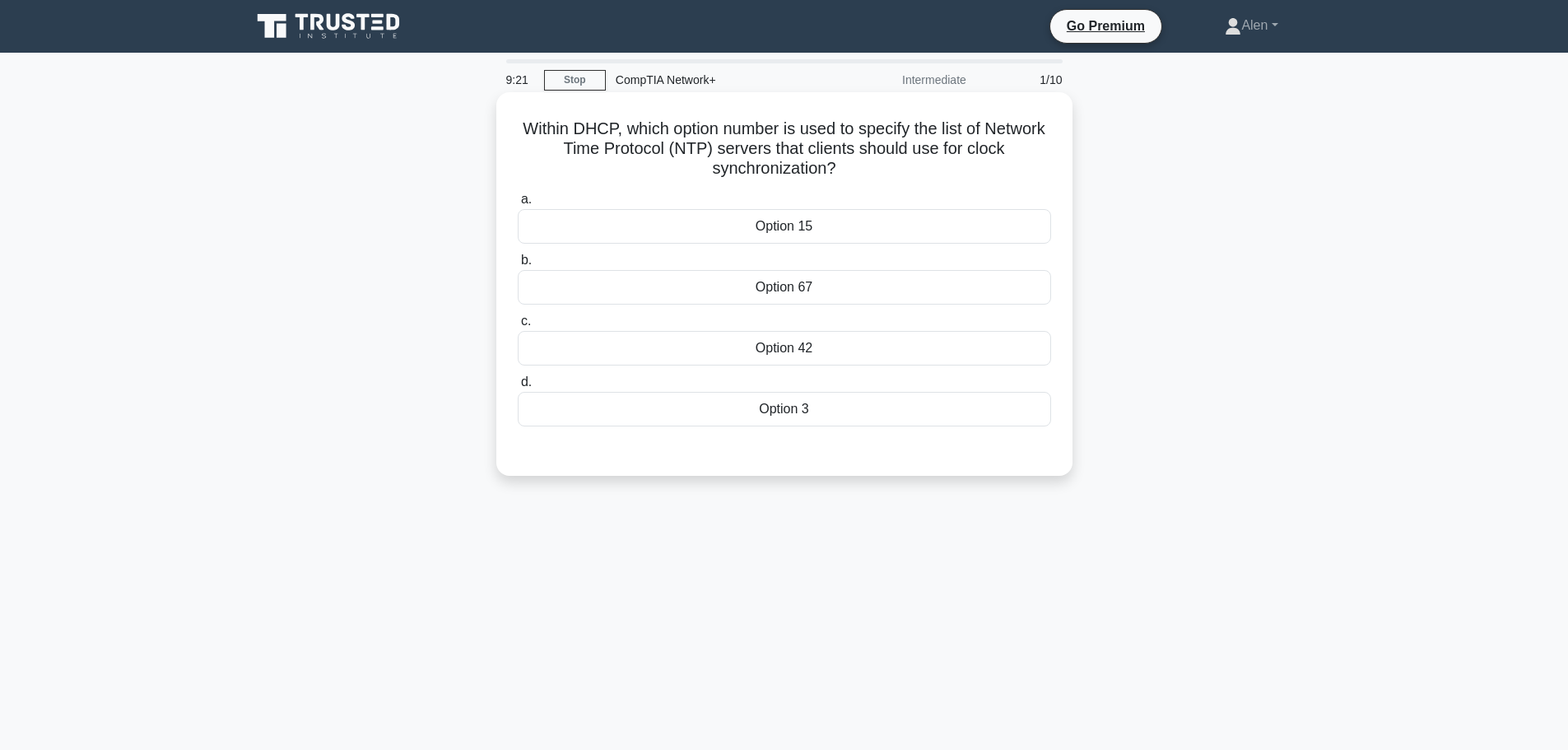
click at [518, 327] on input "c. Option 42" at bounding box center [518, 321] width 0 height 10
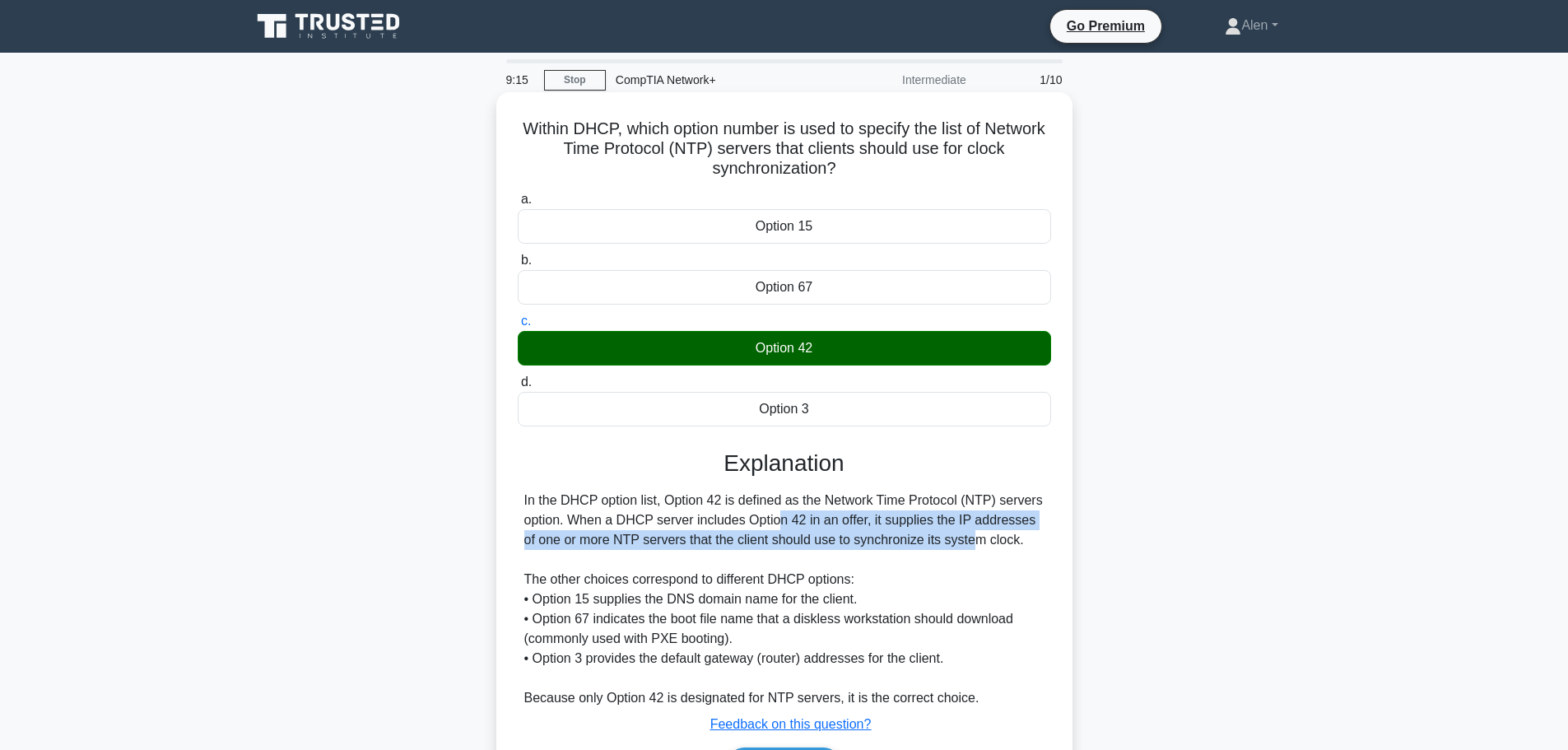
drag, startPoint x: 680, startPoint y: 520, endPoint x: 865, endPoint y: 541, distance: 186.2
click at [865, 541] on div "In the DHCP option list, Option 42 is defined as the Network Time Protocol (NTP…" at bounding box center [784, 599] width 520 height 217
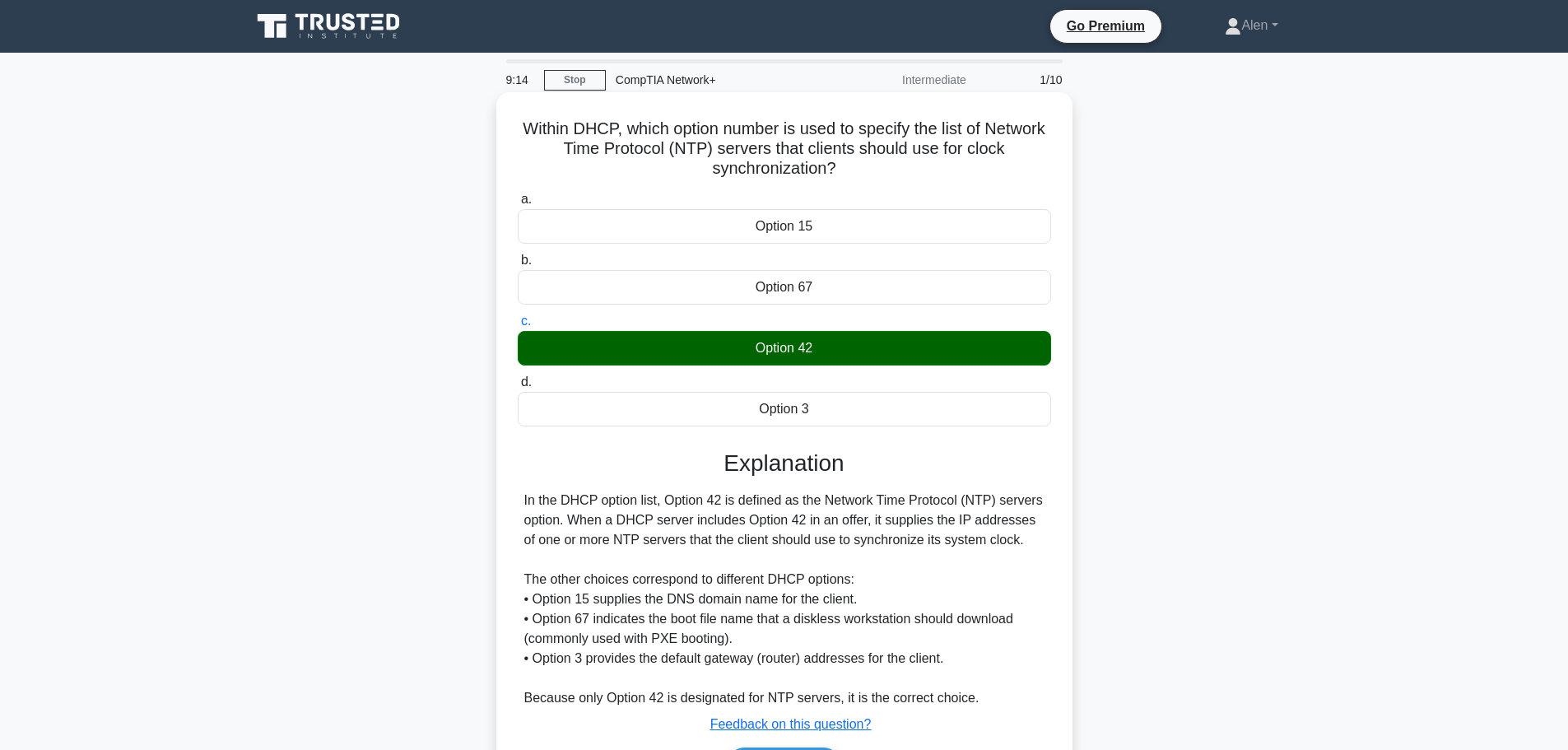
click at [936, 559] on div "In the DHCP option list, Option 42 is defined as the Network Time Protocol (NTP…" at bounding box center [784, 599] width 520 height 217
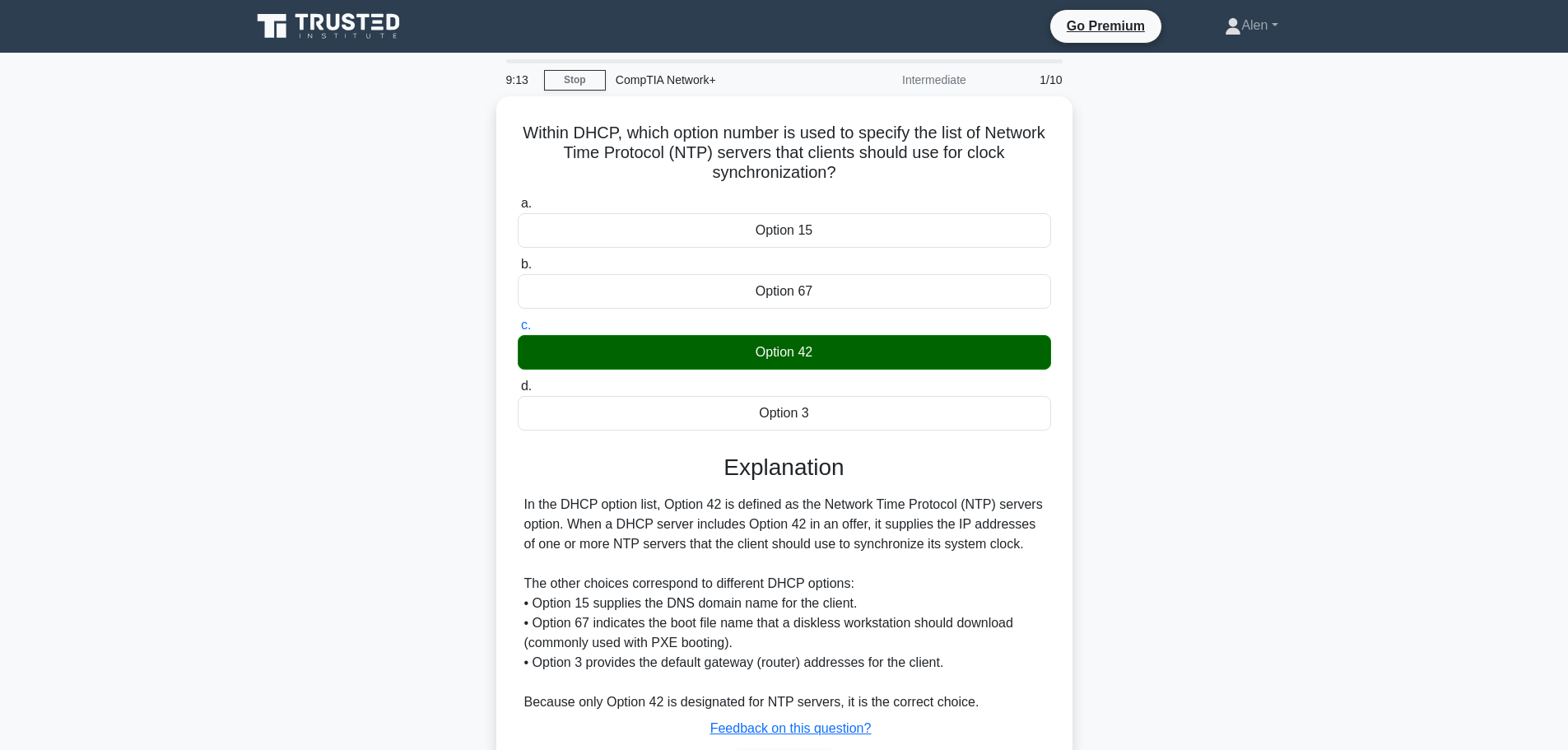
scroll to position [139, 0]
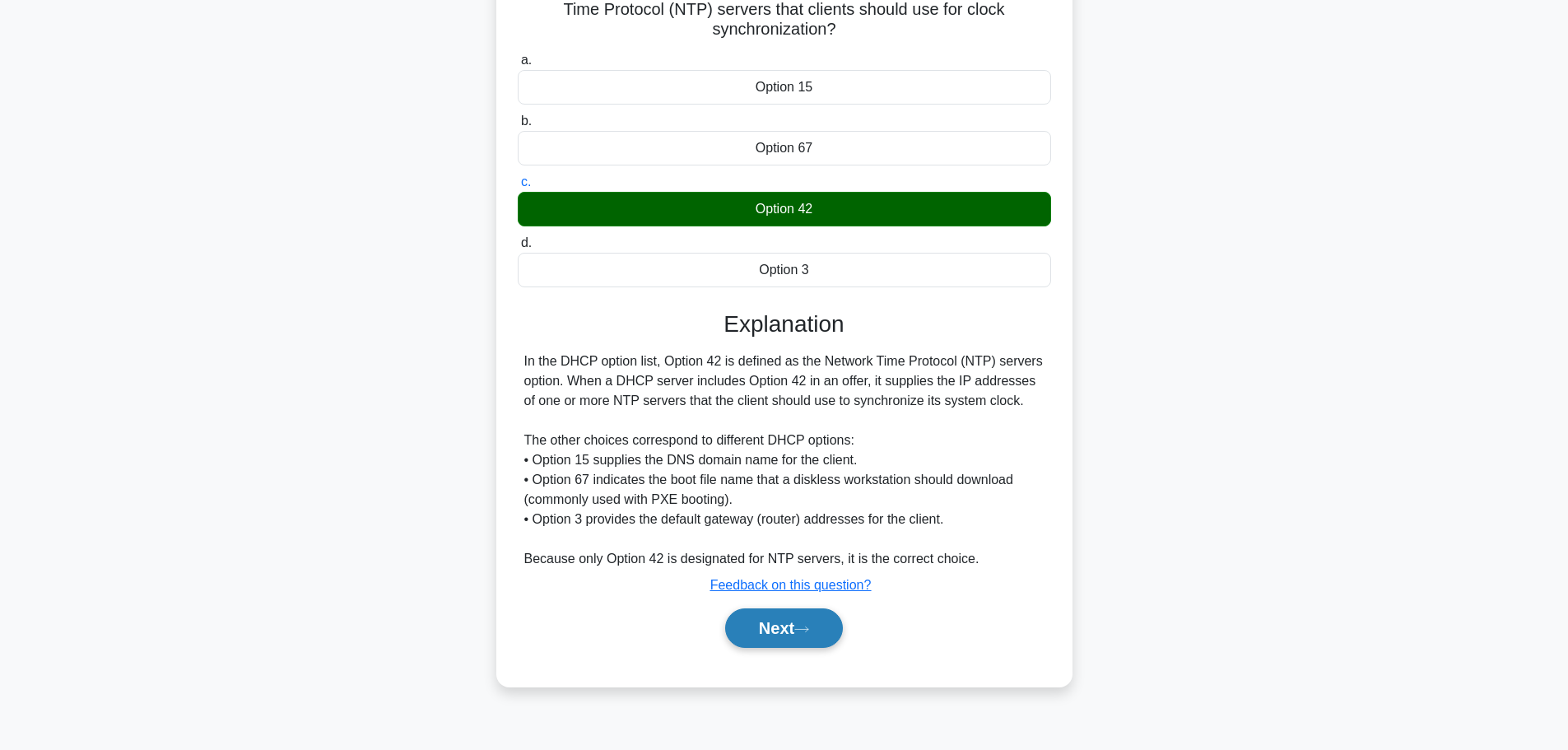
click at [793, 625] on button "Next" at bounding box center [784, 628] width 117 height 39
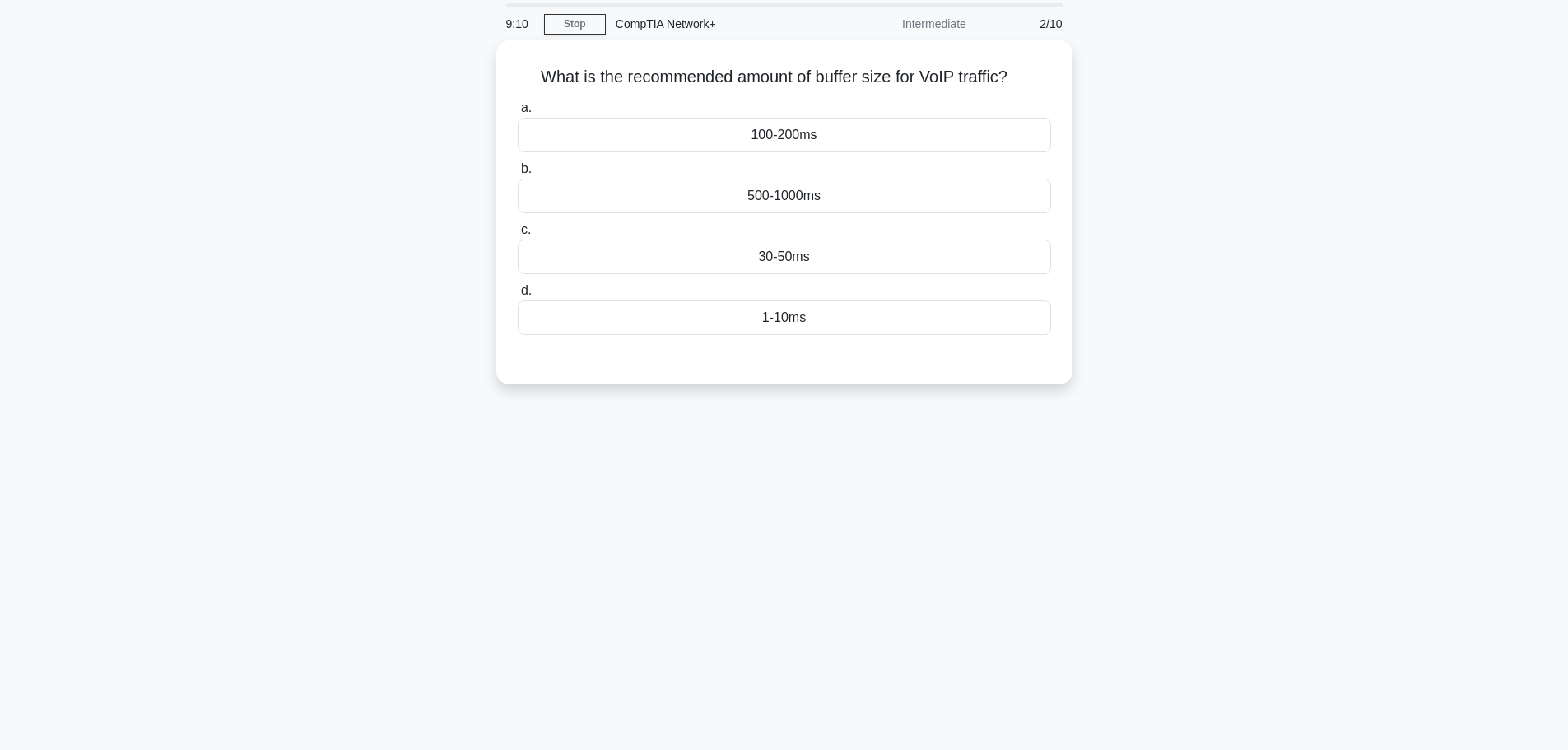
scroll to position [0, 0]
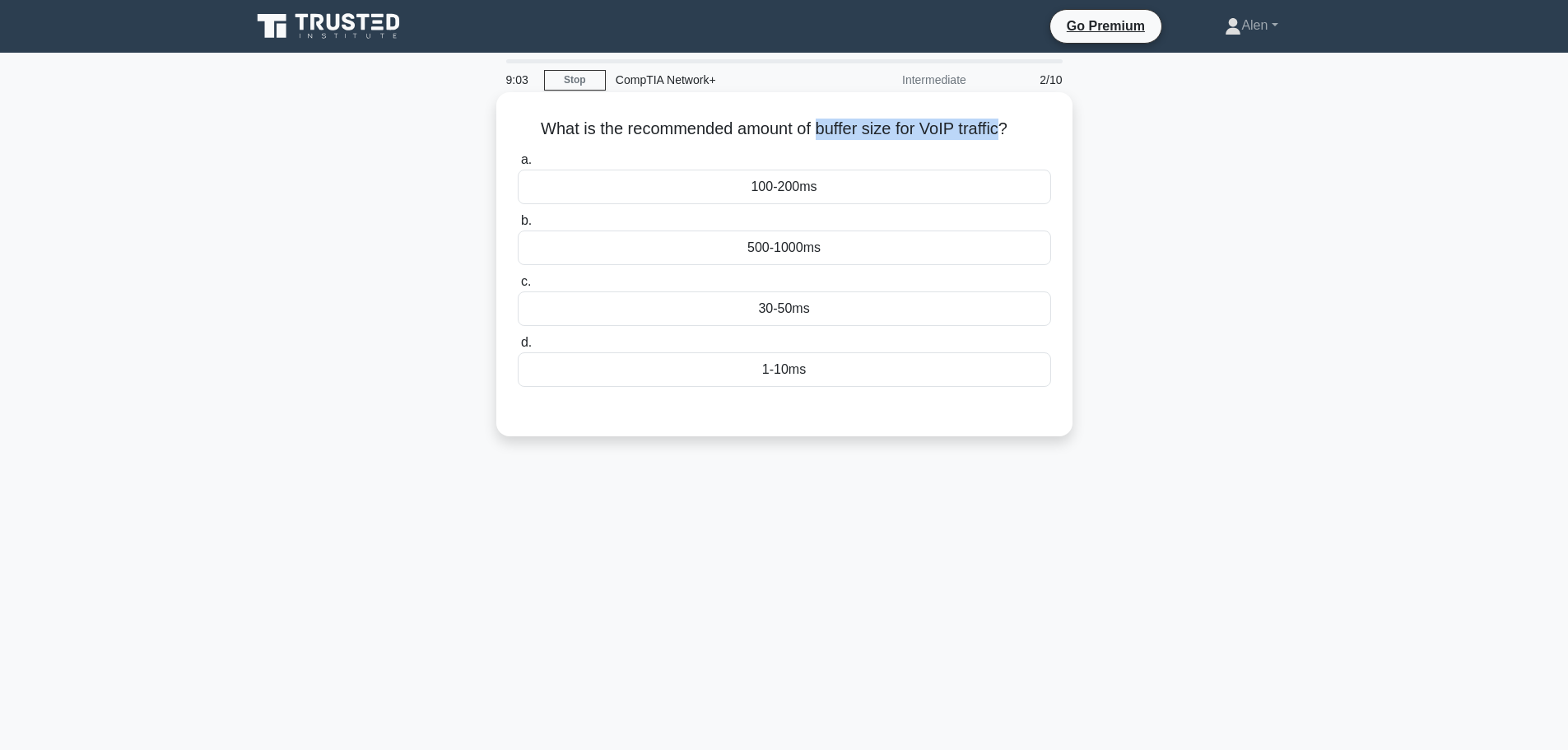
drag, startPoint x: 1006, startPoint y: 128, endPoint x: 815, endPoint y: 127, distance: 191.0
click at [815, 127] on h5 "What is the recommended amount of buffer size for VoIP traffic? .spinner_0XTQ{t…" at bounding box center [784, 128] width 537 height 21
copy h5 "buffer size for VoIP traffic"
click at [1261, 348] on div "What is the recommended amount of buffer size for VoIP traffic? .spinner_0XTQ{t…" at bounding box center [784, 277] width 1087 height 364
click at [765, 317] on div "30-50ms" at bounding box center [784, 308] width 534 height 34
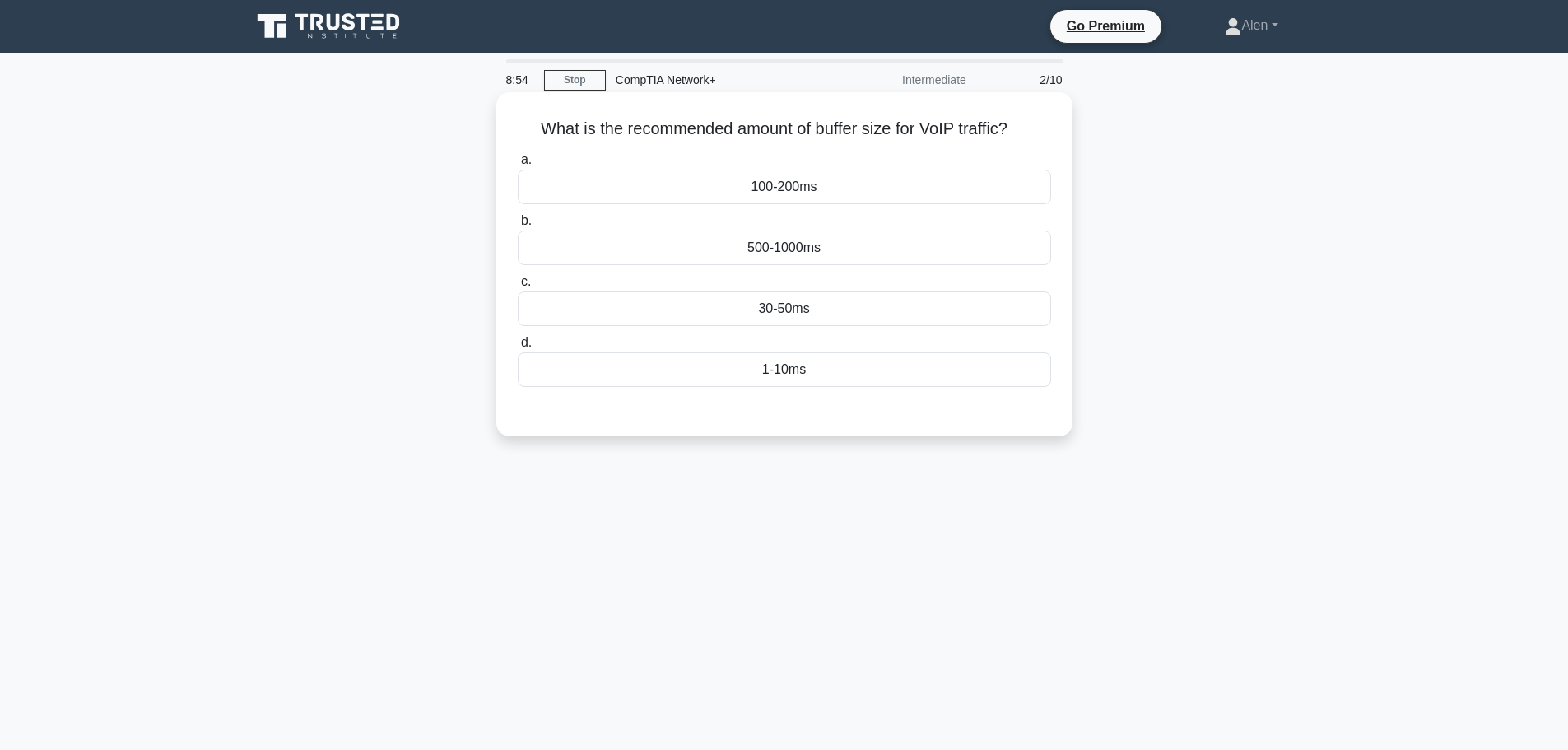
click at [518, 287] on input "c. 30-50ms" at bounding box center [518, 282] width 0 height 10
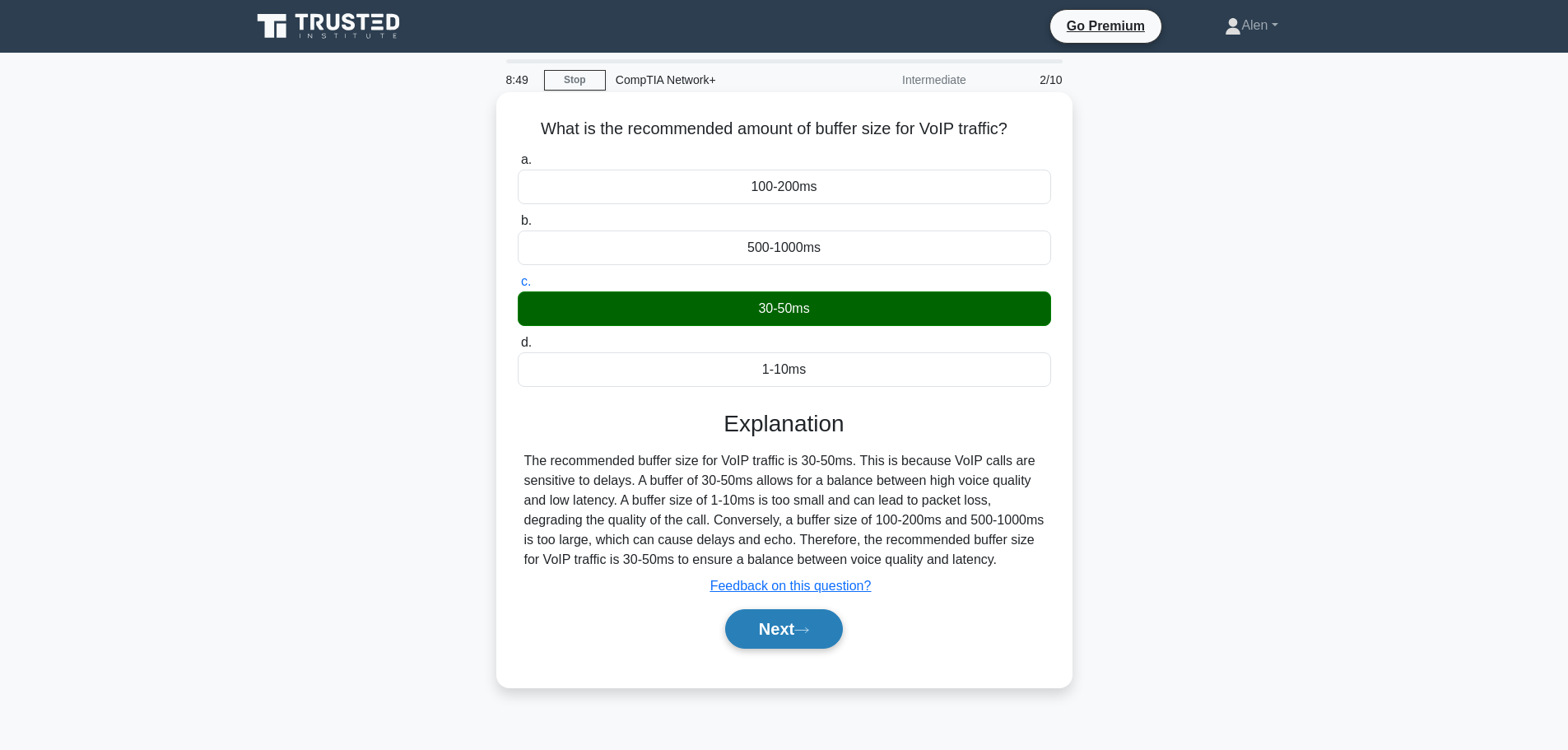
click at [787, 627] on button "Next" at bounding box center [784, 628] width 117 height 39
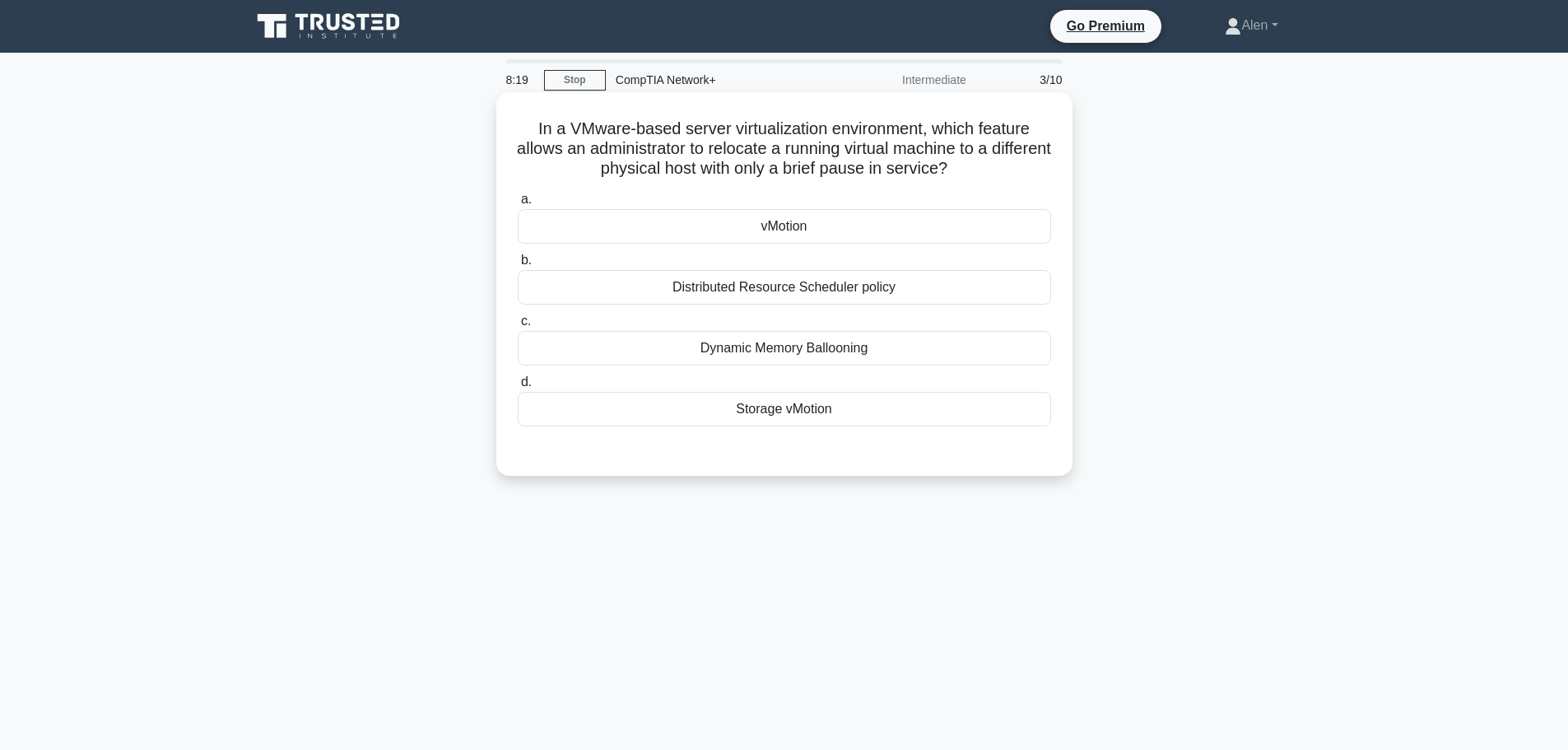
click at [796, 226] on div "vMotion" at bounding box center [784, 226] width 534 height 34
click at [518, 205] on input "a. vMotion" at bounding box center [518, 199] width 0 height 10
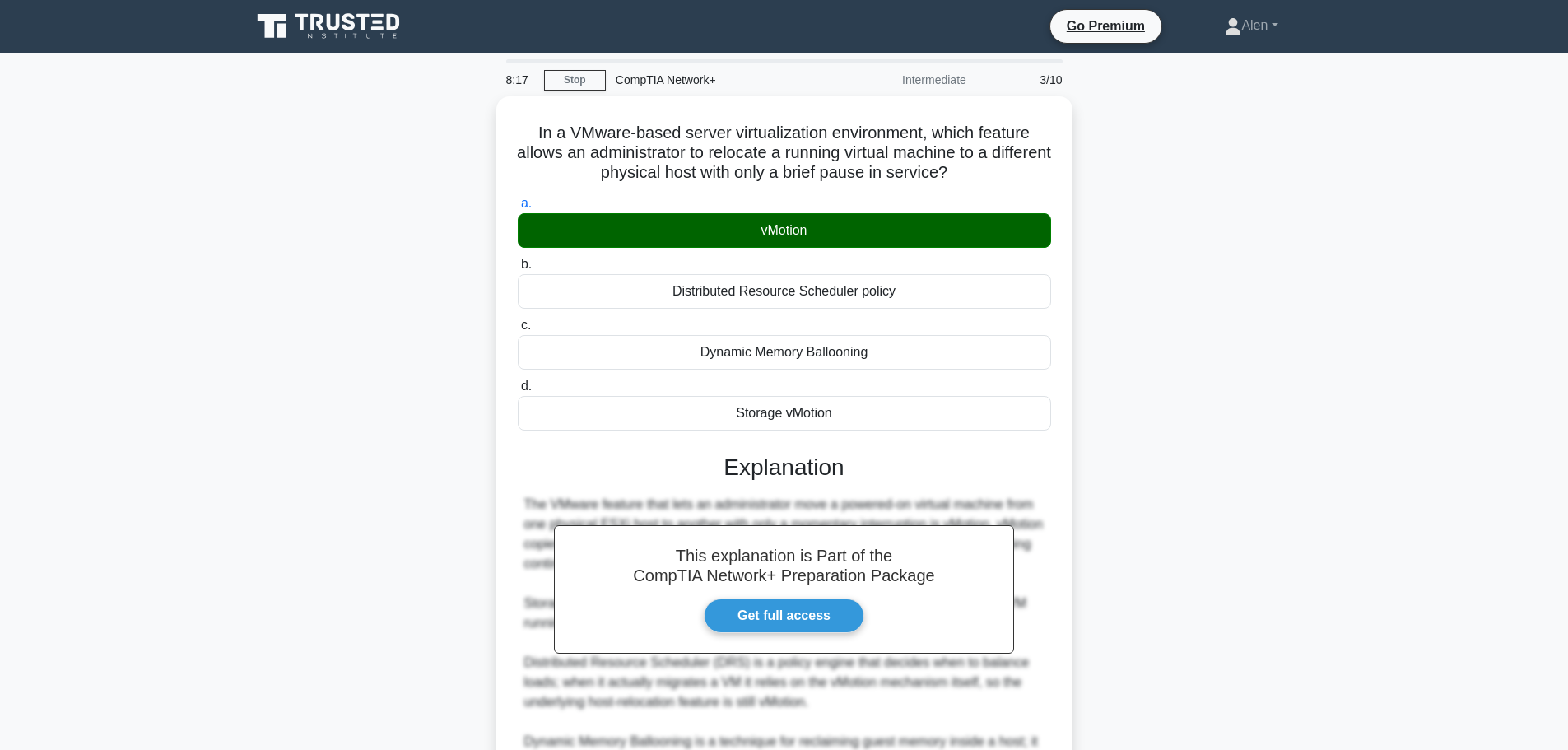
scroll to position [167, 0]
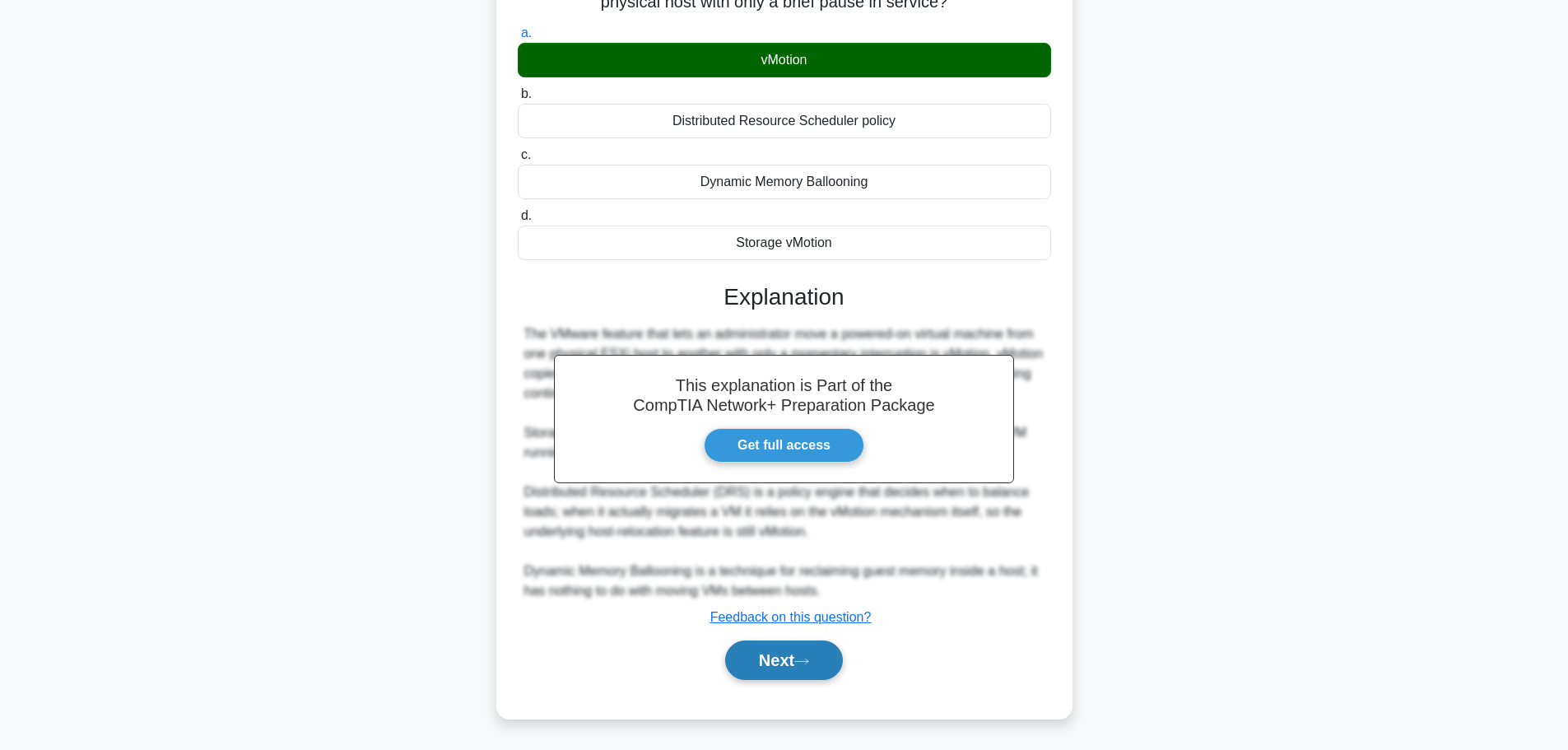
click at [780, 670] on button "Next" at bounding box center [784, 660] width 117 height 39
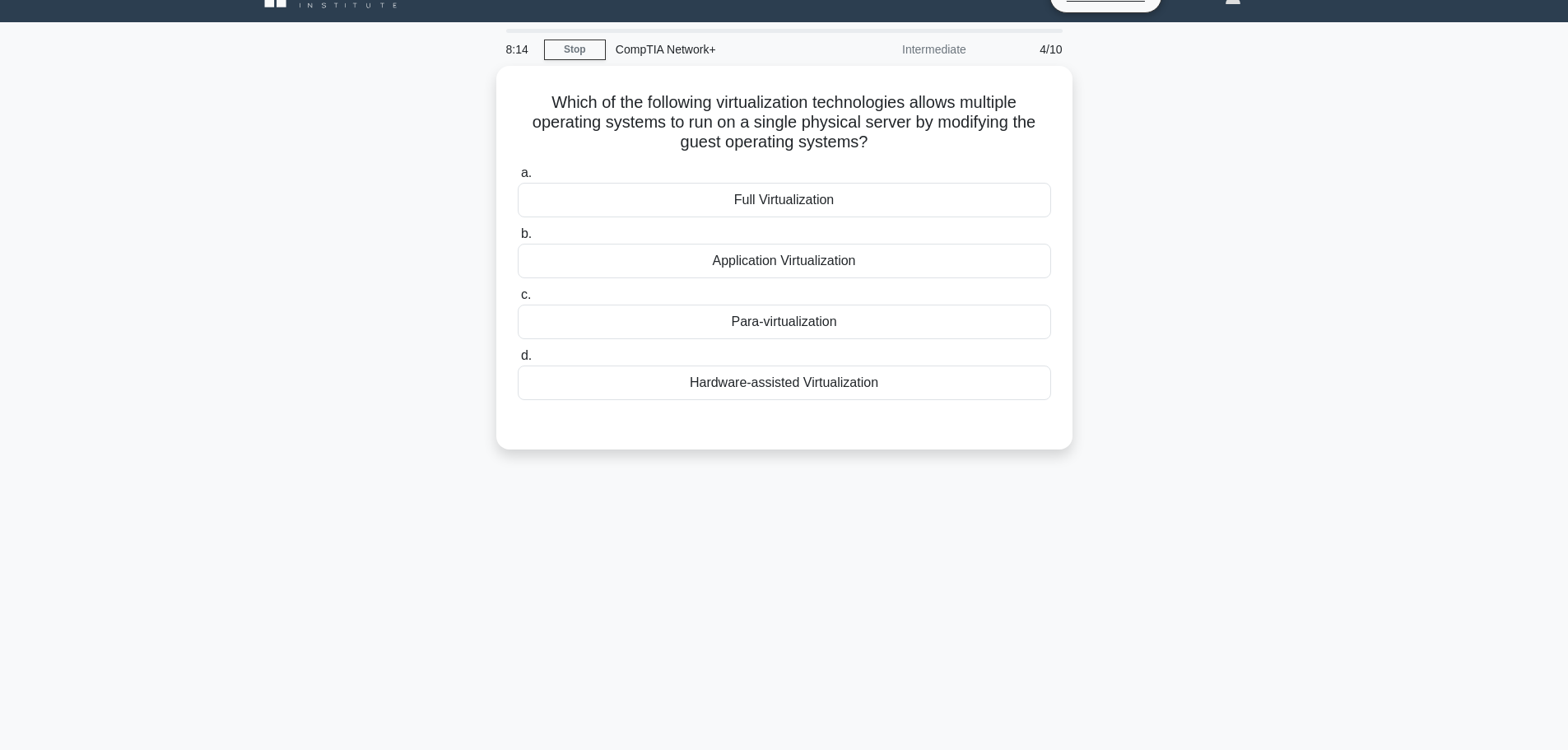
scroll to position [0, 0]
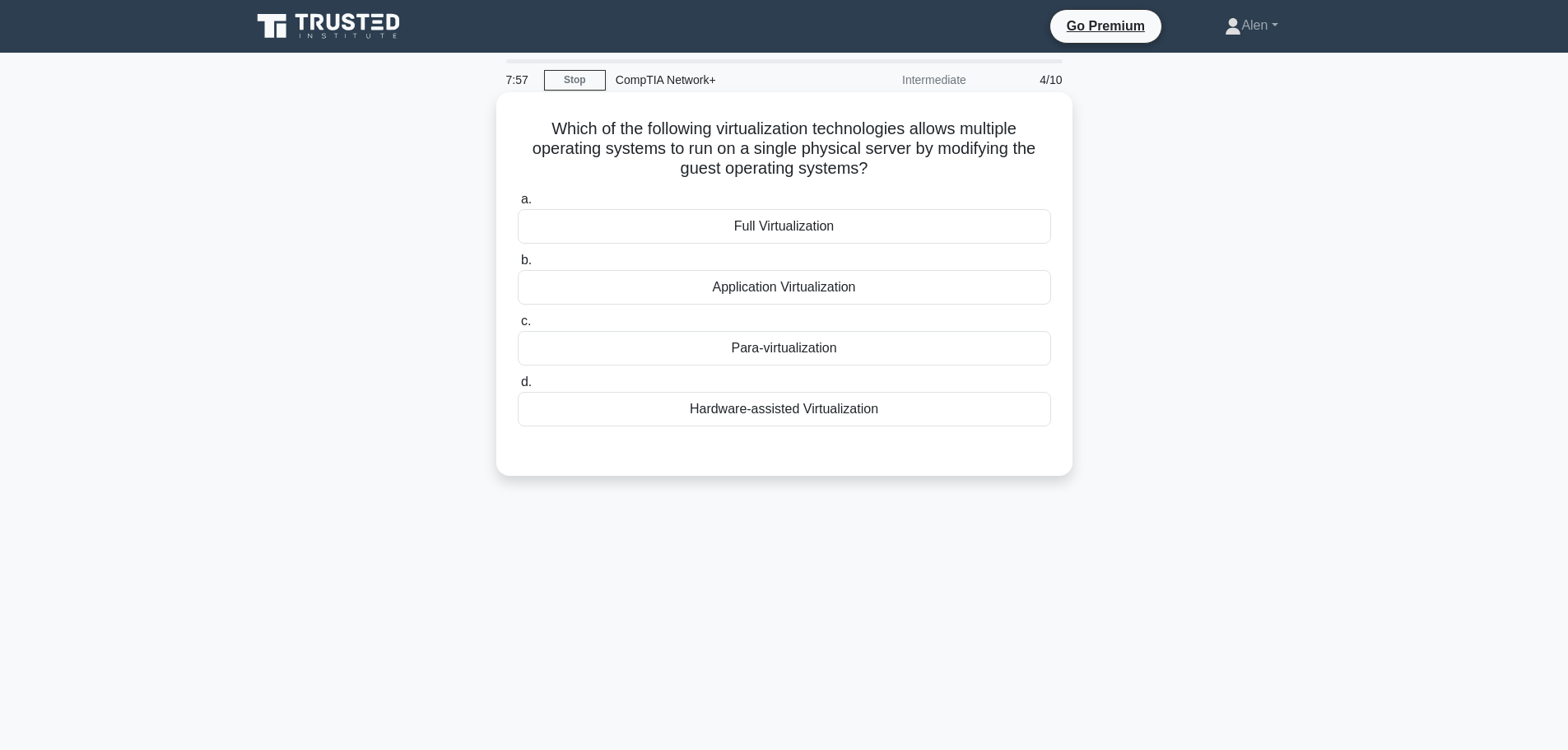
click at [779, 233] on div "Full Virtualization" at bounding box center [784, 226] width 534 height 34
click at [518, 205] on input "a. Full Virtualization" at bounding box center [518, 199] width 0 height 10
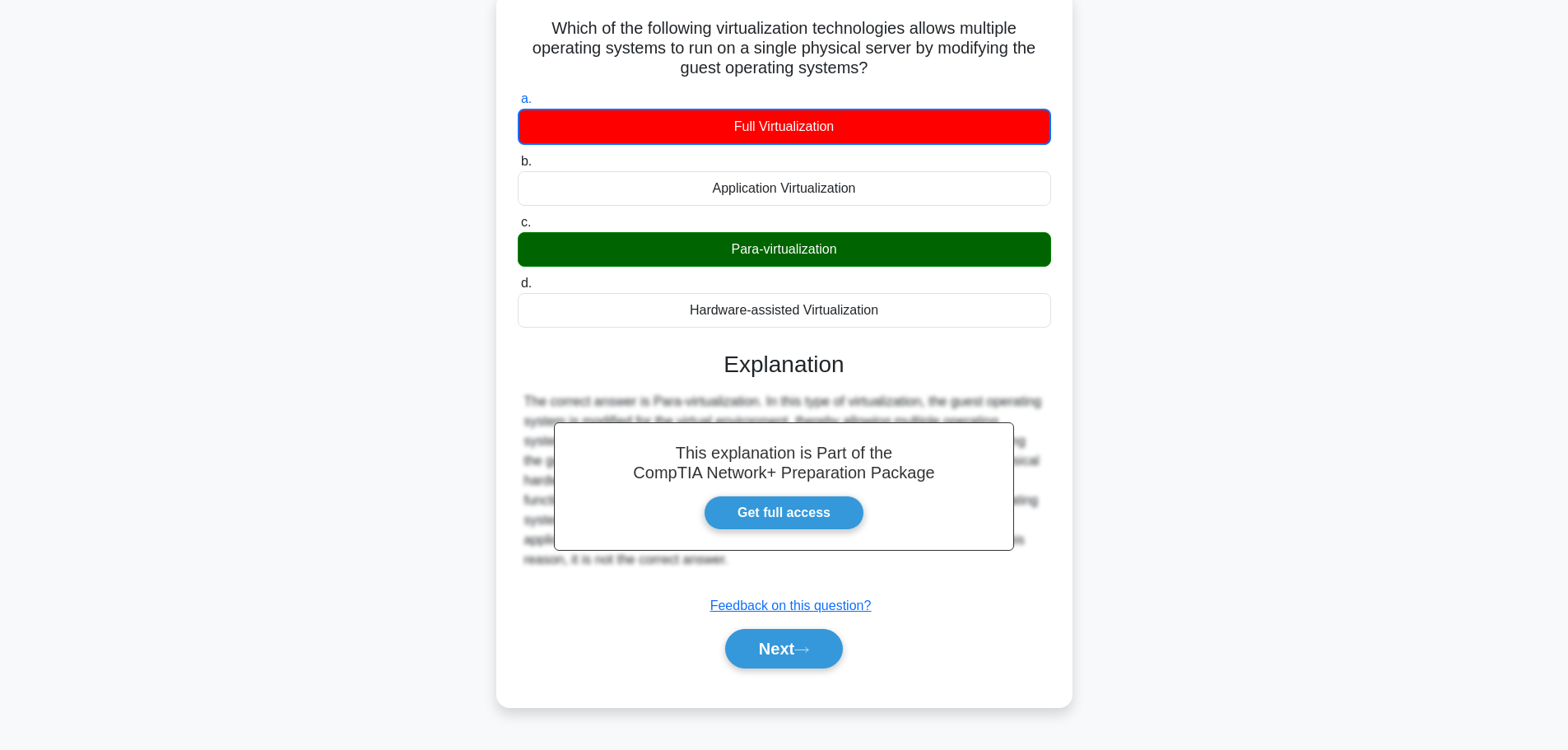
scroll to position [122, 0]
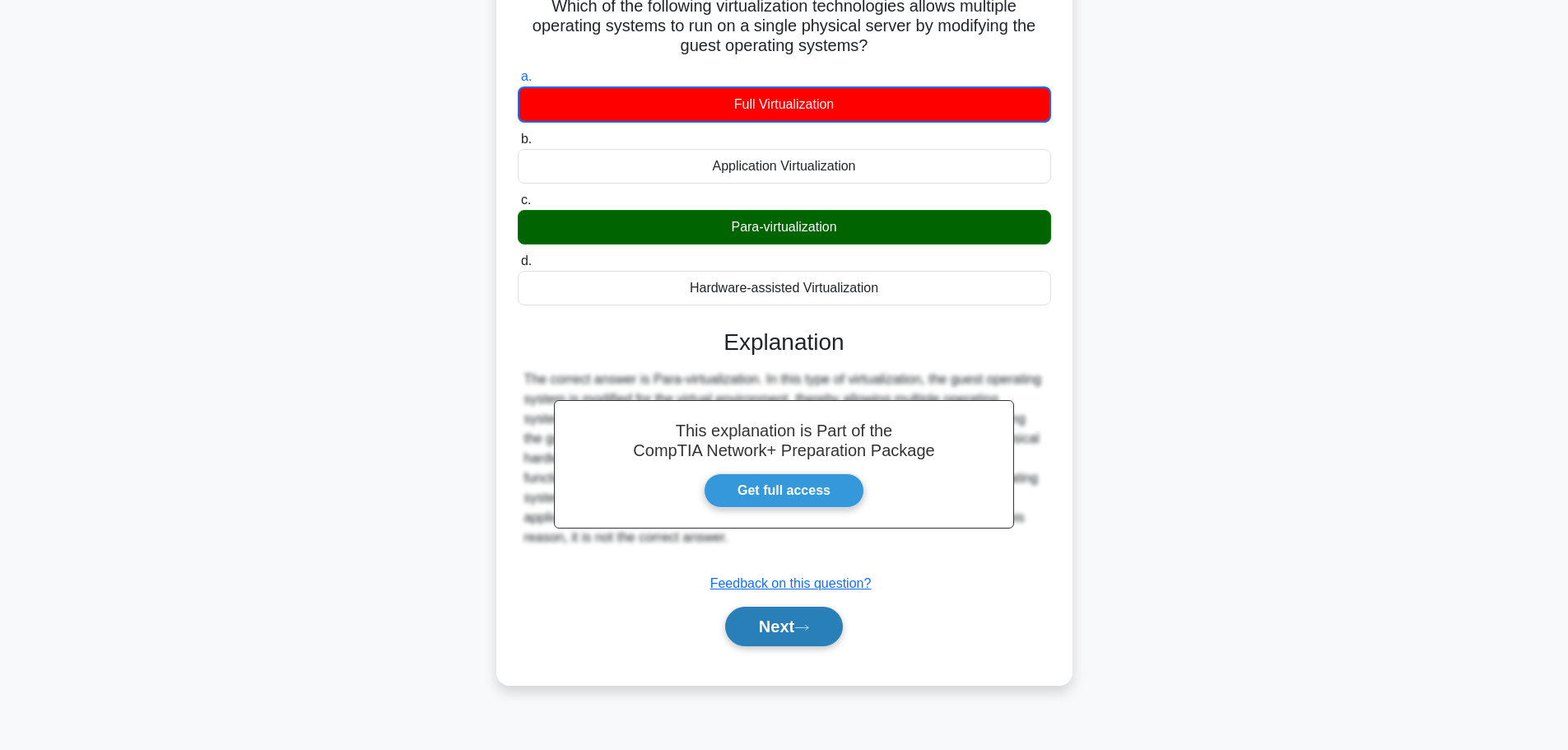
click at [795, 634] on button "Next" at bounding box center [784, 626] width 117 height 39
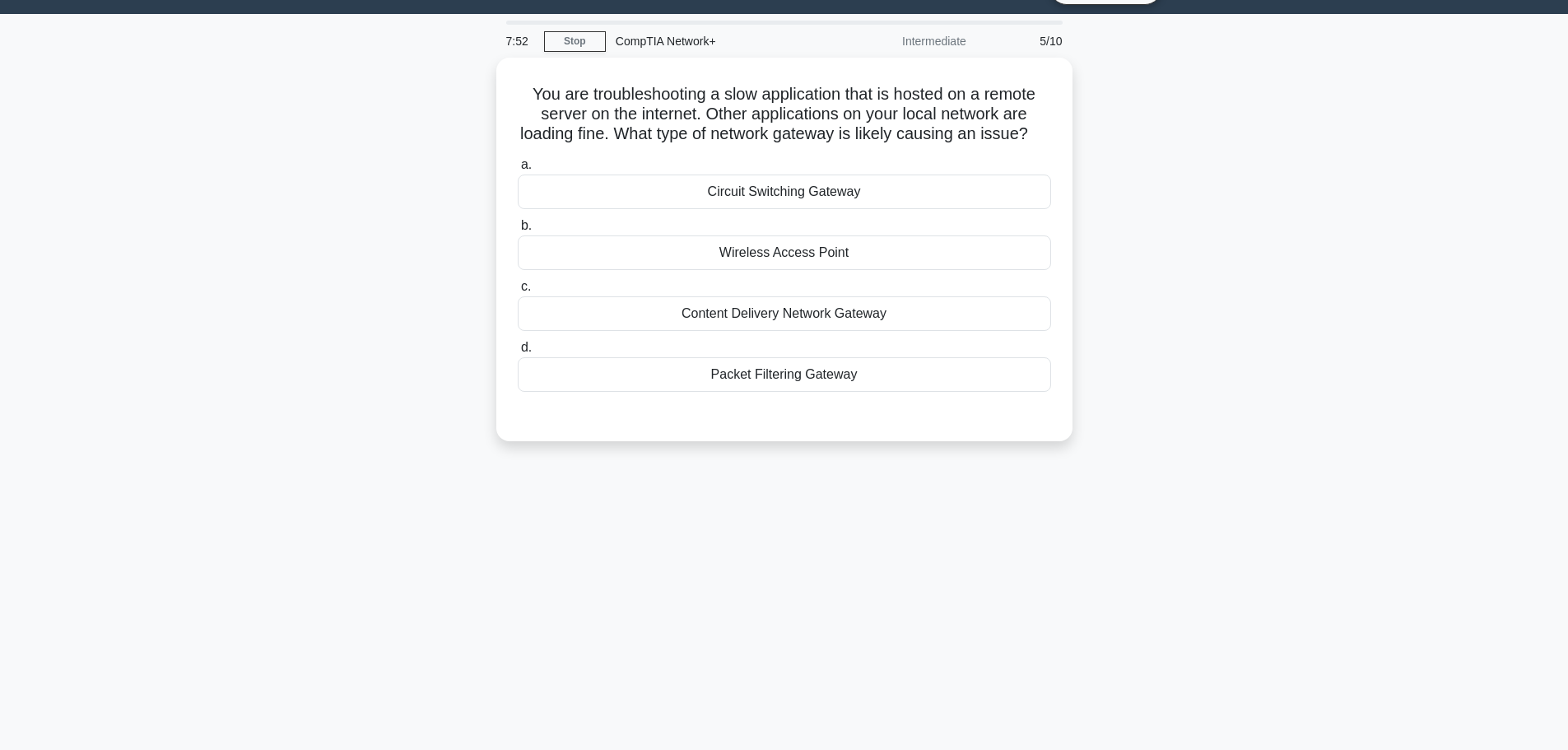
scroll to position [0, 0]
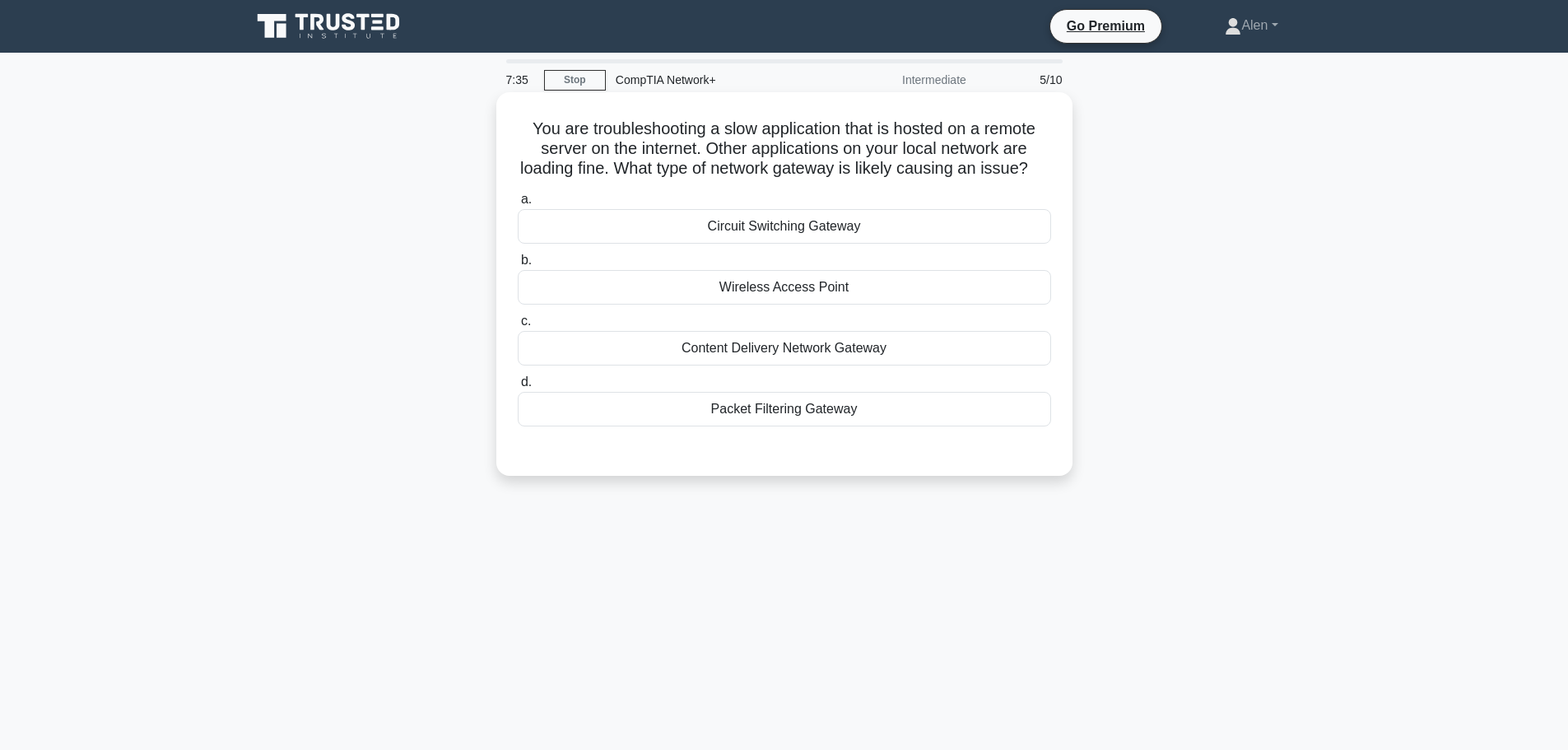
click at [780, 360] on div "Content Delivery Network Gateway" at bounding box center [784, 348] width 534 height 34
click at [518, 327] on input "c. Content Delivery Network Gateway" at bounding box center [518, 321] width 0 height 10
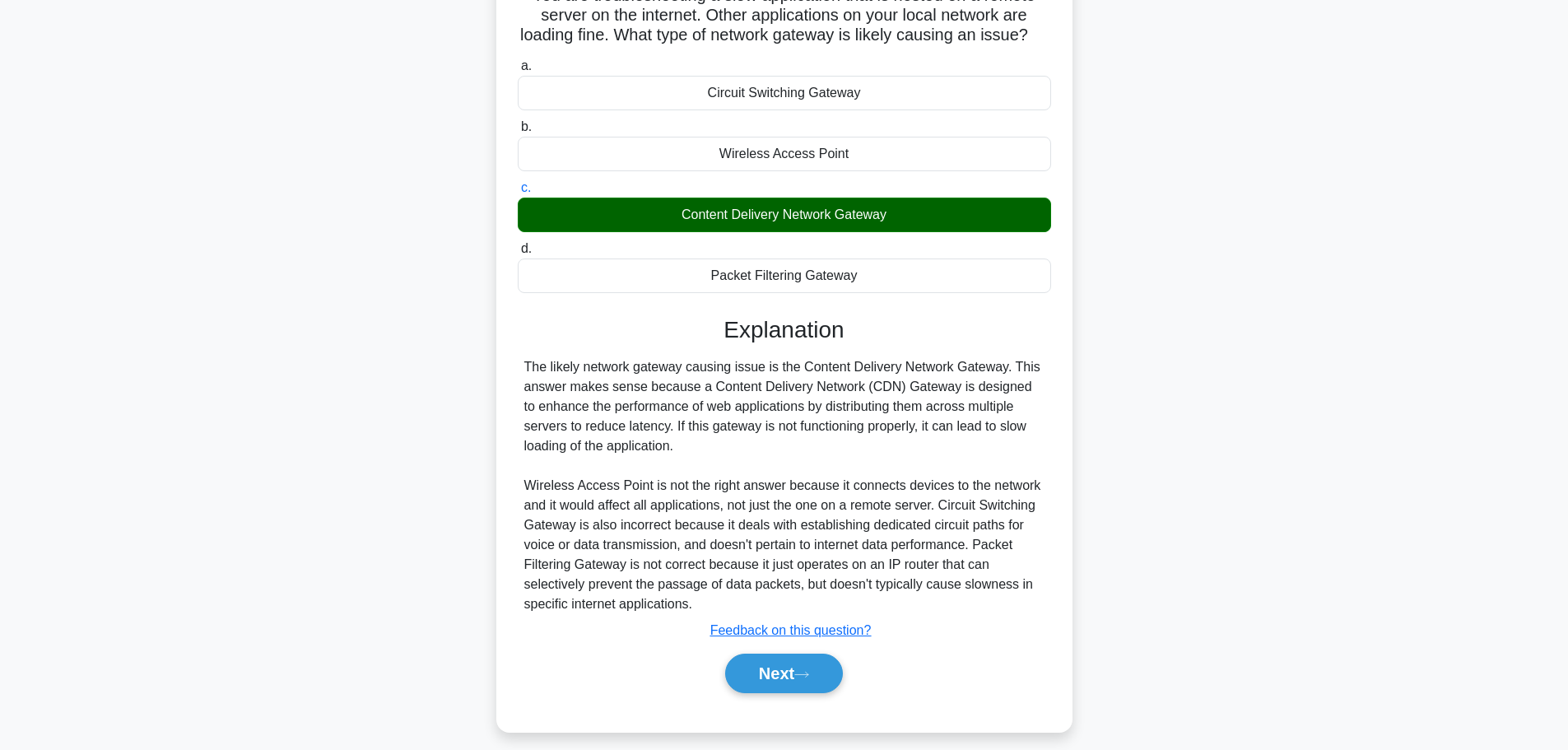
scroll to position [153, 0]
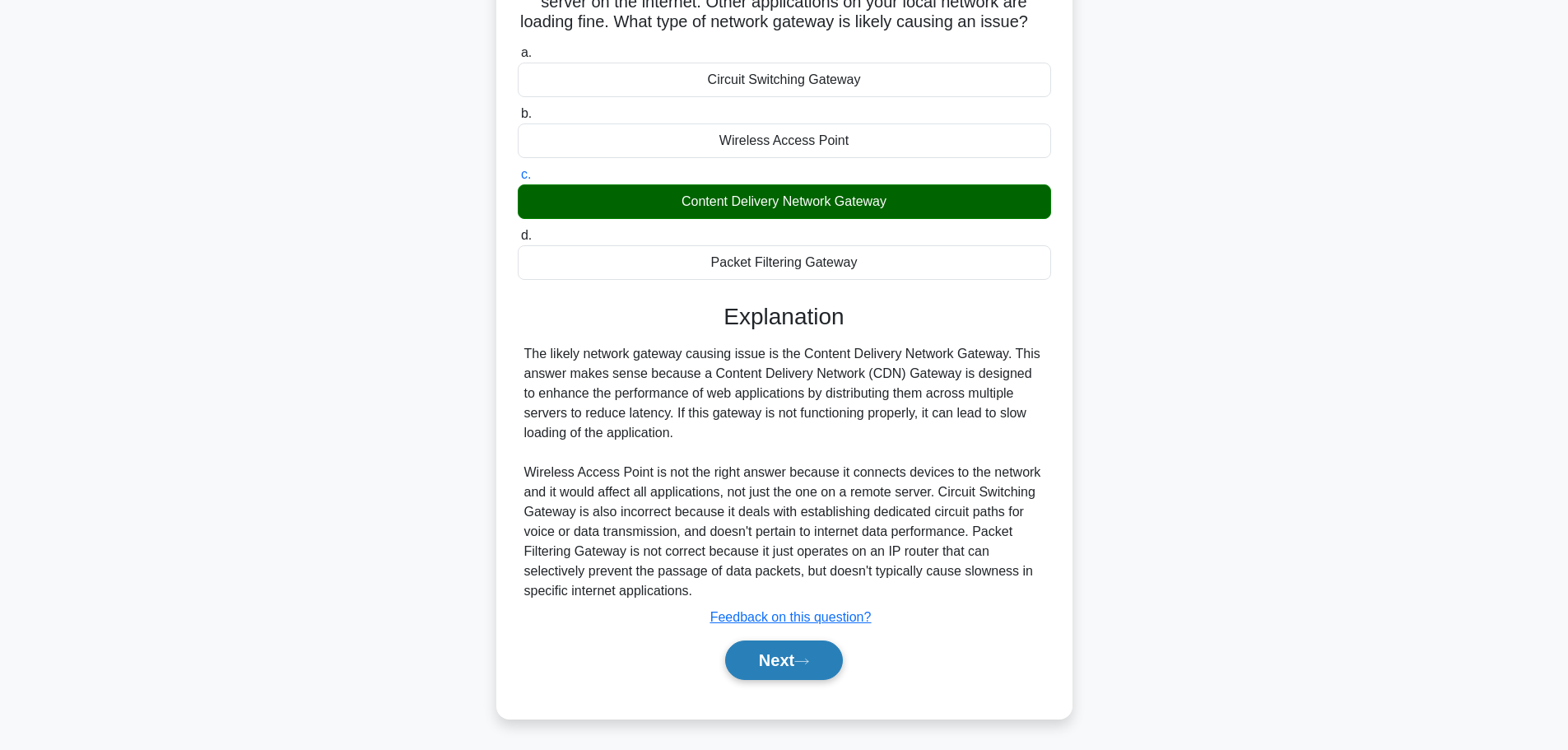
click at [795, 680] on button "Next" at bounding box center [784, 660] width 117 height 39
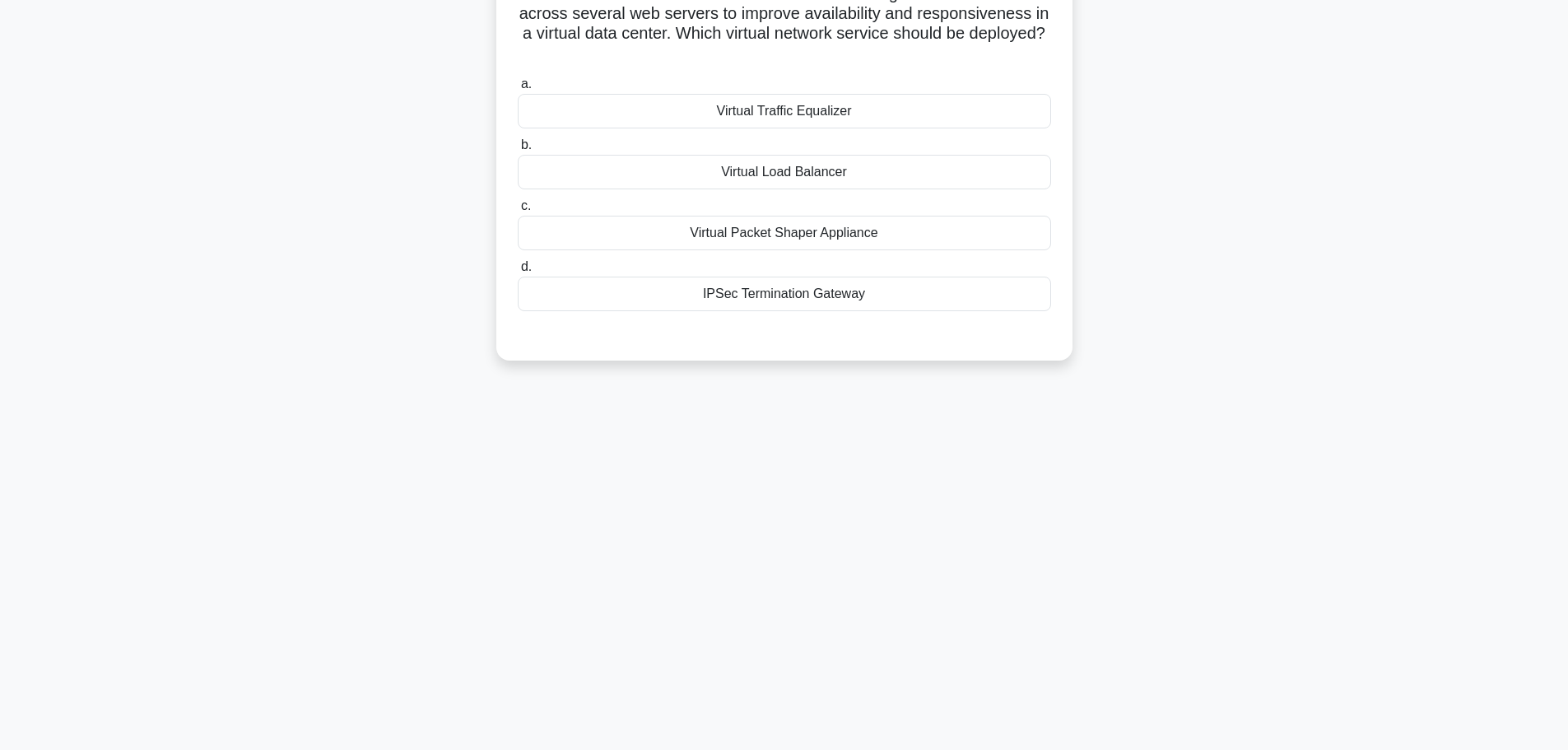
scroll to position [0, 0]
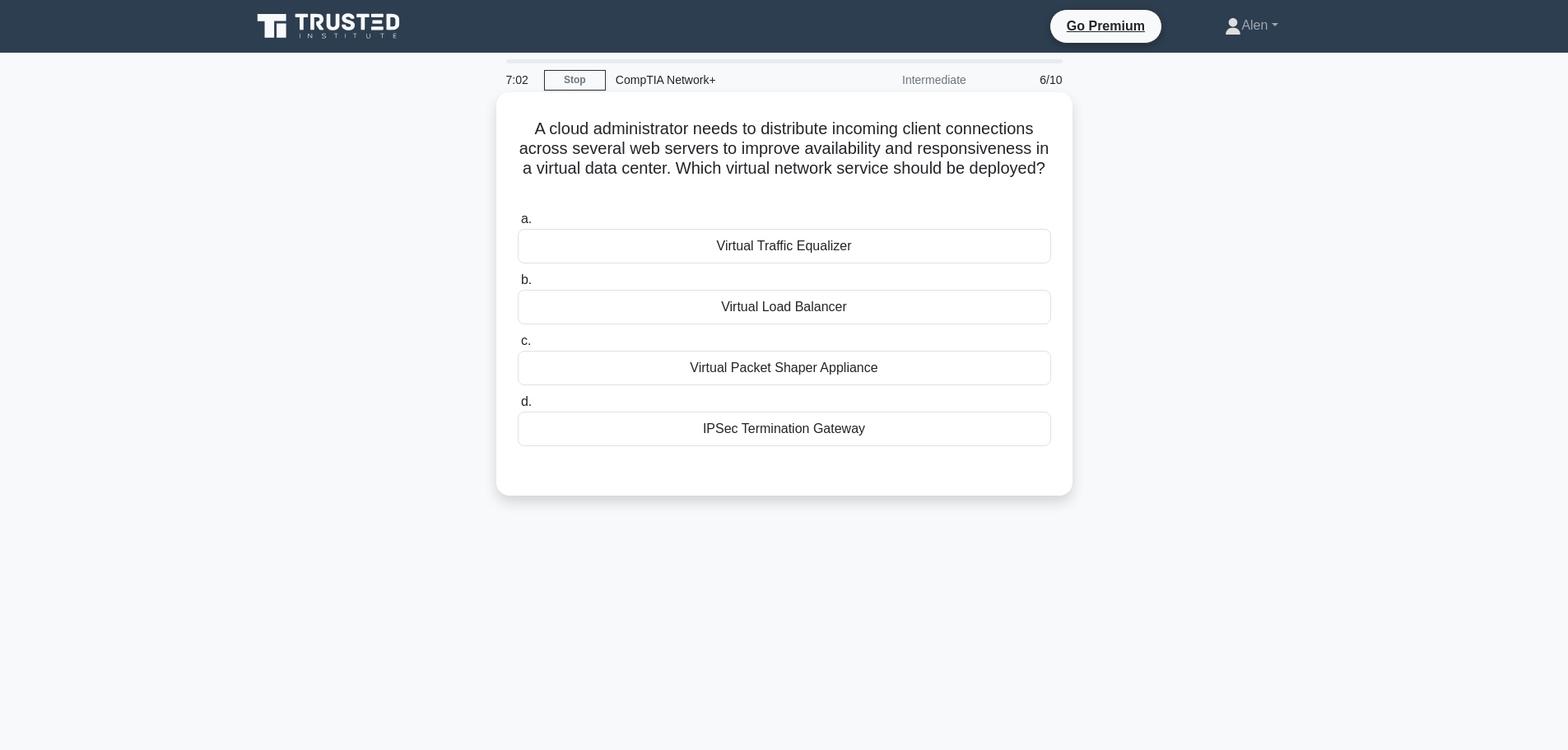
drag, startPoint x: 718, startPoint y: 167, endPoint x: 975, endPoint y: 201, distance: 259.2
click at [975, 201] on div "A cloud administrator needs to distribute incoming client connections across se…" at bounding box center [784, 294] width 563 height 390
click at [978, 201] on div "A cloud administrator needs to distribute incoming client connections across se…" at bounding box center [784, 294] width 563 height 390
click at [762, 305] on div "Virtual Load Balancer" at bounding box center [784, 307] width 534 height 34
click at [518, 286] on input "b. Virtual Load Balancer" at bounding box center [518, 280] width 0 height 10
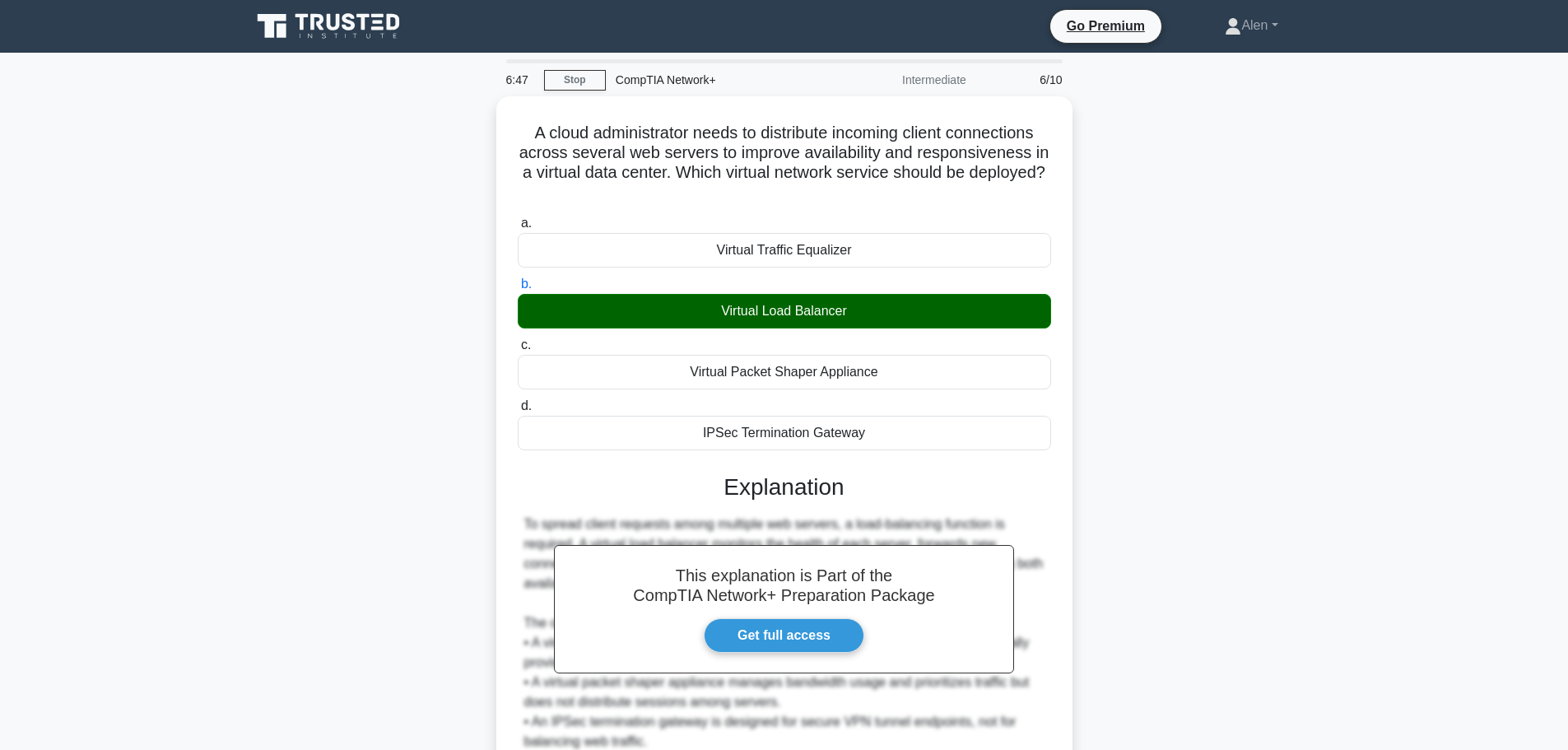
scroll to position [167, 0]
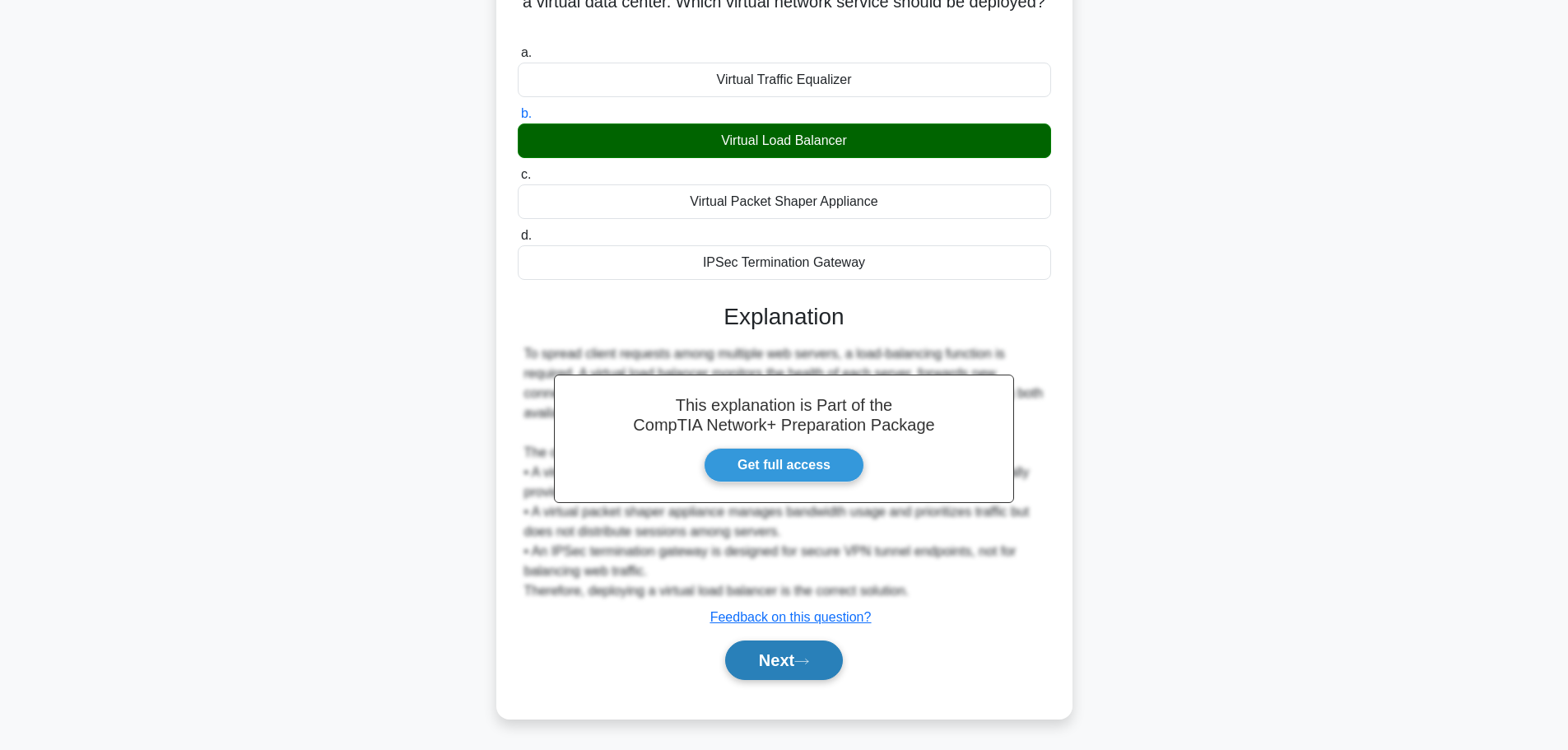
click at [804, 647] on button "Next" at bounding box center [784, 660] width 117 height 39
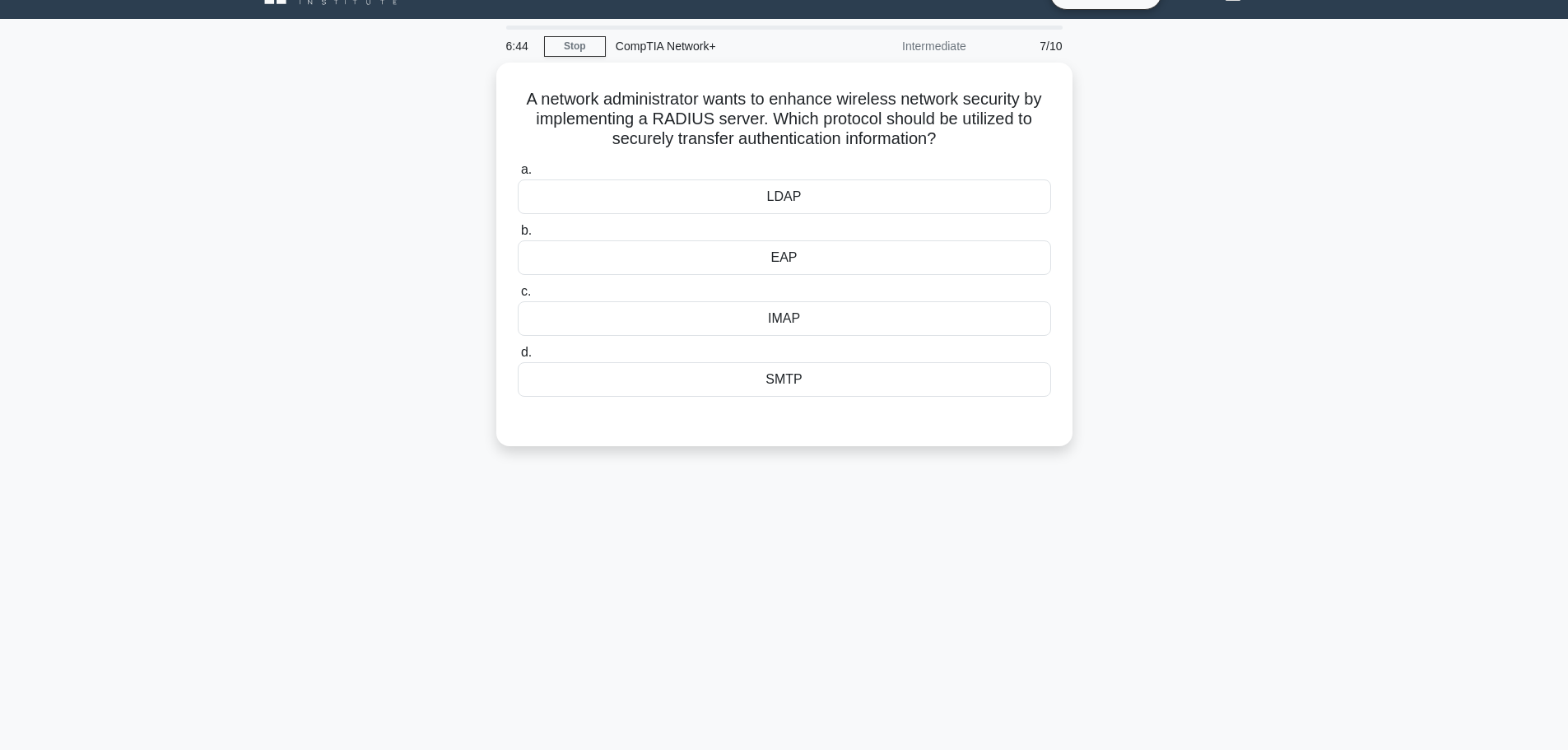
scroll to position [0, 0]
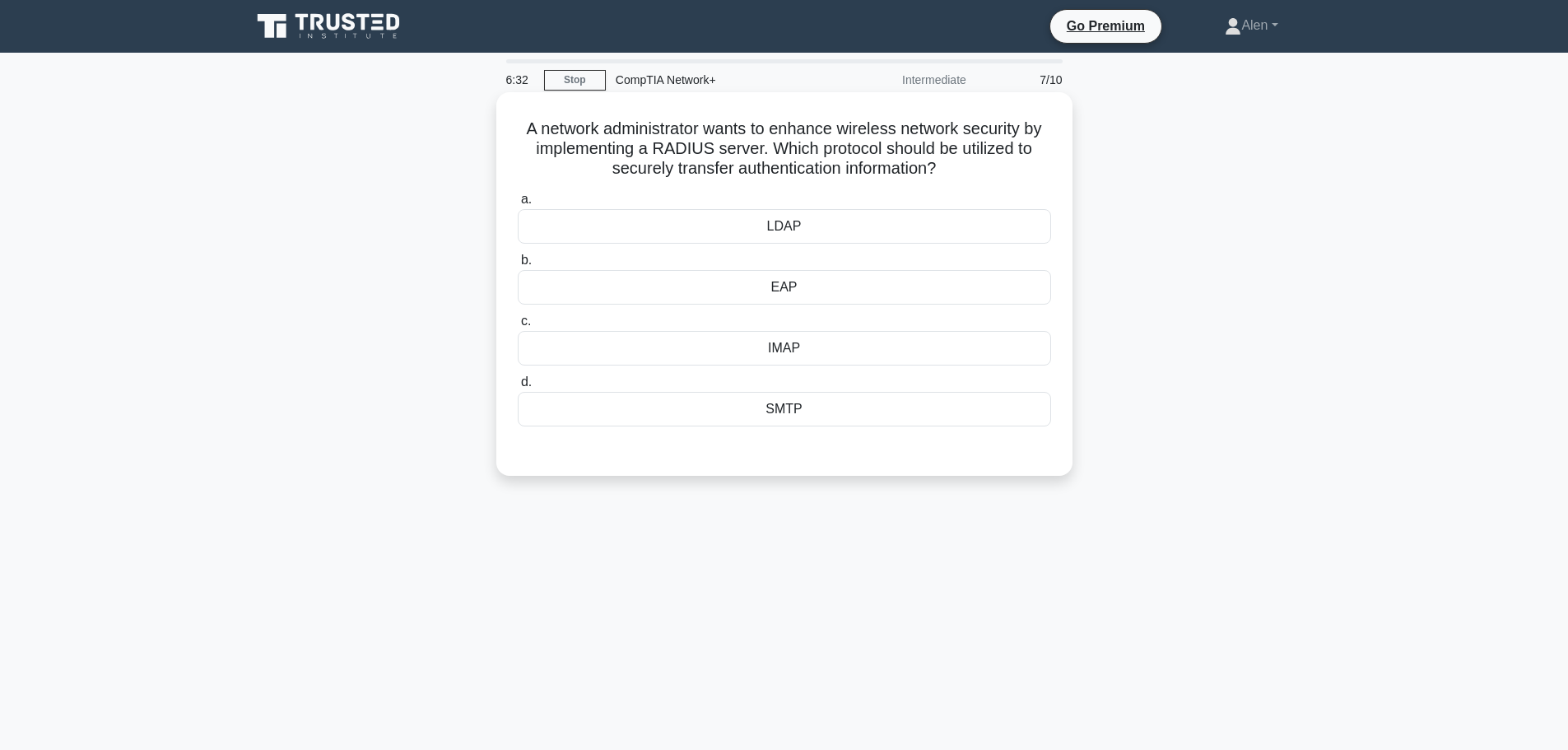
click at [802, 236] on div "LDAP" at bounding box center [784, 226] width 534 height 34
click at [518, 205] on input "a. LDAP" at bounding box center [518, 199] width 0 height 10
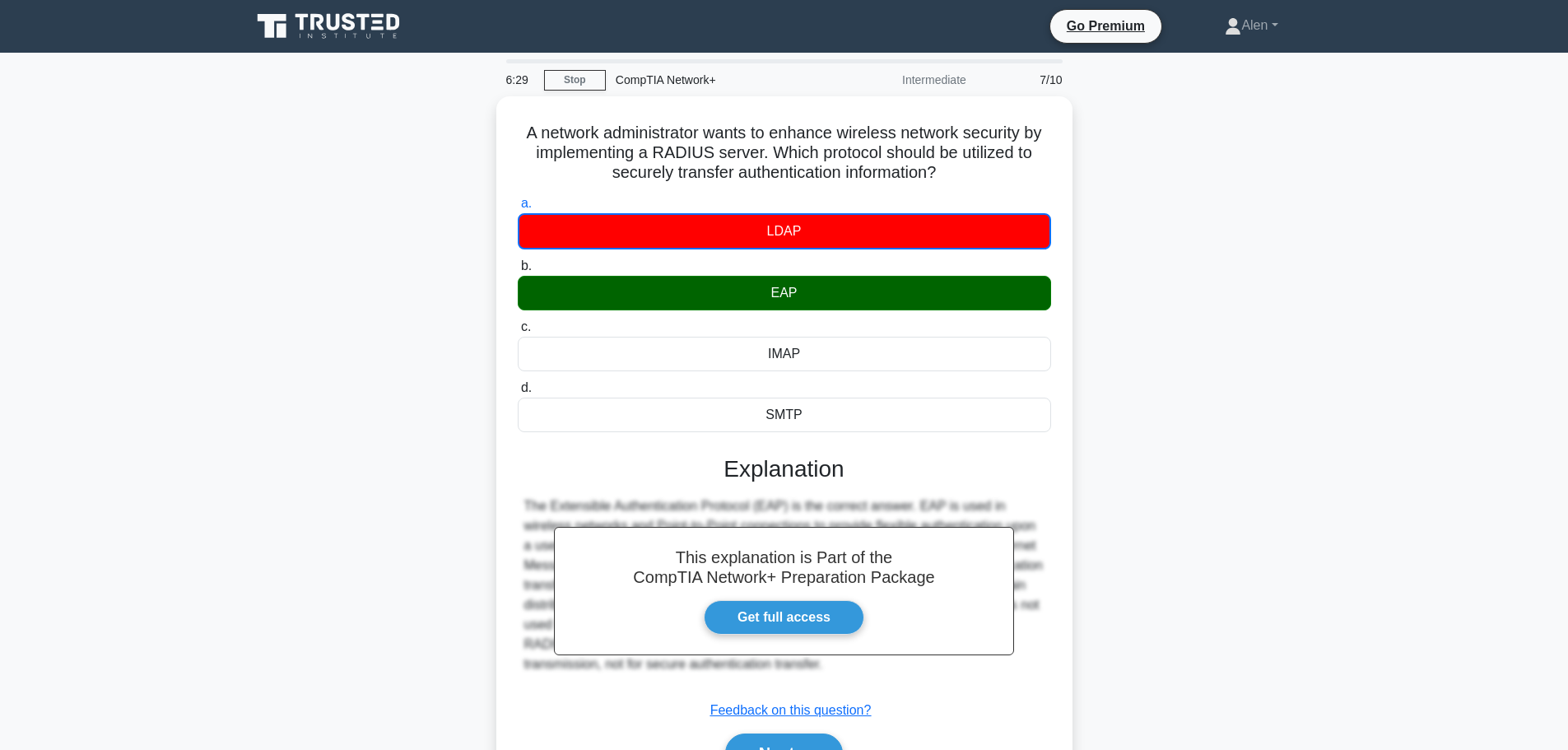
scroll to position [139, 0]
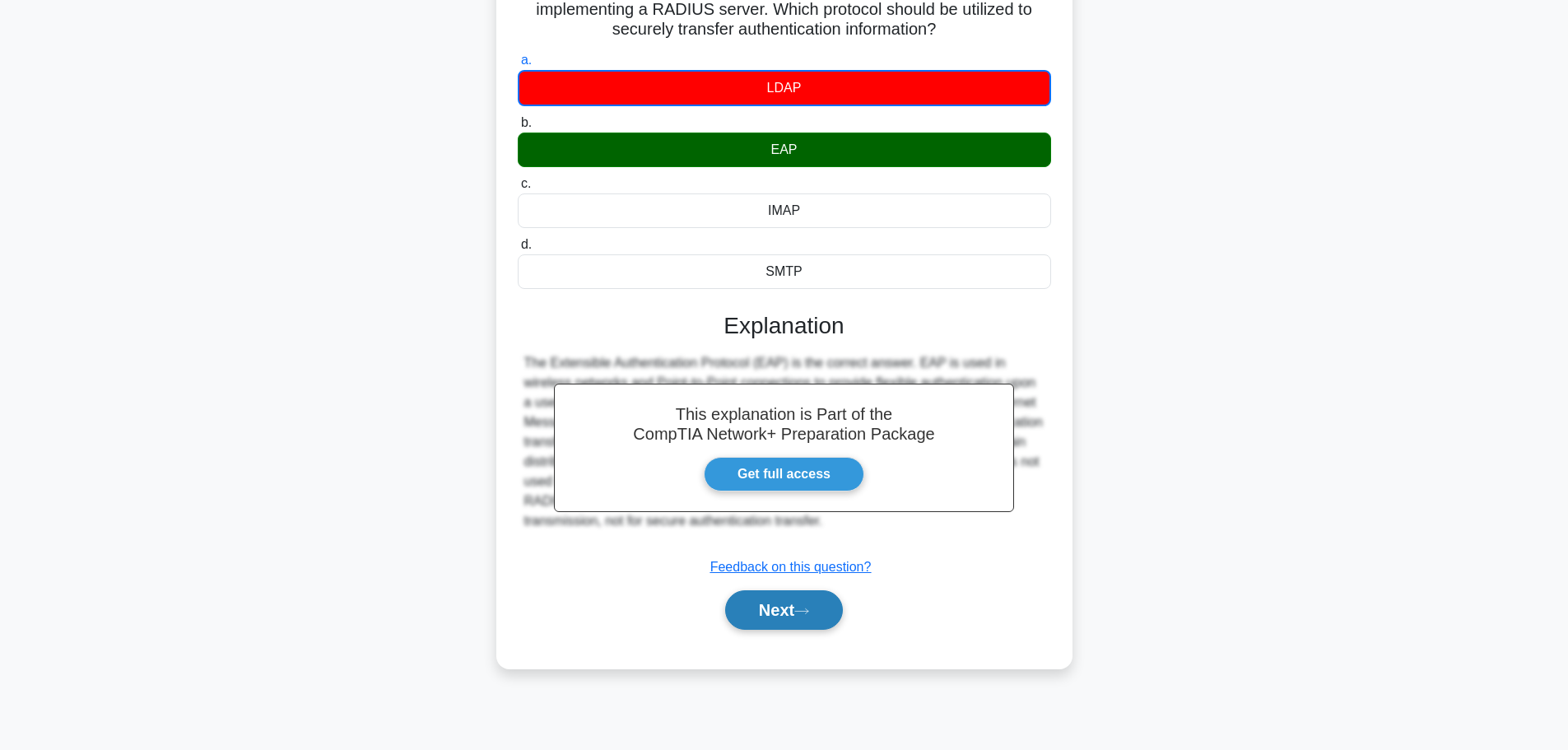
click at [781, 622] on button "Next" at bounding box center [784, 610] width 117 height 39
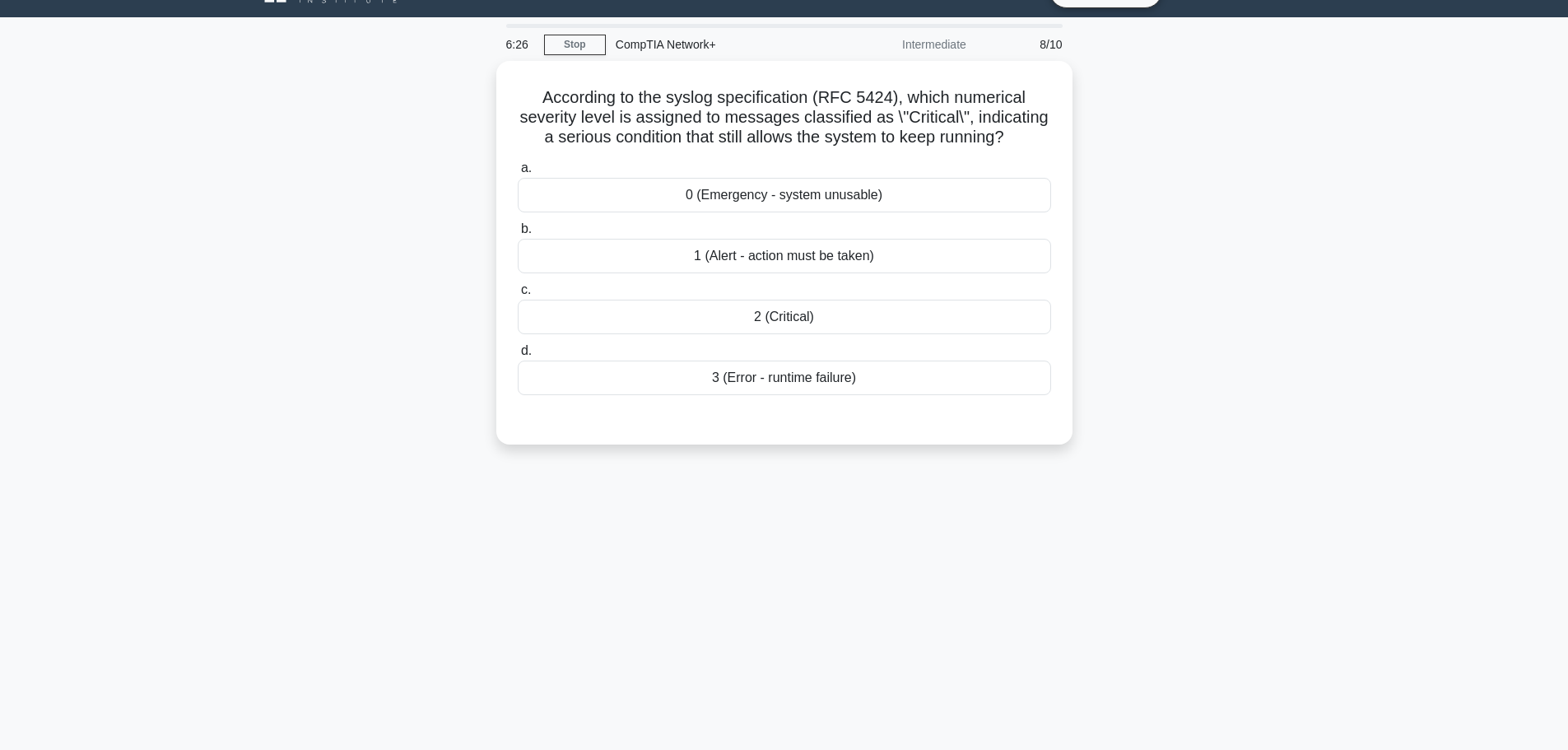
scroll to position [0, 0]
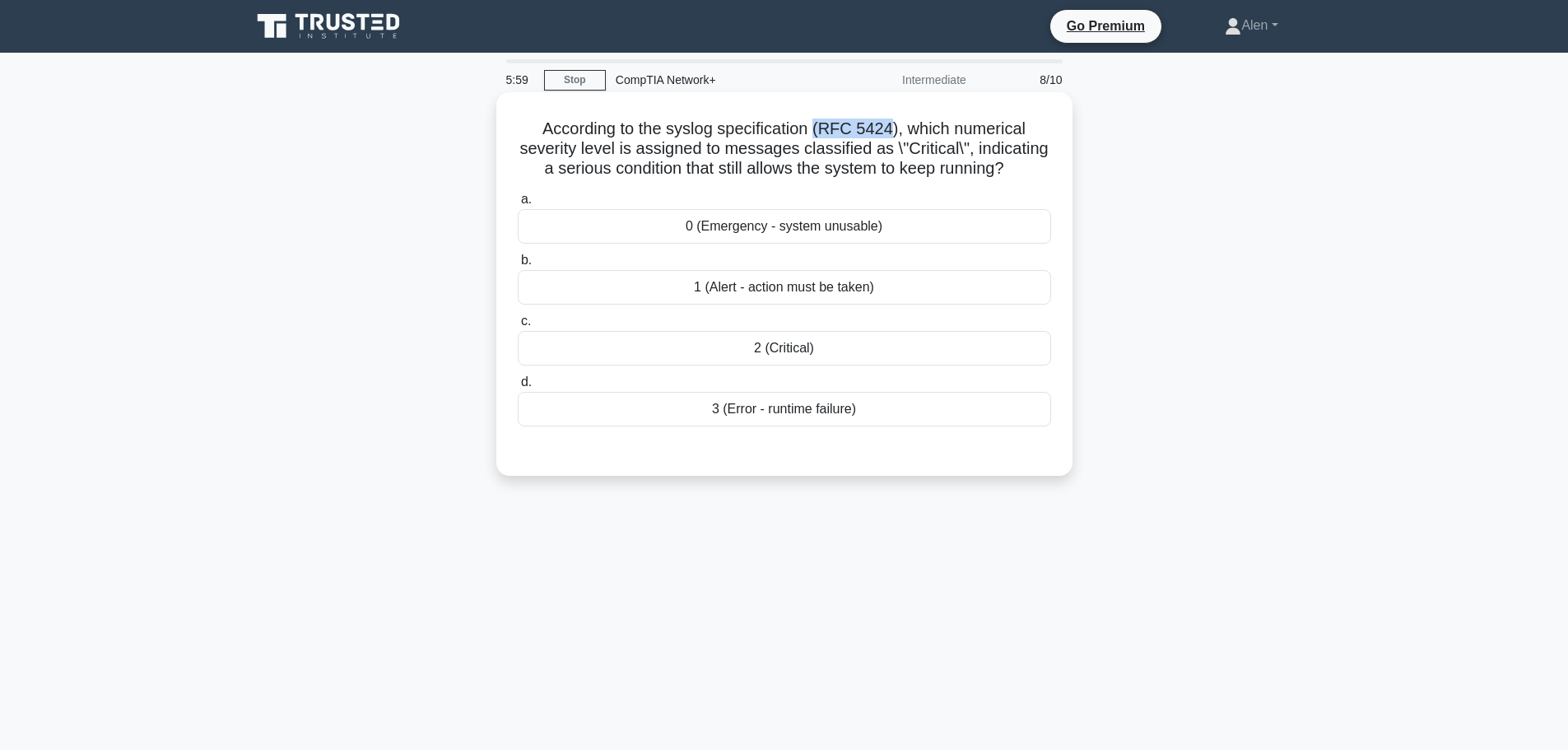
drag, startPoint x: 894, startPoint y: 128, endPoint x: 816, endPoint y: 128, distance: 78.0
click at [816, 128] on h5 "According to the syslog specification (RFC 5424), which numerical severity leve…" at bounding box center [784, 148] width 537 height 61
copy h5 "(RFC 5424"
click at [795, 366] on div "2 (Critical)" at bounding box center [784, 348] width 534 height 34
click at [518, 327] on input "c. 2 (Critical)" at bounding box center [518, 321] width 0 height 10
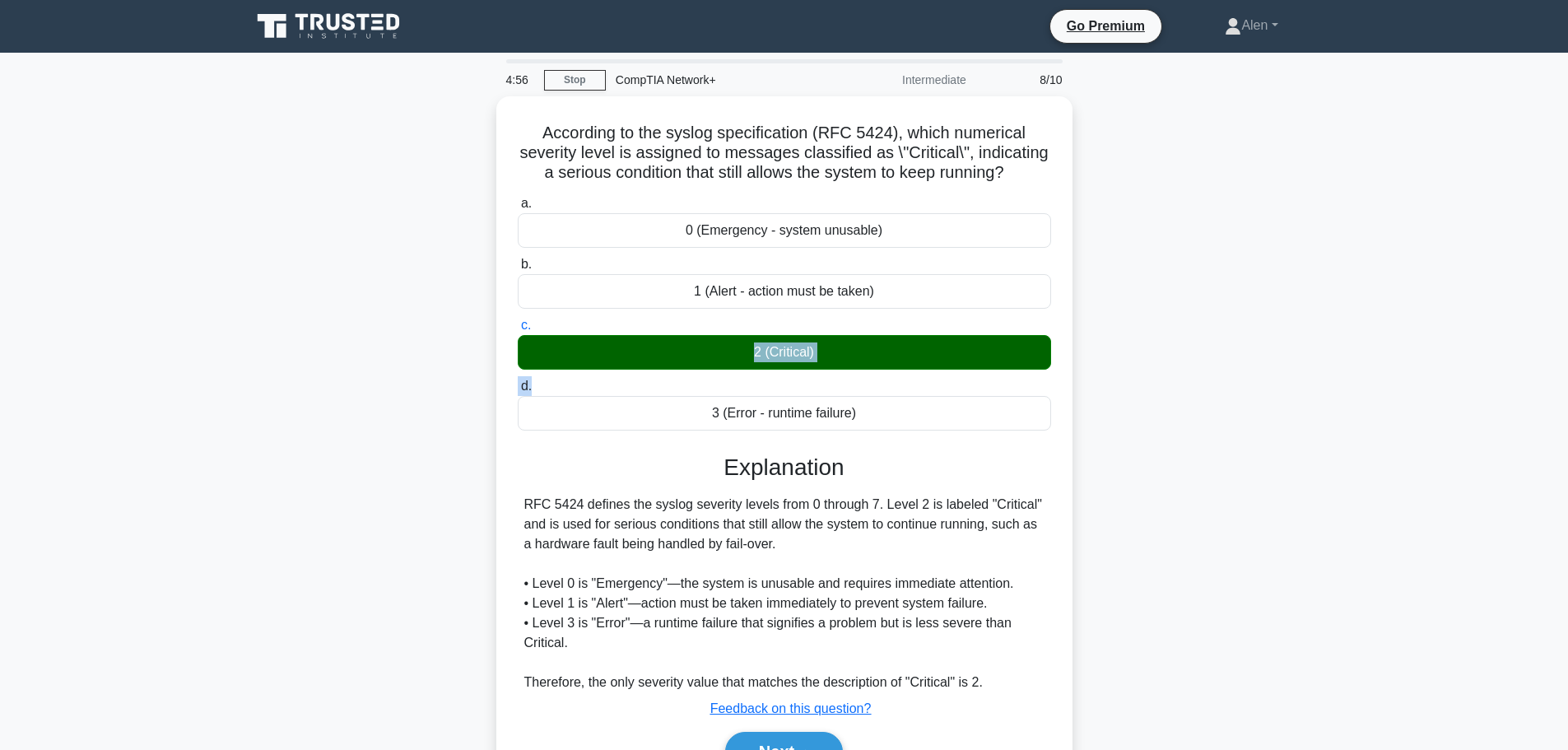
drag, startPoint x: 1567, startPoint y: 354, endPoint x: 1569, endPoint y: 416, distance: 62.0
click at [1567, 416] on html "Go Premium Alen" at bounding box center [784, 444] width 1568 height 889
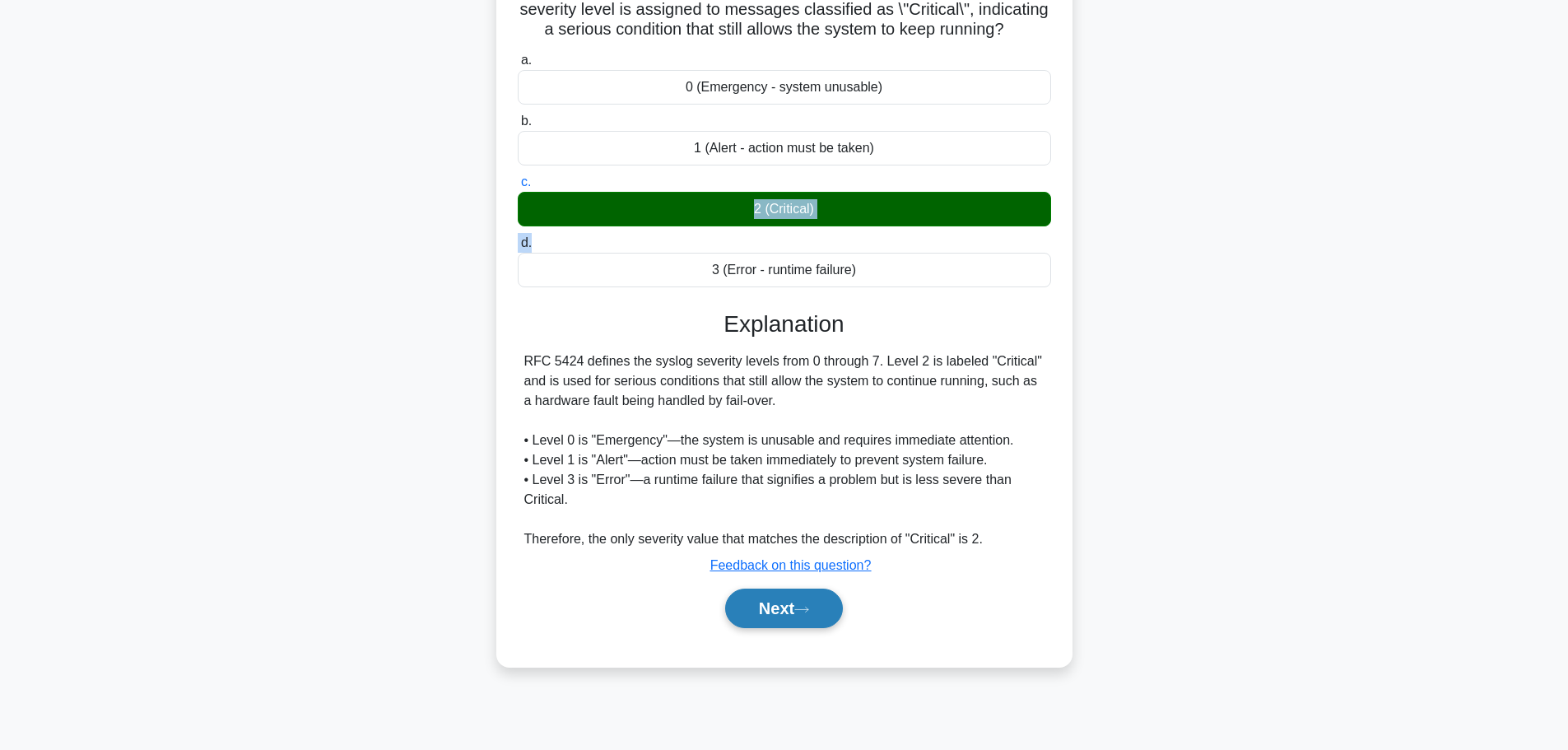
click at [825, 624] on button "Next" at bounding box center [784, 608] width 117 height 39
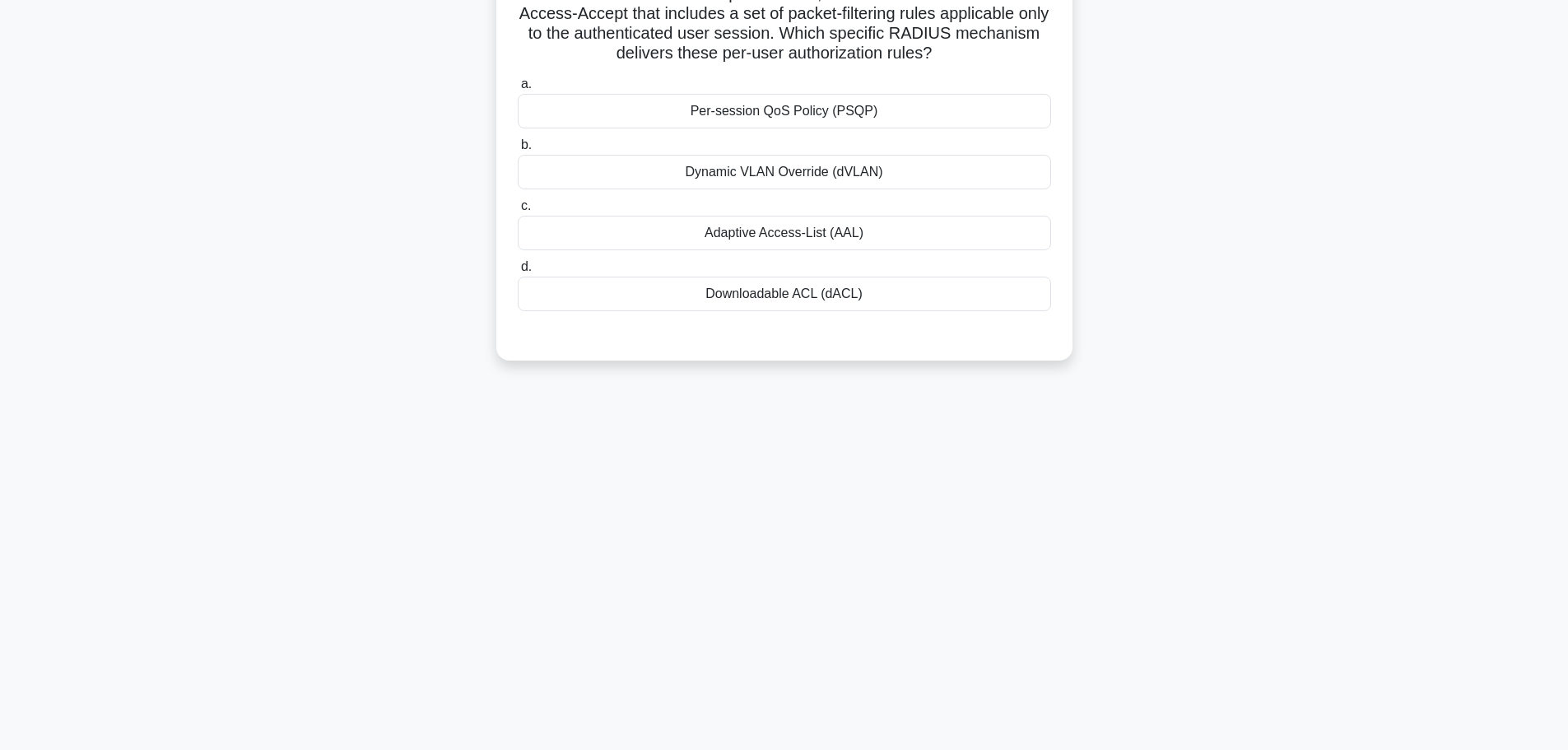
scroll to position [0, 0]
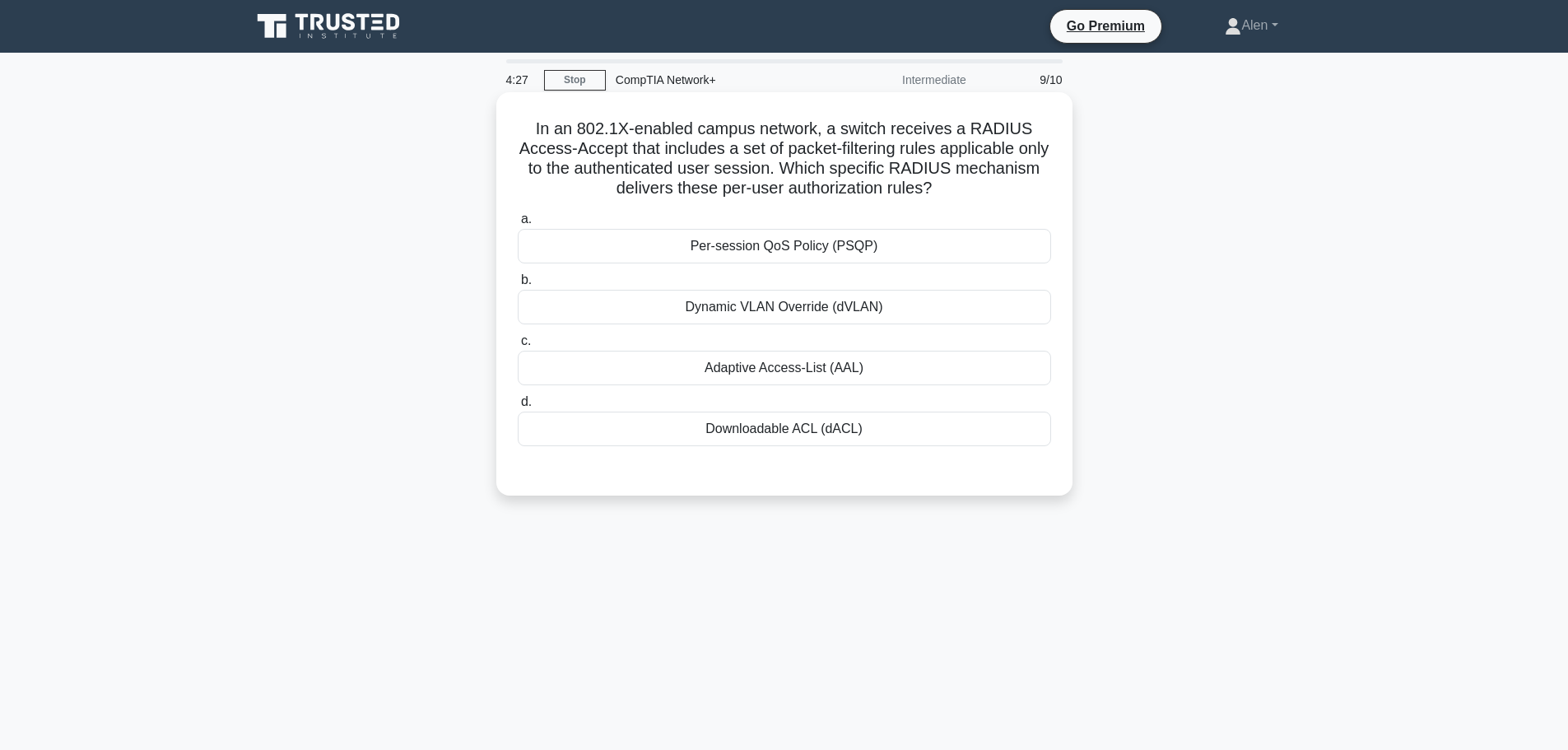
click at [817, 246] on div "Per-session QoS Policy (PSQP)" at bounding box center [784, 246] width 534 height 34
click at [518, 224] on input "a. Per-session QoS Policy (PSQP)" at bounding box center [518, 219] width 0 height 10
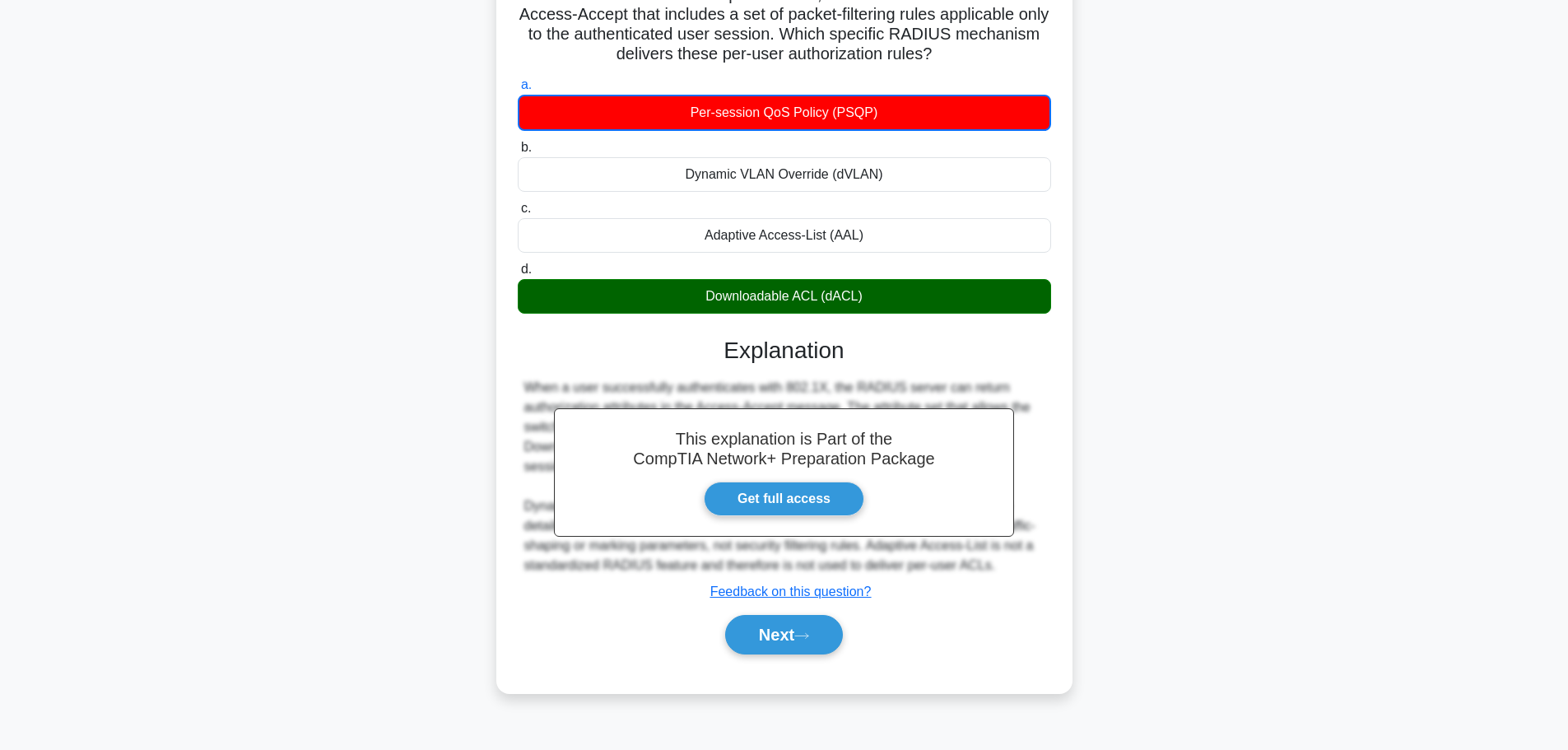
scroll to position [139, 0]
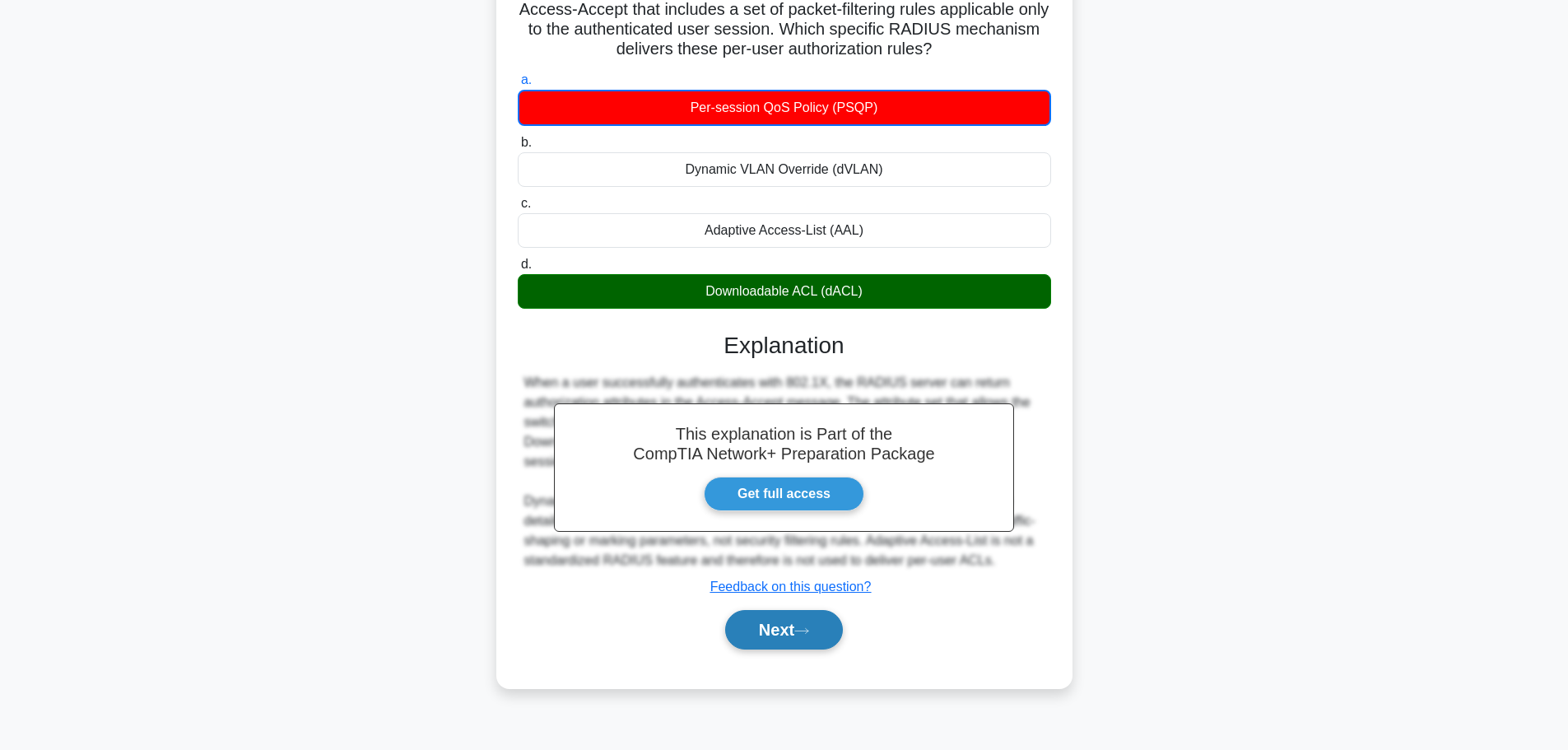
click at [788, 632] on button "Next" at bounding box center [784, 629] width 117 height 39
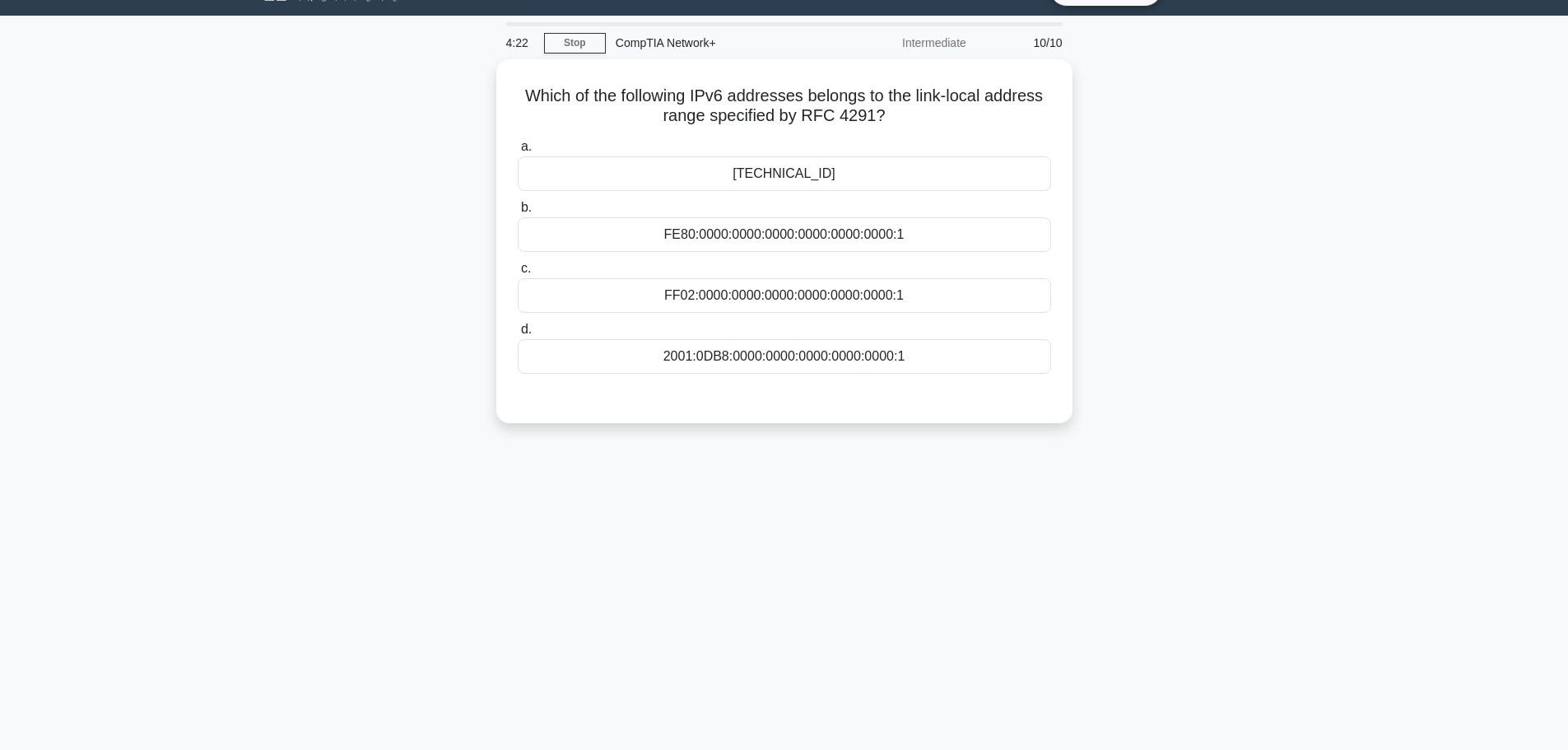
scroll to position [0, 0]
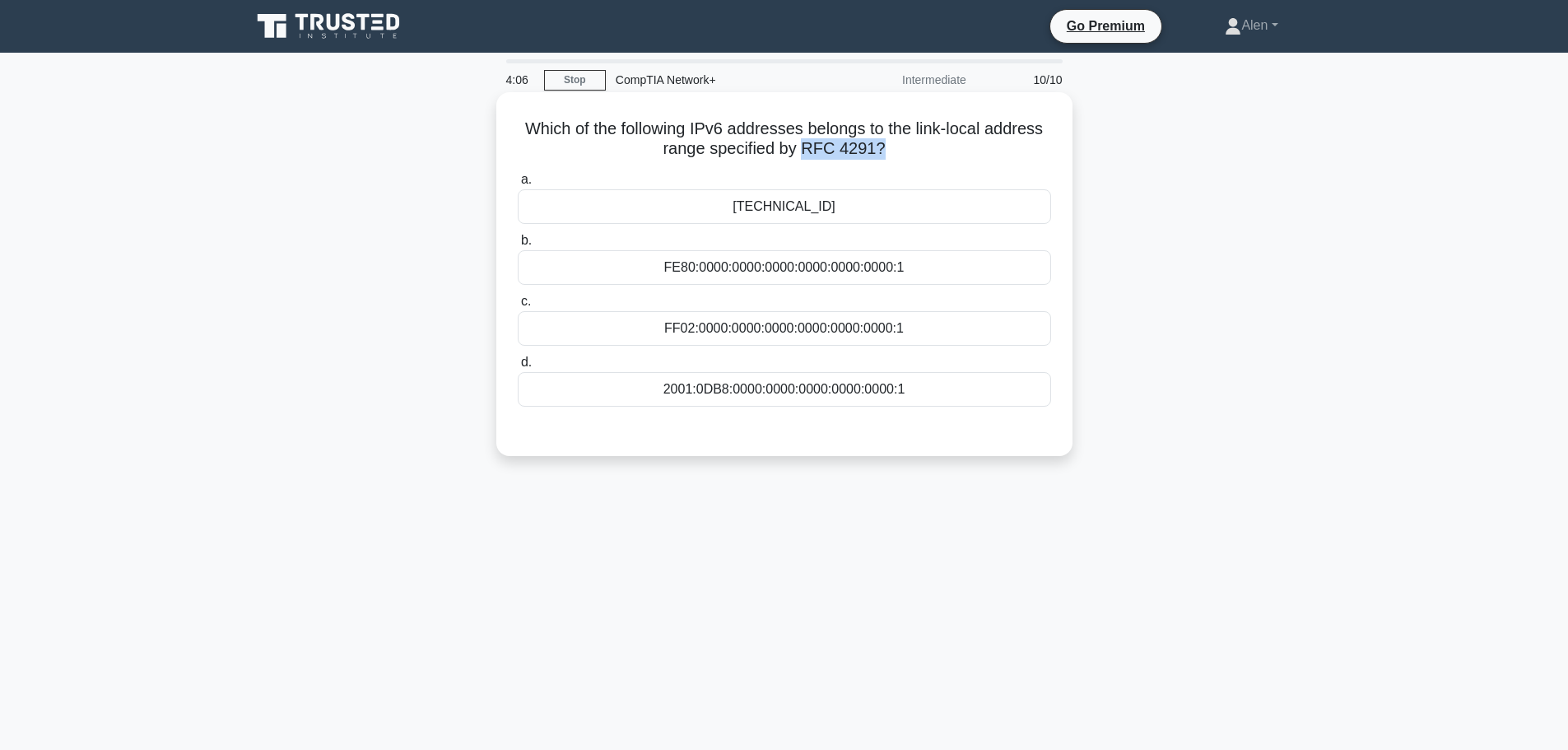
drag, startPoint x: 877, startPoint y: 147, endPoint x: 808, endPoint y: 147, distance: 69.0
click at [808, 147] on h5 "Which of the following IPv6 addresses belongs to the link-local address range s…" at bounding box center [784, 139] width 537 height 41
copy h5 "RFC 4291?"
click at [859, 204] on div "FC00:0000:0000:0000:0000:0000:0000:1" at bounding box center [784, 206] width 534 height 34
click at [518, 185] on input "a. FC00:0000:0000:0000:0000:0000:0000:1" at bounding box center [518, 180] width 0 height 10
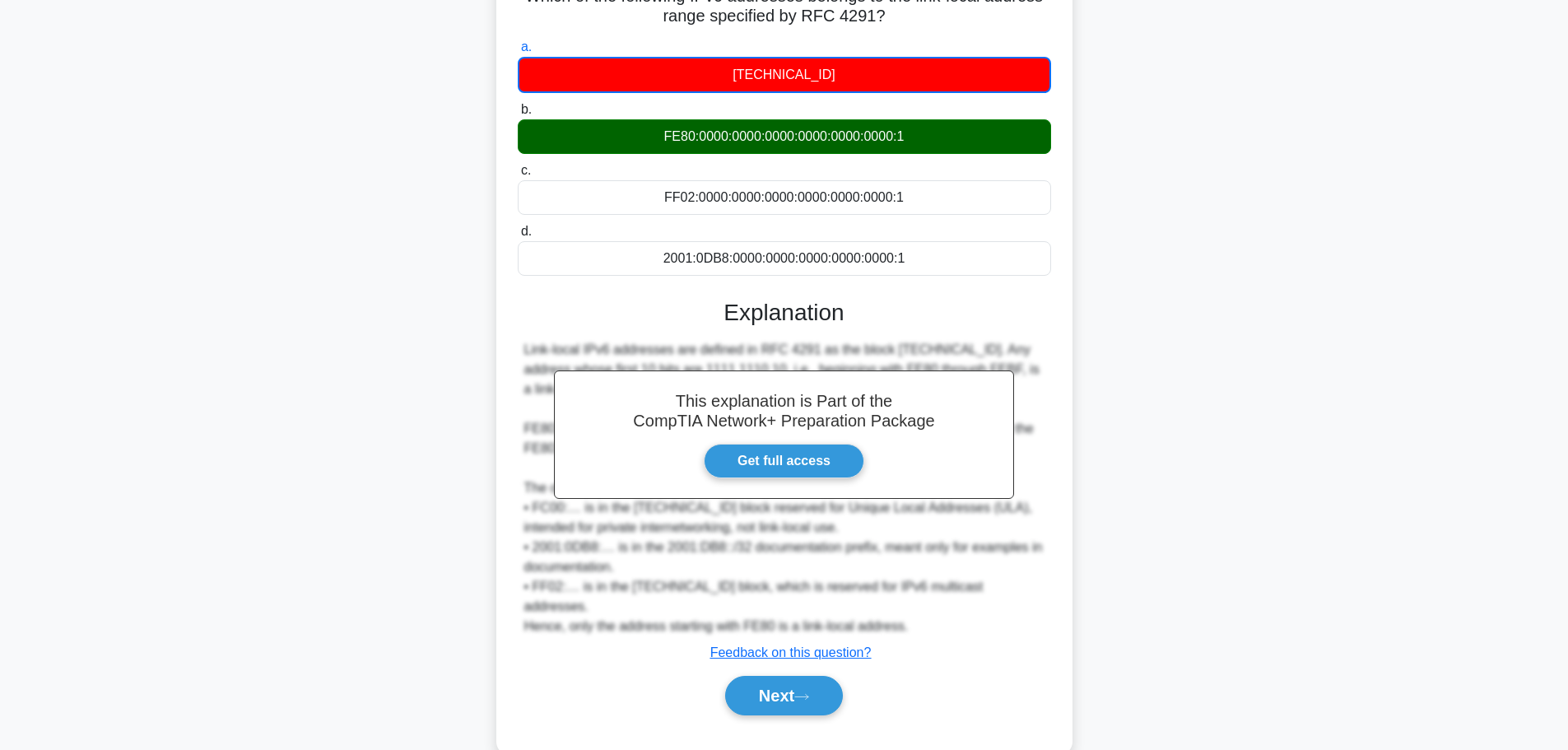
scroll to position [149, 0]
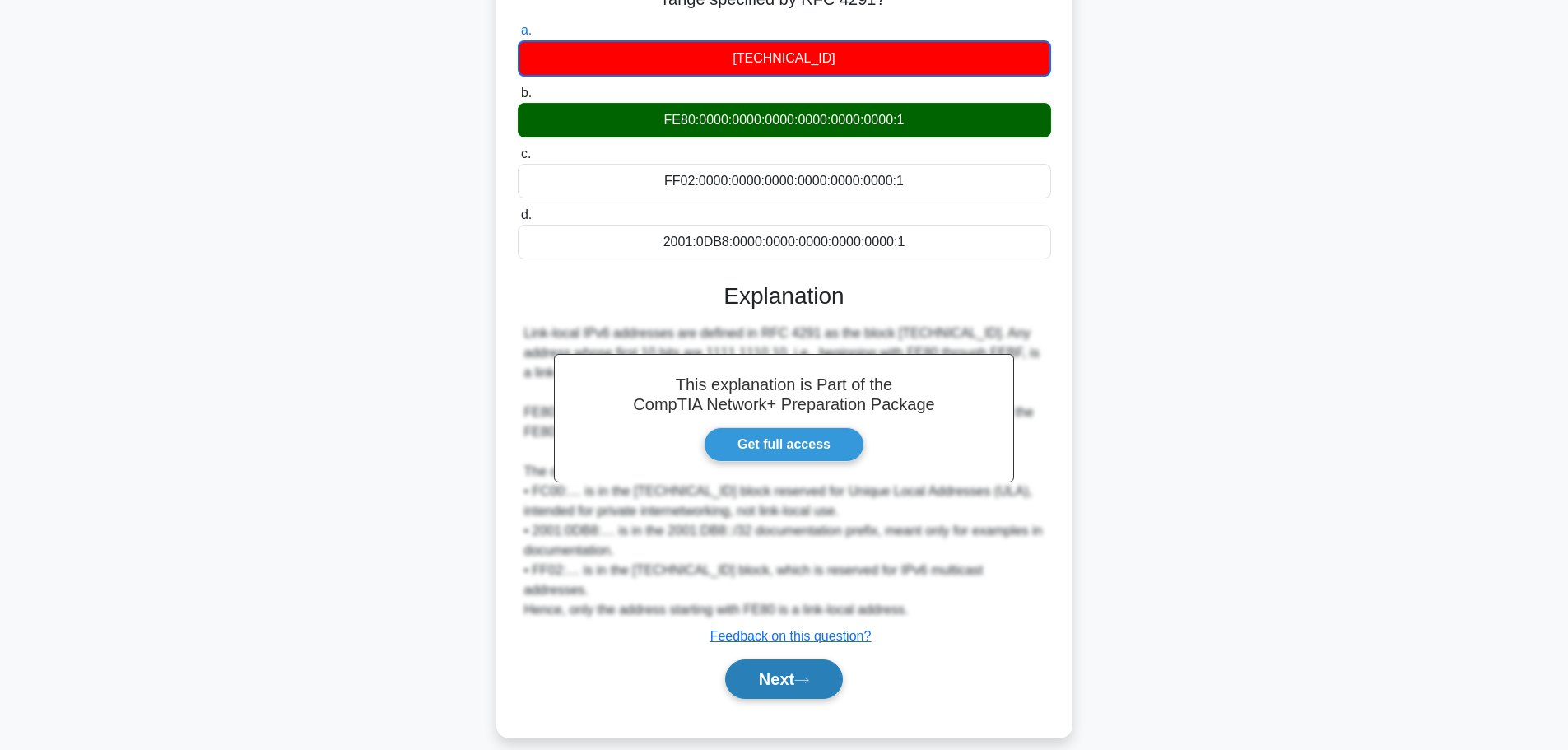
click at [805, 673] on button "Next" at bounding box center [784, 679] width 117 height 39
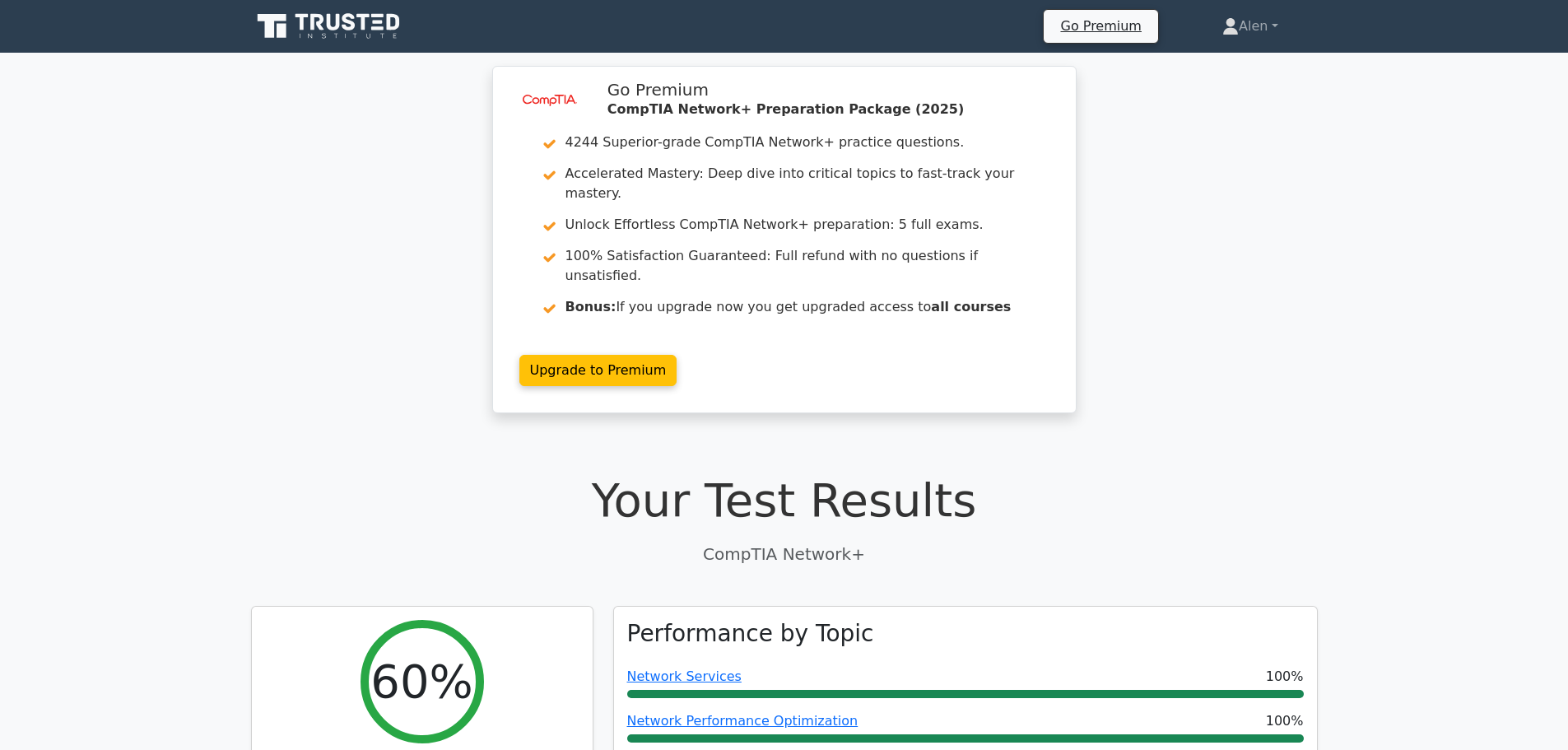
scroll to position [201, 0]
